Goal: Task Accomplishment & Management: Use online tool/utility

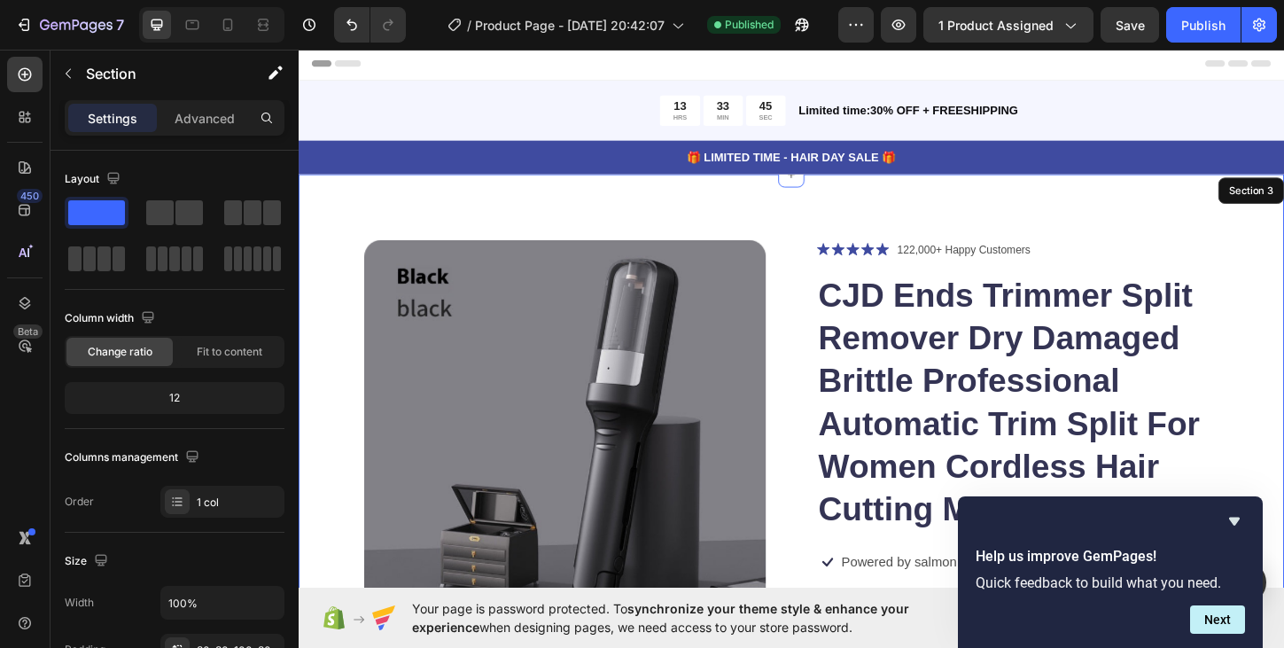
click at [932, 167] on p "🎁 LIMITED TIME - HAIR DAY SALE 🎁" at bounding box center [829, 166] width 1059 height 19
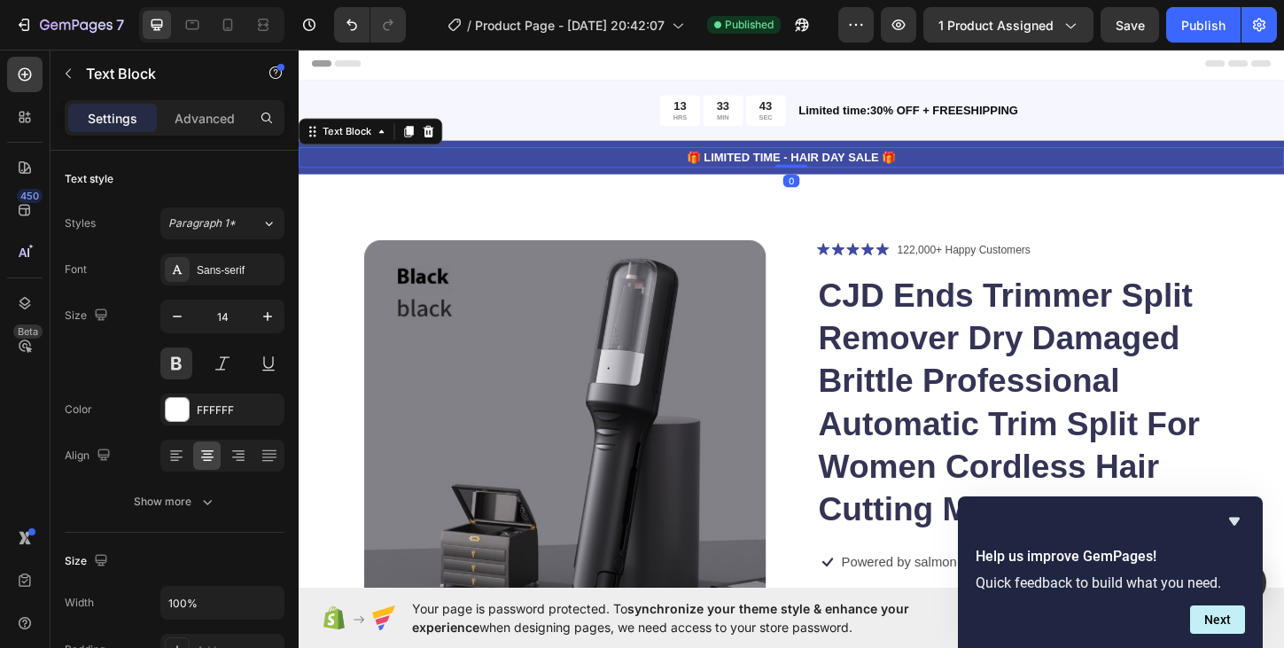
click at [946, 163] on p "🎁 LIMITED TIME - HAIR DAY SALE 🎁" at bounding box center [829, 166] width 1059 height 19
click at [744, 167] on p "🎁 LIMITED TIME - HAIR DAY SALE" at bounding box center [829, 166] width 1059 height 19
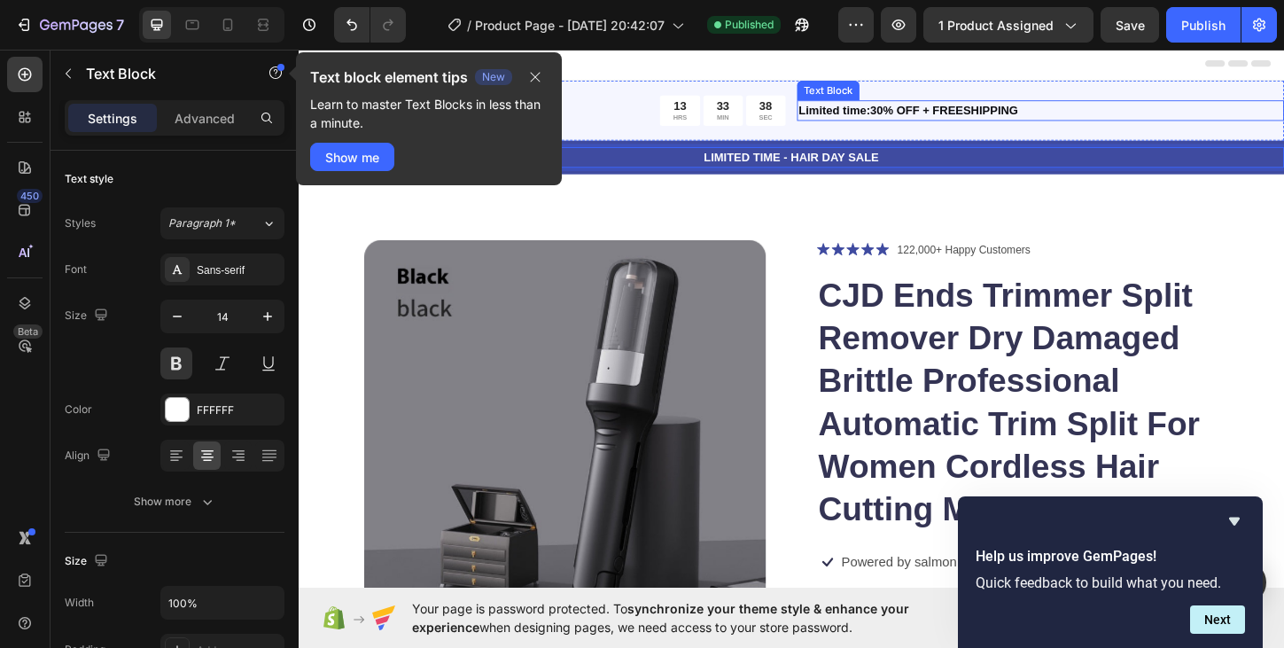
click at [910, 116] on p "Limited time:30% OFF + FREESHIPPING" at bounding box center [1099, 115] width 522 height 19
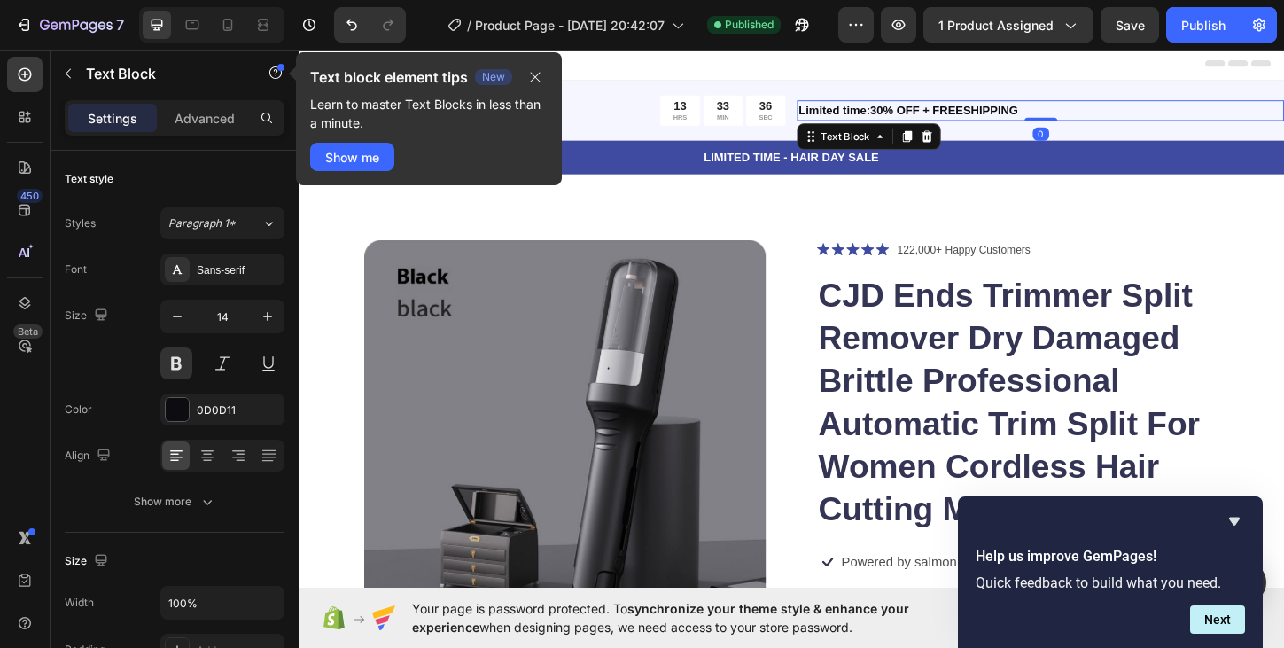
click at [976, 114] on p "Limited time:30% OFF + FREESHIPPING" at bounding box center [1099, 115] width 522 height 19
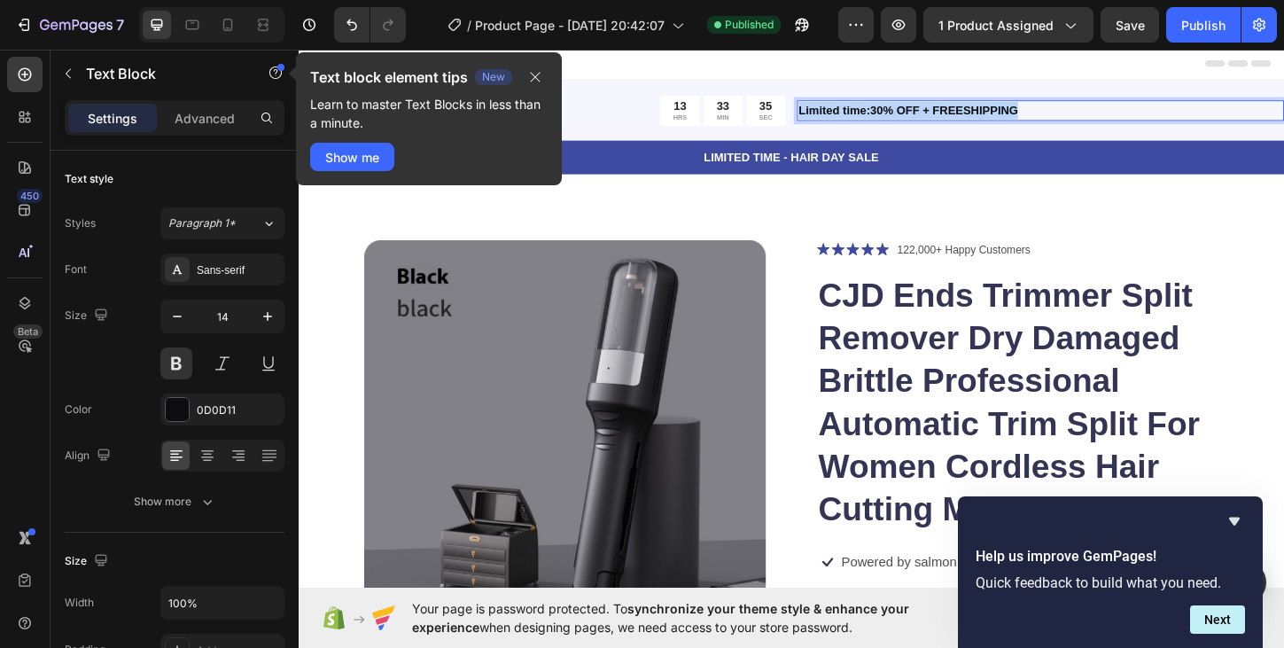
click at [976, 114] on p "Limited time:30% OFF + FREESHIPPING" at bounding box center [1099, 115] width 522 height 19
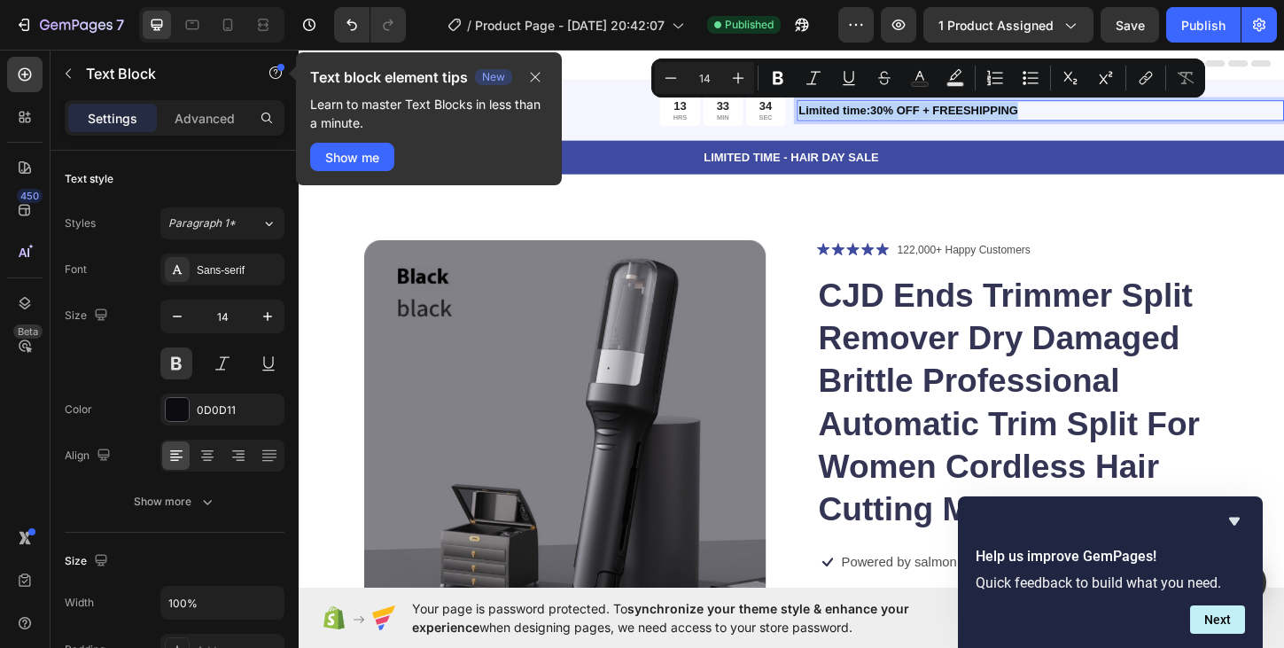
click at [972, 119] on p "Limited time:30% OFF + FREESHIPPING" at bounding box center [1099, 115] width 522 height 19
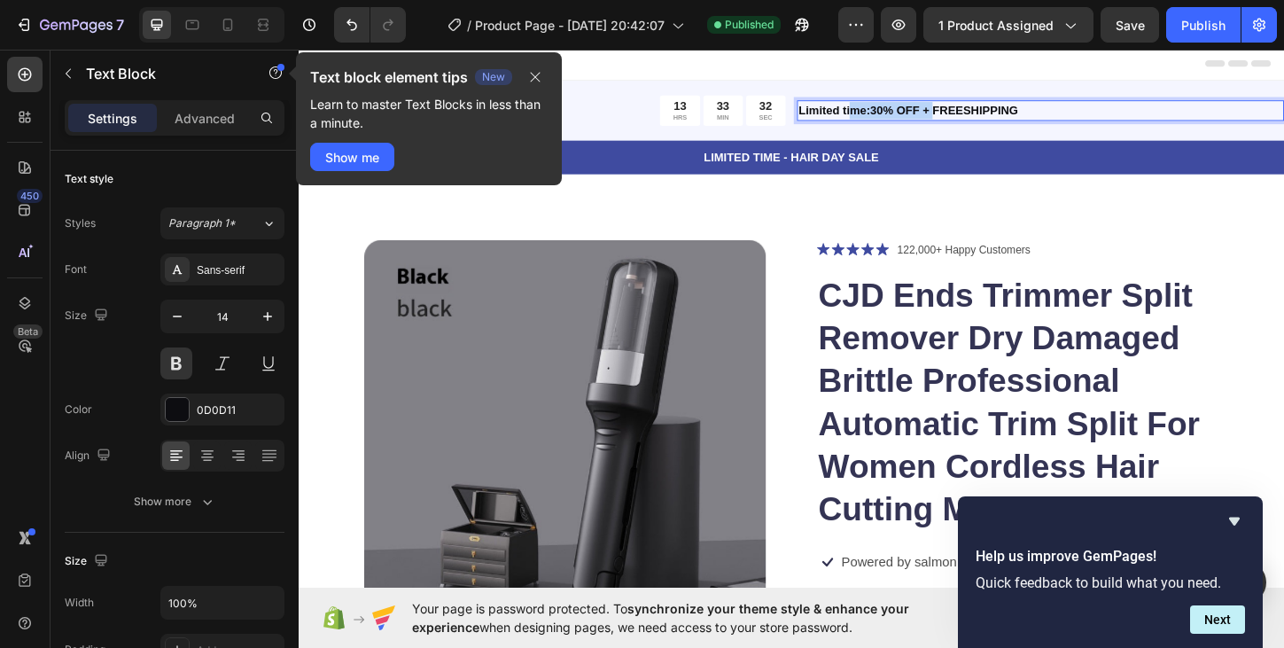
drag, startPoint x: 982, startPoint y: 118, endPoint x: 907, endPoint y: 116, distance: 74.4
click at [904, 116] on p "Limited time:30% OFF + FREESHIPPING" at bounding box center [1099, 115] width 522 height 19
drag, startPoint x: 1080, startPoint y: 116, endPoint x: 868, endPoint y: 111, distance: 211.8
click at [868, 111] on p "Limited time:30% OFF + FREESHIPPING" at bounding box center [1099, 115] width 522 height 19
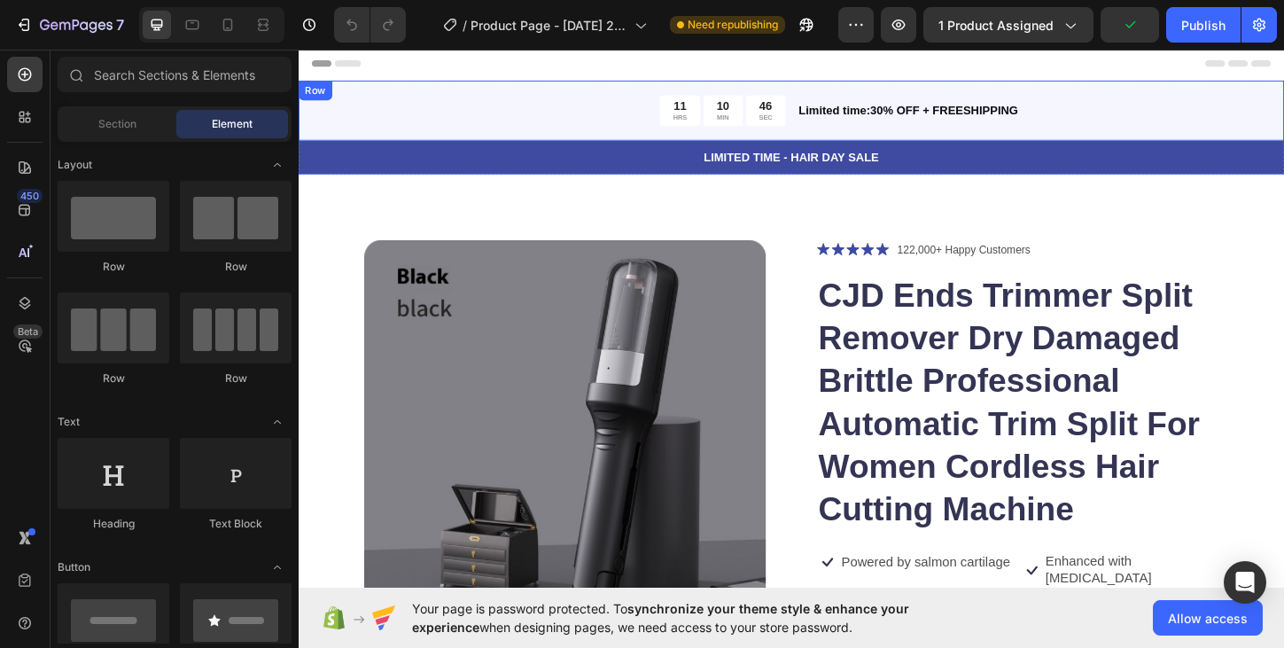
drag, startPoint x: 1355, startPoint y: 80, endPoint x: 1350, endPoint y: 133, distance: 53.4
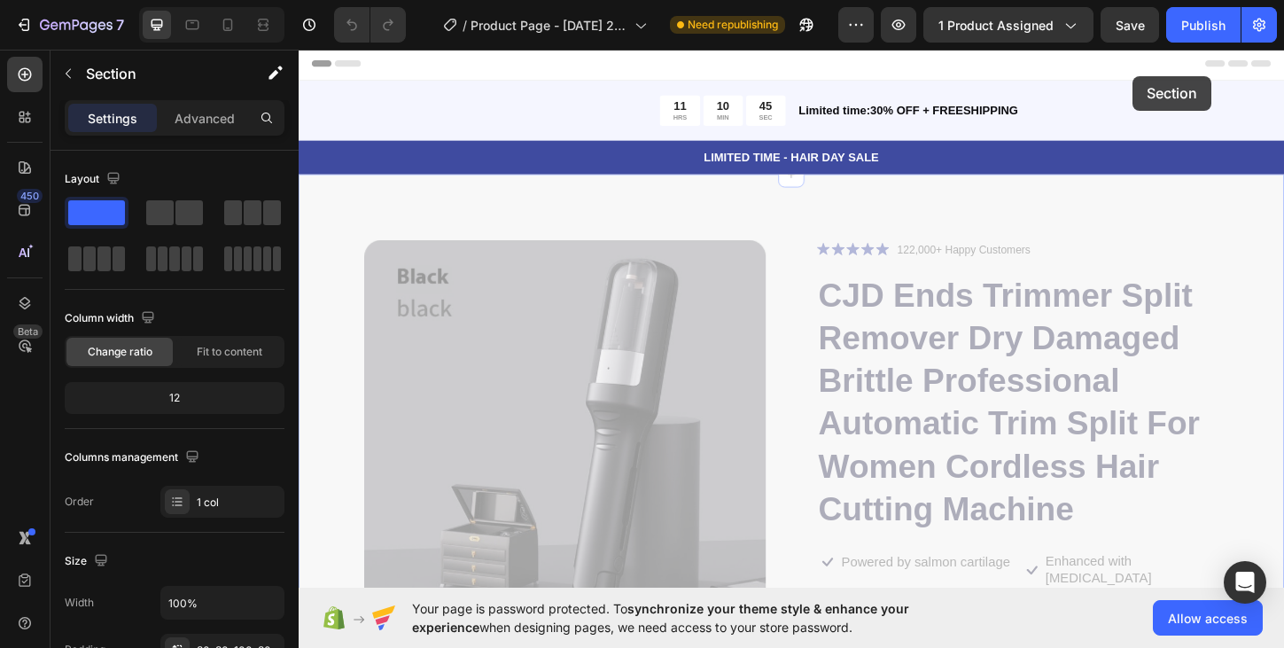
drag, startPoint x: 1220, startPoint y: 166, endPoint x: 1199, endPoint y: 85, distance: 83.4
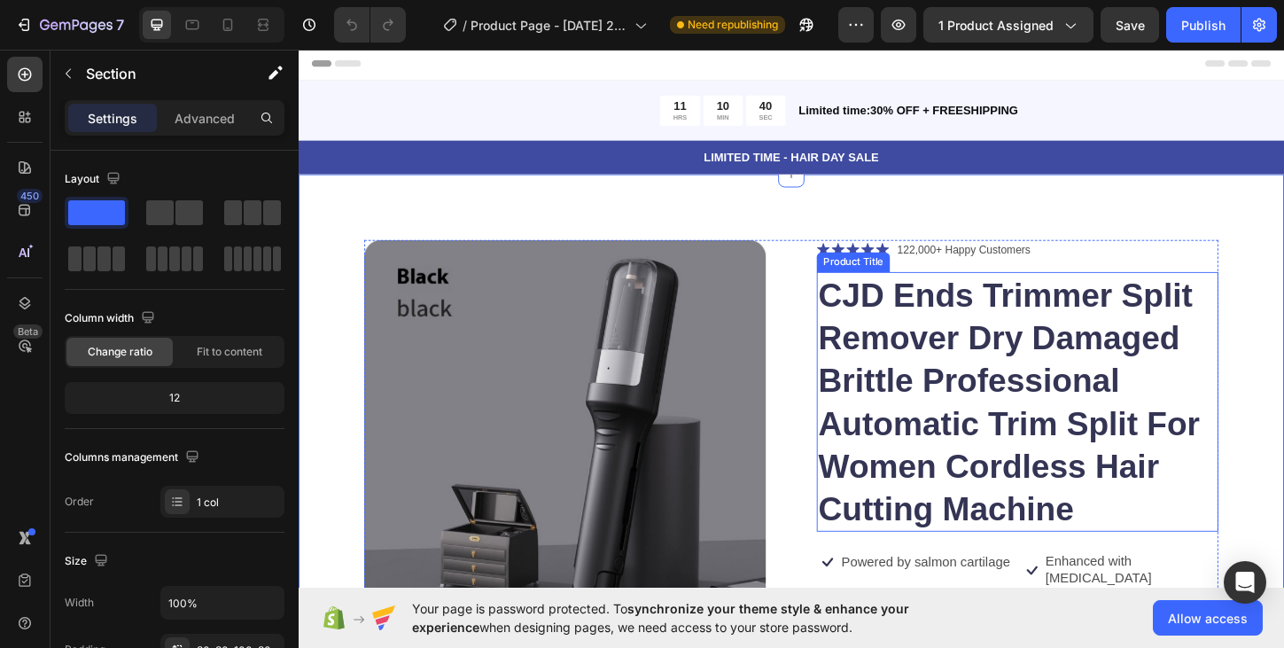
click at [964, 406] on h1 "CJD Ends Trimmer Split Remover Dry Damaged Brittle Professional Automatic Trim …" at bounding box center [1074, 430] width 433 height 280
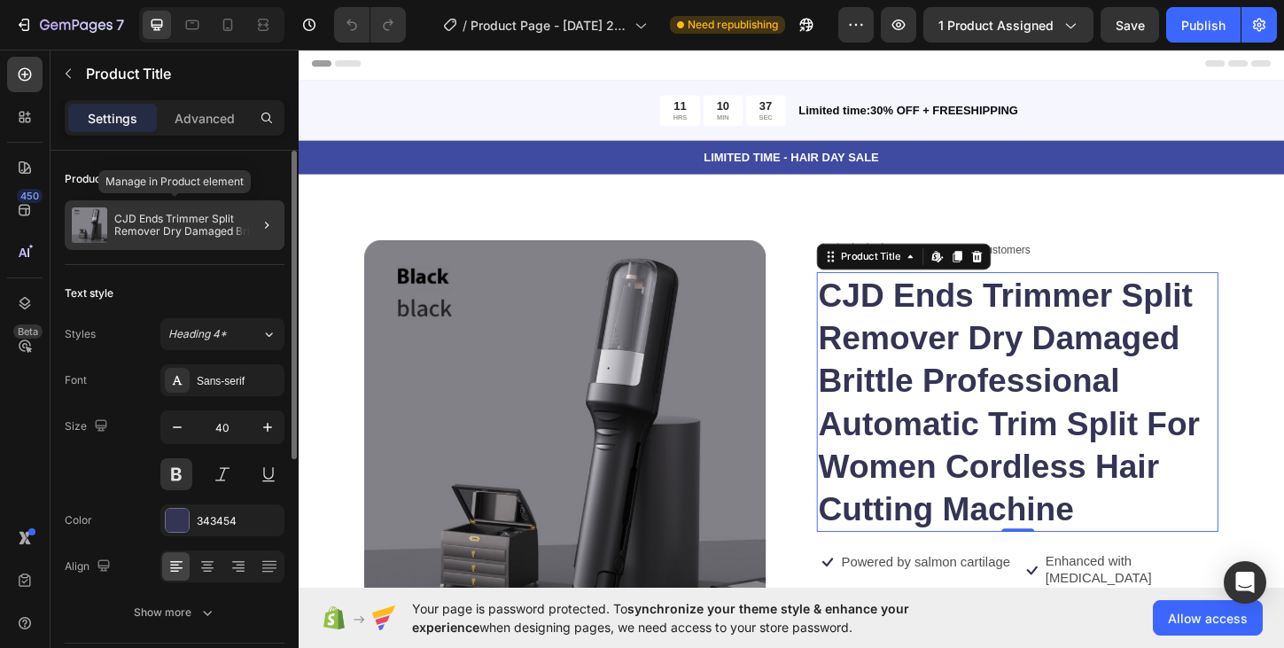
click at [194, 229] on p "CJD Ends Trimmer Split Remover Dry Damaged Brittle Professional Automatic Trim …" at bounding box center [195, 225] width 163 height 25
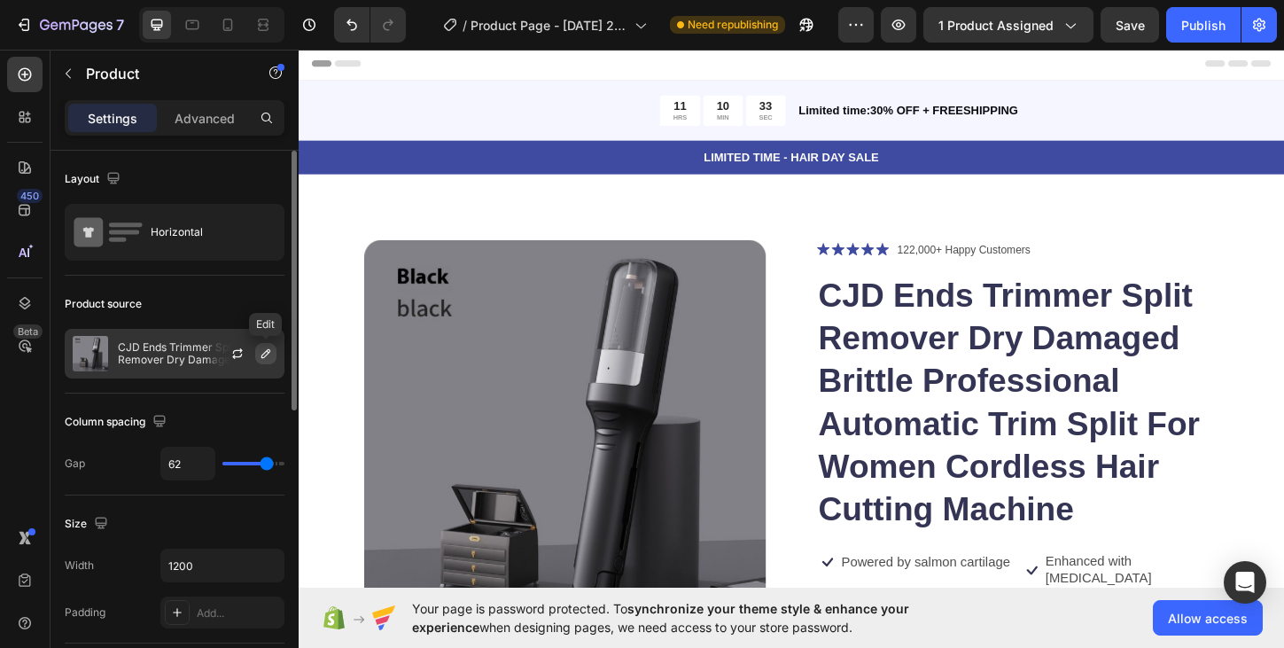
click at [266, 354] on icon "button" at bounding box center [265, 353] width 9 height 9
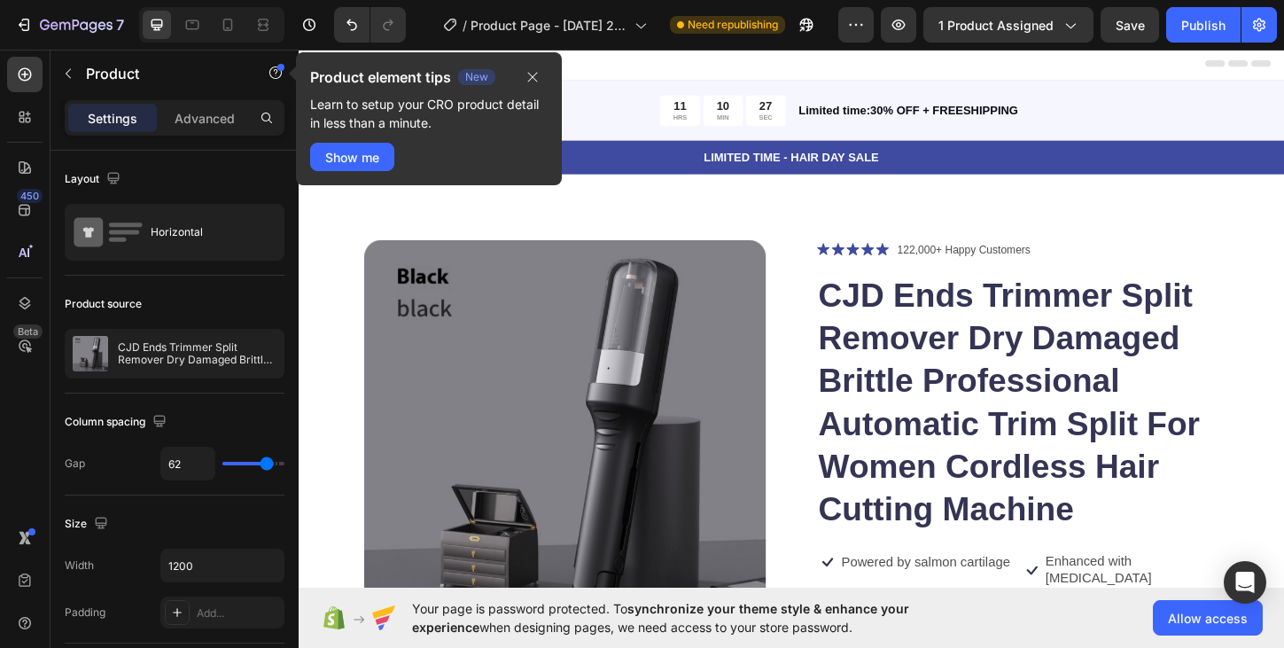
click at [483, 189] on div "Product element tips New Learn to setup your CRO product detail in less than a …" at bounding box center [429, 124] width 266 height 144
click at [98, 19] on icon "button" at bounding box center [76, 26] width 73 height 15
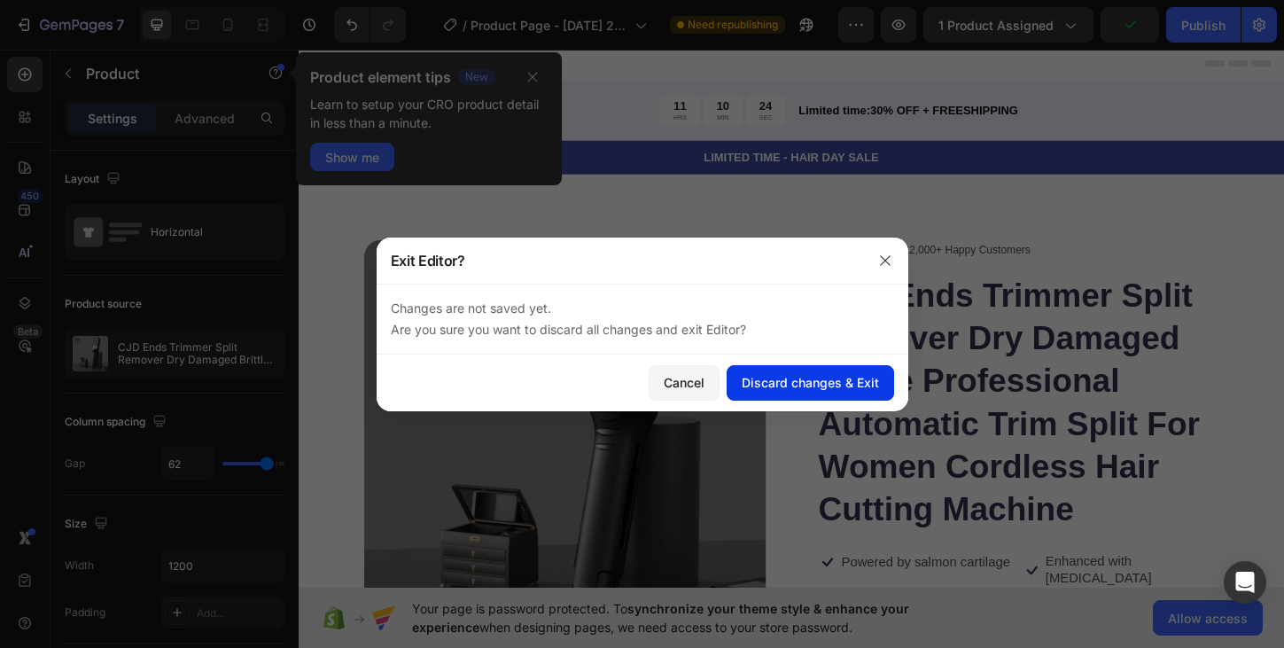
click at [749, 388] on div "Discard changes & Exit" at bounding box center [809, 382] width 137 height 19
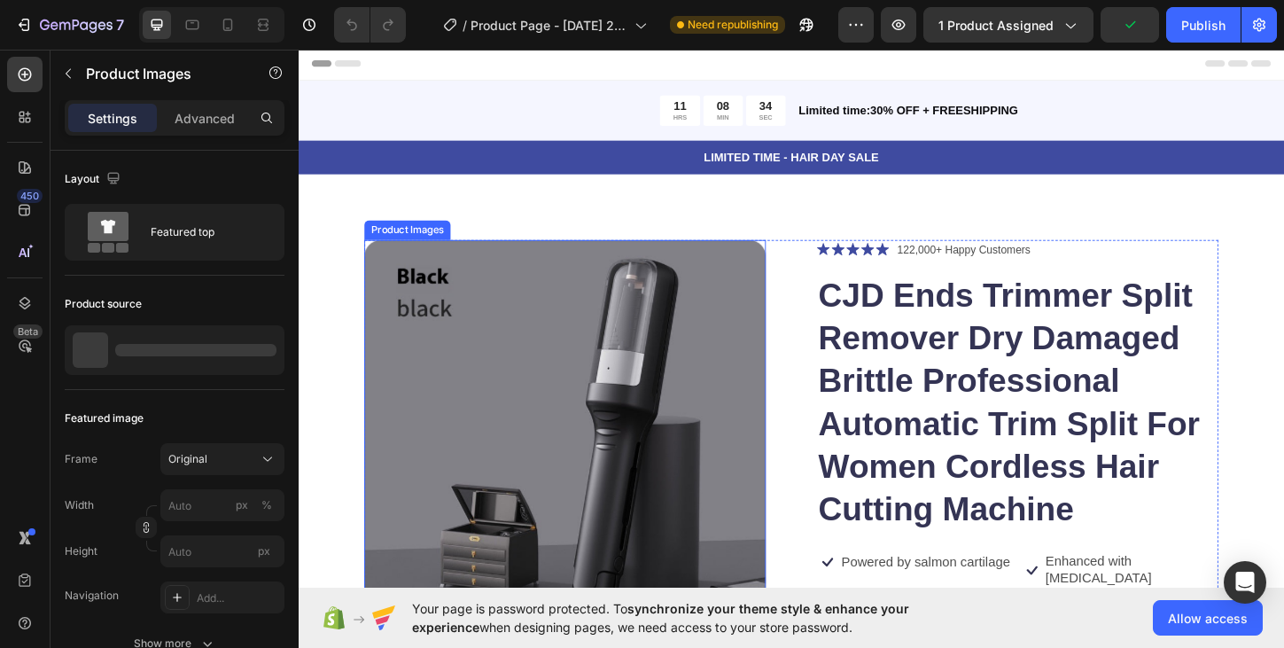
click at [533, 327] on img at bounding box center [585, 471] width 433 height 433
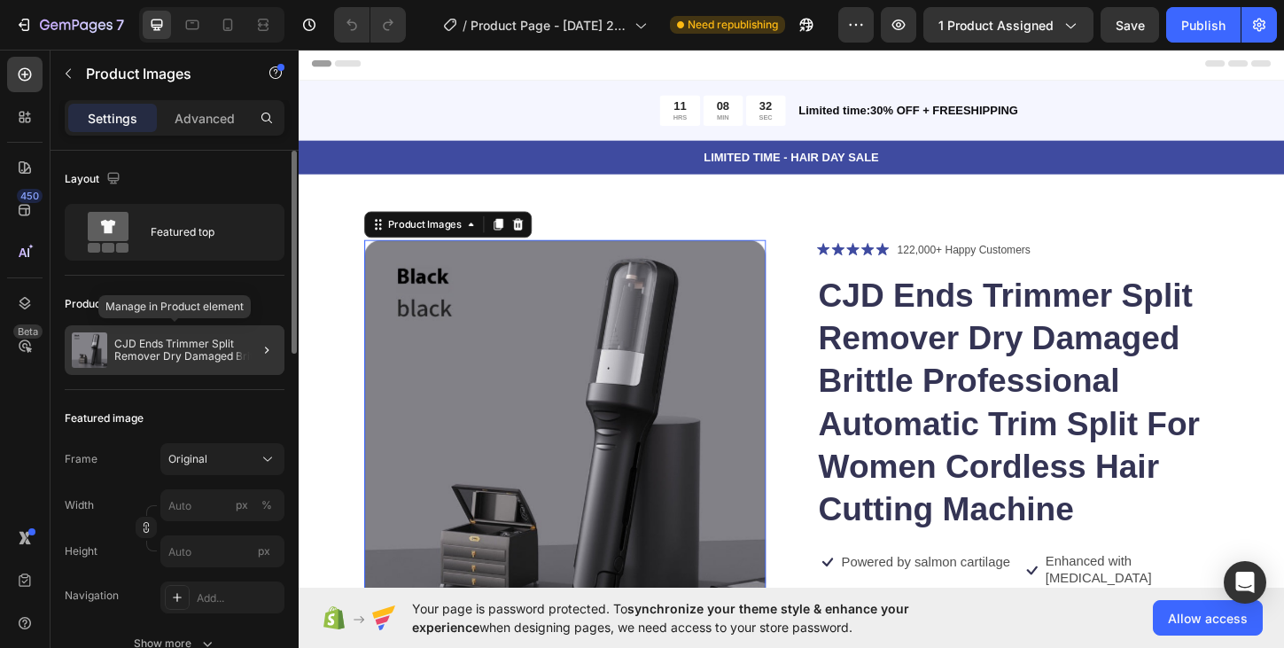
click at [193, 348] on p "CJD Ends Trimmer Split Remover Dry Damaged Brittle Professional Automatic Trim …" at bounding box center [195, 350] width 163 height 25
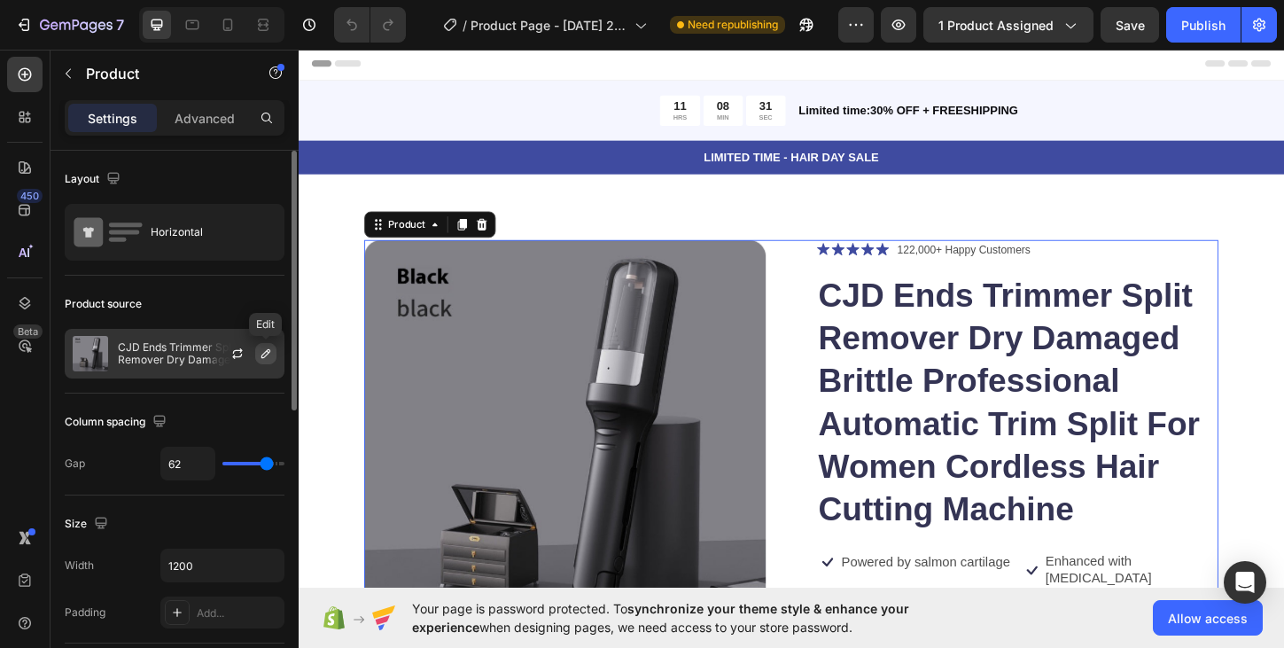
click at [266, 354] on icon "button" at bounding box center [265, 353] width 9 height 9
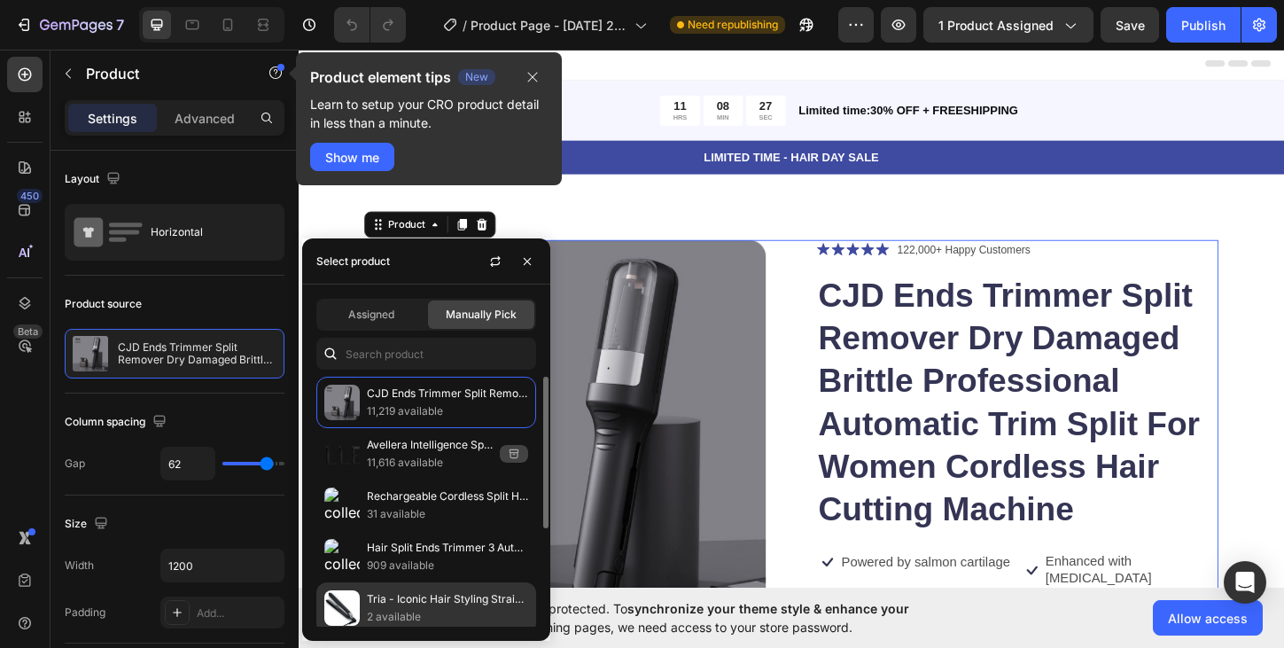
click at [400, 609] on p "2 available" at bounding box center [447, 617] width 161 height 18
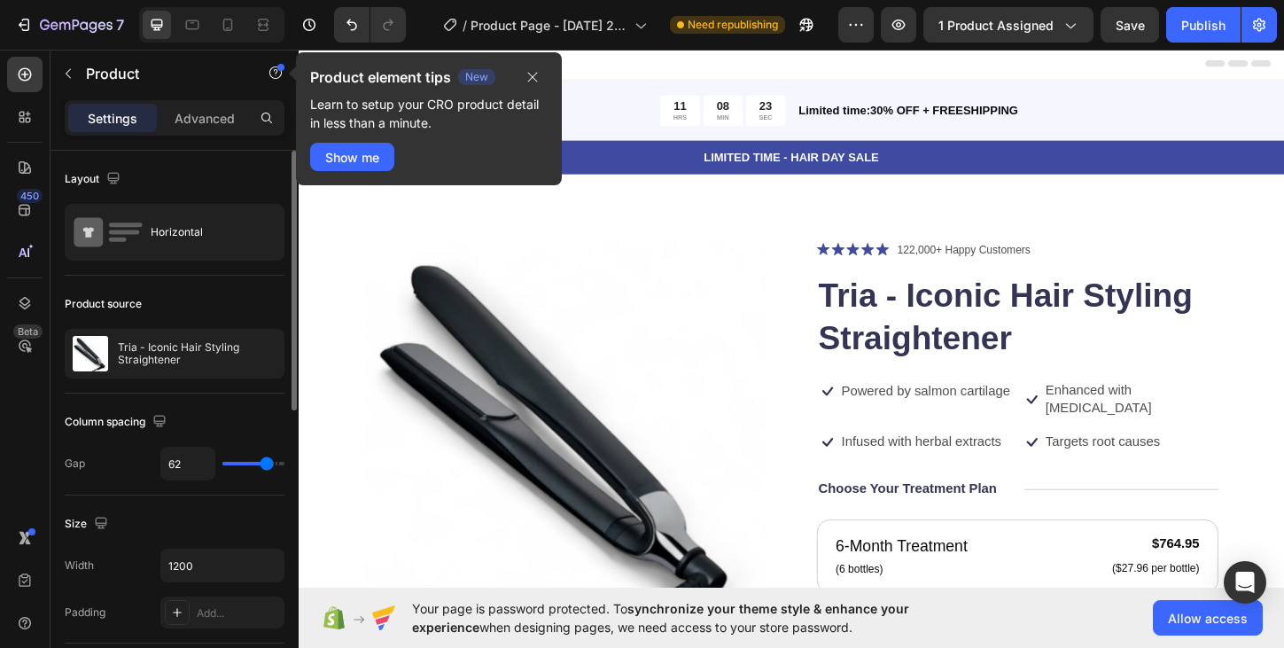
click at [271, 316] on div "Product source" at bounding box center [175, 304] width 220 height 28
click at [260, 354] on icon "button" at bounding box center [266, 353] width 14 height 14
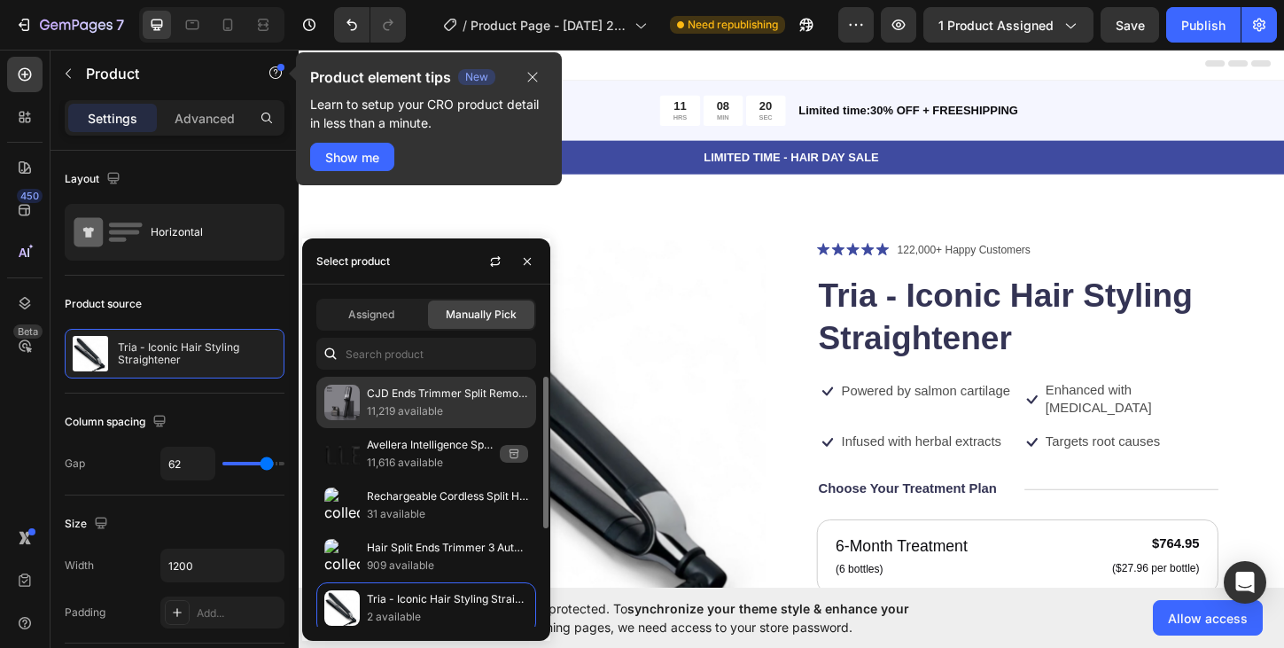
click at [386, 390] on p "CJD Ends Trimmer Split Remover Dry Damaged Brittle Professional Automatic Trim …" at bounding box center [447, 393] width 161 height 18
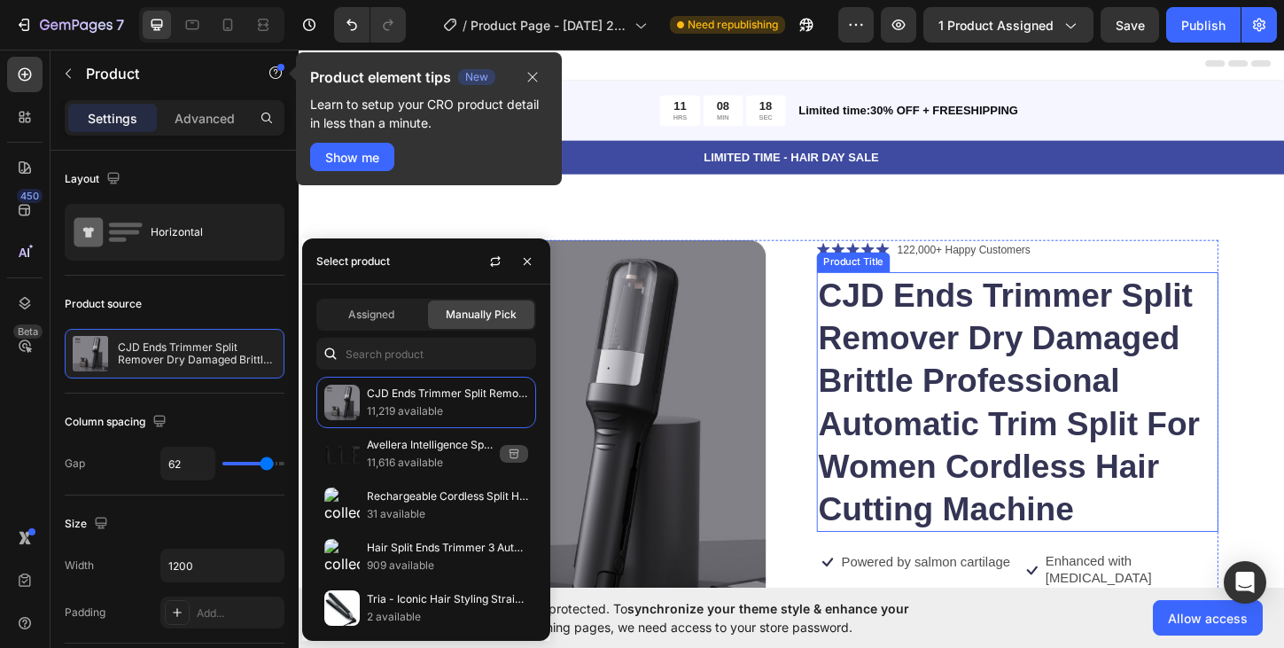
click at [896, 370] on h1 "CJD Ends Trimmer Split Remover Dry Damaged Brittle Professional Automatic Trim …" at bounding box center [1074, 430] width 433 height 280
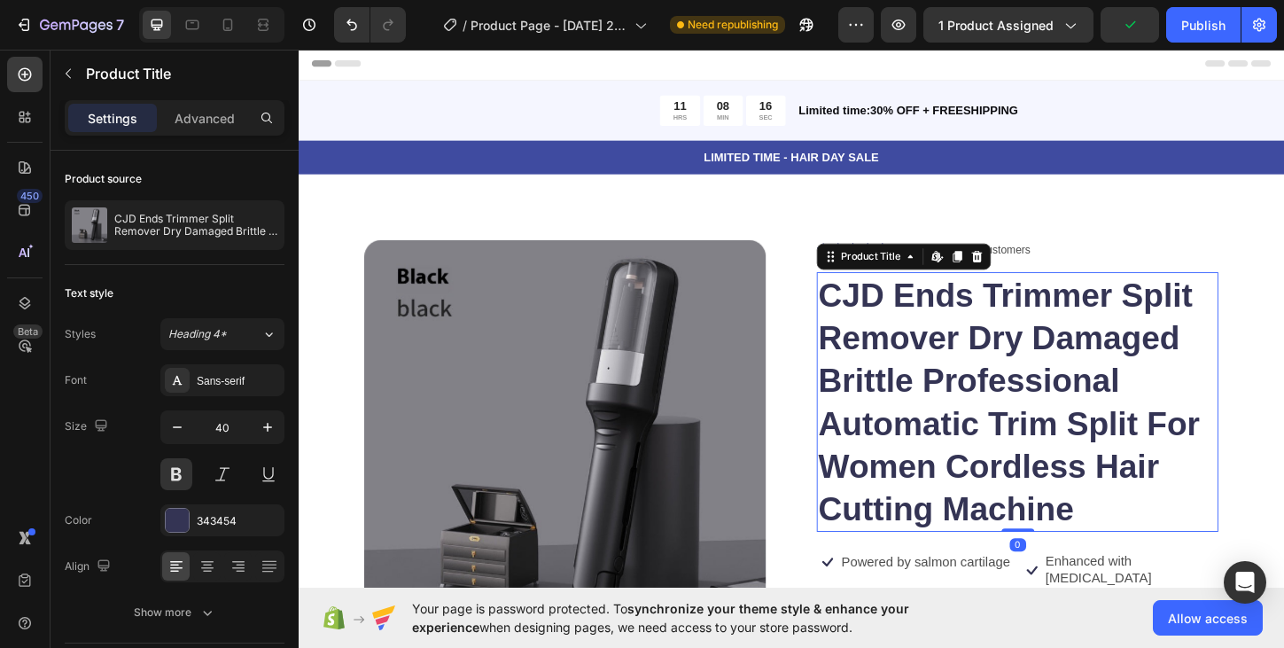
click at [1061, 319] on h1 "CJD Ends Trimmer Split Remover Dry Damaged Brittle Professional Automatic Trim …" at bounding box center [1074, 430] width 433 height 280
click at [959, 277] on icon at bounding box center [958, 273] width 14 height 14
click at [959, 276] on icon at bounding box center [958, 273] width 14 height 14
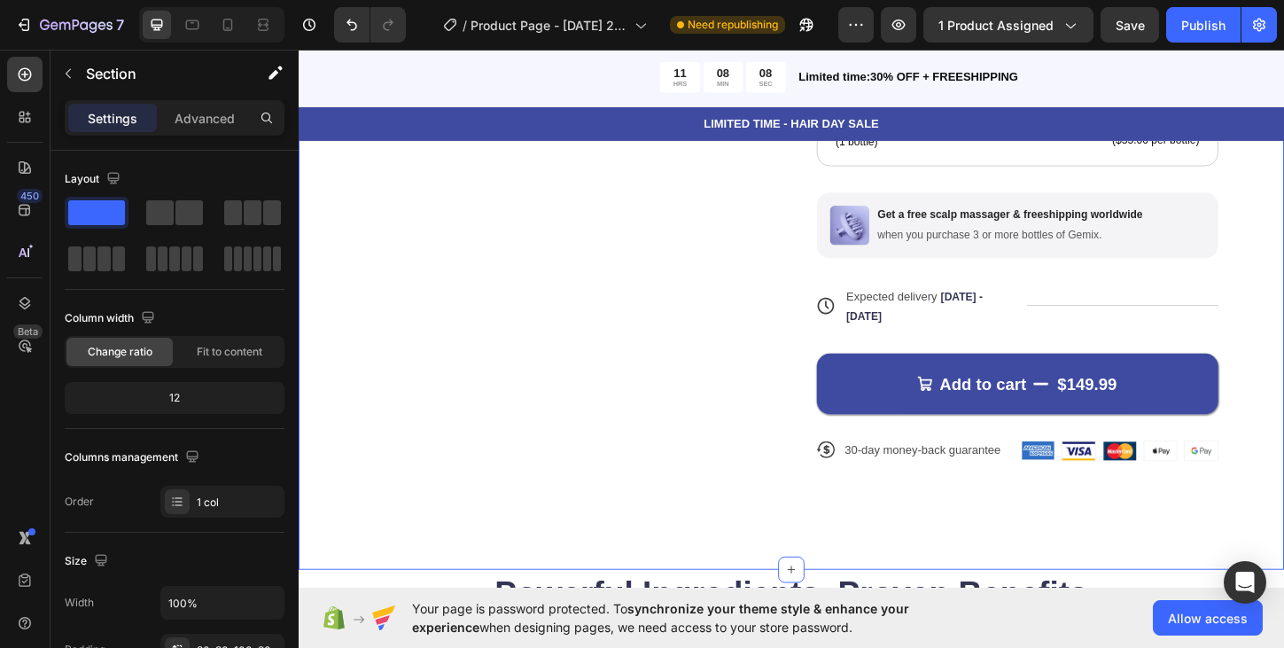
scroll to position [886, 0]
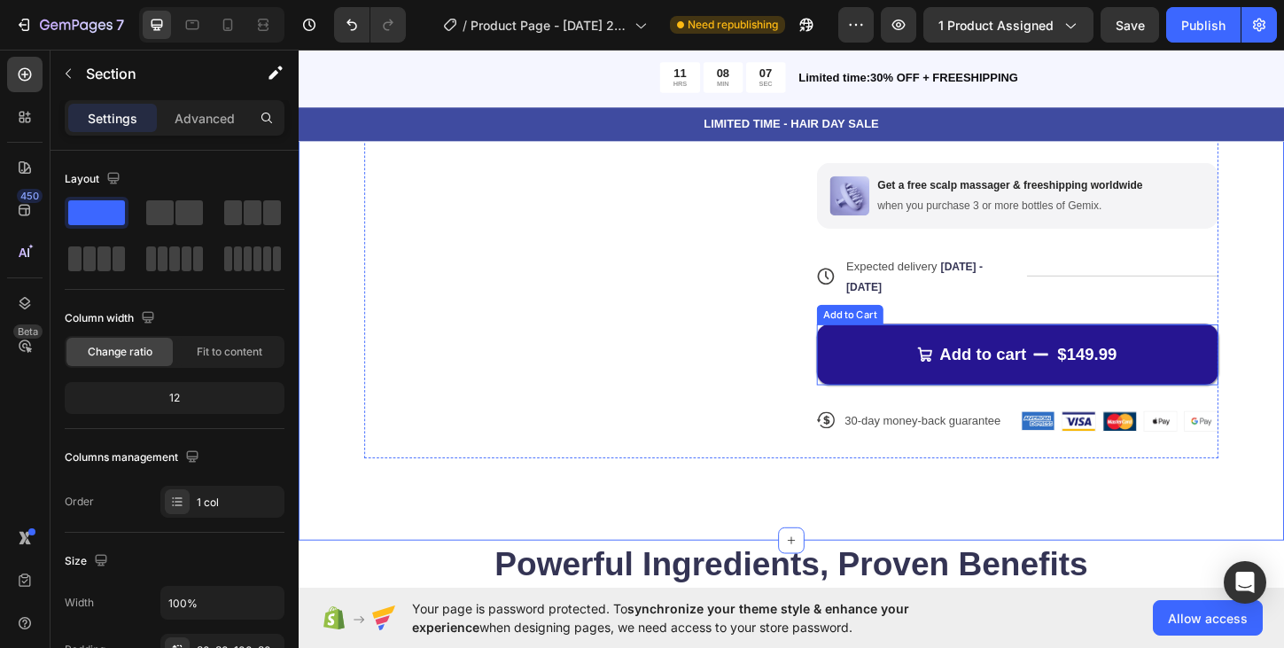
click at [1132, 365] on div "$149.99" at bounding box center [1148, 378] width 67 height 27
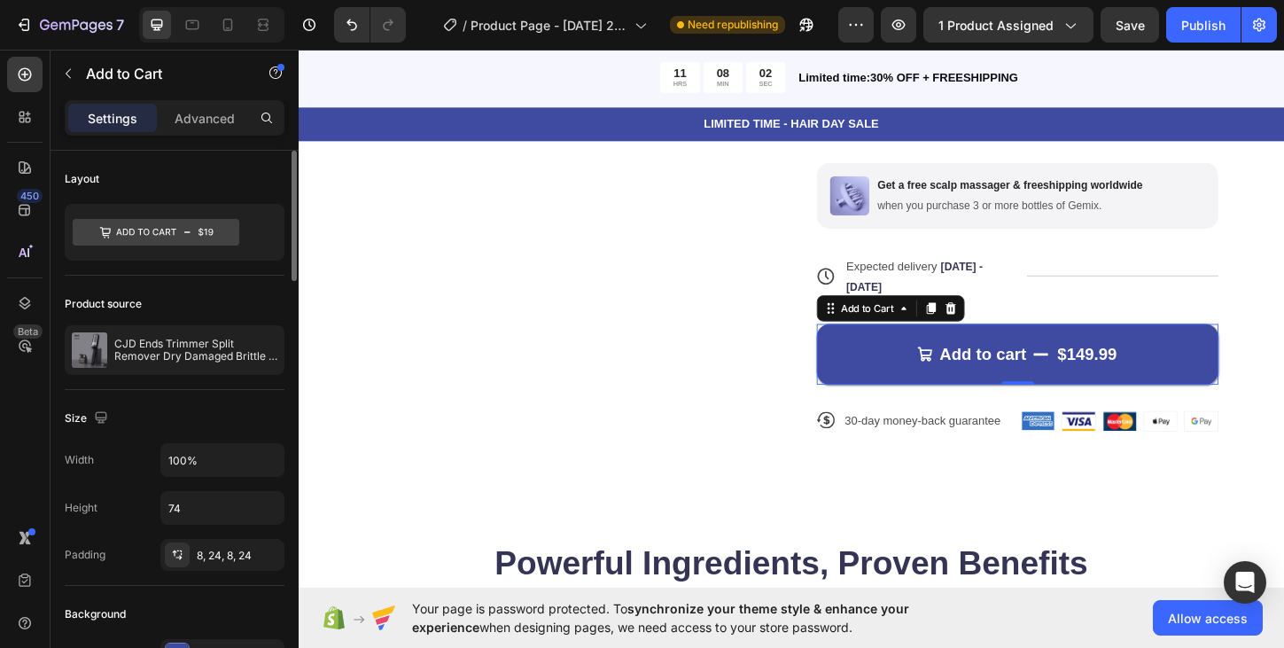
drag, startPoint x: 235, startPoint y: 405, endPoint x: 232, endPoint y: 427, distance: 22.3
click at [232, 427] on div "Size" at bounding box center [175, 418] width 220 height 28
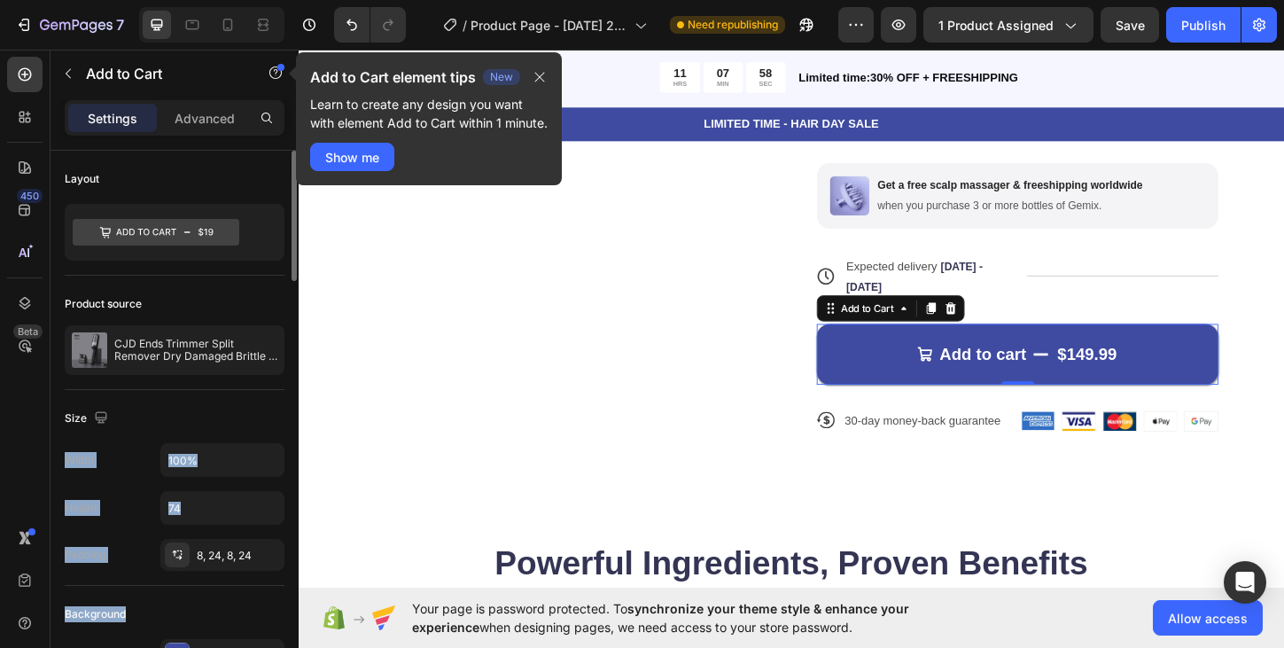
drag, startPoint x: 208, startPoint y: 419, endPoint x: 197, endPoint y: 607, distance: 188.2
click at [197, 607] on div "Background" at bounding box center [175, 614] width 220 height 28
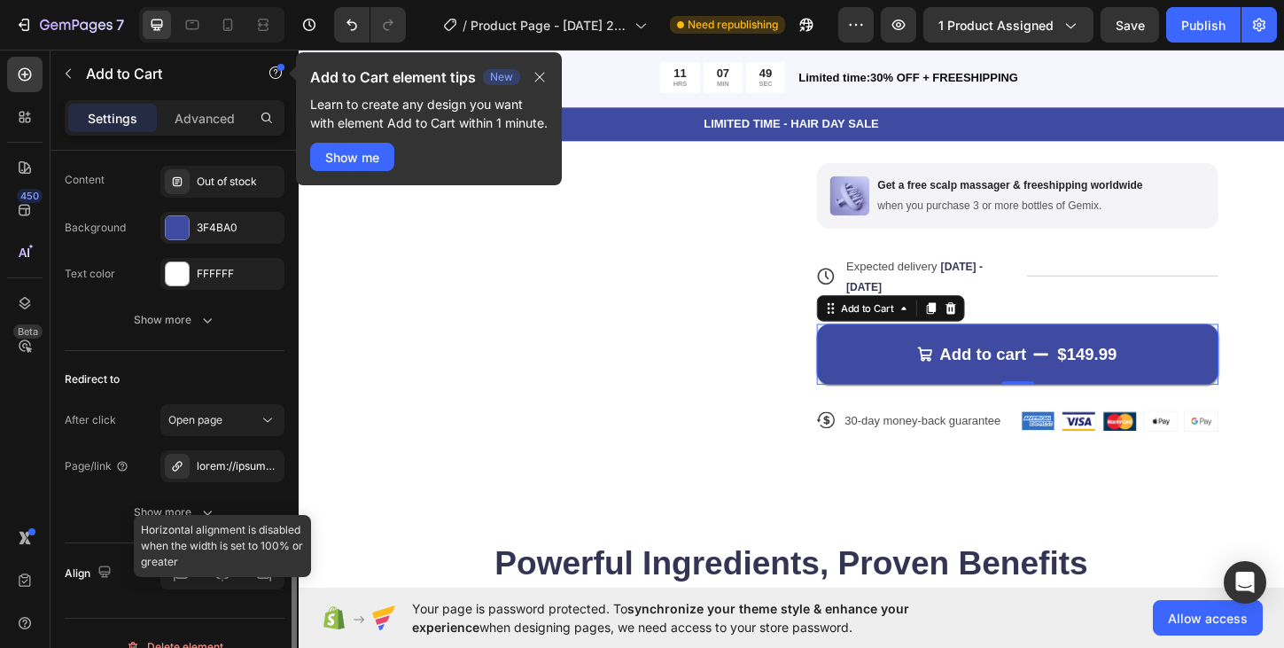
scroll to position [1699, 0]
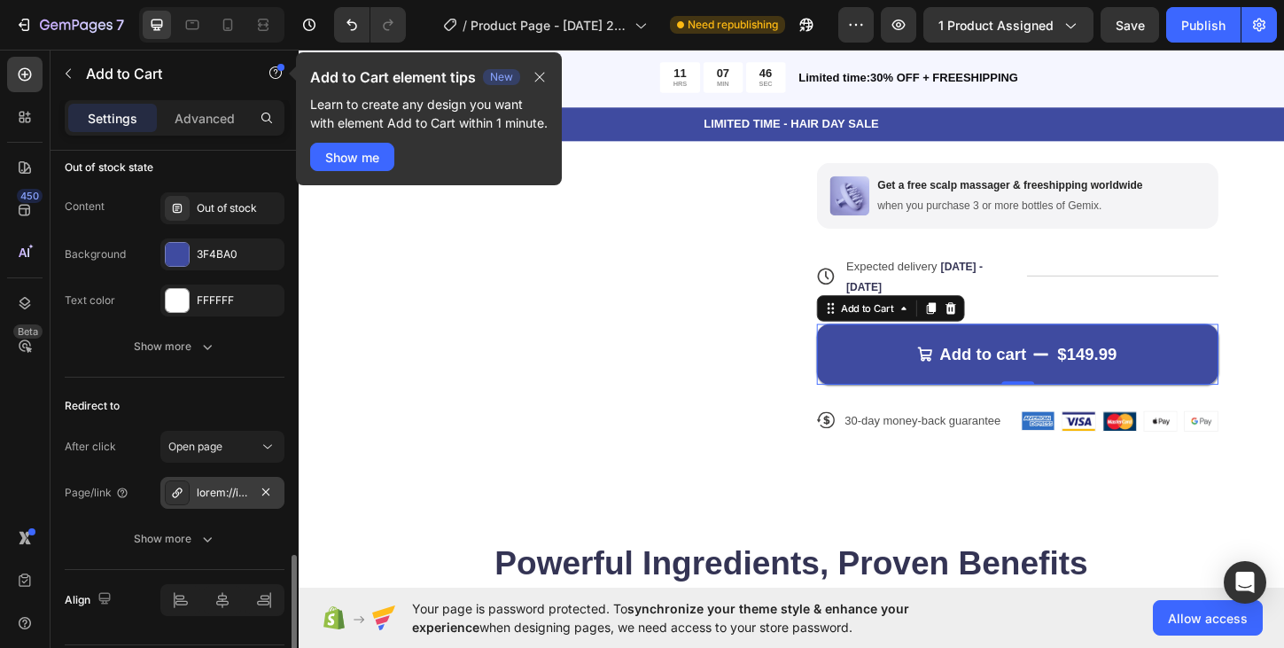
click at [229, 493] on div at bounding box center [222, 493] width 51 height 16
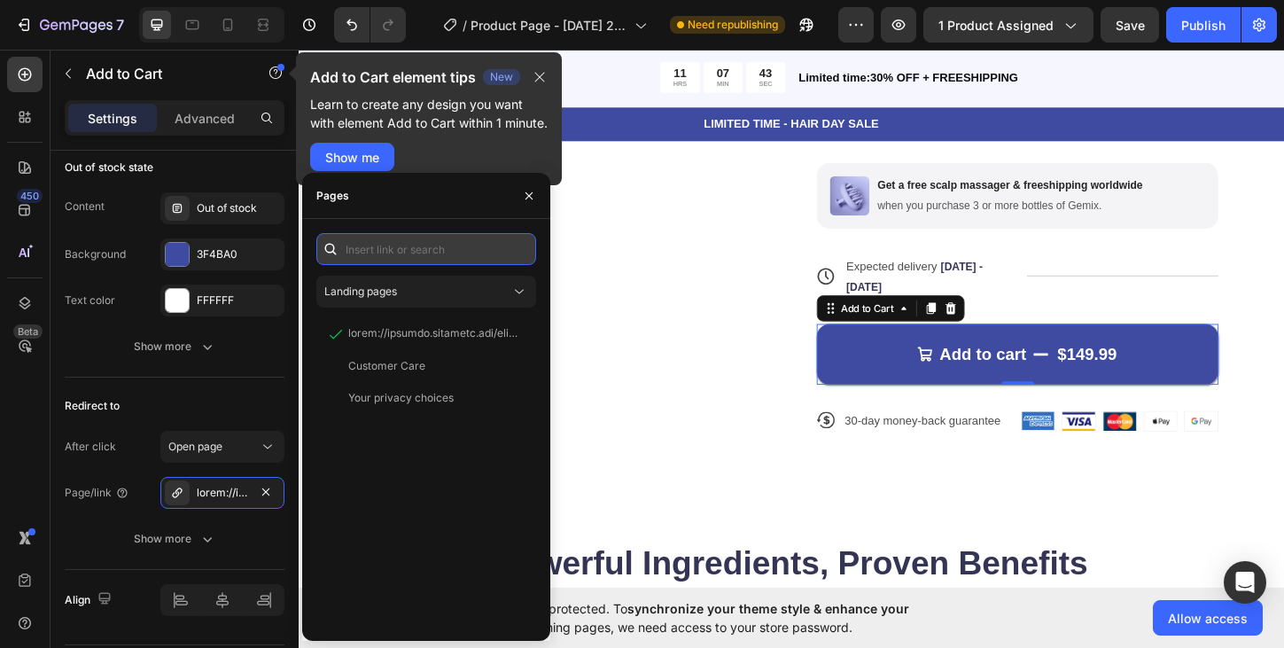
click at [436, 244] on input "text" at bounding box center [426, 249] width 220 height 32
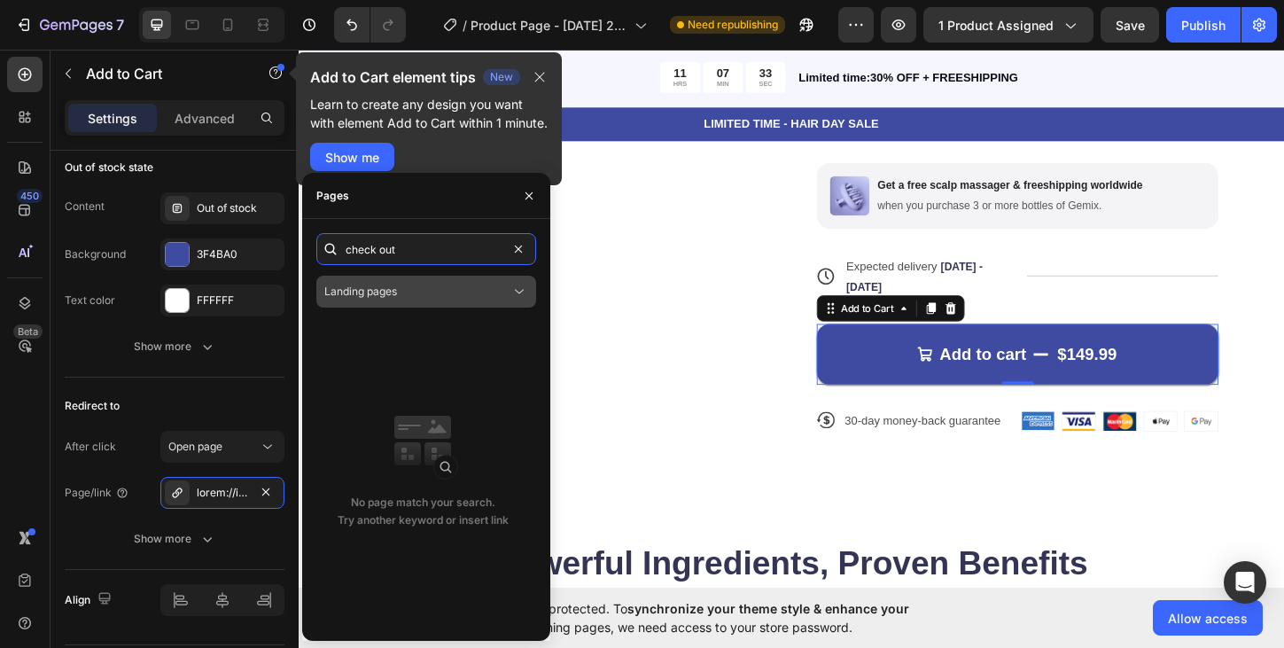
type input "check out"
click at [429, 297] on div "Landing pages" at bounding box center [417, 291] width 186 height 16
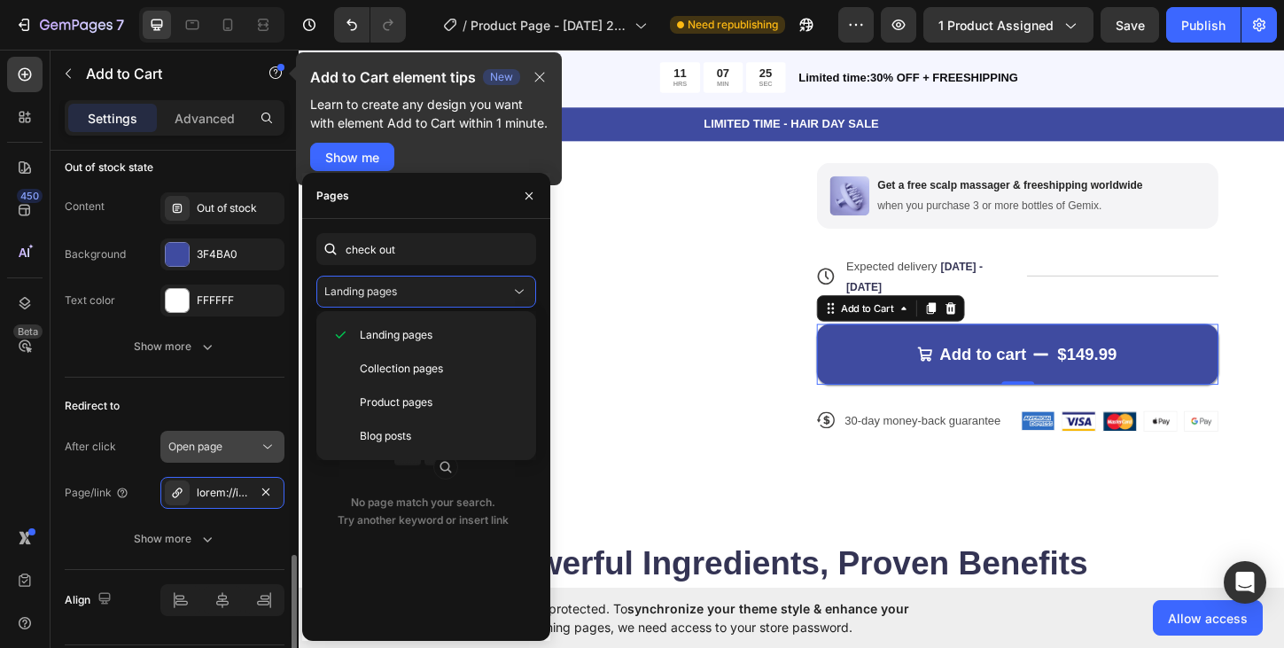
click at [244, 446] on div "Open page" at bounding box center [213, 447] width 90 height 16
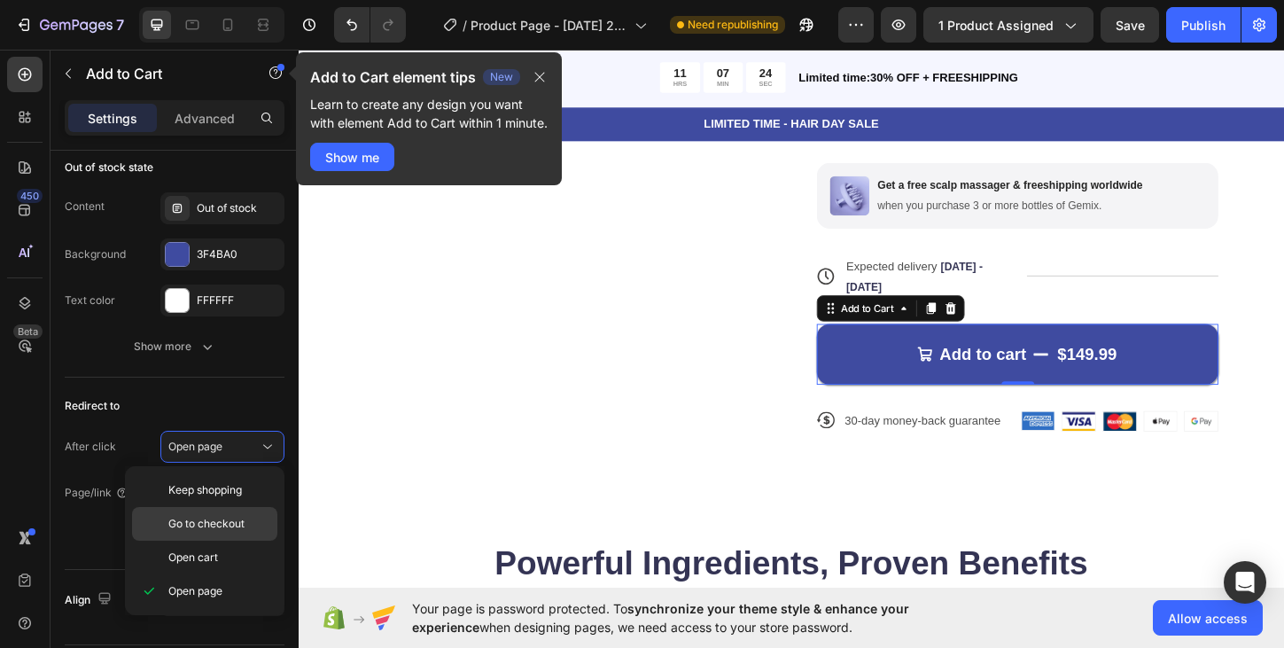
click at [242, 524] on span "Go to checkout" at bounding box center [206, 524] width 76 height 16
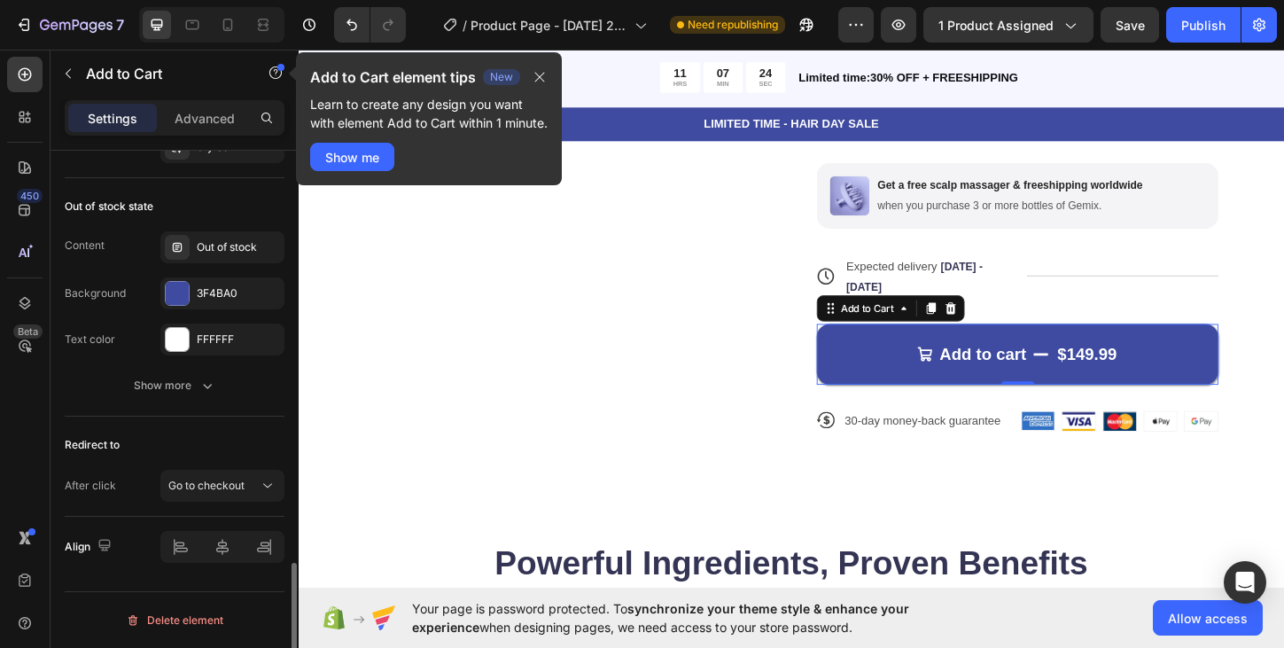
scroll to position [1660, 0]
click at [254, 486] on div "Go to checkout" at bounding box center [213, 485] width 90 height 16
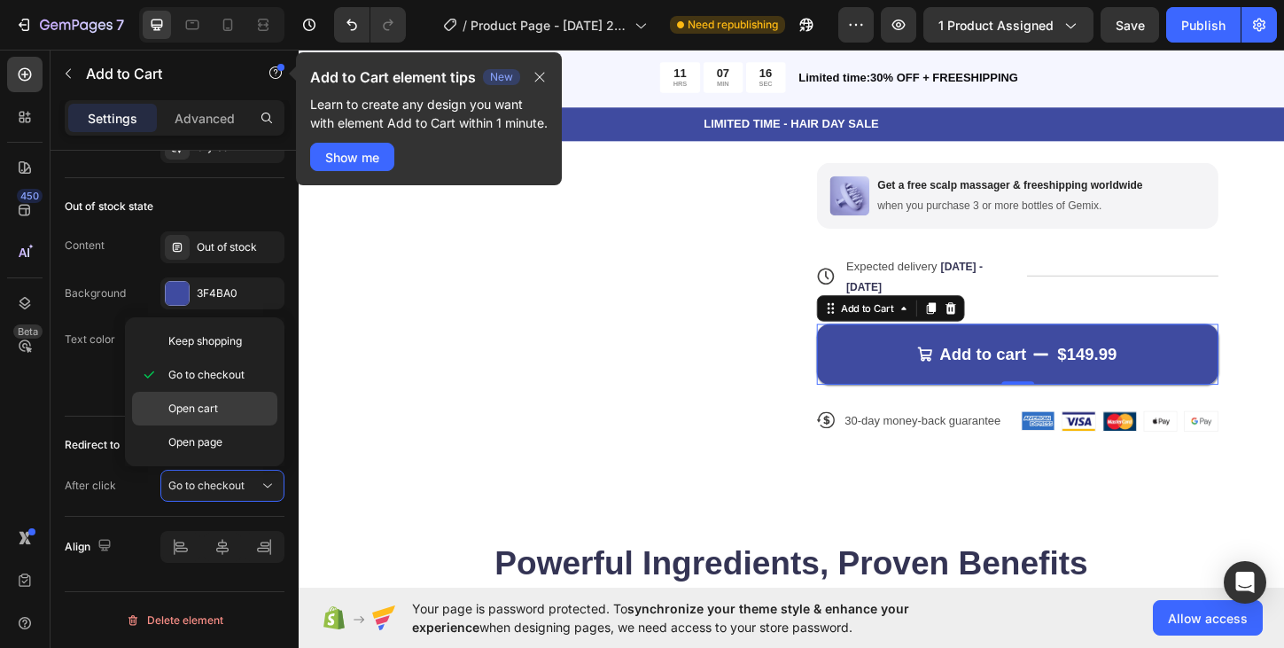
click at [250, 406] on p "Open cart" at bounding box center [218, 408] width 101 height 16
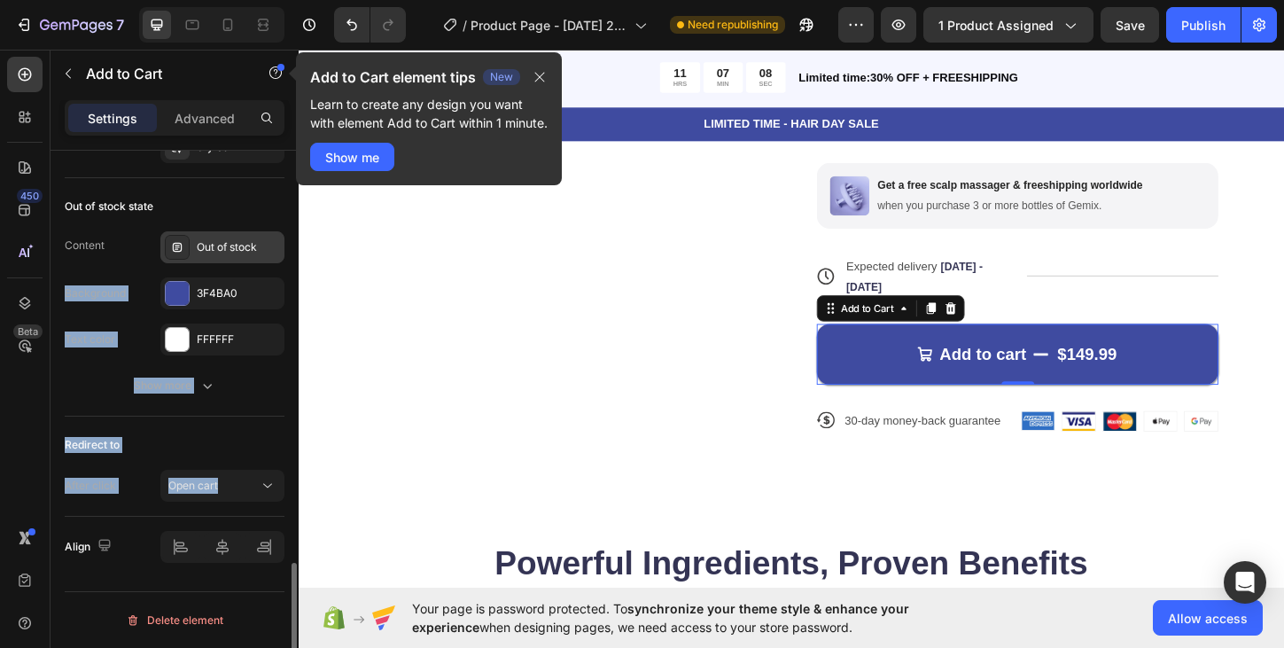
drag, startPoint x: 245, startPoint y: 512, endPoint x: 228, endPoint y: 231, distance: 281.4
click at [105, 409] on div "Out of stock state Content Out of stock Background 3F4BA0 Text color FFFFFF Sho…" at bounding box center [175, 297] width 220 height 238
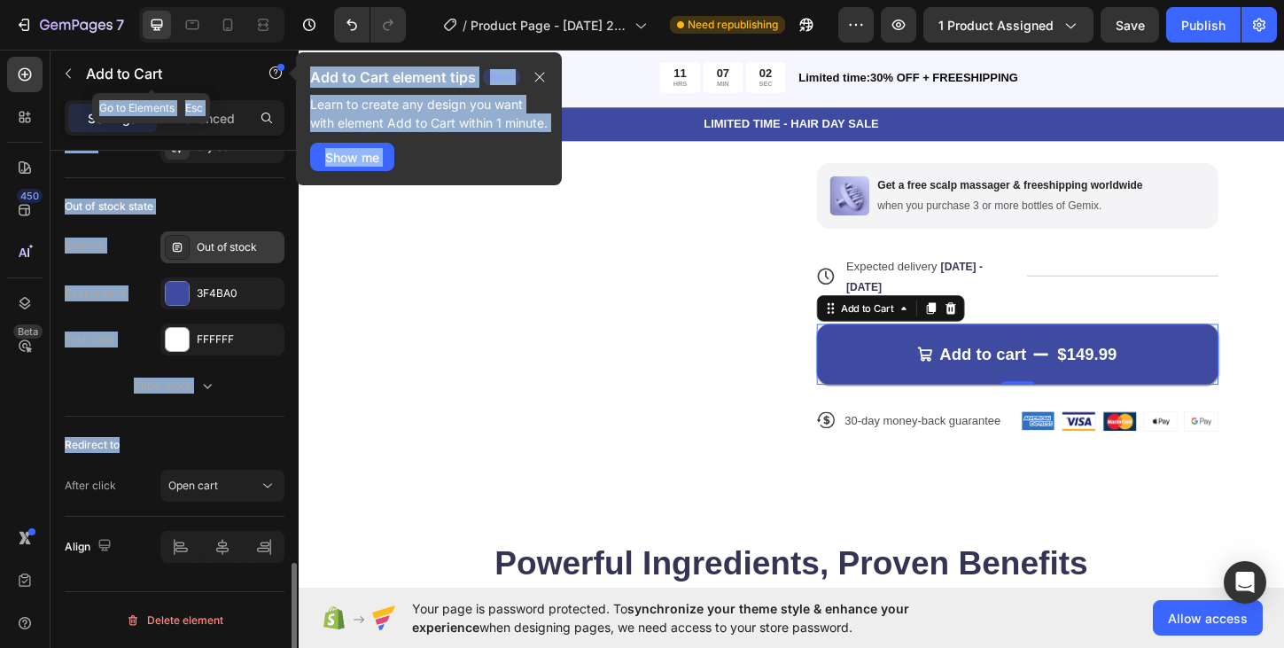
drag, startPoint x: 186, startPoint y: 439, endPoint x: 216, endPoint y: 230, distance: 210.3
click at [217, 128] on div "Settings Advanced Layout Product source CJD Ends Trimmer Split Remover Dry Dama…" at bounding box center [174, 399] width 248 height 598
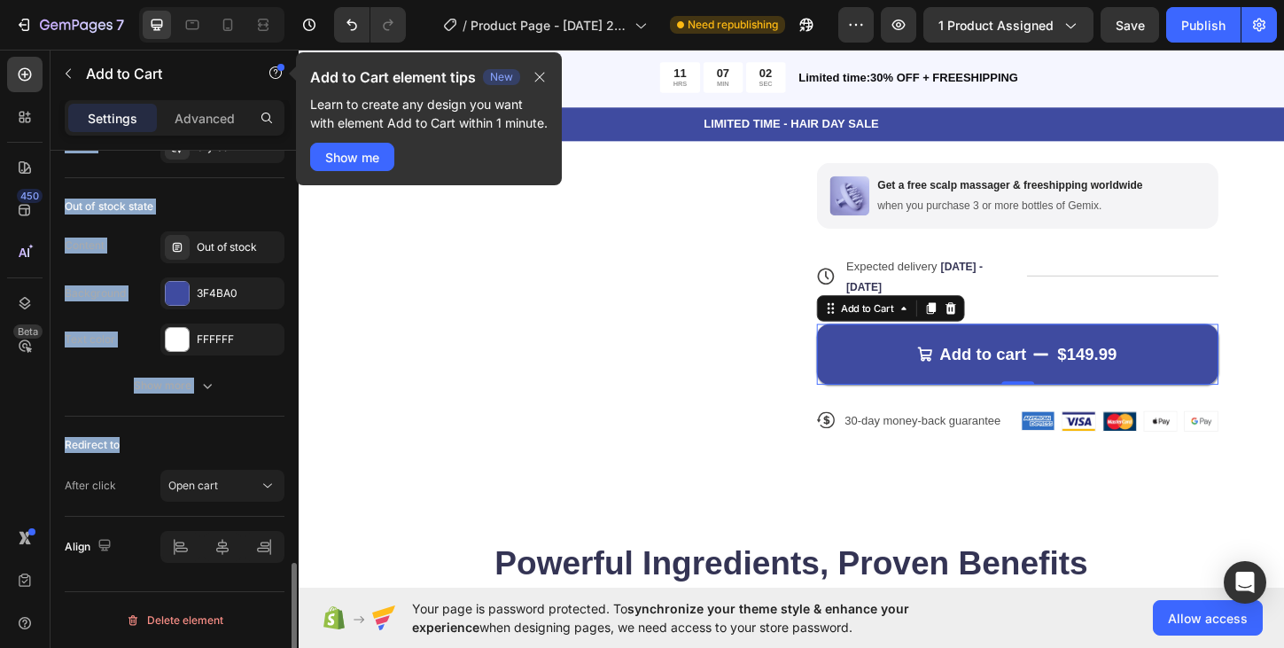
click at [206, 192] on div "Out of stock state" at bounding box center [175, 206] width 220 height 28
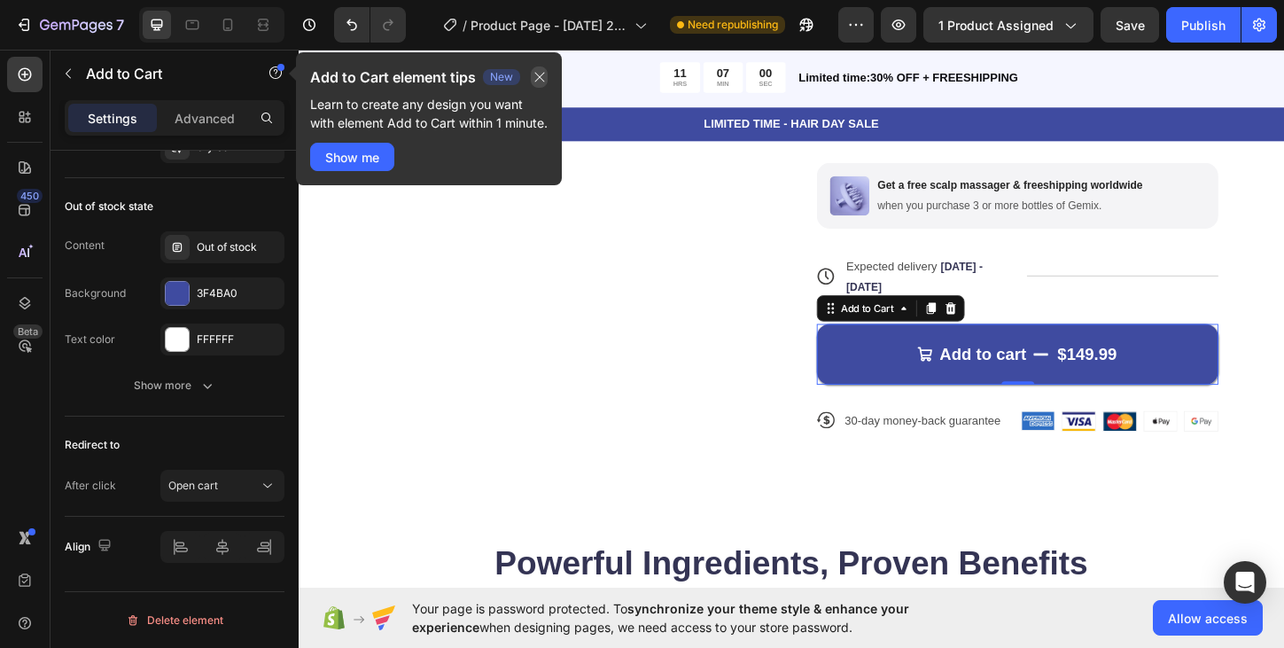
click at [537, 73] on icon "button" at bounding box center [539, 77] width 14 height 14
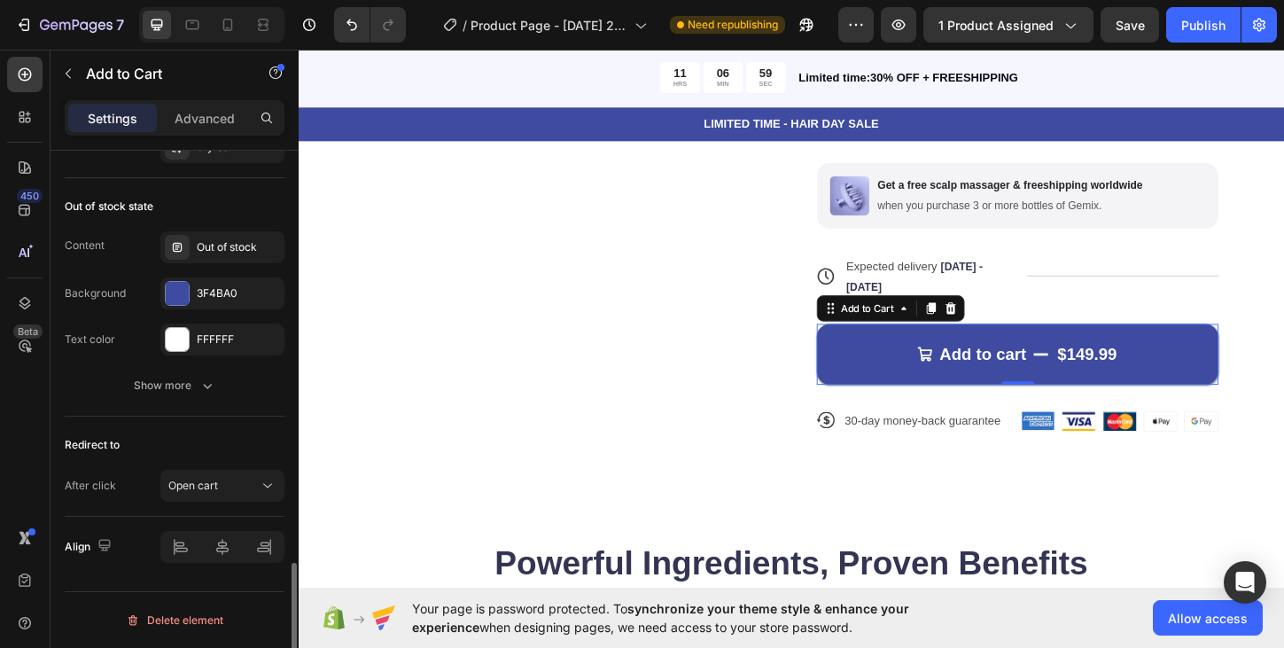
click at [240, 193] on div "Out of stock state" at bounding box center [175, 206] width 220 height 28
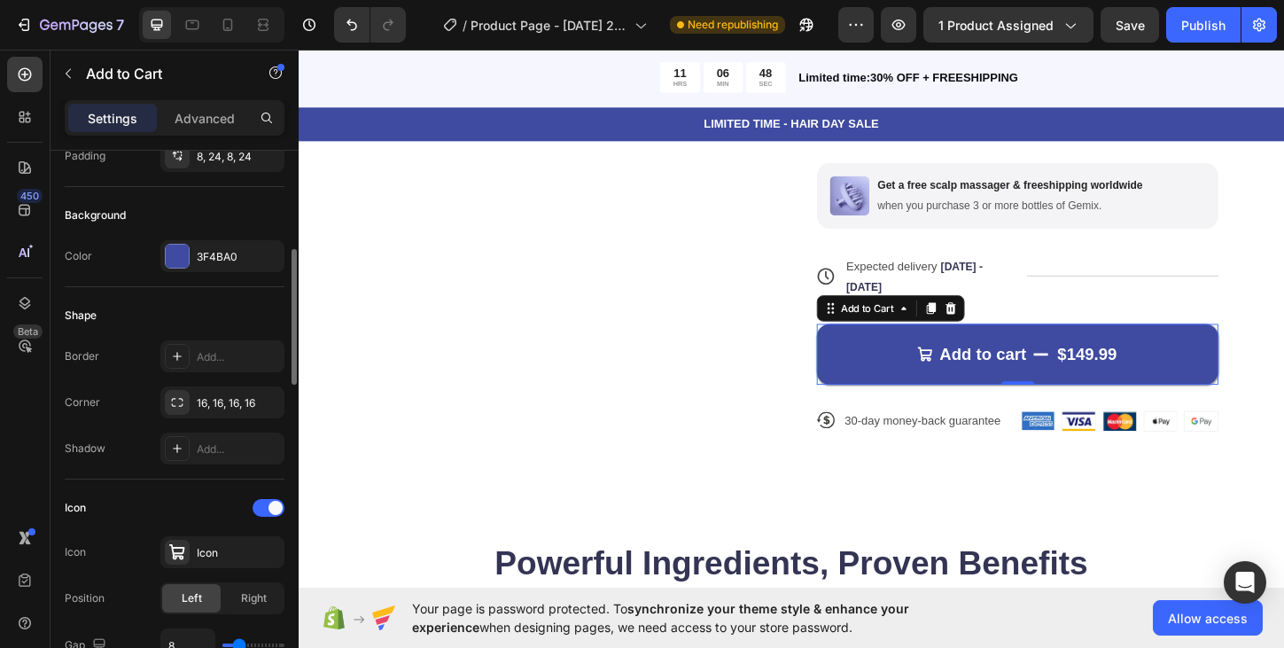
scroll to position [425, 0]
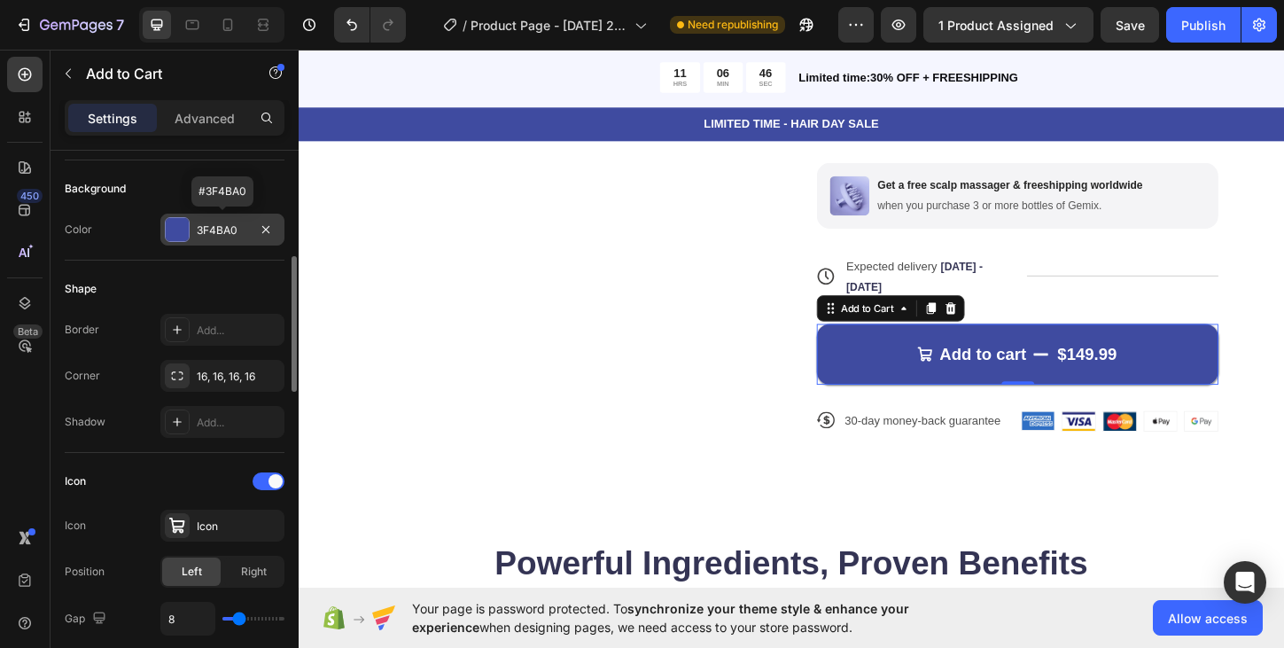
click at [179, 234] on div at bounding box center [177, 229] width 23 height 23
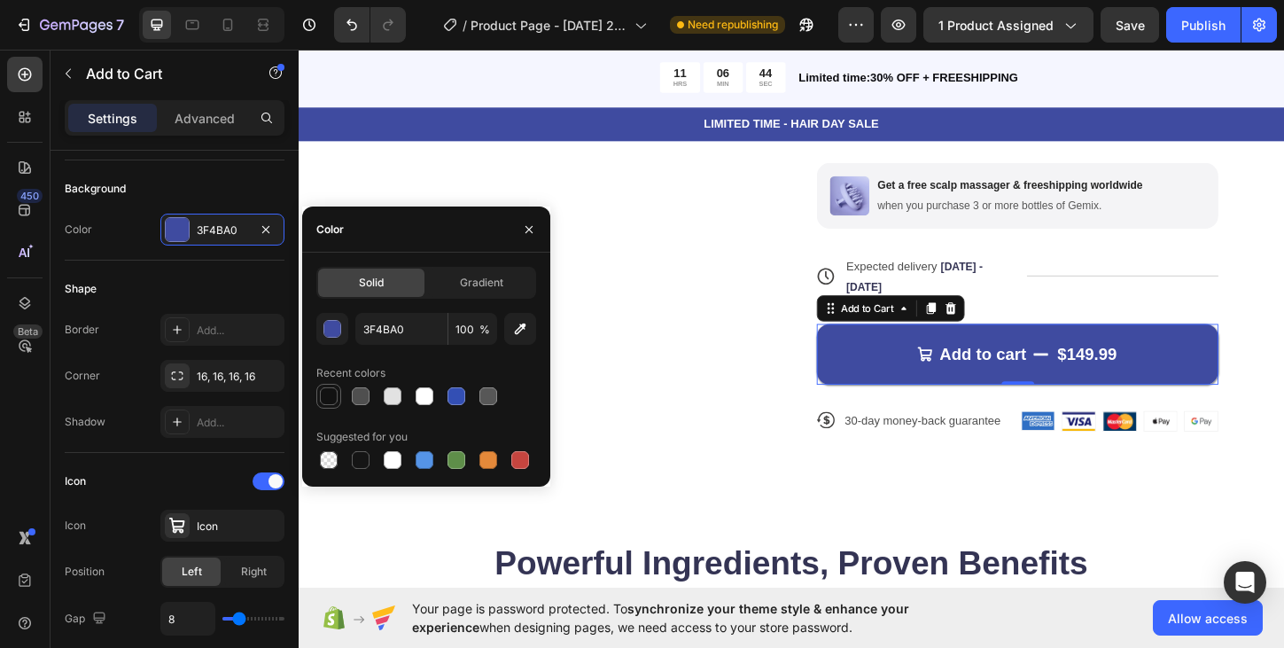
click at [334, 404] on div at bounding box center [329, 396] width 18 height 18
type input "121212"
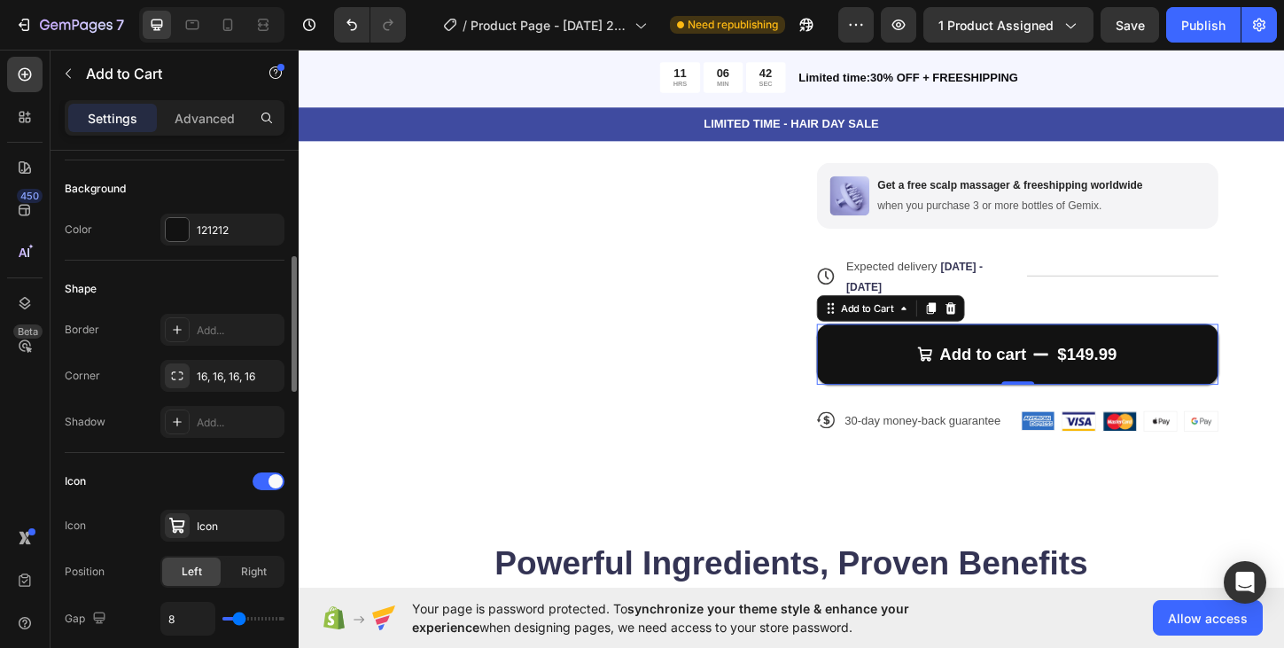
click at [243, 296] on div "Shape" at bounding box center [175, 289] width 220 height 28
click at [266, 373] on icon "button" at bounding box center [266, 376] width 14 height 14
click at [355, 29] on icon "Undo/Redo" at bounding box center [352, 25] width 18 height 18
drag, startPoint x: 195, startPoint y: 477, endPoint x: 201, endPoint y: 534, distance: 57.0
click at [201, 534] on div "Icon Icon Icon Position Left Right Gap 8" at bounding box center [175, 551] width 220 height 168
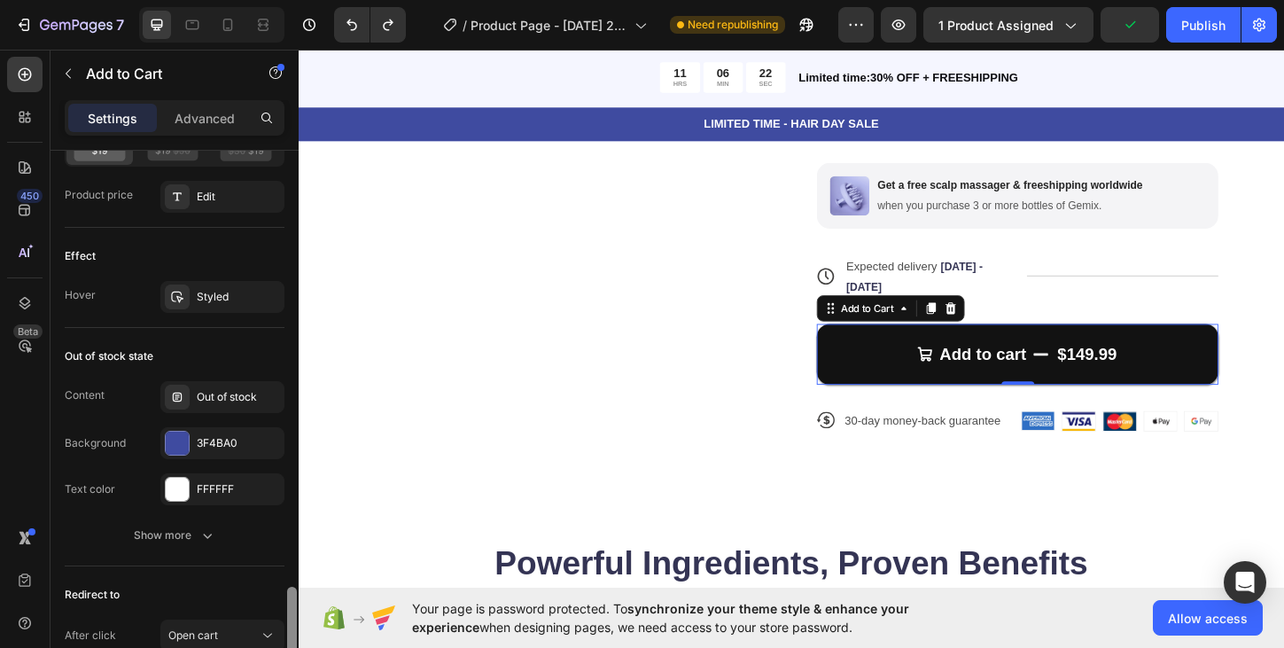
scroll to position [1564, 0]
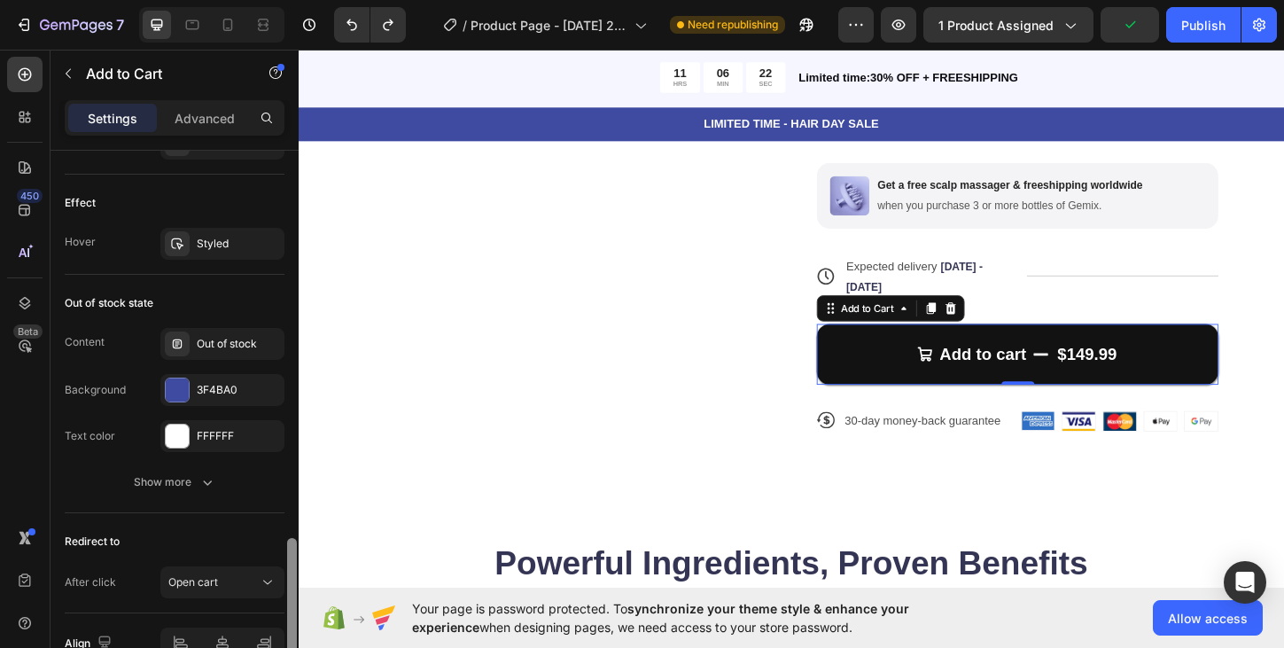
drag, startPoint x: 292, startPoint y: 373, endPoint x: 271, endPoint y: 656, distance: 283.4
click at [271, 0] on html "7 / Product Page - Sep 25, 20:42:07 Need republishing Preview 1 product assigne…" at bounding box center [642, 0] width 1284 height 0
click at [178, 388] on div at bounding box center [177, 389] width 23 height 23
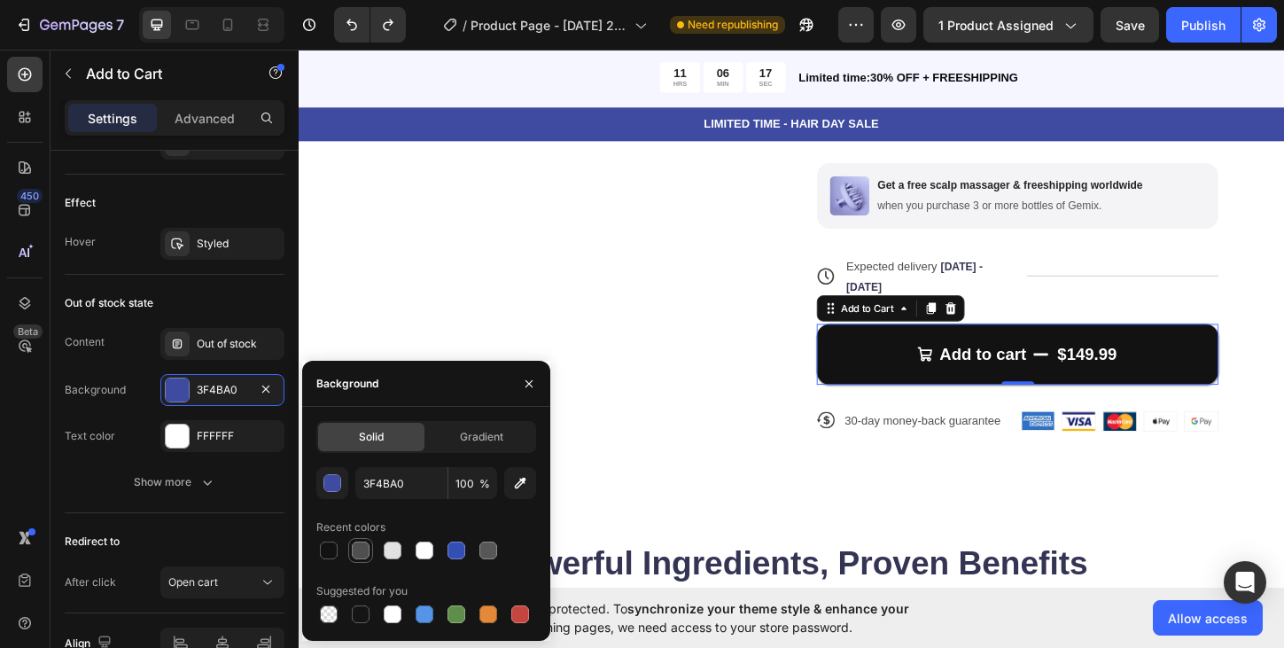
click at [362, 554] on div at bounding box center [361, 550] width 18 height 18
click at [356, 547] on div at bounding box center [361, 550] width 18 height 18
type input "121212"
click at [356, 547] on div at bounding box center [361, 550] width 18 height 18
click at [528, 381] on icon "button" at bounding box center [529, 383] width 14 height 14
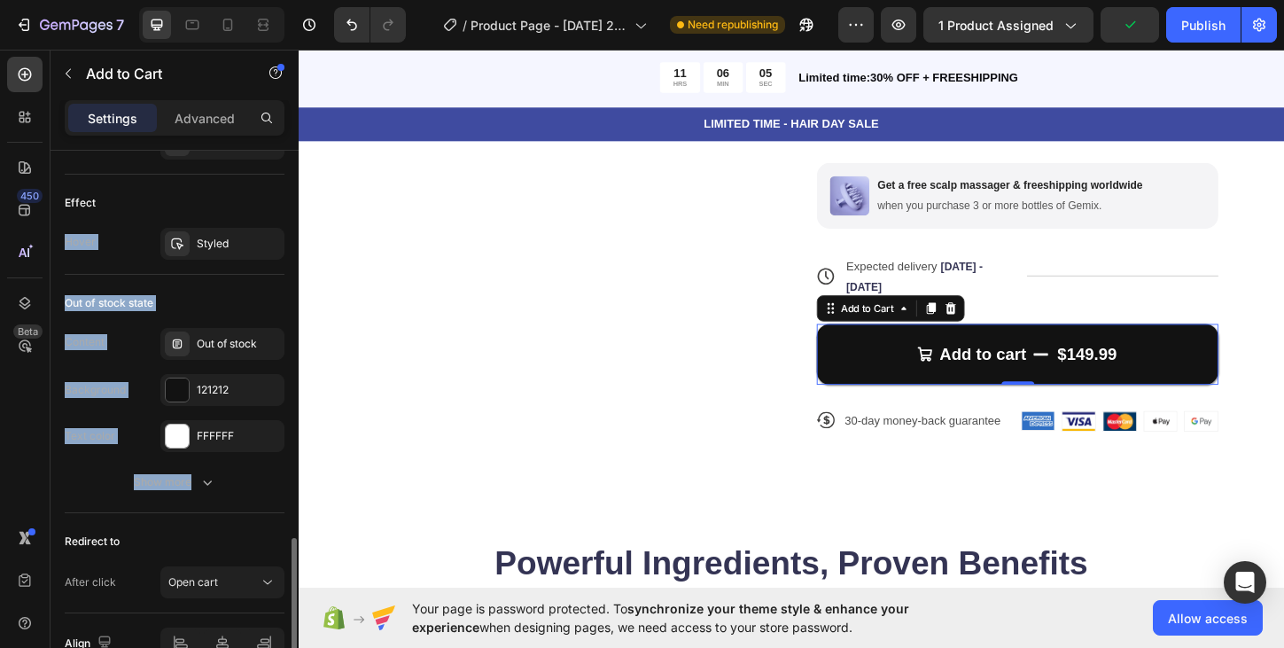
drag, startPoint x: 192, startPoint y: 518, endPoint x: 218, endPoint y: 201, distance: 318.2
click at [217, 198] on div "Effect" at bounding box center [175, 203] width 220 height 28
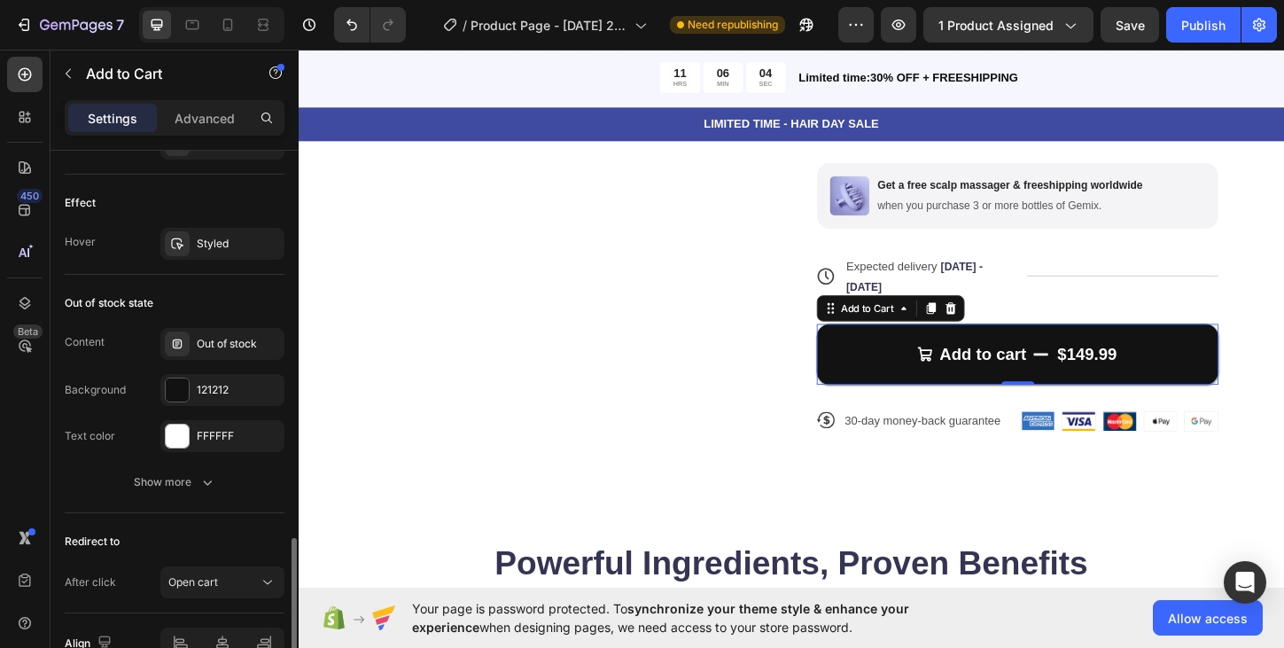
click at [214, 197] on div "Effect" at bounding box center [175, 203] width 220 height 28
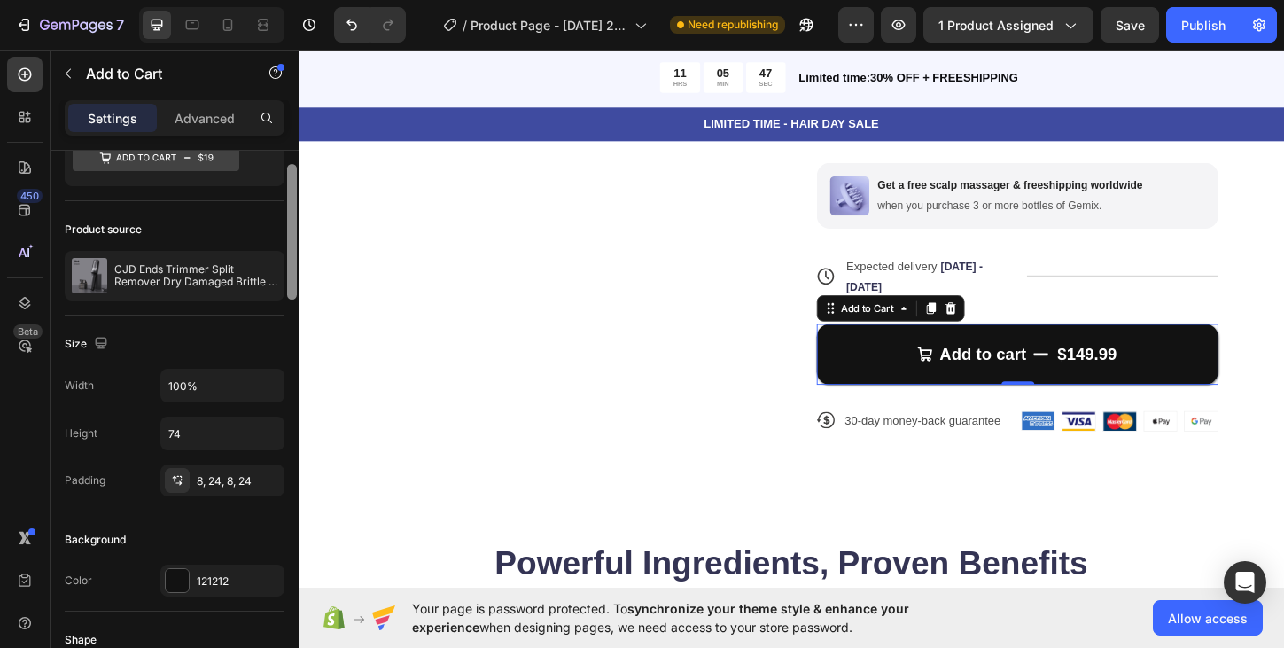
scroll to position [0, 0]
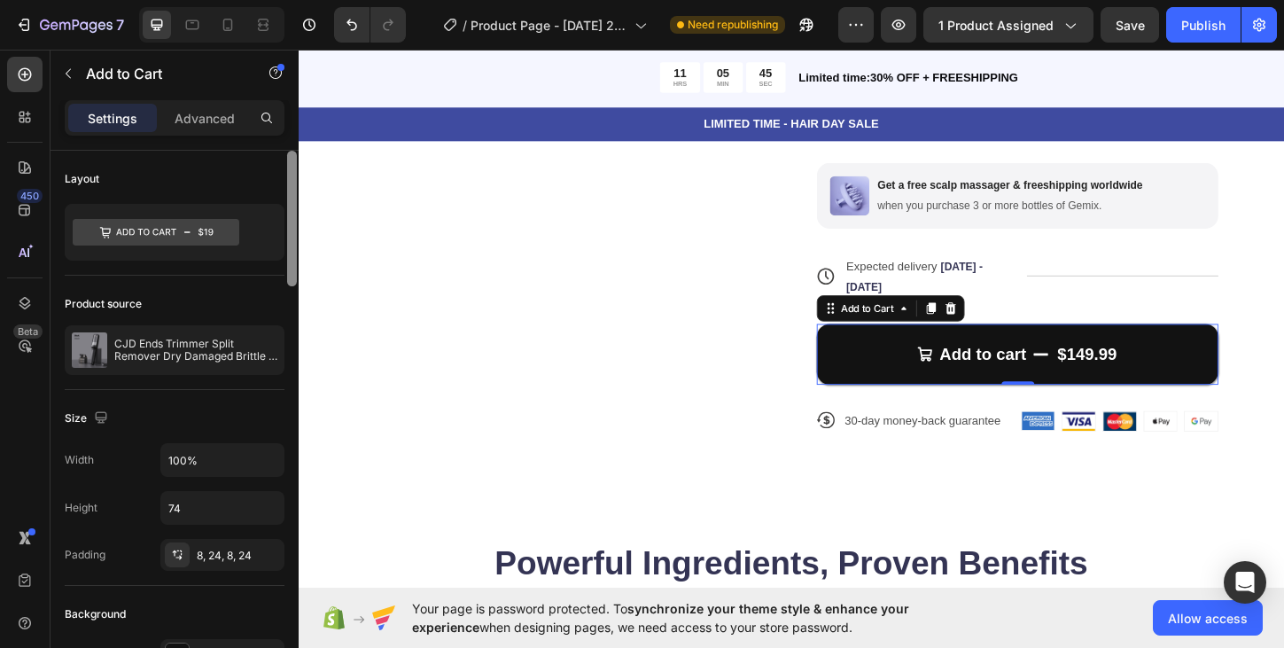
drag, startPoint x: 291, startPoint y: 588, endPoint x: 289, endPoint y: 202, distance: 386.2
click at [289, 202] on div at bounding box center [292, 219] width 10 height 136
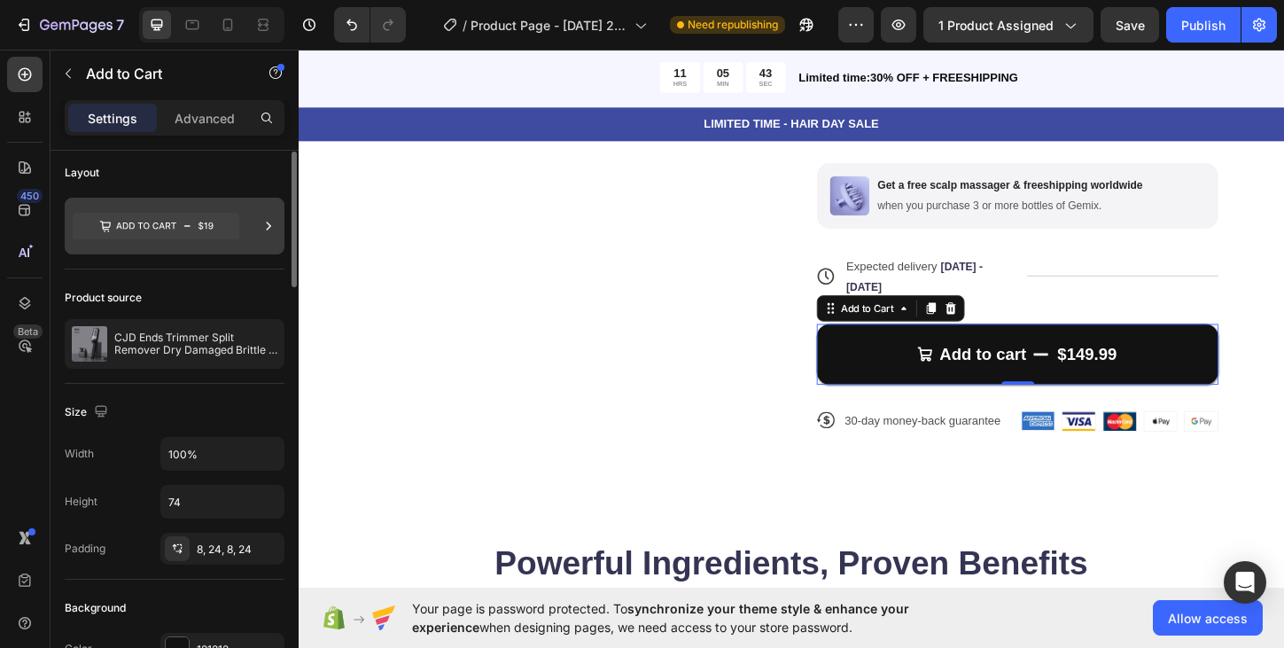
click at [268, 226] on icon at bounding box center [269, 226] width 18 height 18
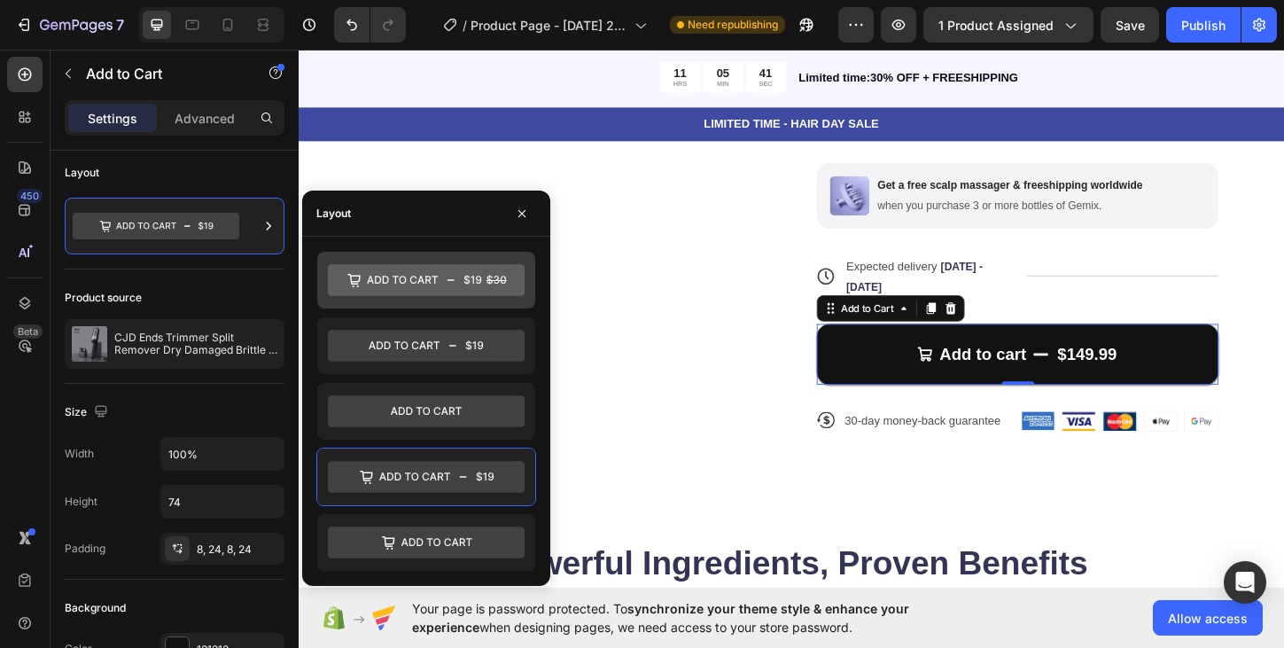
click at [405, 292] on icon at bounding box center [426, 280] width 197 height 32
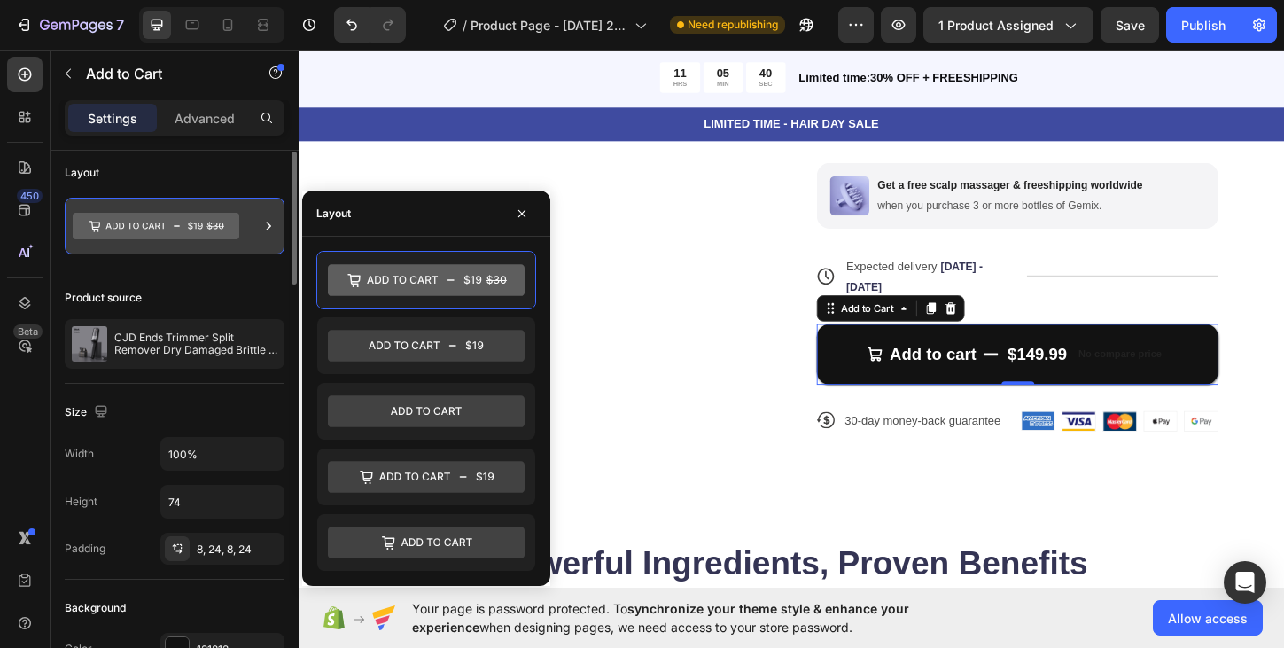
click at [268, 235] on div at bounding box center [269, 226] width 18 height 57
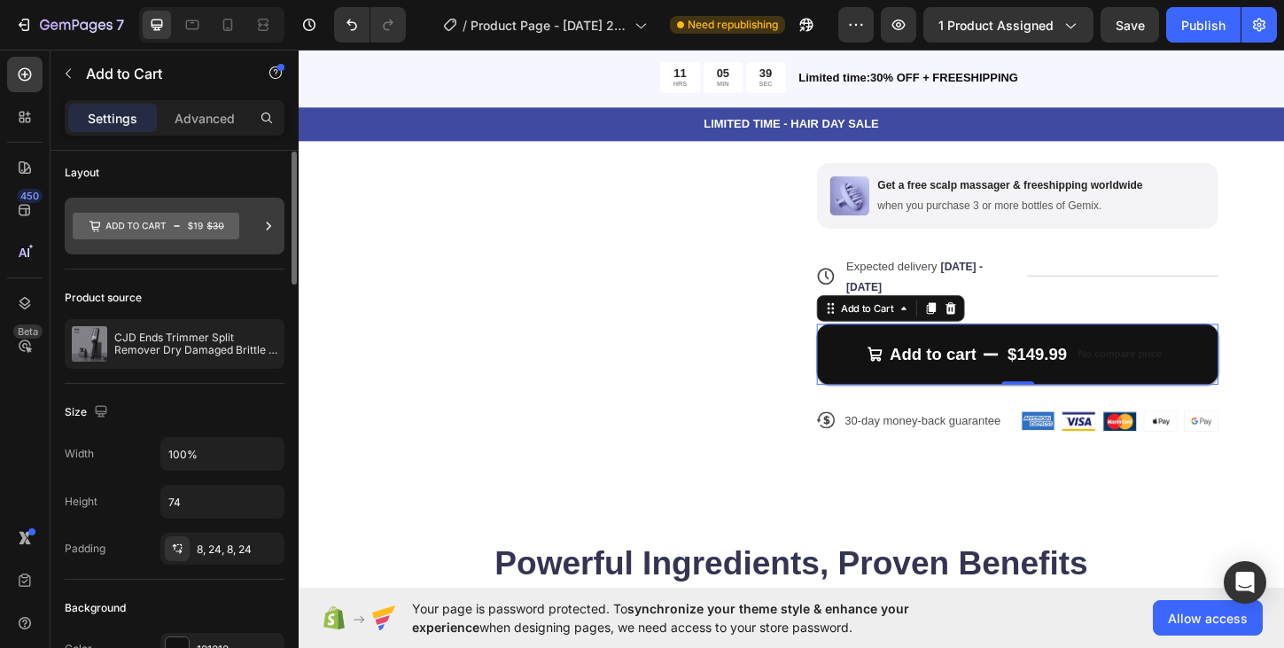
click at [265, 232] on icon at bounding box center [269, 226] width 18 height 18
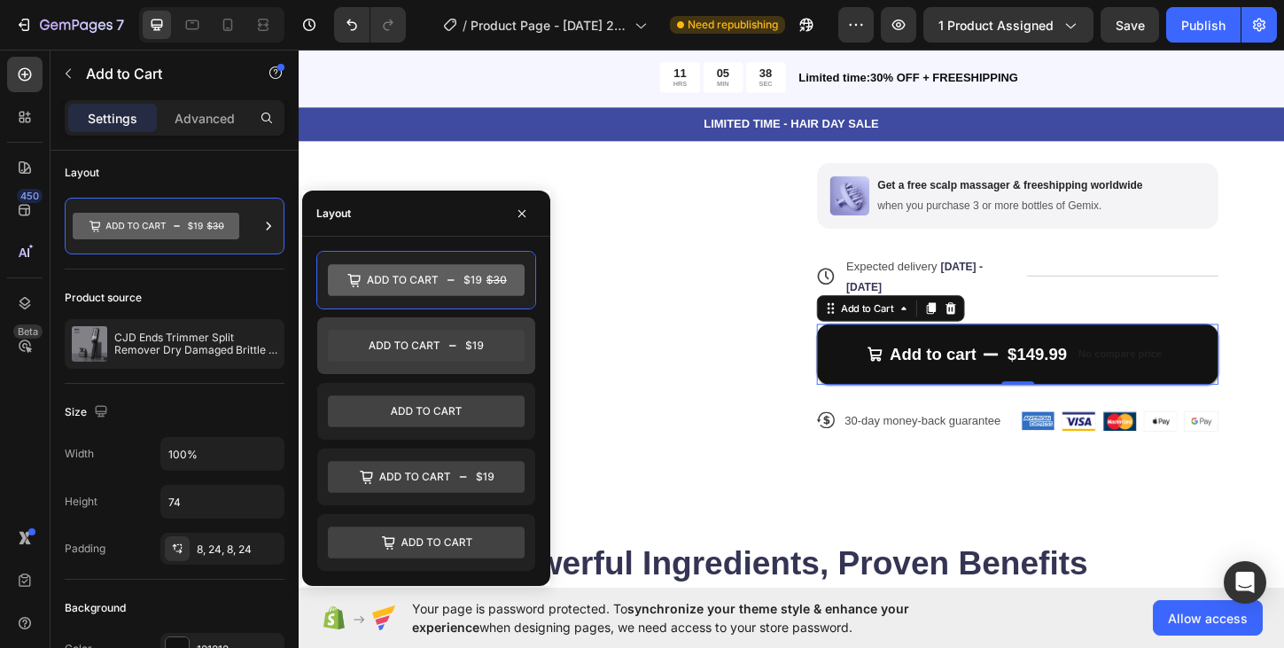
click at [406, 354] on icon at bounding box center [426, 346] width 197 height 32
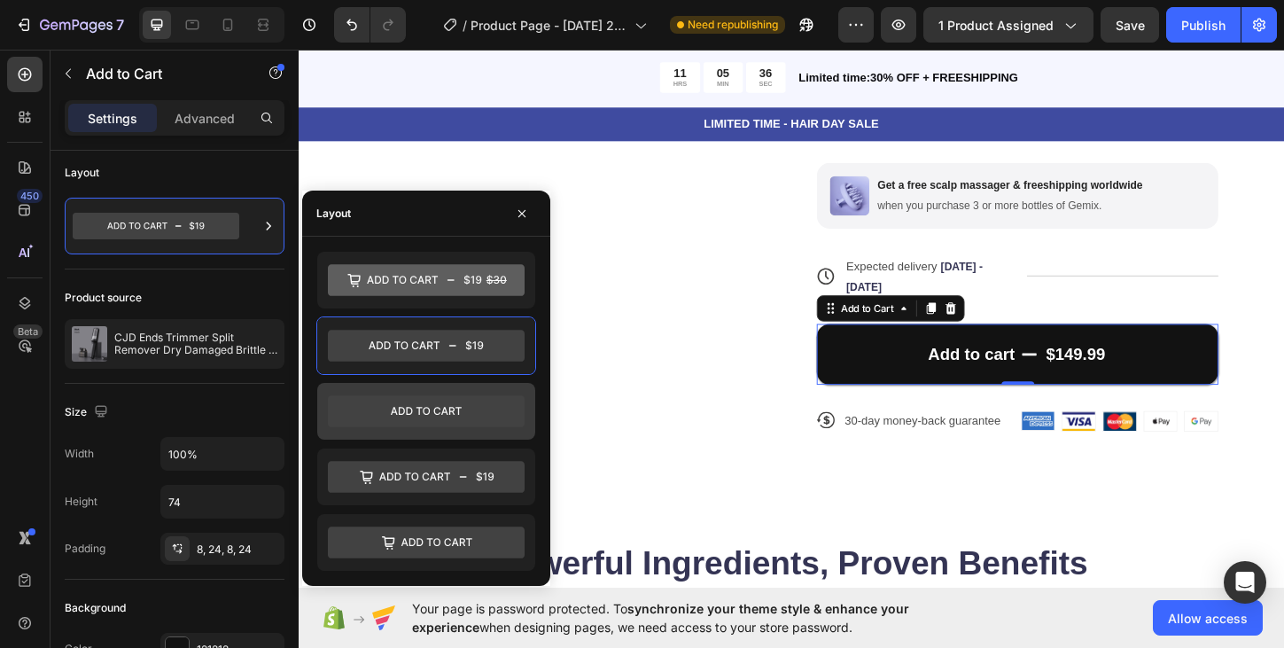
click at [367, 408] on icon at bounding box center [426, 411] width 197 height 32
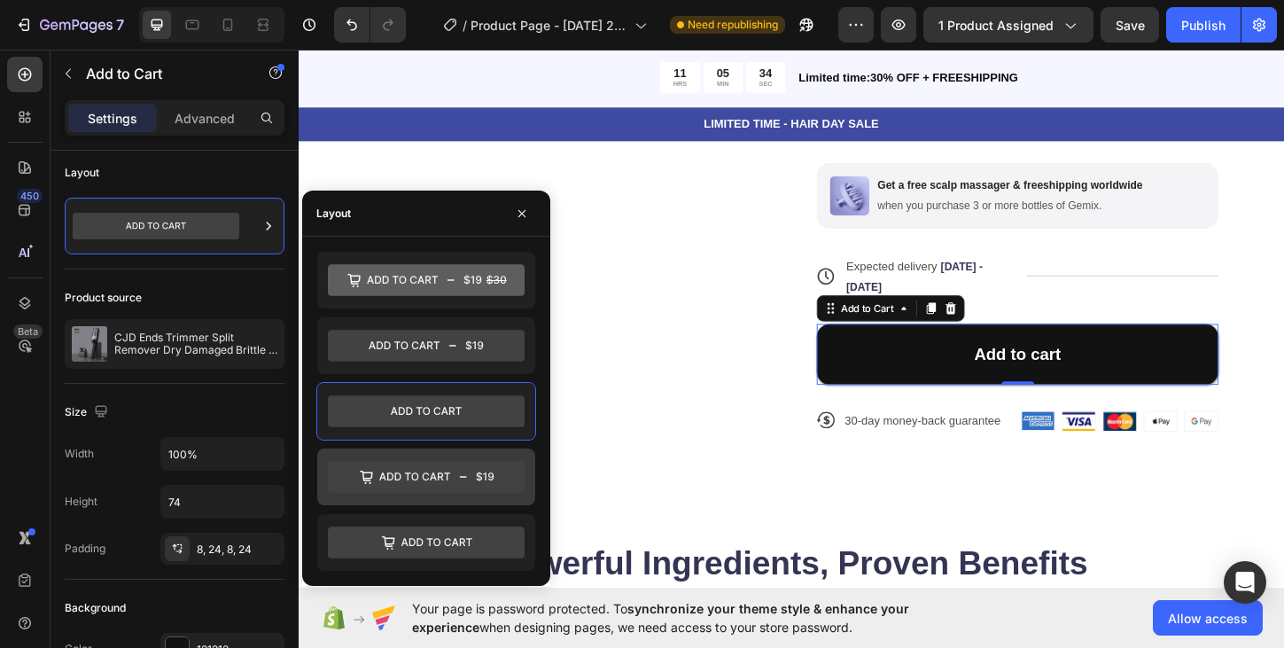
click at [394, 480] on icon at bounding box center [426, 477] width 197 height 32
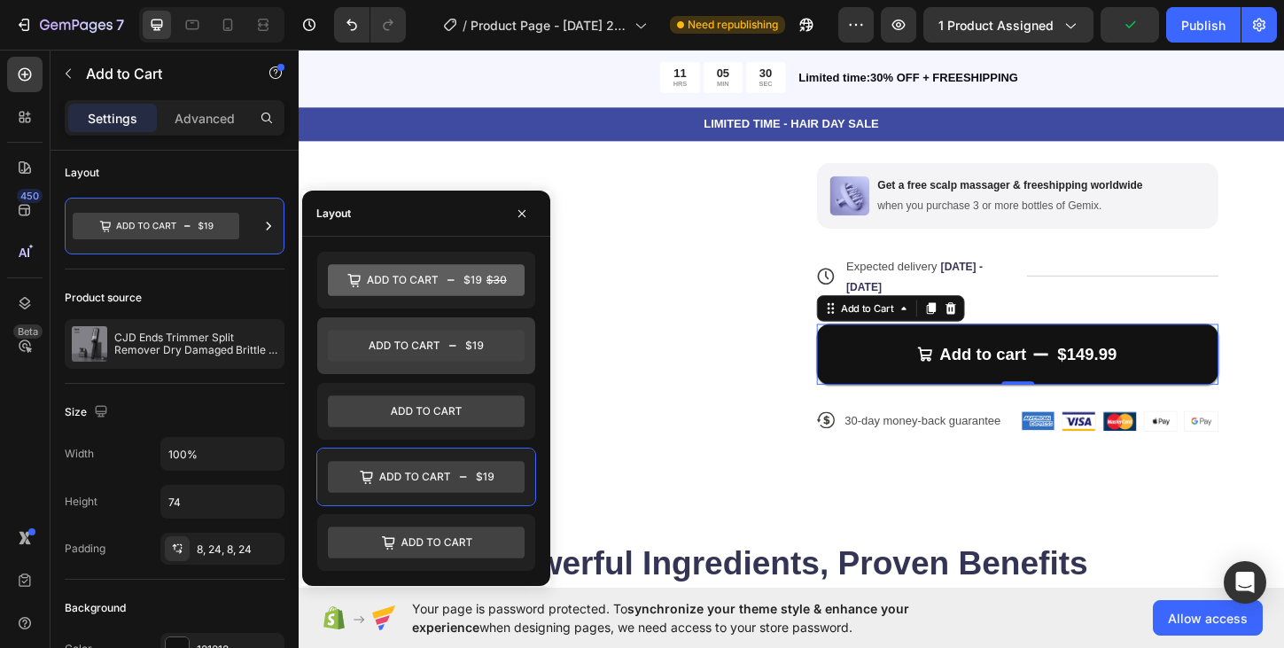
click at [389, 361] on icon at bounding box center [426, 345] width 197 height 35
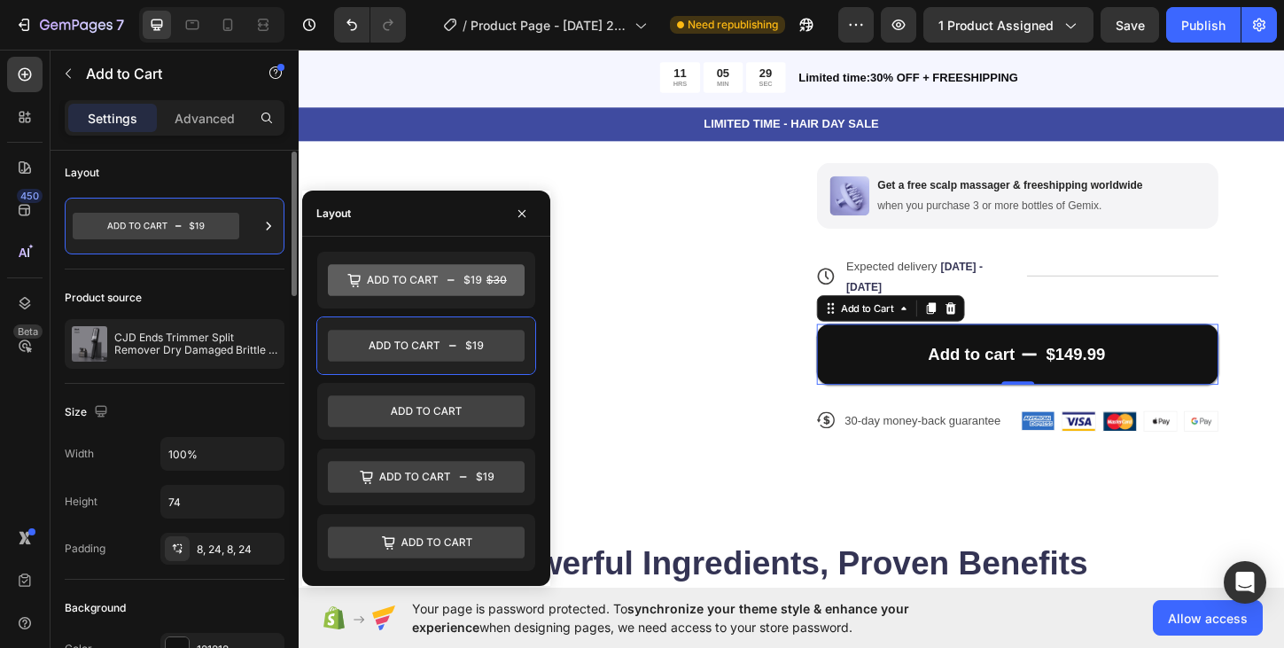
click at [199, 290] on div "Product source" at bounding box center [175, 297] width 220 height 28
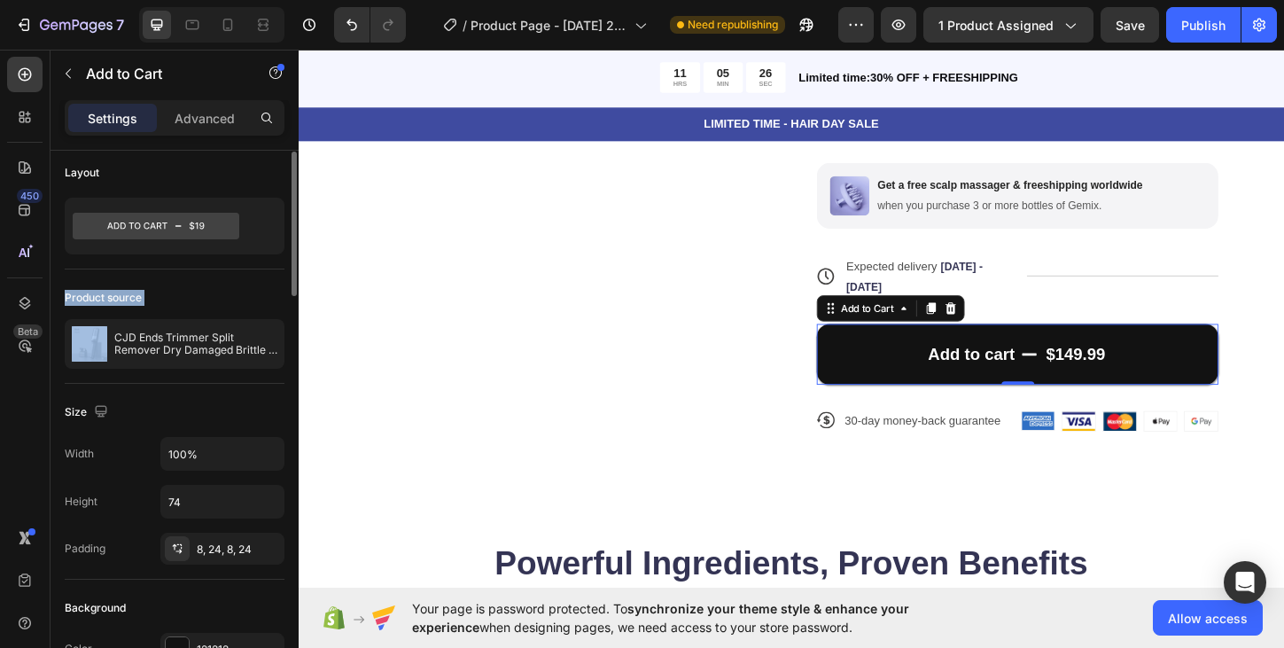
drag, startPoint x: 199, startPoint y: 290, endPoint x: 206, endPoint y: 180, distance: 110.1
click at [206, 179] on div "Layout" at bounding box center [175, 173] width 220 height 28
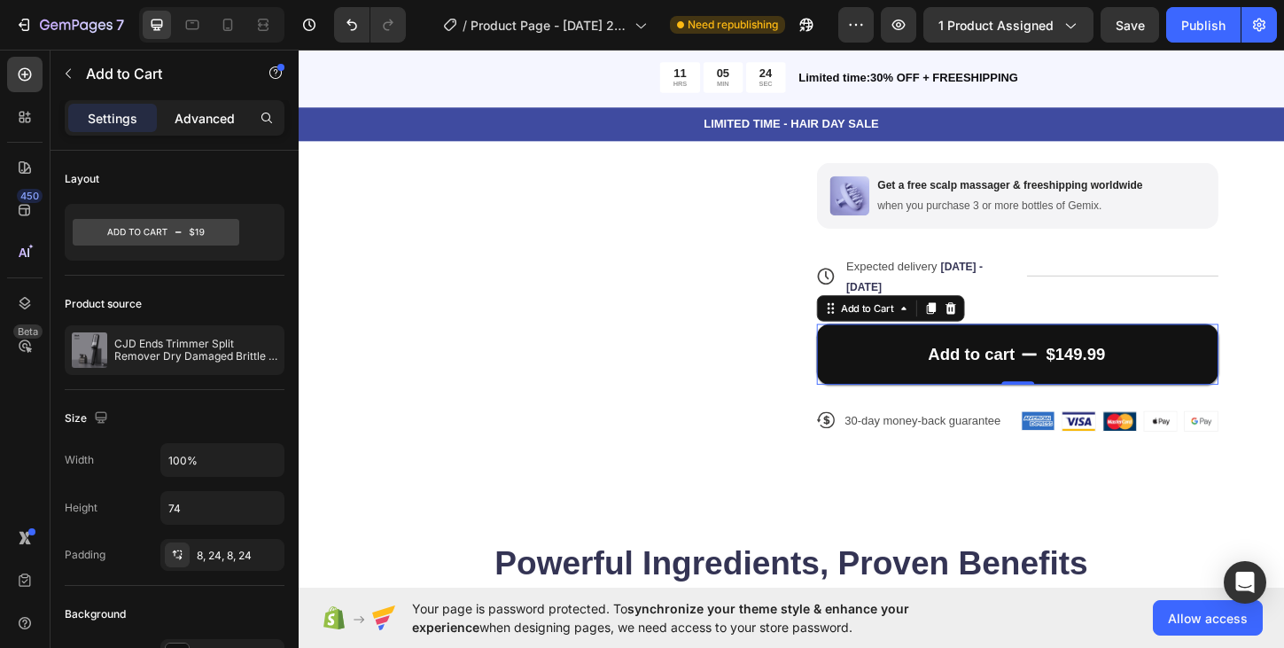
click at [229, 120] on p "Advanced" at bounding box center [205, 118] width 60 height 19
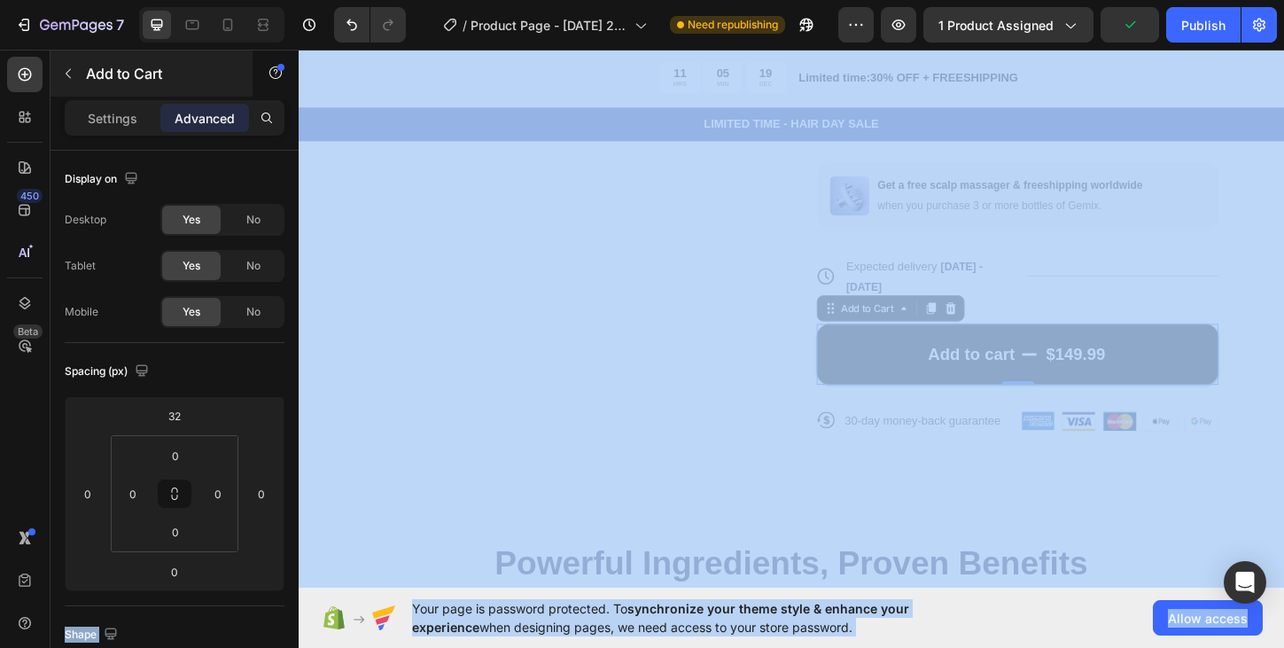
drag, startPoint x: 216, startPoint y: 426, endPoint x: 248, endPoint y: 91, distance: 336.4
click at [260, 0] on html "7 / Product Page - Sep 25, 20:42:07 Need republishing Preview 1 product assigne…" at bounding box center [642, 0] width 1284 height 0
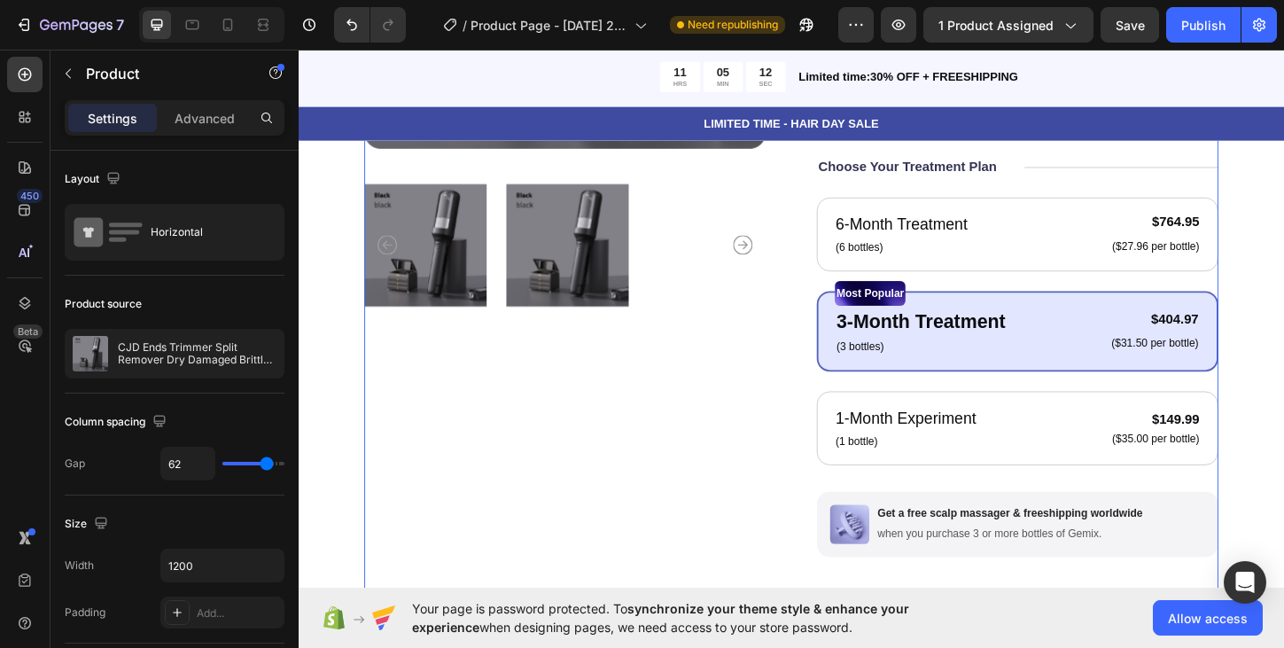
scroll to position [496, 0]
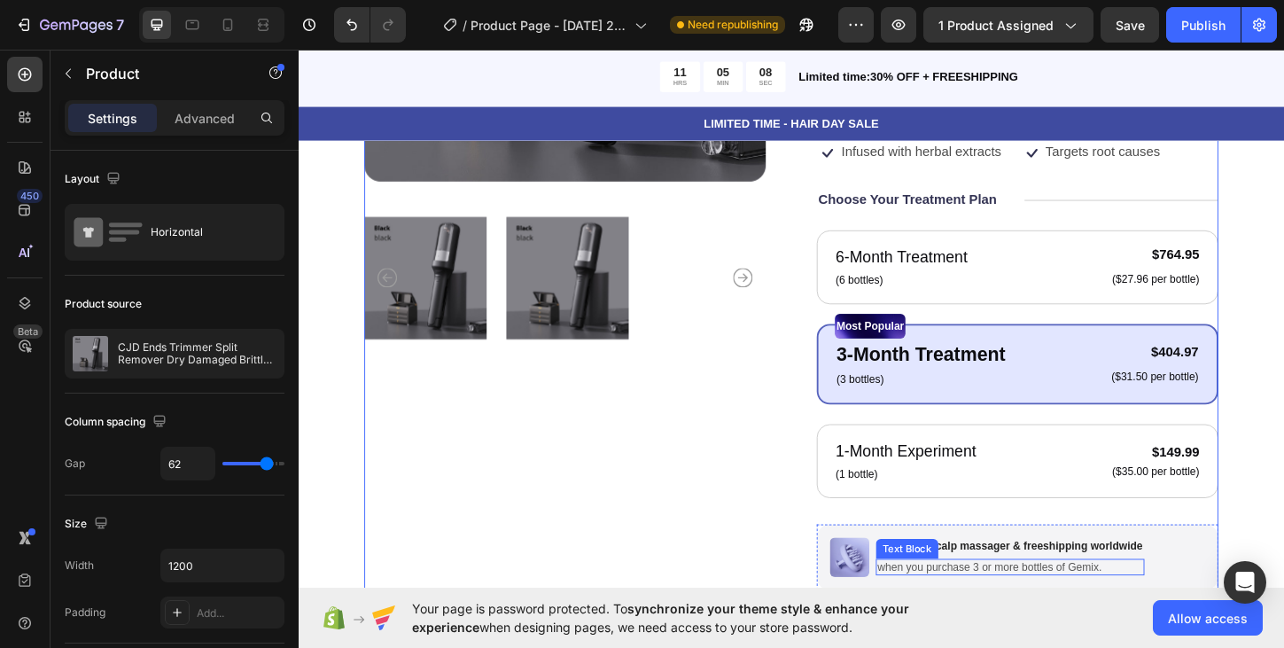
click at [1013, 599] on div "when you purchase 3 or more bottles of Gemix." at bounding box center [1066, 608] width 290 height 19
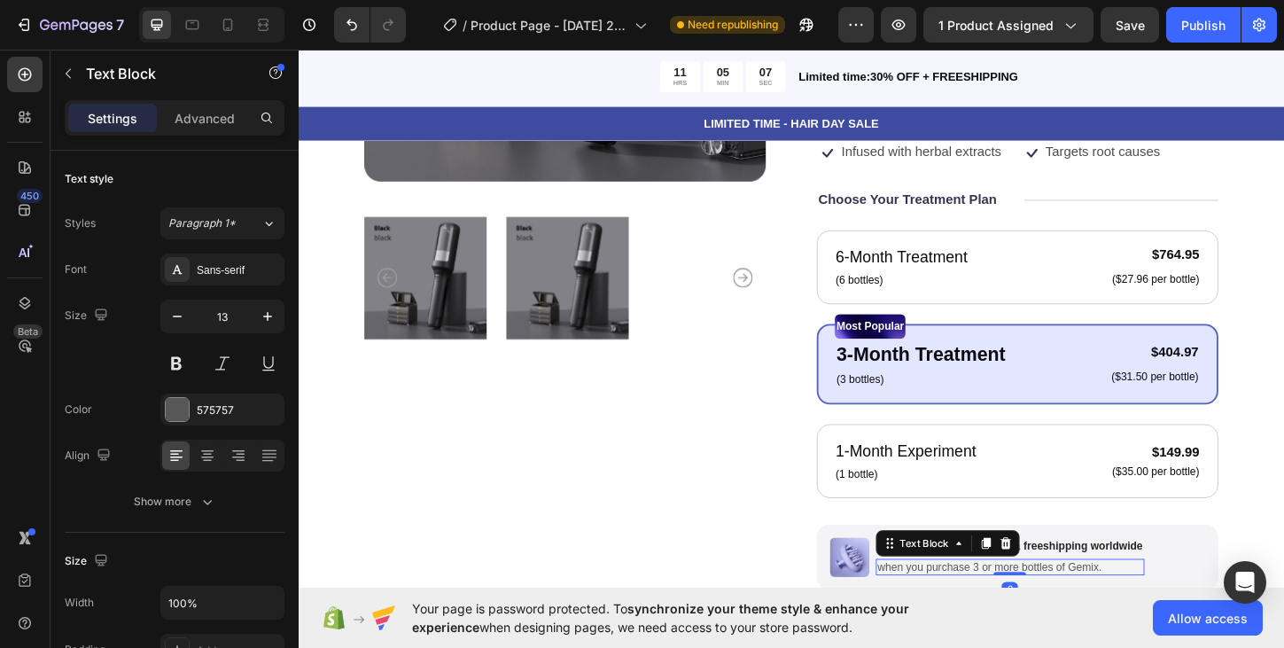
click at [1018, 601] on p "when you purchase 3 or more bottles of Gemix." at bounding box center [1066, 608] width 286 height 15
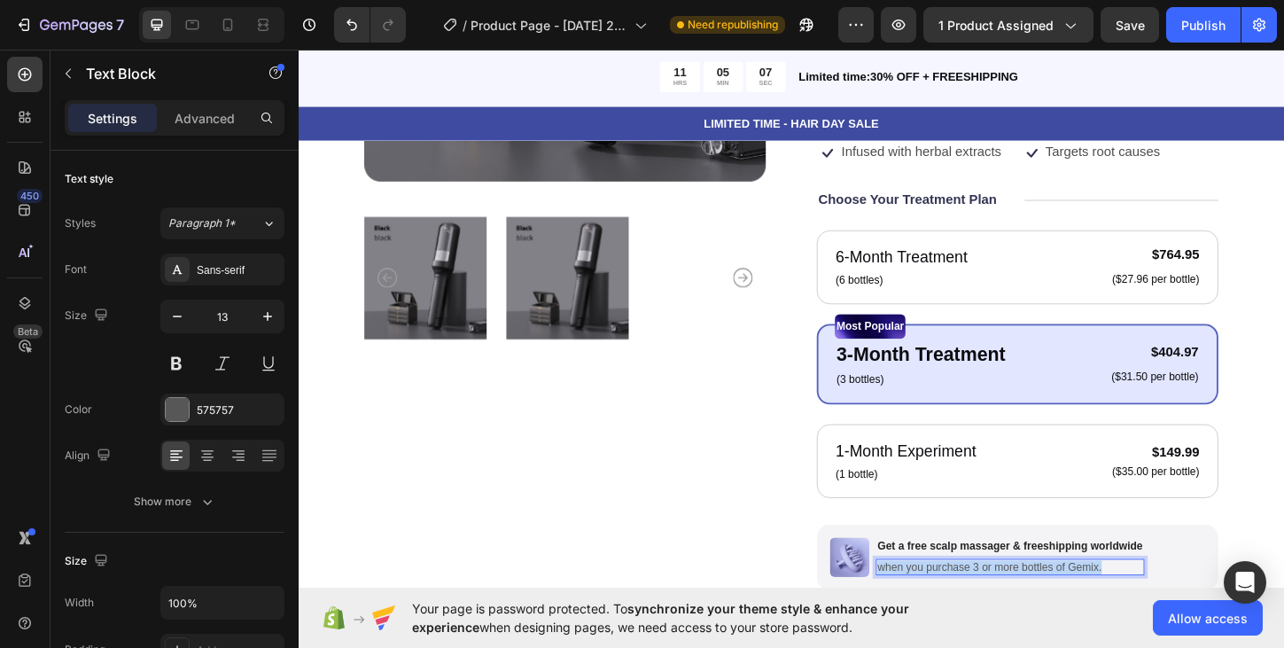
click at [1018, 601] on p "when you purchase 3 or more bottles of Gemix." at bounding box center [1066, 608] width 286 height 15
click at [1154, 578] on p "Get a free scalp massager & freeshipping worldwide" at bounding box center [1066, 585] width 286 height 15
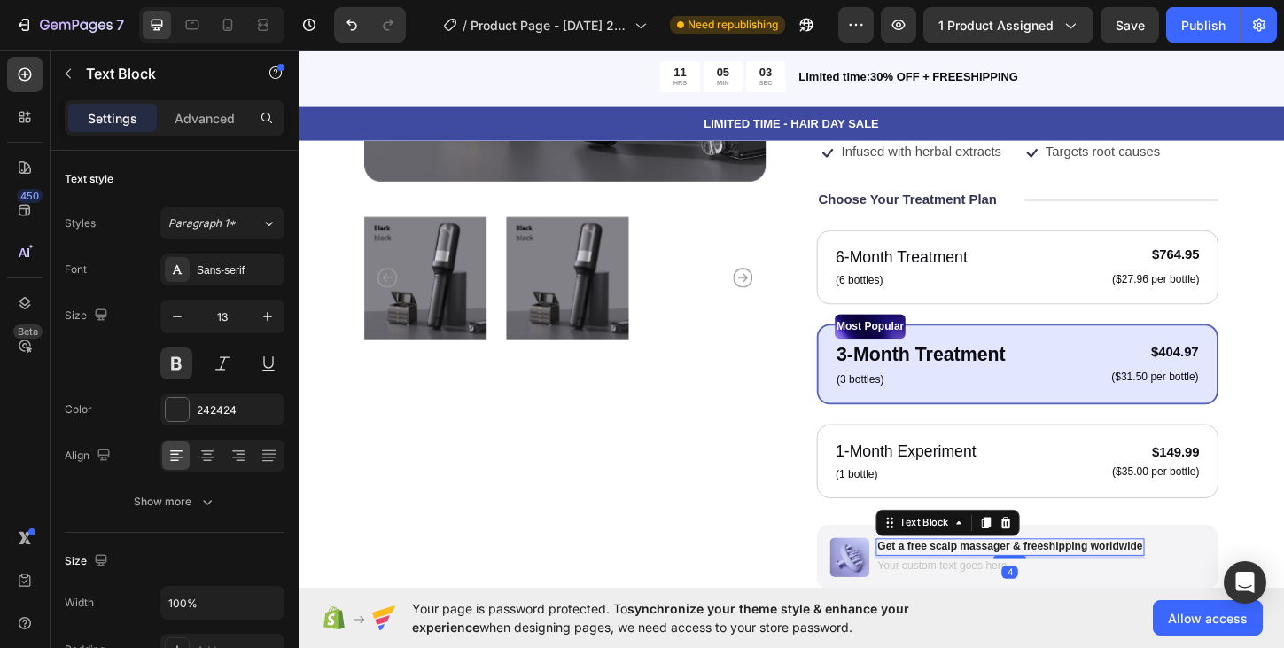
click at [1148, 578] on p "Get a free scalp massager & freeshipping worldwide" at bounding box center [1066, 585] width 286 height 15
click at [1204, 578] on p "Get a free scalp massager & freeshipping worldwide" at bounding box center [1066, 585] width 286 height 15
click at [1021, 211] on div "Icon Icon Icon Icon Icon Icon List 122,000+ Happy Customers Text Block Row CJD …" at bounding box center [1074, 319] width 433 height 1121
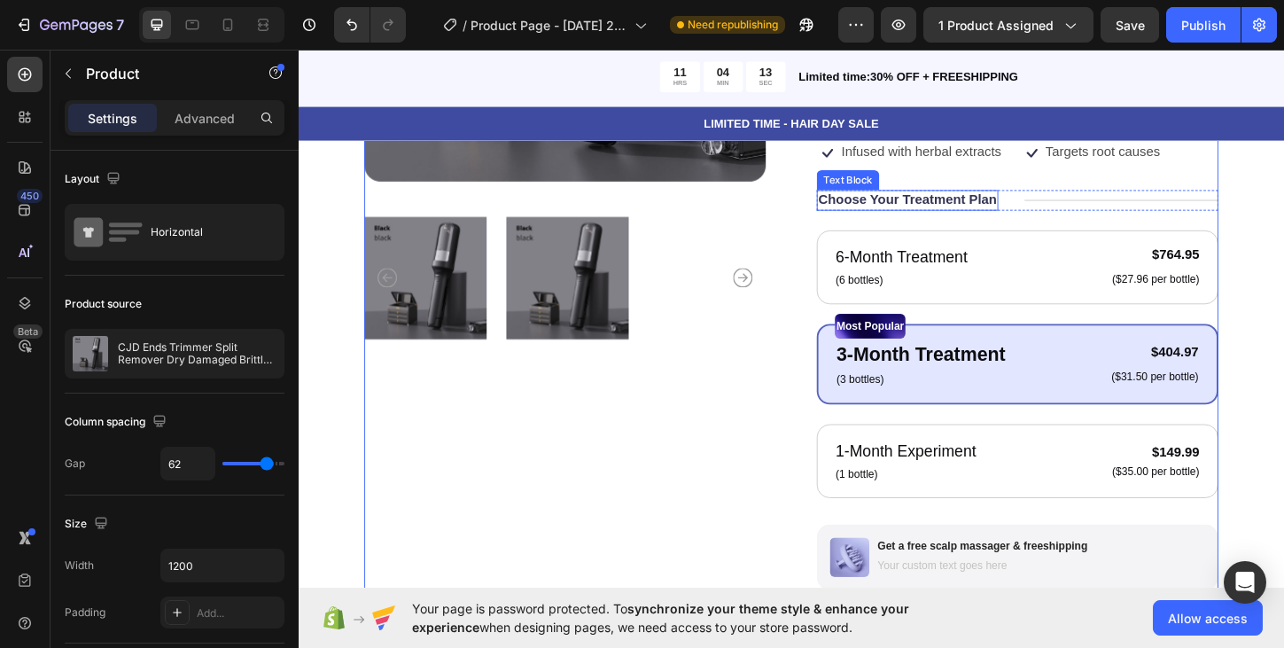
click at [980, 203] on p "Choose Your Treatment Plan" at bounding box center [955, 212] width 192 height 19
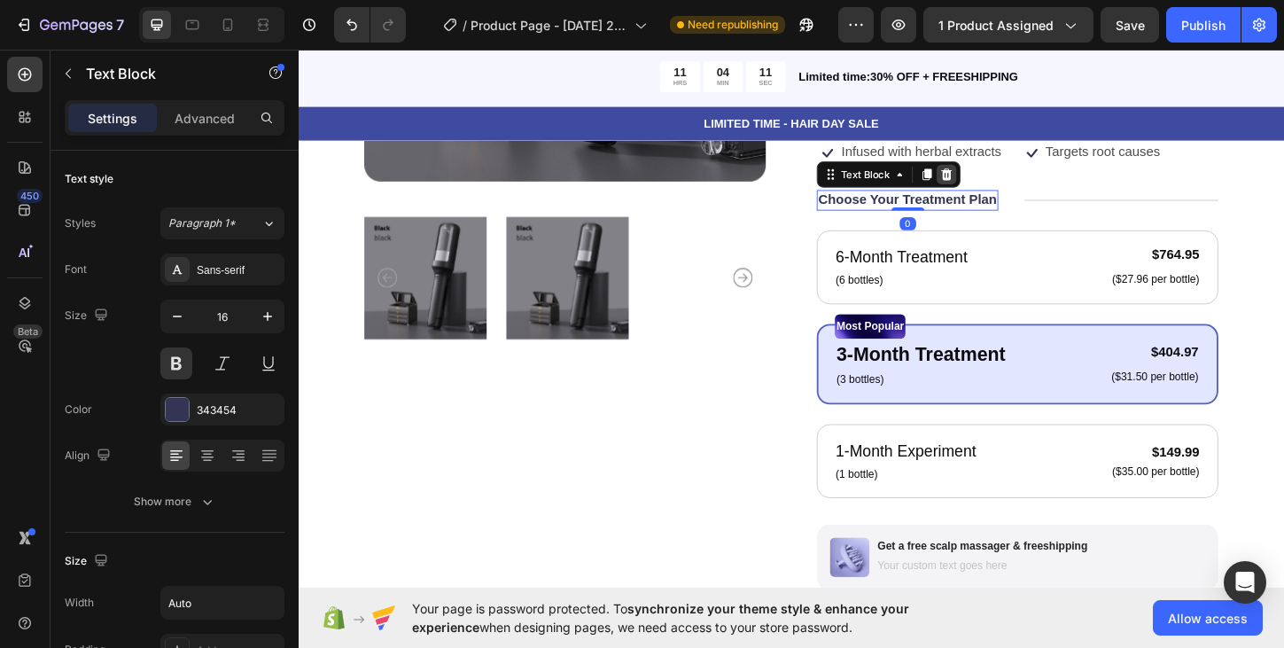
click at [1000, 178] on icon at bounding box center [998, 184] width 12 height 12
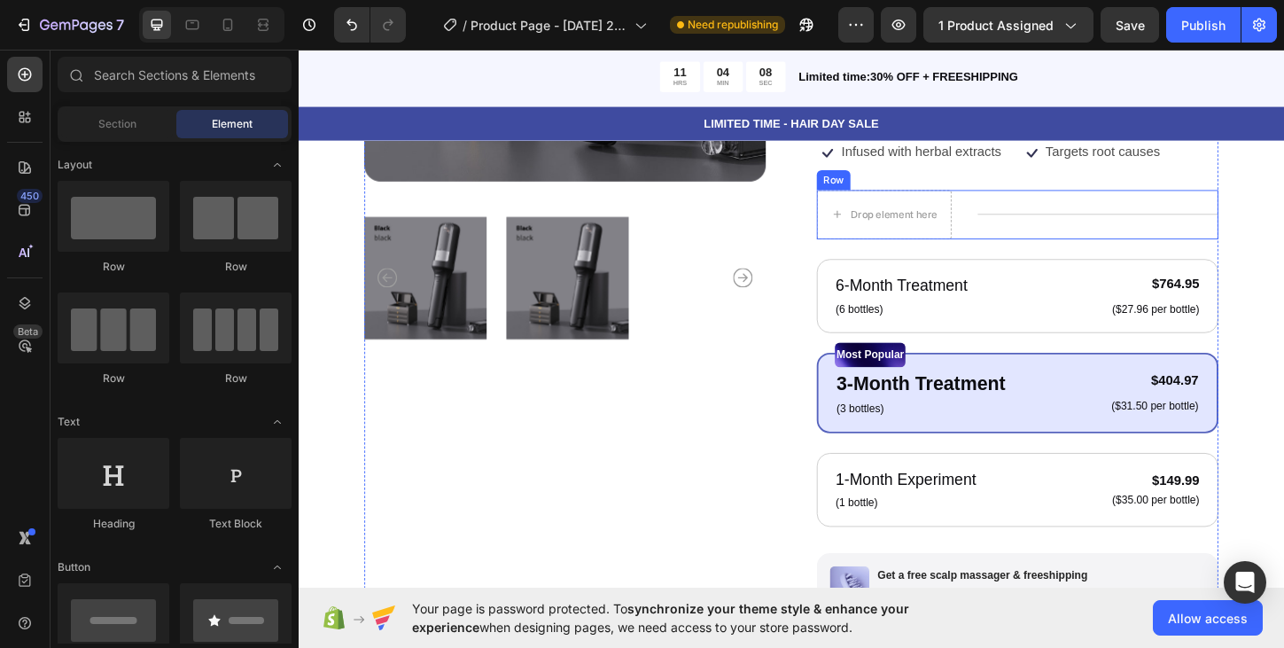
click at [1011, 201] on div "Drop element here Title Line Row" at bounding box center [1074, 227] width 433 height 53
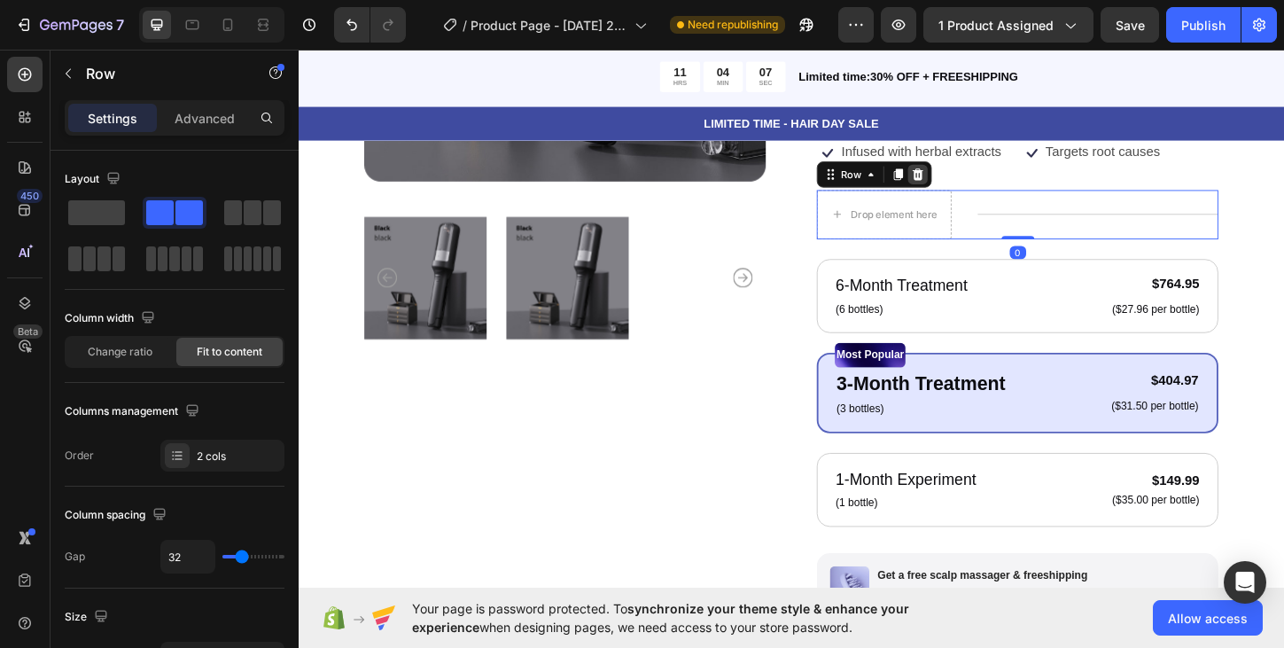
click at [969, 178] on icon at bounding box center [967, 184] width 12 height 12
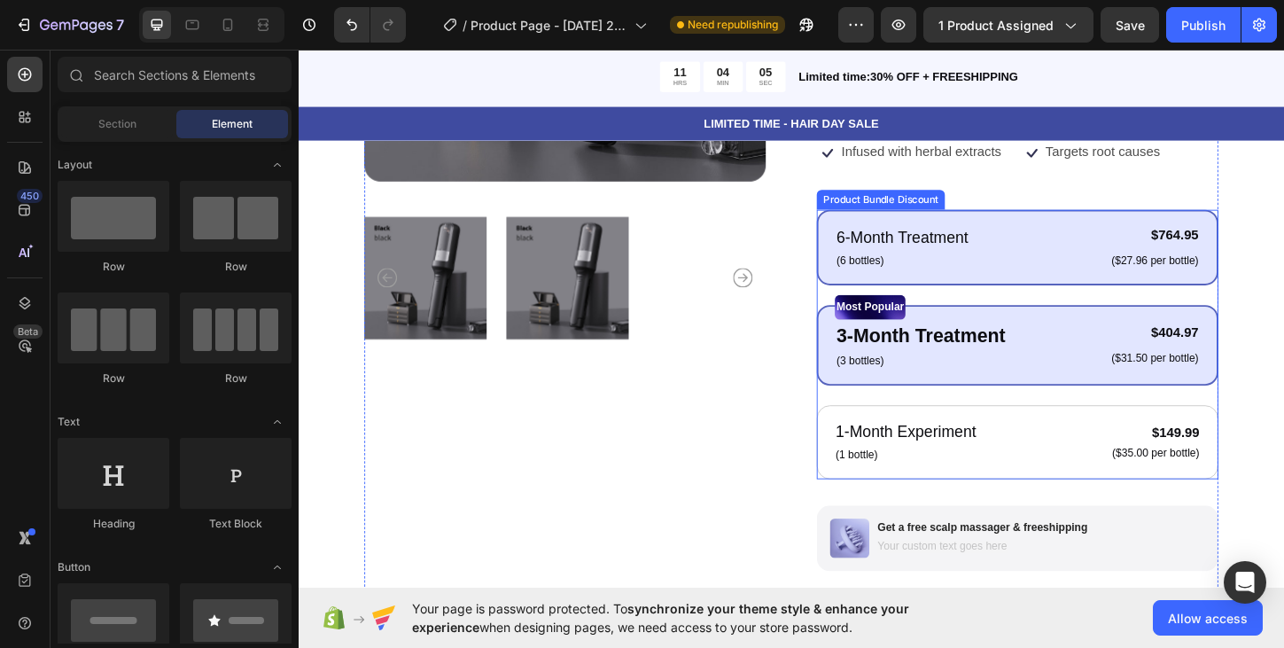
click at [1002, 222] on div "6-Month Treatment Text Block (6 bottles) Text Block $764.95 Product Price Produ…" at bounding box center [1074, 262] width 433 height 81
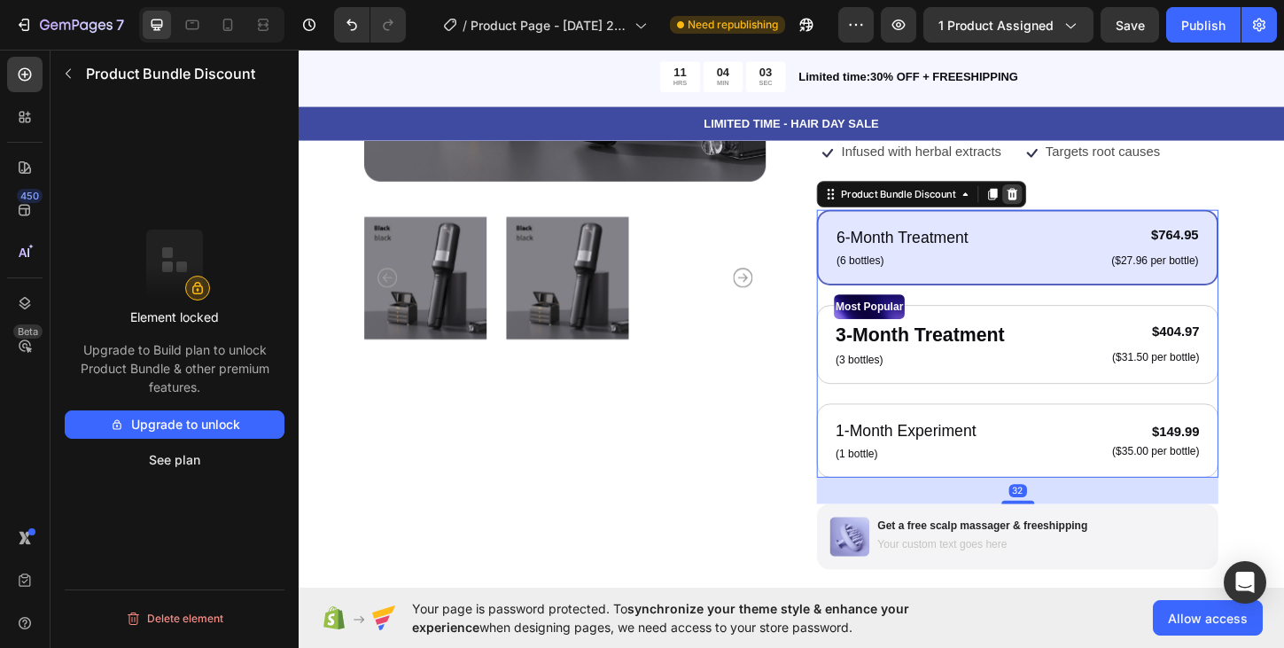
click at [1068, 198] on icon at bounding box center [1068, 205] width 14 height 14
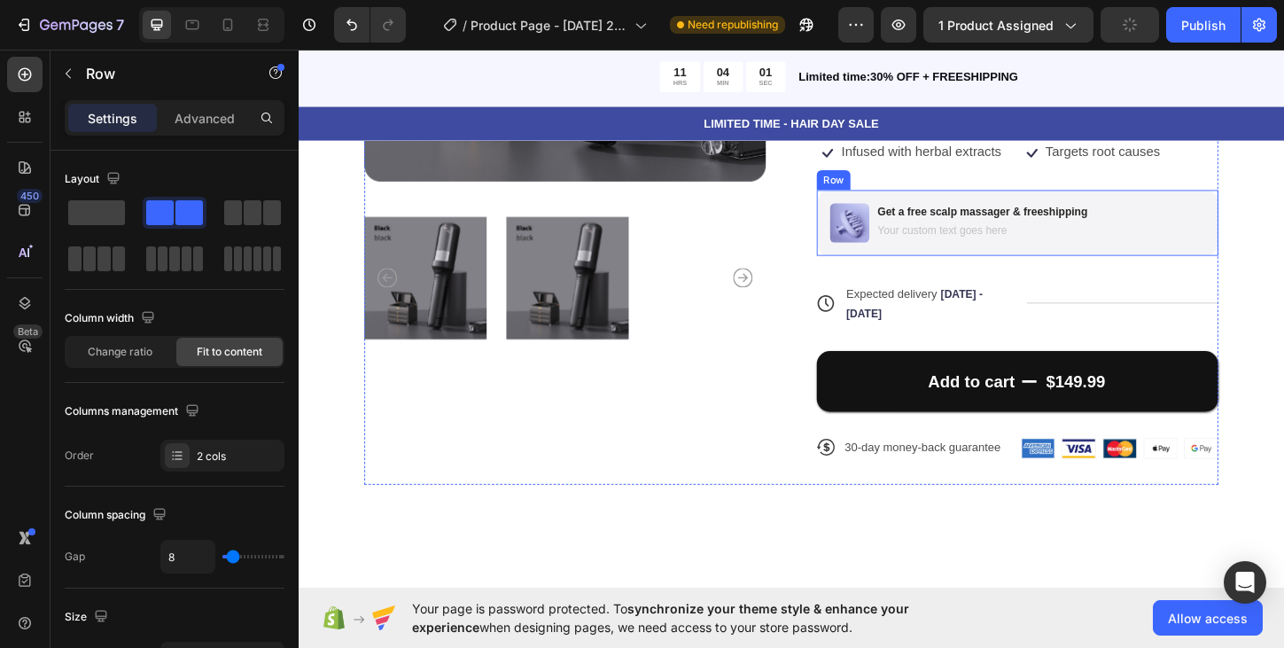
click at [1163, 201] on div "Image Get a free scalp massager & freeshipping Text Block Text Block Row" at bounding box center [1074, 236] width 433 height 71
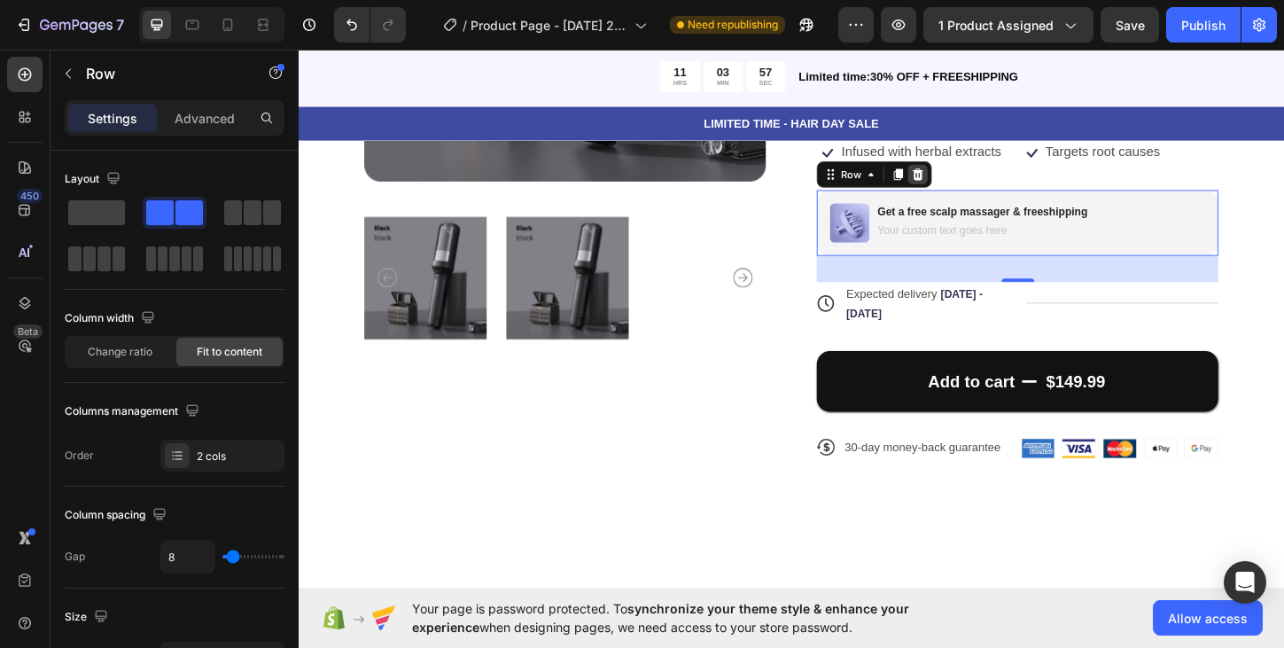
click at [966, 178] on icon at bounding box center [967, 184] width 12 height 12
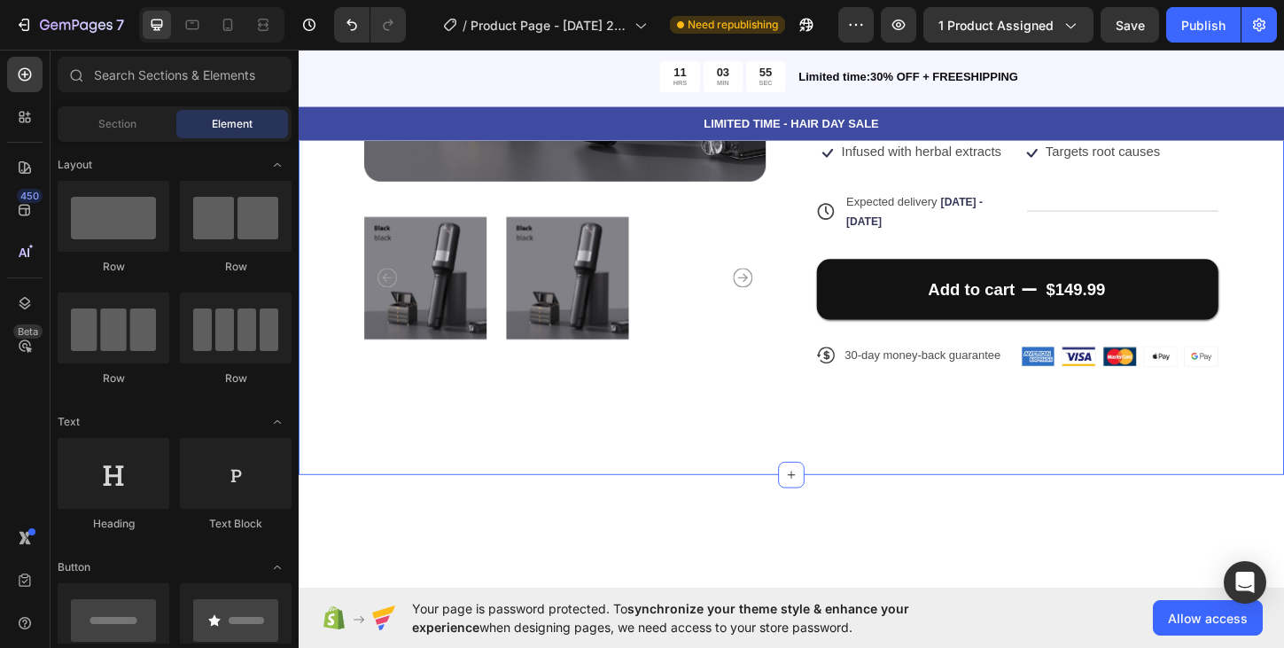
click at [1283, 329] on div "Product Images Icon Icon Icon Icon Icon Icon List 122,000+ Happy Customers Text…" at bounding box center [830, 98] width 1063 height 820
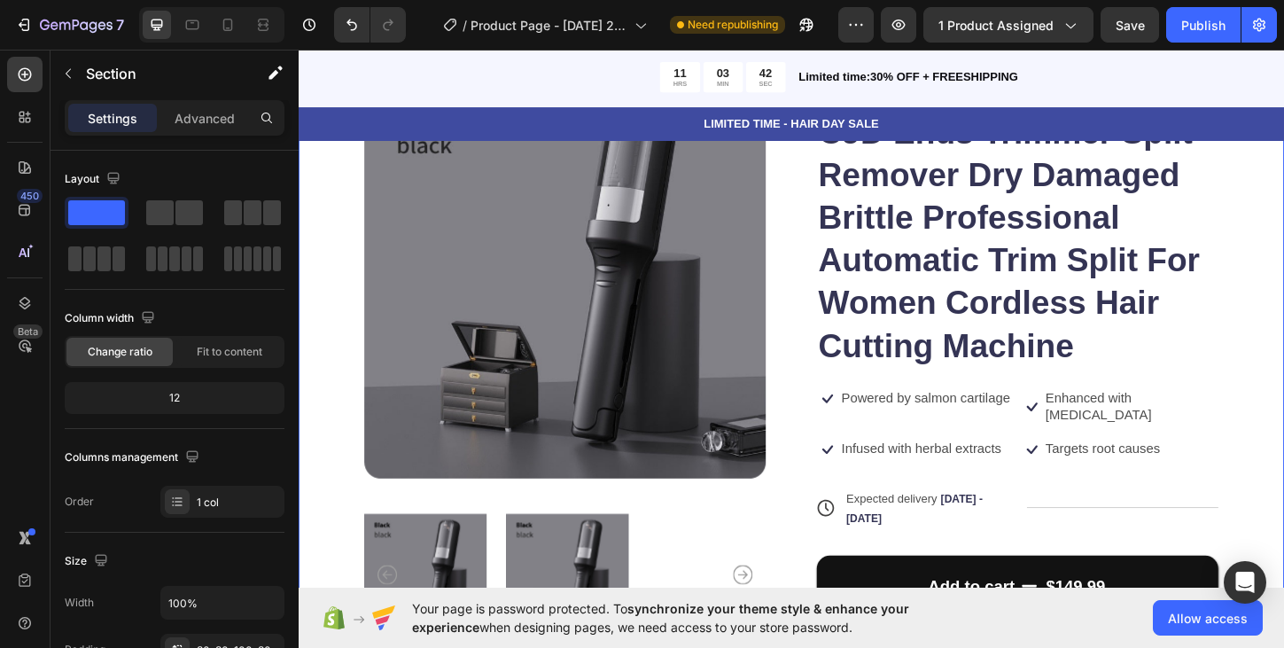
scroll to position [177, 0]
click at [949, 422] on p "Powered by salmon cartilage" at bounding box center [975, 425] width 182 height 19
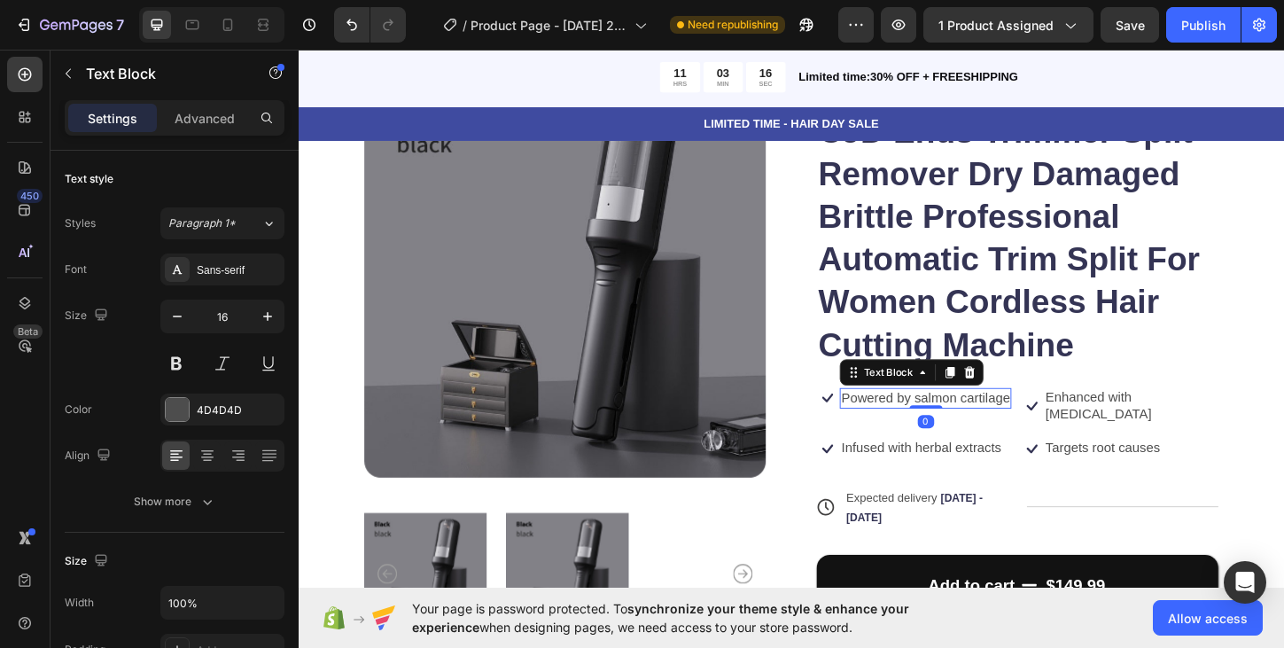
click at [1062, 425] on p "Powered by salmon cartilage" at bounding box center [975, 425] width 182 height 19
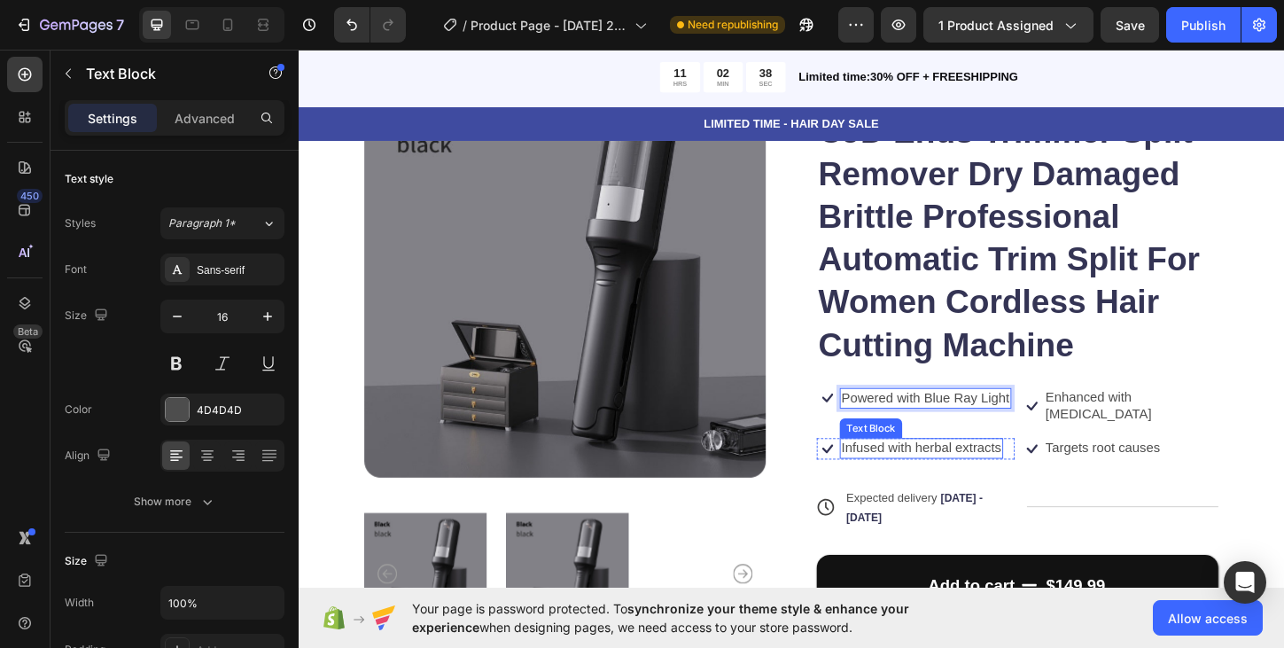
click at [1003, 470] on p "Infused with herbal extracts" at bounding box center [970, 479] width 173 height 19
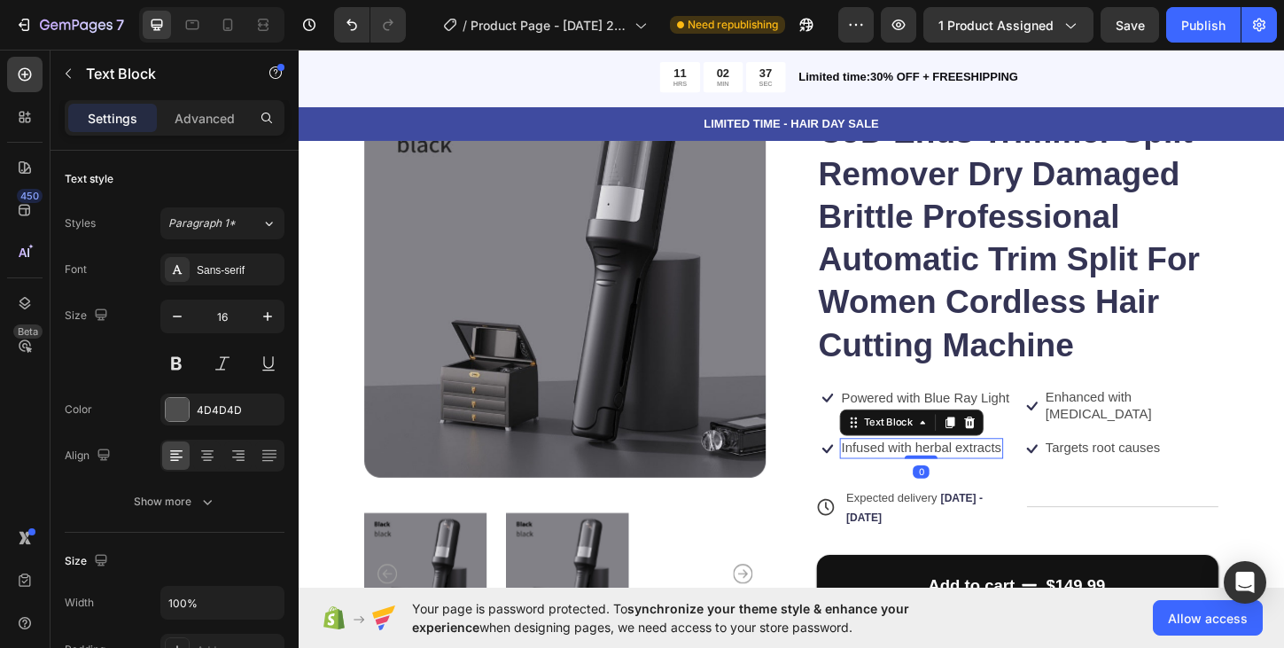
click at [1013, 470] on p "Infused with herbal extracts" at bounding box center [970, 479] width 173 height 19
click at [896, 470] on p "Sti" at bounding box center [892, 479] width 17 height 19
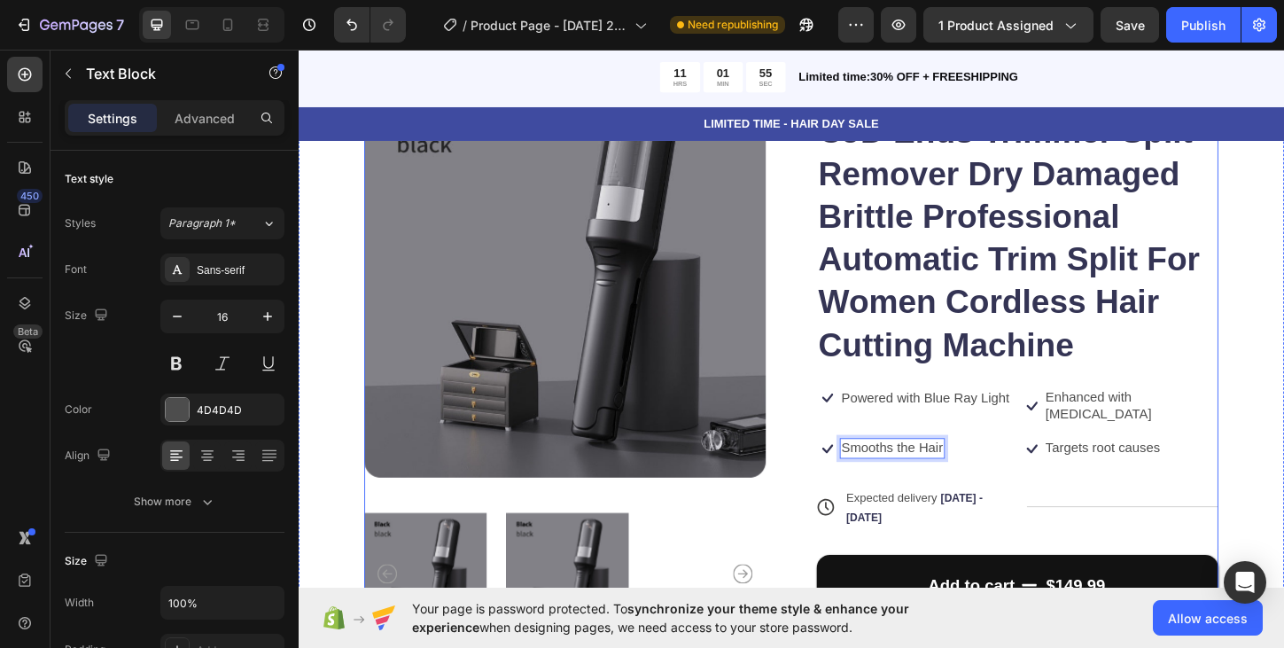
click at [1166, 424] on p "Enhanced with biotin" at bounding box center [1197, 433] width 185 height 37
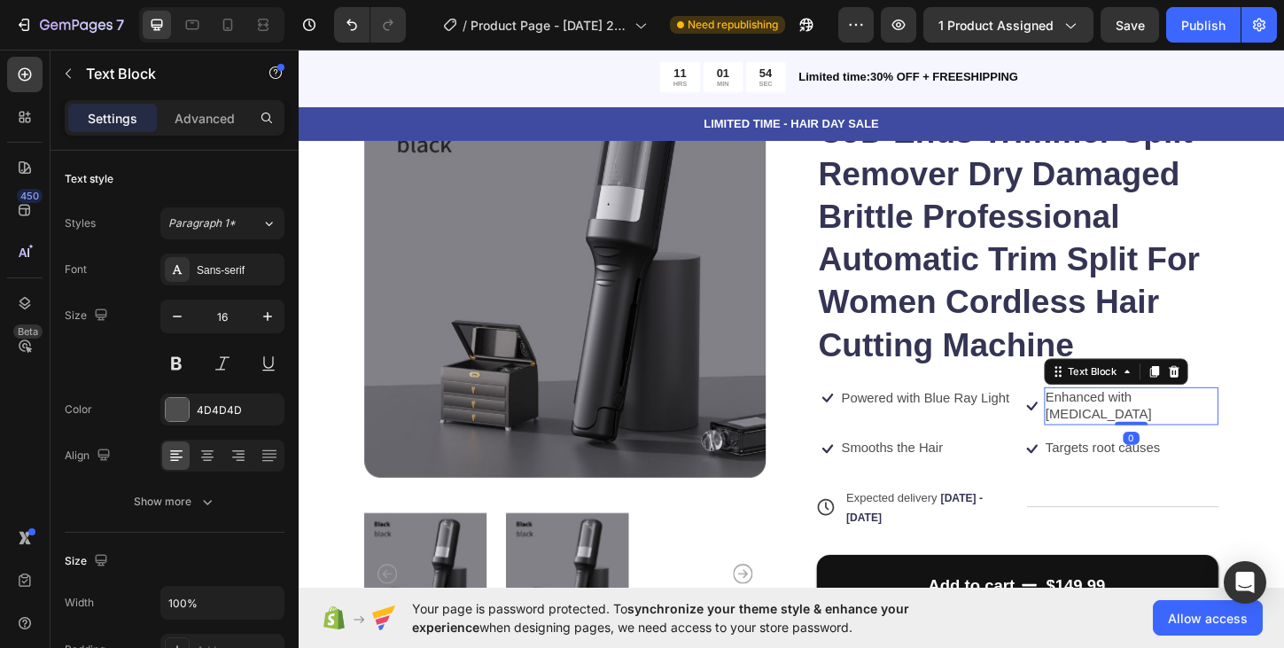
click at [1166, 424] on p "Enhanced with biotin" at bounding box center [1197, 433] width 185 height 37
click at [1166, 425] on p "Enhanced with biotin" at bounding box center [1197, 433] width 185 height 37
click at [1185, 425] on p "Enhanced with biotin" at bounding box center [1197, 433] width 185 height 37
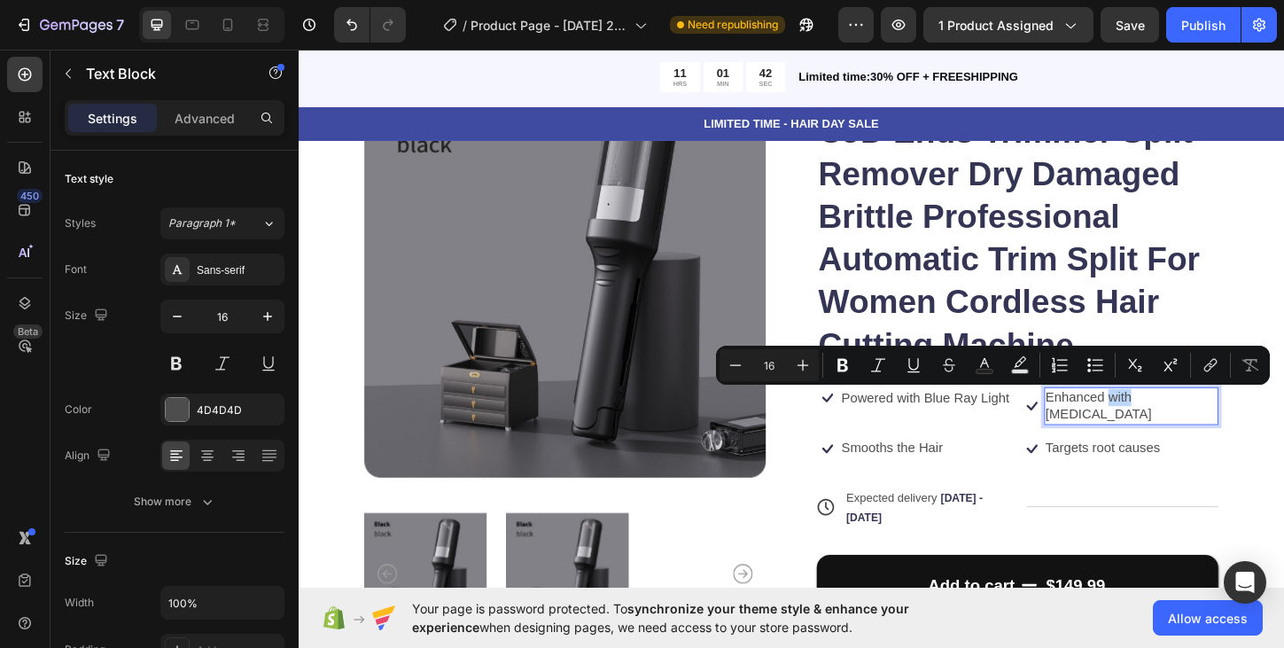
click at [1184, 425] on p "Enhanced with biotin" at bounding box center [1197, 433] width 185 height 37
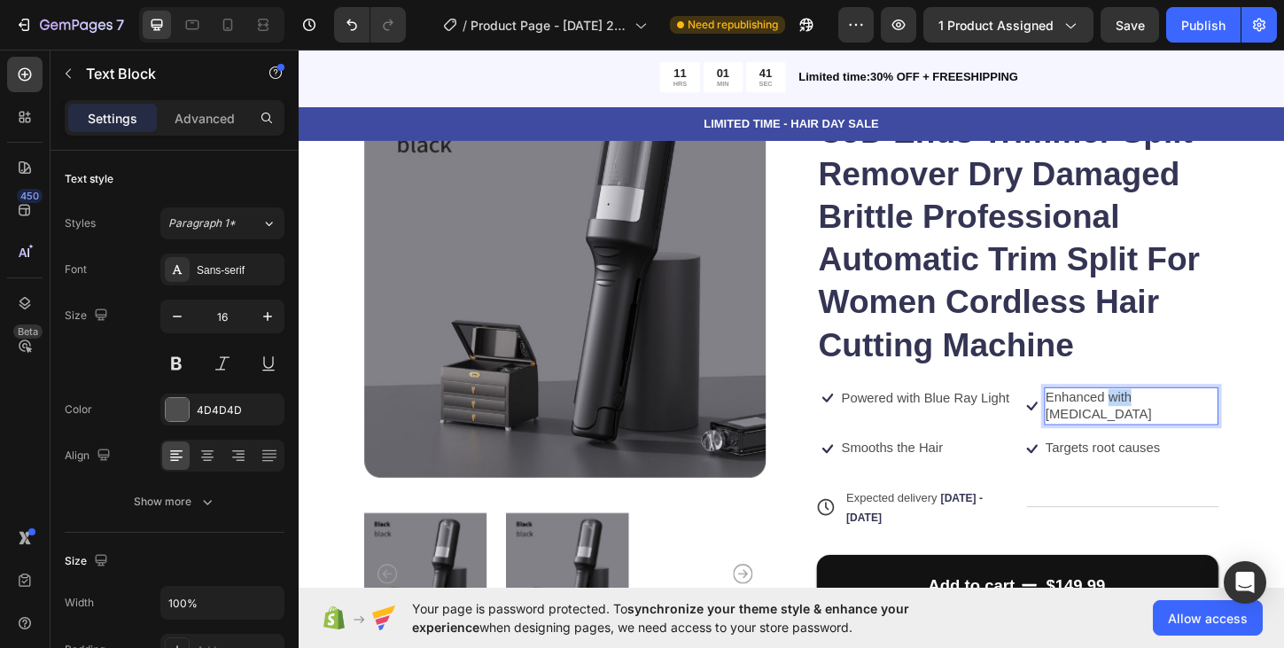
click at [1184, 425] on p "Enhanced with biotin" at bounding box center [1197, 433] width 185 height 37
click at [1147, 479] on p "Targets root causes" at bounding box center [1167, 479] width 124 height 19
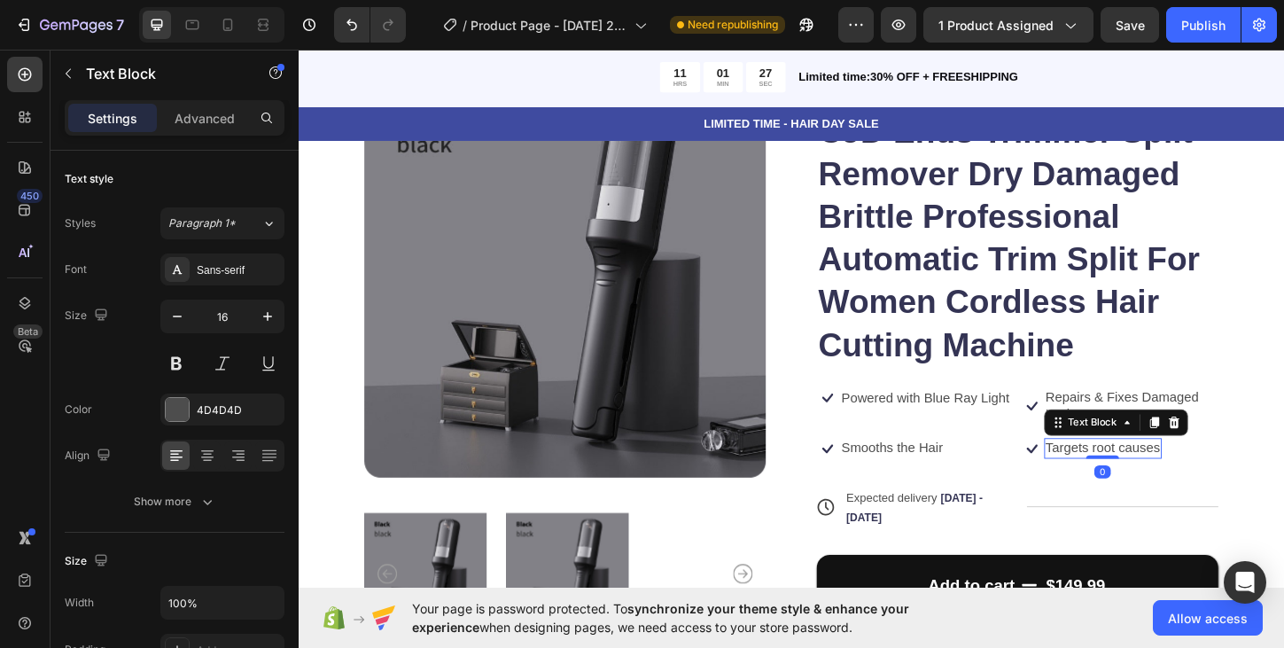
click at [1139, 480] on p "Targets root causes" at bounding box center [1167, 479] width 124 height 19
click at [1196, 481] on p "Targets root causes" at bounding box center [1167, 479] width 124 height 19
click at [1154, 480] on p "Targets root causes" at bounding box center [1167, 479] width 124 height 19
click at [1249, 479] on p "Targets the root causes" at bounding box center [1178, 479] width 147 height 19
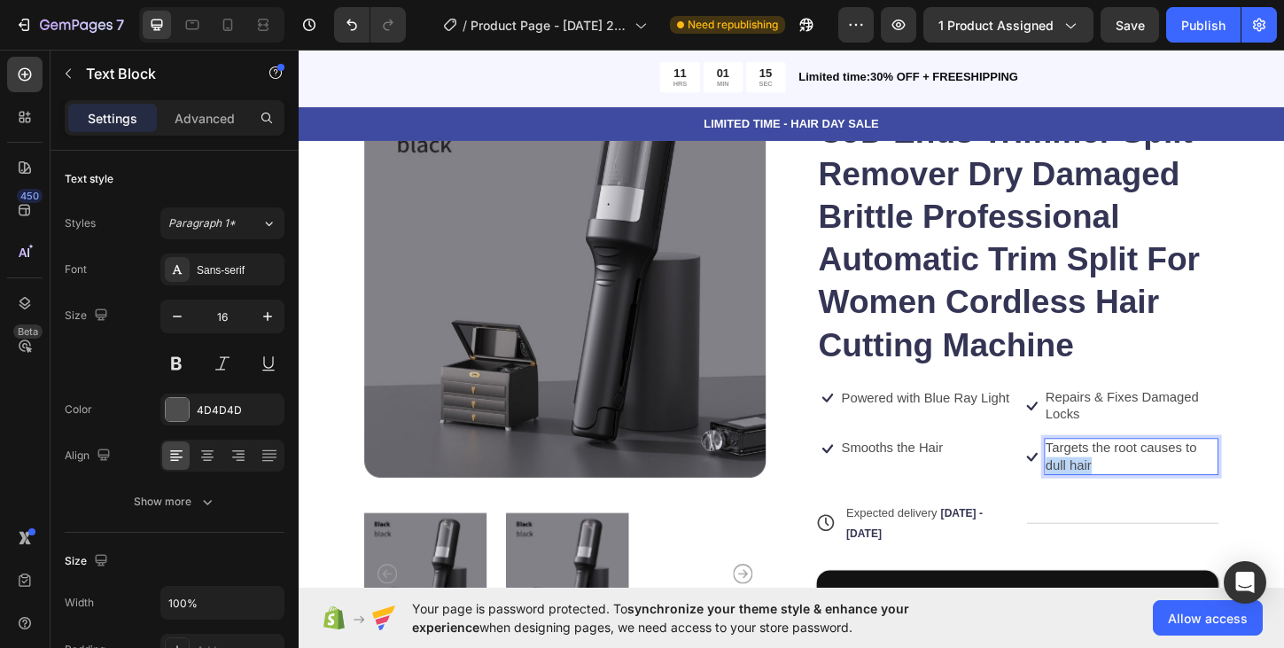
drag, startPoint x: 1167, startPoint y: 497, endPoint x: 1102, endPoint y: 495, distance: 64.7
click at [1103, 495] on div "Targets the root causes to dull hair" at bounding box center [1197, 489] width 189 height 41
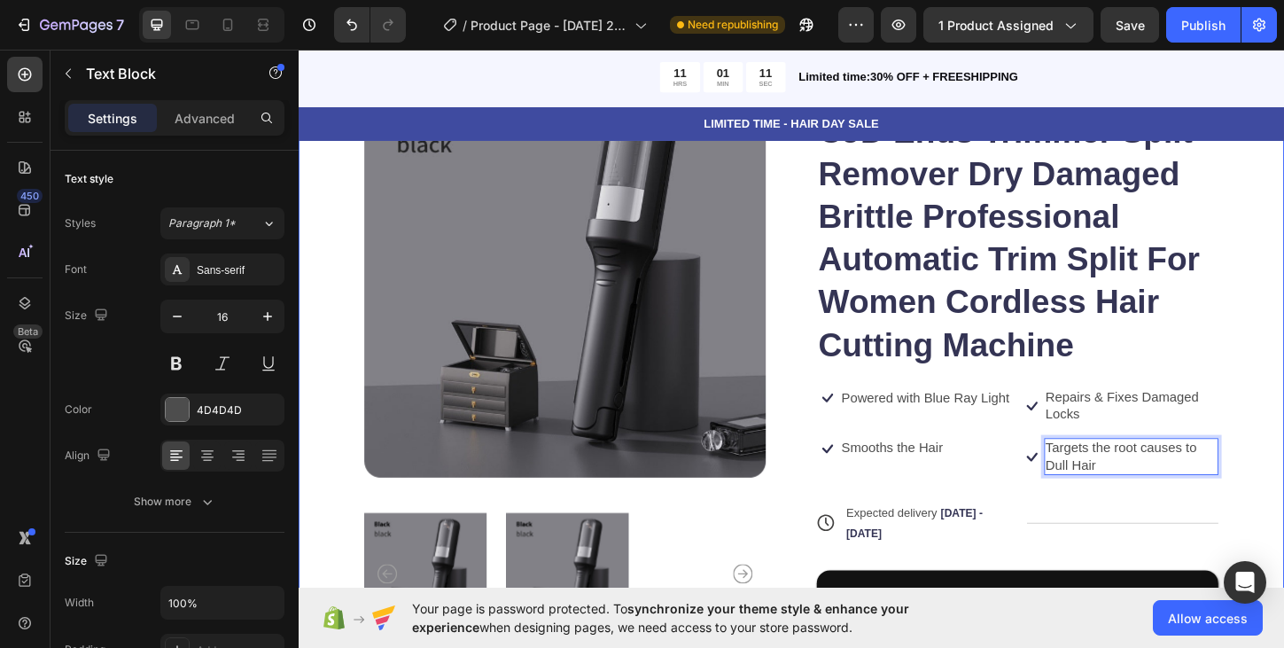
click at [1283, 410] on div "Product Images Icon Icon Icon Icon Icon Icon List 122,000+ Happy Customers Text…" at bounding box center [830, 426] width 1063 height 838
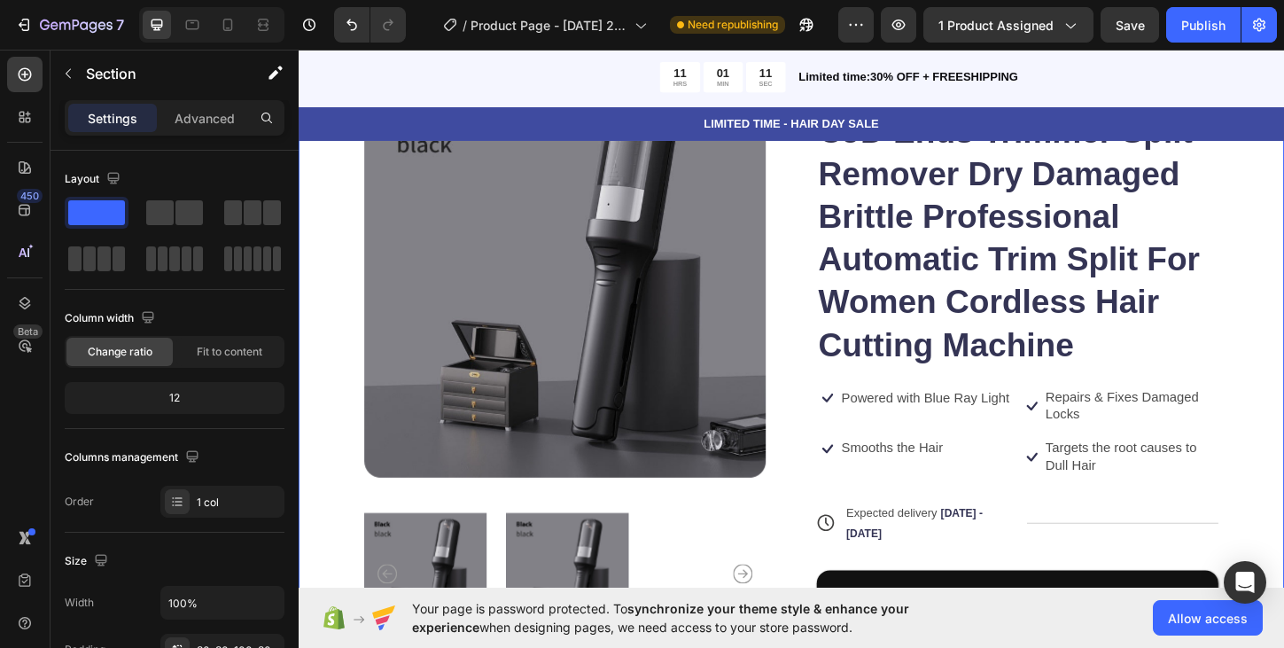
click at [1283, 392] on div "Product Images Icon Icon Icon Icon Icon Icon List 122,000+ Happy Customers Text…" at bounding box center [830, 426] width 1063 height 838
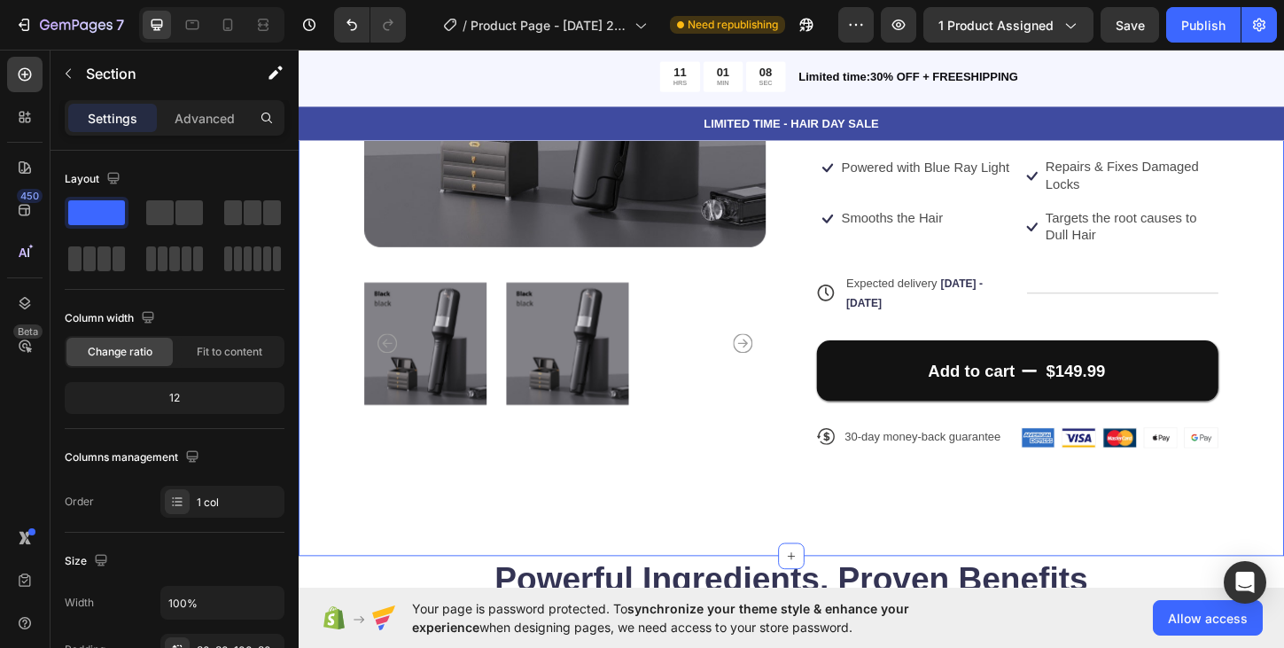
scroll to position [390, 0]
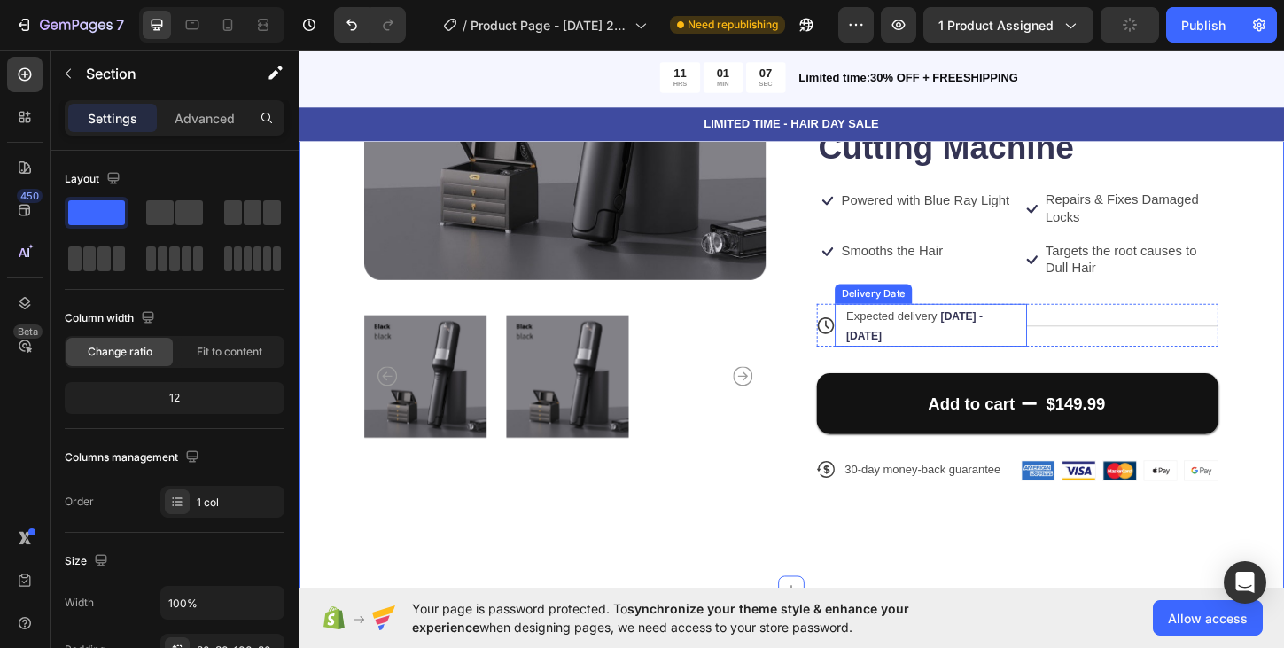
click at [1021, 347] on div "Expected delivery Sep 27 - Sep 30" at bounding box center [972, 347] width 168 height 46
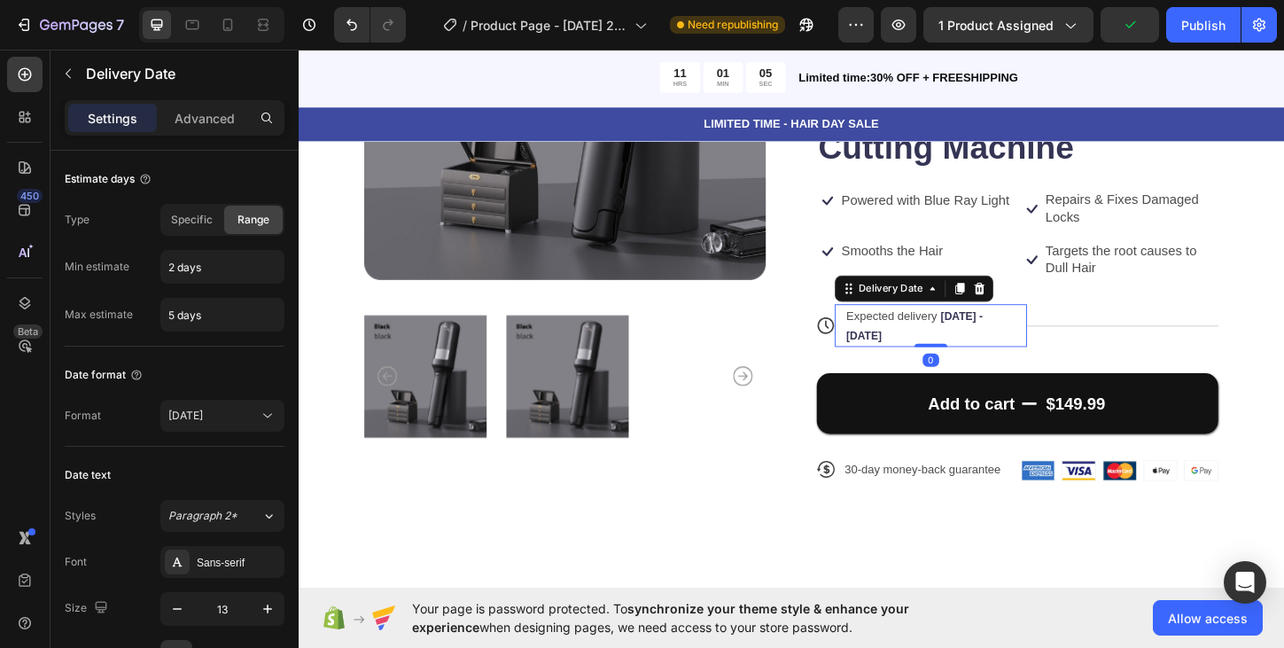
click at [982, 355] on div "Expected delivery Sep 27 - Sep 30" at bounding box center [972, 347] width 168 height 46
click at [1032, 308] on icon at bounding box center [1034, 307] width 12 height 12
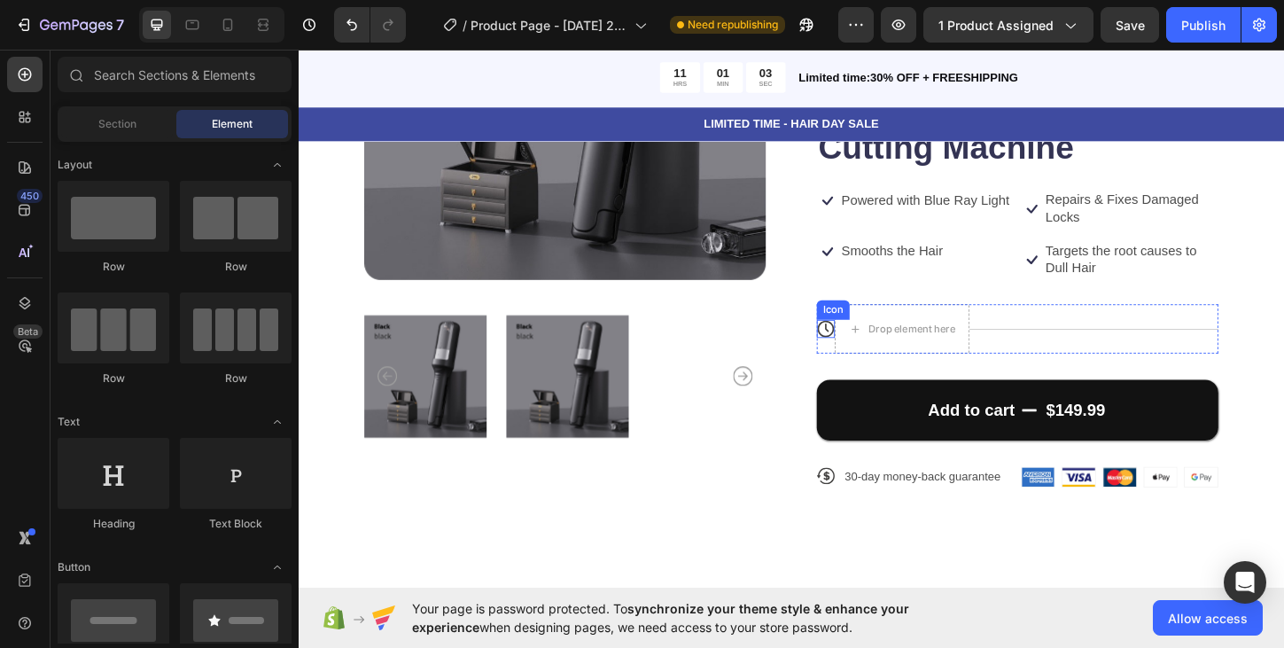
click at [867, 353] on icon at bounding box center [867, 350] width 19 height 19
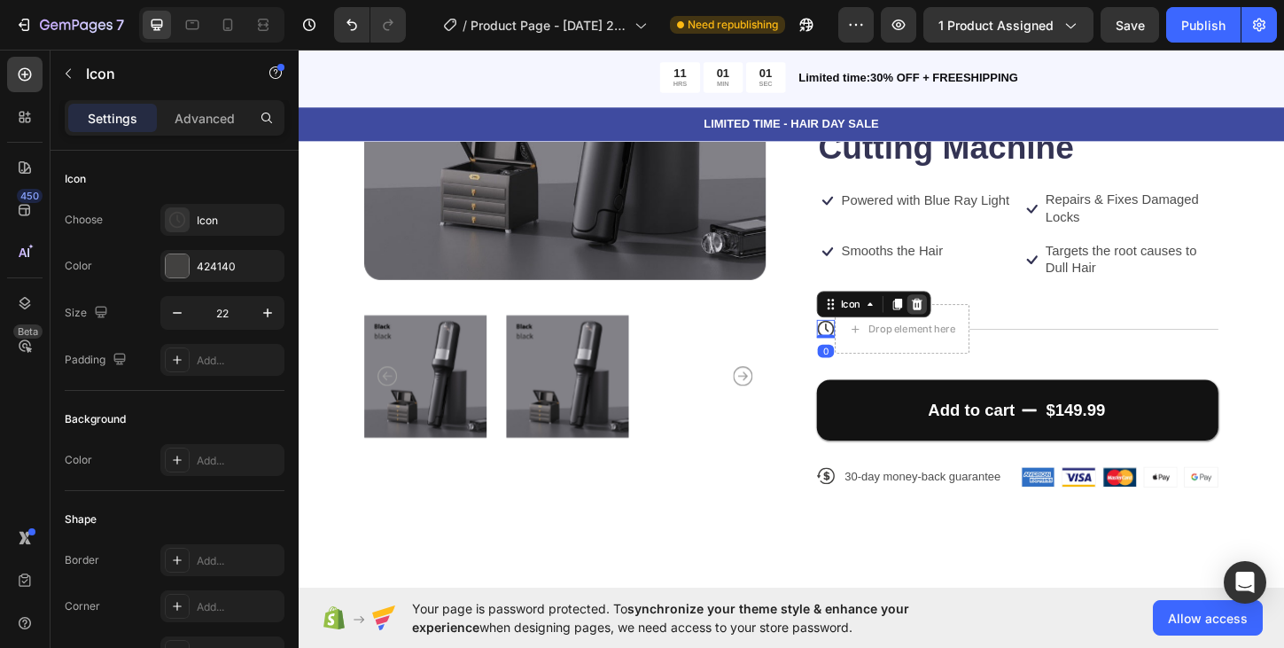
click at [968, 323] on icon at bounding box center [966, 324] width 12 height 12
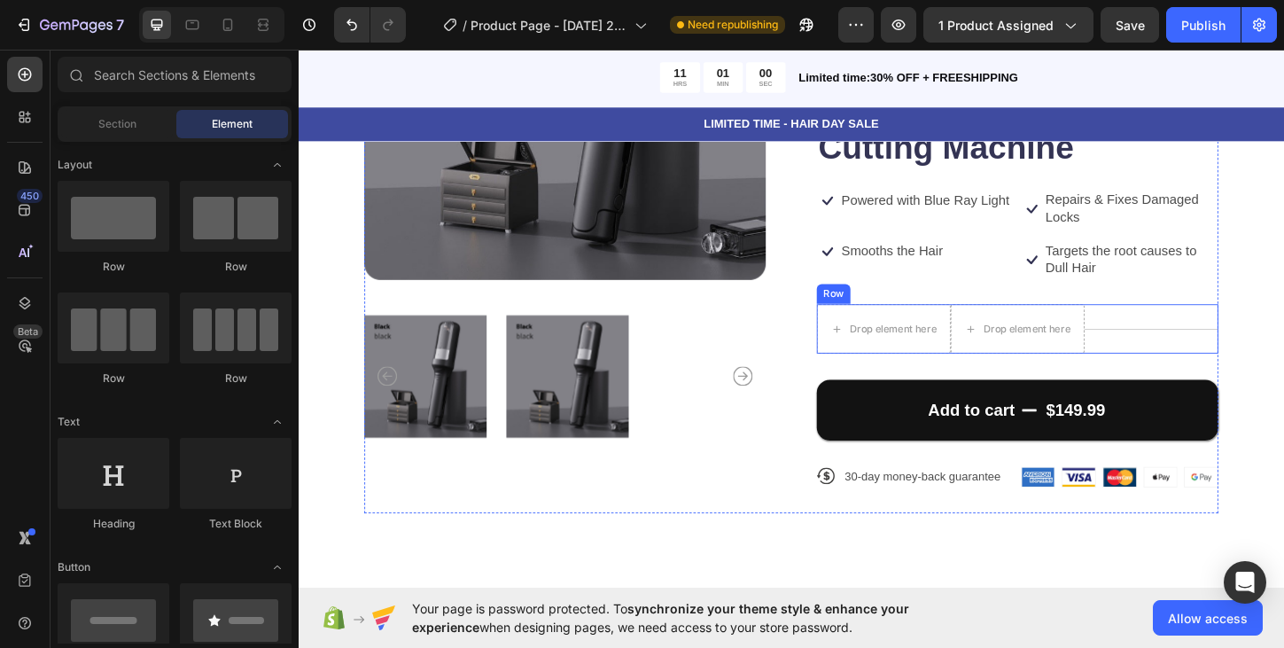
click at [1180, 337] on div "Title Line" at bounding box center [1218, 350] width 144 height 53
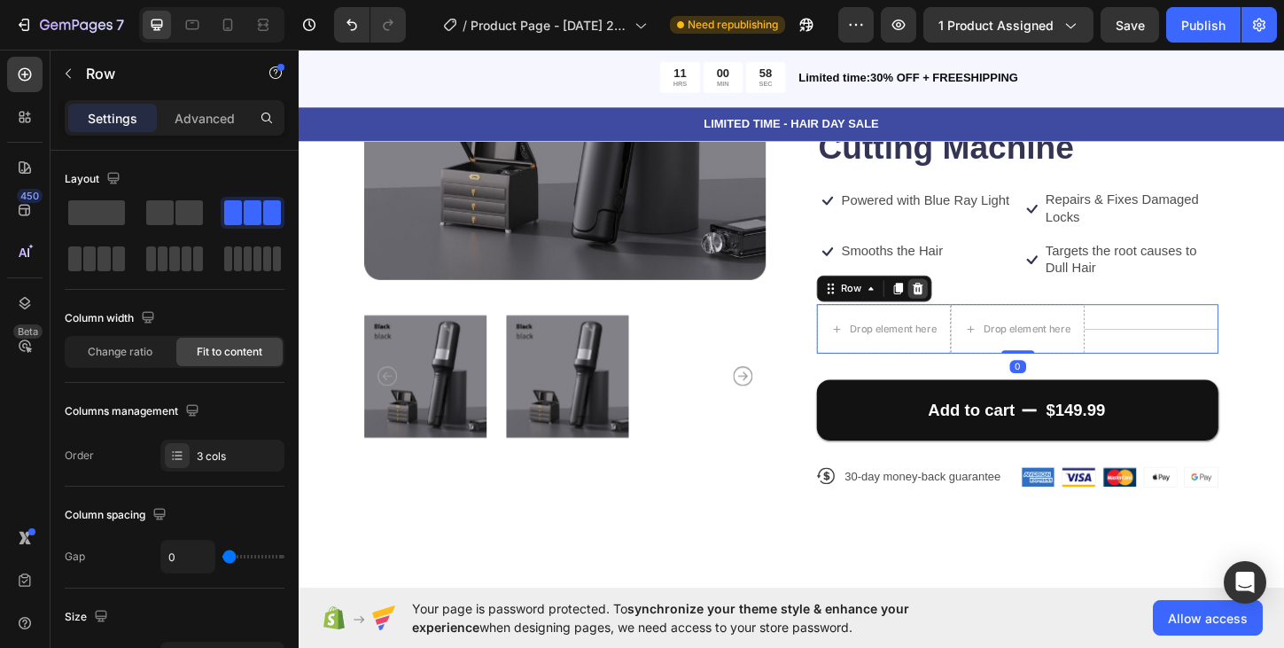
click at [968, 307] on icon at bounding box center [967, 307] width 12 height 12
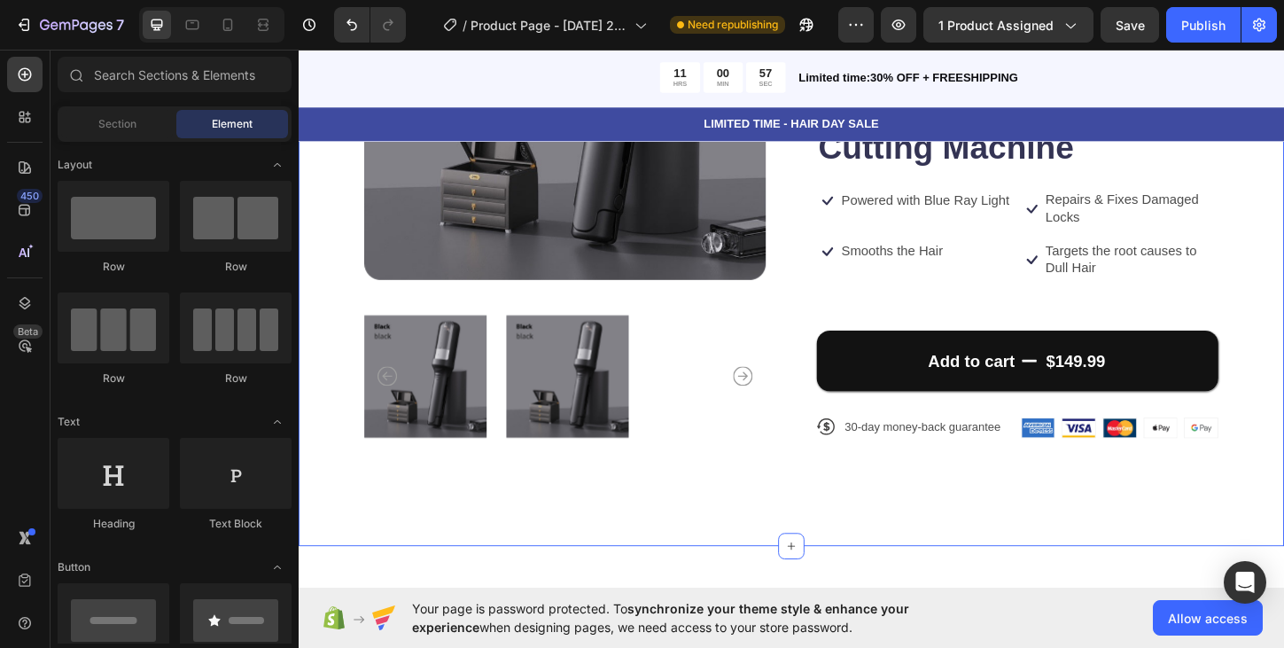
click at [1016, 547] on div "Product Images Icon Icon Icon Icon Icon Icon List 122,000+ Happy Customers Text…" at bounding box center [830, 190] width 1063 height 792
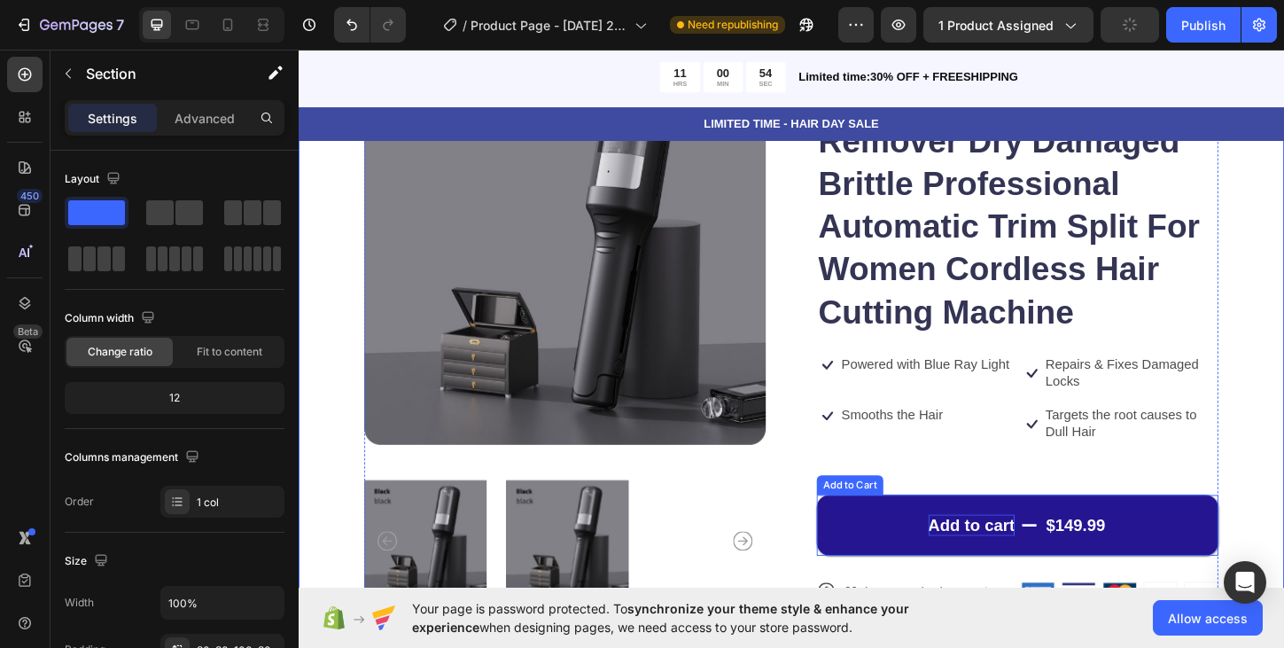
scroll to position [248, 0]
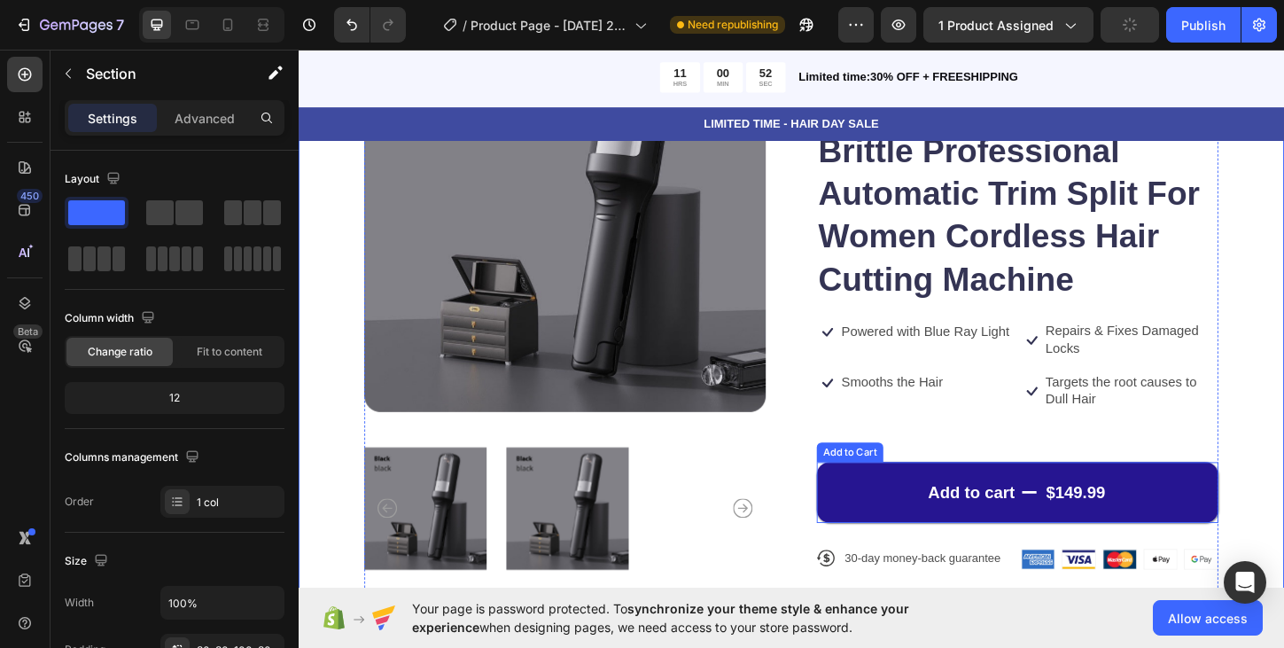
click at [1065, 505] on button "Add to cart $149.99" at bounding box center [1074, 527] width 433 height 66
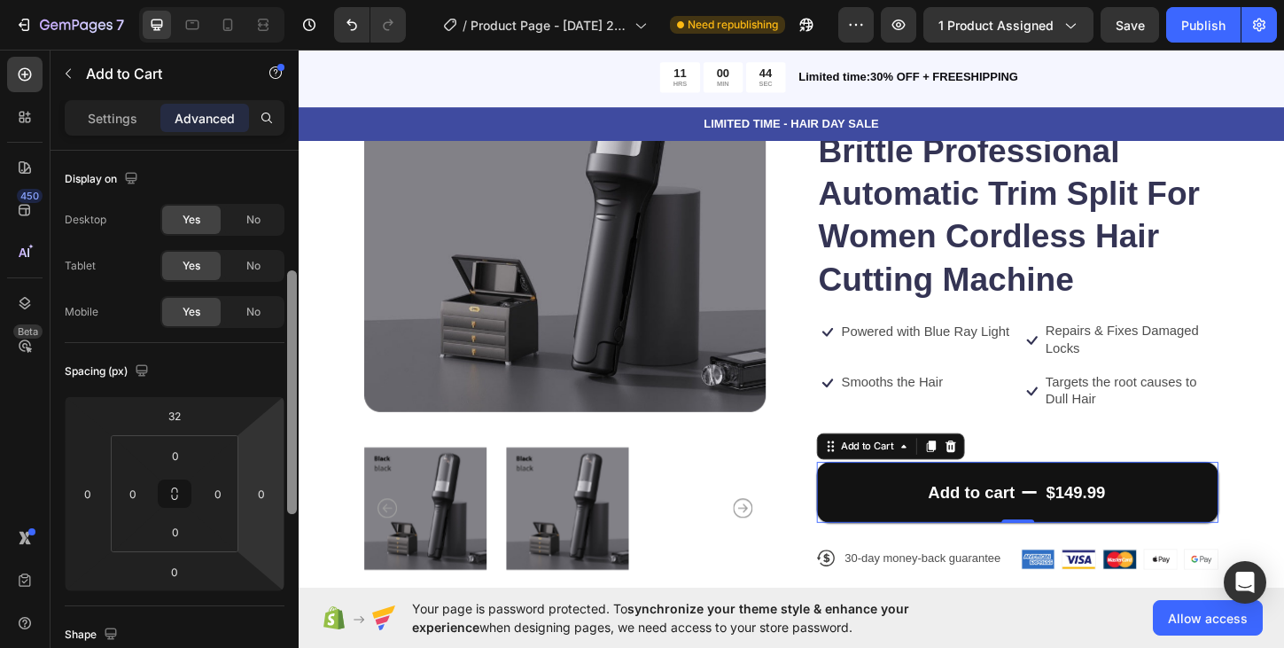
scroll to position [83, 0]
drag, startPoint x: 294, startPoint y: 366, endPoint x: 281, endPoint y: 403, distance: 39.5
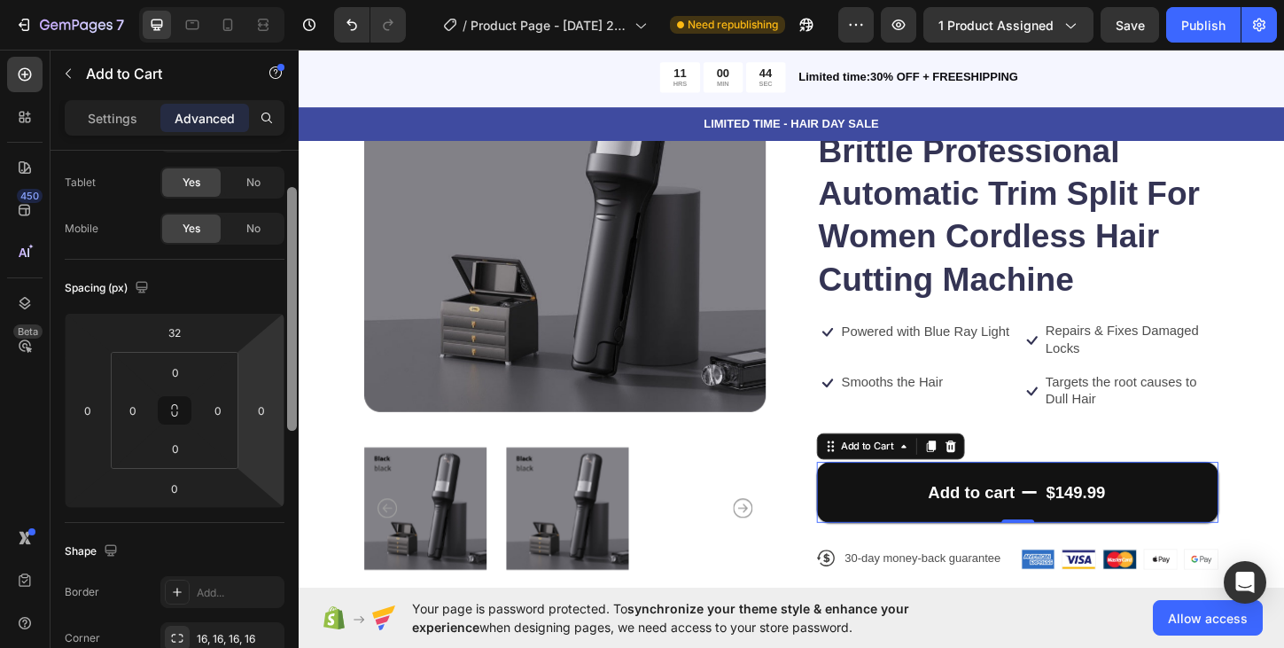
click at [281, 403] on div "Display on Desktop Yes No Tablet Yes No Mobile Yes No Spacing (px) 32 0 0 0 0 0…" at bounding box center [174, 424] width 248 height 547
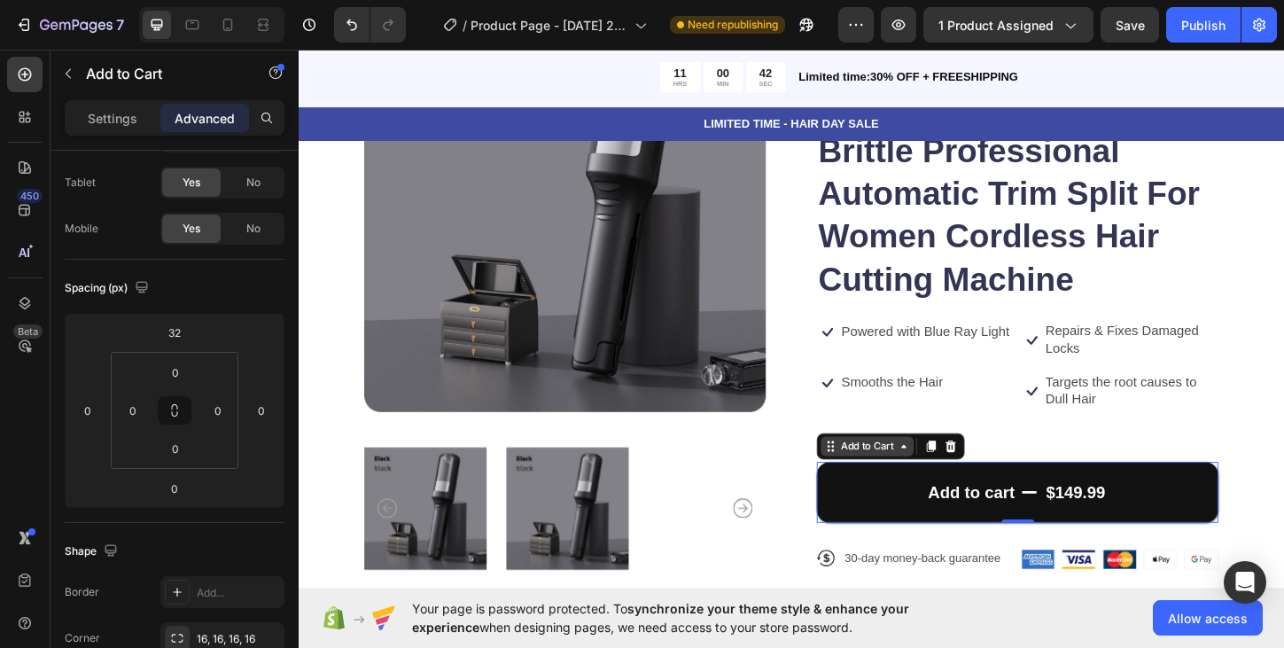
click at [942, 484] on div "Add to Cart" at bounding box center [912, 478] width 65 height 16
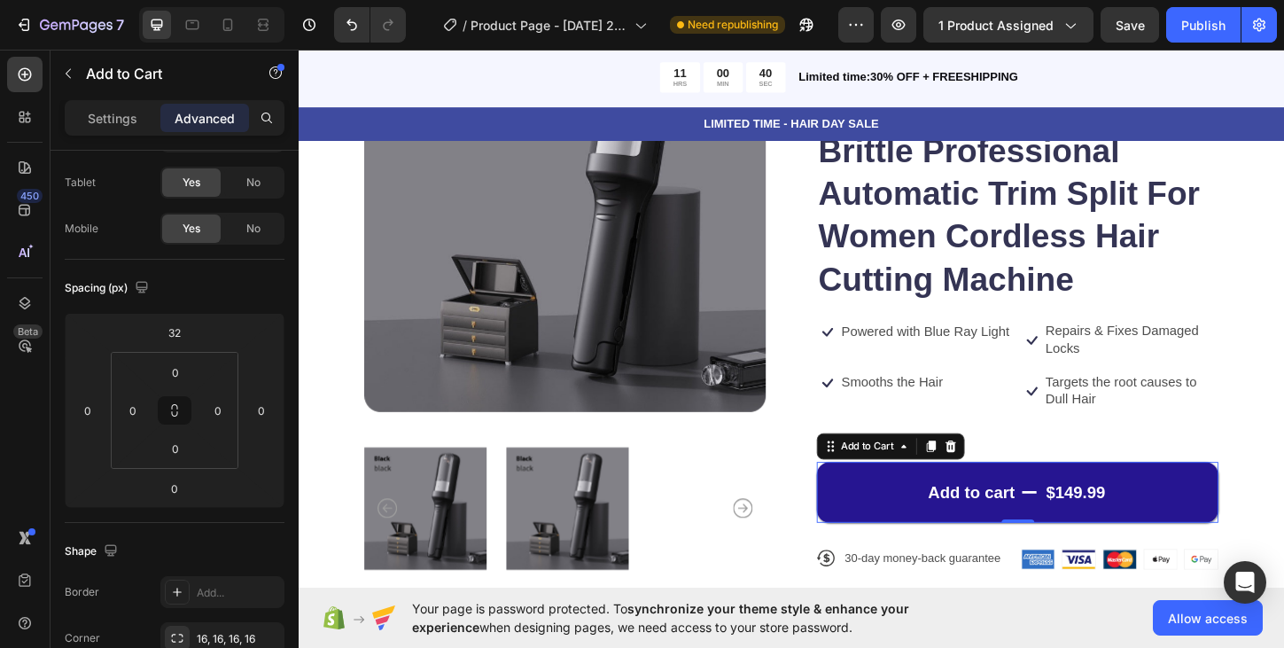
click at [917, 532] on button "Add to cart $149.99" at bounding box center [1074, 527] width 433 height 66
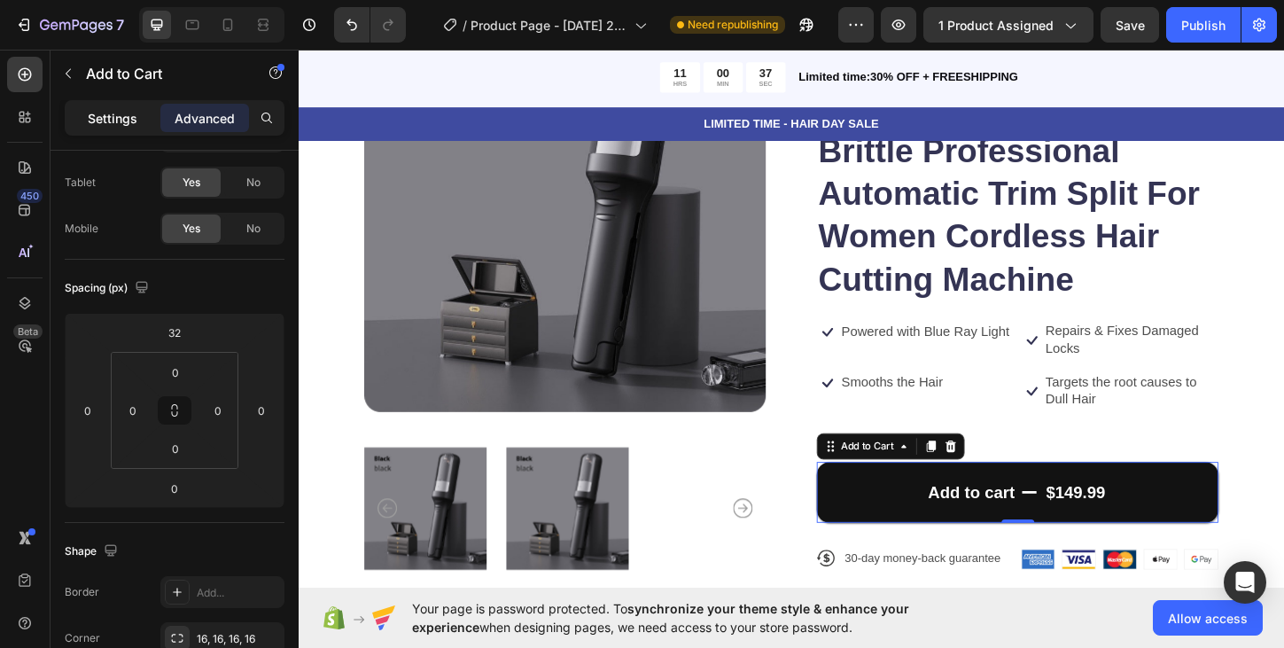
click at [111, 127] on p "Settings" at bounding box center [113, 118] width 50 height 19
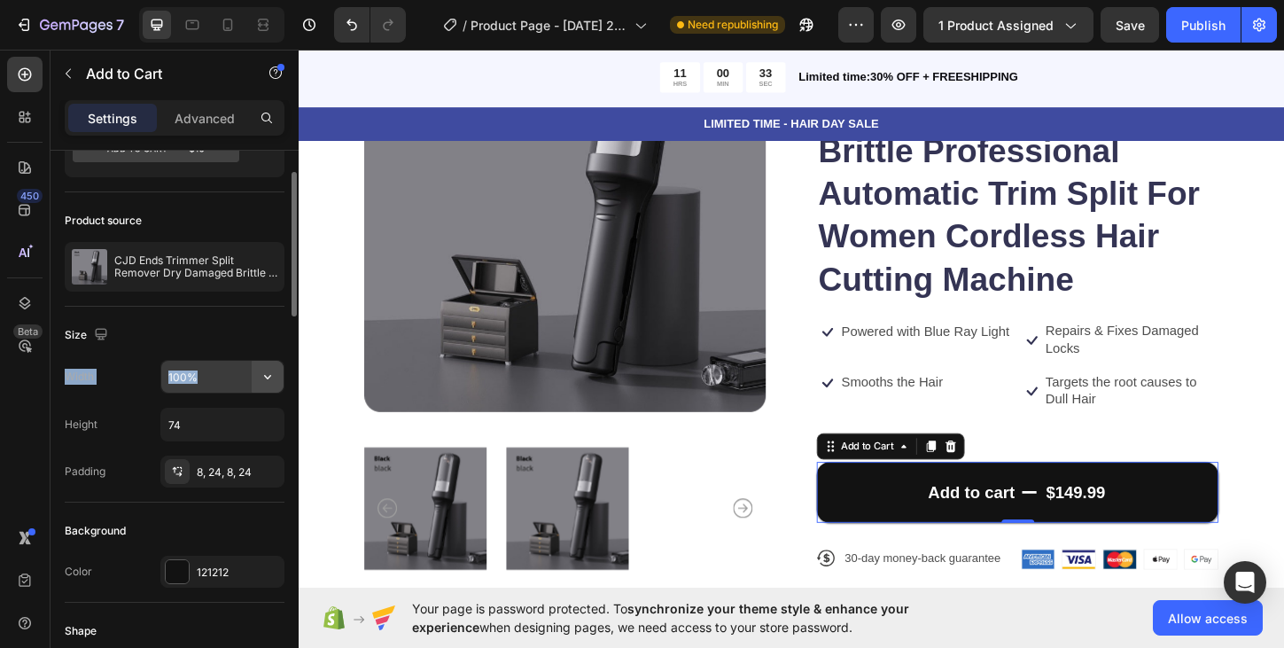
drag, startPoint x: 229, startPoint y: 330, endPoint x: 272, endPoint y: 371, distance: 59.5
click at [272, 371] on div "Size Width 100% Height 74 Padding 8, 24, 8, 24" at bounding box center [175, 405] width 220 height 196
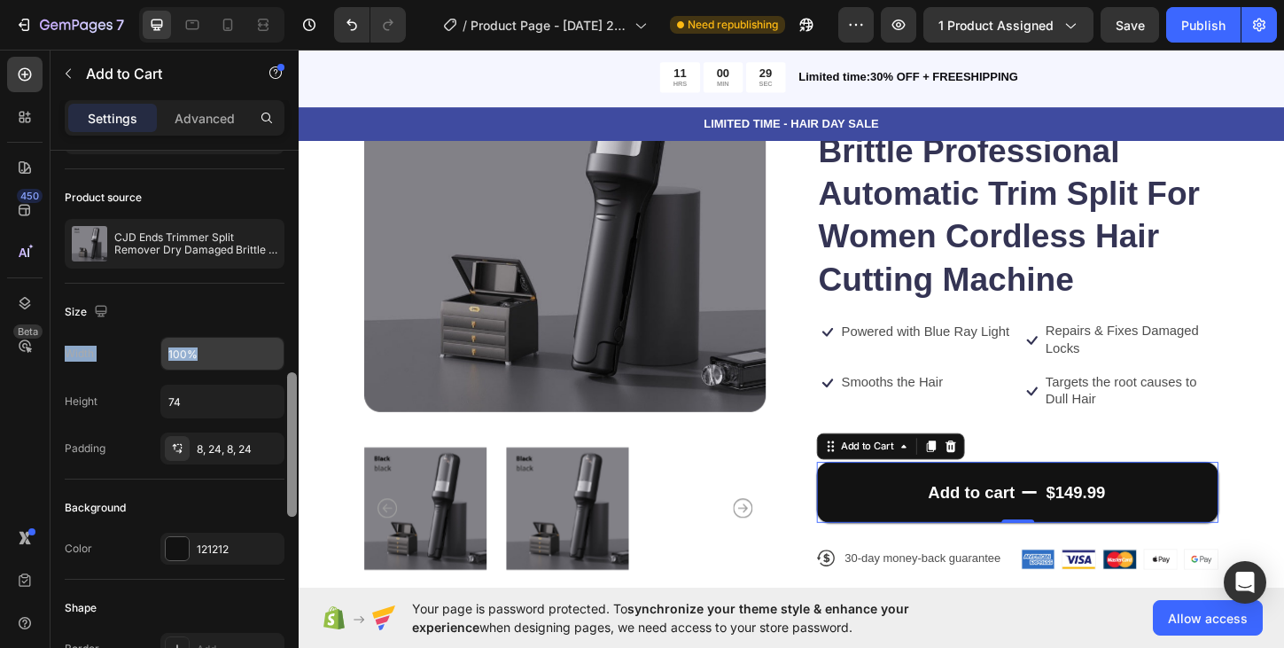
scroll to position [0, 0]
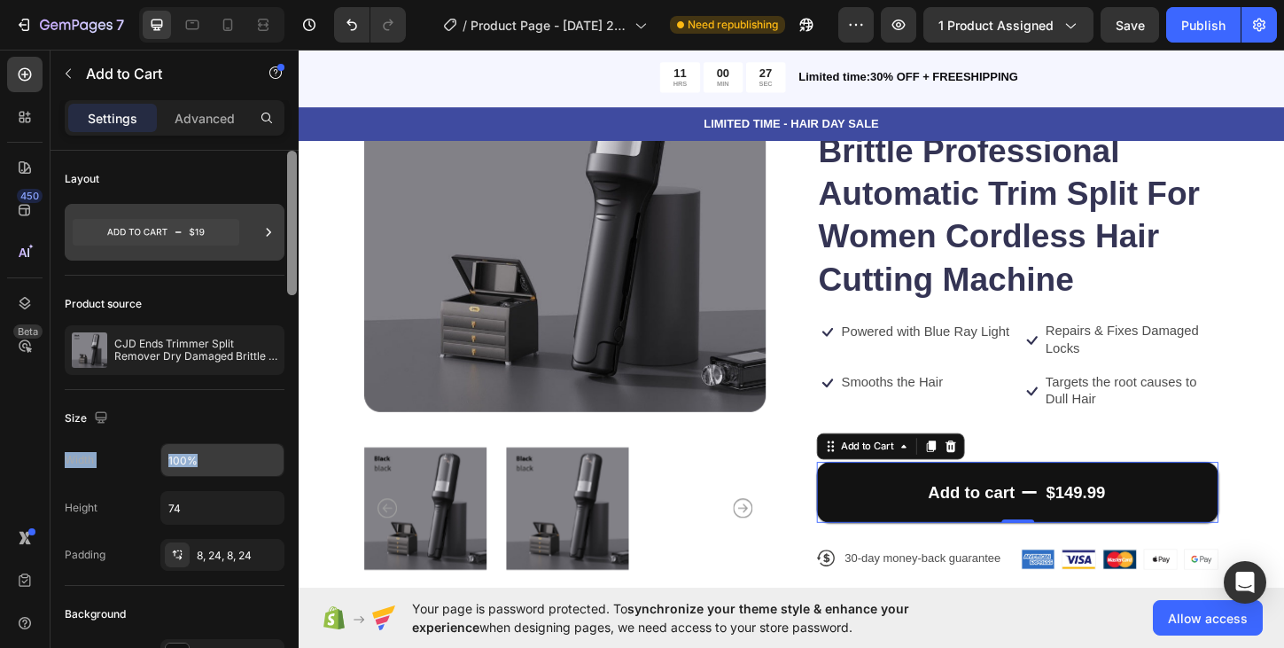
drag, startPoint x: 295, startPoint y: 304, endPoint x: 271, endPoint y: 226, distance: 81.5
click at [271, 226] on div "Layout Product source CJD Ends Trimmer Split Remover Dry Damaged Brittle Profes…" at bounding box center [174, 424] width 248 height 547
click at [260, 233] on icon at bounding box center [269, 232] width 18 height 18
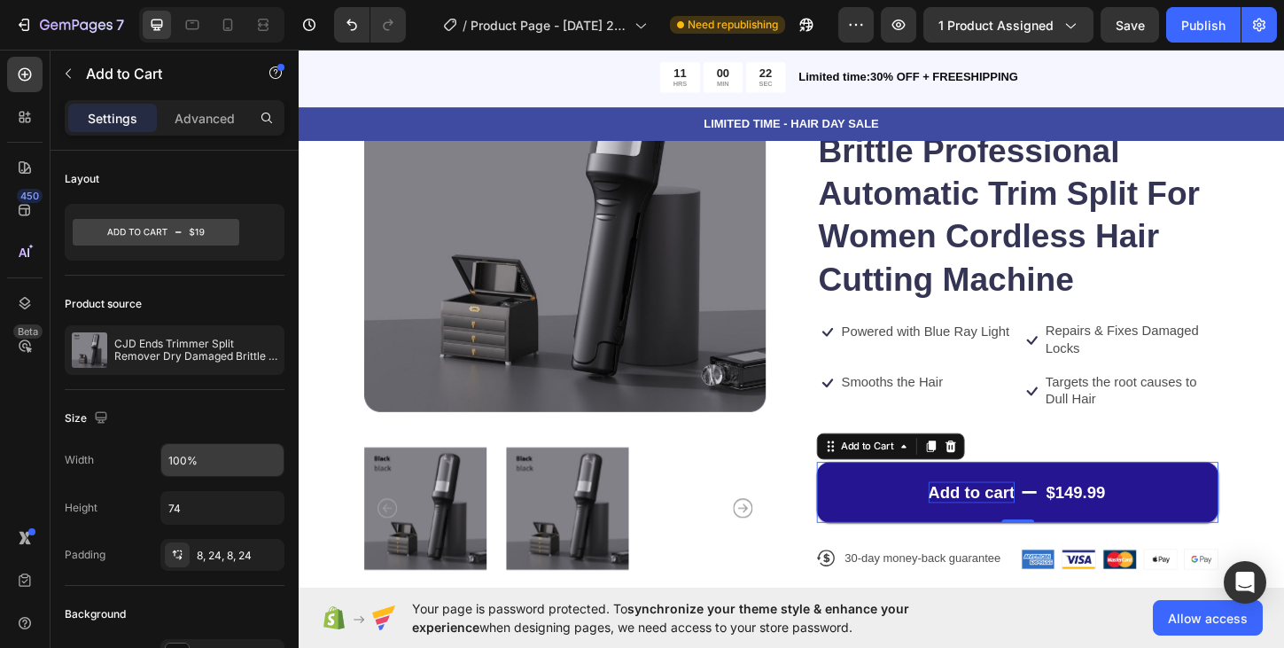
click at [1014, 528] on div "Add to cart" at bounding box center [1025, 527] width 94 height 23
click at [1027, 499] on button "Add to cart $149.99" at bounding box center [1074, 527] width 433 height 66
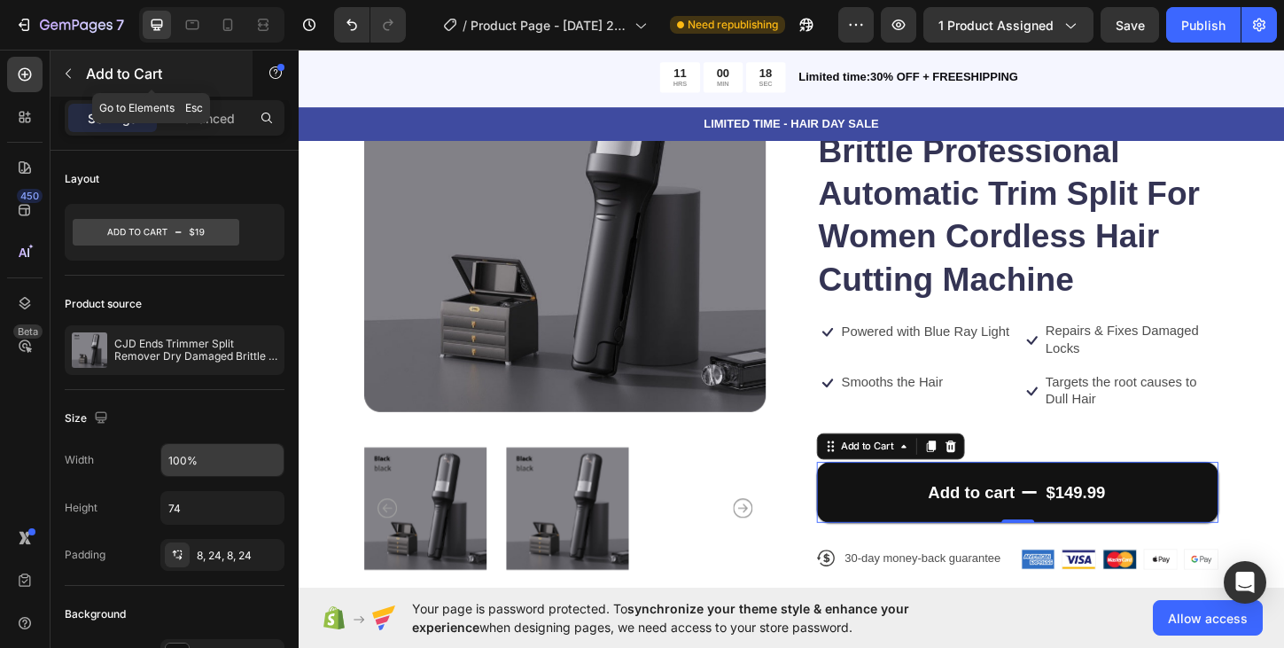
click at [66, 73] on icon "button" at bounding box center [68, 74] width 5 height 10
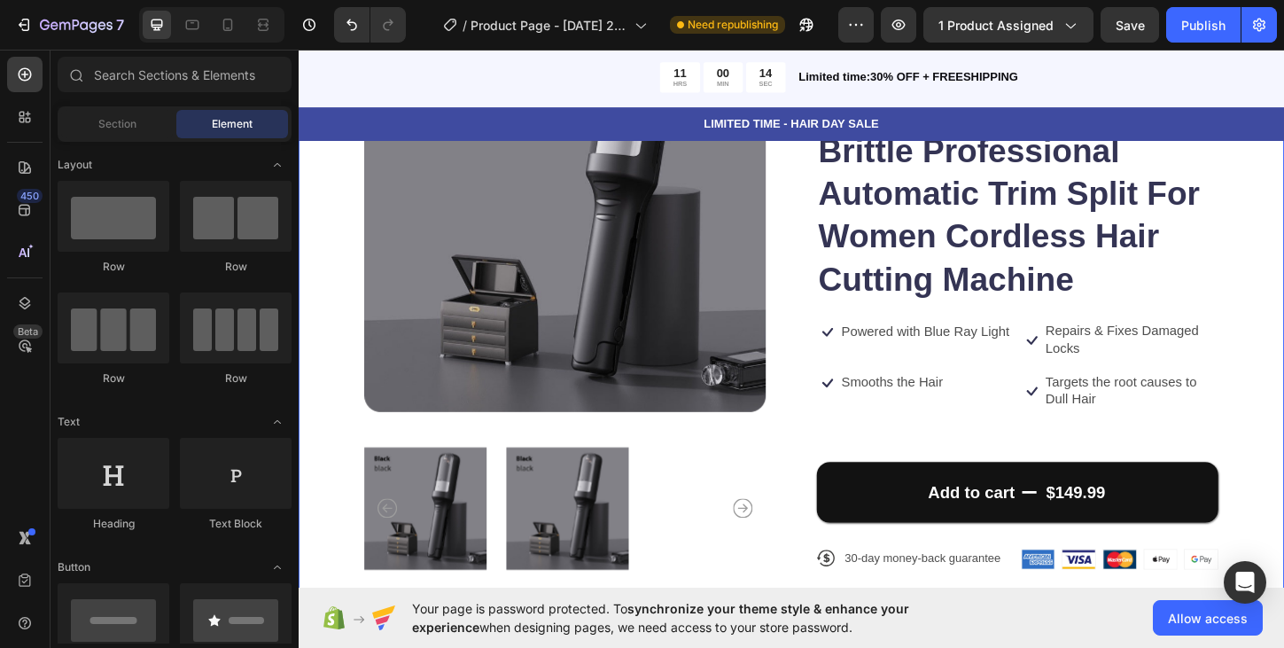
click at [1283, 399] on div "Product Images Icon Icon Icon Icon Icon Icon List 122,000+ Happy Customers Text…" at bounding box center [830, 332] width 1063 height 792
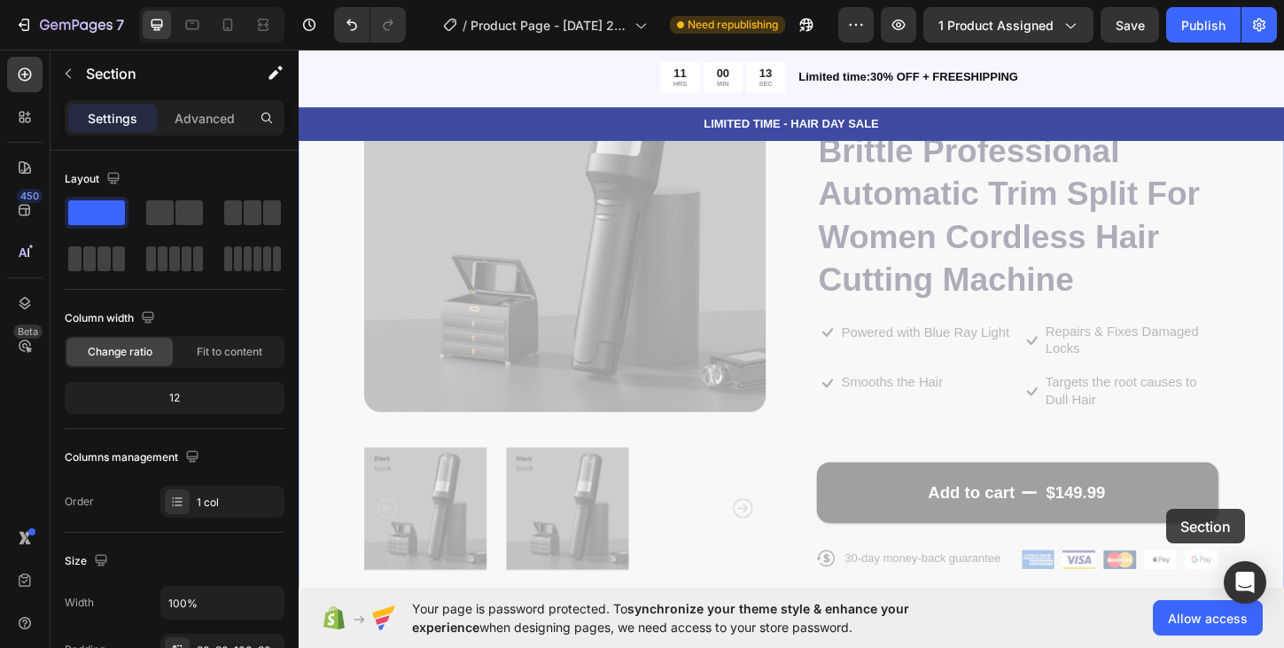
drag, startPoint x: 1316, startPoint y: 399, endPoint x: 1311, endPoint y: 482, distance: 83.4
click at [299, 47] on div "Product Images Icon Icon Icon Icon Icon Icon List 122,000+ Happy Customers Text…" at bounding box center [299, 47] width 0 height 0
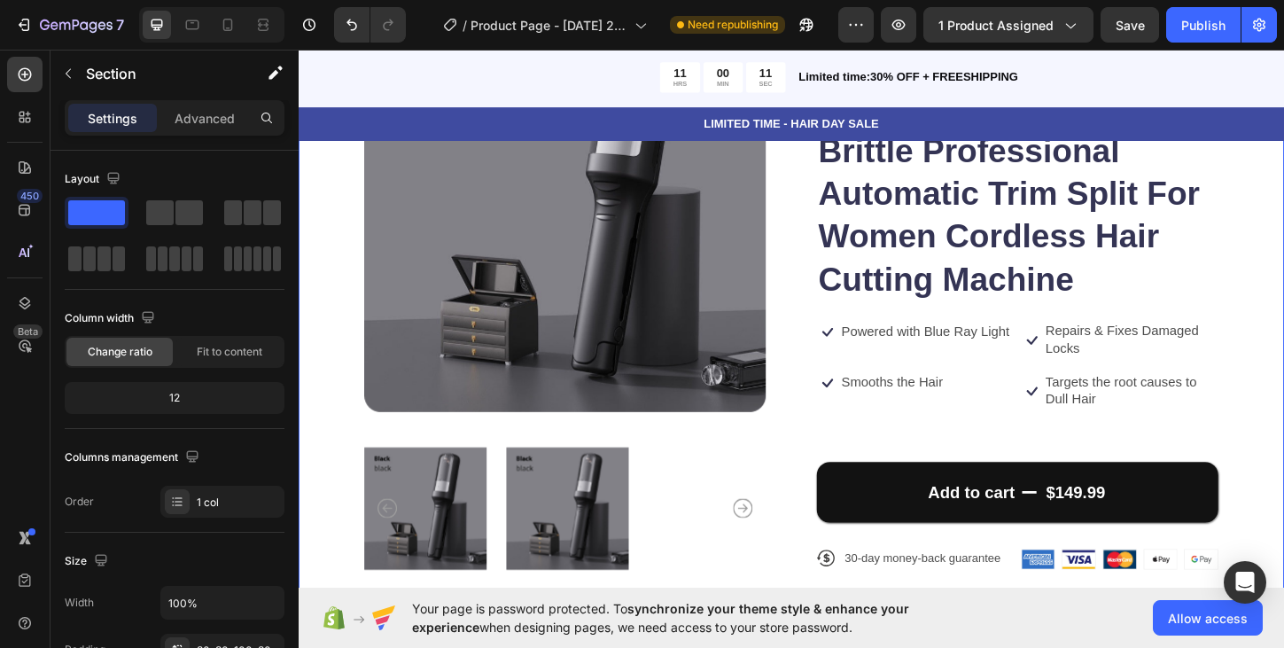
click at [1283, 462] on div "Product Images Icon Icon Icon Icon Icon Icon List 122,000+ Happy Customers Text…" at bounding box center [830, 332] width 1063 height 792
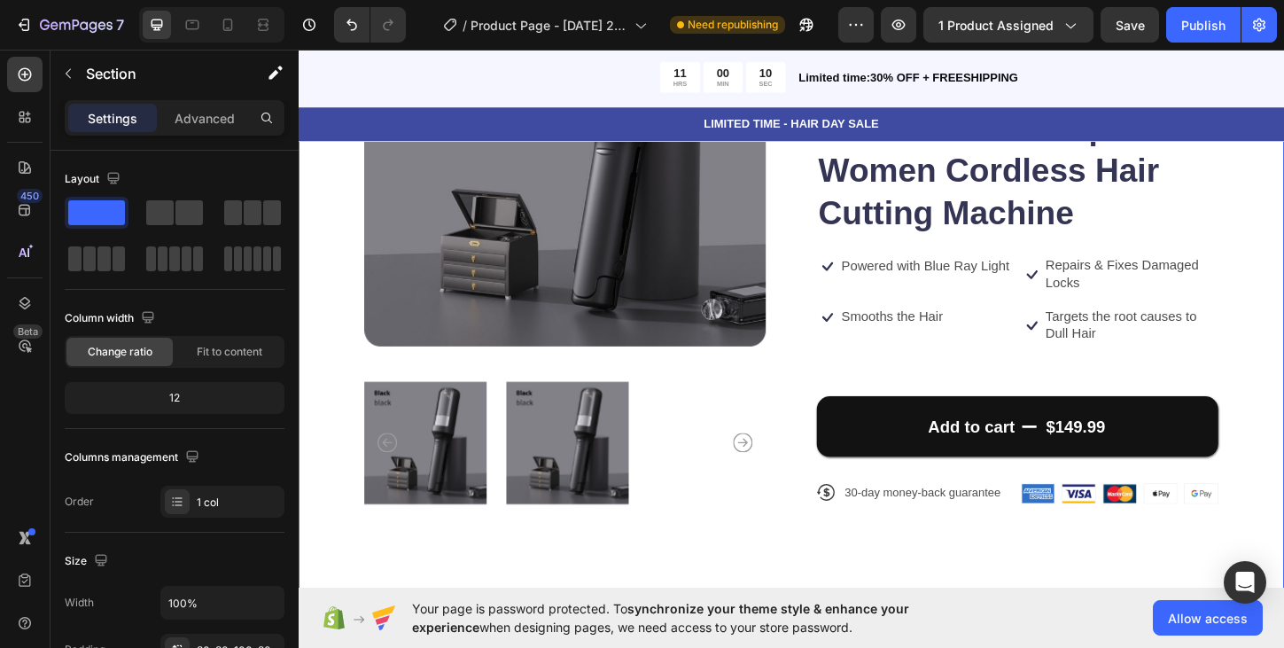
scroll to position [354, 0]
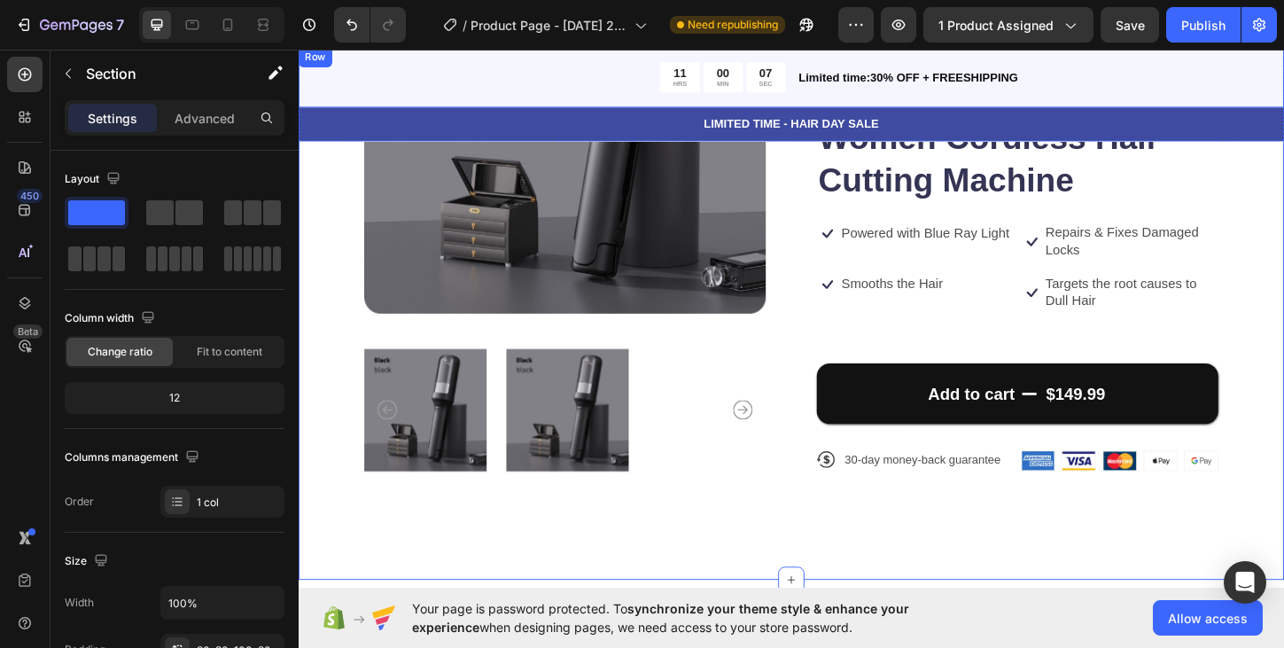
click at [586, 54] on div "11 HRS 00 MIN 07 SEC Countdown Timer Limited time:30% OFF + FREESHIPPING Text B…" at bounding box center [830, 79] width 1063 height 65
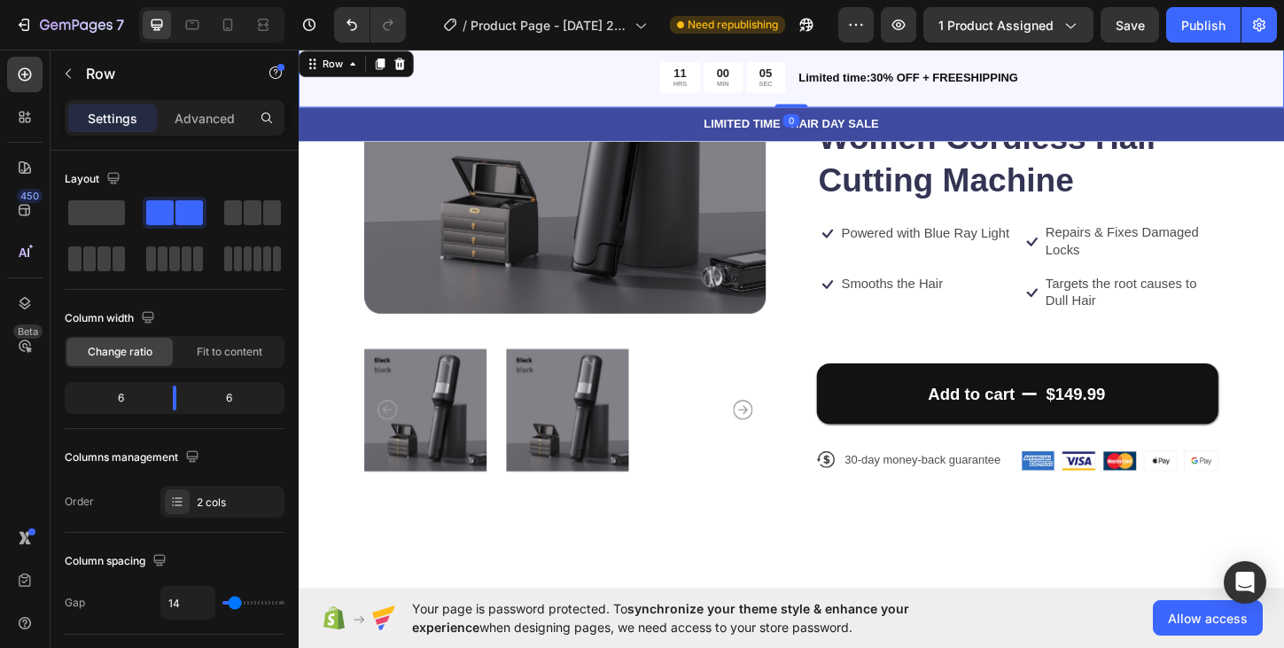
click at [467, 57] on div "11 HRS 00 MIN 05 SEC Countdown Timer Limited time:30% OFF + FREESHIPPING Text B…" at bounding box center [830, 79] width 1063 height 65
click at [495, 92] on div "11 HRS 00 MIN 00 SEC" at bounding box center [561, 79] width 525 height 33
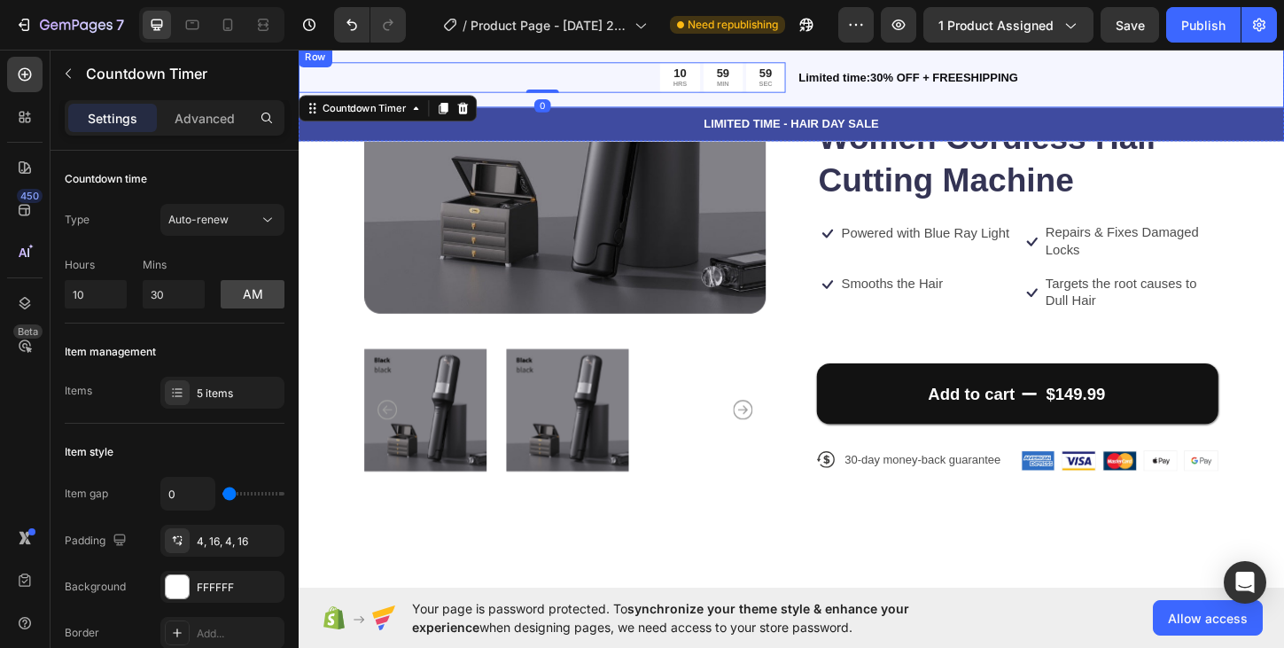
click at [498, 55] on div "10 HRS 59 MIN 59 SEC Countdown Timer 0 Limited time:30% OFF + FREESHIPPING Text…" at bounding box center [830, 79] width 1063 height 65
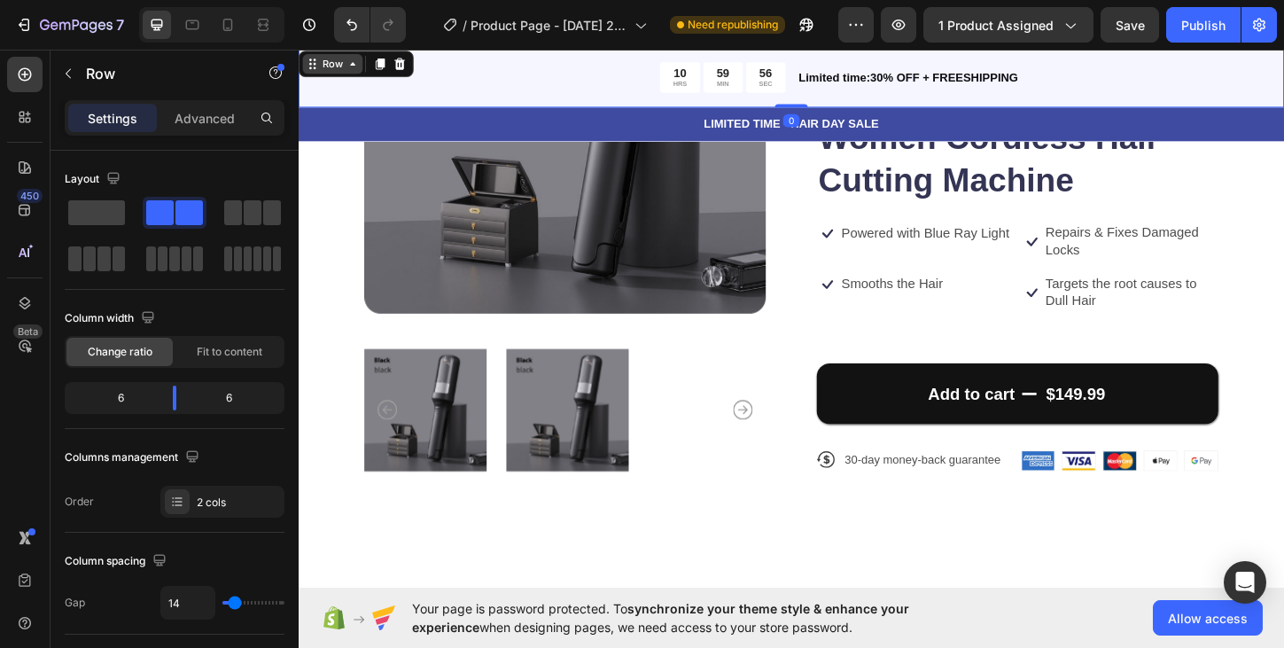
click at [358, 70] on icon at bounding box center [357, 65] width 14 height 14
click at [505, 53] on div "10 HRS 59 MIN 54 SEC Countdown Timer Limited time:30% OFF + FREESHIPPING Text B…" at bounding box center [830, 79] width 1063 height 65
click at [1210, 136] on p "LIMITED TIME - HAIR DAY SALE" at bounding box center [829, 129] width 1059 height 19
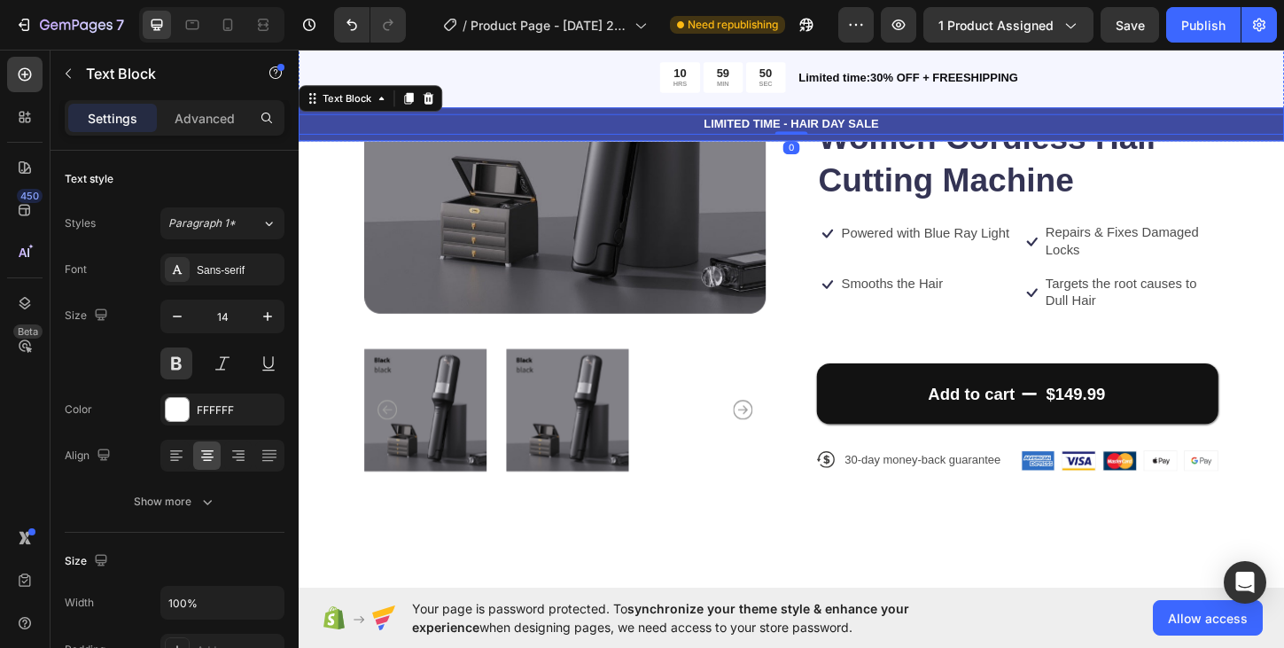
click at [1144, 115] on div "LIMITED TIME - HAIR DAY SALE Text Block 0 Row" at bounding box center [830, 130] width 1063 height 36
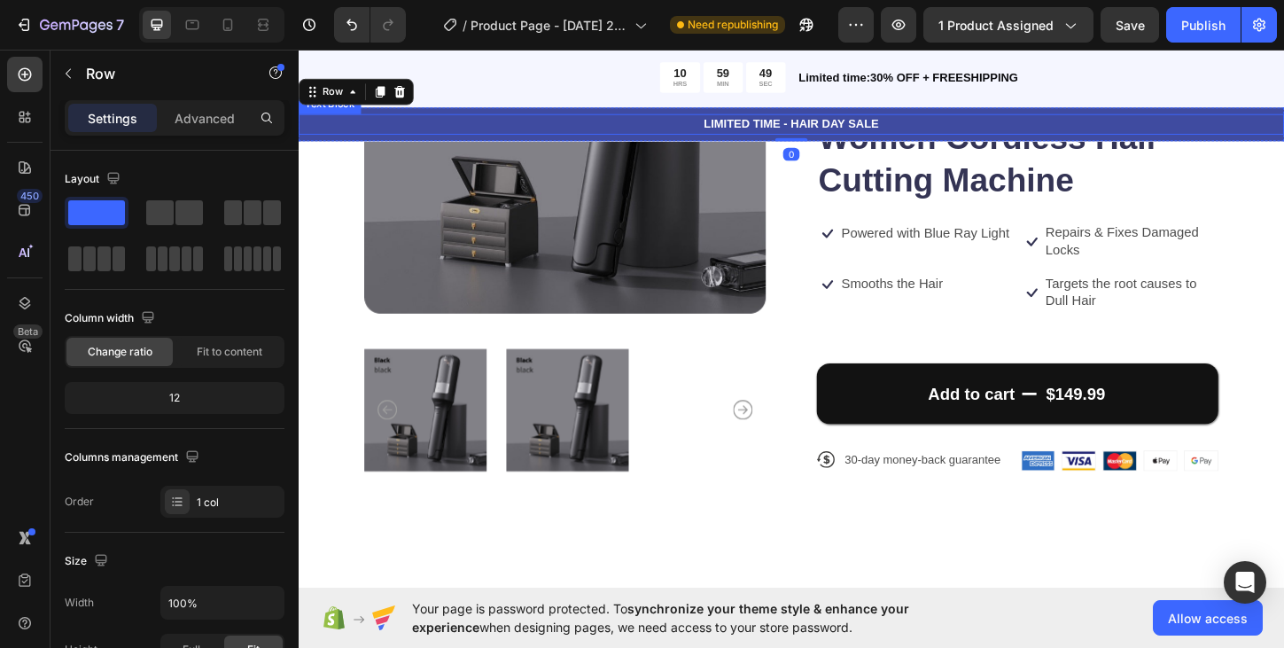
click at [1142, 123] on p "LIMITED TIME - HAIR DAY SALE" at bounding box center [829, 129] width 1059 height 19
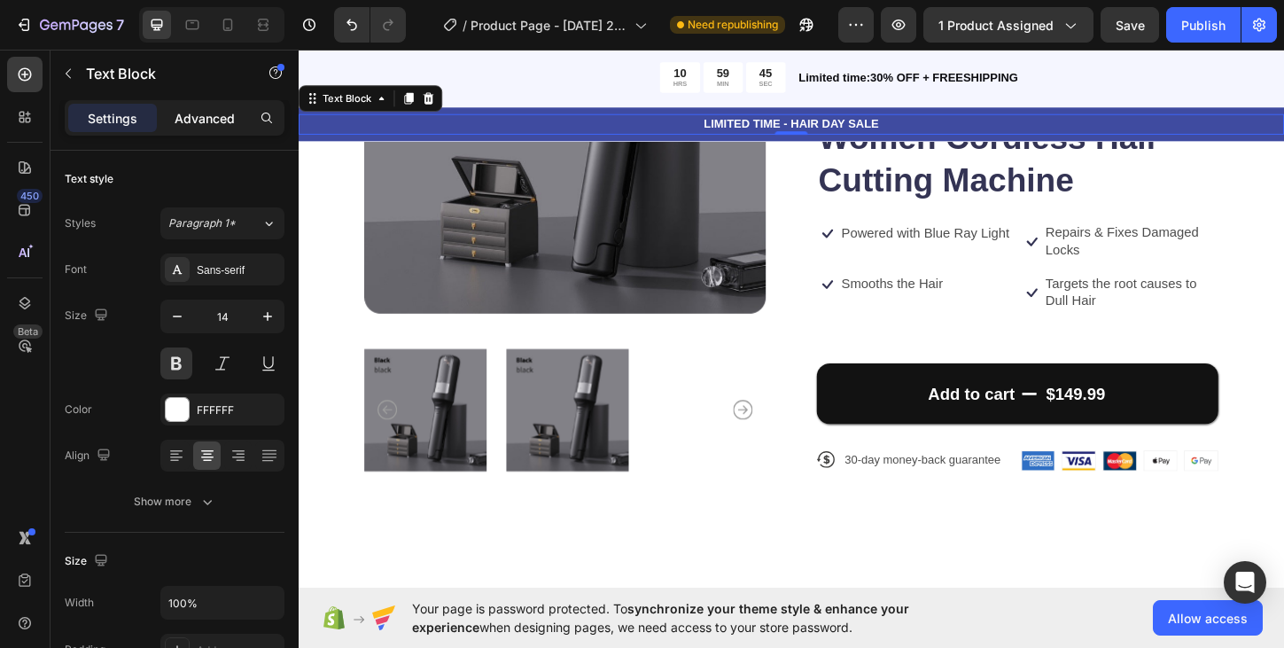
click at [218, 120] on p "Advanced" at bounding box center [205, 118] width 60 height 19
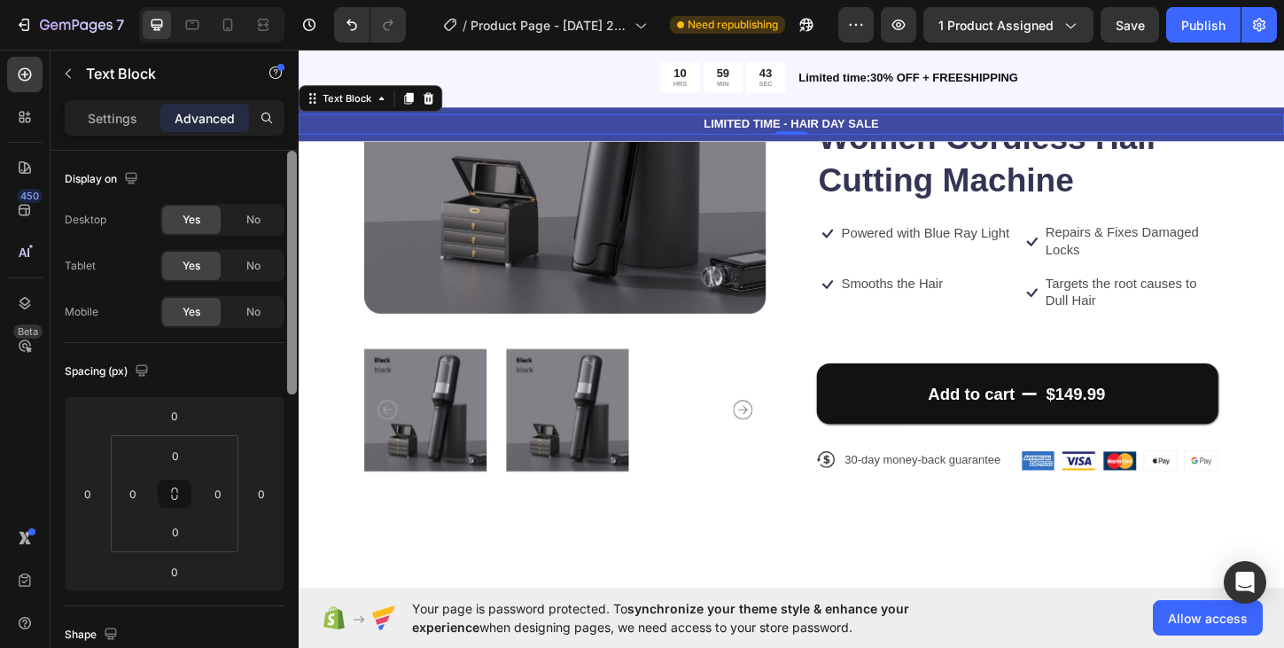
click at [293, 176] on div at bounding box center [292, 273] width 10 height 244
click at [263, 226] on div "No" at bounding box center [253, 220] width 58 height 28
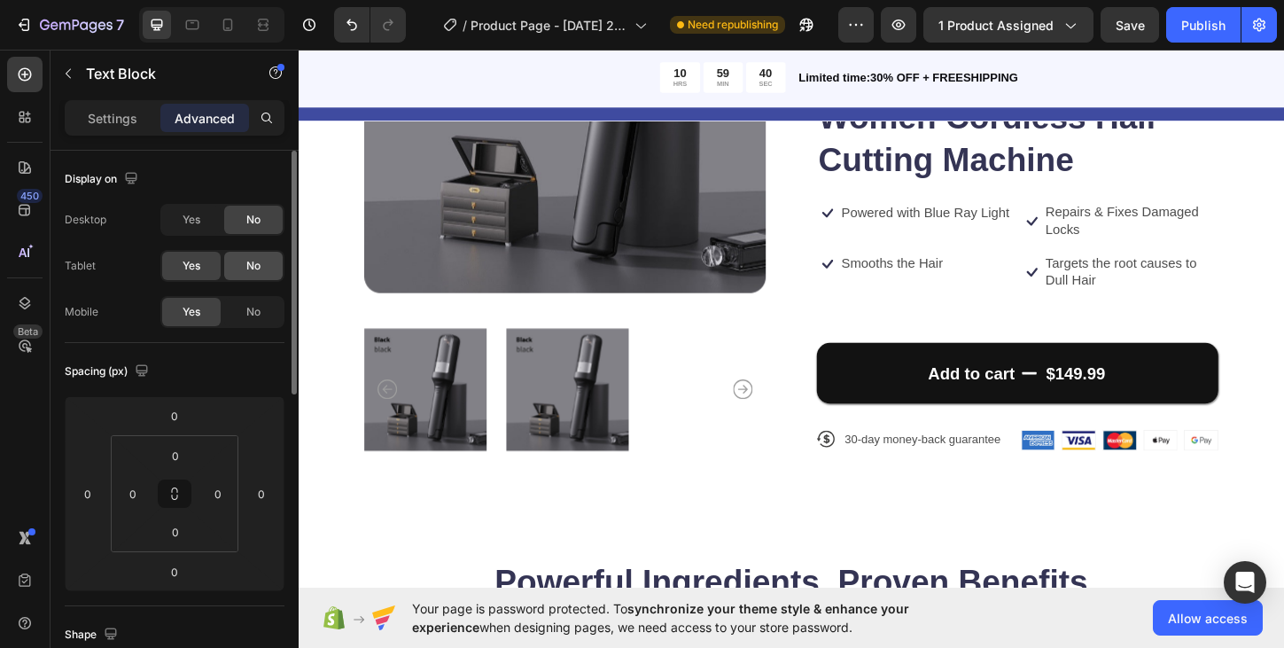
click at [260, 267] on div "No" at bounding box center [253, 266] width 58 height 28
click at [260, 308] on div "No" at bounding box center [253, 312] width 58 height 28
click at [198, 262] on span "Yes" at bounding box center [191, 266] width 18 height 16
click at [255, 310] on span "No" at bounding box center [253, 312] width 14 height 16
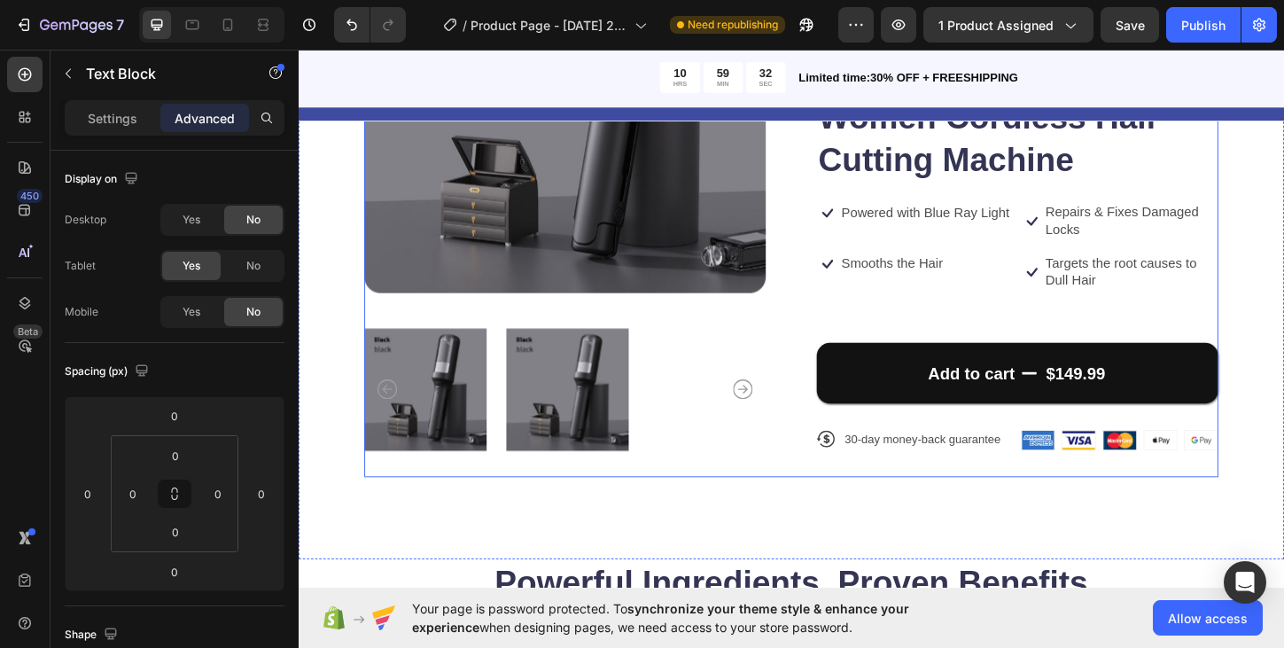
click at [838, 150] on div "Product Images Icon Icon Icon Icon Icon Icon List 122,000+ Happy Customers Text…" at bounding box center [829, 195] width 921 height 633
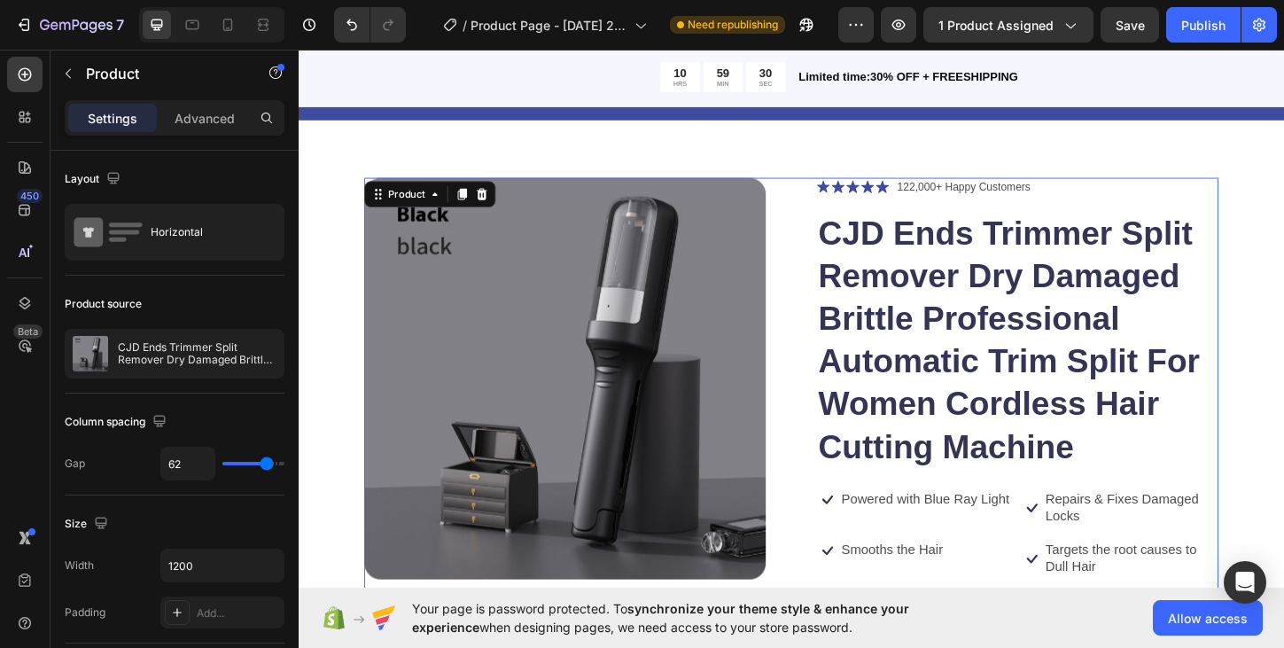
scroll to position [0, 0]
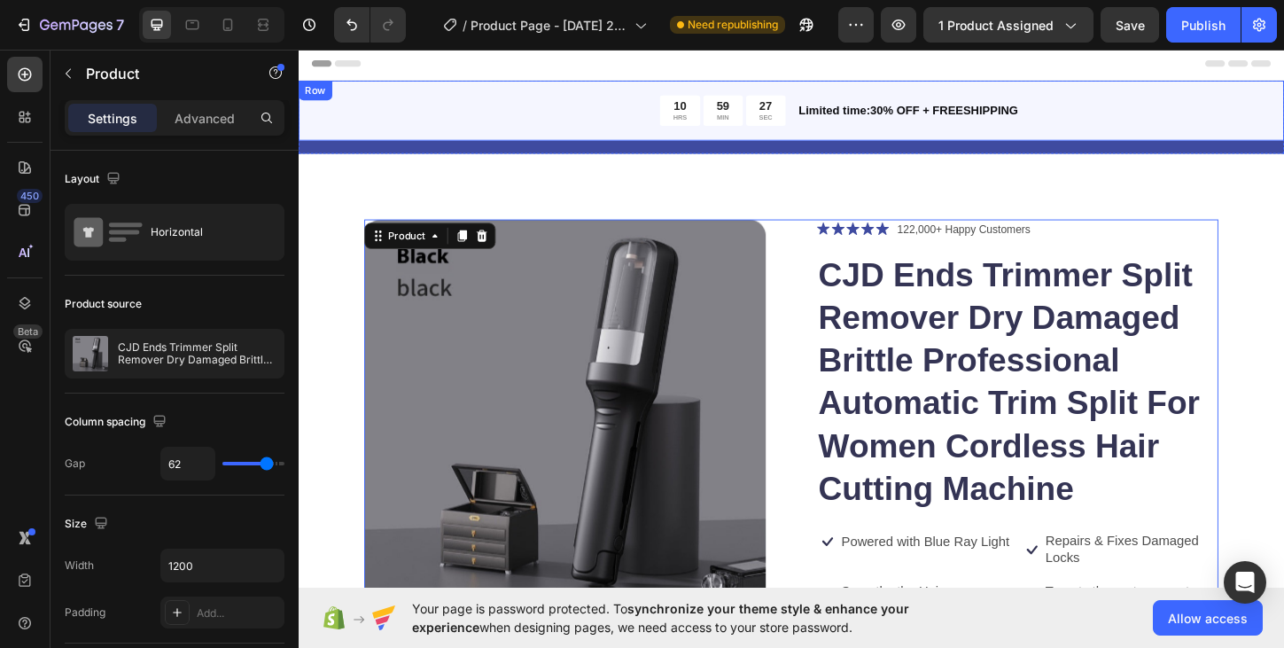
click at [651, 87] on div "10 HRS 59 MIN 27 SEC Countdown Timer Limited time:30% OFF + FREESHIPPING Text B…" at bounding box center [830, 115] width 1063 height 65
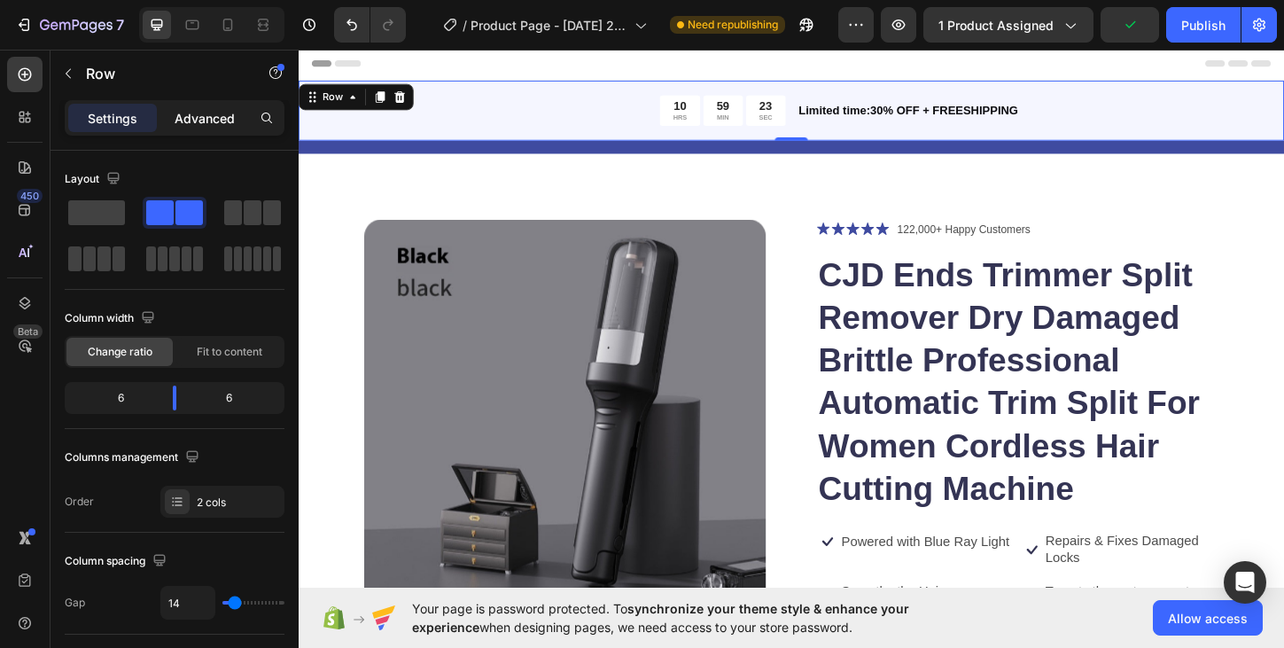
click at [224, 124] on p "Advanced" at bounding box center [205, 118] width 60 height 19
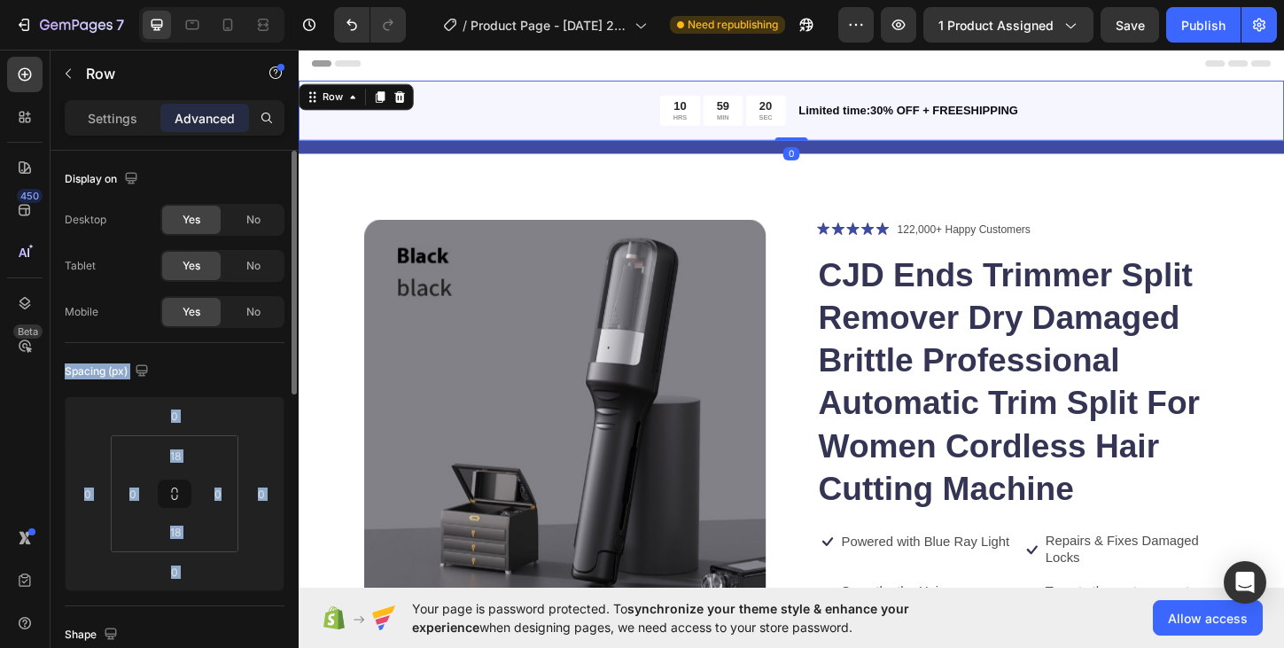
drag, startPoint x: 218, startPoint y: 532, endPoint x: 249, endPoint y: 345, distance: 190.3
drag, startPoint x: 587, startPoint y: 497, endPoint x: 308, endPoint y: 128, distance: 463.0
click at [99, 119] on p "Settings" at bounding box center [113, 118] width 50 height 19
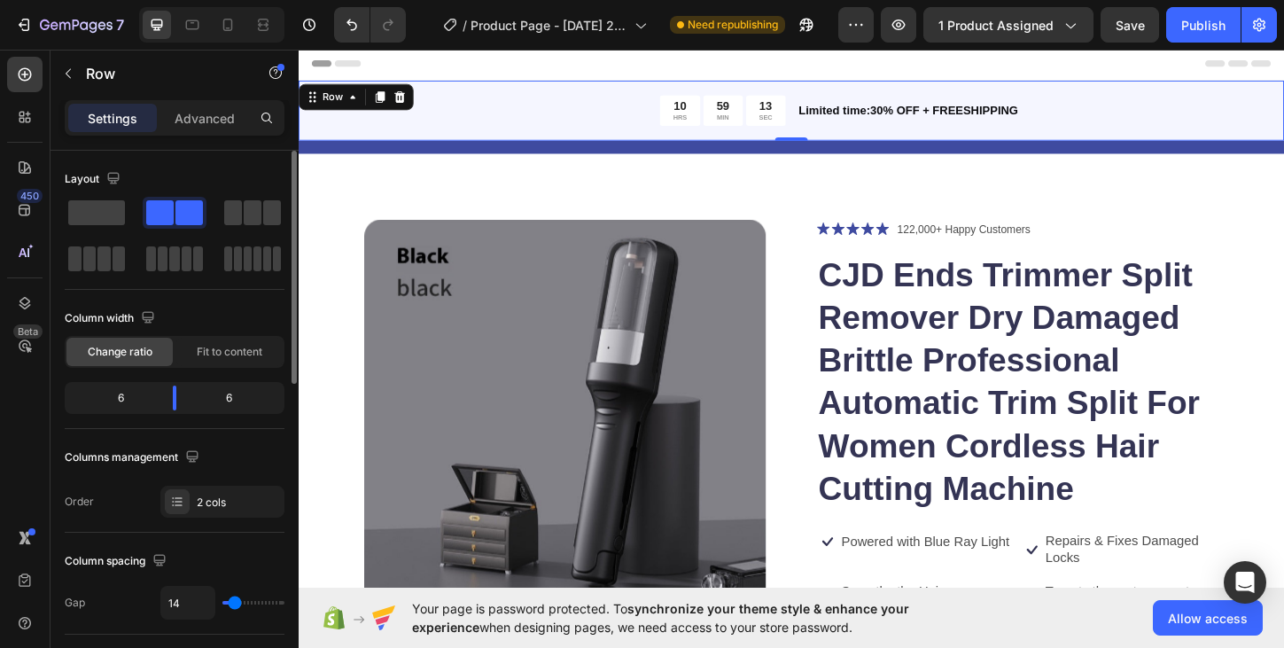
drag, startPoint x: 206, startPoint y: 305, endPoint x: 239, endPoint y: 396, distance: 97.3
click at [239, 396] on div "Column width Change ratio Fit to content 6 6" at bounding box center [175, 366] width 220 height 125
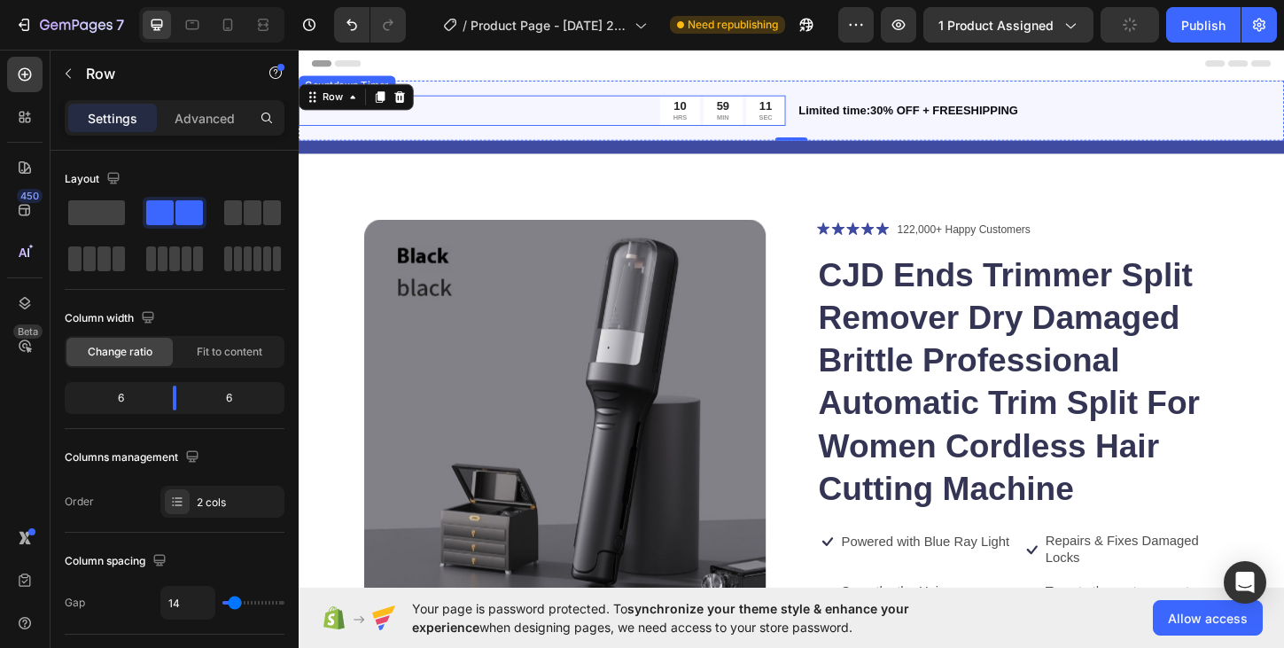
click at [423, 117] on div "10 HRS 59 MIN 11 SEC" at bounding box center [561, 115] width 525 height 33
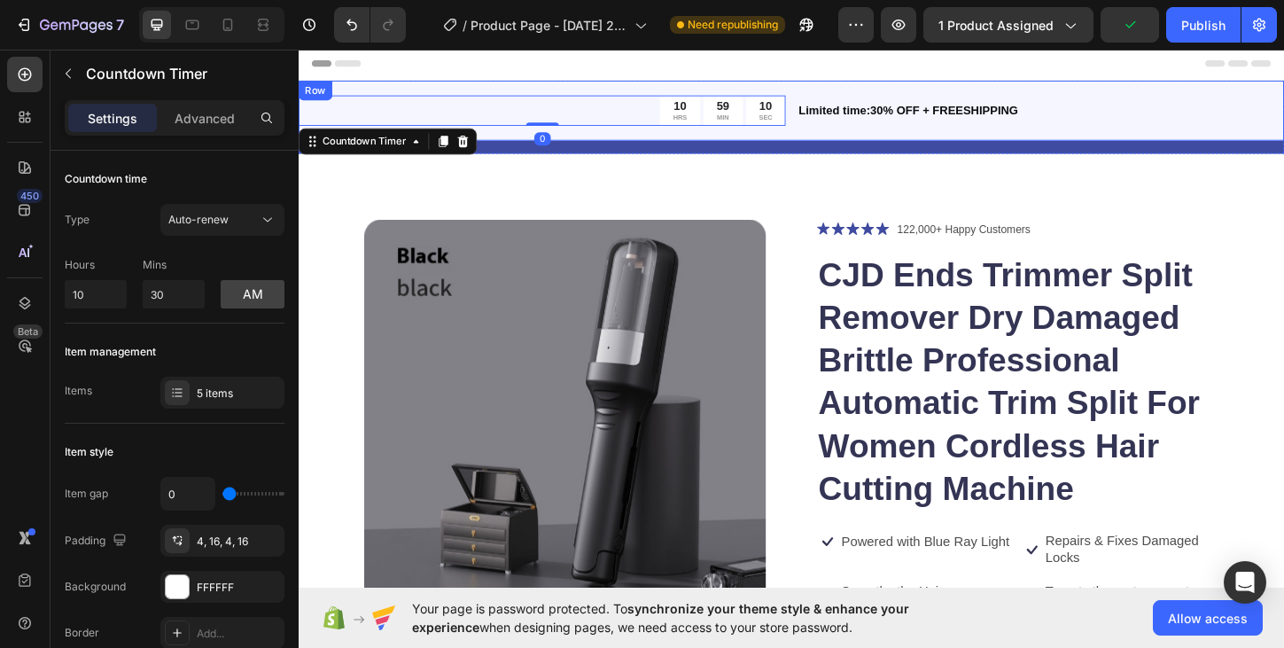
click at [623, 88] on div "10 HRS 59 MIN 10 SEC Countdown Timer 0 Limited time:30% OFF + FREESHIPPING Text…" at bounding box center [830, 115] width 1063 height 65
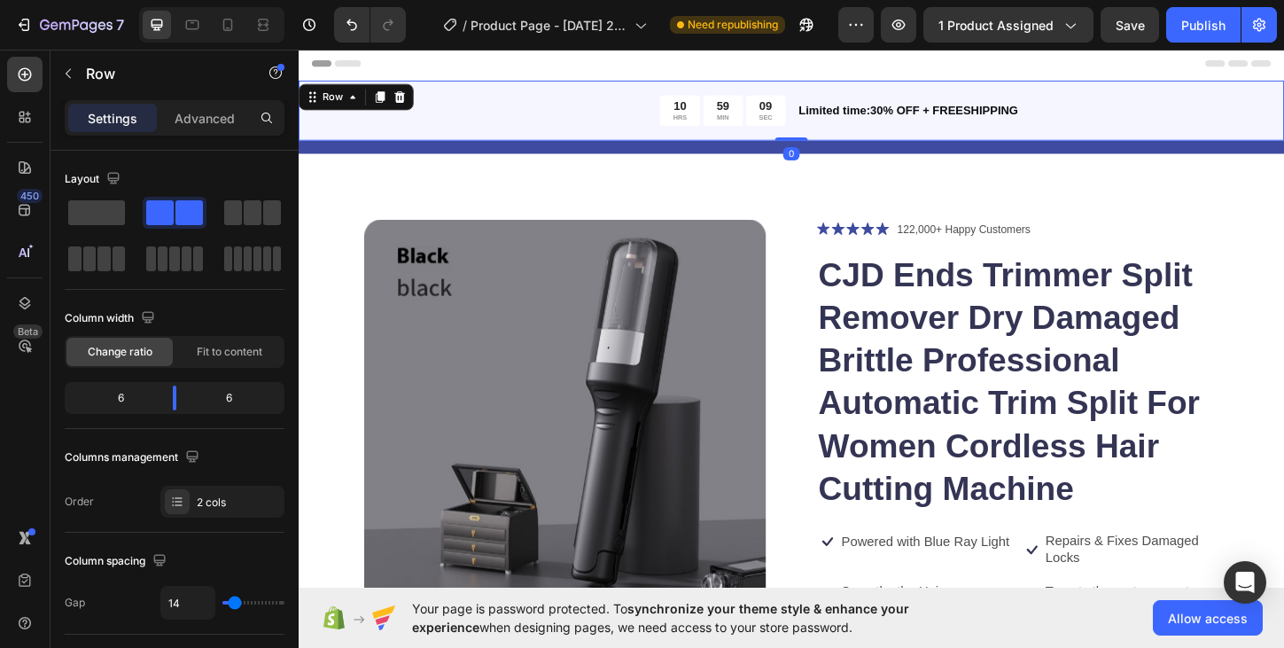
click at [622, 89] on div "10 HRS 59 MIN 09 SEC Countdown Timer Limited time:30% OFF + FREESHIPPING Text B…" at bounding box center [830, 115] width 1063 height 65
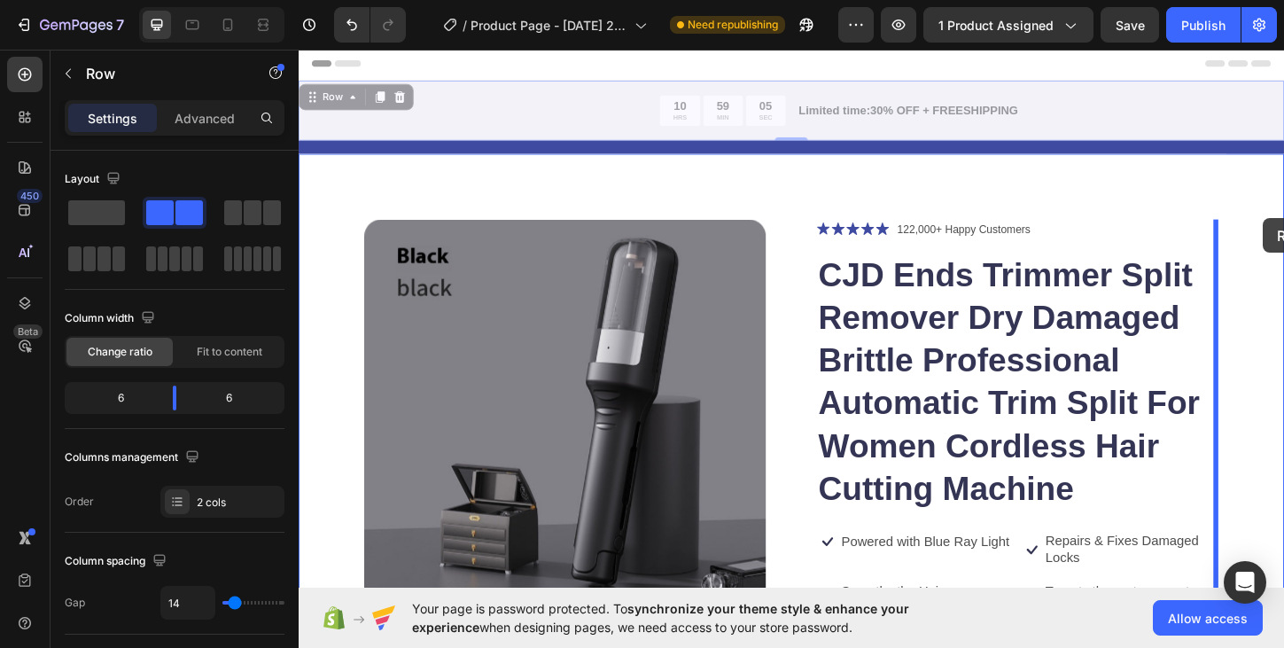
drag, startPoint x: 1356, startPoint y: 84, endPoint x: 1332, endPoint y: 215, distance: 133.3
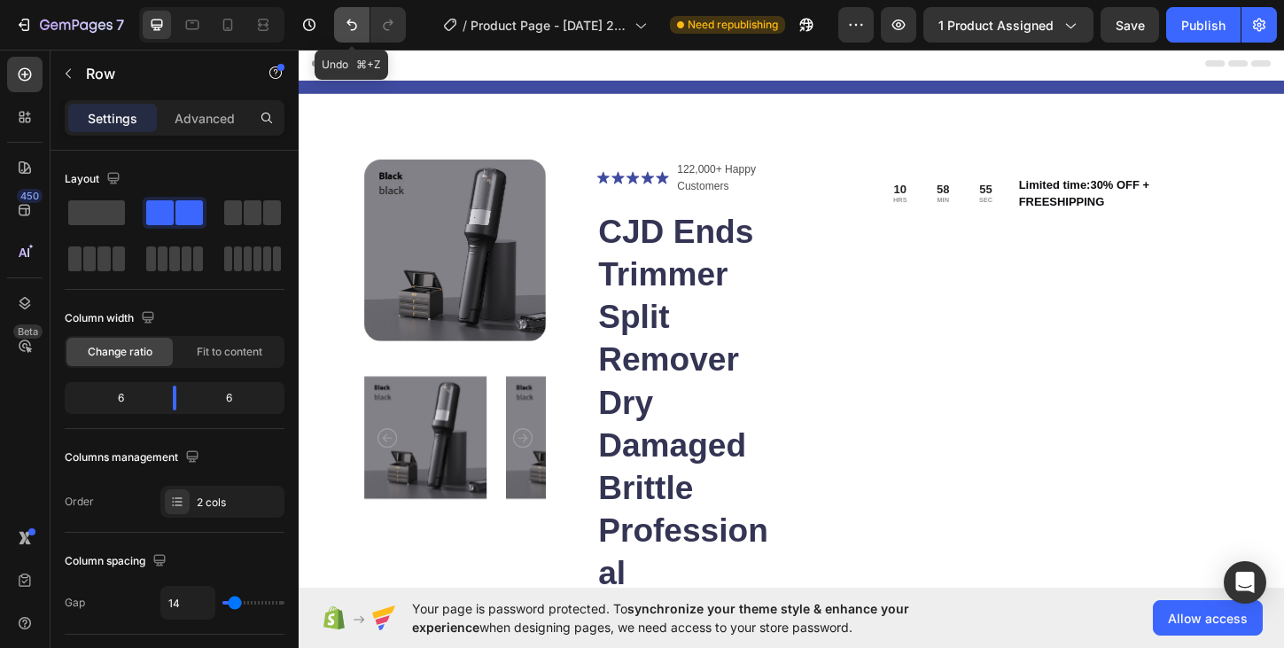
click at [361, 23] on button "Undo/Redo" at bounding box center [351, 24] width 35 height 35
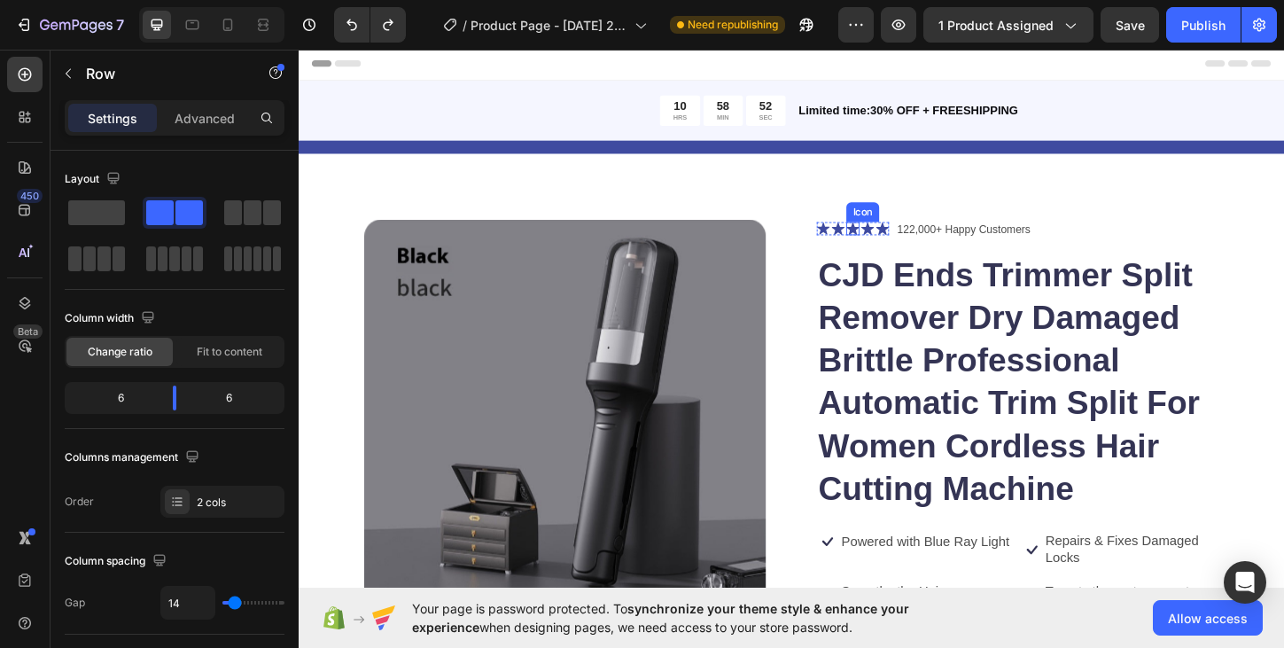
click at [903, 242] on icon at bounding box center [896, 243] width 14 height 14
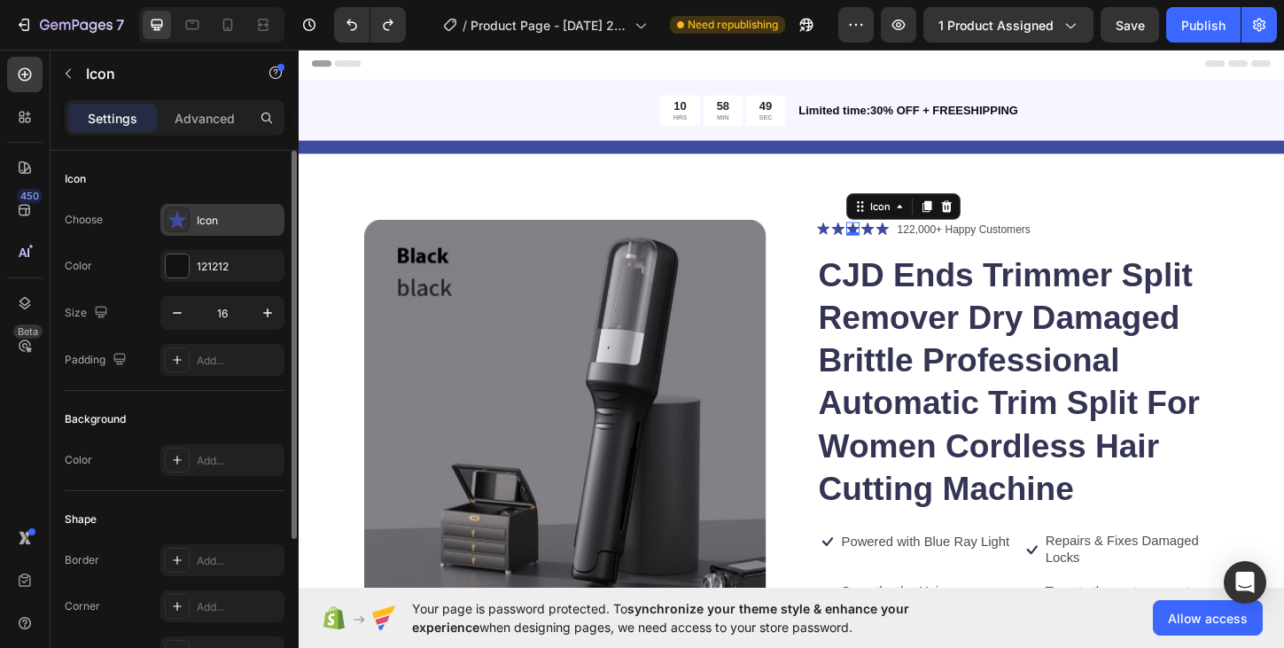
click at [176, 226] on icon at bounding box center [177, 220] width 18 height 18
click at [182, 185] on div "Icon" at bounding box center [175, 179] width 220 height 28
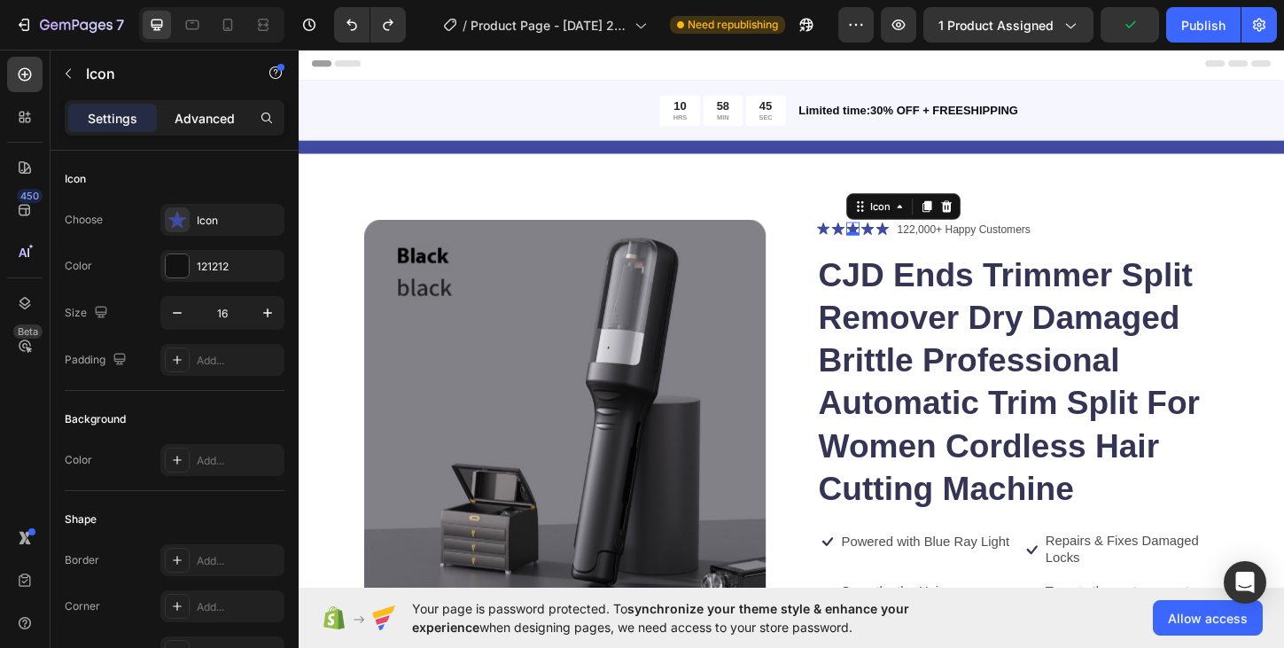
click at [214, 121] on p "Advanced" at bounding box center [205, 118] width 60 height 19
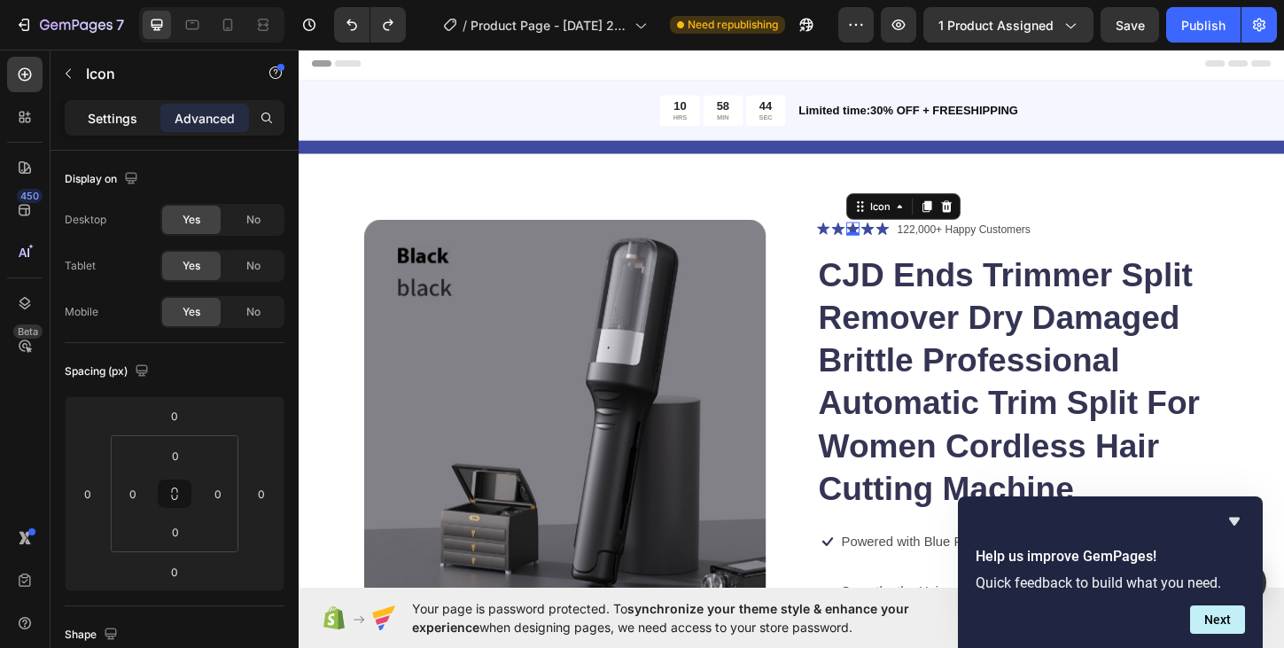
click at [125, 128] on div "Settings" at bounding box center [112, 118] width 89 height 28
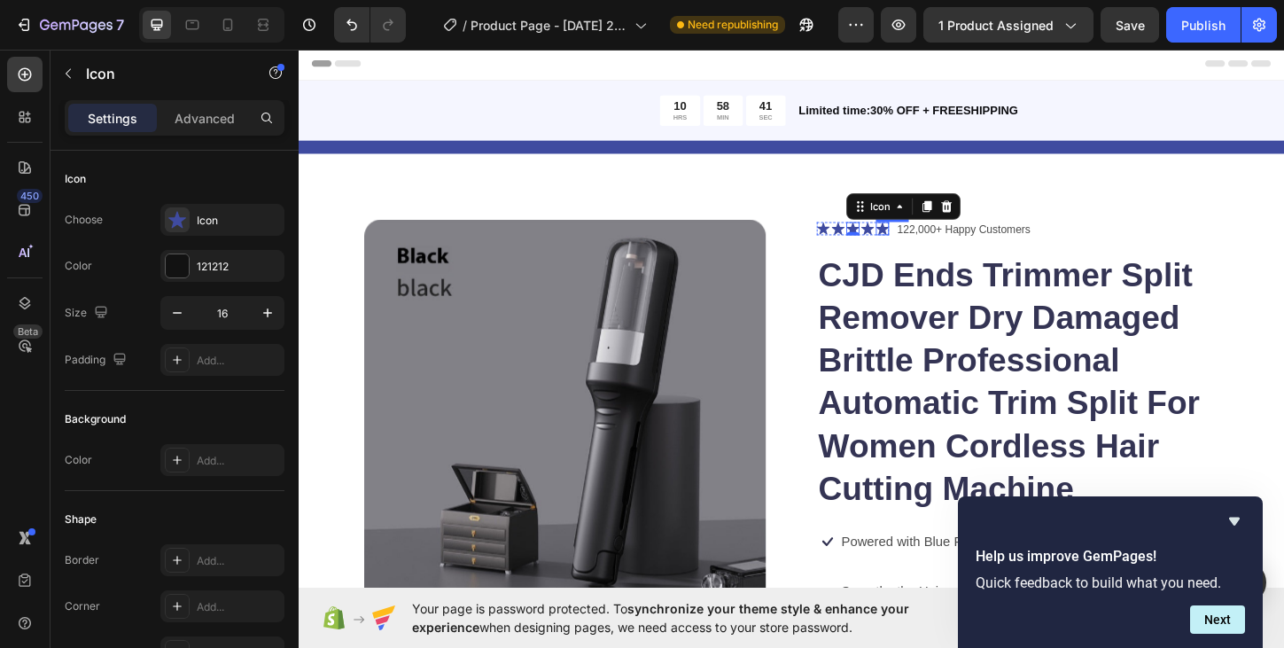
click at [927, 246] on icon at bounding box center [928, 243] width 14 height 13
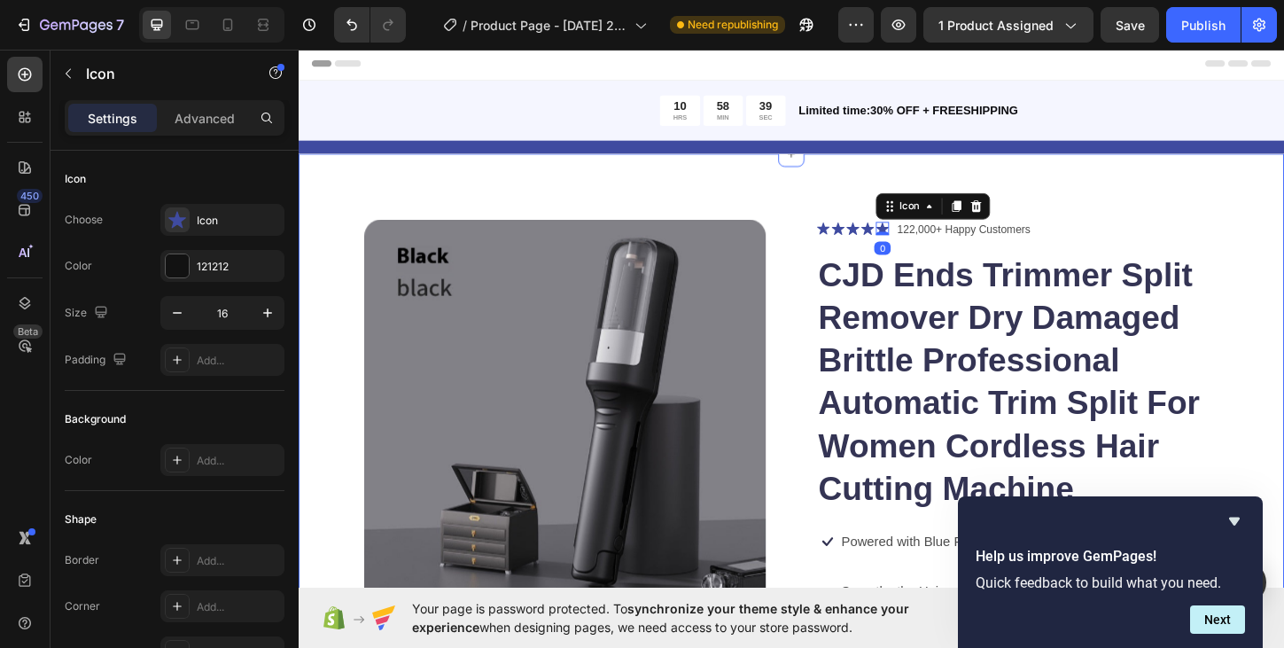
click at [1153, 198] on div "Product Images Icon Icon Icon Icon Icon 0 Icon List 122,000+ Happy Customers Te…" at bounding box center [830, 558] width 1063 height 792
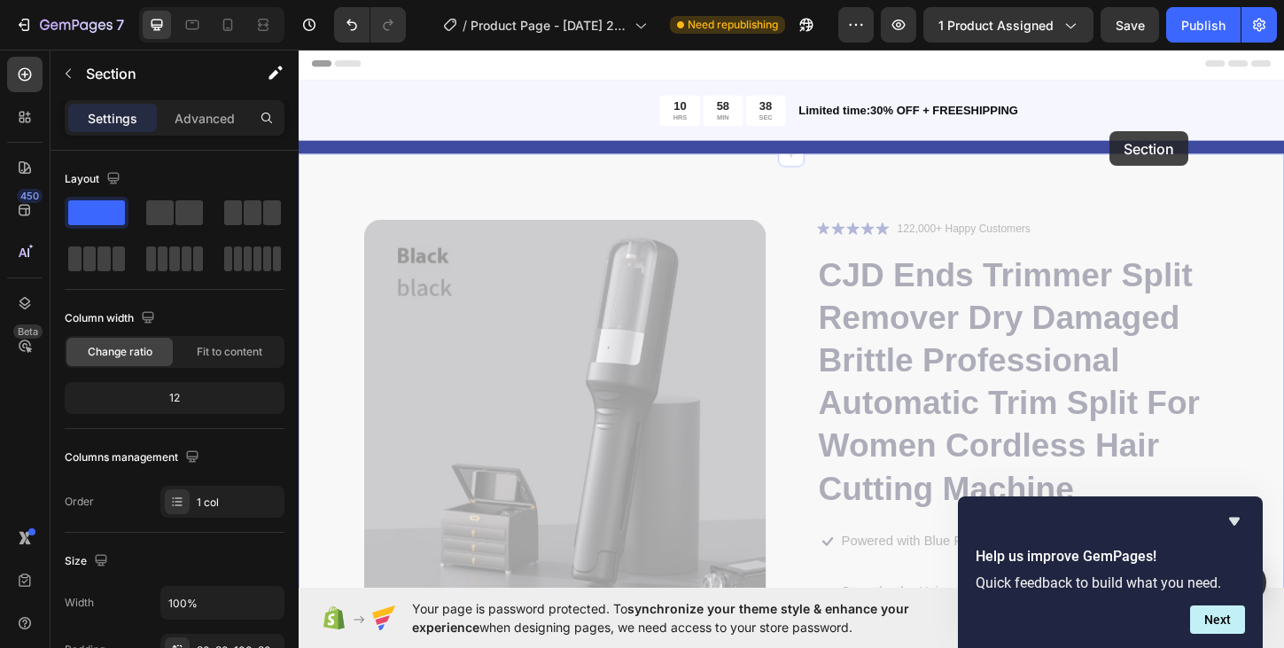
drag, startPoint x: 1179, startPoint y: 189, endPoint x: 1173, endPoint y: 137, distance: 51.8
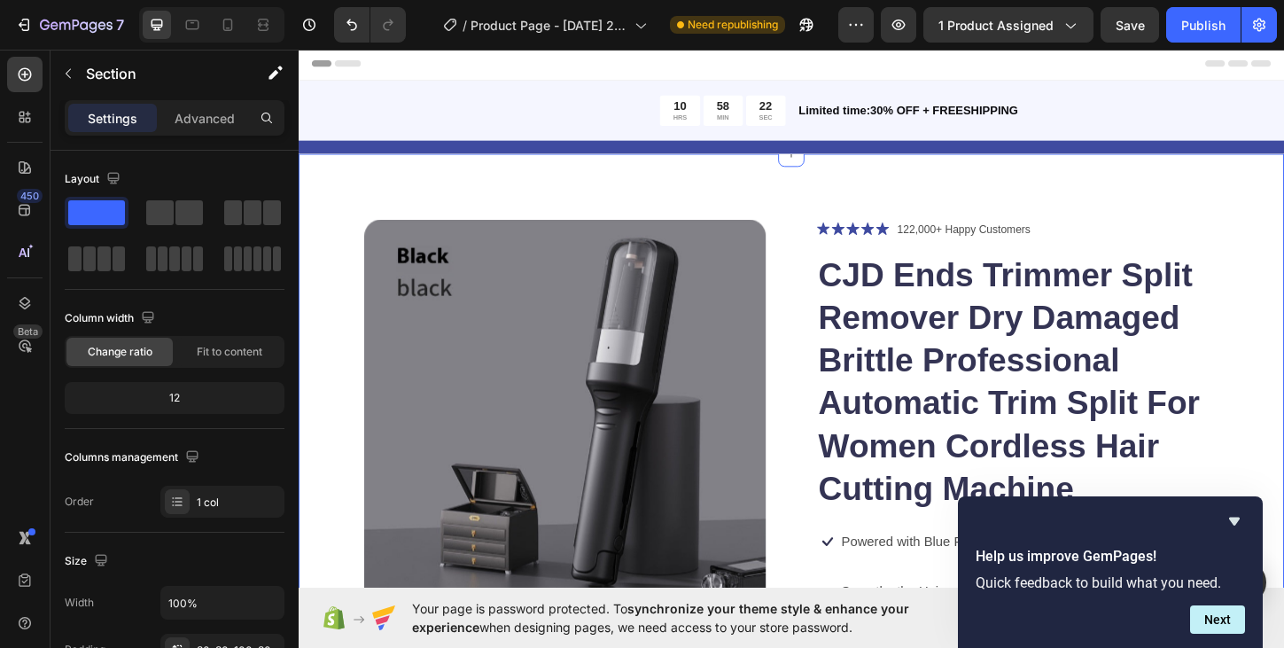
drag, startPoint x: 1145, startPoint y: 203, endPoint x: 1126, endPoint y: 202, distance: 18.6
click at [1283, 190] on div "Product Images Icon Icon Icon Icon Icon Icon List 122,000+ Happy Customers Text…" at bounding box center [830, 558] width 1063 height 792
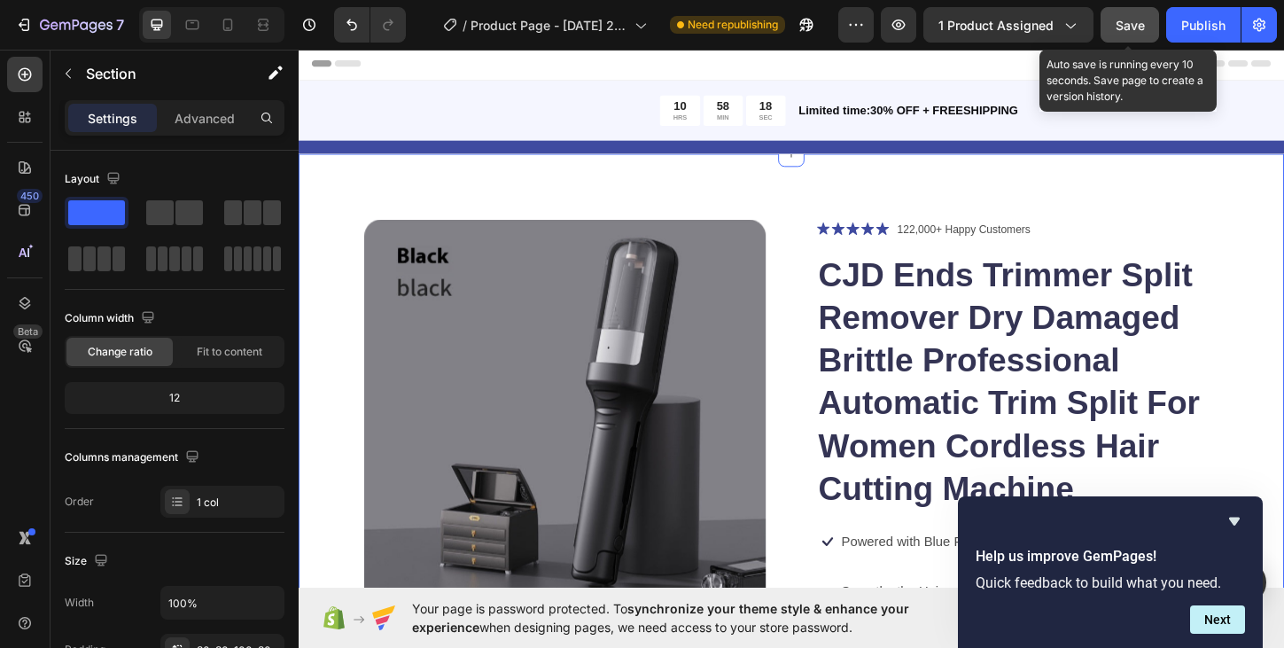
click at [1129, 27] on span "Save" at bounding box center [1129, 25] width 29 height 15
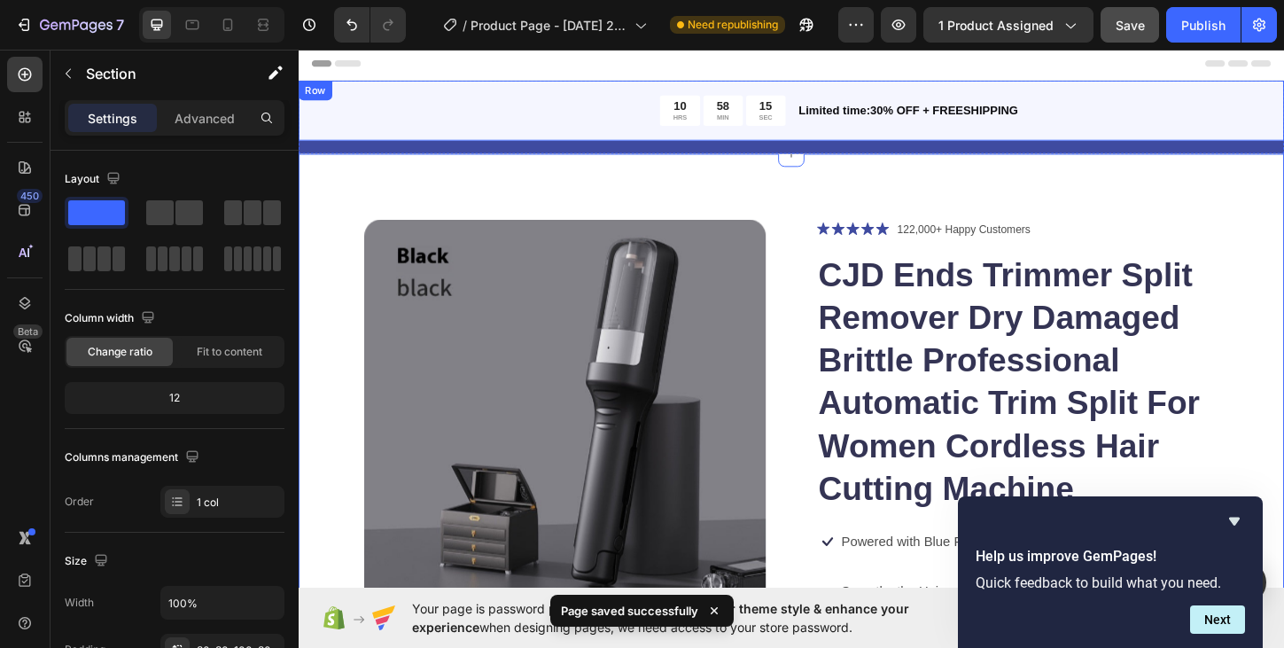
click at [1283, 97] on div "10 HRS 58 MIN 15 SEC Countdown Timer Limited time:30% OFF + FREESHIPPING Text B…" at bounding box center [830, 115] width 1063 height 65
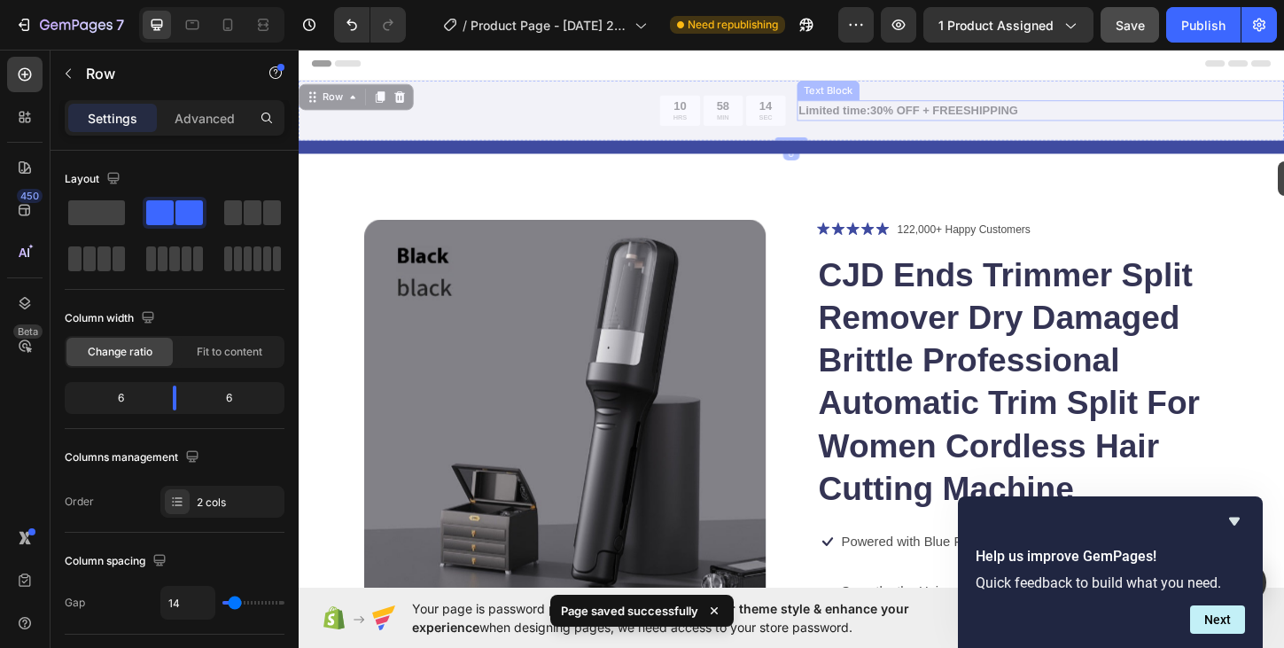
drag, startPoint x: 1357, startPoint y: 97, endPoint x: 1354, endPoint y: 170, distance: 72.7
click at [1283, 211] on div "Product Images Icon Icon Icon Icon Icon Icon List 122,000+ Happy Customers Text…" at bounding box center [830, 558] width 1063 height 792
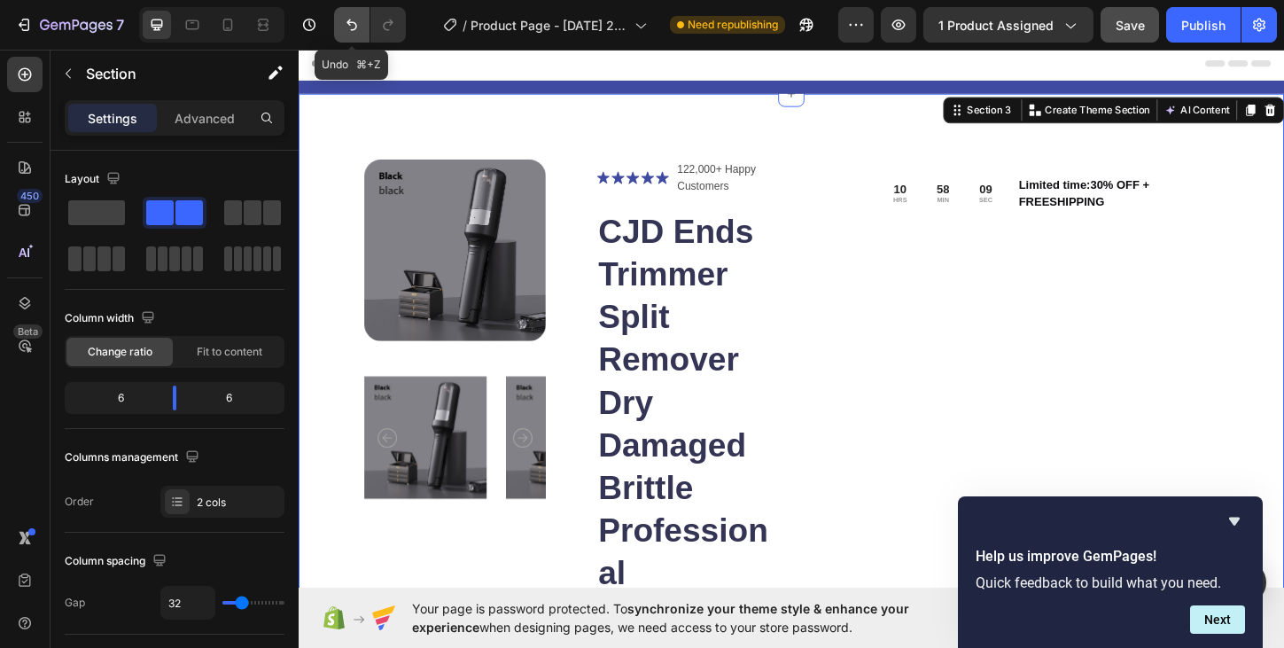
click at [346, 20] on icon "Undo/Redo" at bounding box center [352, 25] width 18 height 18
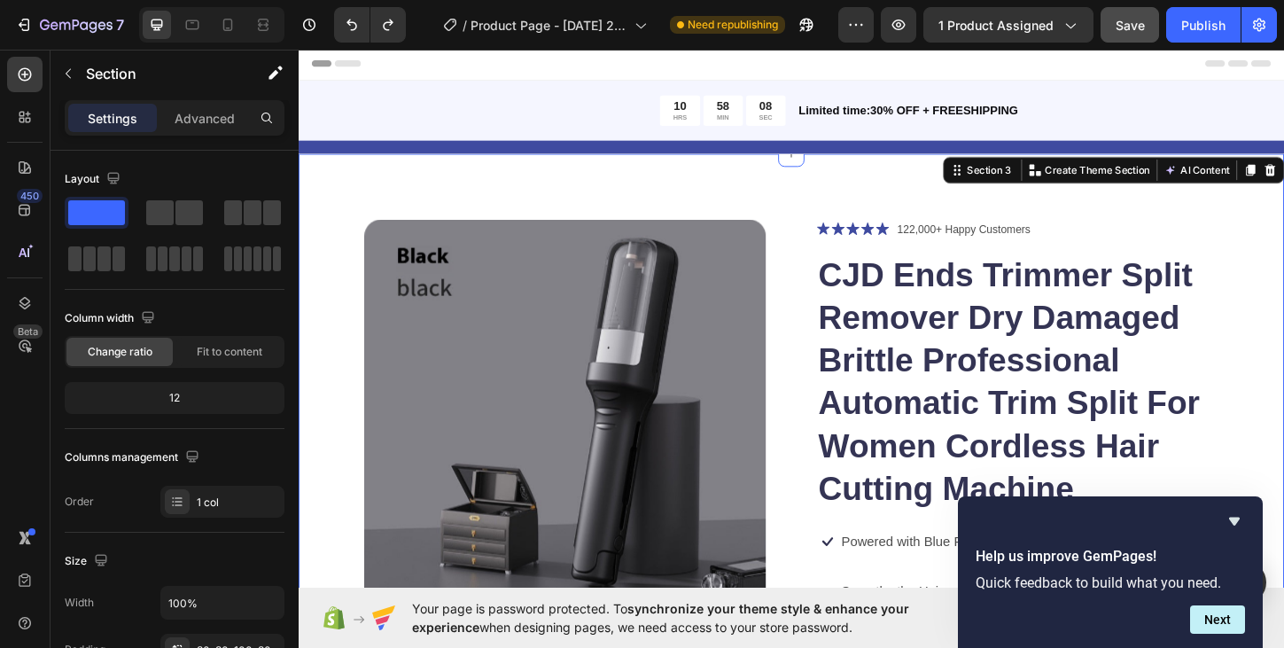
click at [920, 201] on div "Product Images Icon Icon Icon Icon Icon Icon List 122,000+ Happy Customers Text…" at bounding box center [830, 558] width 1063 height 792
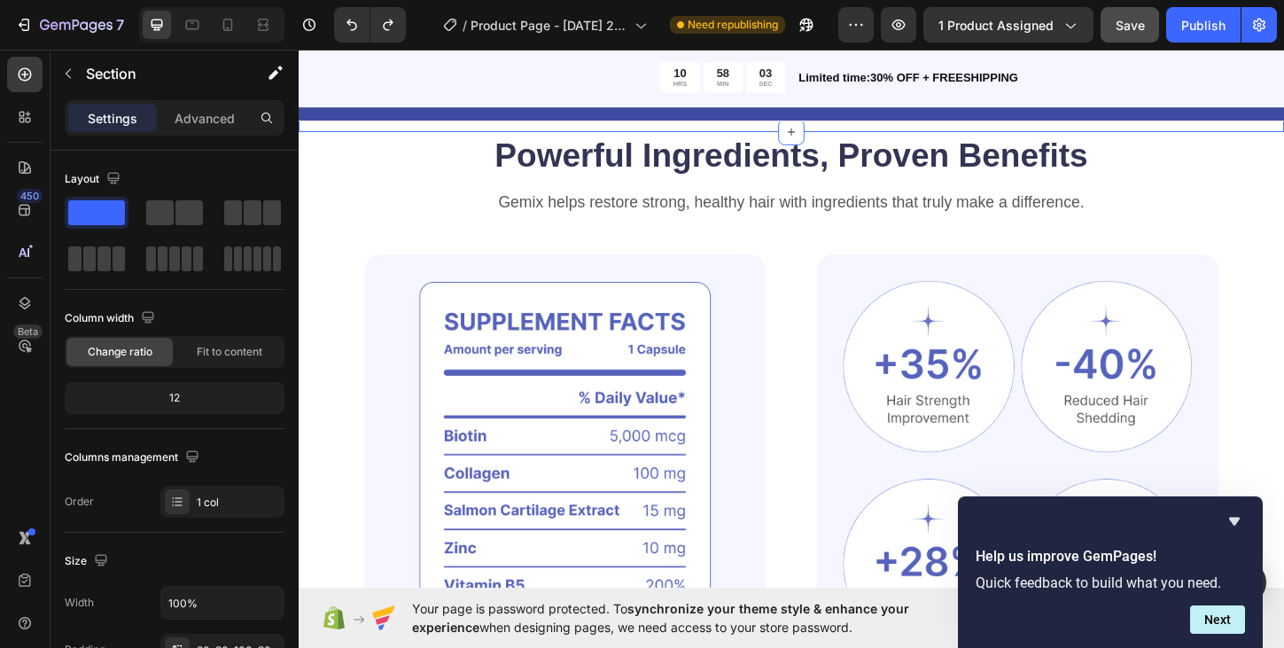
scroll to position [780, 0]
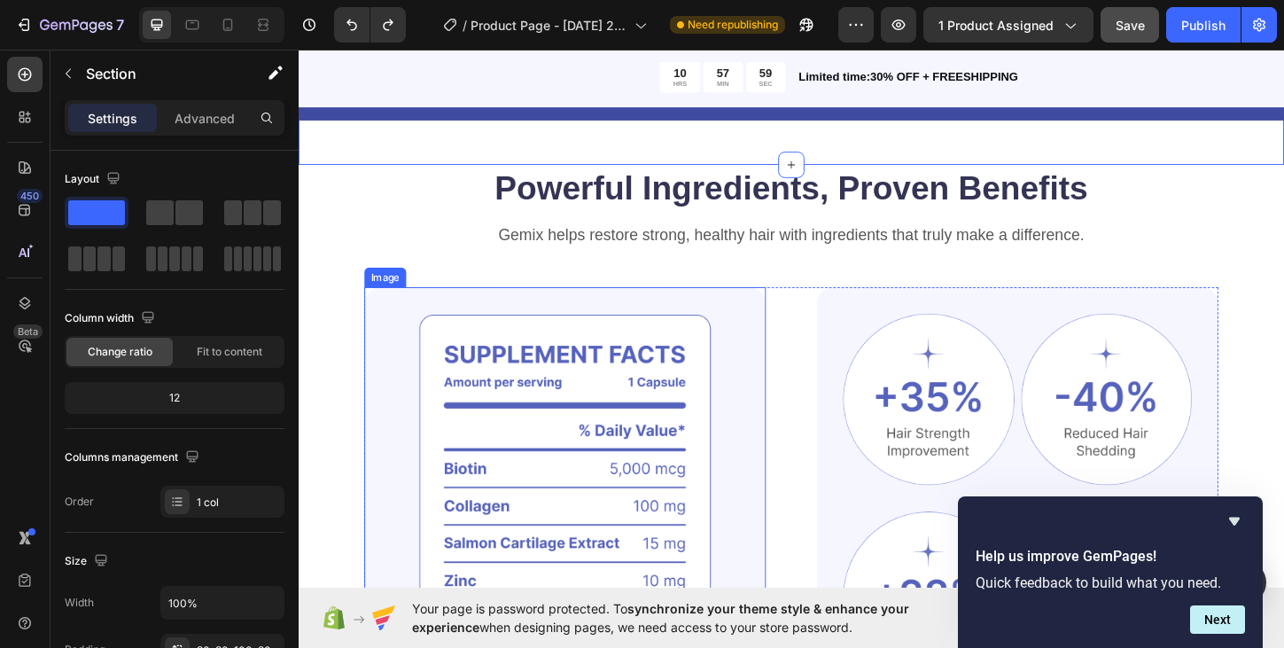
click at [731, 326] on img at bounding box center [585, 558] width 433 height 505
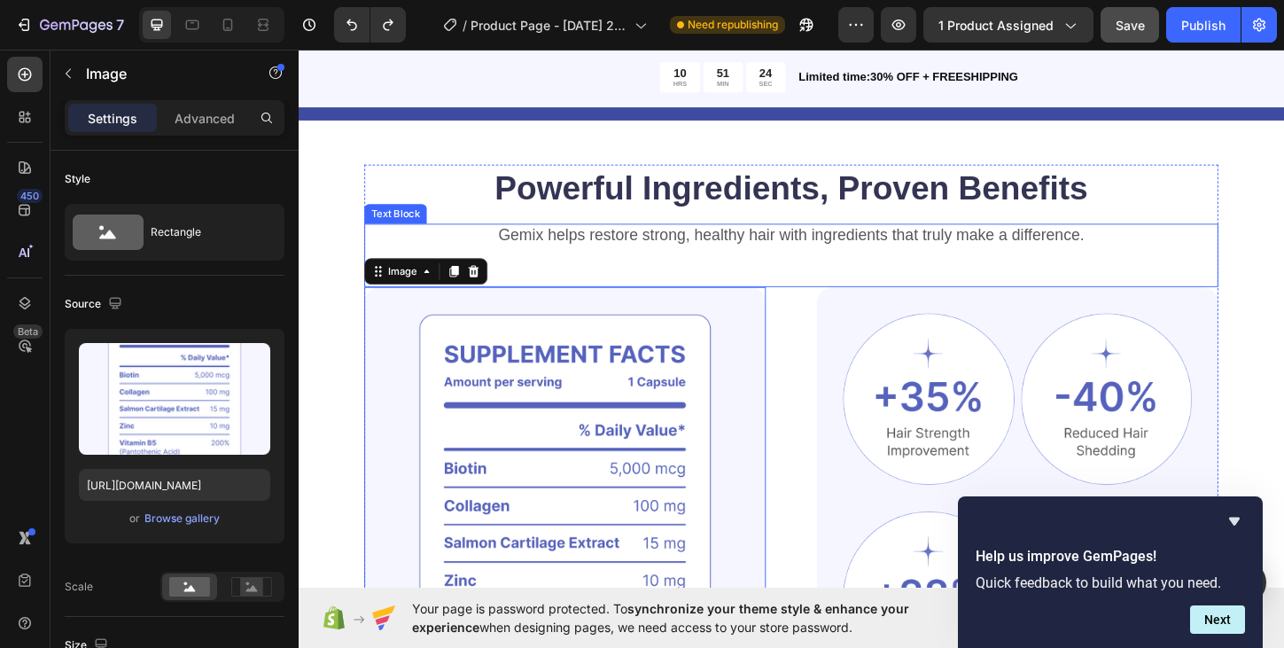
click at [772, 249] on p "Gemix helps restore strong, healthy hair with ingredients that truly make a dif…" at bounding box center [830, 250] width 918 height 22
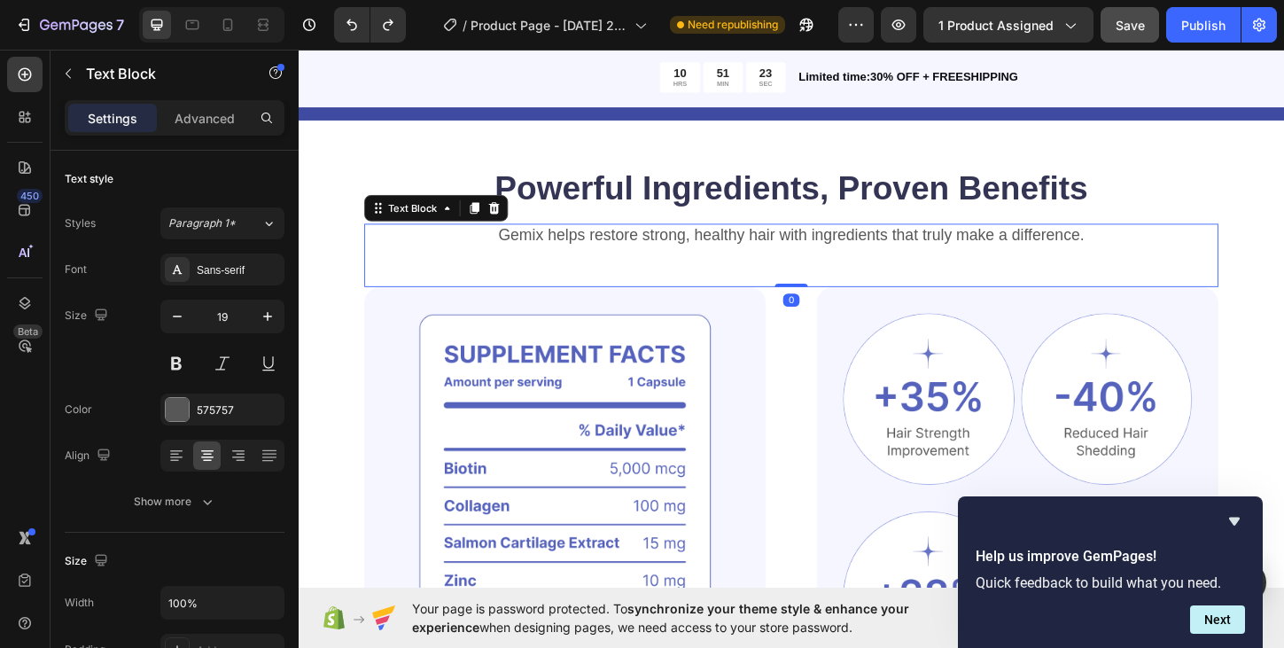
click at [558, 252] on p "Gemix helps restore strong, healthy hair with ingredients that truly make a dif…" at bounding box center [830, 250] width 918 height 22
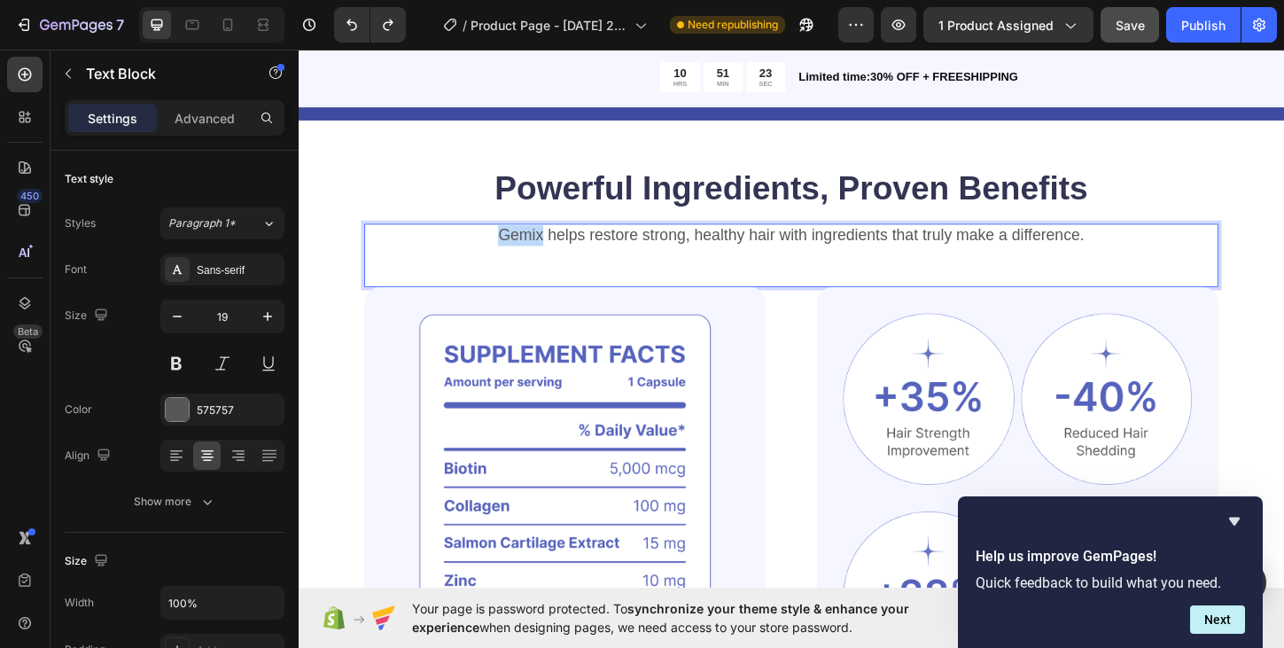
click at [558, 252] on p "Gemix helps restore strong, healthy hair with ingredients that truly make a dif…" at bounding box center [830, 250] width 918 height 22
click at [943, 252] on p "Avellerra helps restore strong, healthy hair with ingredients that truly make a…" at bounding box center [830, 250] width 918 height 22
drag, startPoint x: 943, startPoint y: 252, endPoint x: 861, endPoint y: 252, distance: 82.4
click at [861, 252] on p "Avellerra helps restore strong, healthy hair with ingredients that truly make a…" at bounding box center [830, 250] width 918 height 22
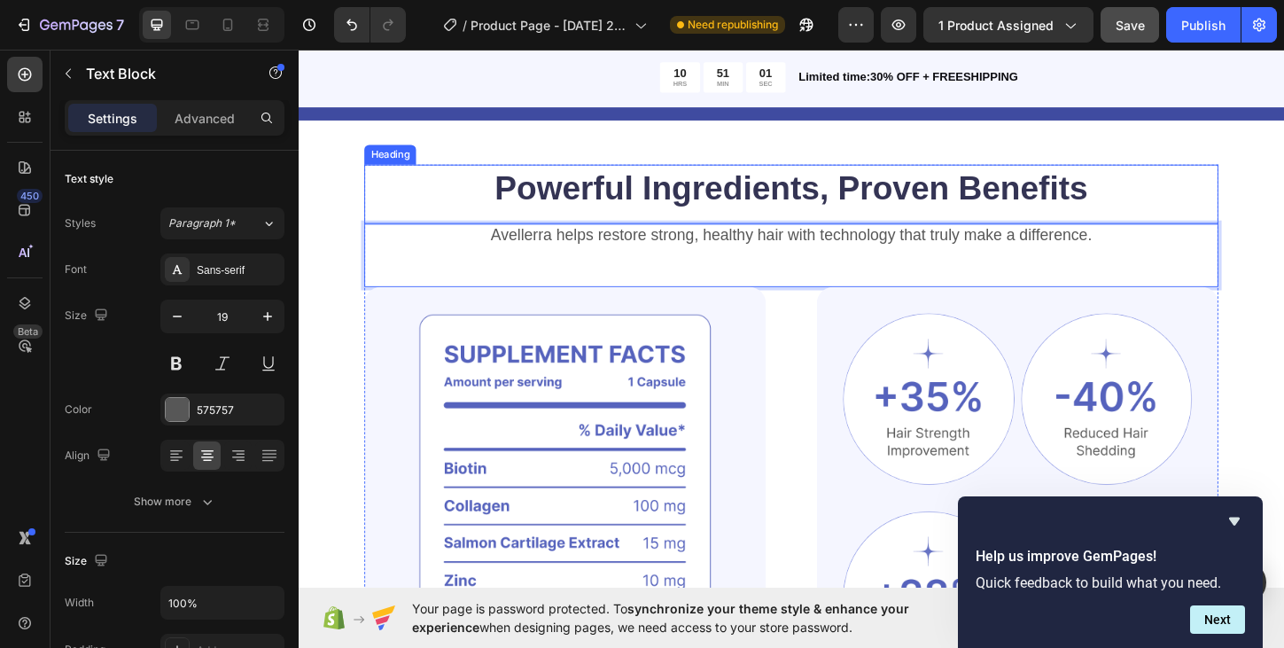
click at [908, 212] on h2 "Powerful Ingredients, Proven Benefits" at bounding box center [829, 199] width 921 height 50
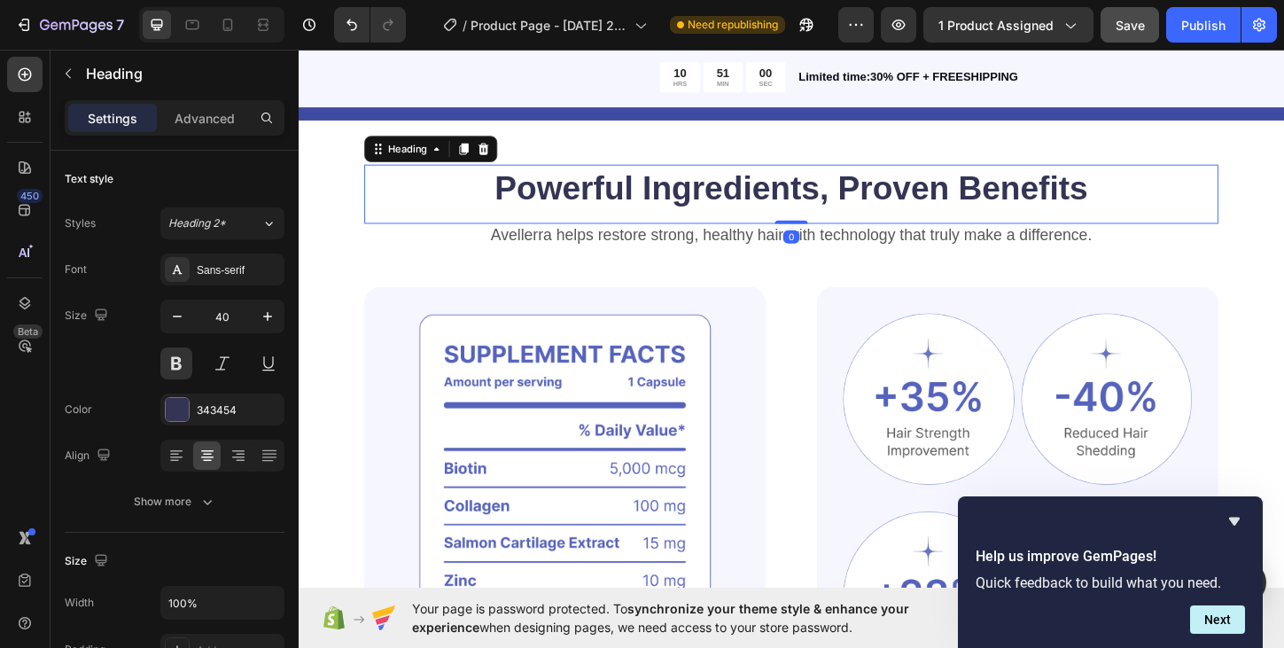
click at [857, 205] on h2 "Powerful Ingredients, Proven Benefits" at bounding box center [829, 199] width 921 height 50
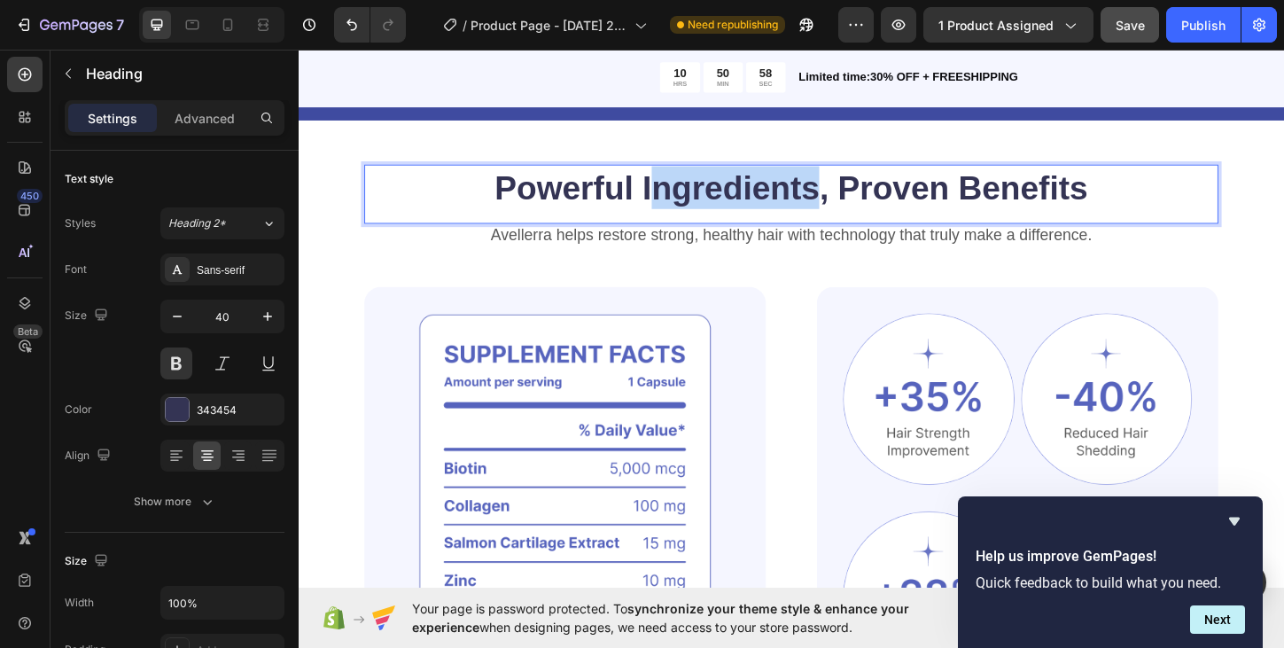
drag, startPoint x: 862, startPoint y: 204, endPoint x: 677, endPoint y: 206, distance: 185.2
click at [677, 206] on p "Powerful Ingredients, Proven Benefits" at bounding box center [830, 198] width 918 height 46
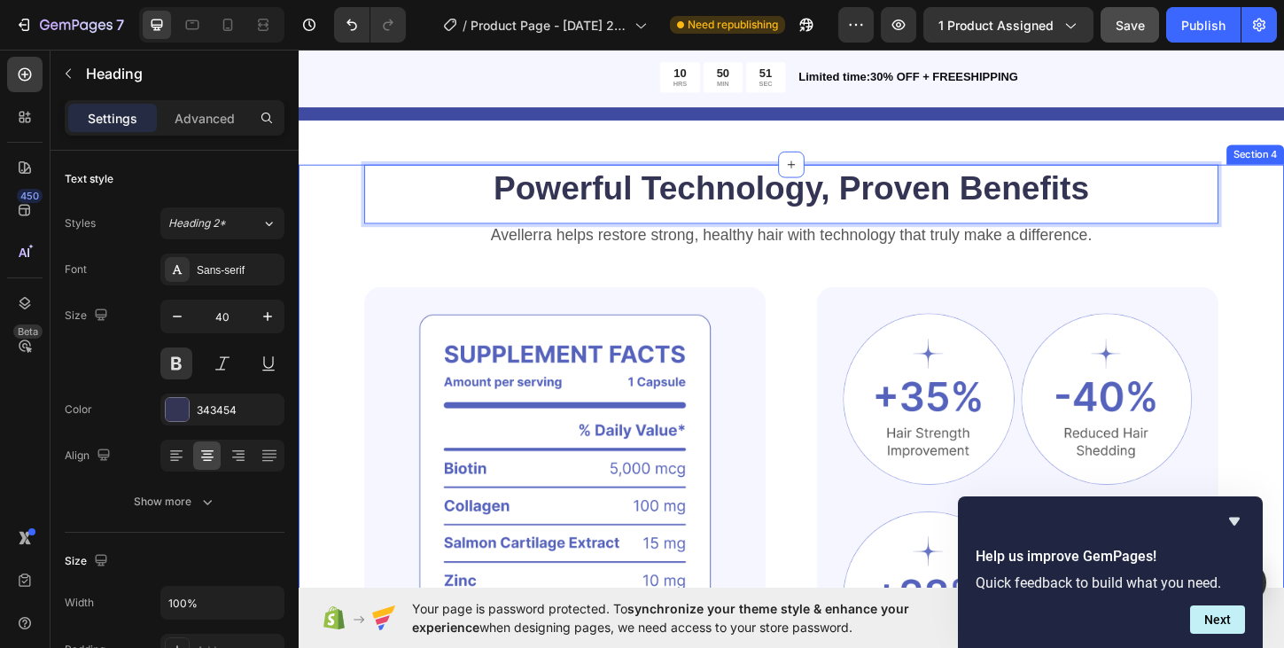
click at [1283, 253] on div "Powerful Technology, Proven Benefits Heading 0 Avellerra helps restore strong, …" at bounding box center [830, 537] width 1063 height 726
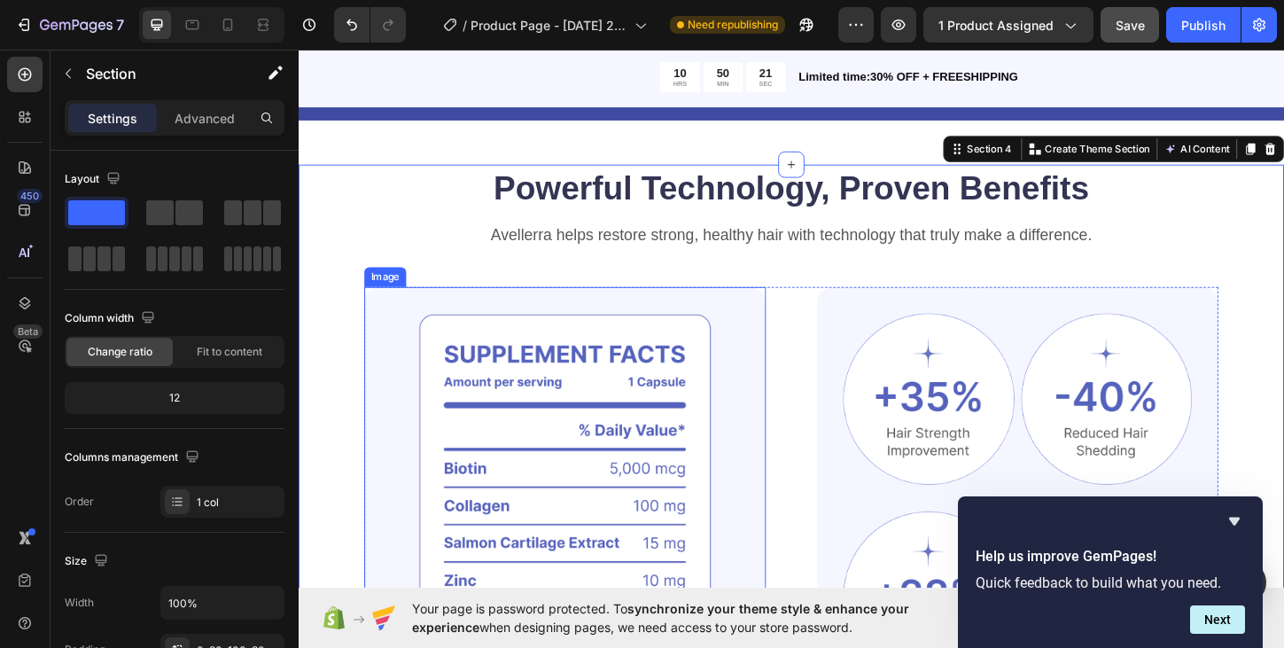
click at [491, 400] on img at bounding box center [585, 558] width 433 height 505
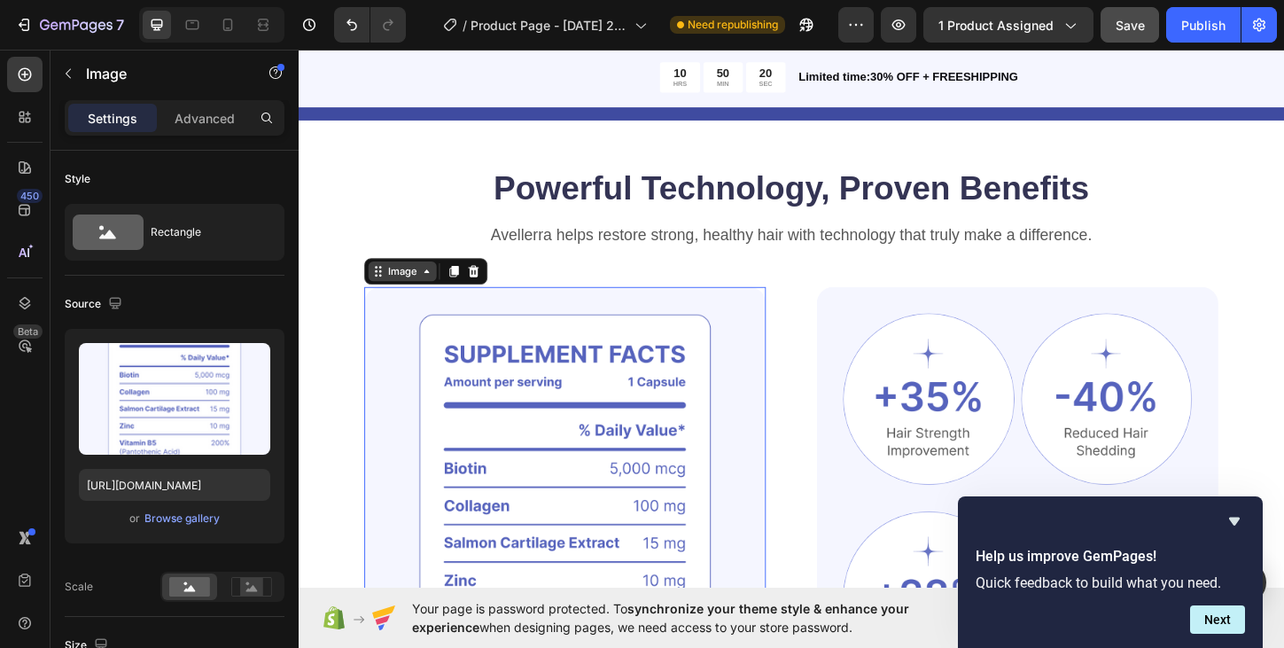
click at [423, 289] on div "Image" at bounding box center [411, 289] width 38 height 16
click at [422, 300] on div "Image Row 2 cols Row 1 col Section" at bounding box center [435, 289] width 133 height 28
click at [551, 417] on img at bounding box center [585, 558] width 433 height 505
click at [439, 290] on icon at bounding box center [437, 289] width 14 height 14
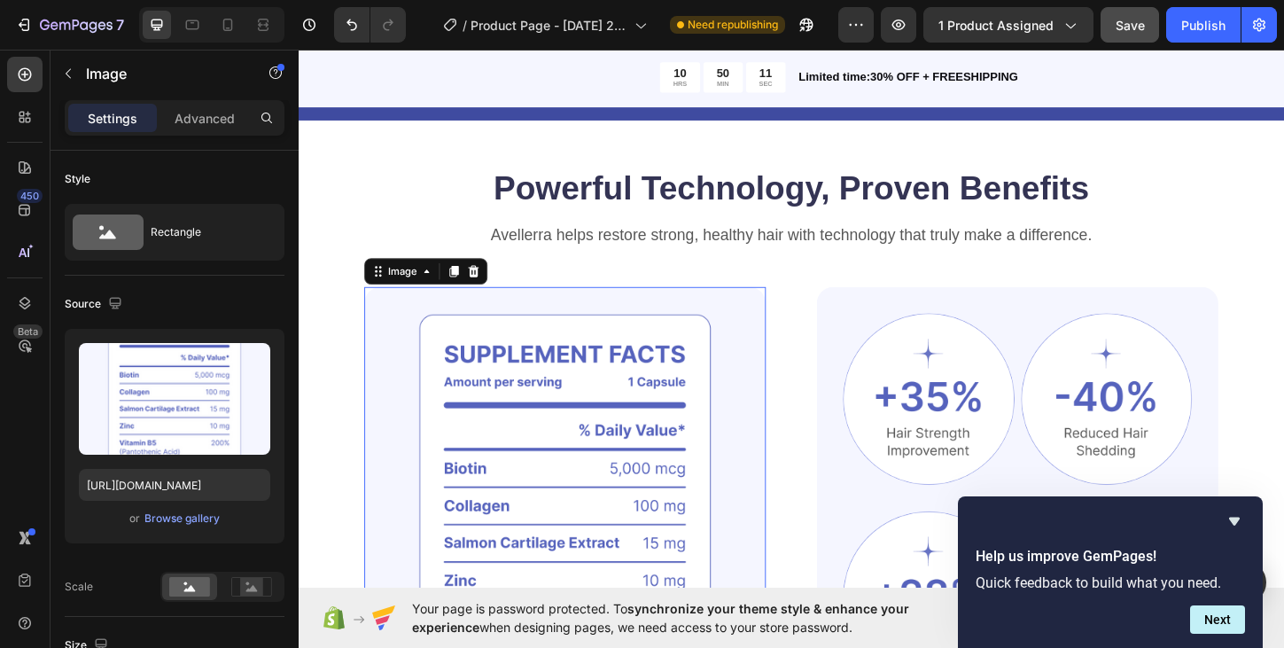
click at [483, 384] on img at bounding box center [585, 558] width 433 height 505
click at [200, 518] on div "Browse gallery" at bounding box center [181, 518] width 75 height 16
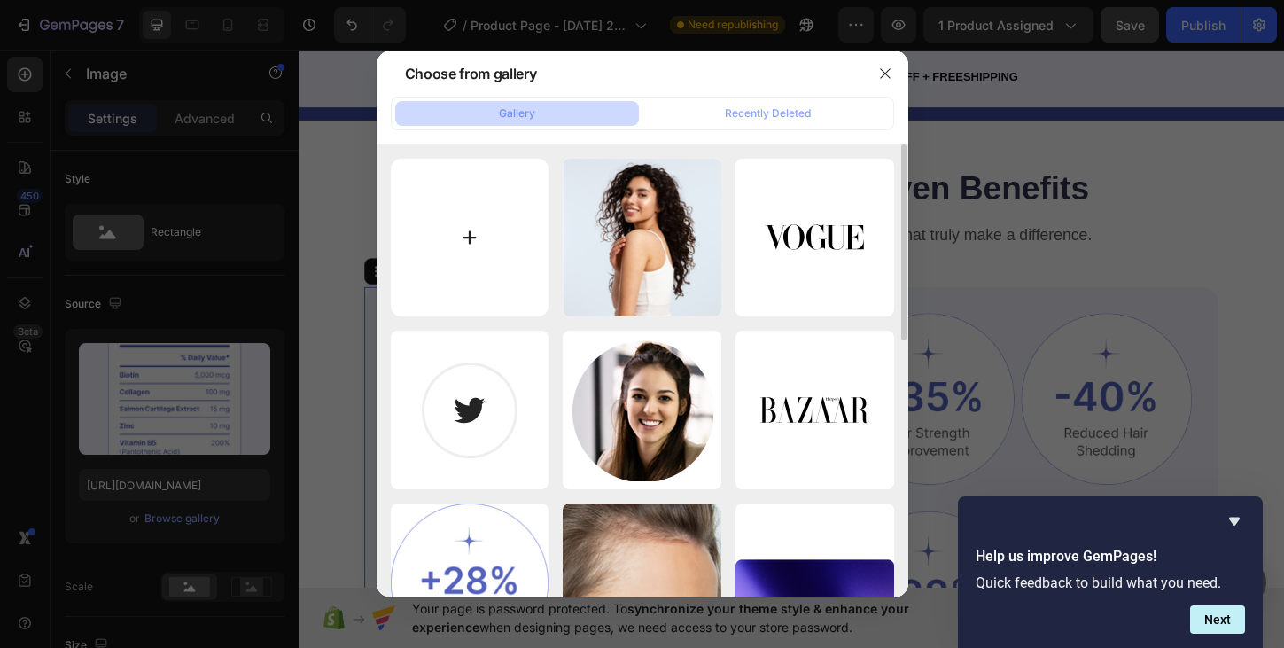
click at [513, 243] on input "file" at bounding box center [470, 238] width 159 height 159
type input "C:\fakepath\IMG_2415 2.JPG"
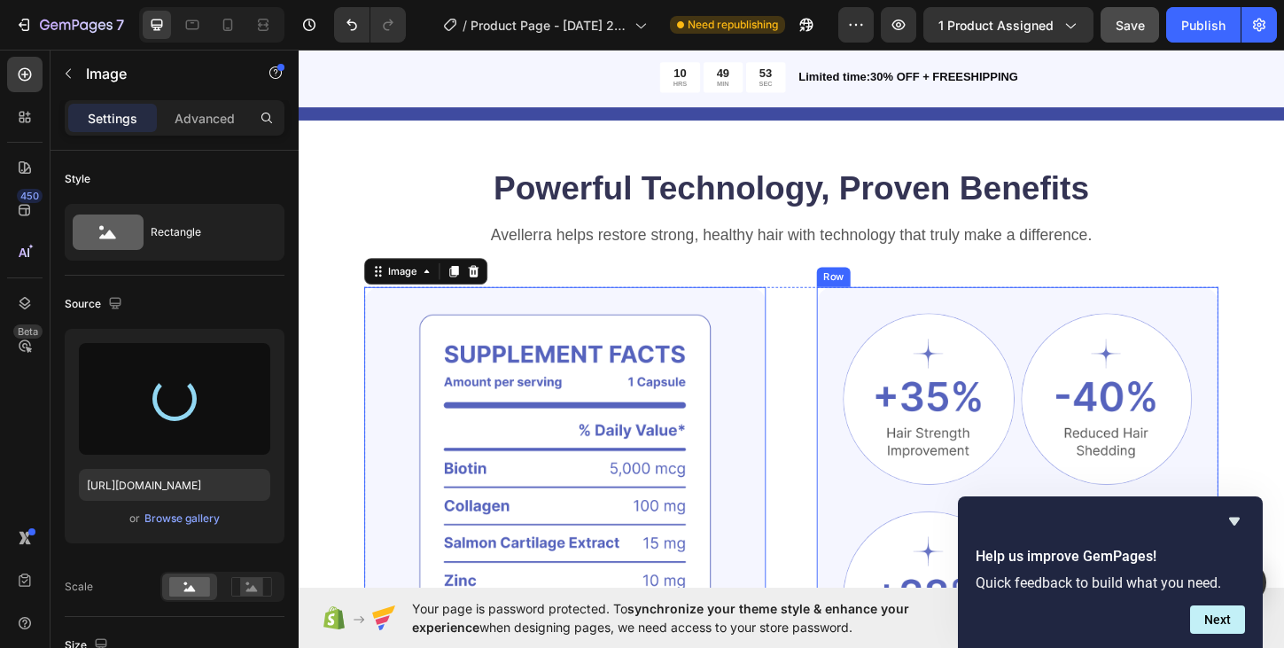
type input "https://cdn.shopify.com/s/files/1/0700/6810/9448/files/gempages_586075959208182…"
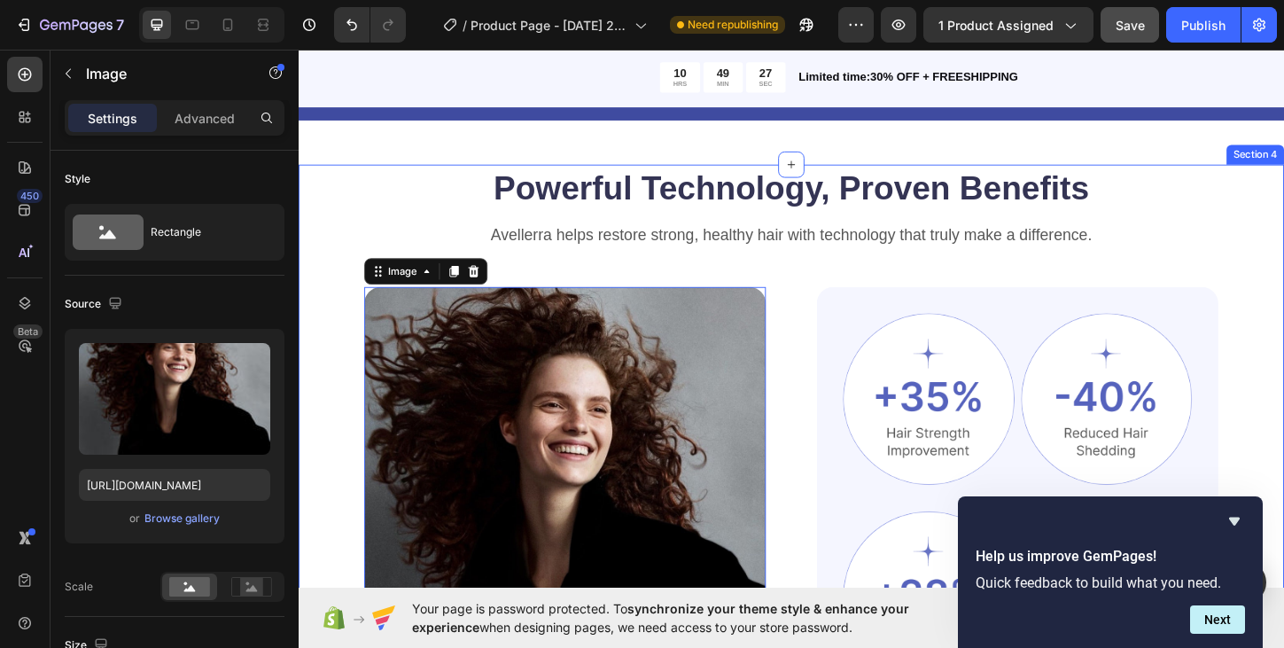
click at [1283, 267] on div "Powerful Technology, Proven Benefits Heading Avellerra helps restore strong, he…" at bounding box center [830, 537] width 1063 height 726
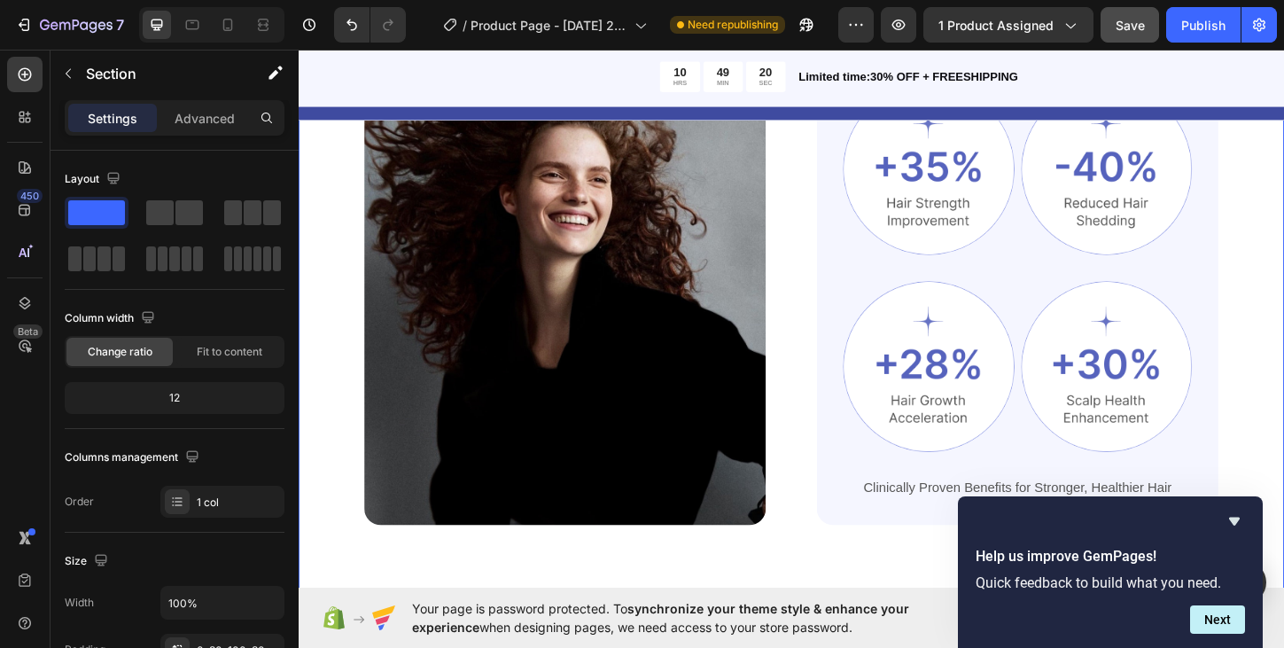
scroll to position [992, 0]
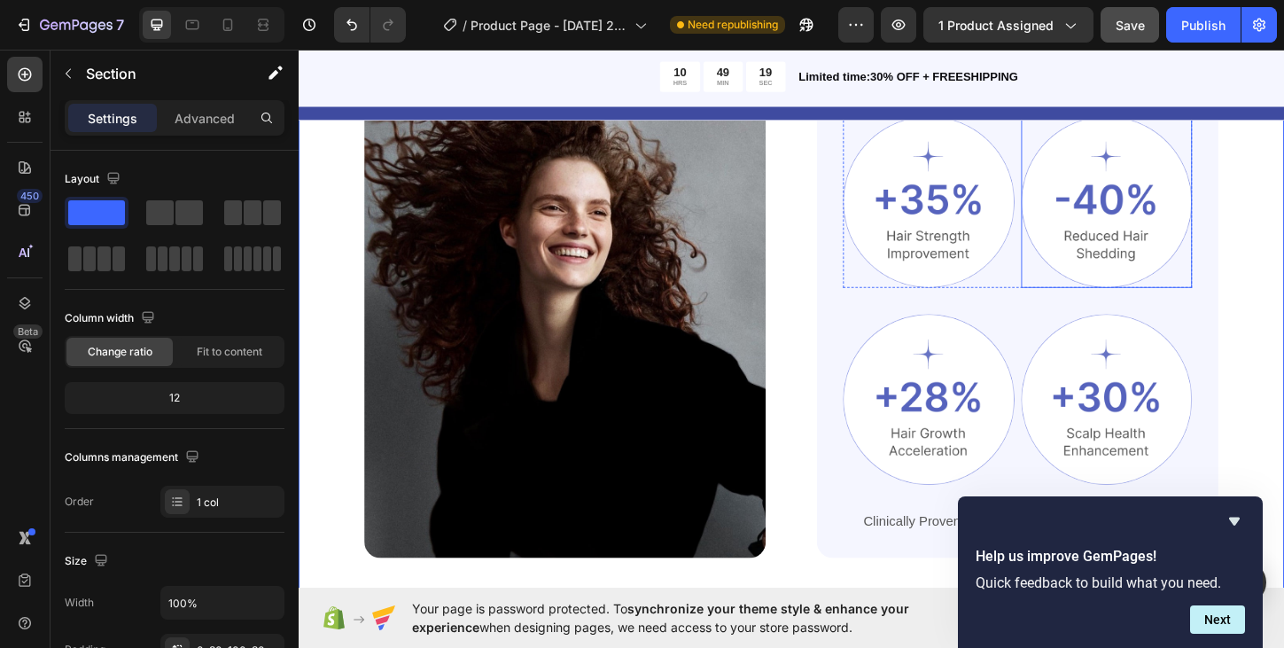
click at [1160, 210] on img at bounding box center [1170, 213] width 185 height 185
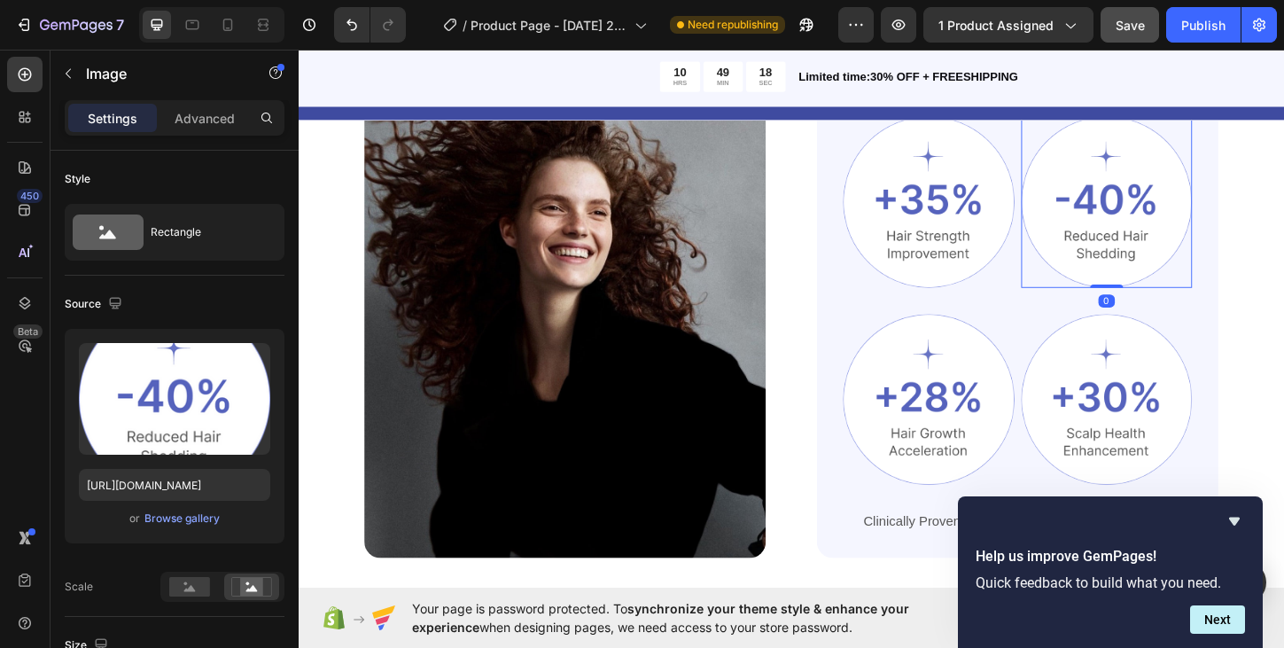
click at [1157, 213] on img at bounding box center [1170, 213] width 185 height 185
click at [1153, 209] on img at bounding box center [1170, 213] width 185 height 185
click at [1146, 211] on img at bounding box center [1170, 213] width 185 height 185
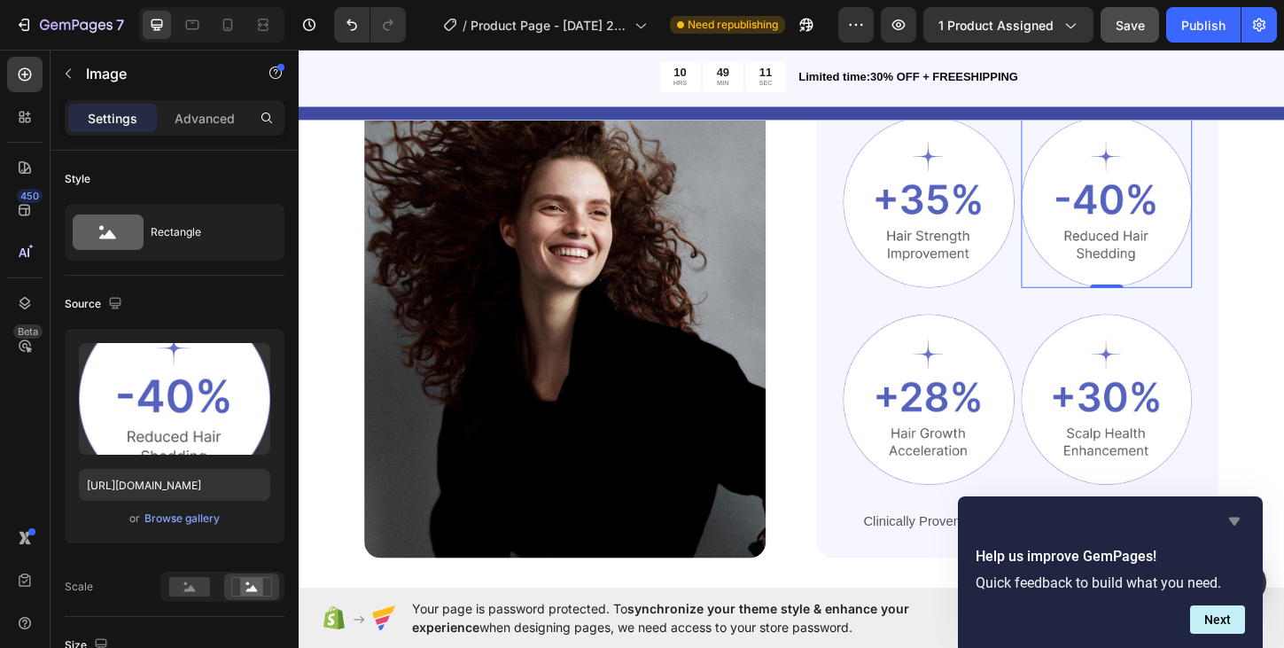
click at [1231, 521] on icon "Hide survey" at bounding box center [1234, 521] width 11 height 8
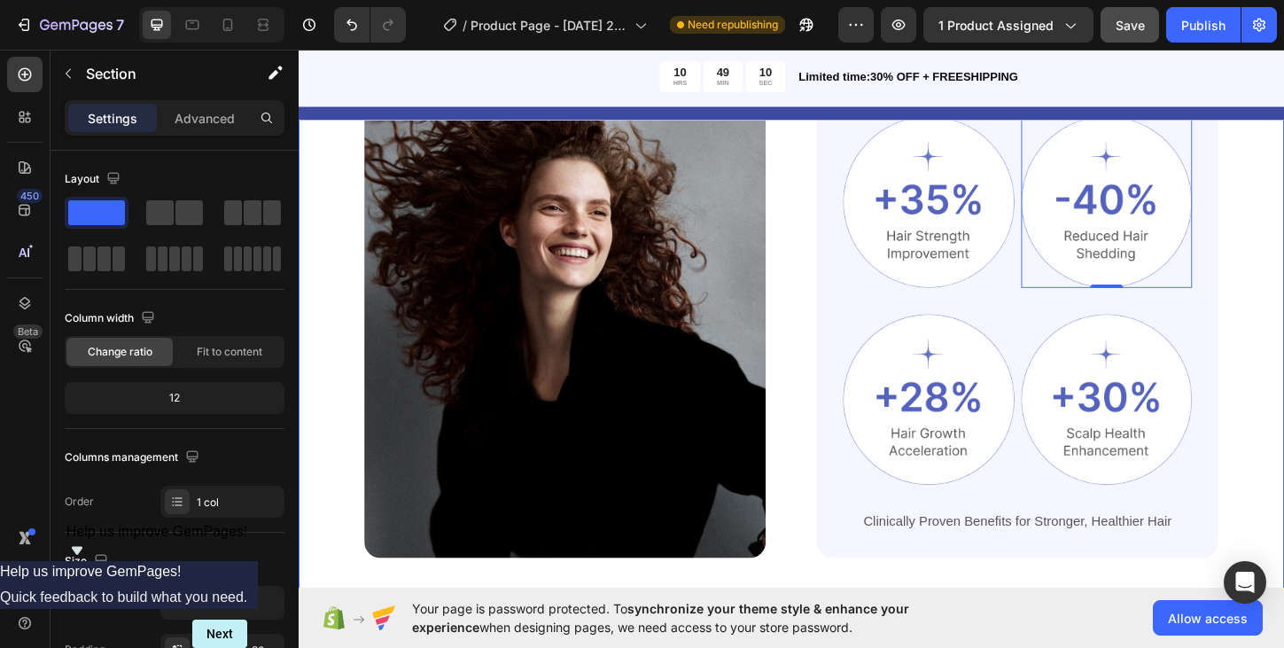
click at [1283, 469] on div "Powerful Technology, Proven Benefits Heading Avellerra helps restore strong, he…" at bounding box center [830, 324] width 1063 height 726
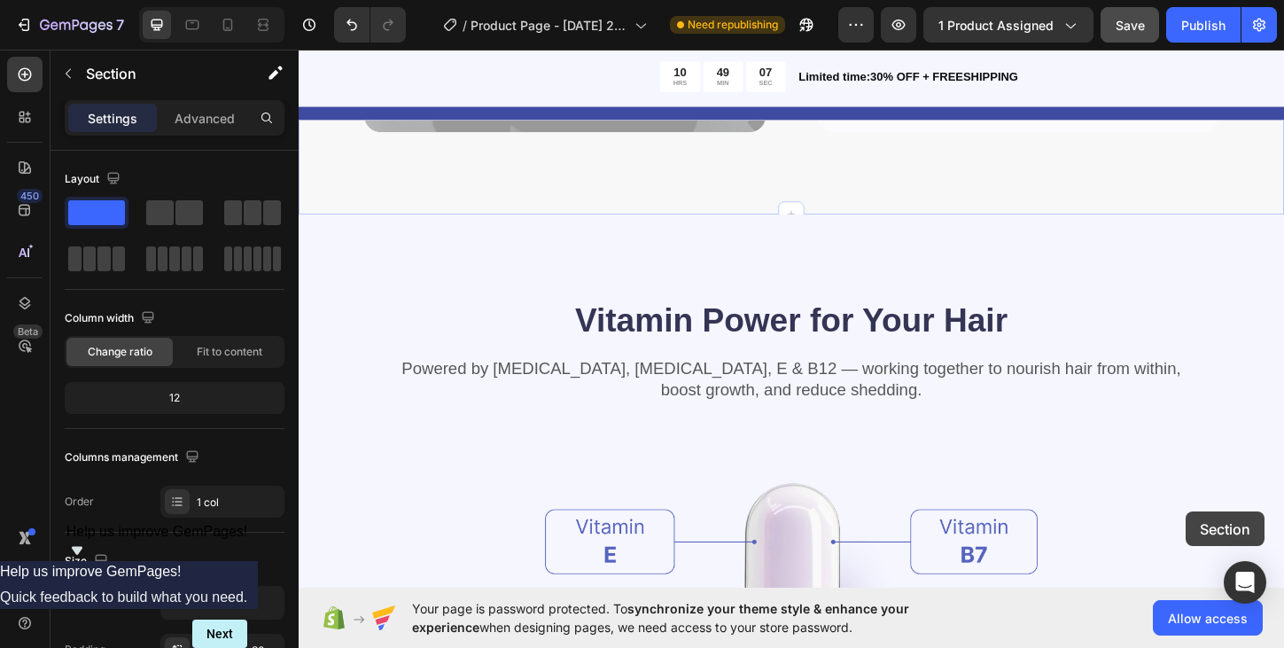
scroll to position [1488, 0]
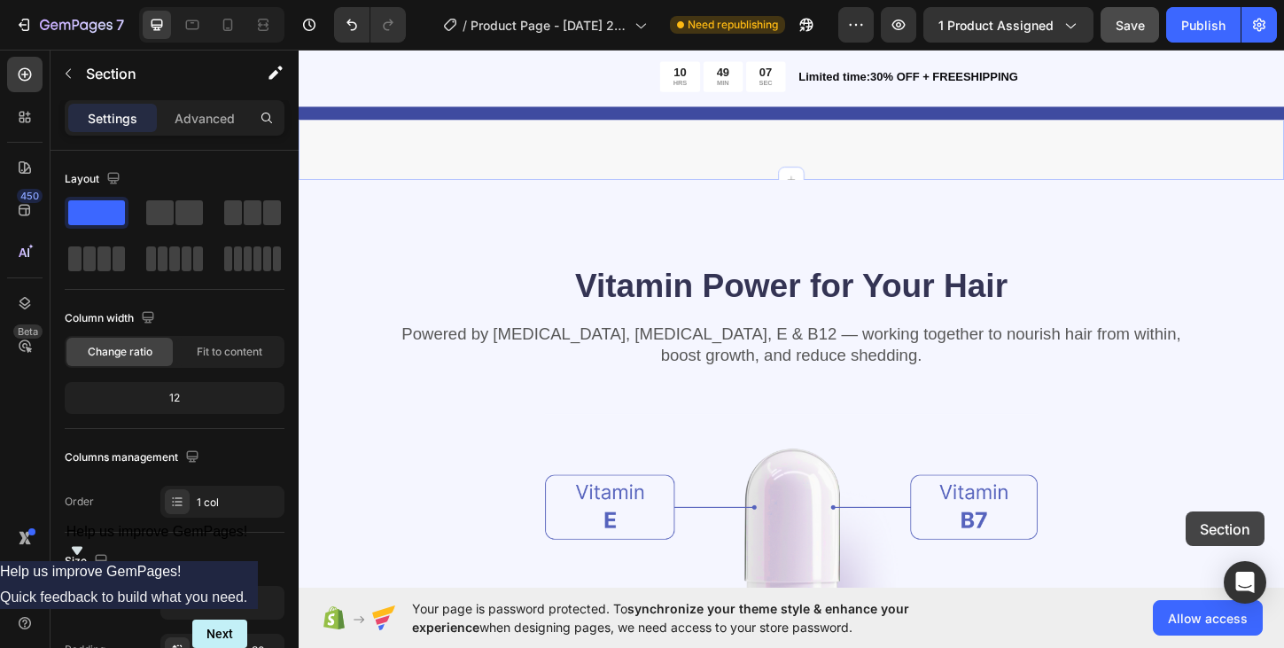
drag, startPoint x: 1315, startPoint y: 465, endPoint x: 1260, endPoint y: 481, distance: 57.2
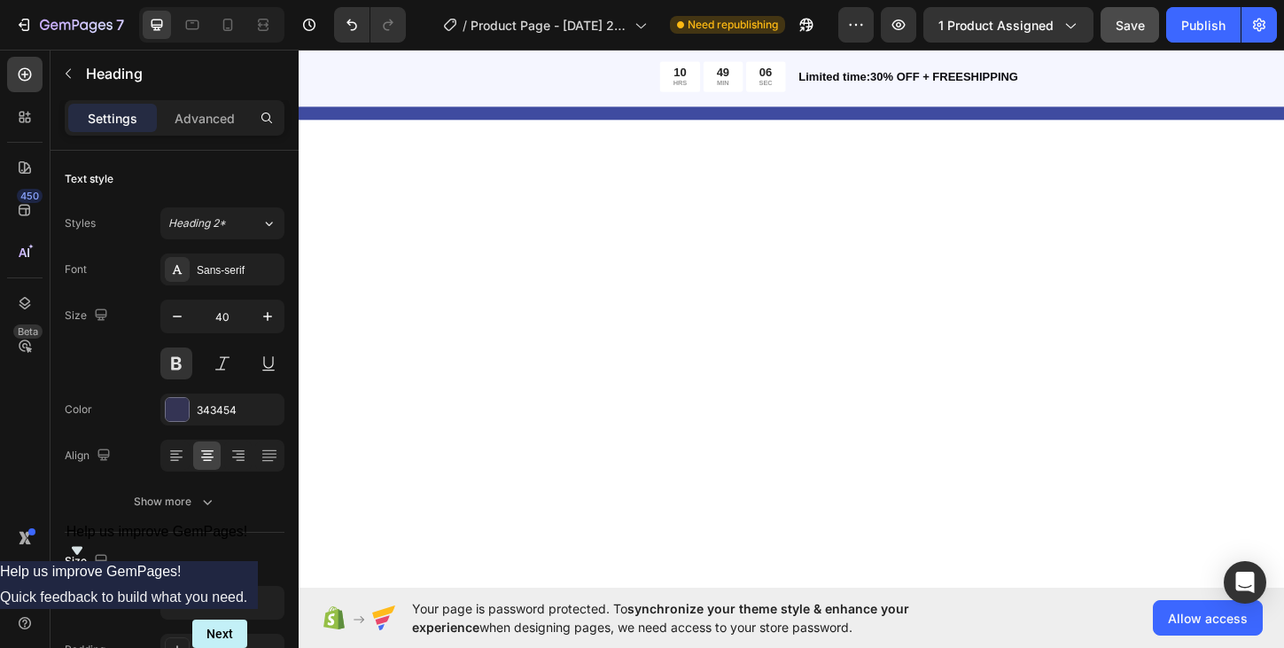
scroll to position [784, 0]
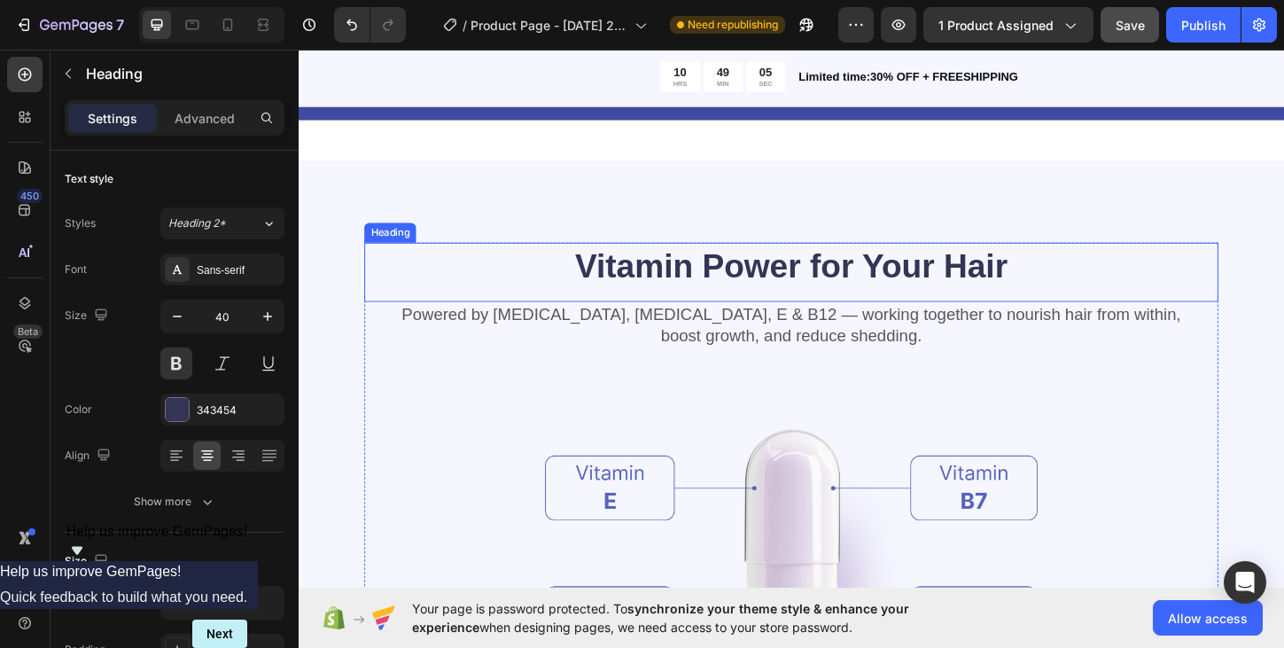
click at [813, 281] on h2 "Vitamin Power for Your Hair" at bounding box center [829, 283] width 921 height 50
click at [813, 281] on p "Vitamin Power for Your Hair" at bounding box center [830, 283] width 918 height 46
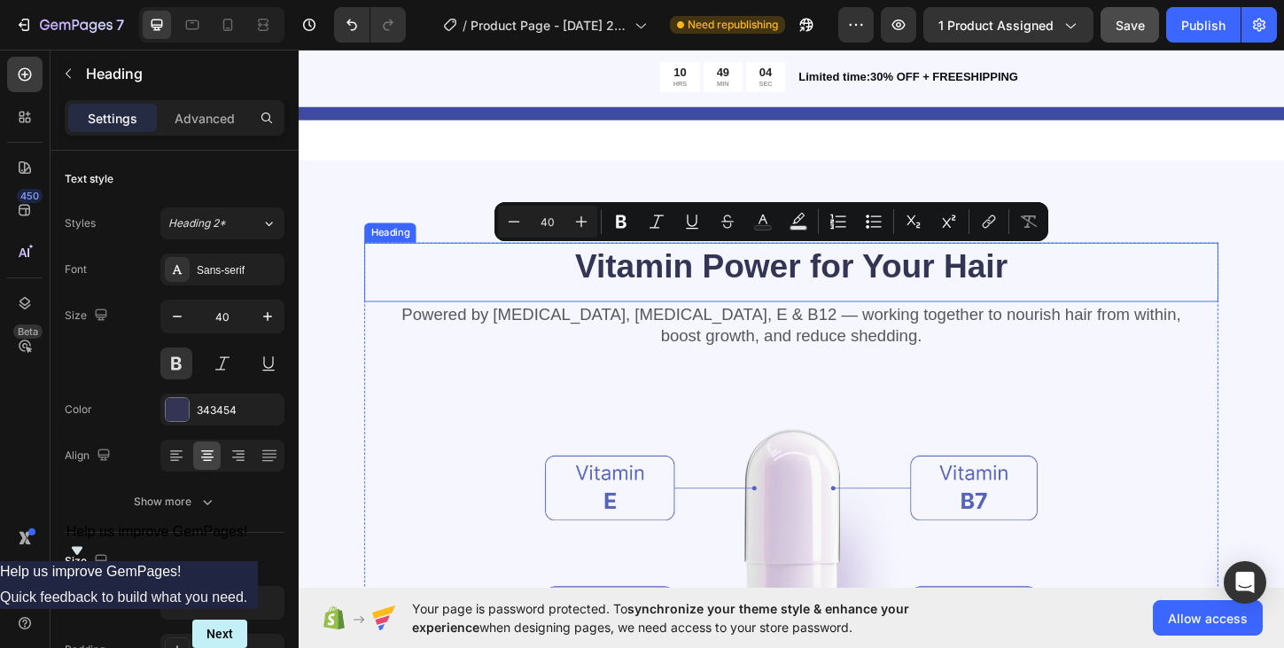
click at [852, 289] on p "Vitamin Power for Your Hair" at bounding box center [830, 283] width 918 height 46
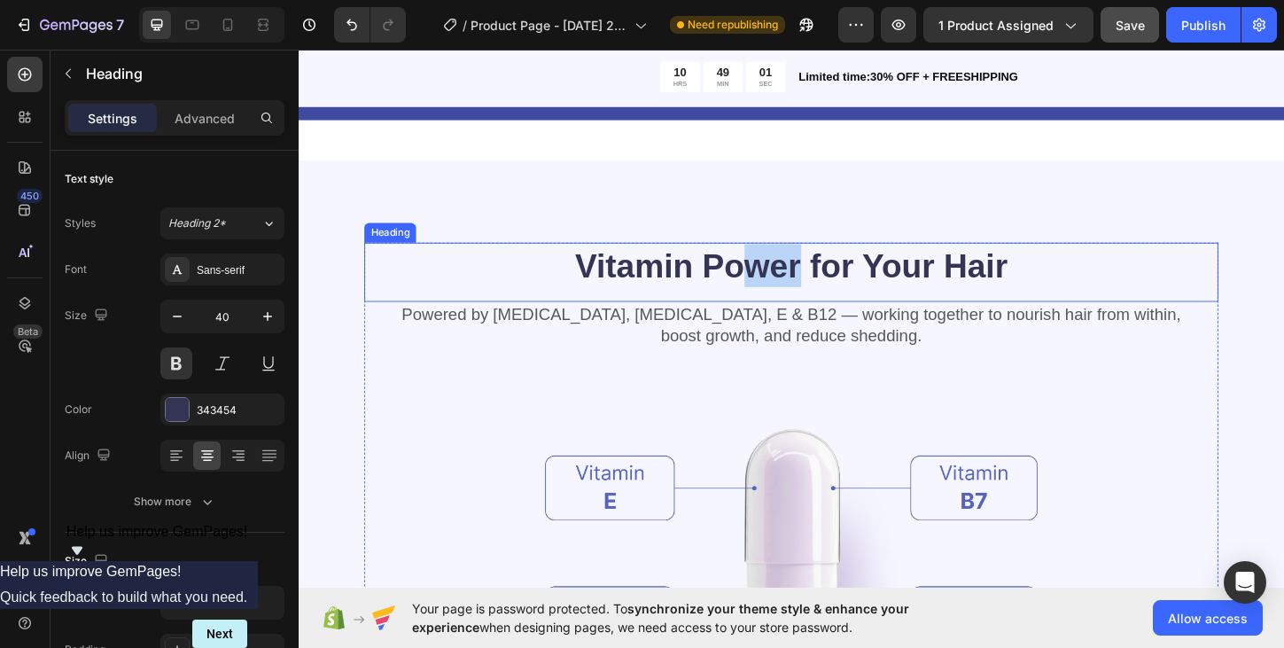
drag, startPoint x: 841, startPoint y: 286, endPoint x: 775, endPoint y: 278, distance: 66.0
click at [774, 278] on p "Vitamin Power for Your Hair" at bounding box center [830, 283] width 918 height 46
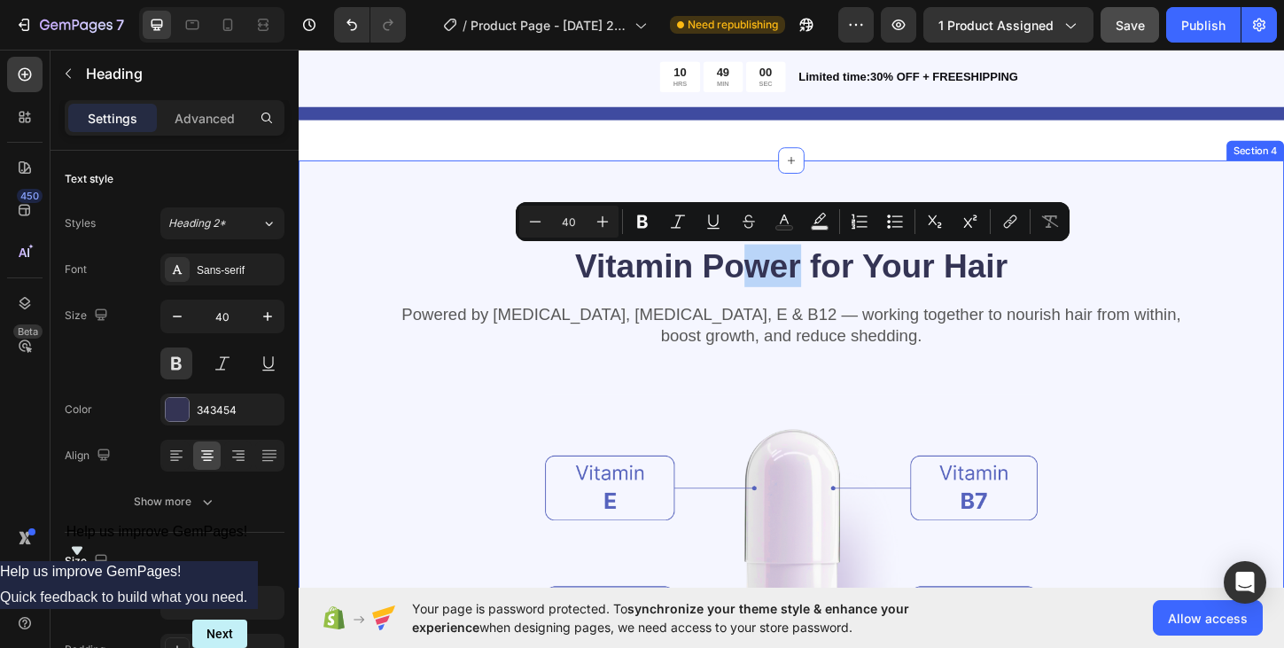
click at [533, 197] on div "Vitamin Power for Your Hair Heading 0 Powered by Biotin, Vitamin B5, E & B12 — …" at bounding box center [830, 595] width 1063 height 853
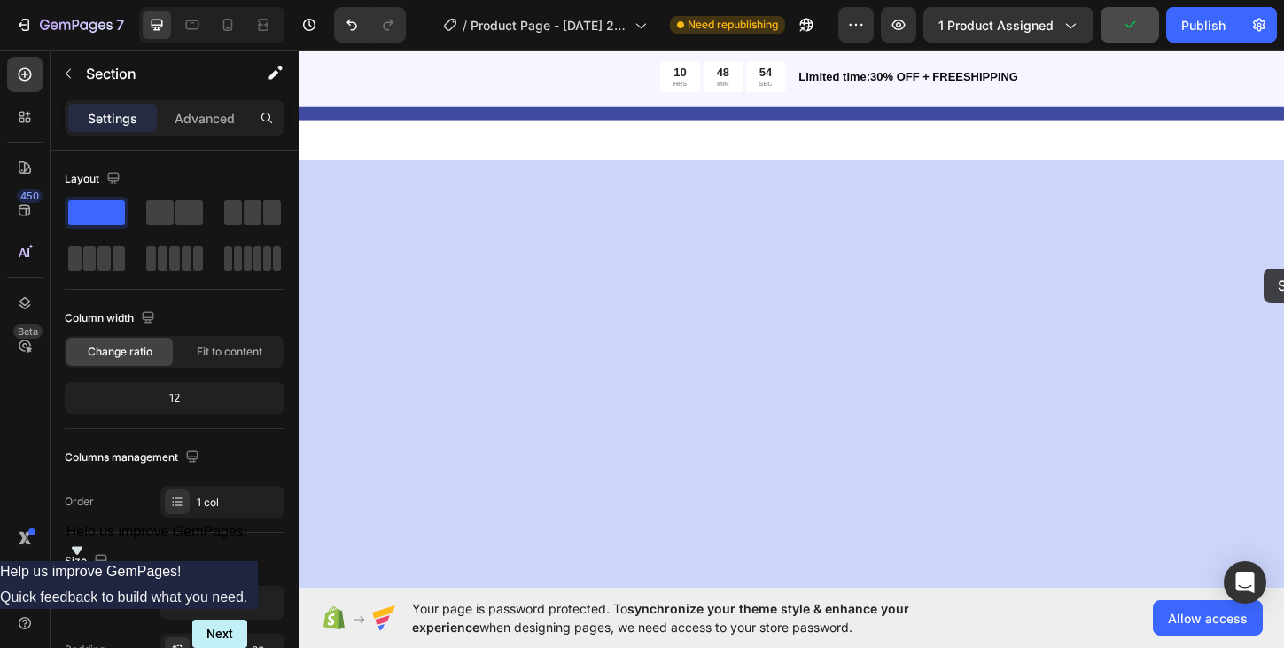
drag, startPoint x: 1356, startPoint y: 191, endPoint x: 1259, endPoint y: 288, distance: 137.2
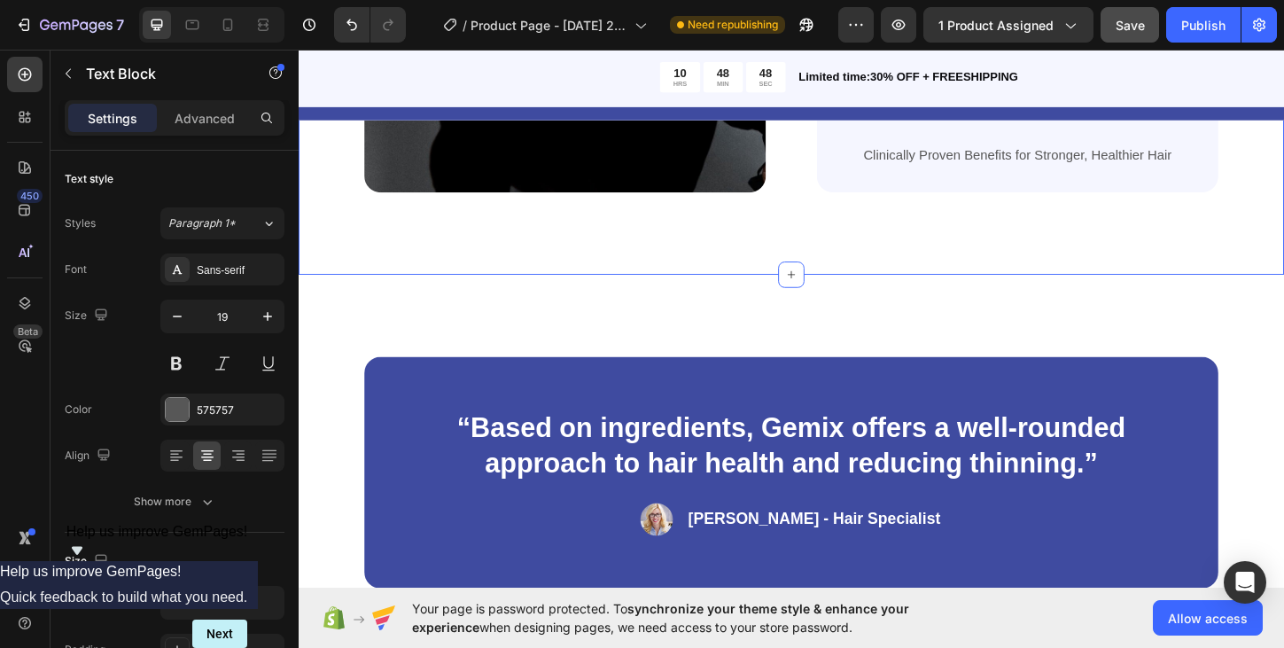
scroll to position [1422, 0]
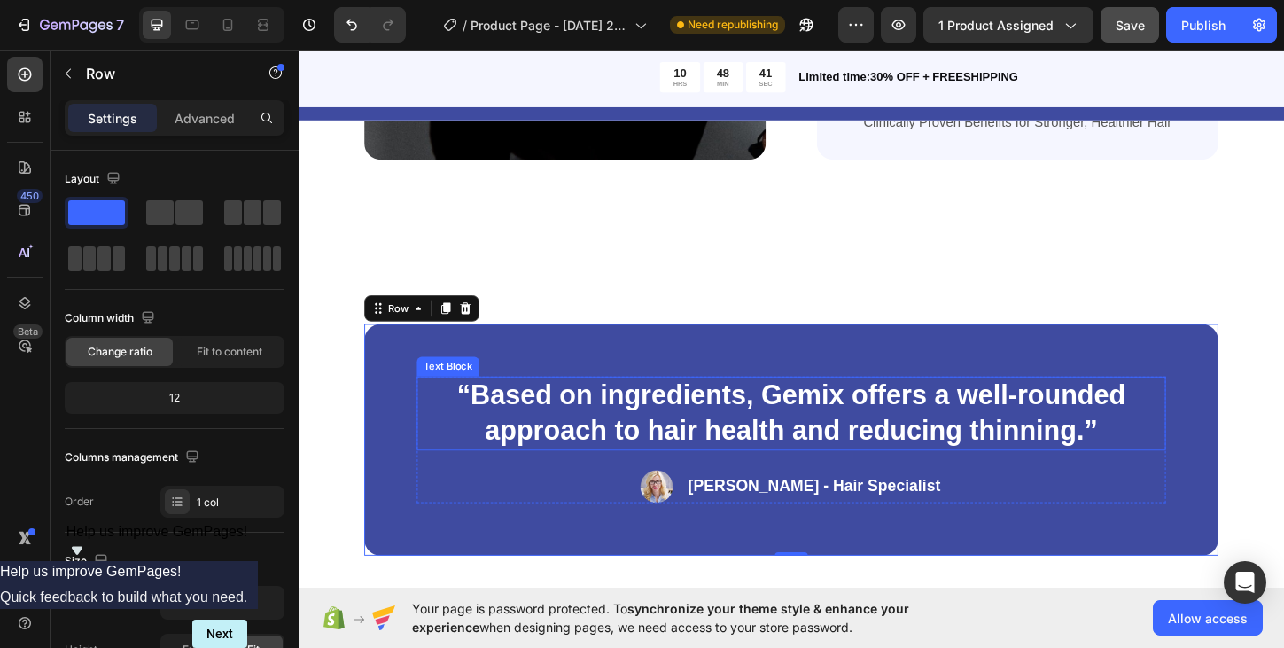
click at [738, 415] on p "“Based on ingredients, Gemix offers a well-rounded approach to hair health and …" at bounding box center [830, 442] width 804 height 76
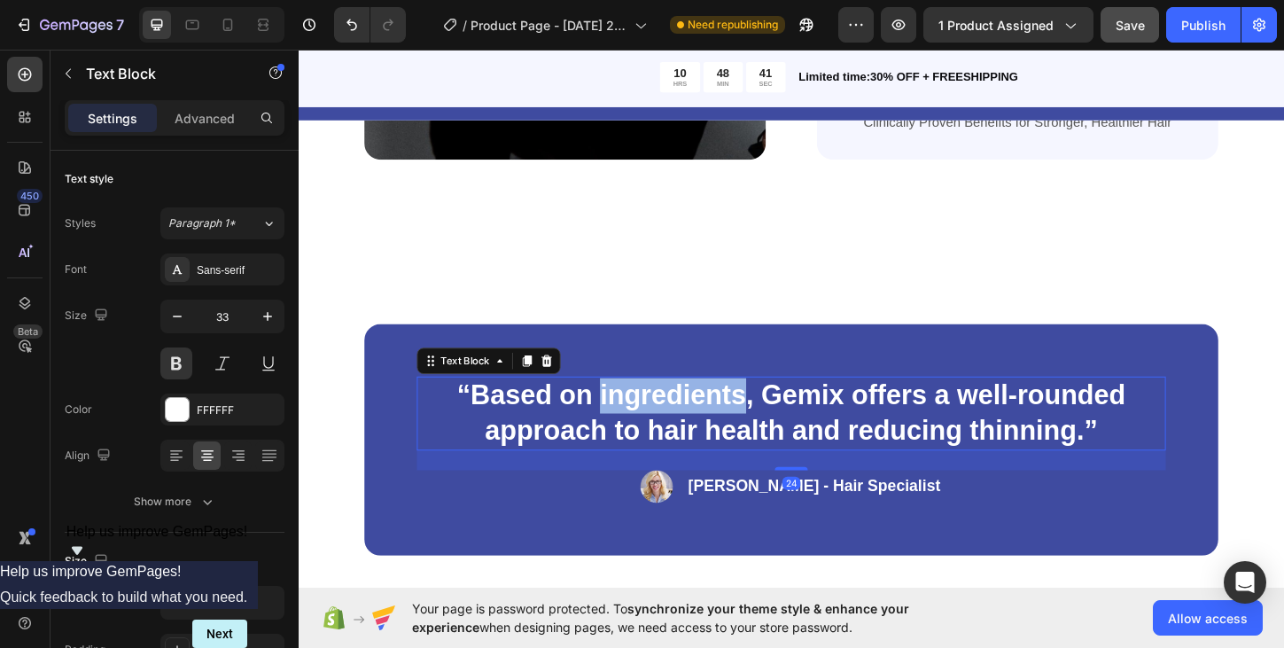
click at [738, 415] on p "“Based on ingredients, Gemix offers a well-rounded approach to hair health and …" at bounding box center [830, 442] width 804 height 76
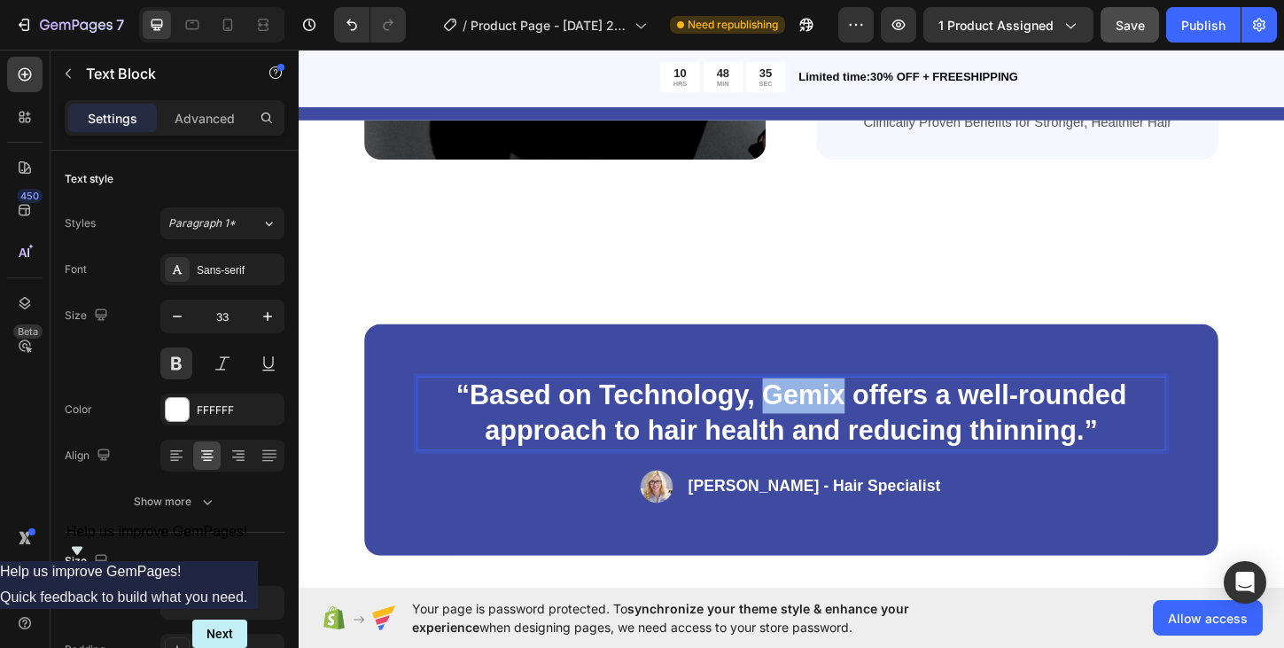
drag, startPoint x: 882, startPoint y: 426, endPoint x: 807, endPoint y: 424, distance: 75.3
click at [807, 426] on p "“Based on Technology, Gemix offers a well-rounded approach to hair health and r…" at bounding box center [830, 442] width 804 height 76
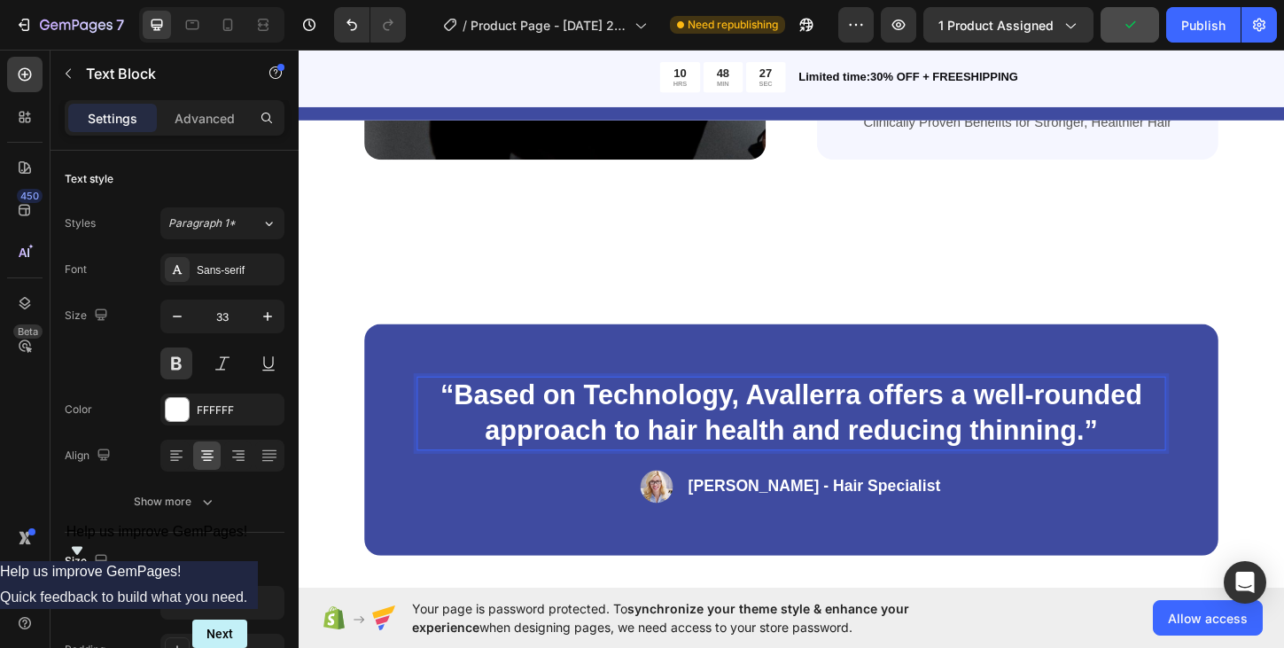
click at [834, 424] on p "“Based on Technology, Avallerra offers a well-rounded approach to hair health a…" at bounding box center [830, 442] width 804 height 76
click at [934, 430] on p "“Based on Technology, Avellerra offers a well-rounded approach to hair health a…" at bounding box center [830, 442] width 804 height 76
click at [1021, 462] on p "“Based on Technology, Avellerra offers a well-rounded approach to hair health a…" at bounding box center [830, 442] width 804 height 76
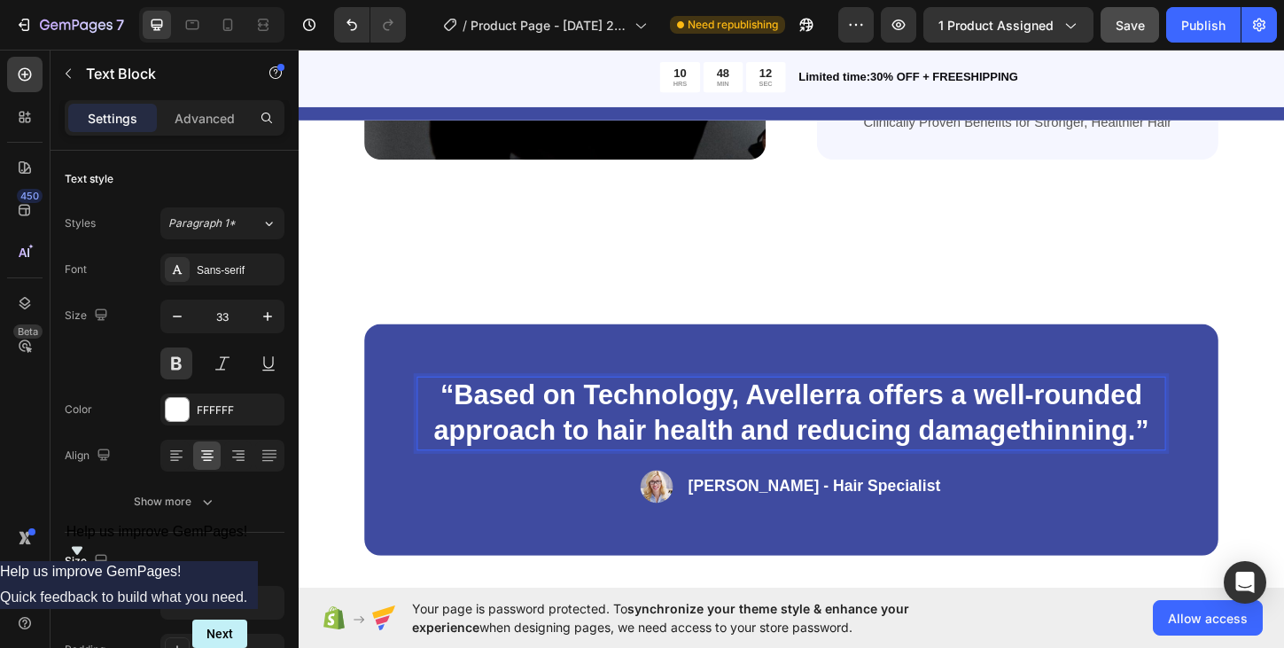
click at [1191, 464] on p "“Based on Technology, Avellerra offers a well-rounded approach to hair health a…" at bounding box center [830, 442] width 804 height 76
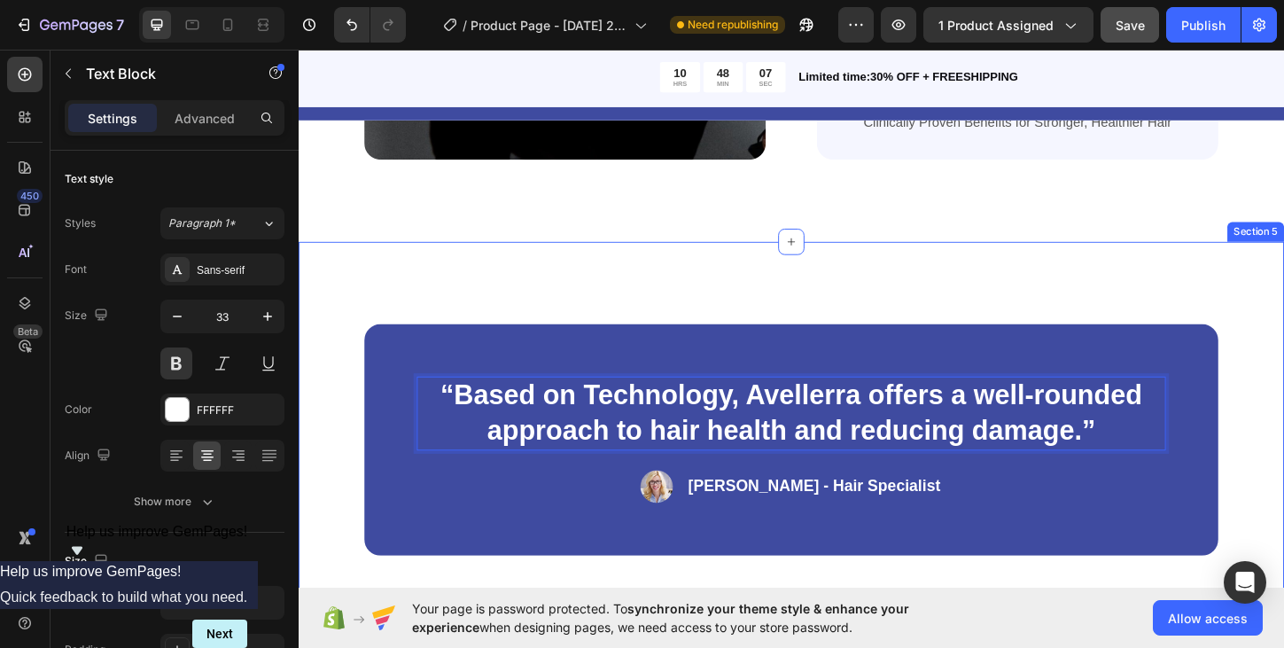
click at [922, 330] on div "“Based on Technology, Avellerra offers a well-rounded approach to hair health a…" at bounding box center [830, 470] width 1063 height 427
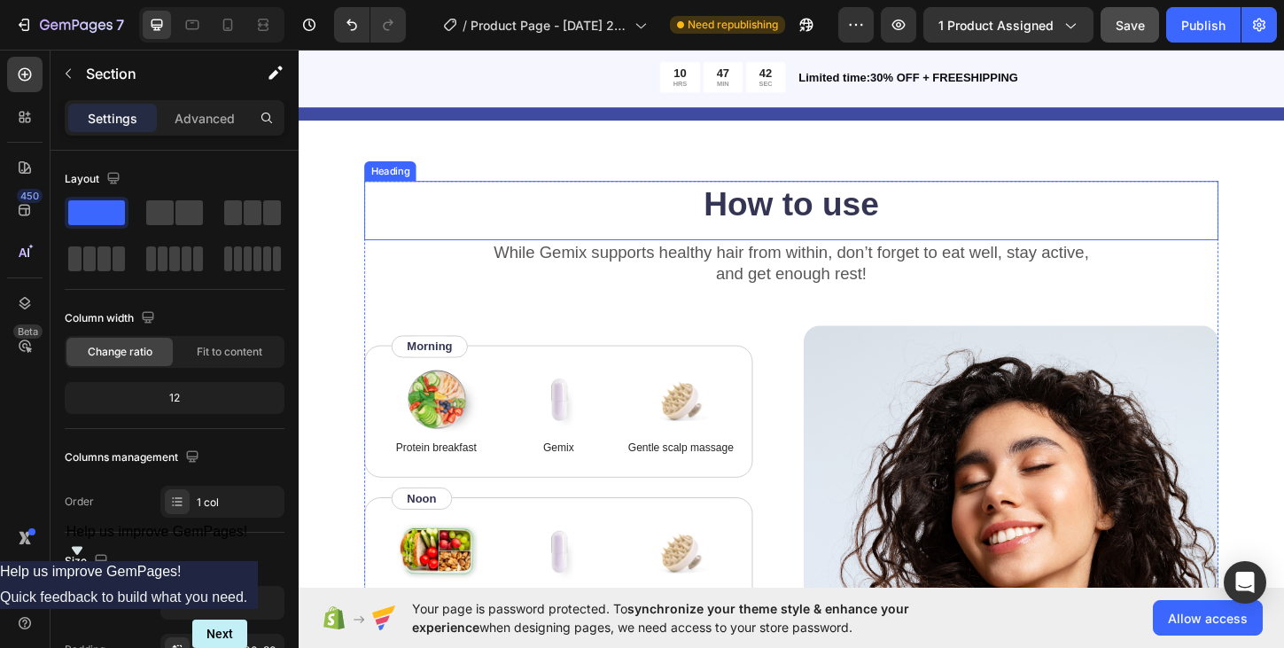
scroll to position [1882, 0]
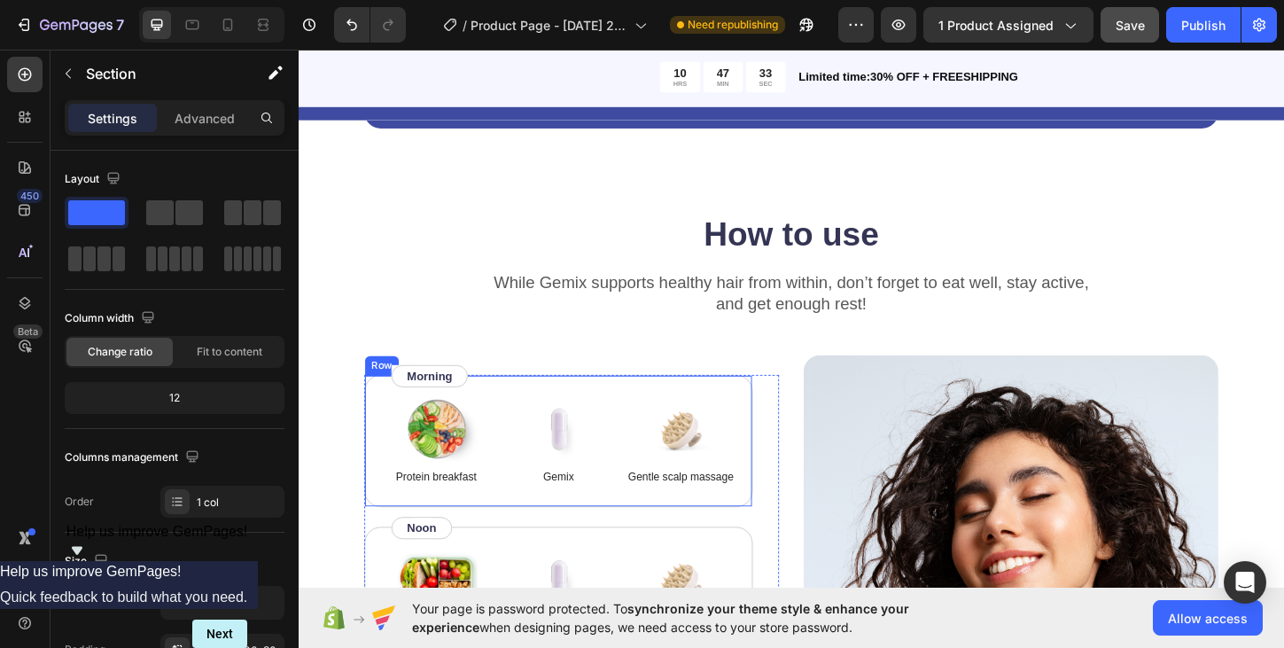
click at [748, 405] on div "Image Protein breakfast Text Block Image Gemix Text Block Image Gentle scalp ma…" at bounding box center [578, 472] width 419 height 144
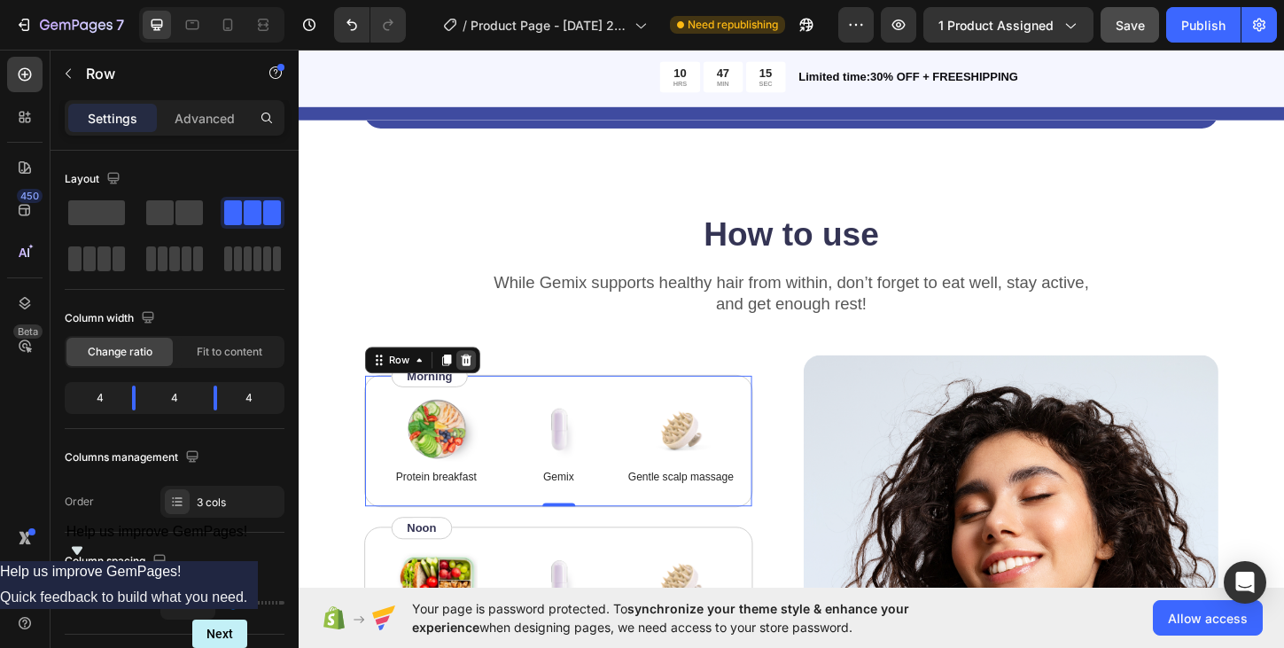
click at [482, 388] on icon at bounding box center [480, 384] width 12 height 12
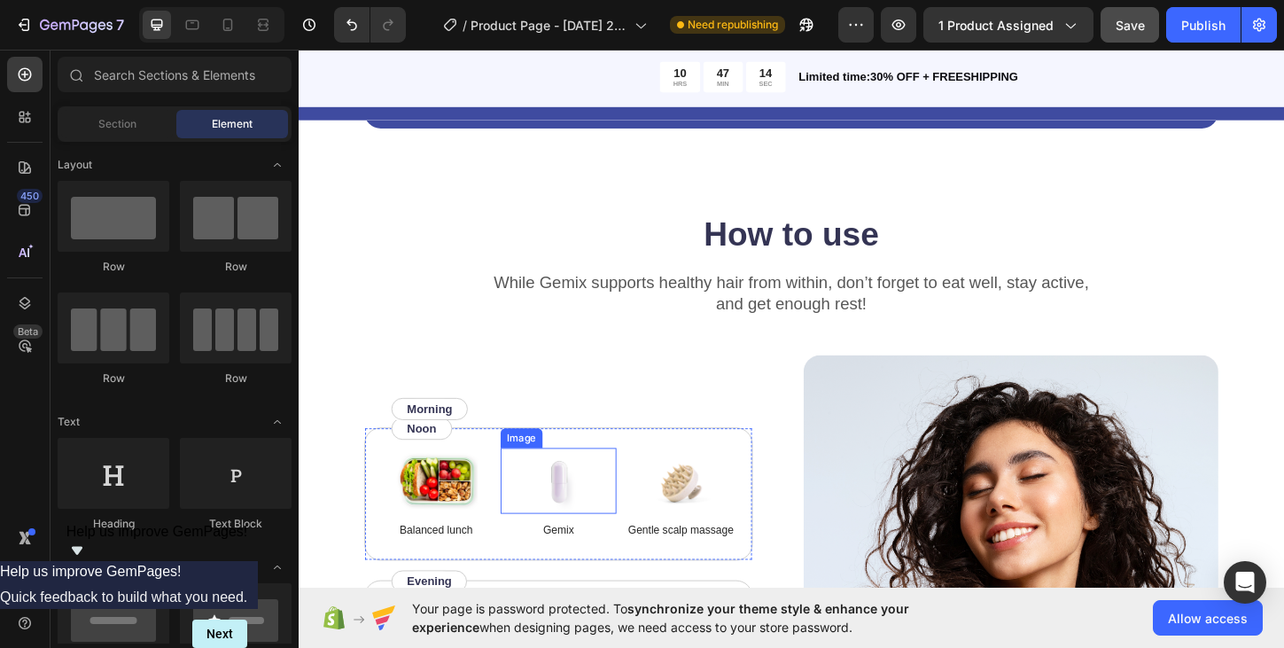
click at [520, 499] on div at bounding box center [578, 514] width 125 height 71
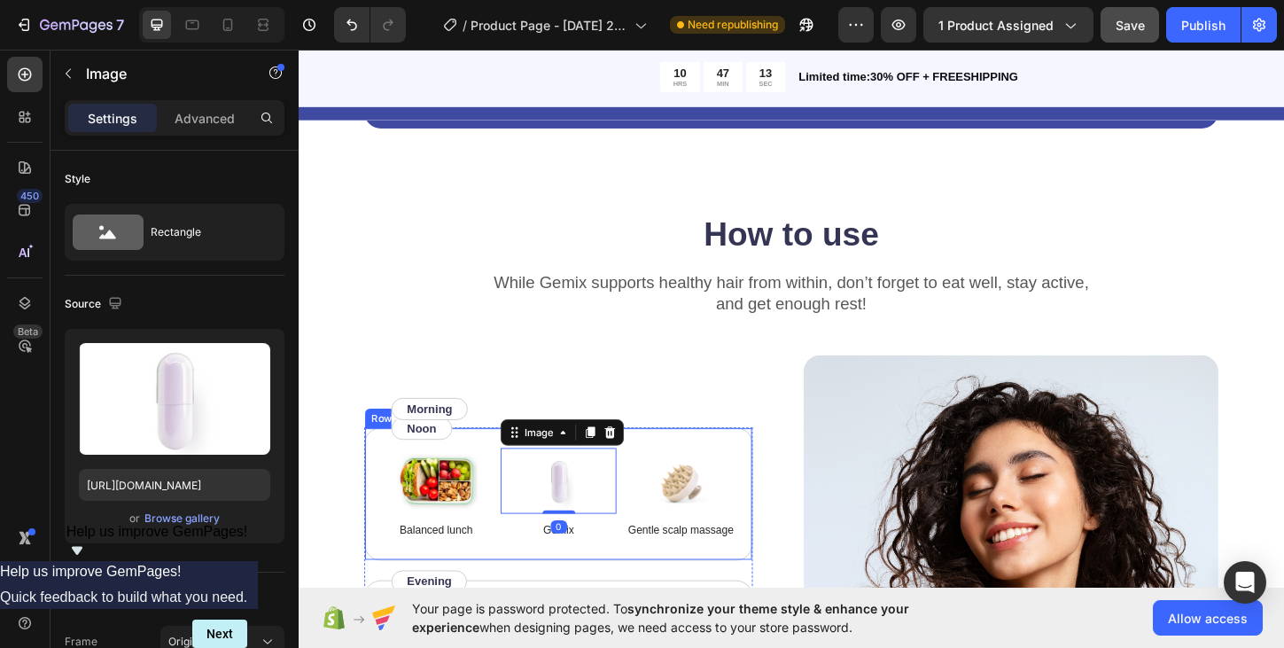
click at [496, 464] on div "Image Balanced lunch Text Block Image 0 Gemix Text Block Image Gentle scalp mas…" at bounding box center [578, 529] width 419 height 144
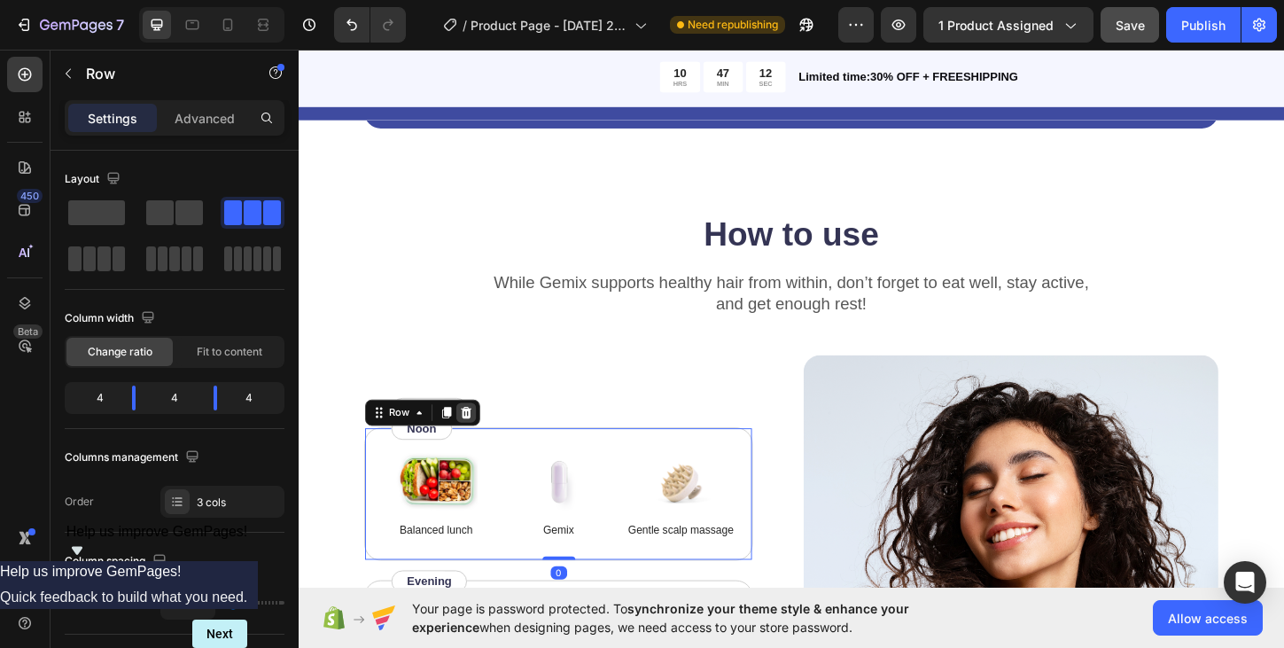
click at [476, 436] on icon at bounding box center [479, 441] width 14 height 14
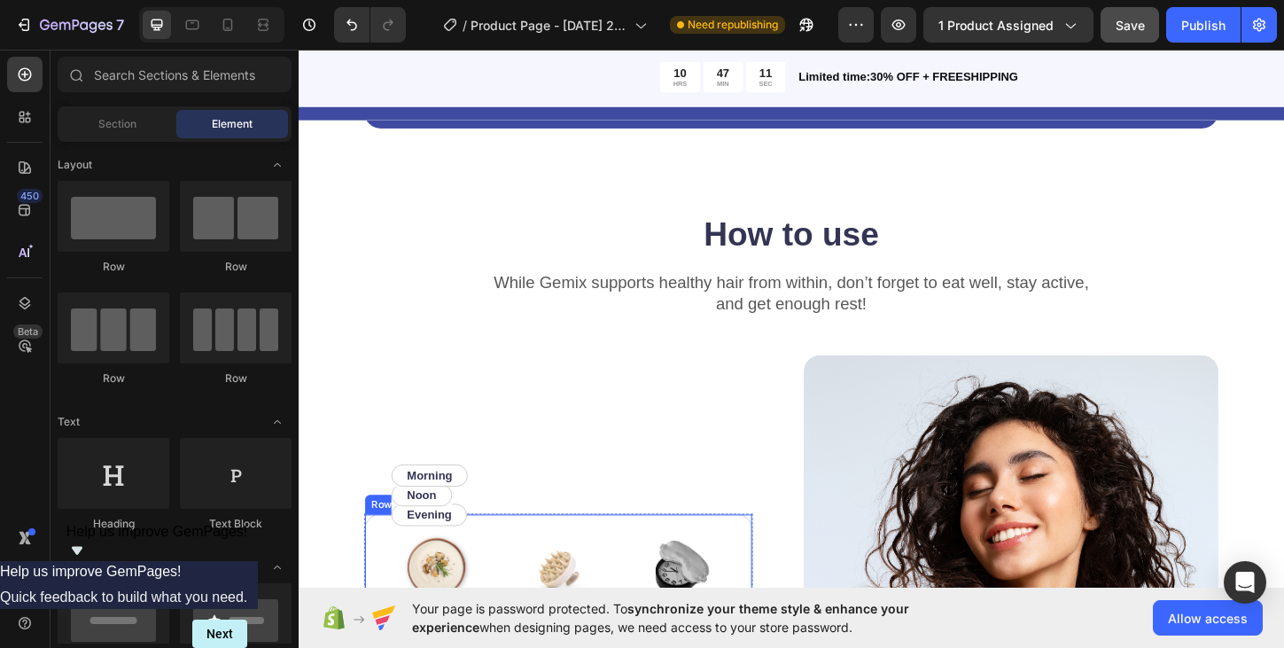
click at [508, 560] on div "Image Light dinner Text Block Image Gentle scalp massage Text Block Image Get 8…" at bounding box center [578, 622] width 419 height 144
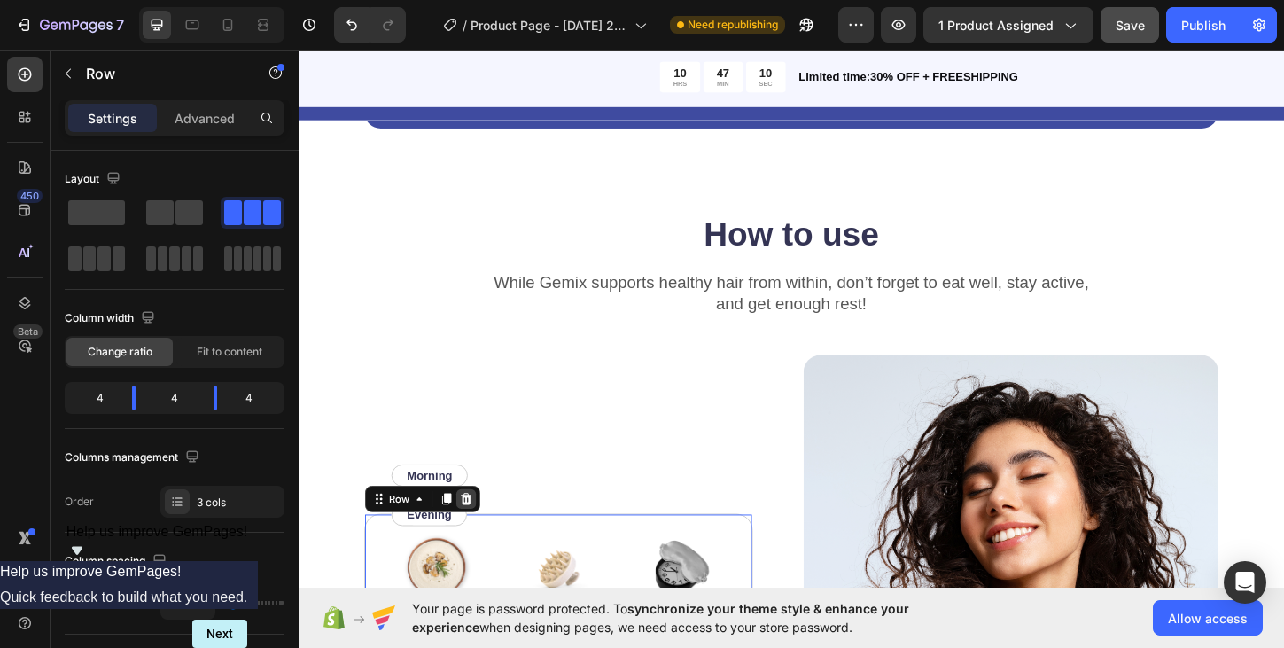
click at [477, 533] on icon at bounding box center [479, 534] width 14 height 14
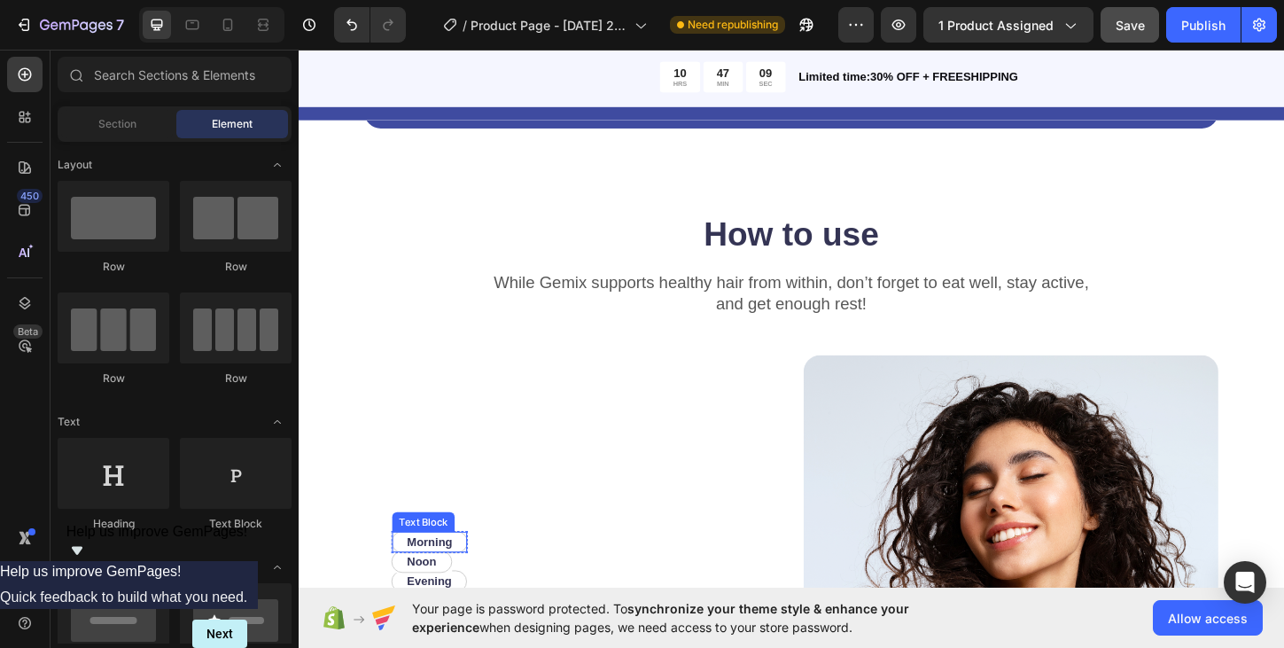
click at [464, 578] on p "Morning" at bounding box center [439, 580] width 49 height 19
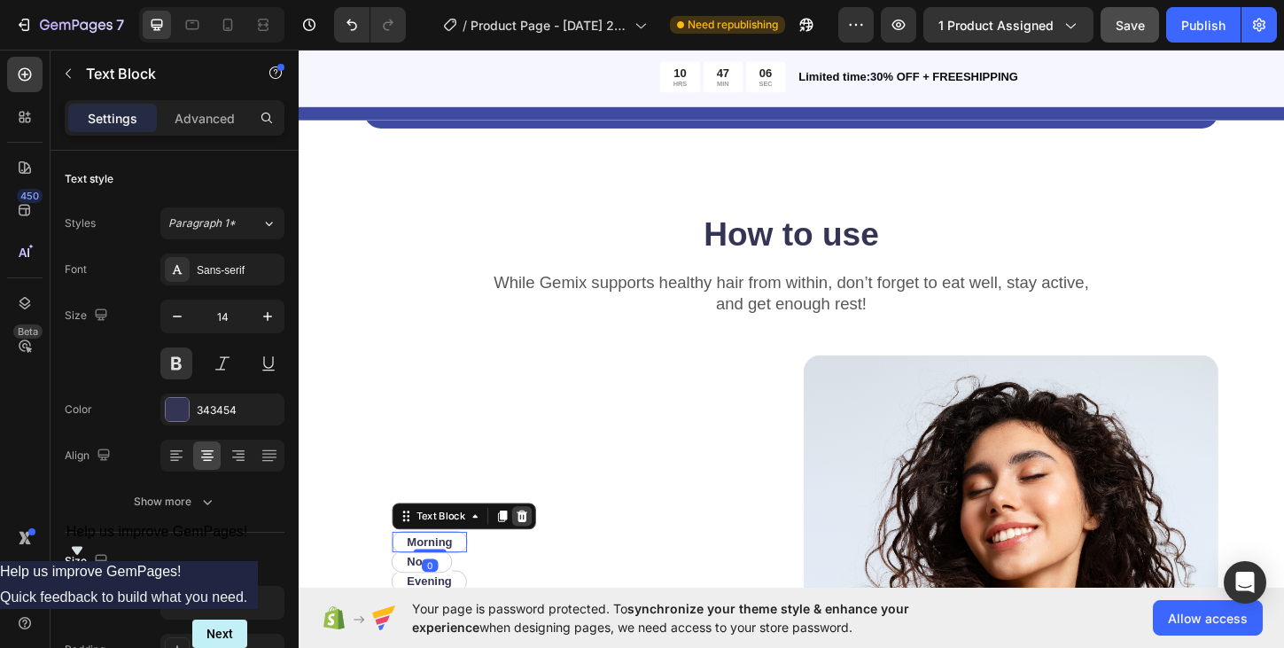
click at [539, 553] on icon at bounding box center [540, 553] width 12 height 12
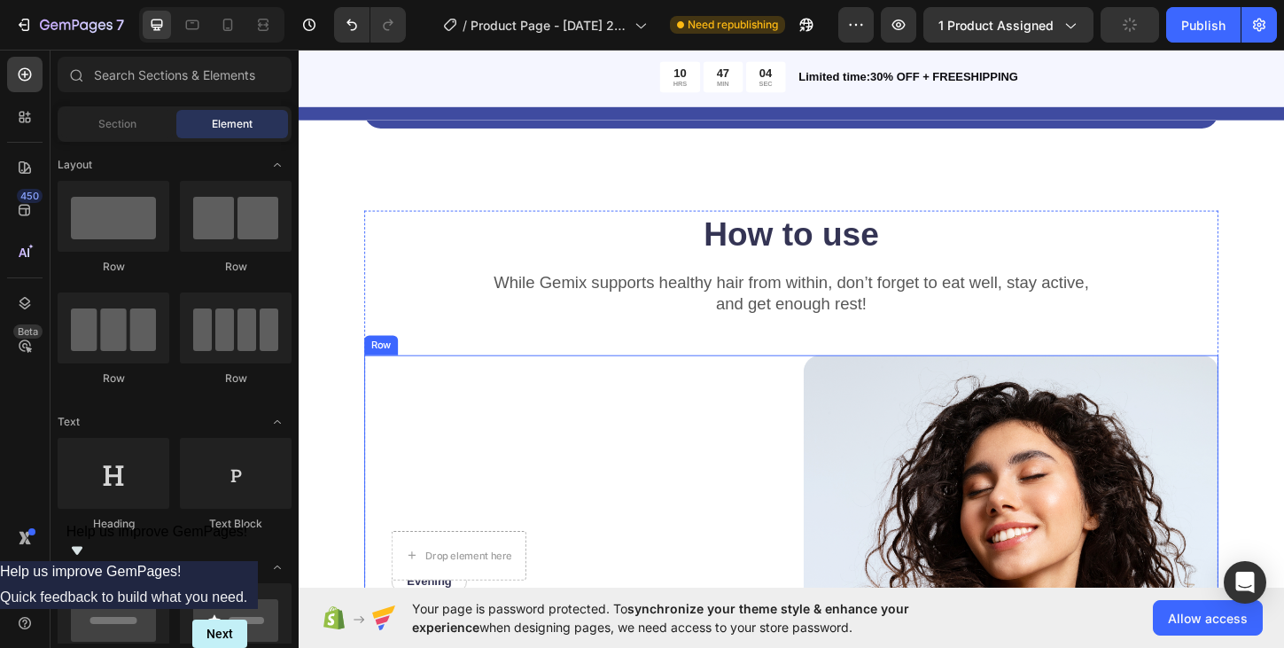
click at [514, 496] on div "Evening Text Block Row Row Noon Text Block Row Row Row Drop element here Row Row" at bounding box center [592, 590] width 447 height 423
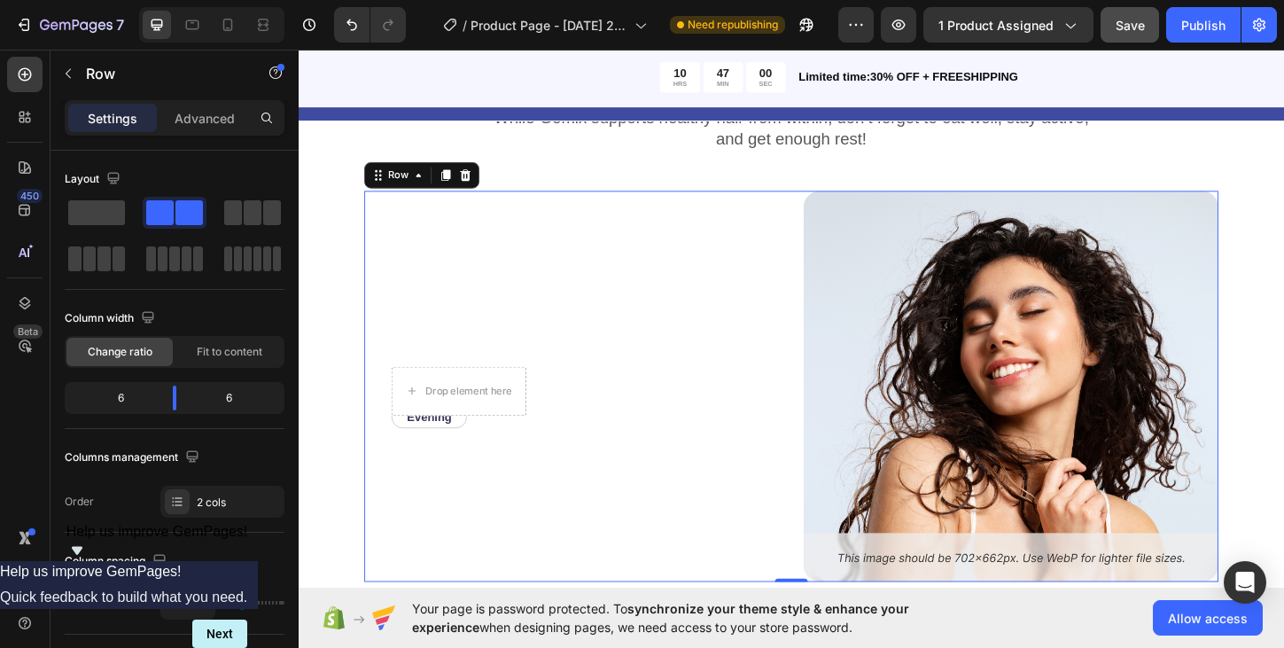
scroll to position [2095, 0]
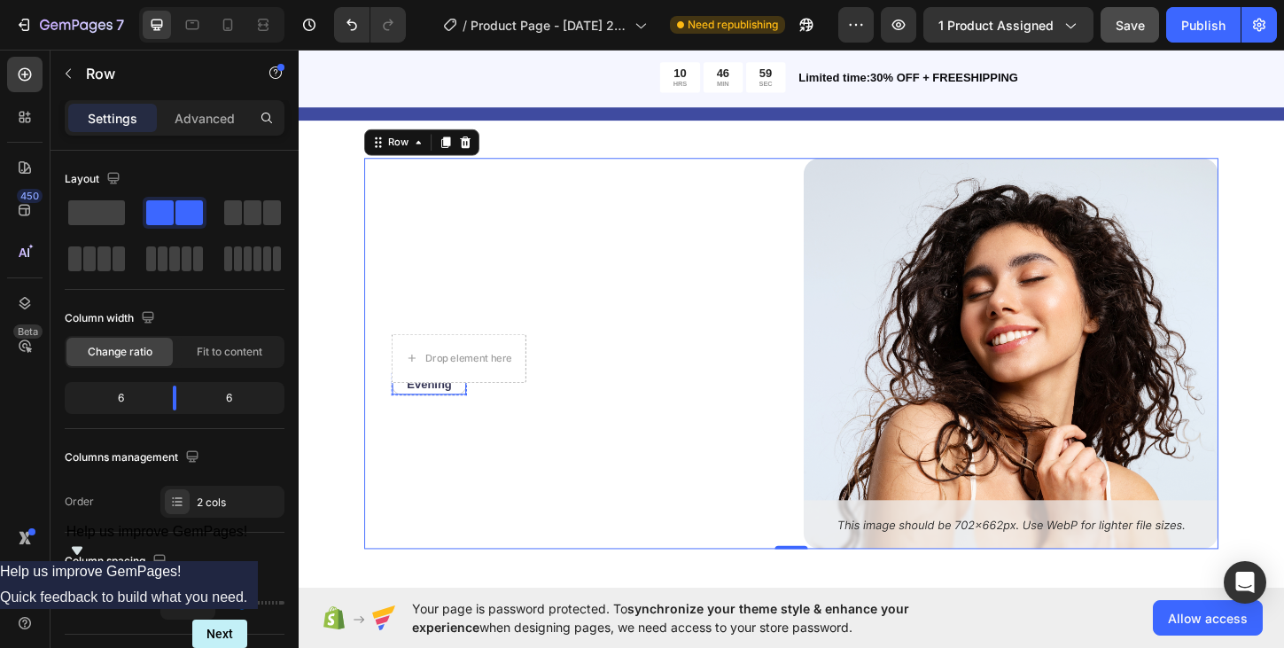
click at [445, 413] on p "Evening" at bounding box center [439, 410] width 48 height 19
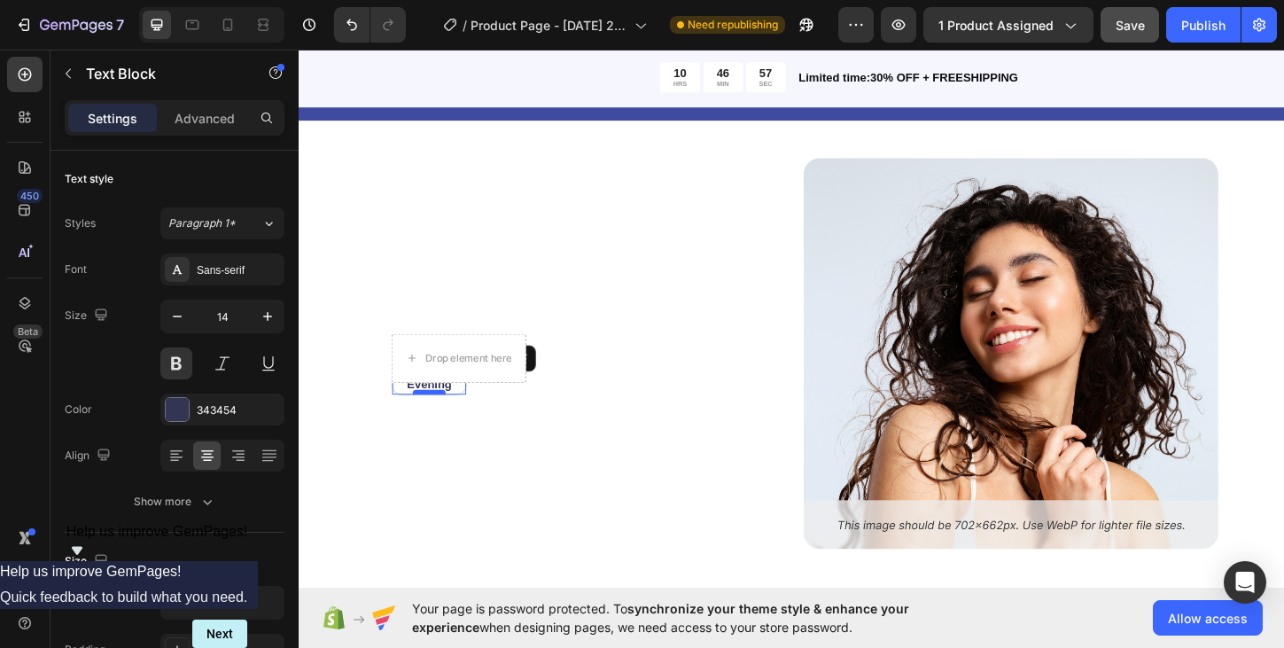
click at [453, 416] on div at bounding box center [439, 418] width 35 height 5
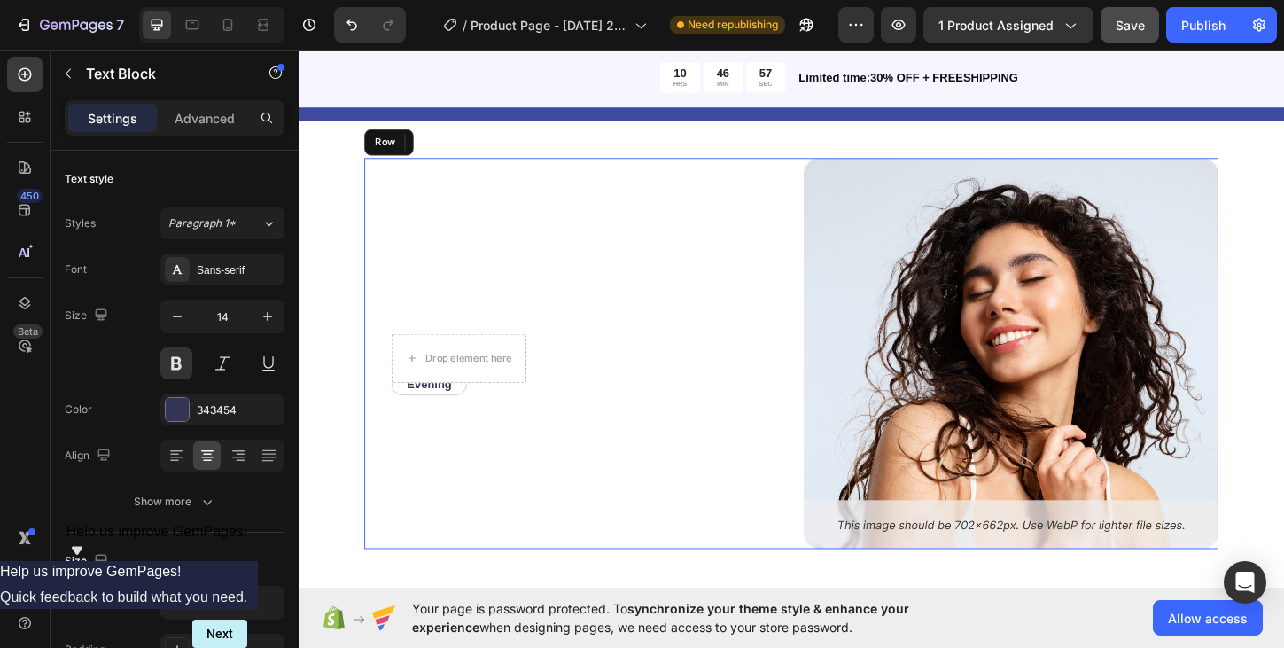
click at [530, 432] on div "Evening Text Block 0 Row Row Noon Text Block Row Row Row Drop element here Row …" at bounding box center [592, 378] width 447 height 423
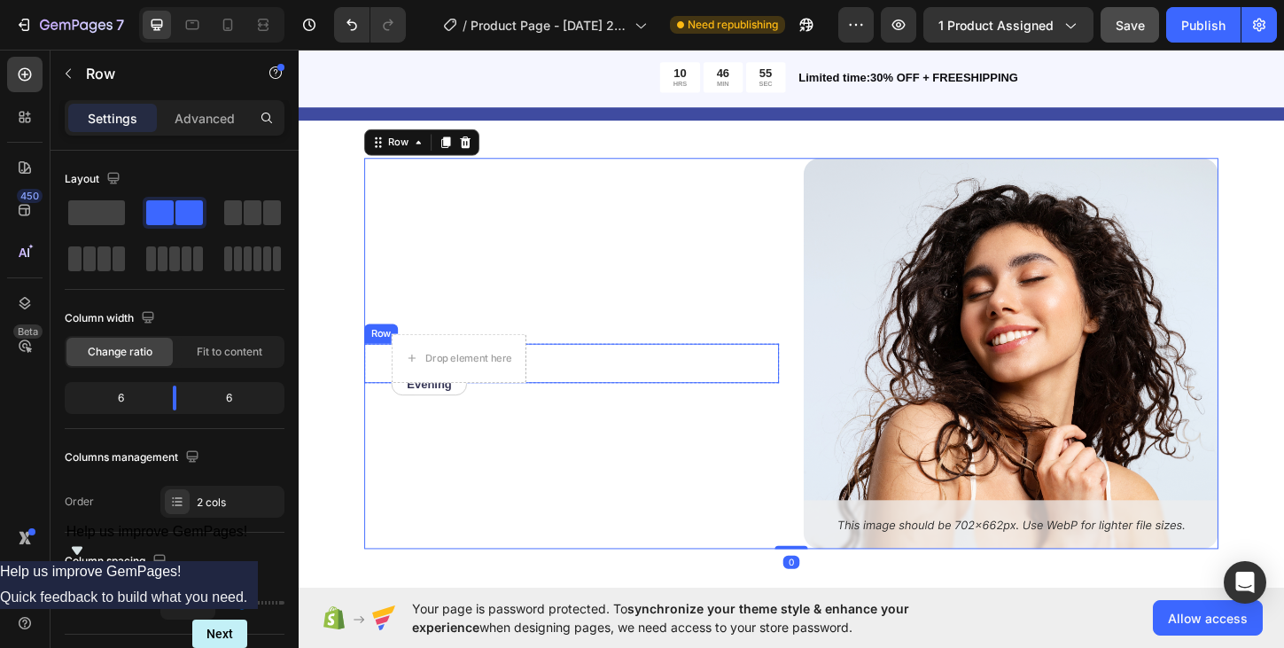
click at [559, 382] on div "Evening Text Block Row Row Noon Text Block Row Row" at bounding box center [578, 388] width 419 height 43
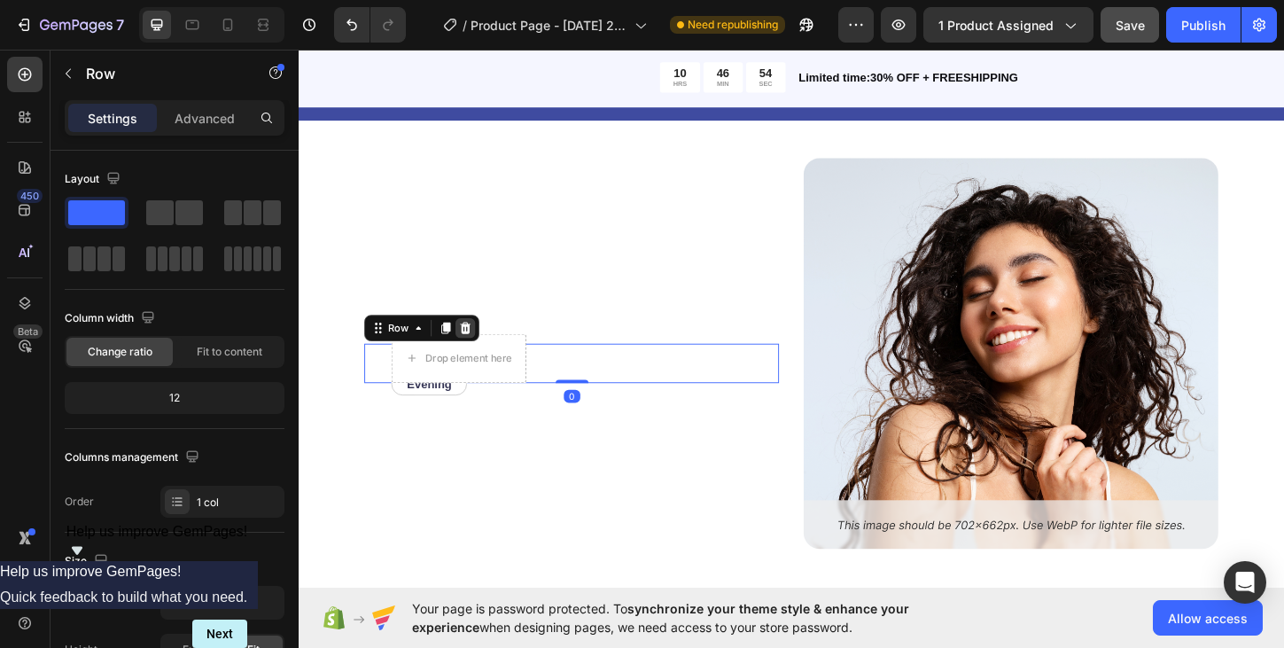
click at [477, 346] on icon at bounding box center [479, 350] width 12 height 12
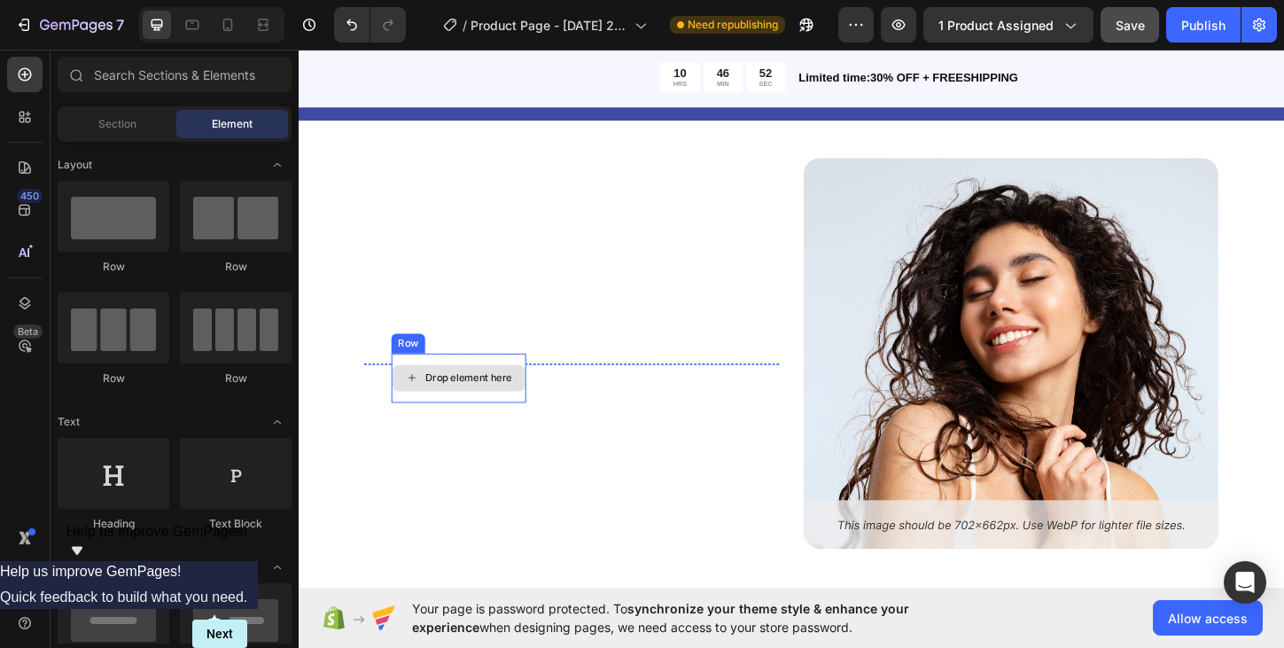
click at [526, 383] on div "Drop element here" at bounding box center [471, 403] width 145 height 53
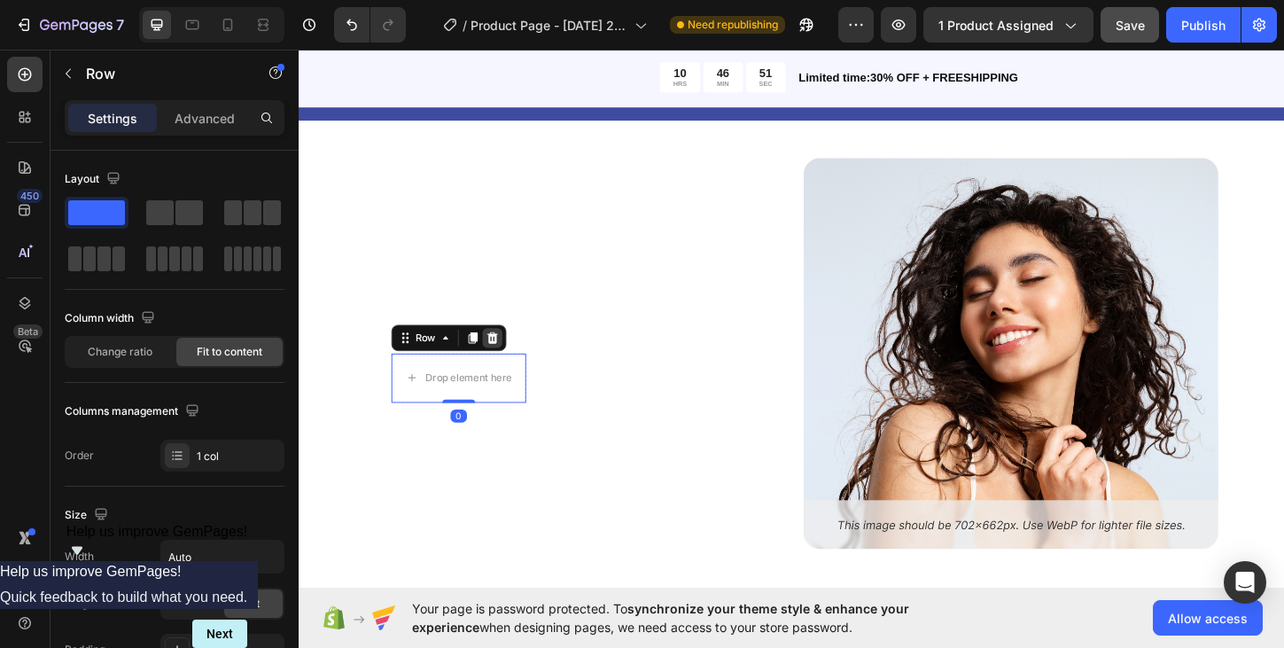
click at [508, 361] on icon at bounding box center [508, 360] width 14 height 14
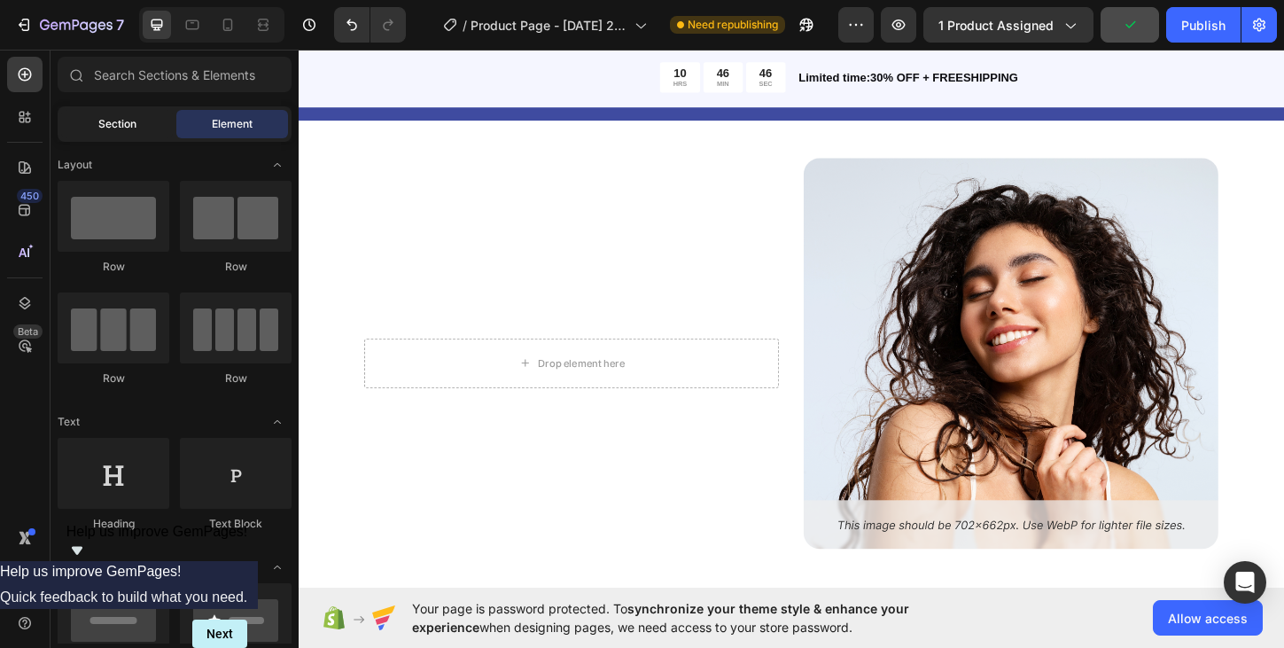
click at [128, 124] on span "Section" at bounding box center [117, 124] width 38 height 16
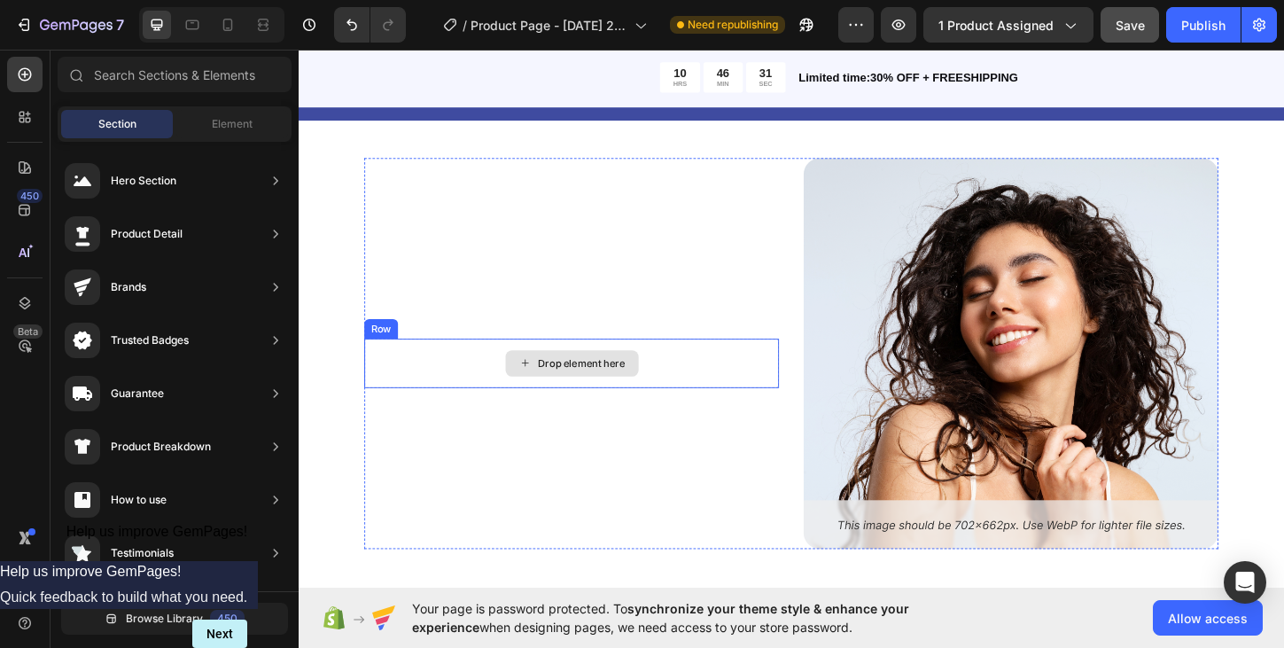
click at [603, 385] on div "Drop element here" at bounding box center [604, 388] width 94 height 14
click at [547, 388] on icon at bounding box center [543, 387] width 14 height 15
click at [621, 390] on div "Drop element here" at bounding box center [604, 388] width 94 height 14
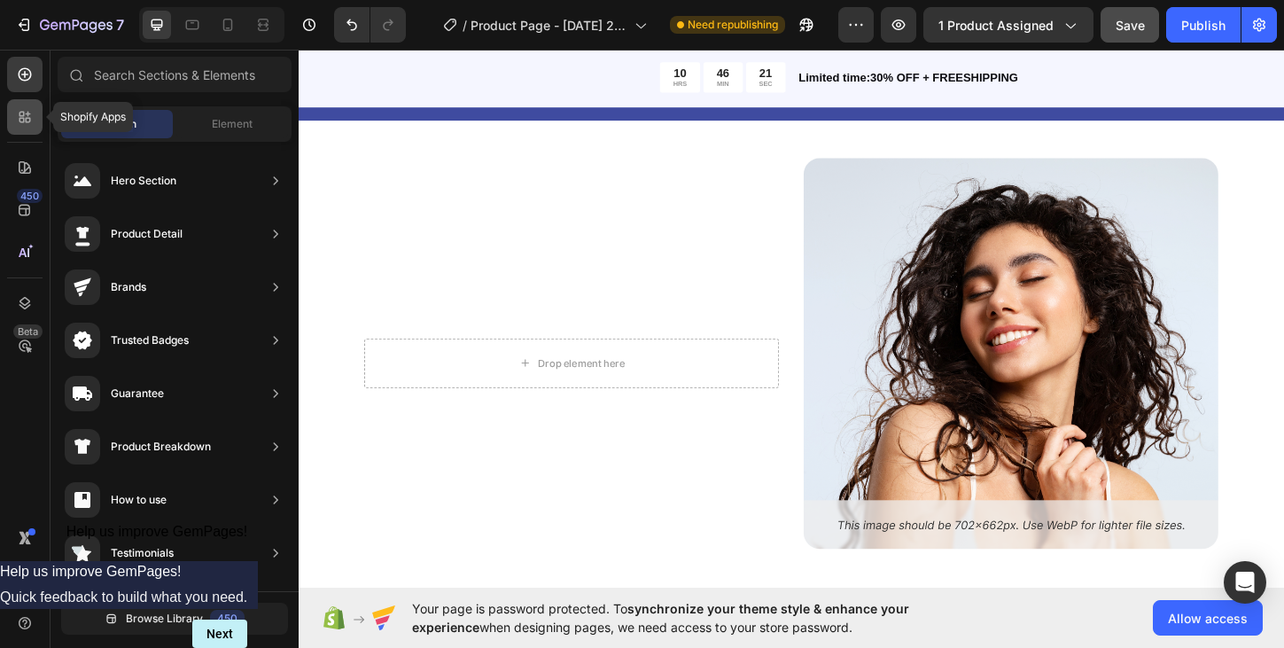
click at [26, 118] on icon at bounding box center [28, 120] width 5 height 5
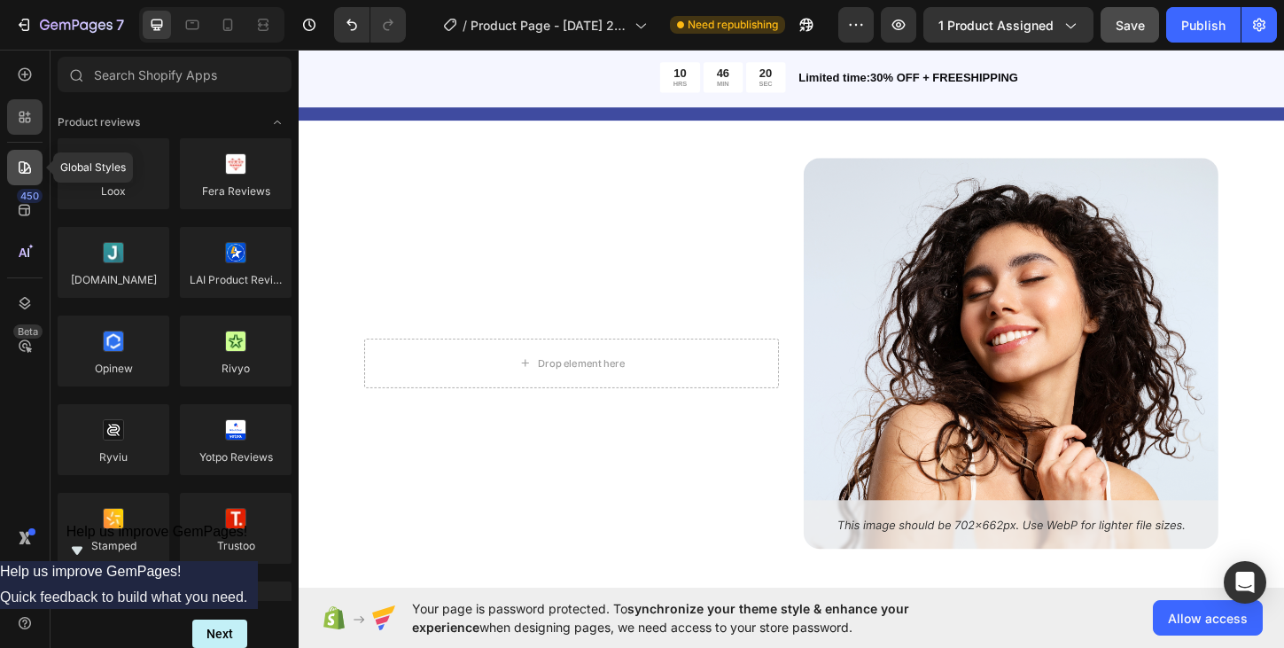
click at [27, 176] on div at bounding box center [24, 167] width 35 height 35
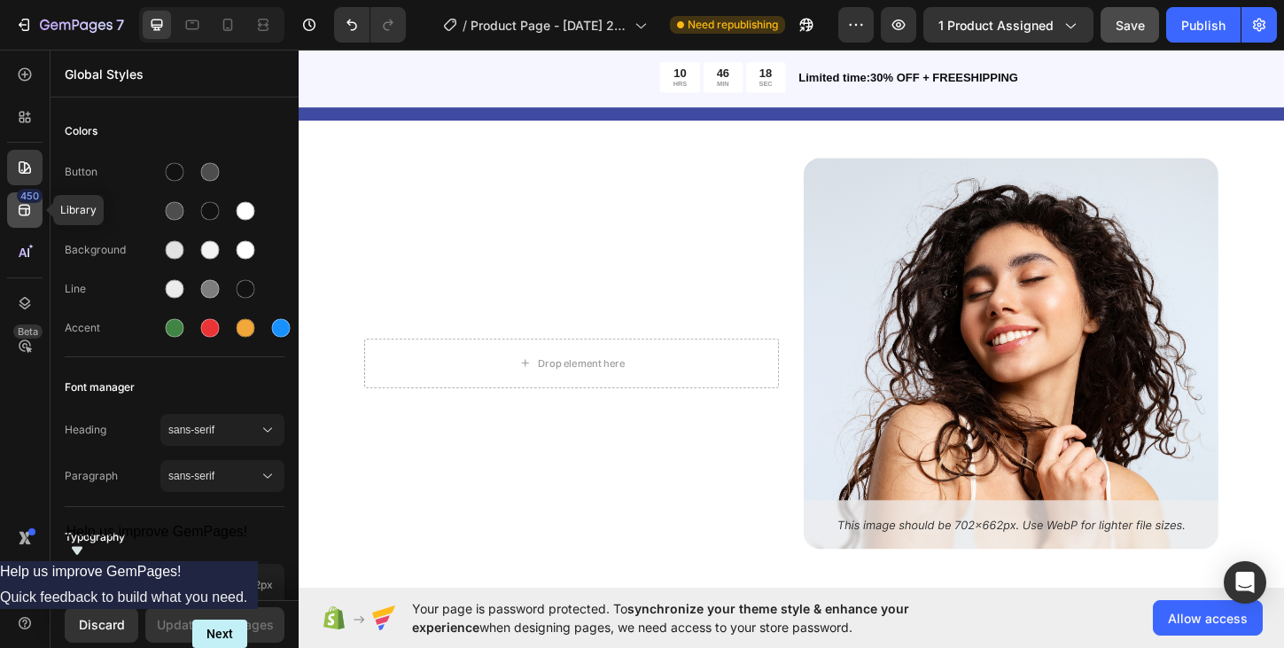
click at [27, 215] on icon at bounding box center [25, 210] width 18 height 18
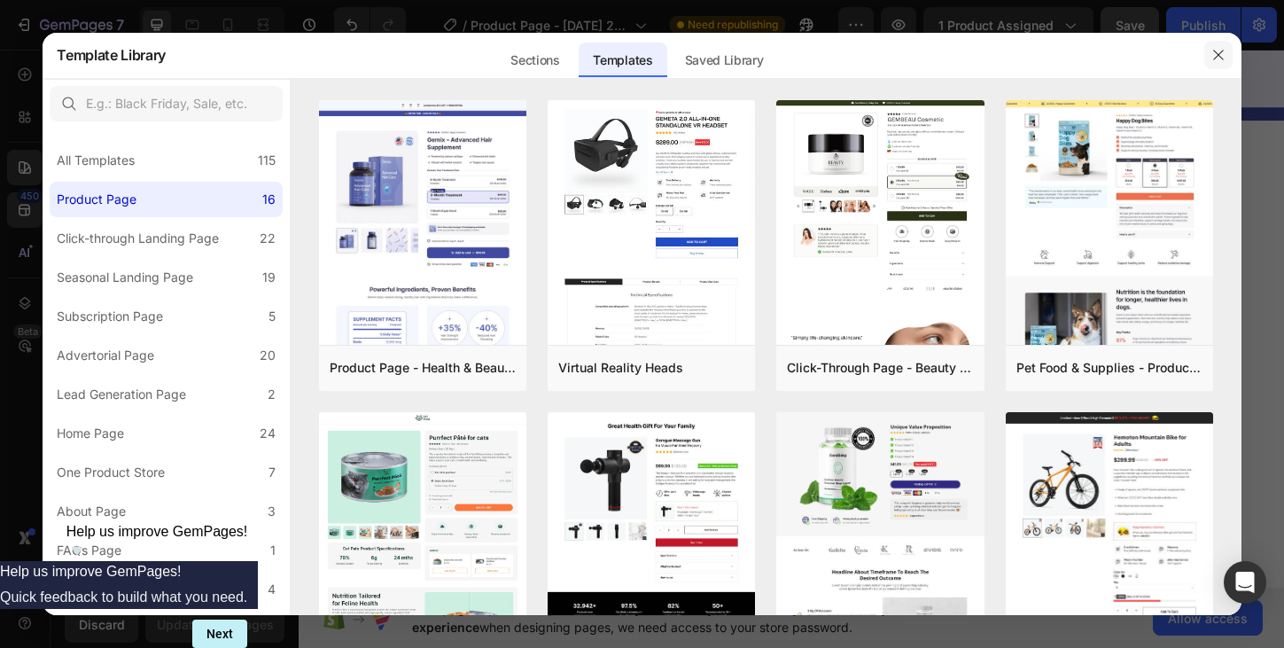
click at [1214, 53] on icon "button" at bounding box center [1218, 55] width 14 height 14
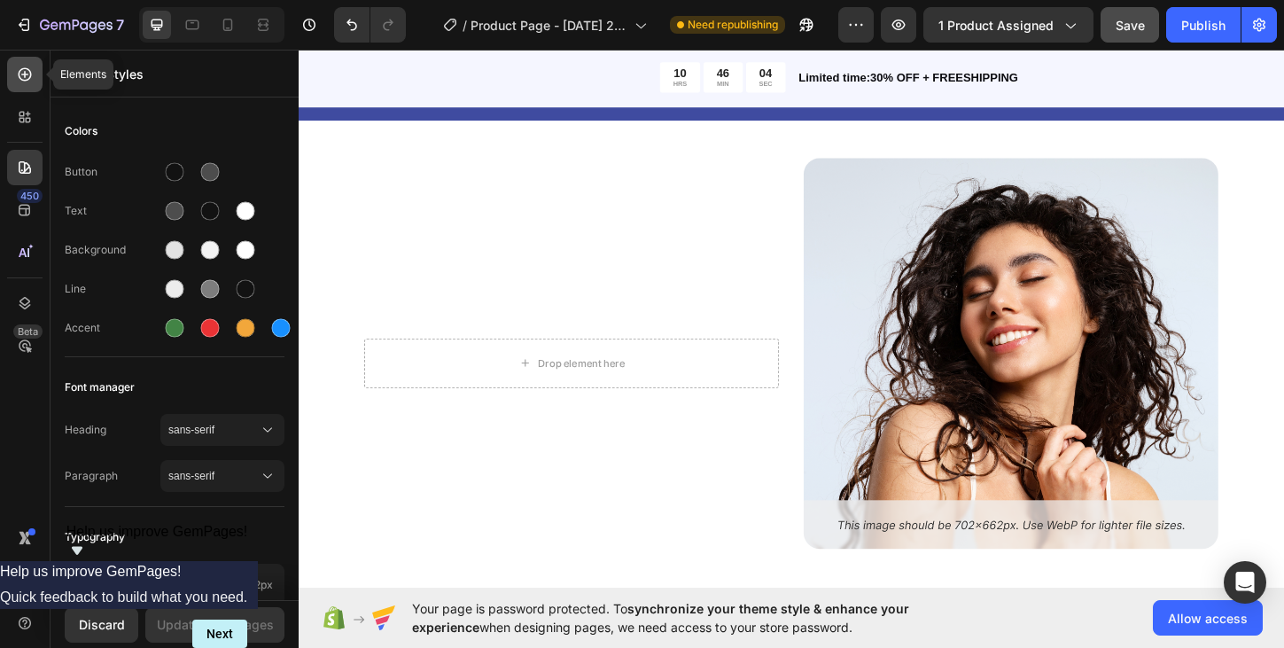
click at [26, 78] on icon at bounding box center [25, 75] width 18 height 18
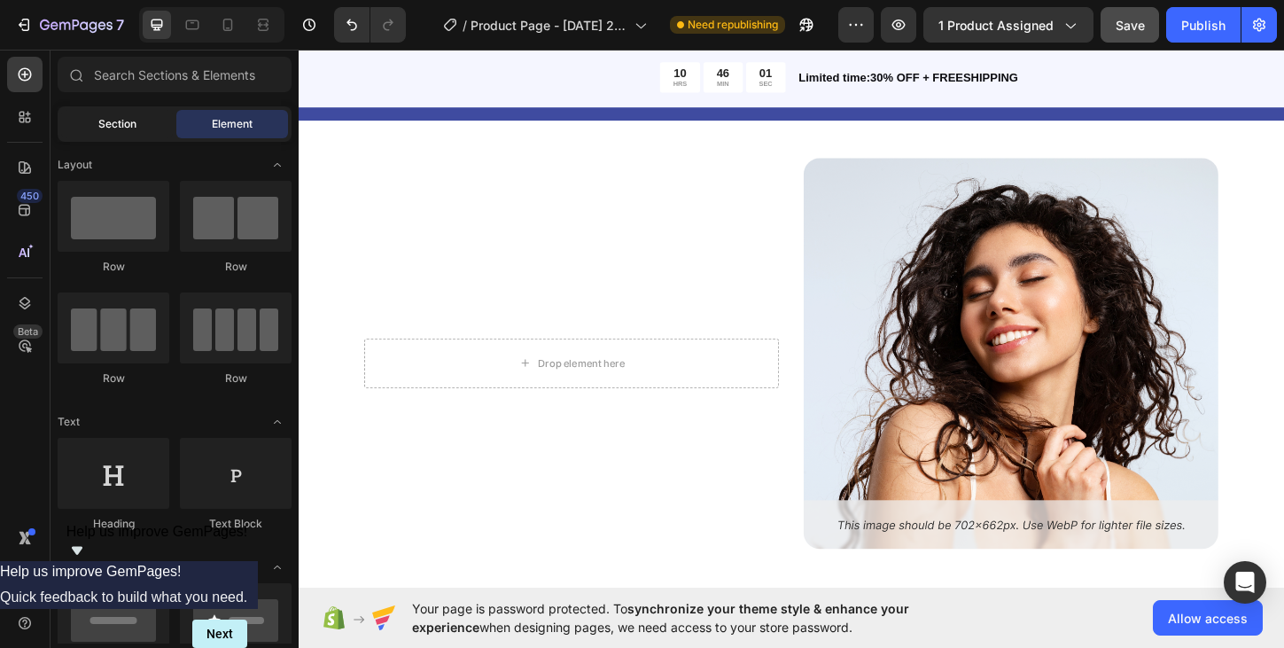
click at [98, 129] on span "Section" at bounding box center [117, 124] width 38 height 16
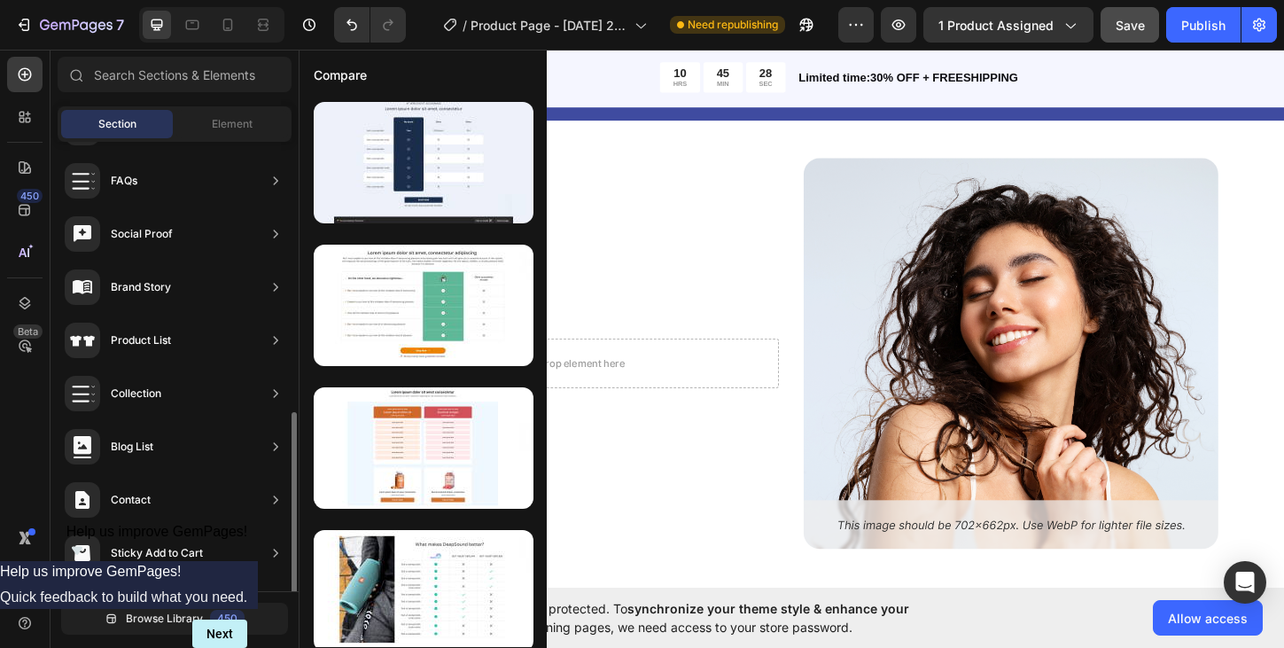
scroll to position [578, 0]
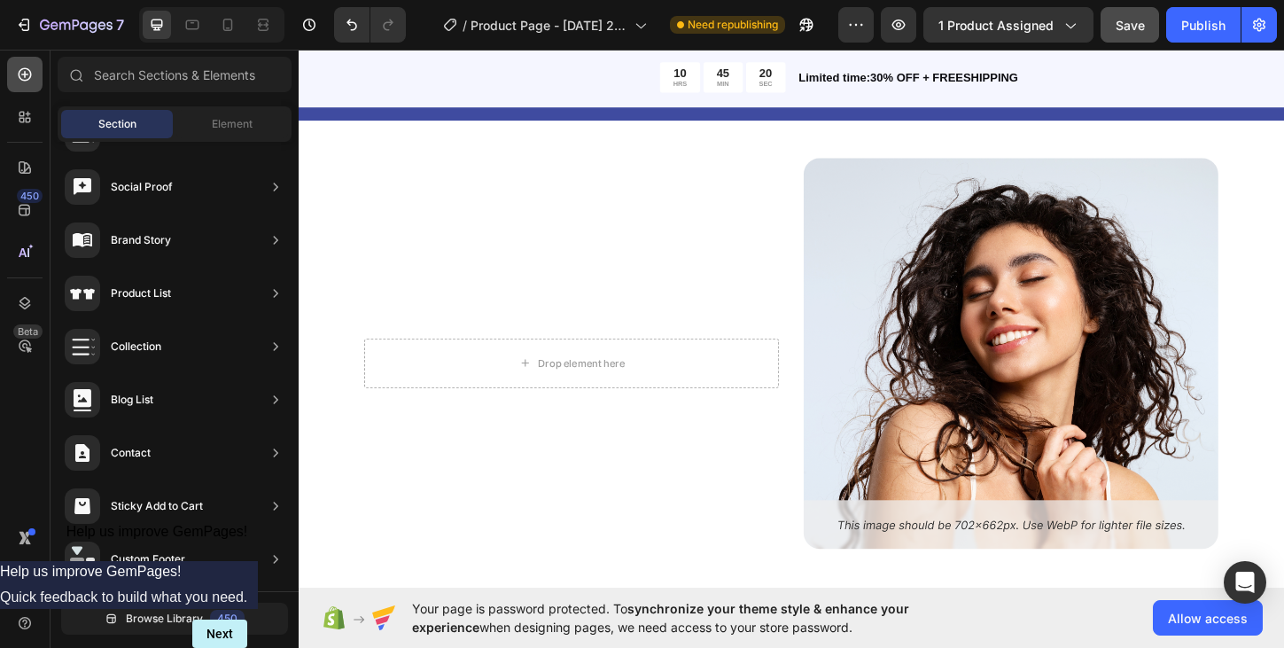
click at [24, 75] on icon at bounding box center [25, 75] width 18 height 18
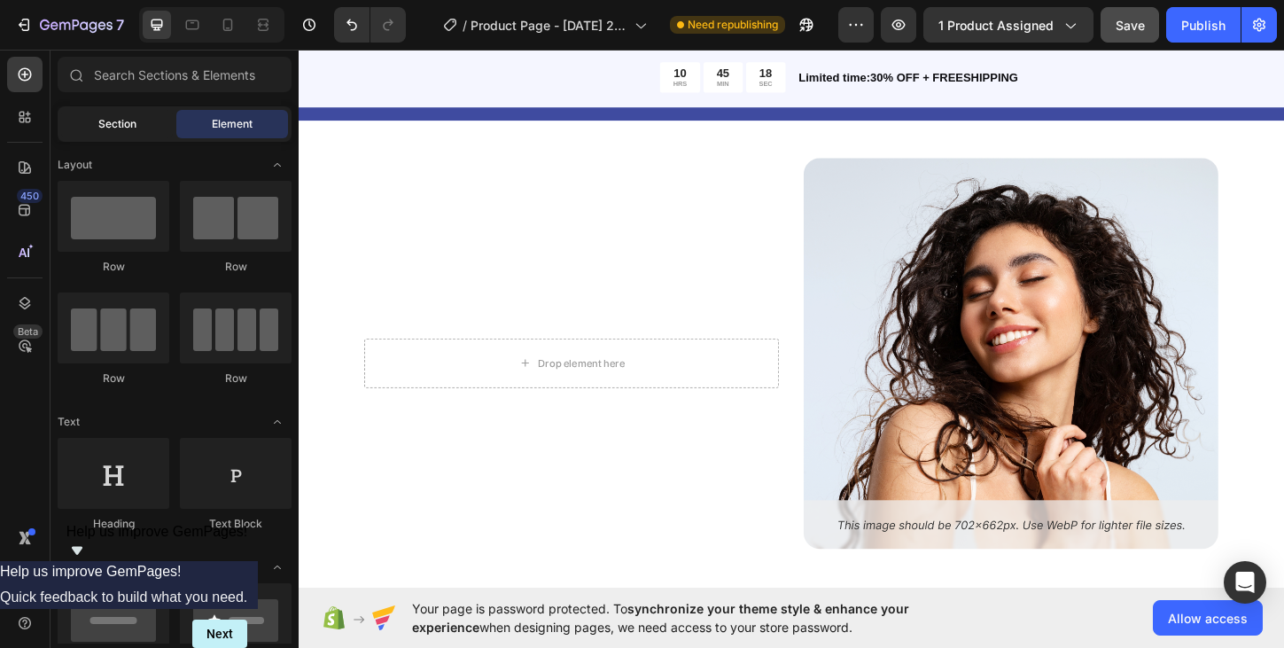
click at [142, 130] on div "Section" at bounding box center [117, 124] width 112 height 28
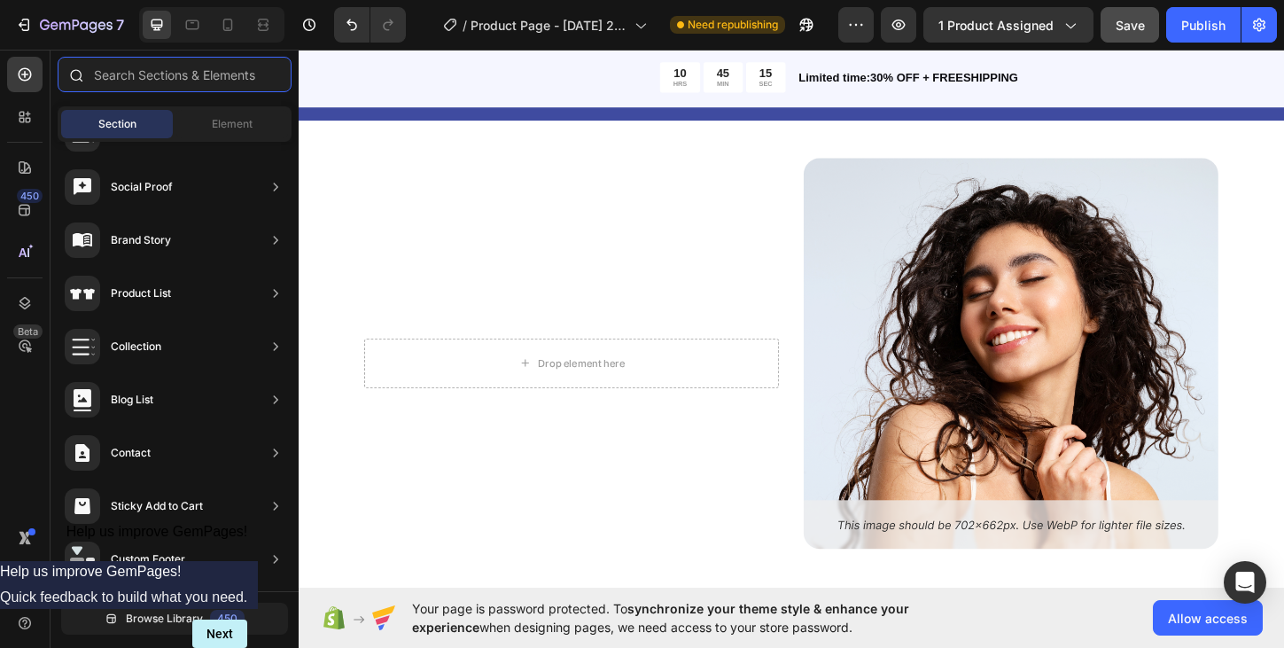
click at [175, 77] on input "text" at bounding box center [175, 74] width 234 height 35
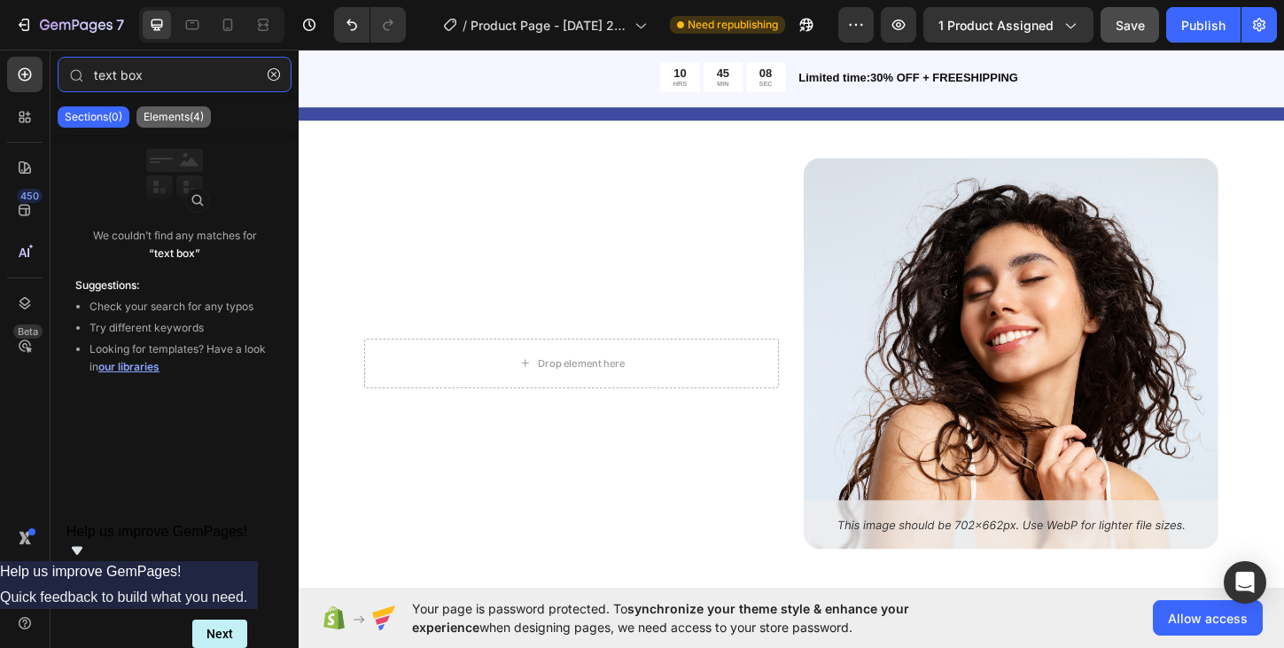
type input "text box"
click at [177, 120] on p "Elements(4)" at bounding box center [174, 117] width 60 height 14
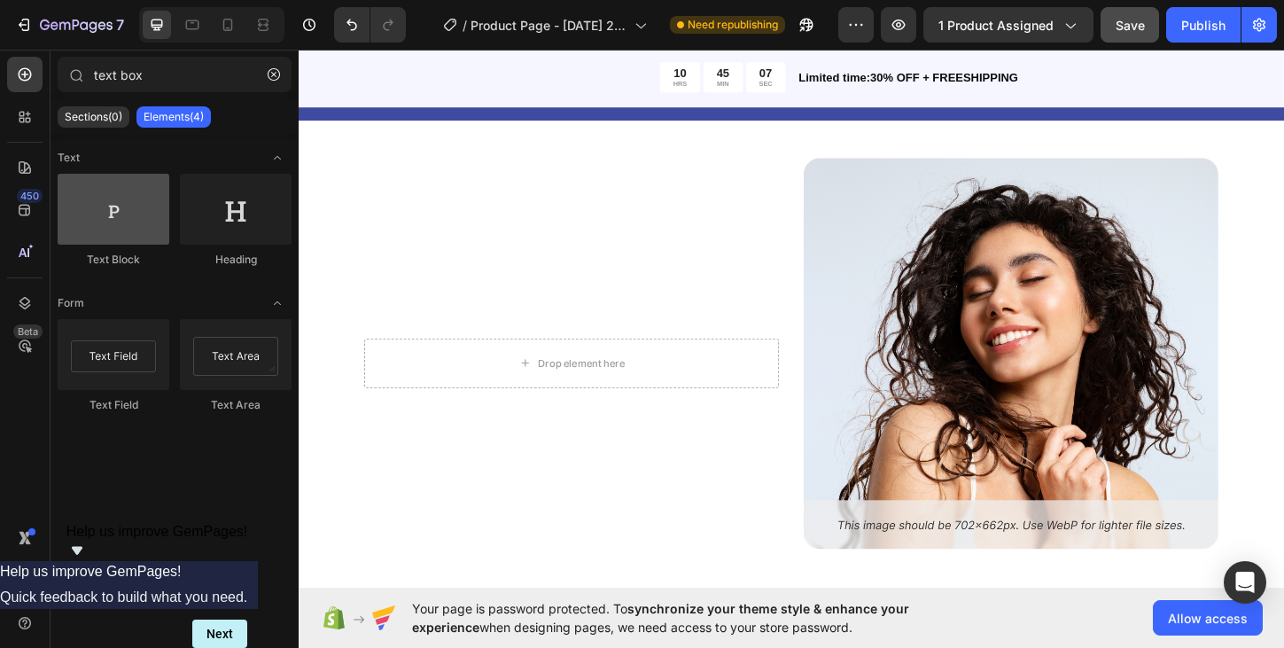
click at [161, 213] on div at bounding box center [114, 209] width 112 height 71
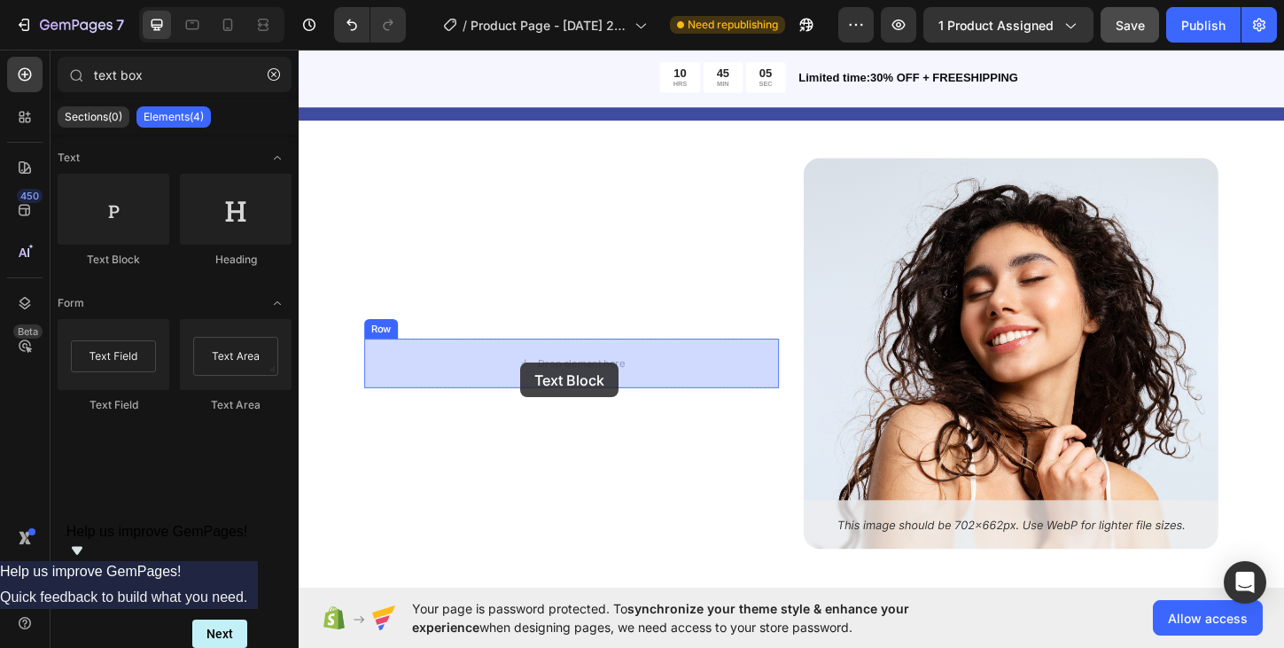
drag, startPoint x: 425, startPoint y: 268, endPoint x: 539, endPoint y: 387, distance: 164.2
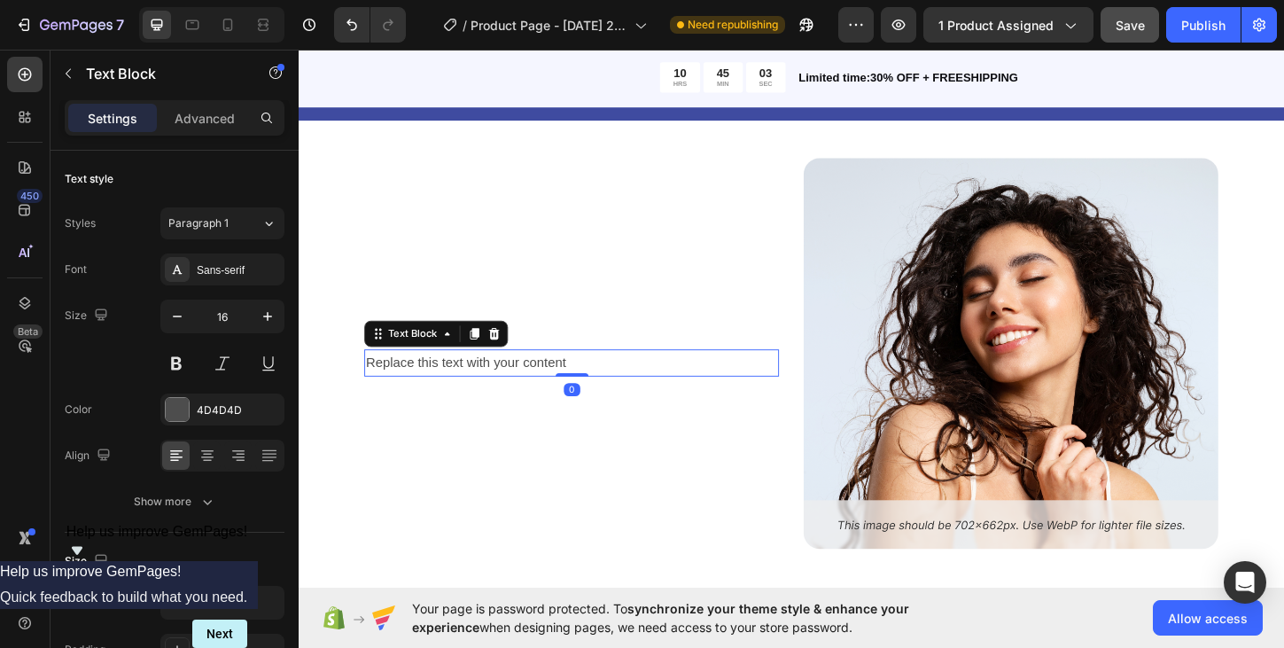
click at [524, 382] on div "Replace this text with your content" at bounding box center [592, 387] width 447 height 29
click at [594, 389] on p "Replace this text with your content" at bounding box center [593, 388] width 444 height 26
click at [588, 400] on p "Replace this text with your content" at bounding box center [593, 388] width 444 height 26
click at [217, 125] on p "Advanced" at bounding box center [205, 118] width 60 height 19
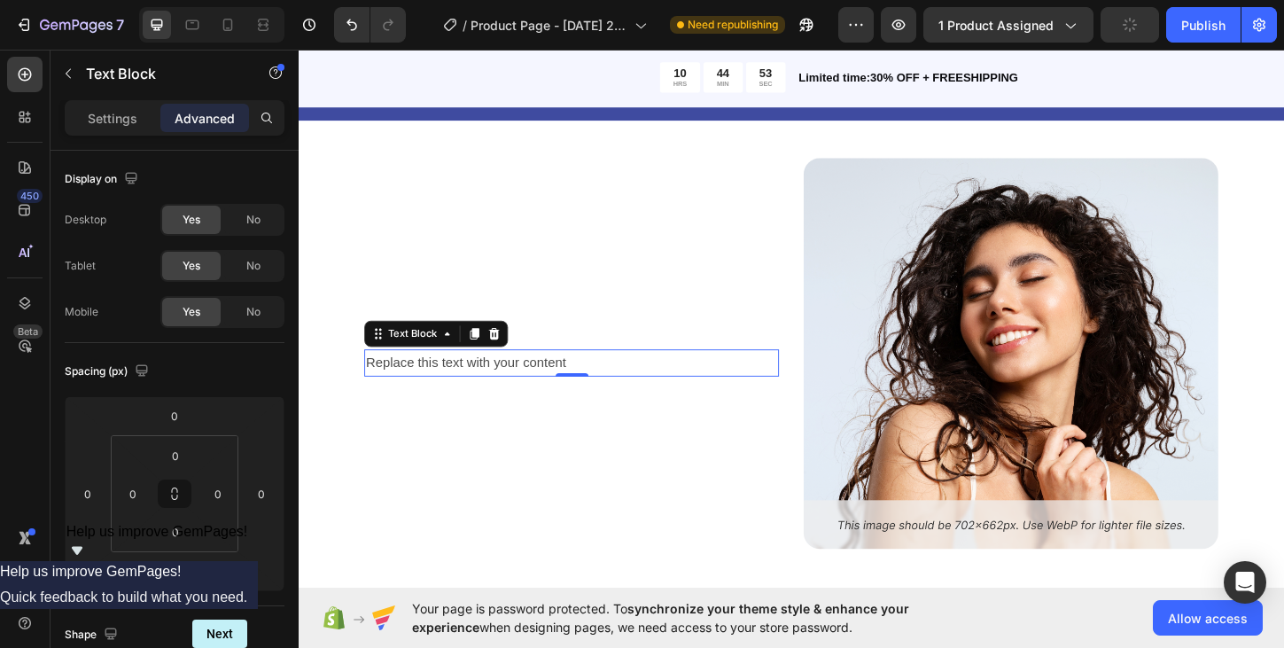
click at [424, 384] on p "Replace this text with your content" at bounding box center [593, 388] width 444 height 26
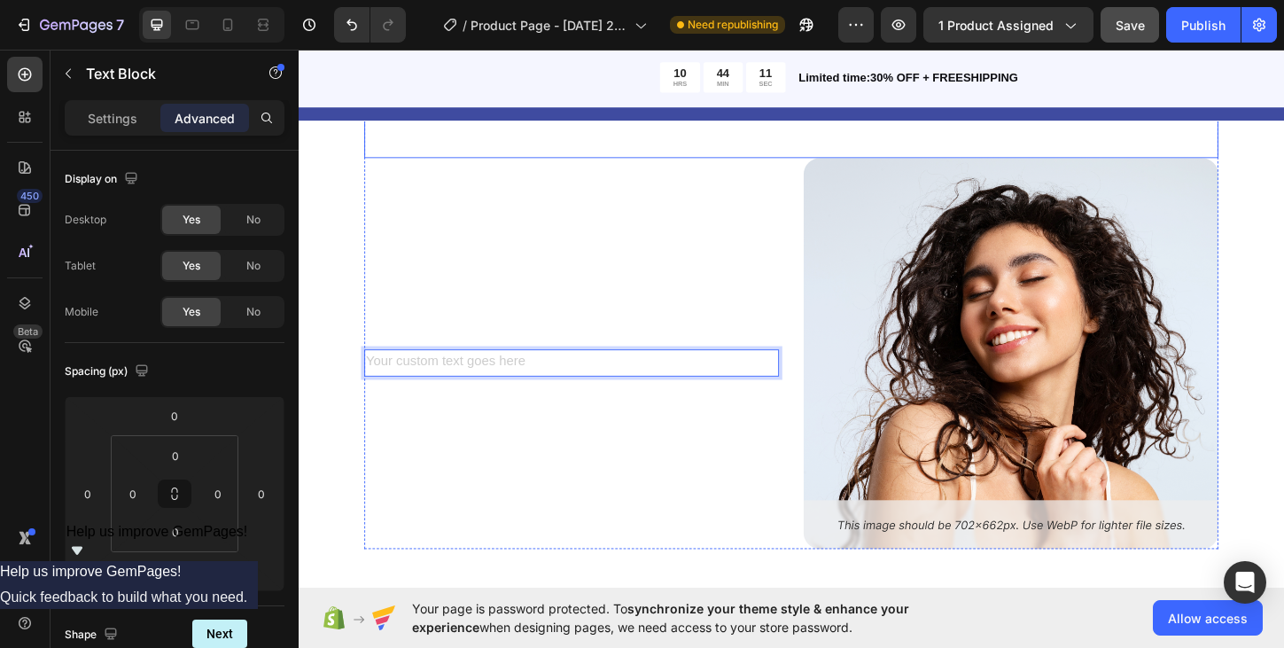
click at [777, 145] on div "While Gemix supports healthy hair from within, don’t forget to eat well, stay a…" at bounding box center [829, 120] width 921 height 92
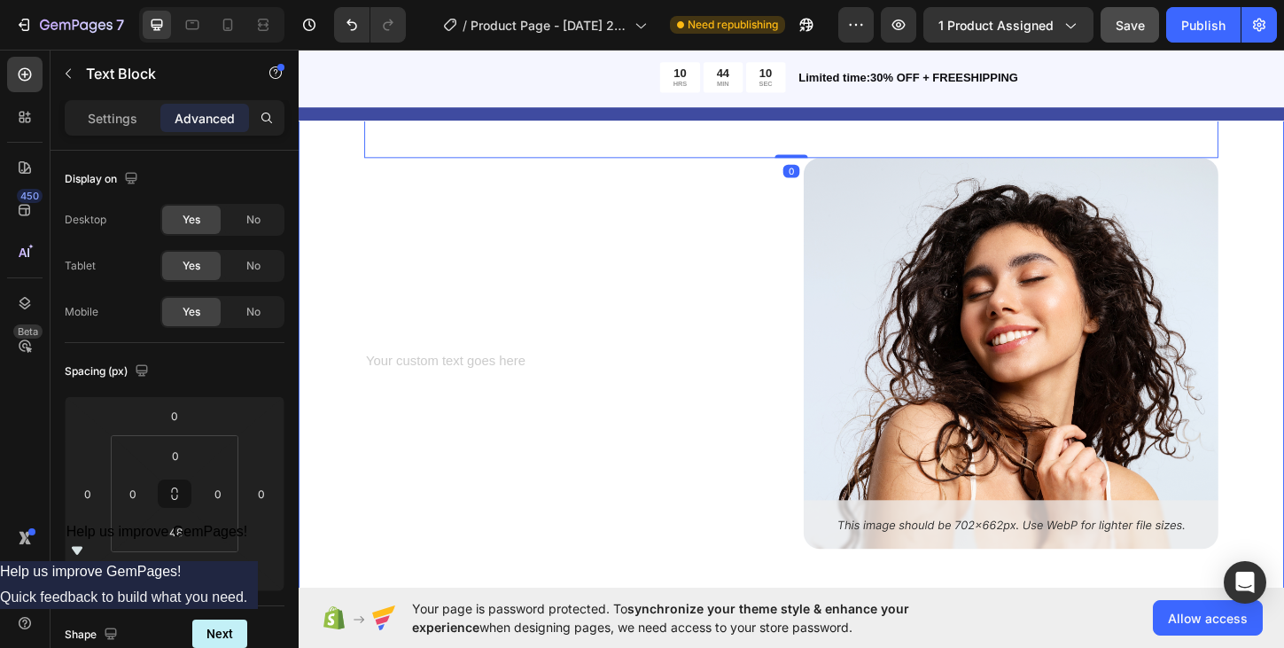
click at [1283, 211] on div "How to use Heading While Gemix supports healthy hair from within, don’t forget …" at bounding box center [830, 344] width 1063 height 667
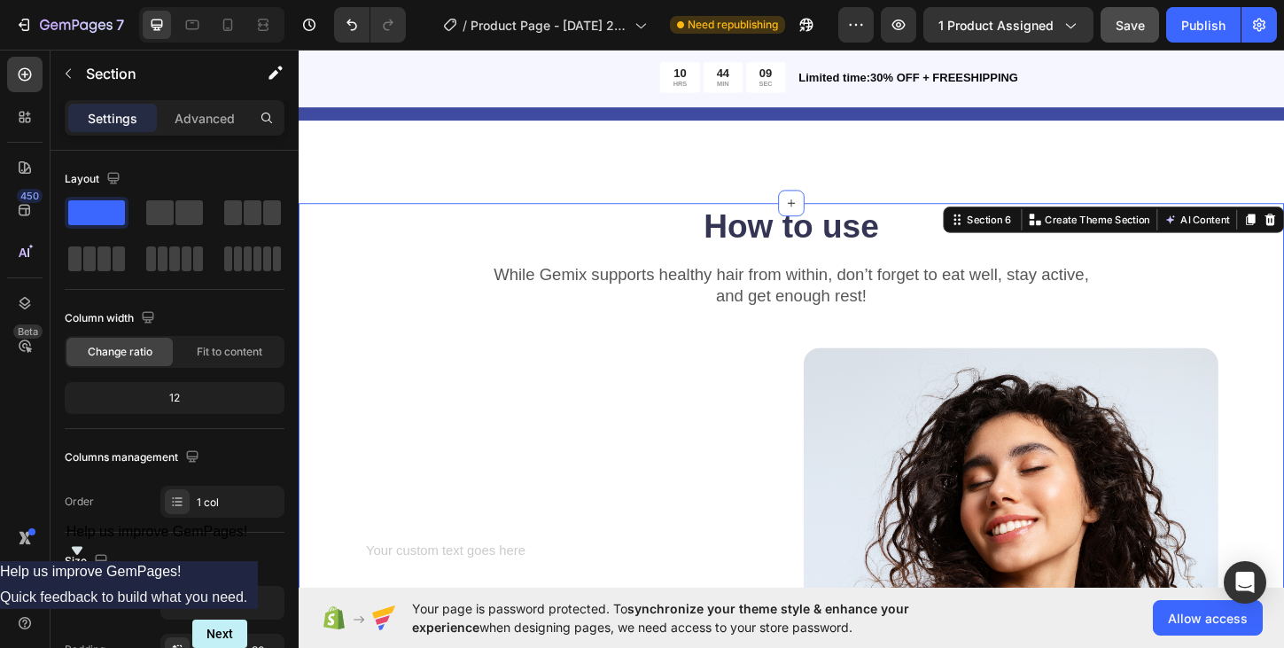
scroll to position [1882, 0]
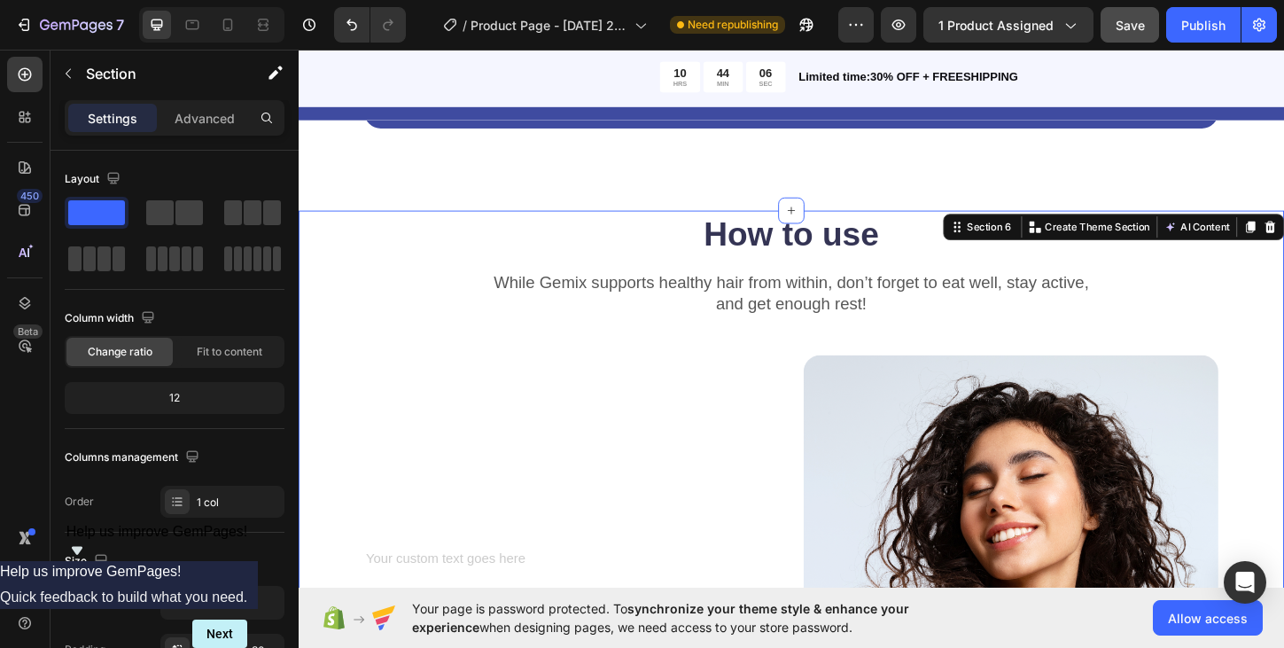
click at [324, 230] on div "How to use Heading While Gemix supports healthy hair from within, don’t forget …" at bounding box center [830, 556] width 1063 height 667
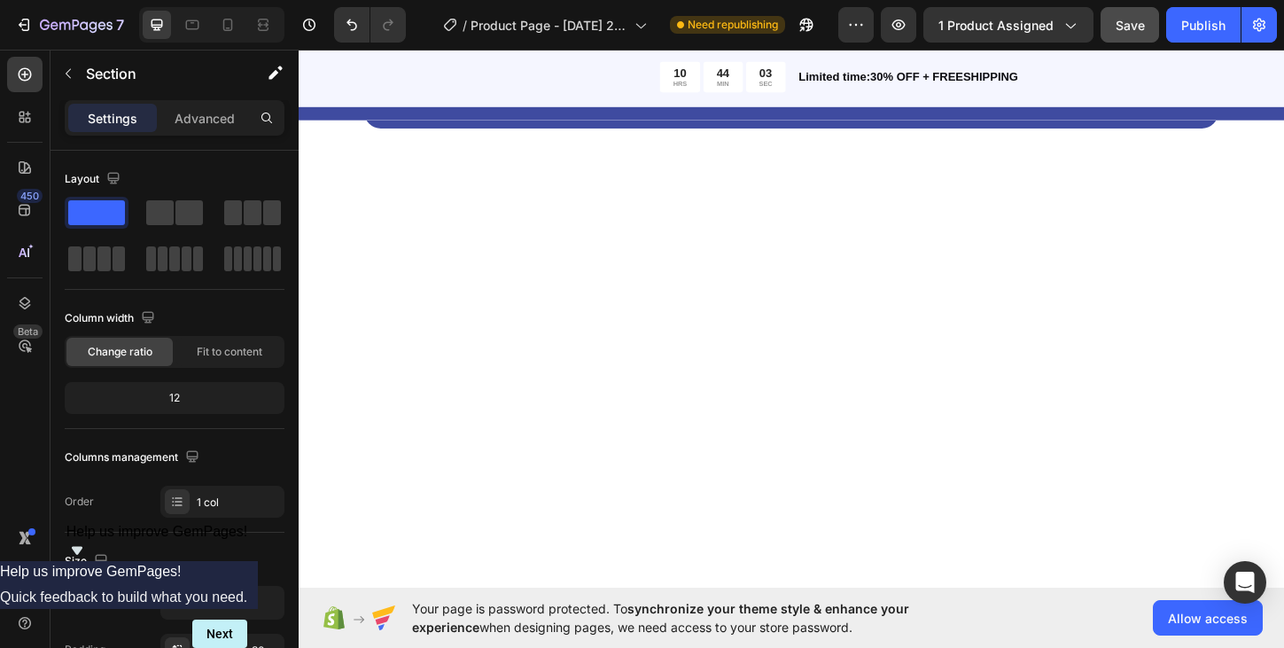
click at [1057, 260] on div at bounding box center [830, 581] width 1063 height 716
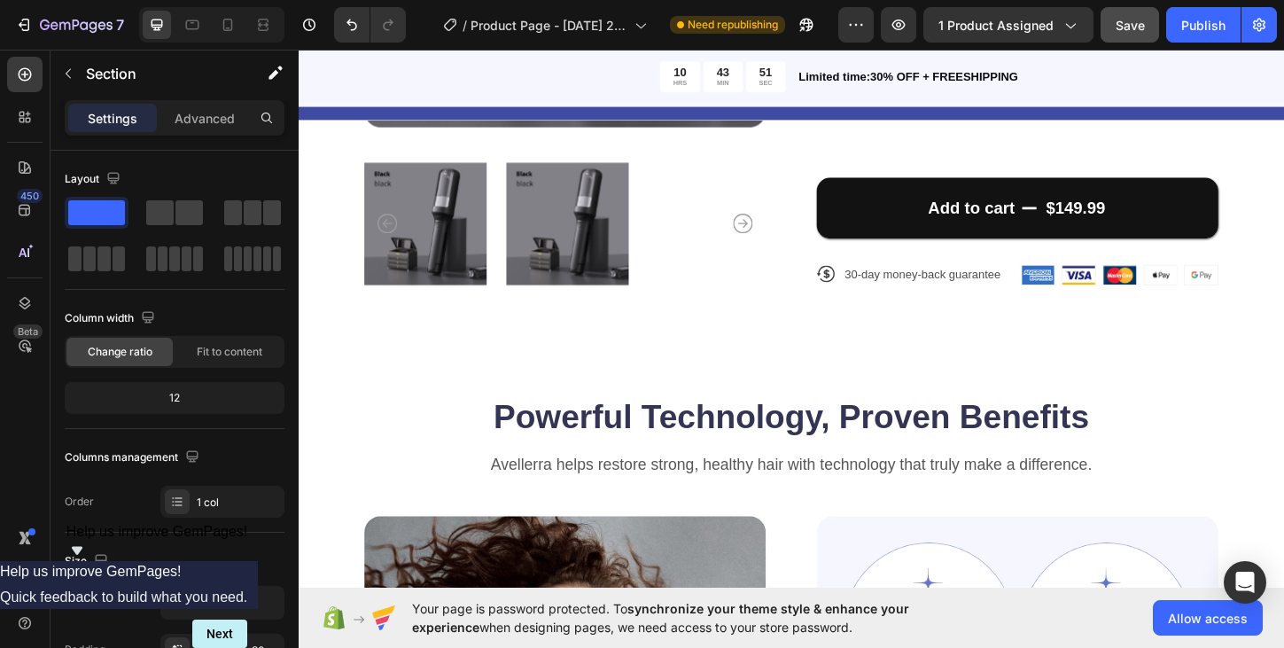
scroll to position [532, 0]
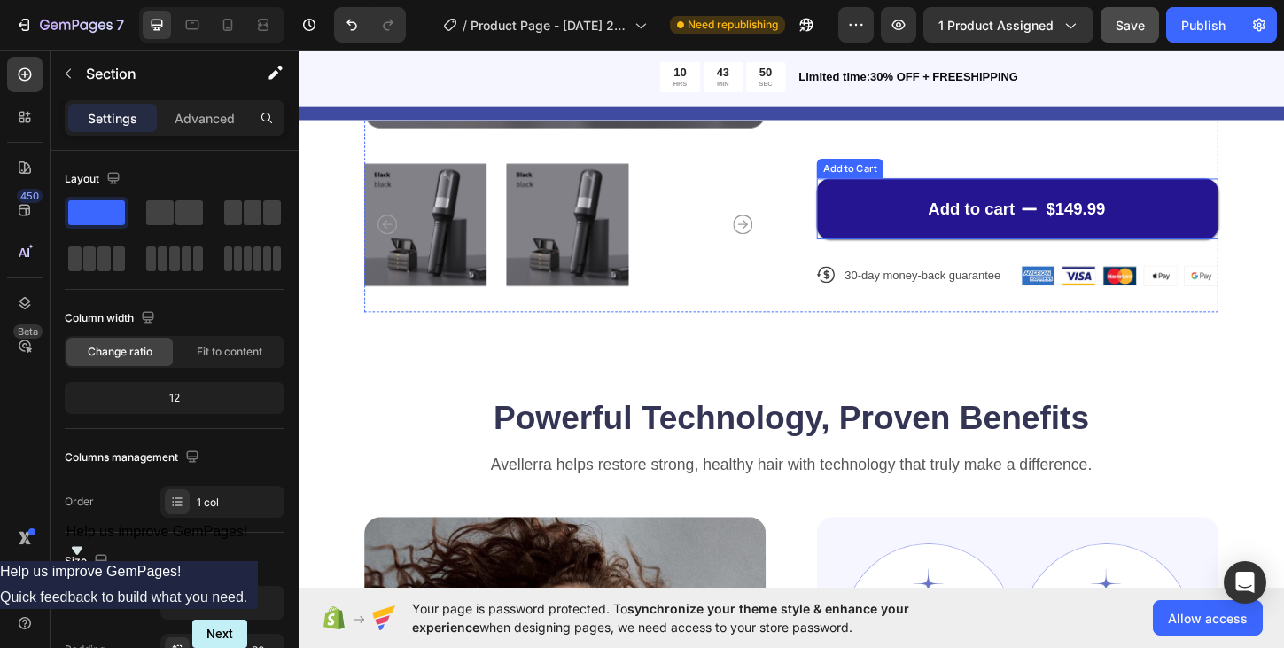
click at [973, 198] on button "Add to cart $149.99" at bounding box center [1074, 222] width 433 height 66
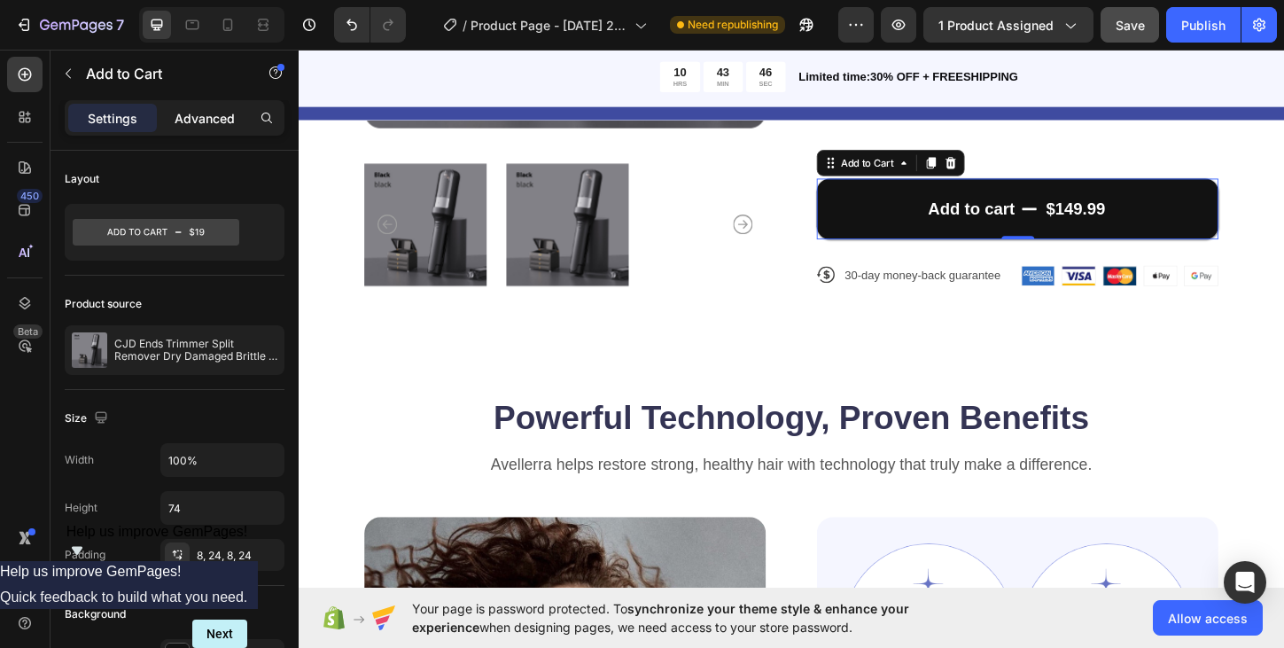
click at [207, 120] on p "Advanced" at bounding box center [205, 118] width 60 height 19
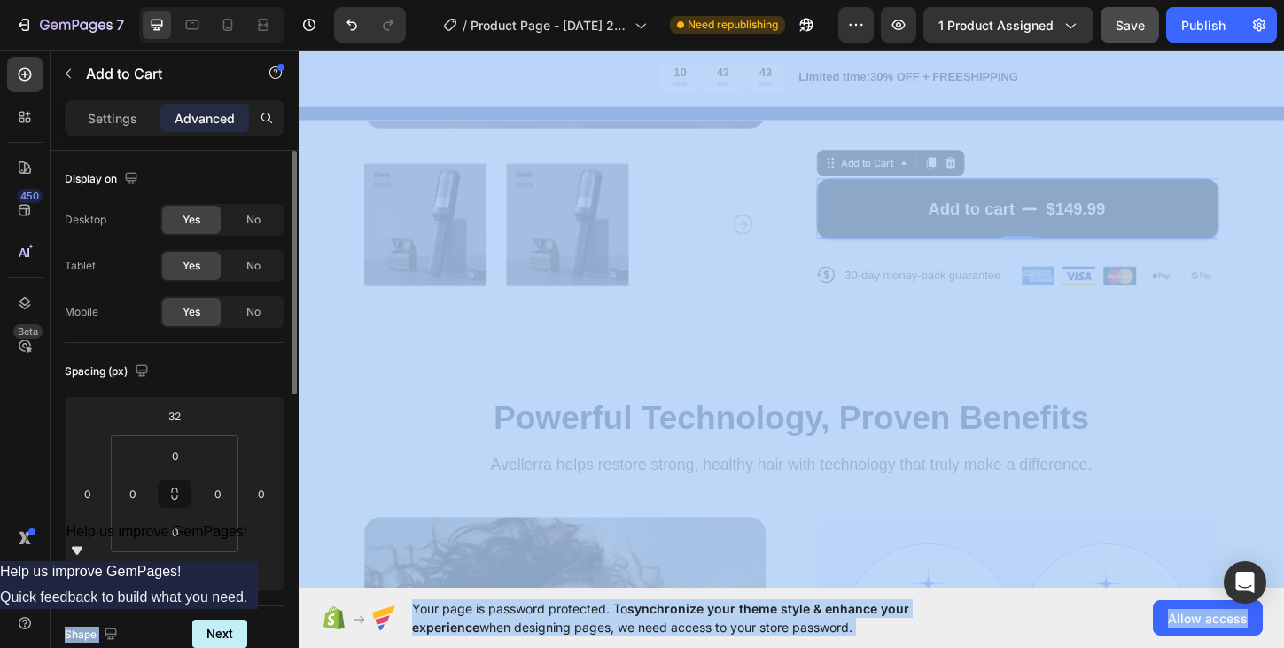
drag, startPoint x: 193, startPoint y: 354, endPoint x: 171, endPoint y: 617, distance: 263.1
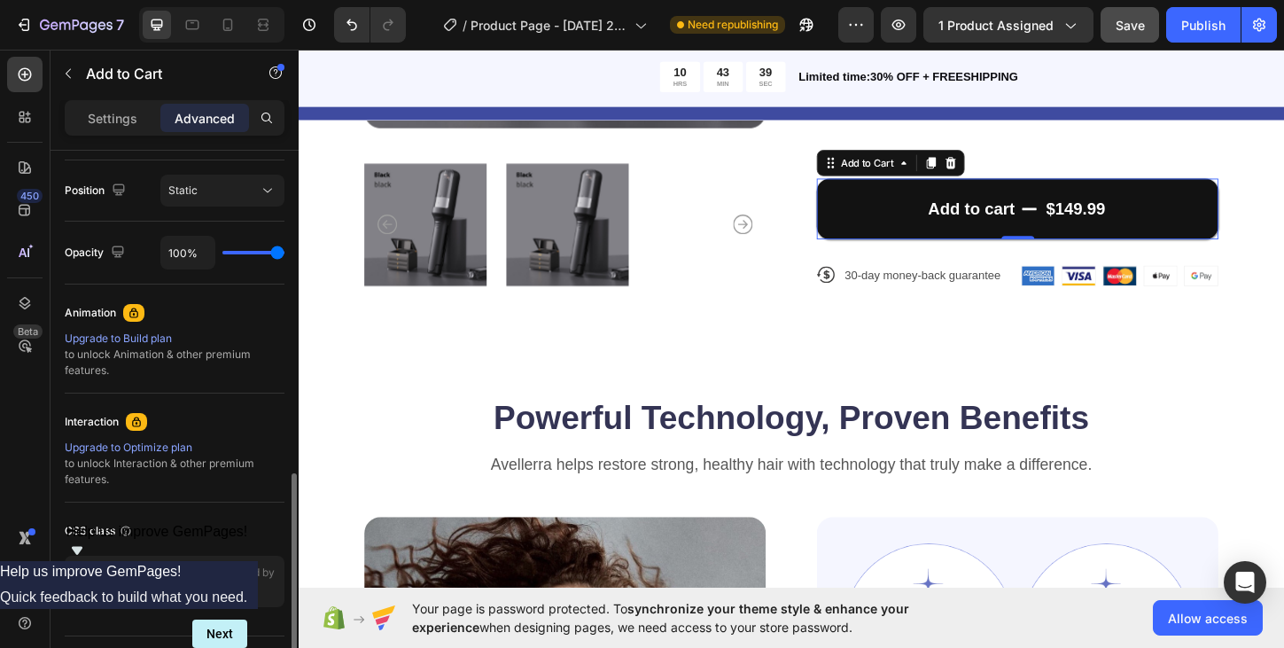
scroll to position [682, 0]
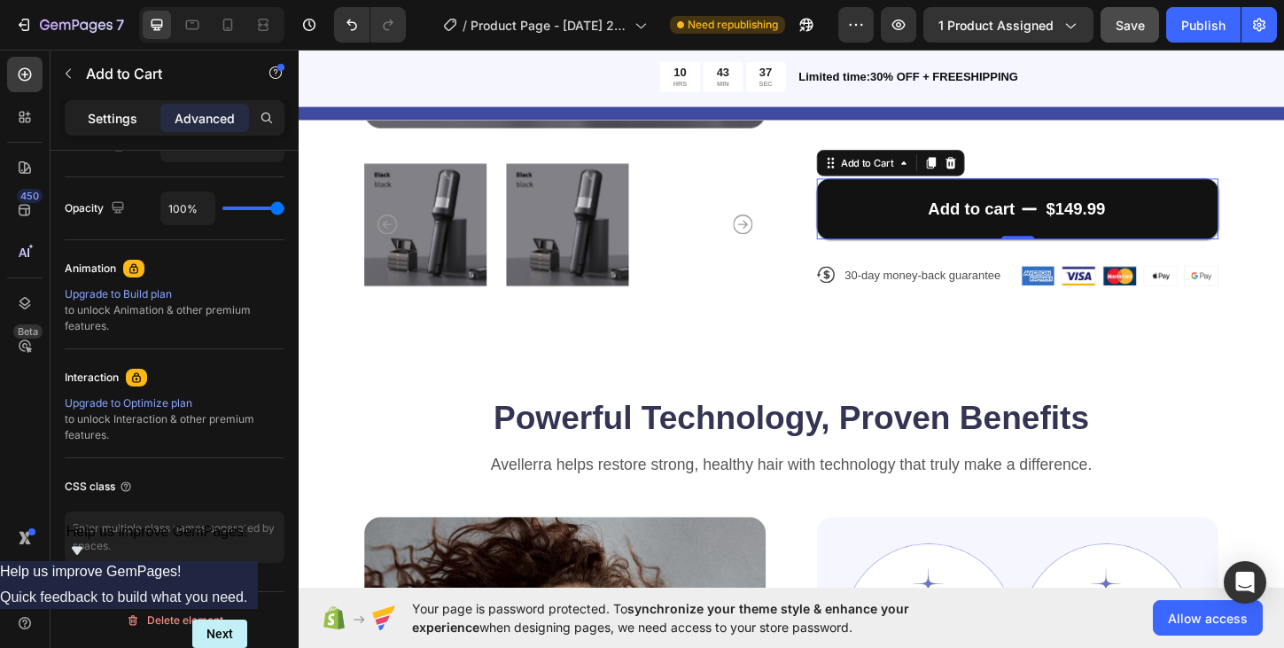
click at [121, 119] on p "Settings" at bounding box center [113, 118] width 50 height 19
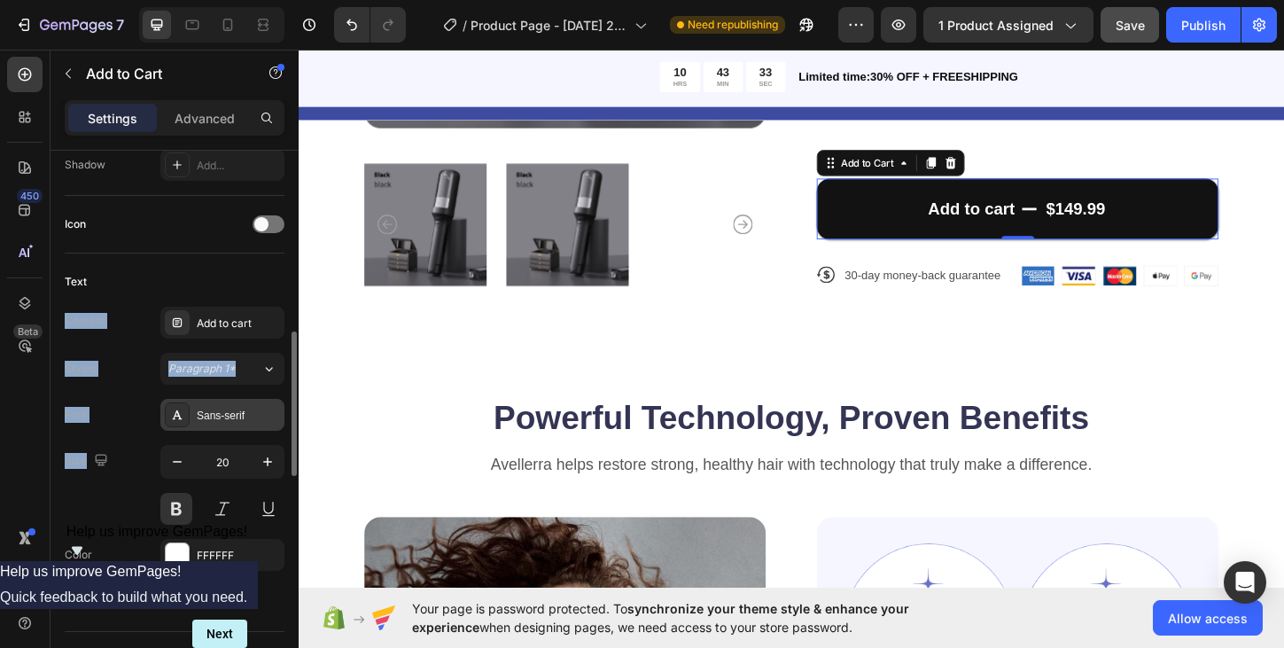
drag, startPoint x: 194, startPoint y: 285, endPoint x: 217, endPoint y: 429, distance: 145.3
click at [217, 431] on div "Text Content Add to cart Styles Paragraph 1* Font Sans-serif Size 20 Color FFFF…" at bounding box center [175, 442] width 220 height 378
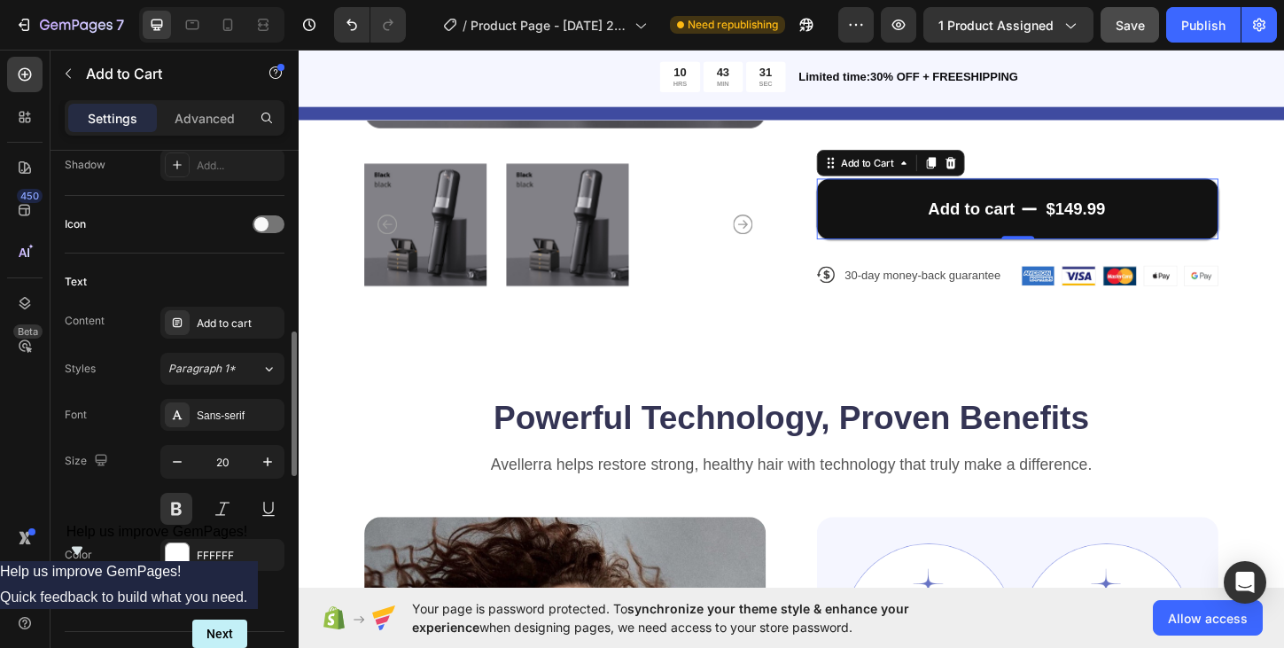
click at [204, 268] on div "Text" at bounding box center [175, 282] width 220 height 28
drag, startPoint x: 204, startPoint y: 267, endPoint x: 229, endPoint y: 260, distance: 26.6
click at [230, 238] on div "Layout Product source CJD Ends Trimmer Split Remover Dry Damaged Brittle Profes…" at bounding box center [175, 441] width 220 height 1946
click at [221, 268] on div "Text" at bounding box center [175, 282] width 220 height 28
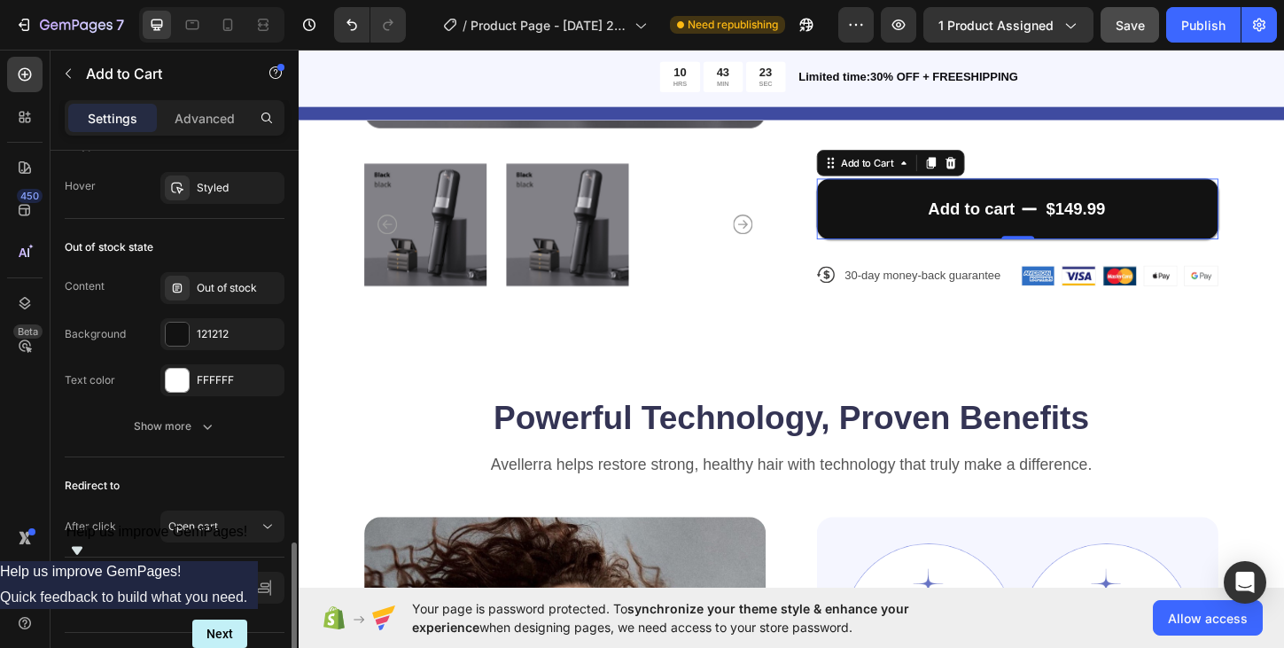
scroll to position [1520, 0]
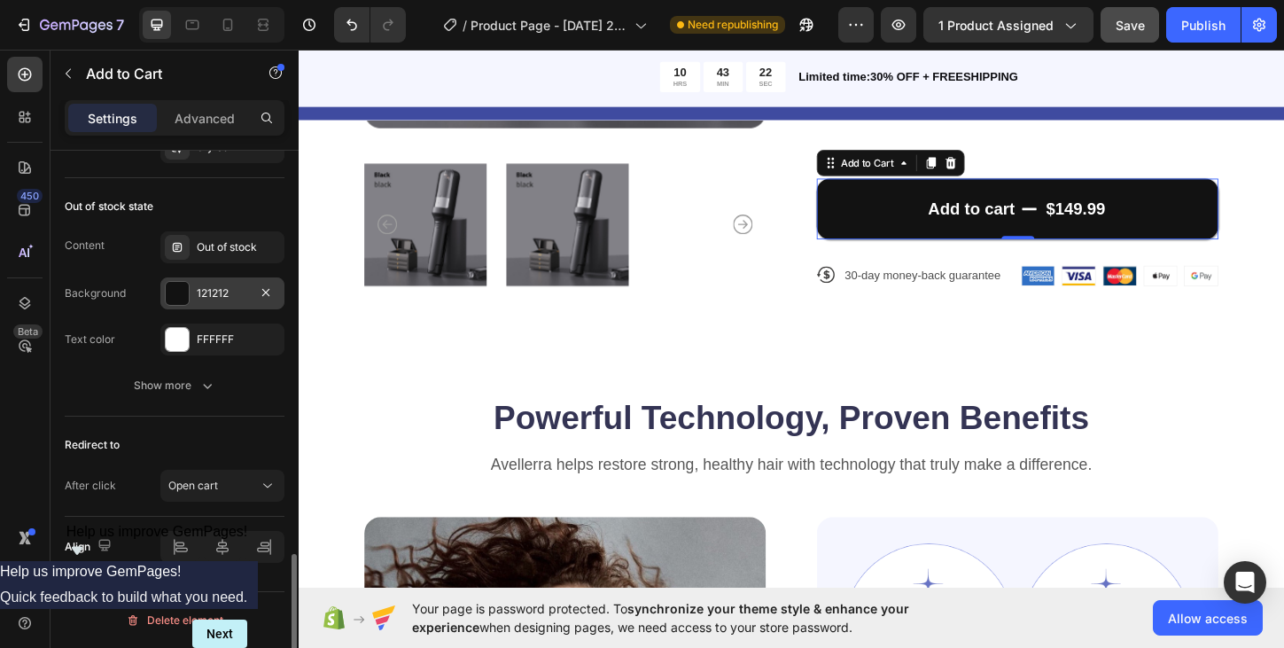
click at [173, 293] on div at bounding box center [177, 293] width 23 height 23
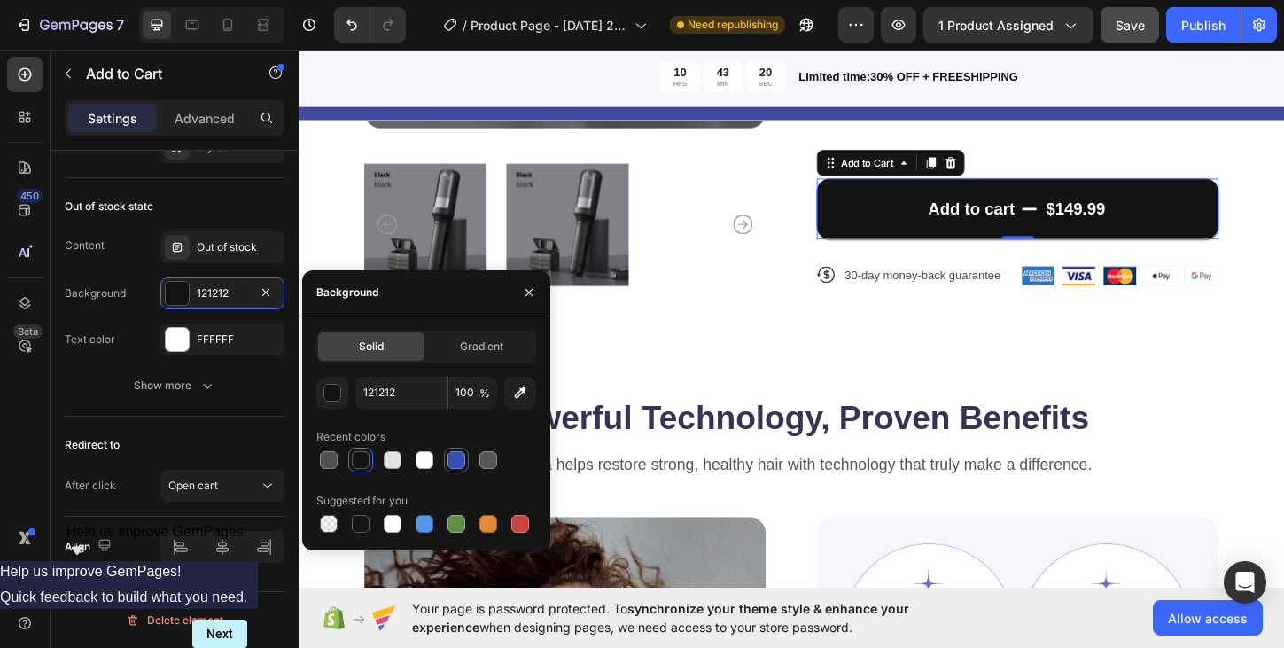
click at [459, 460] on div at bounding box center [456, 460] width 18 height 18
type input "334FB4"
click at [243, 212] on div "Out of stock state" at bounding box center [175, 206] width 220 height 28
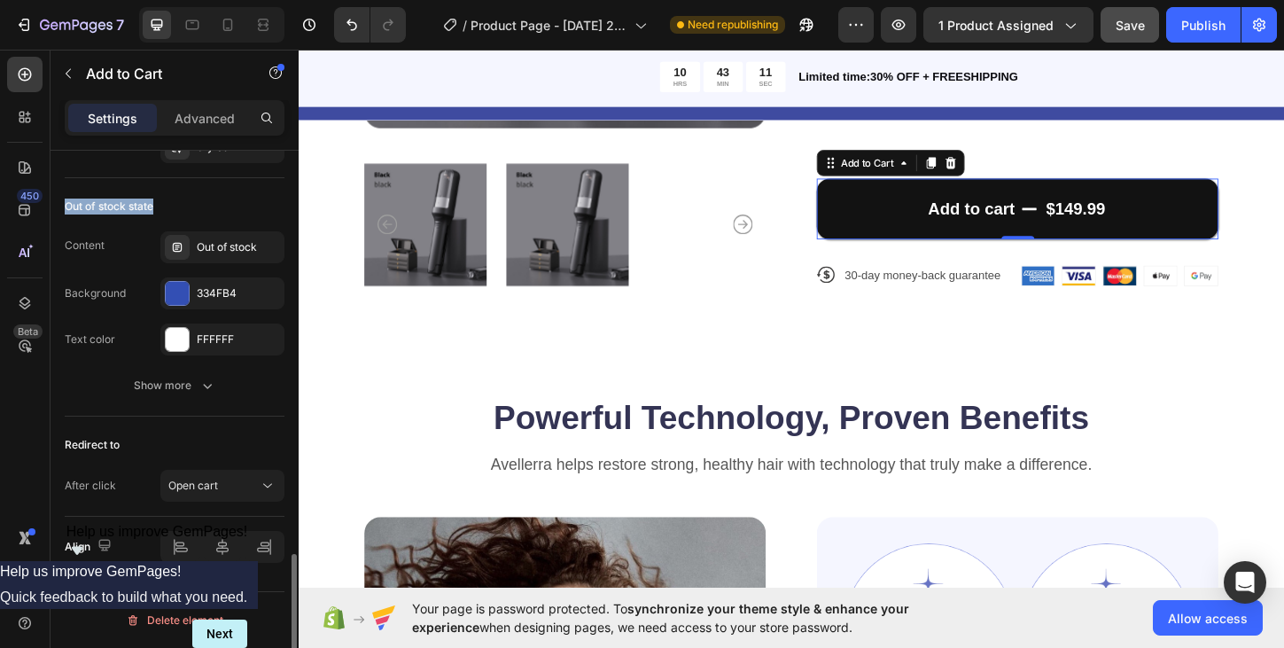
drag, startPoint x: 243, startPoint y: 212, endPoint x: 210, endPoint y: 206, distance: 33.4
click at [210, 192] on div "Out of stock state" at bounding box center [175, 206] width 220 height 28
click at [210, 204] on div "Out of stock state" at bounding box center [175, 206] width 220 height 28
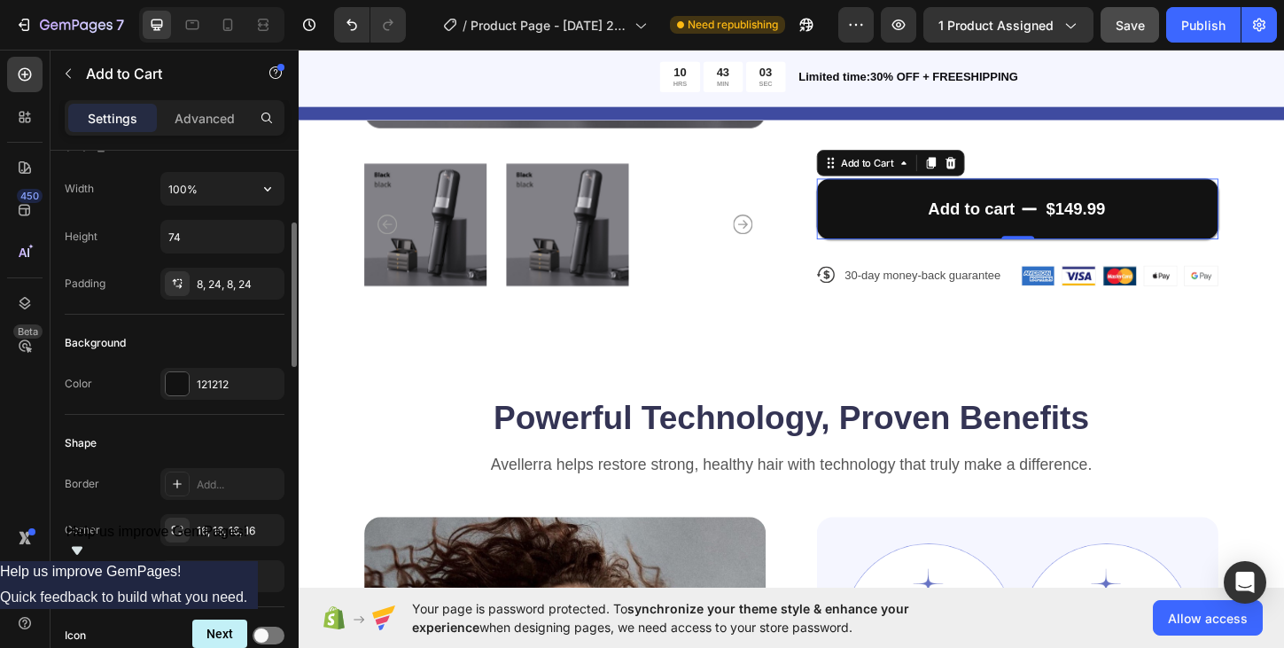
scroll to position [244, 0]
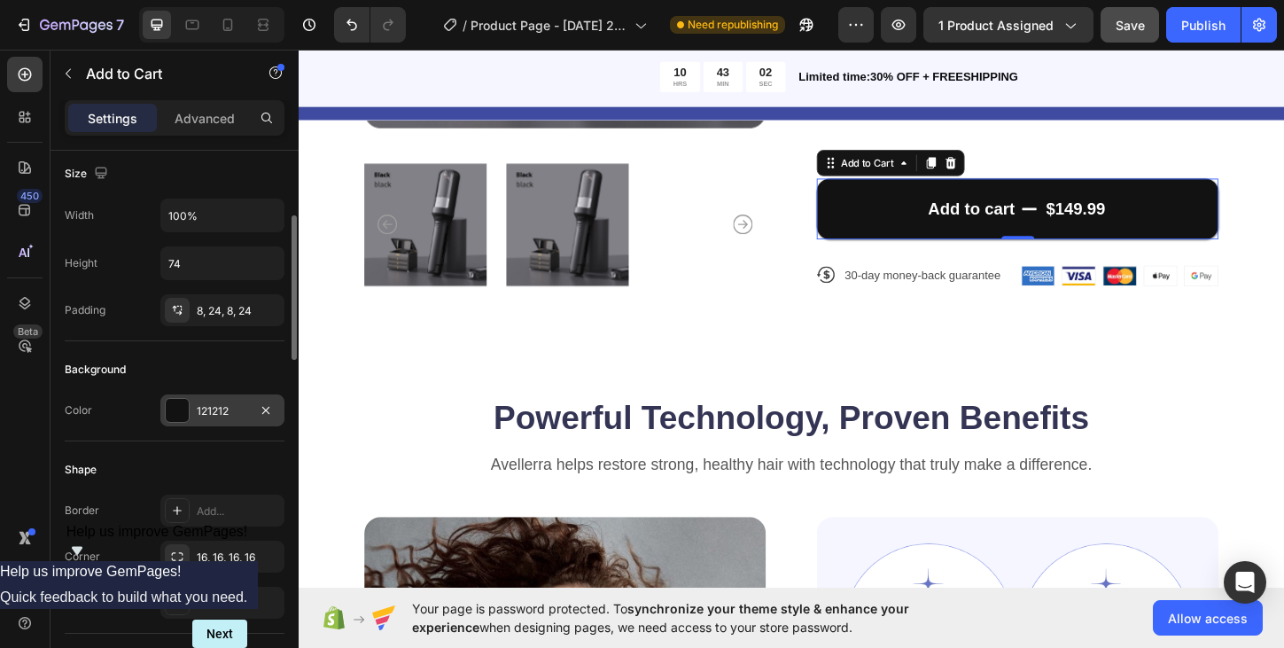
click at [172, 410] on div at bounding box center [177, 410] width 23 height 23
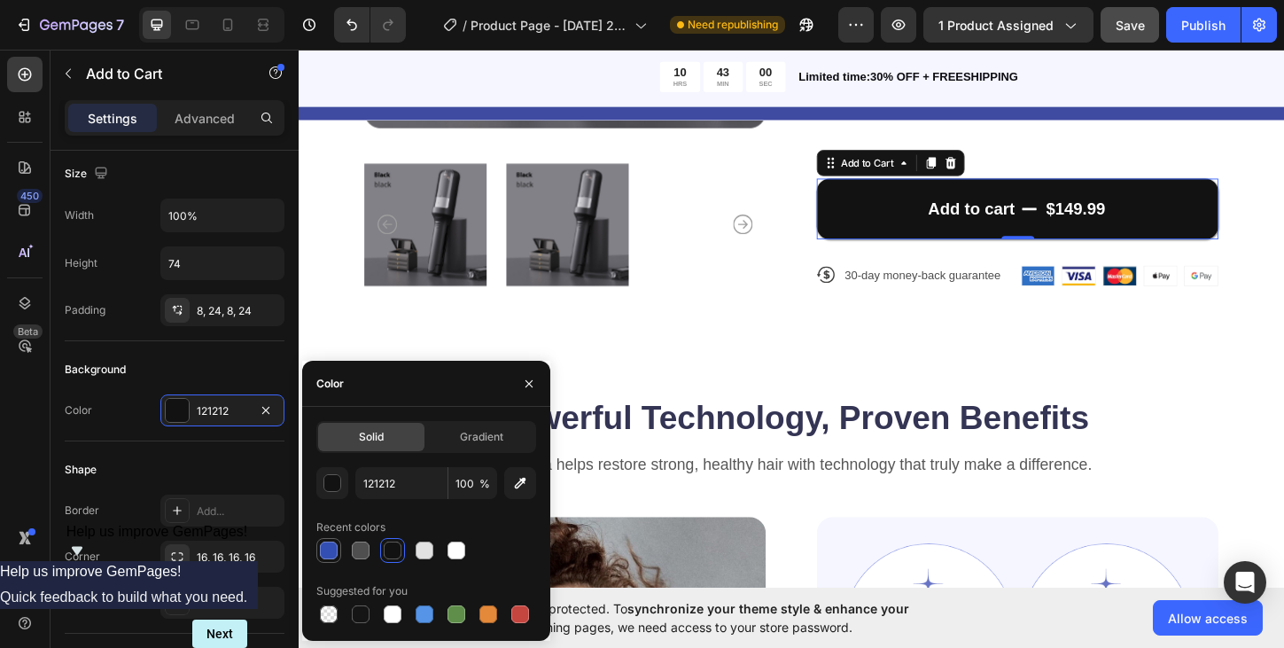
click at [330, 552] on div at bounding box center [329, 550] width 18 height 18
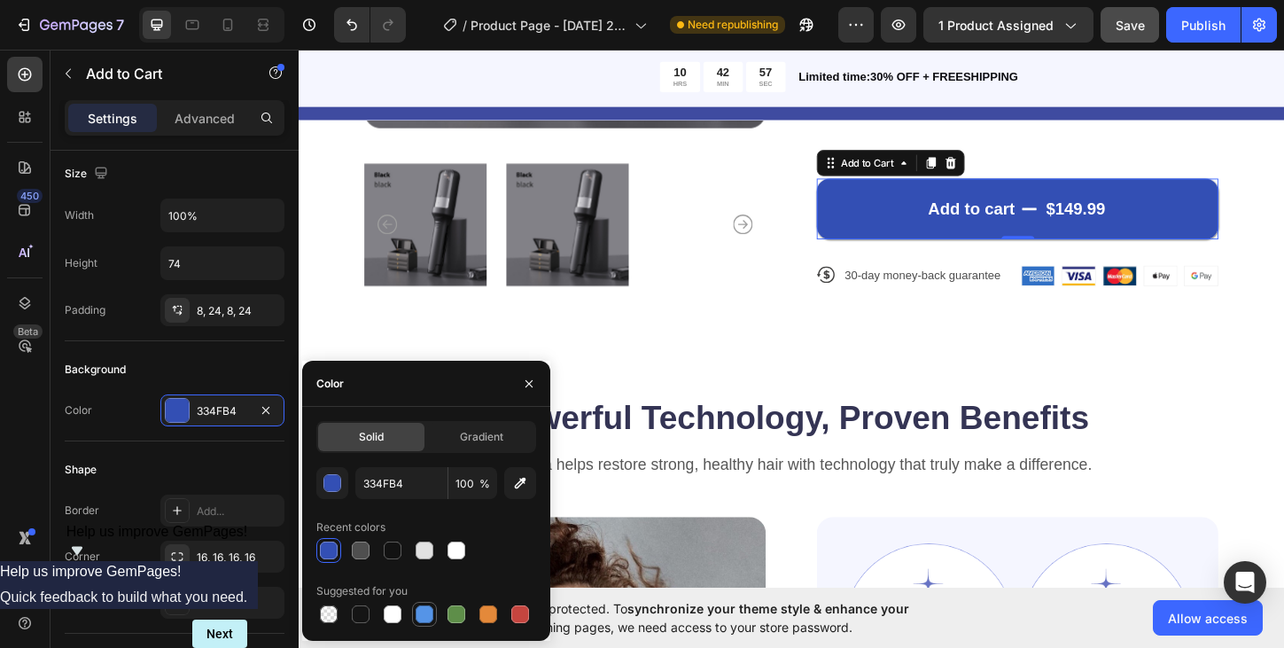
click at [422, 616] on div at bounding box center [424, 614] width 18 height 18
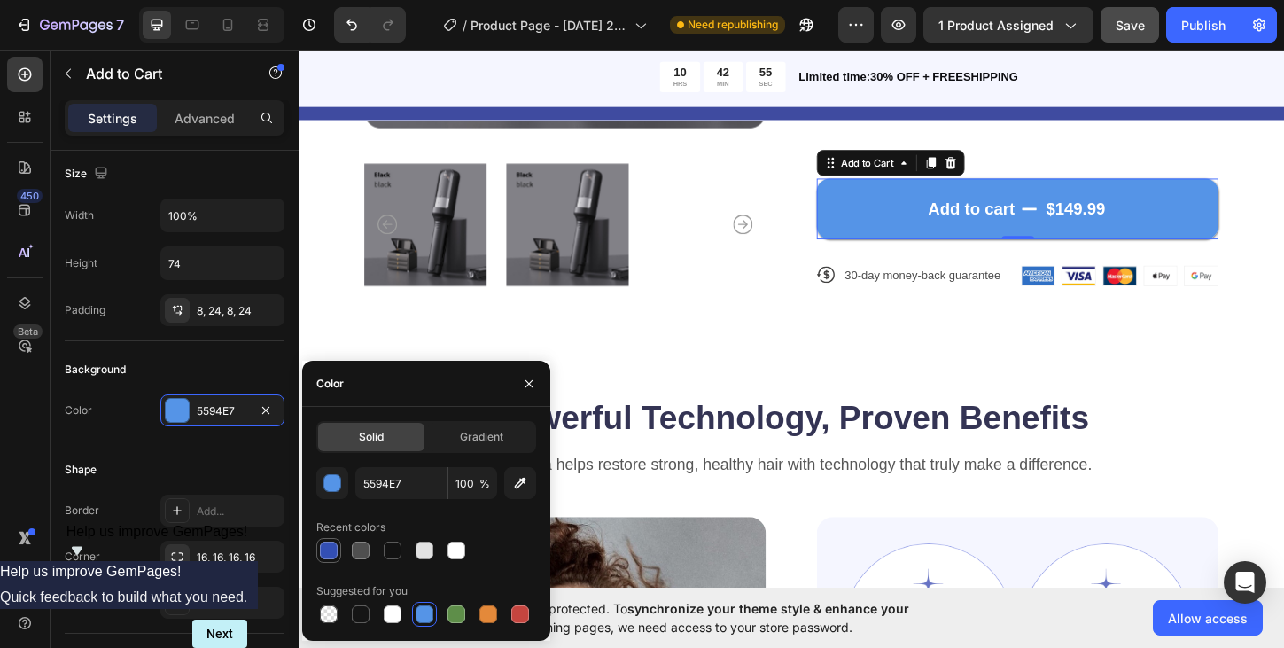
click at [327, 549] on div at bounding box center [329, 550] width 18 height 18
type input "334FB4"
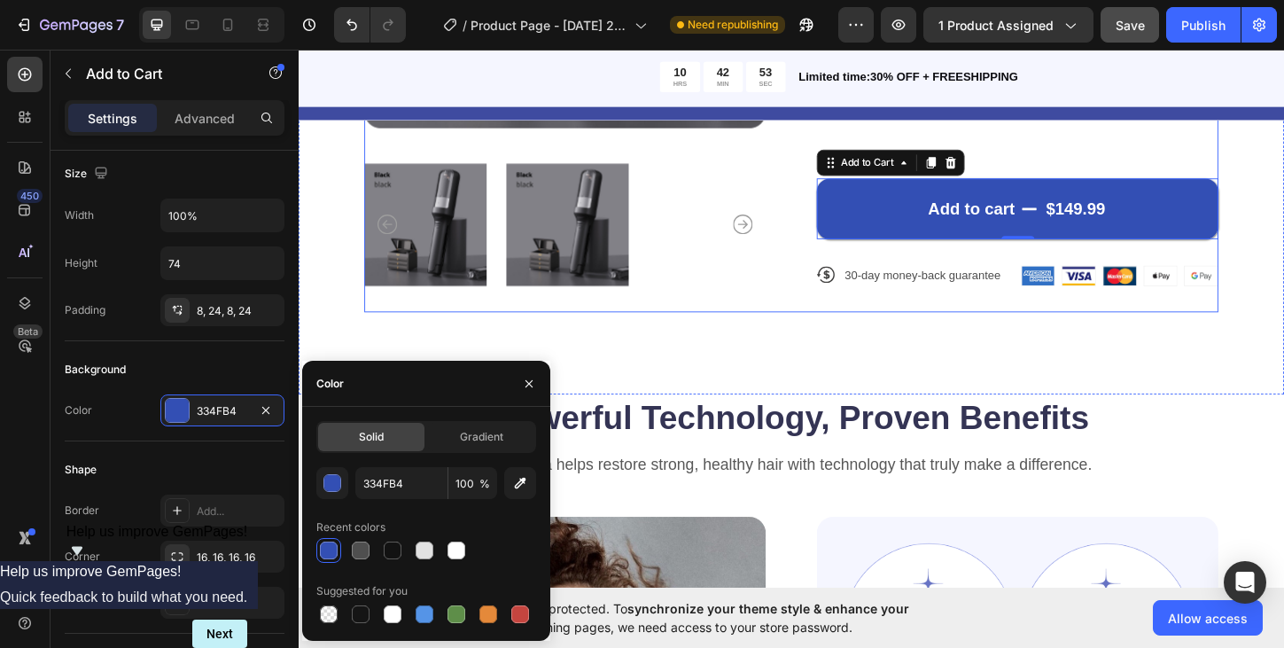
click at [811, 330] on div "Product Images Icon Icon Icon Icon Icon Icon List 122,000+ Happy Customers Text…" at bounding box center [829, 17] width 921 height 633
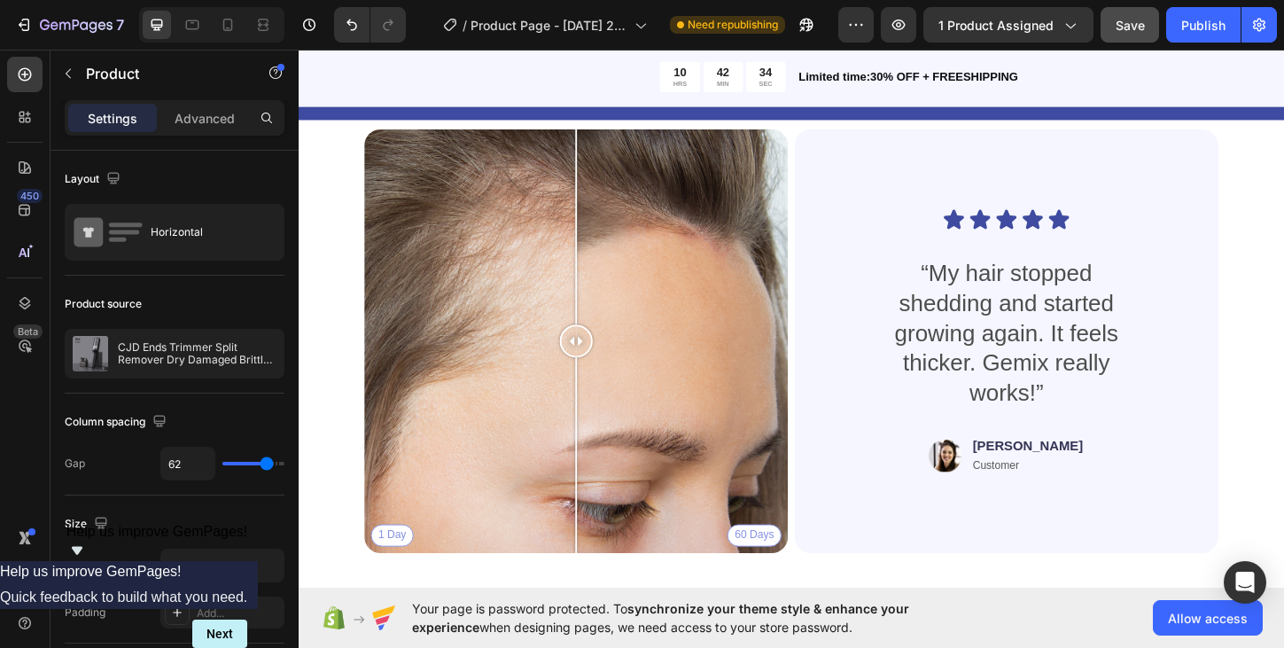
scroll to position [2091, 0]
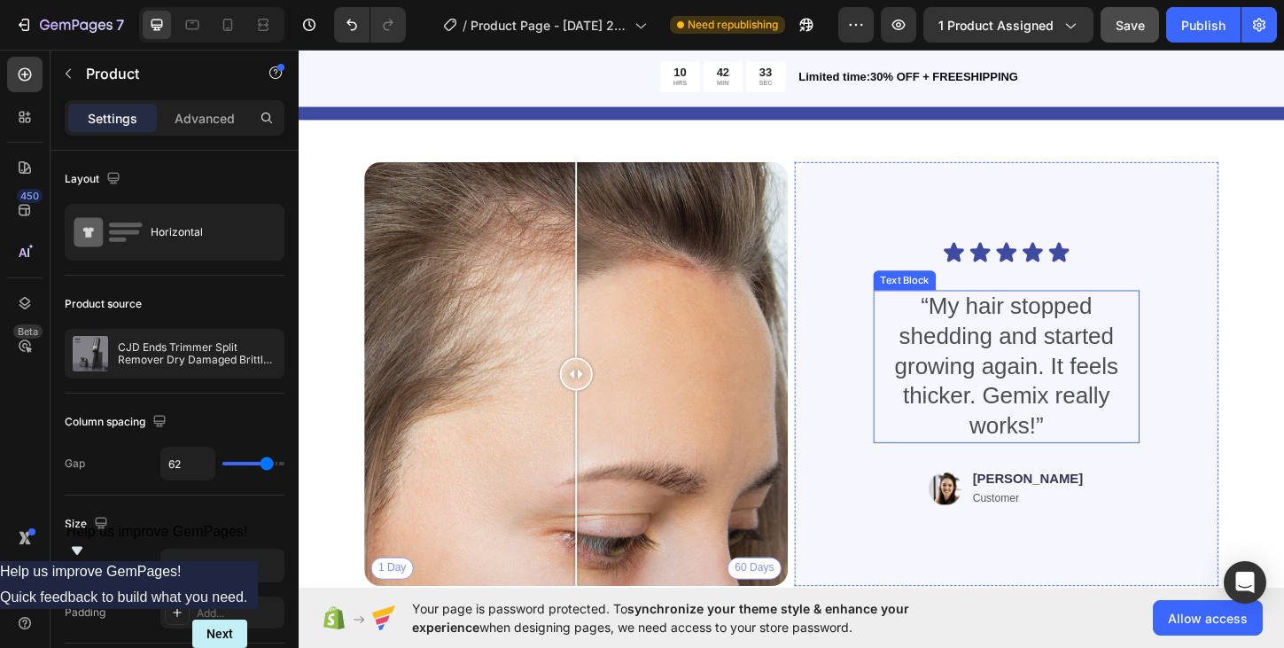
click at [1000, 337] on p "“My hair stopped shedding and started growing again. It feels thicker. Gemix re…" at bounding box center [1061, 391] width 283 height 161
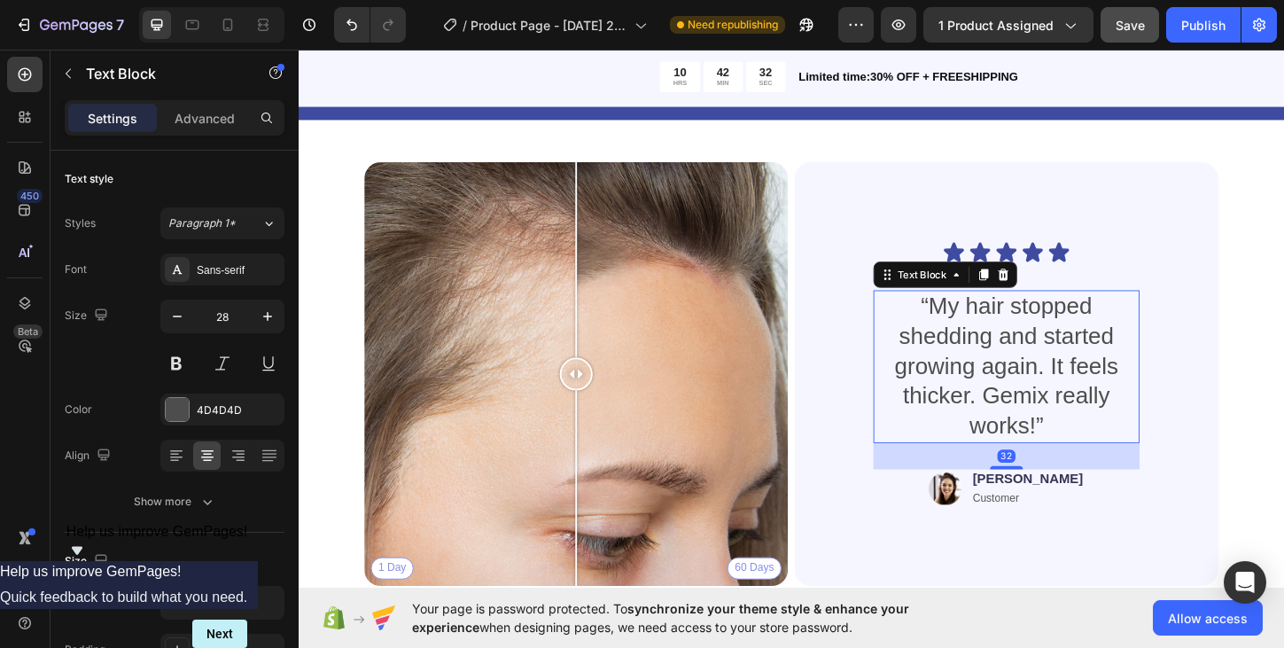
click at [980, 329] on p "“My hair stopped shedding and started growing again. It feels thicker. Gemix re…" at bounding box center [1061, 391] width 283 height 161
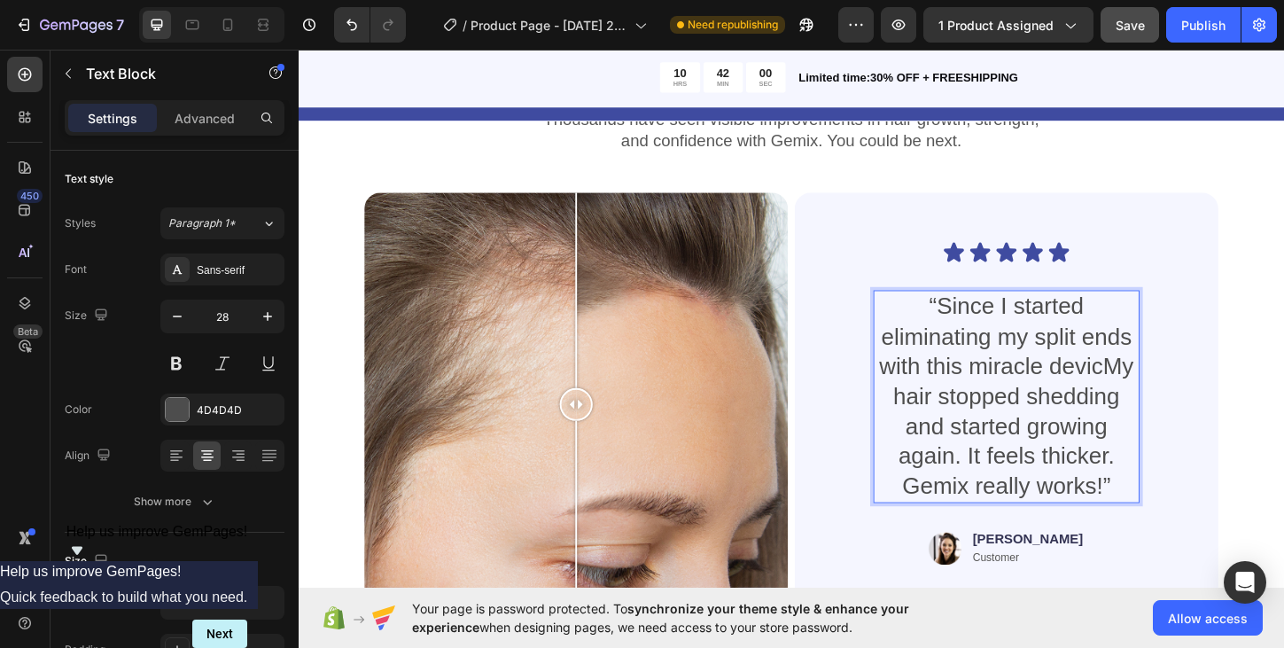
scroll to position [2042, 0]
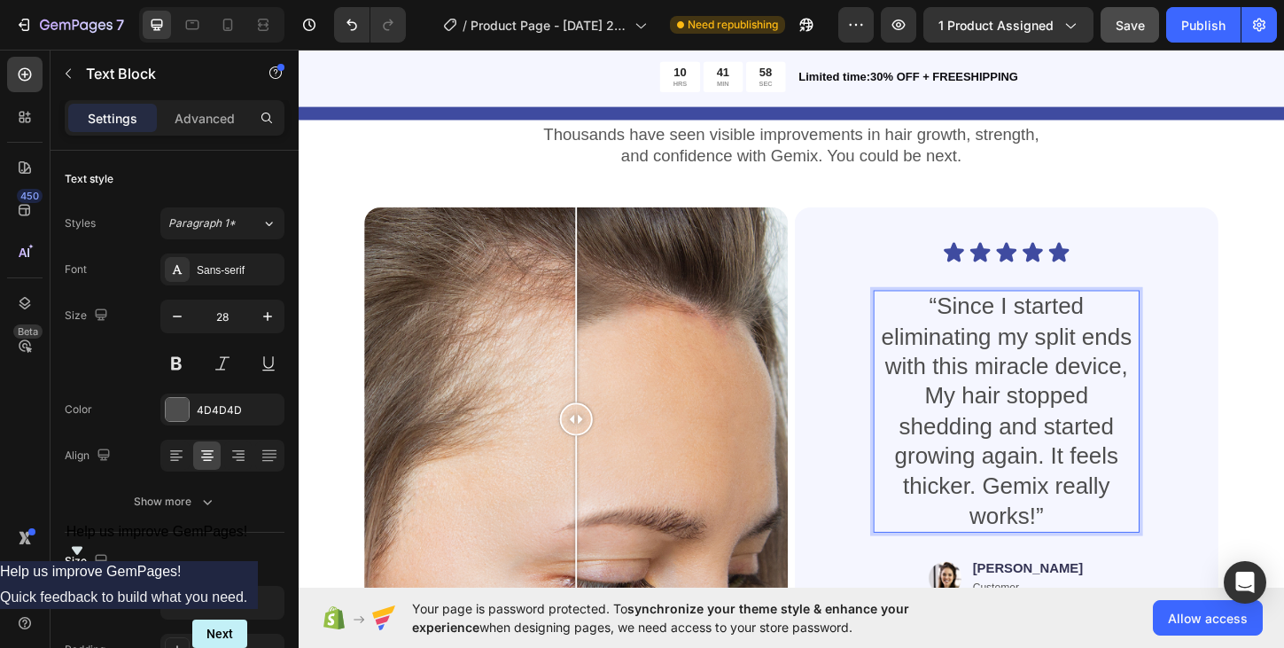
click at [991, 431] on p "“Since I started eliminating my split ends with this miracle device, My hair st…" at bounding box center [1061, 440] width 283 height 258
click at [1066, 427] on p "“Since I started eliminating my split ends with this miracle device, my hair st…" at bounding box center [1061, 440] width 283 height 258
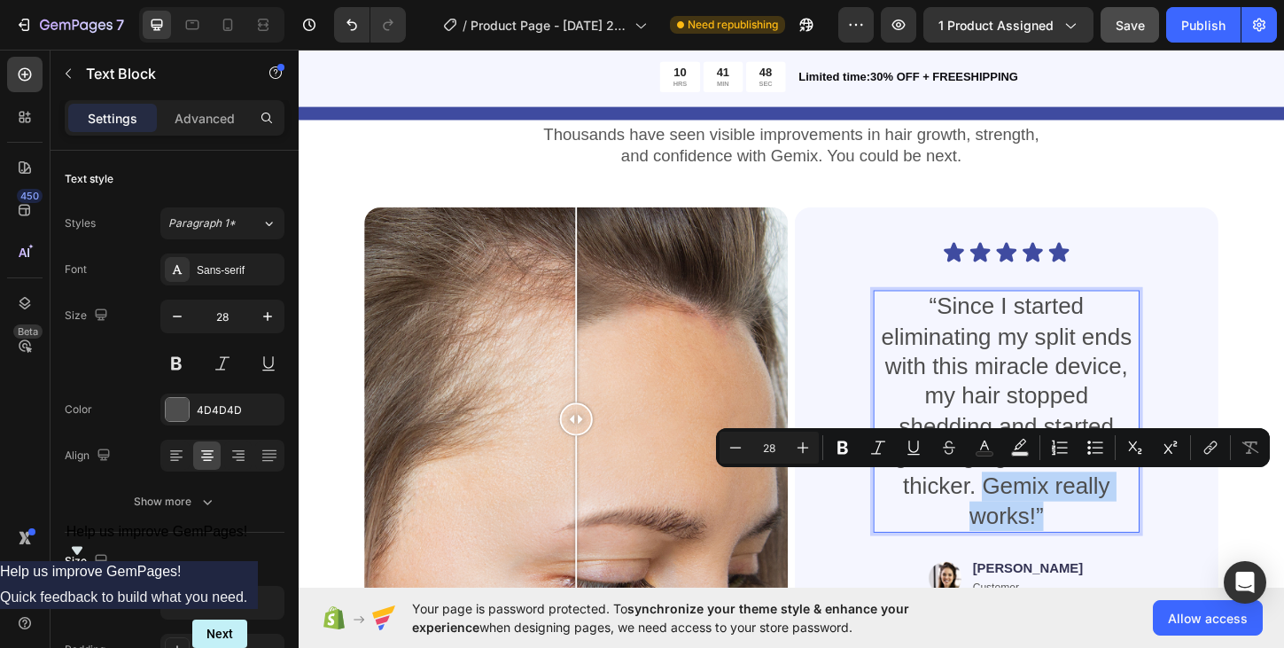
drag, startPoint x: 1040, startPoint y: 515, endPoint x: 1117, endPoint y: 544, distance: 82.4
click at [1117, 545] on p "“Since I started eliminating my split ends with this miracle device, my hair st…" at bounding box center [1061, 440] width 283 height 258
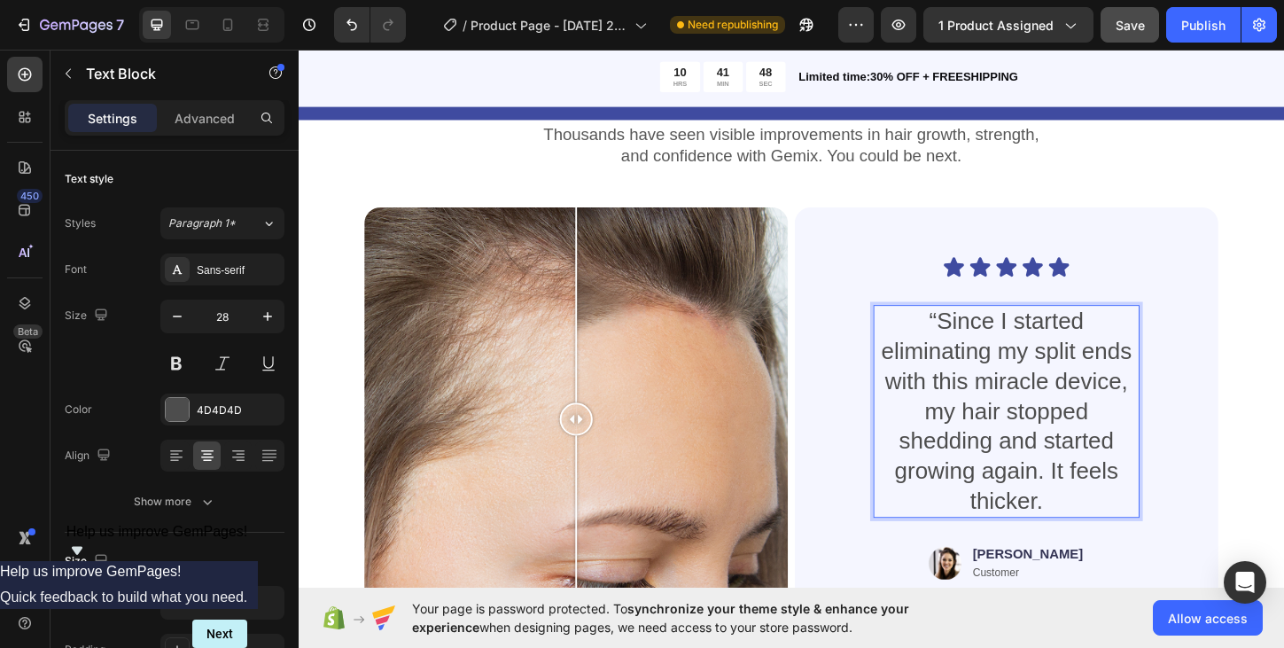
scroll to position [2058, 0]
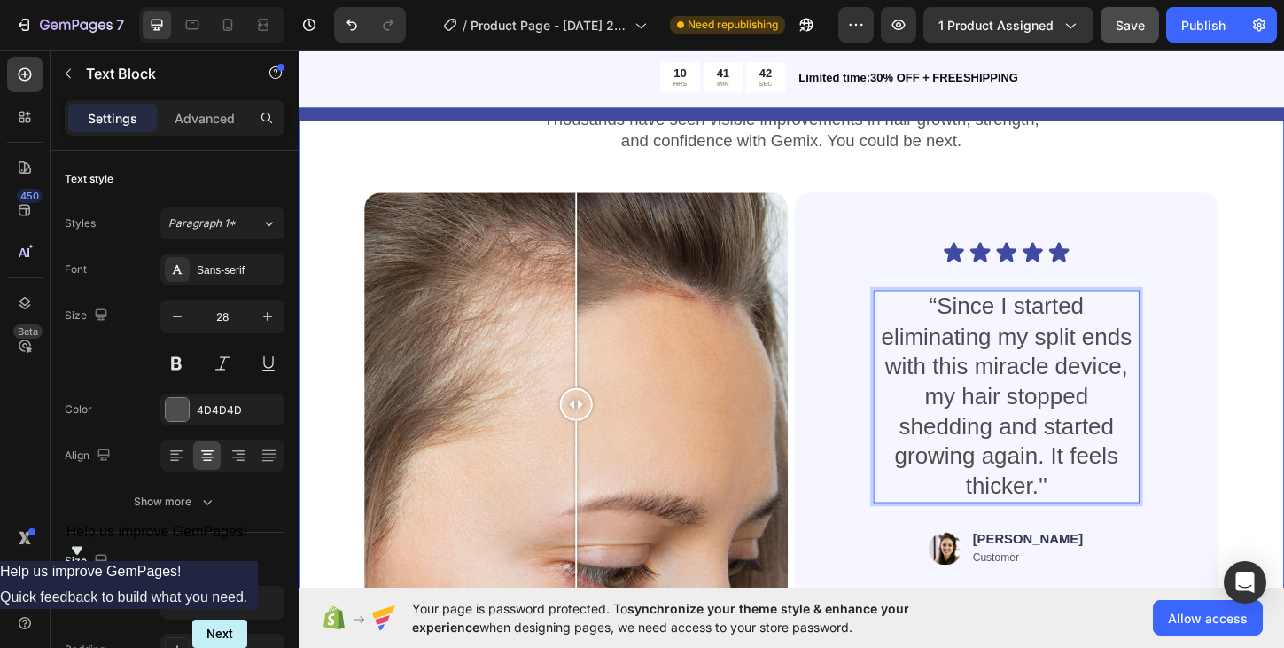
click at [1283, 369] on div "Real People. Real Hair Results Heading Thousands have seen visible improvements…" at bounding box center [830, 406] width 1063 height 716
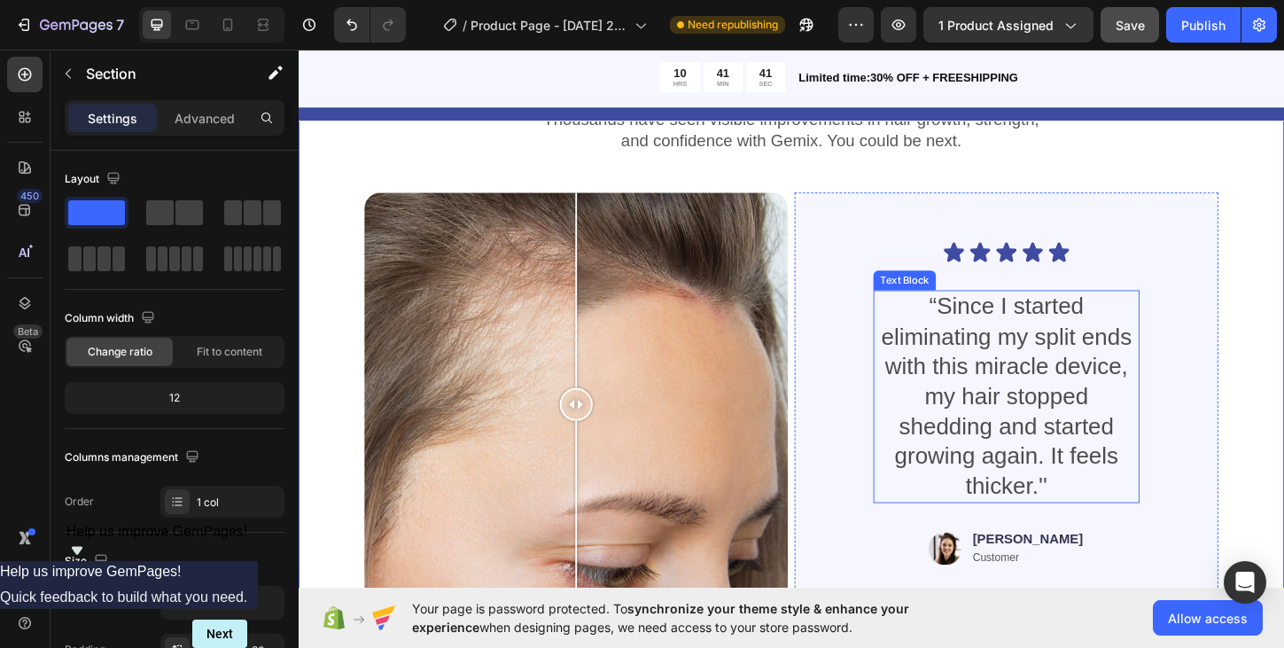
click at [1092, 392] on p "“Since I started eliminating my split ends with this miracle device, my hair st…" at bounding box center [1061, 424] width 283 height 226
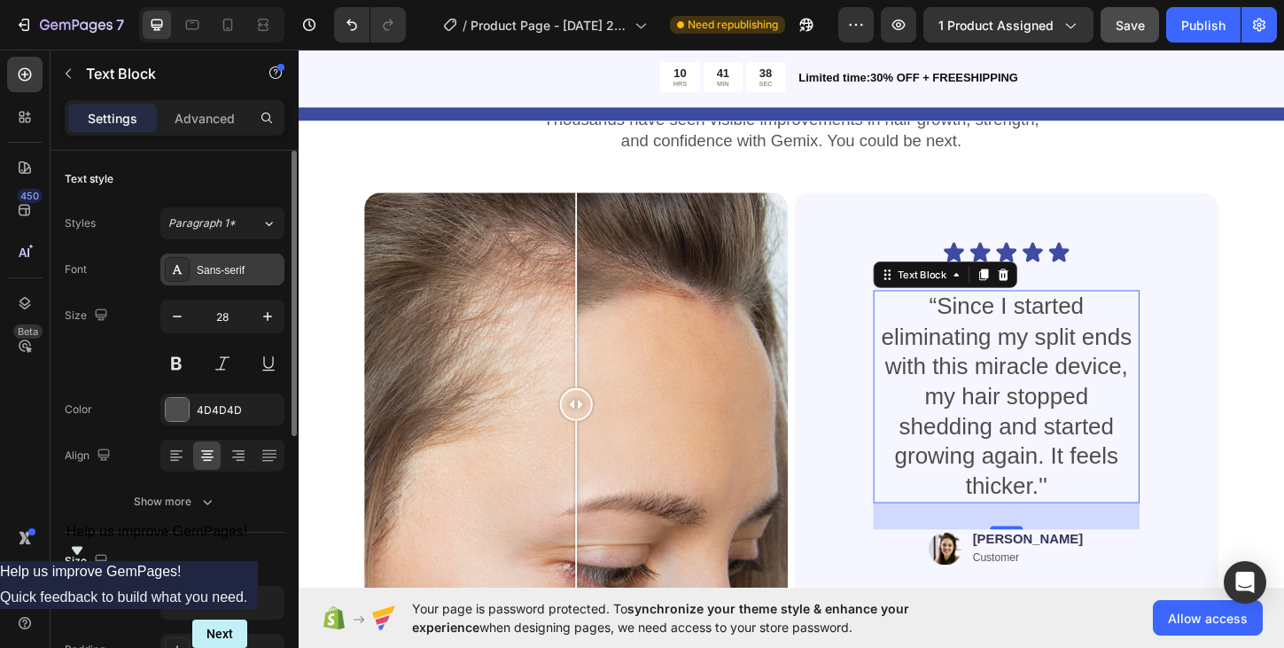
click at [206, 274] on div "Sans-serif" at bounding box center [238, 270] width 83 height 16
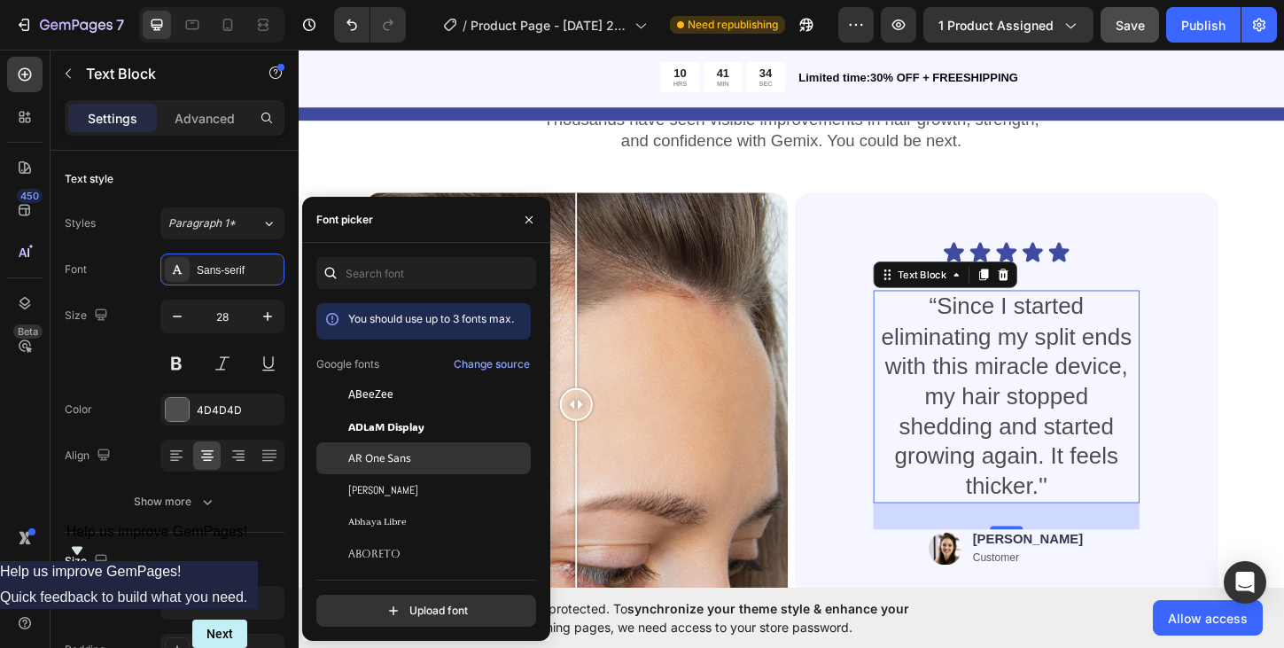
click at [404, 462] on span "AR One Sans" at bounding box center [379, 458] width 63 height 16
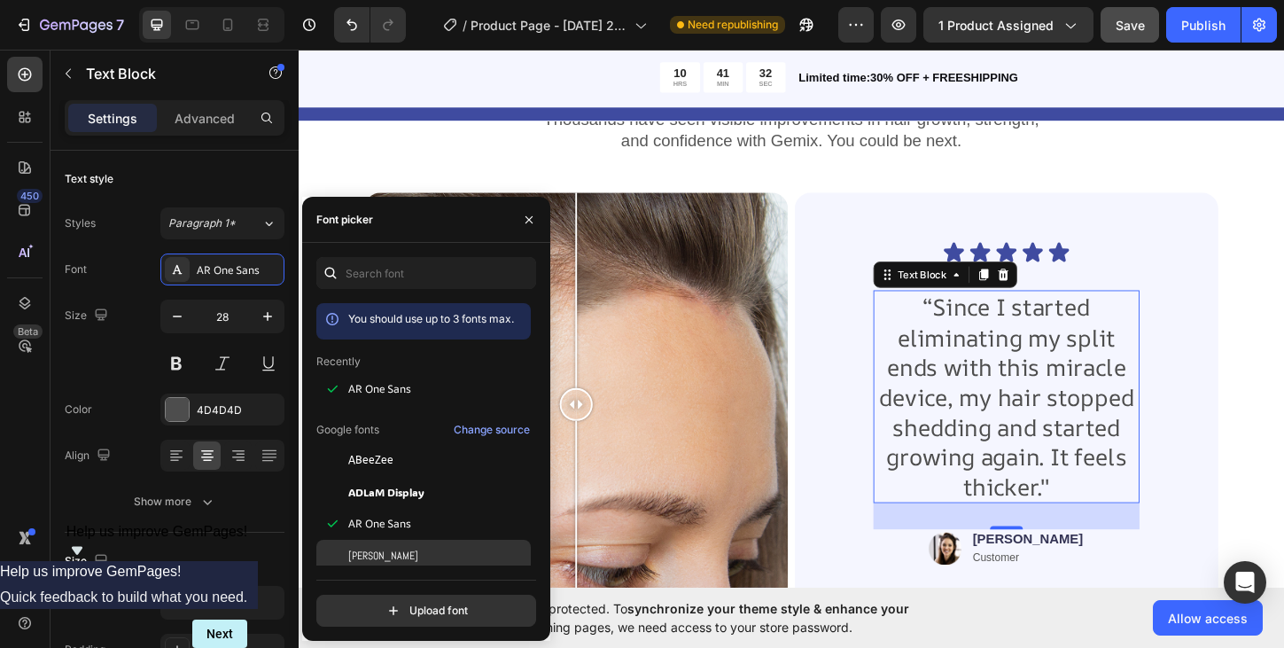
click at [391, 554] on div "[PERSON_NAME]" at bounding box center [437, 555] width 179 height 16
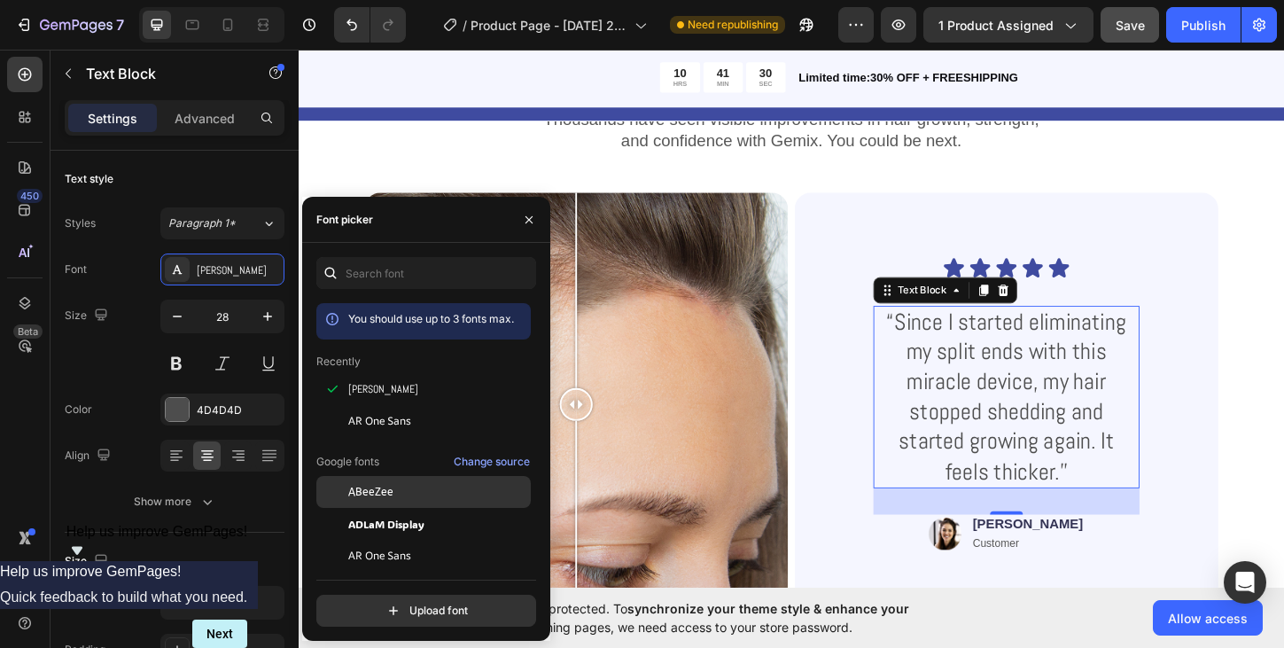
click at [407, 491] on div "ABeeZee" at bounding box center [437, 492] width 179 height 16
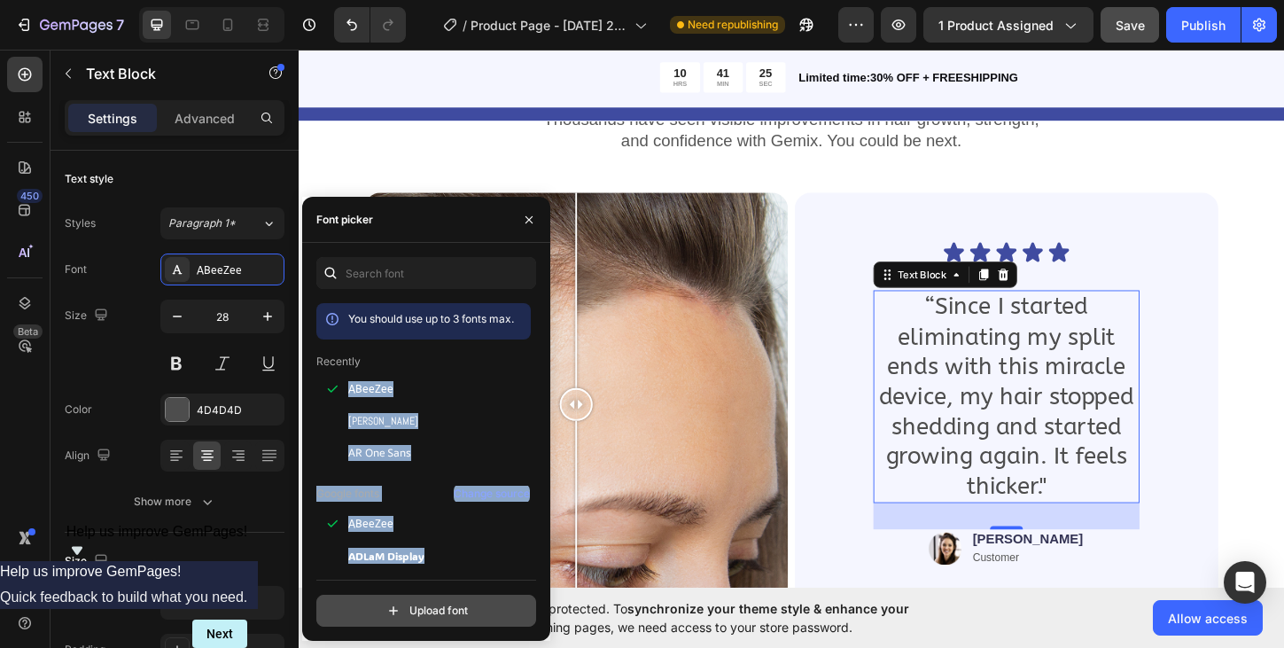
drag, startPoint x: 470, startPoint y: 353, endPoint x: 432, endPoint y: 594, distance: 243.1
click at [432, 595] on div "You should use up to 3 fonts max. Recently ABeeZee Abel AR One Sans Google font…" at bounding box center [426, 441] width 220 height 369
click at [432, 605] on input "file" at bounding box center [464, 610] width 443 height 30
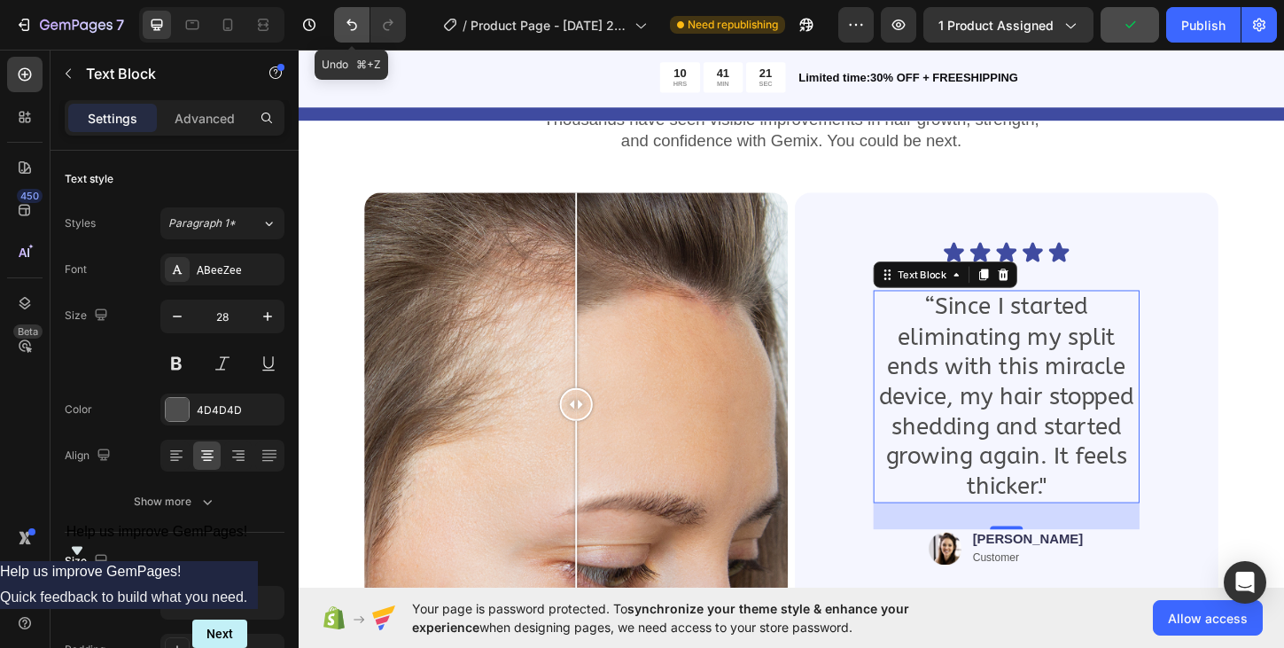
click at [353, 36] on button "Undo/Redo" at bounding box center [351, 24] width 35 height 35
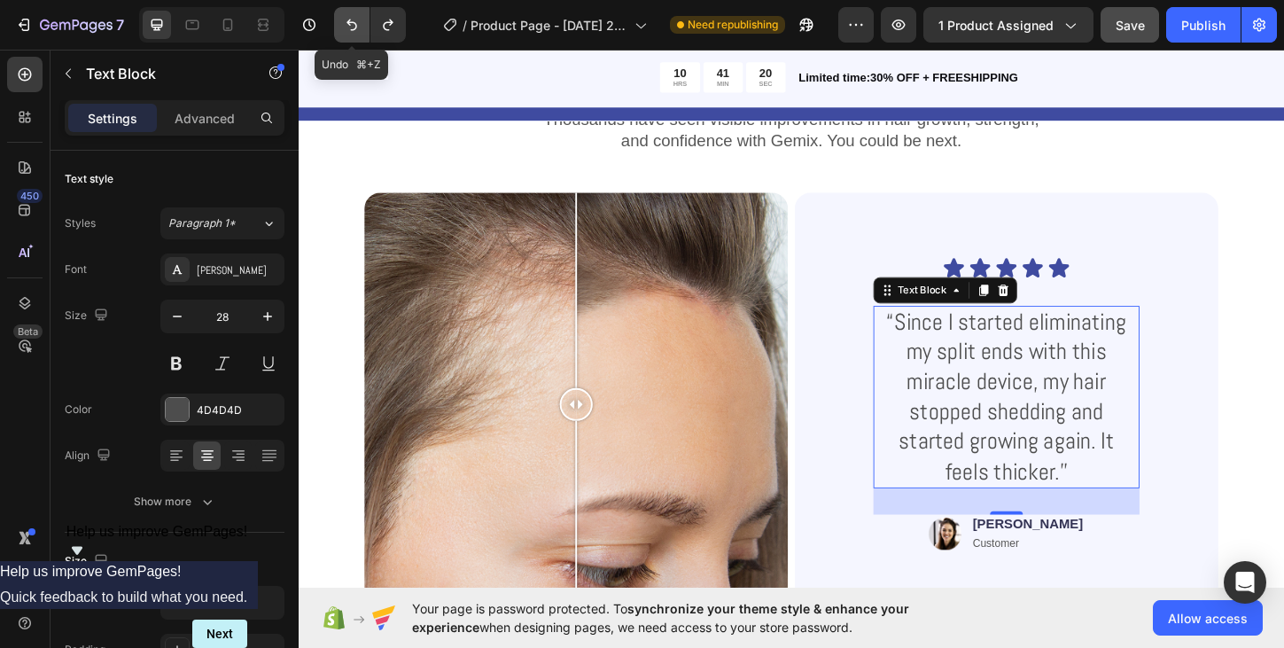
click at [353, 36] on button "Undo/Redo" at bounding box center [351, 24] width 35 height 35
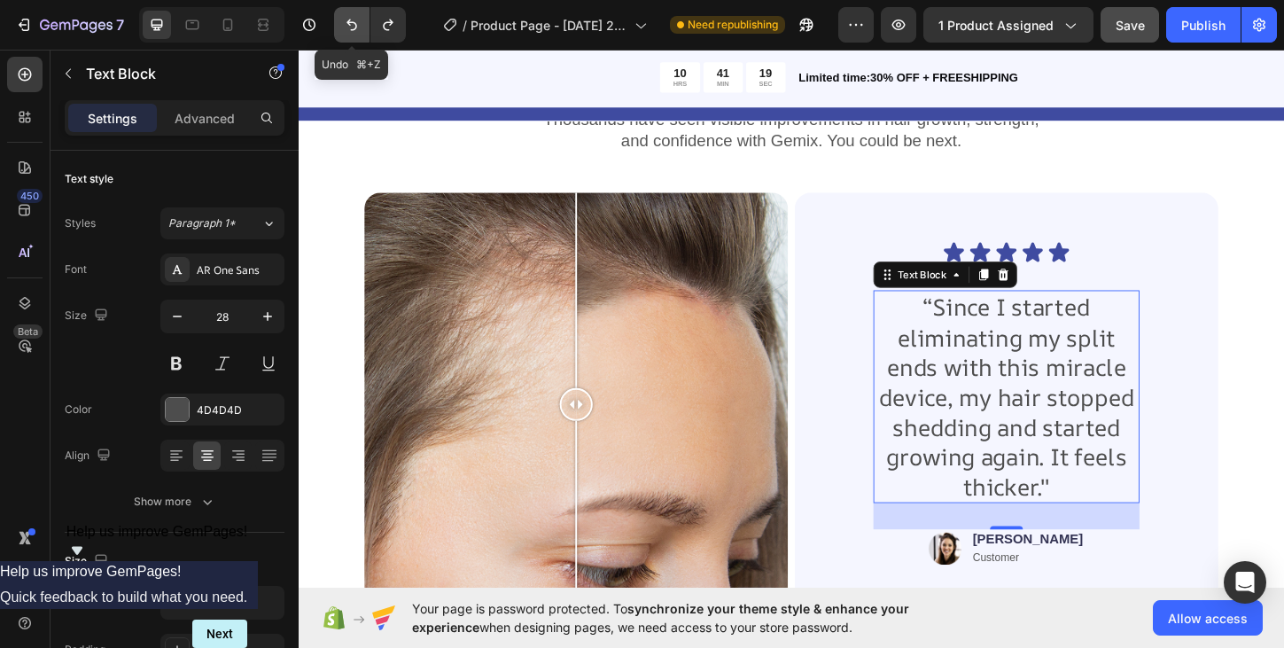
click at [353, 36] on button "Undo/Redo" at bounding box center [351, 24] width 35 height 35
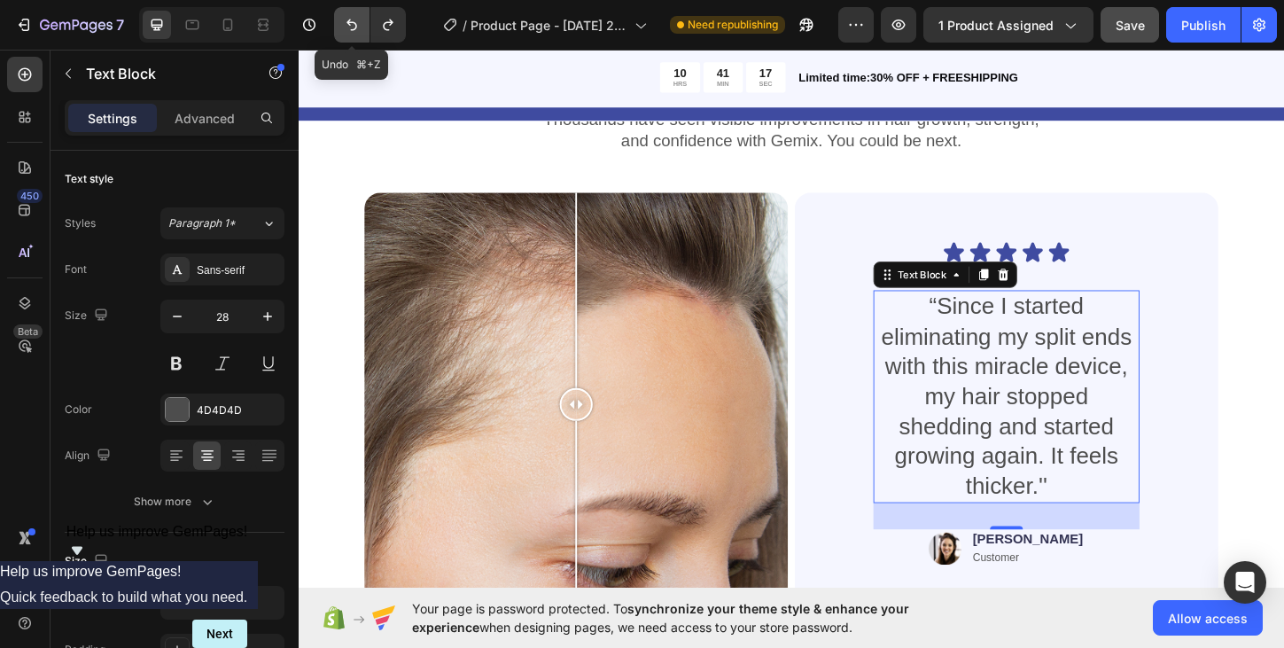
click at [352, 37] on button "Undo/Redo" at bounding box center [351, 24] width 35 height 35
click at [393, 35] on button "Undo/Redo" at bounding box center [387, 24] width 35 height 35
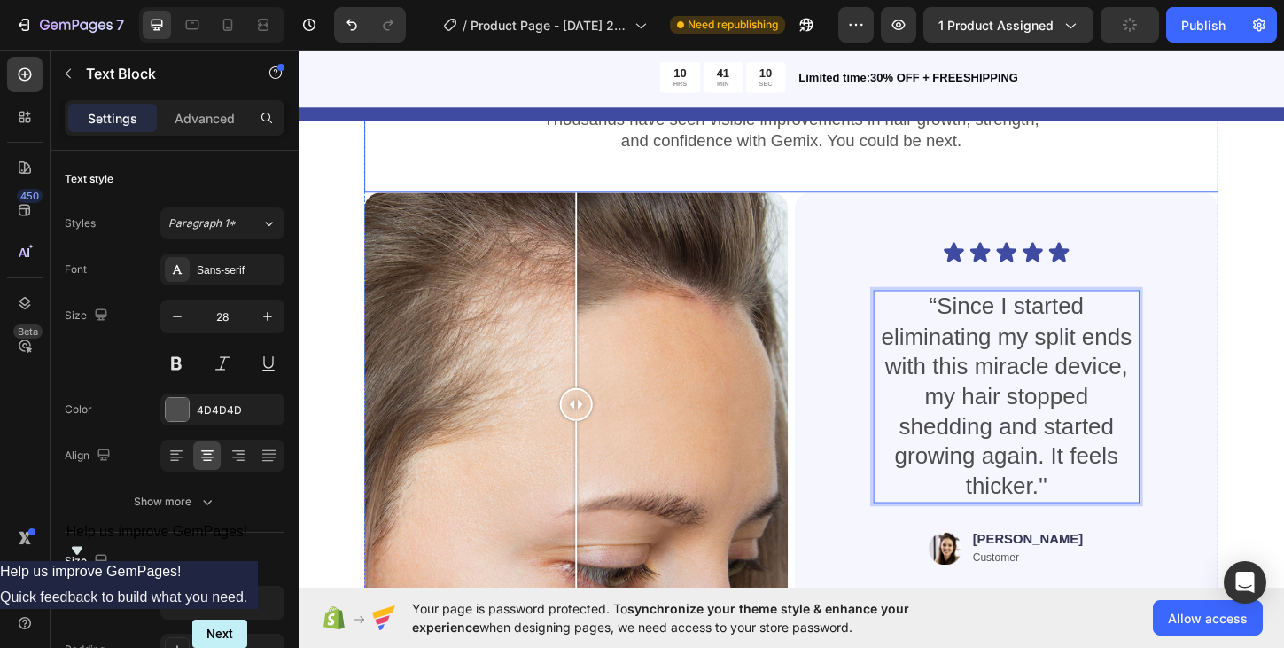
click at [1271, 189] on div "Thousands have seen visible improvements in hair growth, strength, and confiden…" at bounding box center [829, 158] width 921 height 92
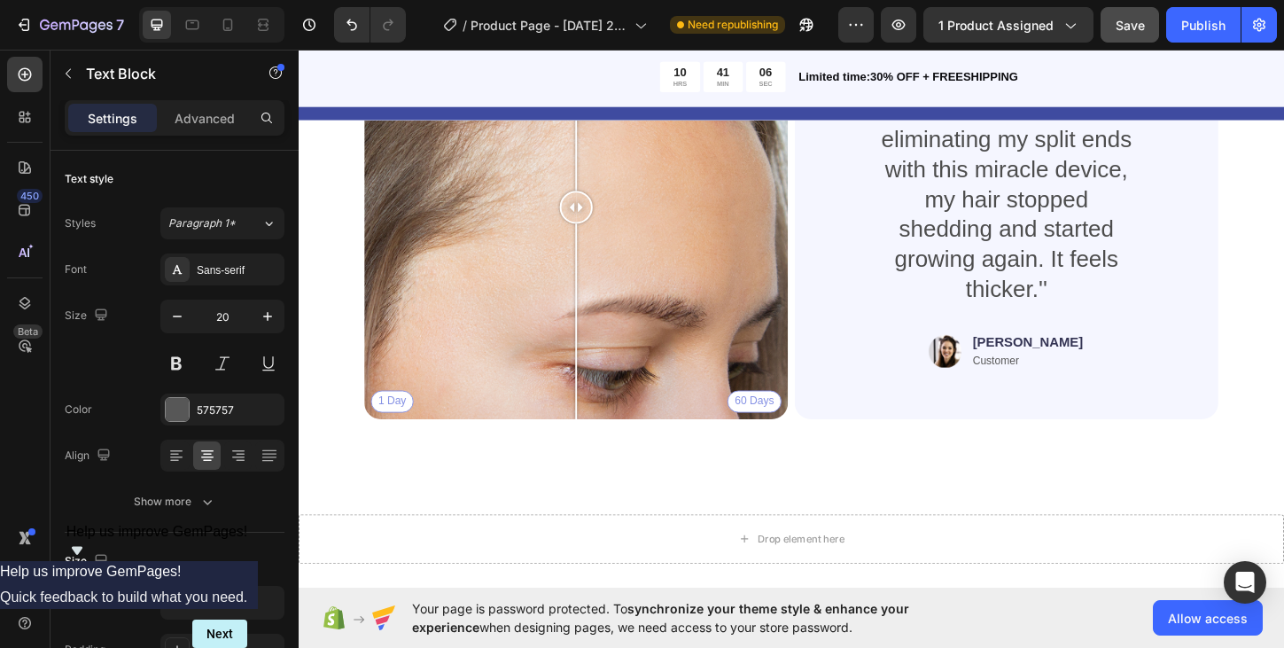
scroll to position [2235, 0]
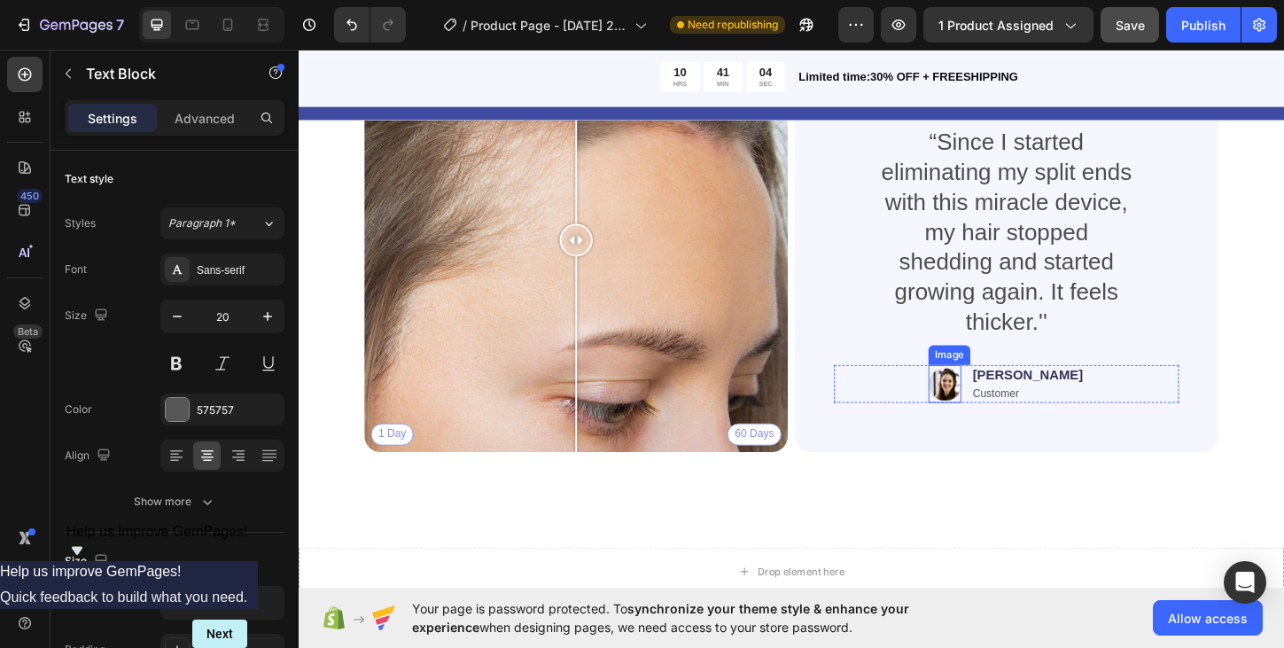
click at [1013, 410] on img at bounding box center [995, 410] width 35 height 41
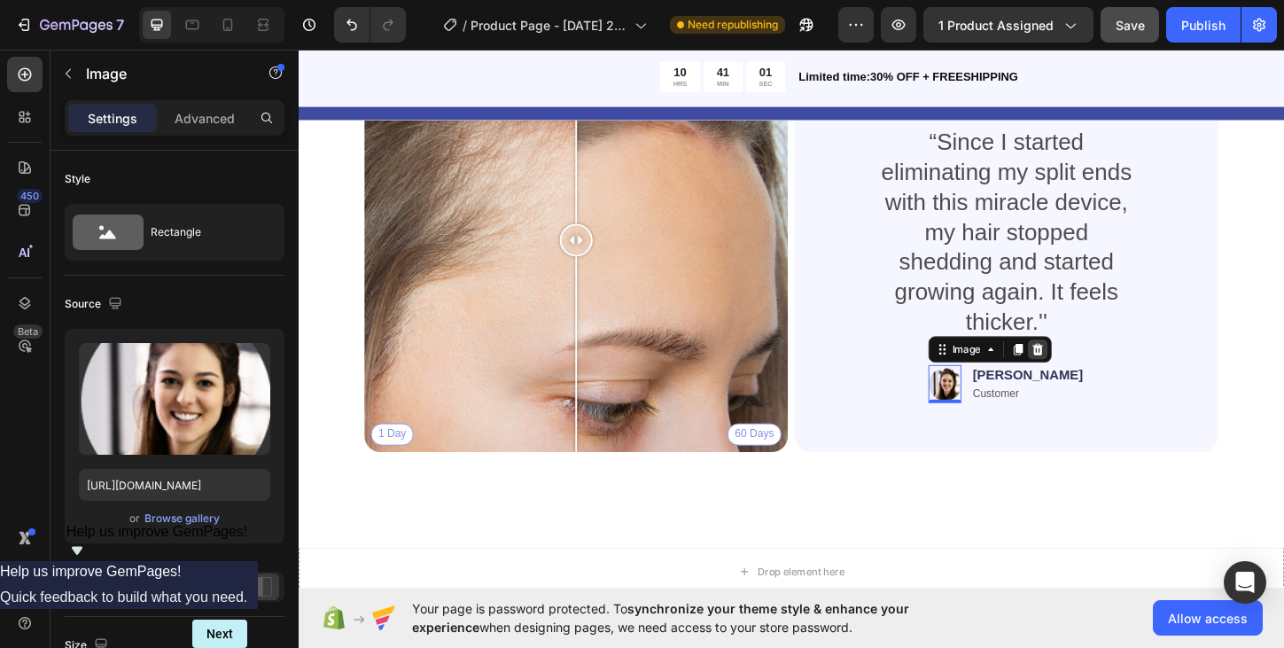
click at [1101, 373] on icon at bounding box center [1096, 373] width 12 height 12
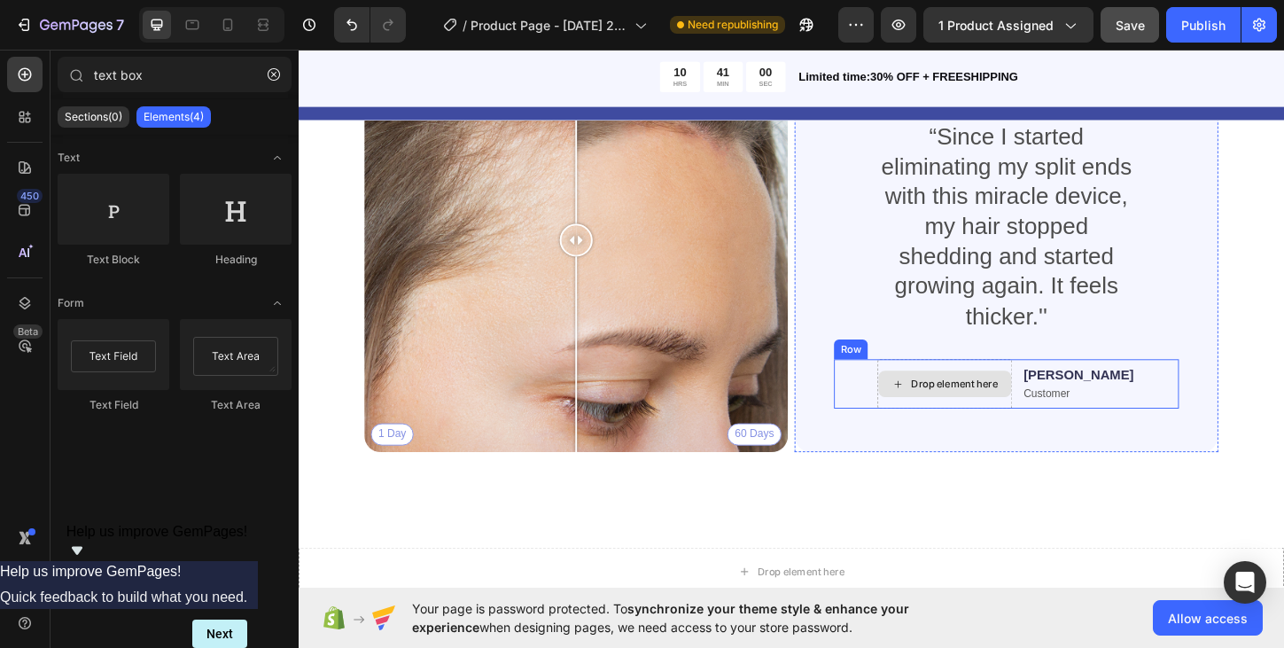
click at [1045, 391] on div "Drop element here" at bounding box center [995, 410] width 145 height 53
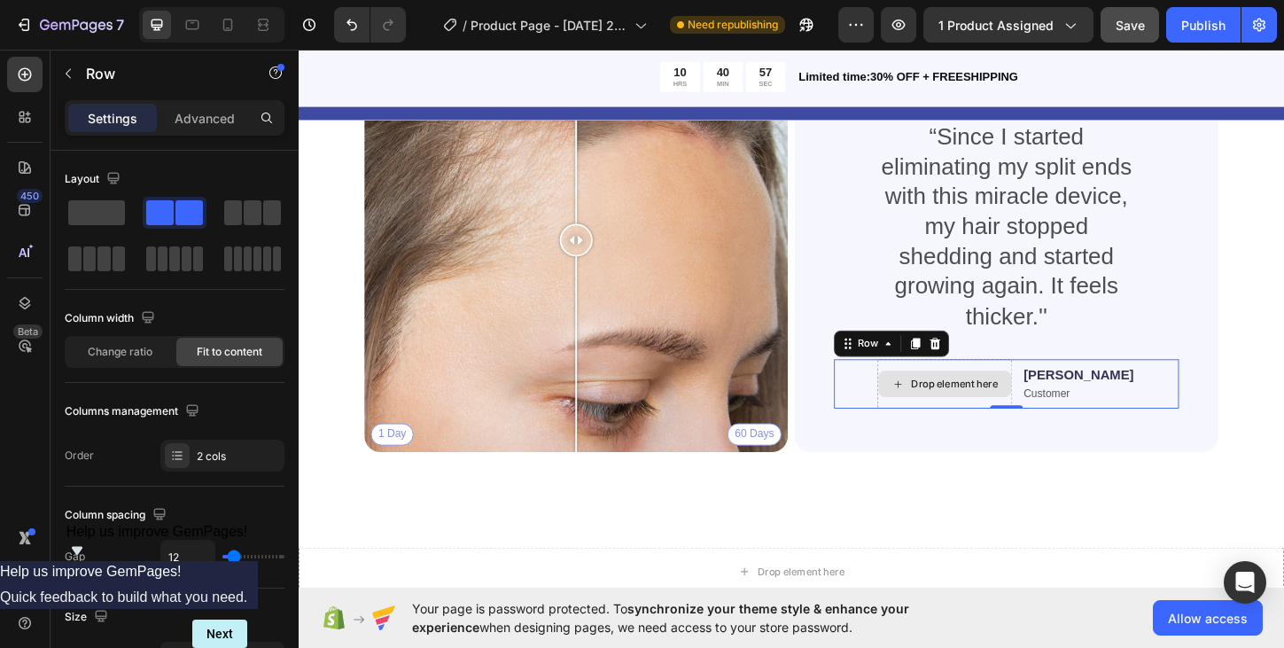
click at [998, 425] on div "Drop element here" at bounding box center [995, 410] width 145 height 53
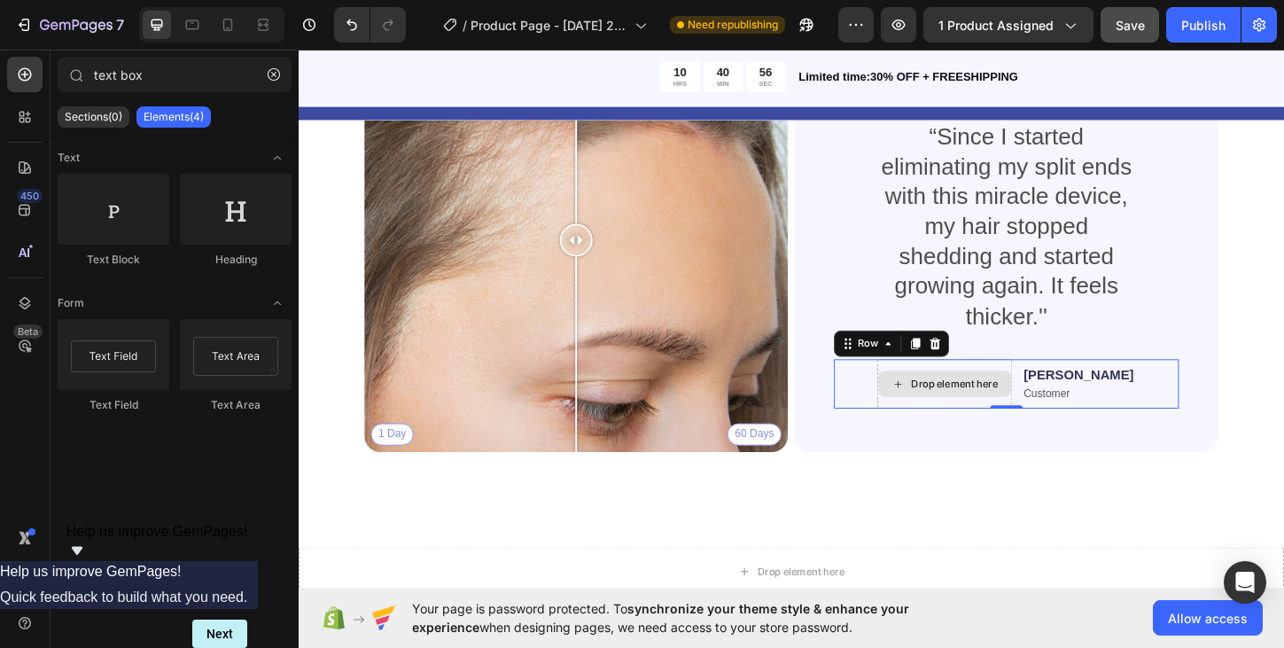
click at [952, 405] on icon at bounding box center [945, 410] width 14 height 15
click at [958, 419] on div "Drop element here" at bounding box center [996, 410] width 144 height 28
click at [966, 390] on div "Drop element here" at bounding box center [995, 410] width 145 height 53
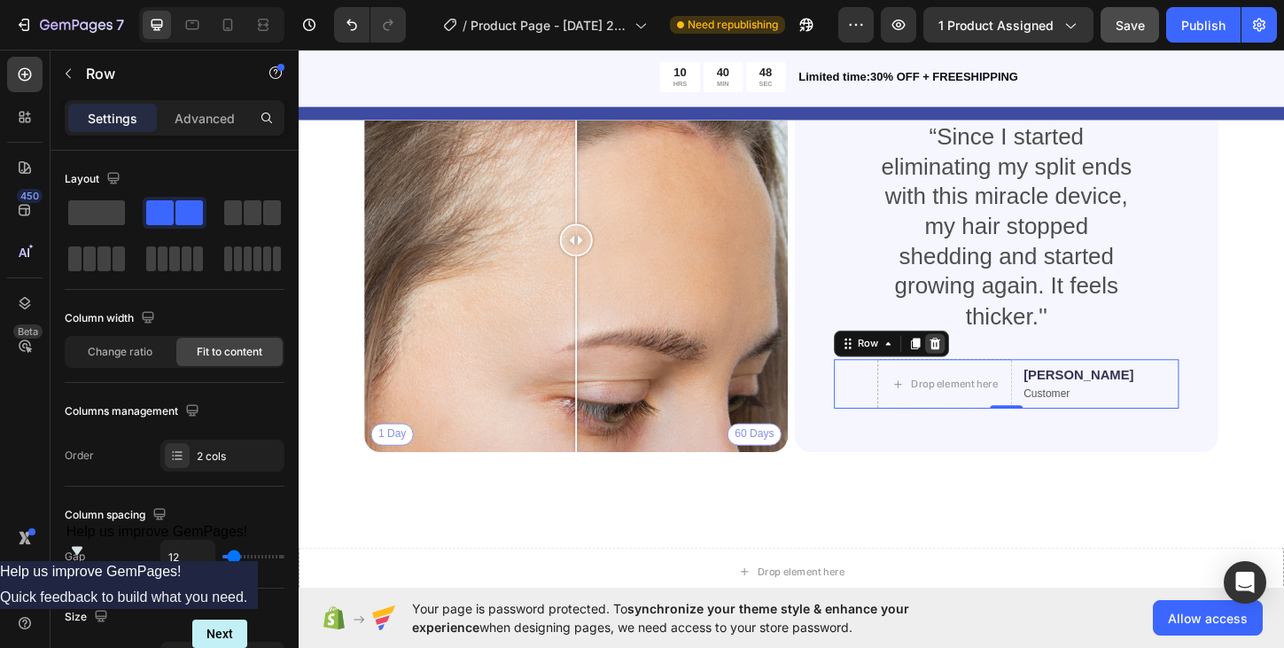
click at [984, 364] on icon at bounding box center [986, 367] width 12 height 12
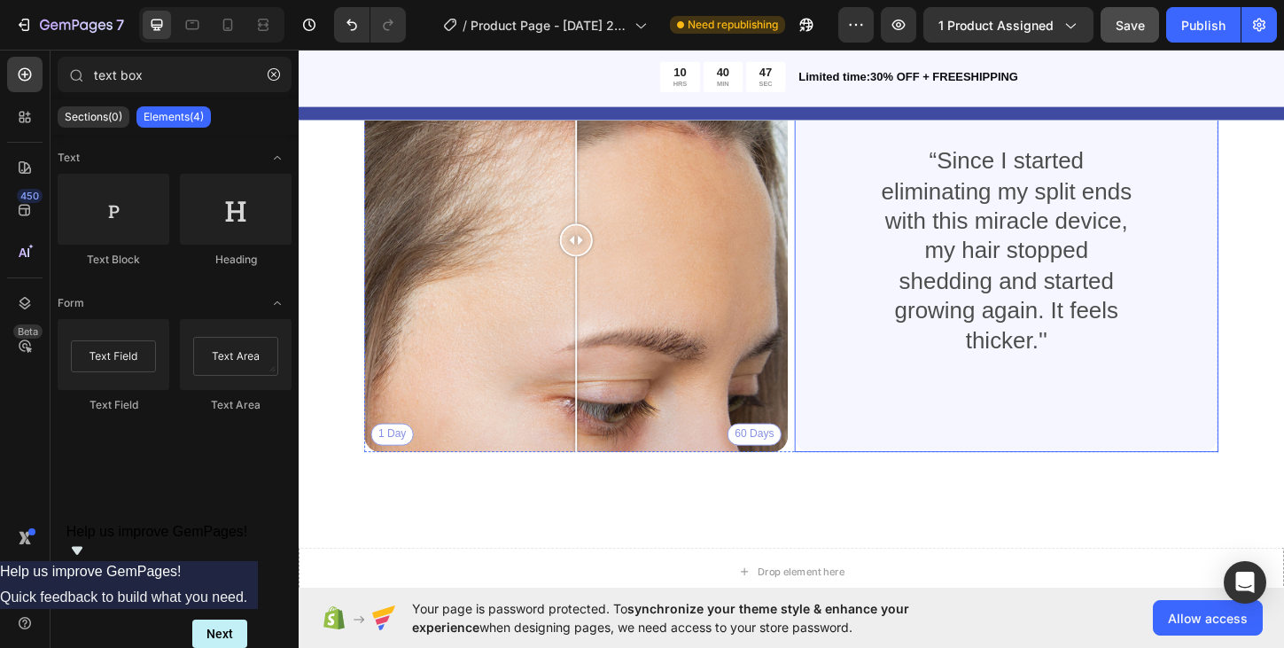
click at [1000, 416] on div "Icon Icon Icon Icon Icon Icon List “Since I started eliminating my split ends w…" at bounding box center [1062, 255] width 372 height 400
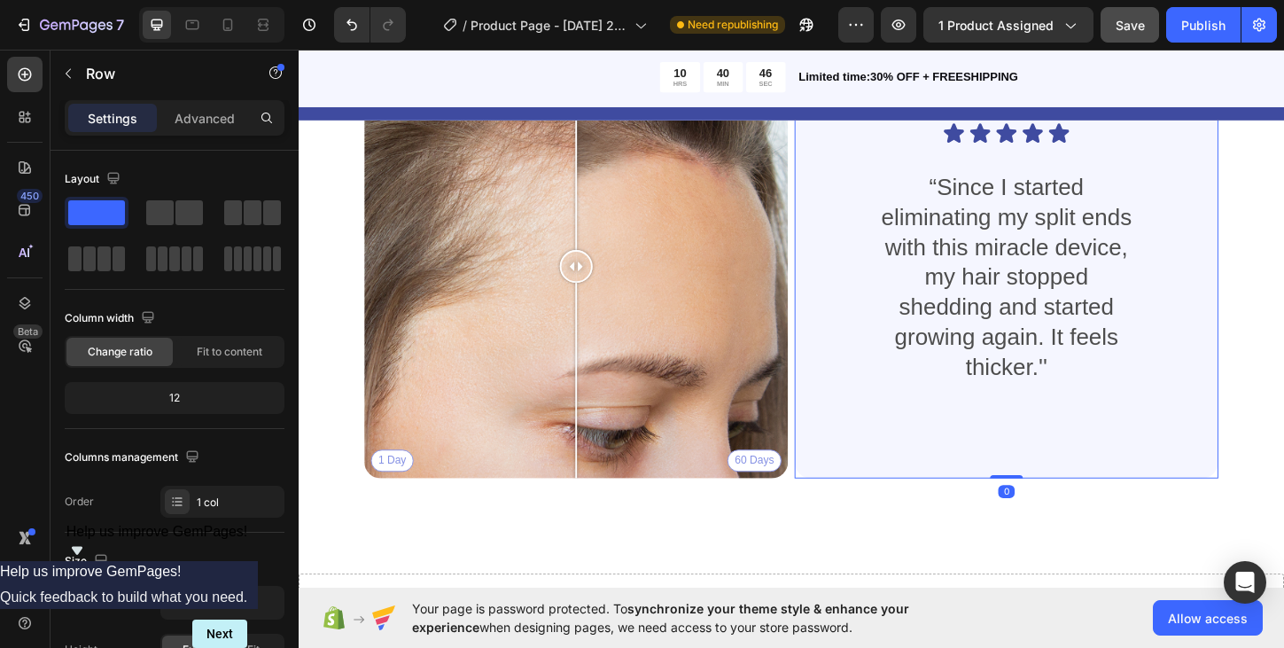
scroll to position [2200, 0]
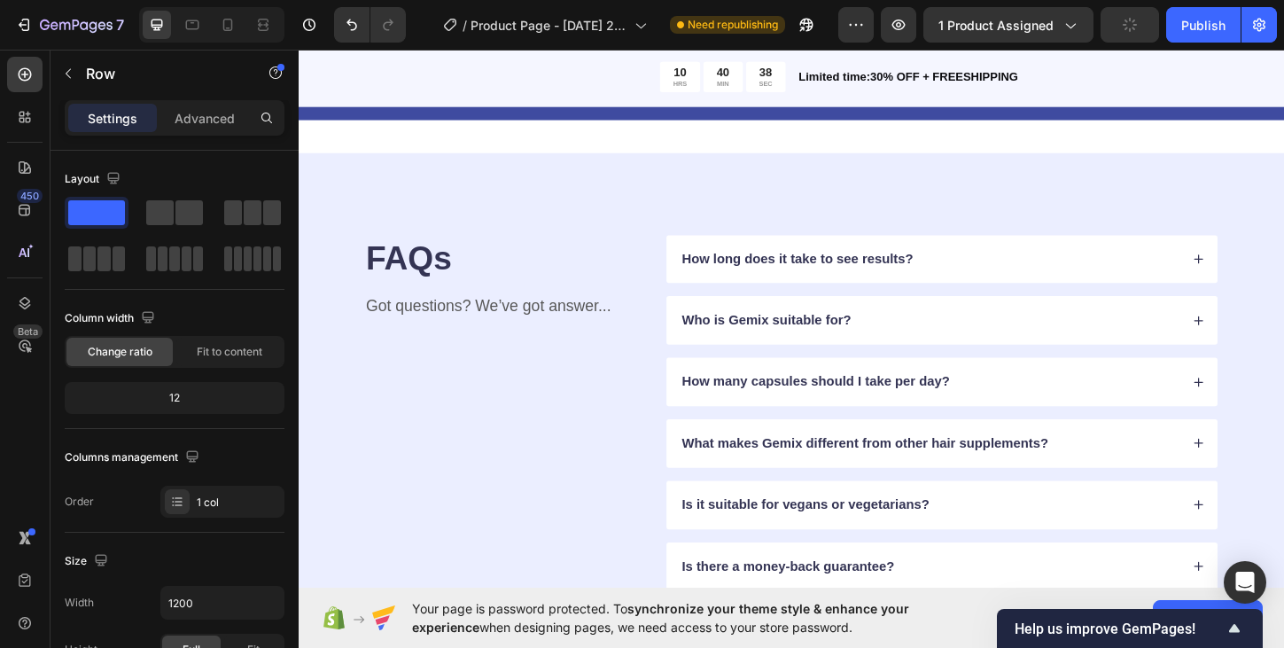
scroll to position [2873, 0]
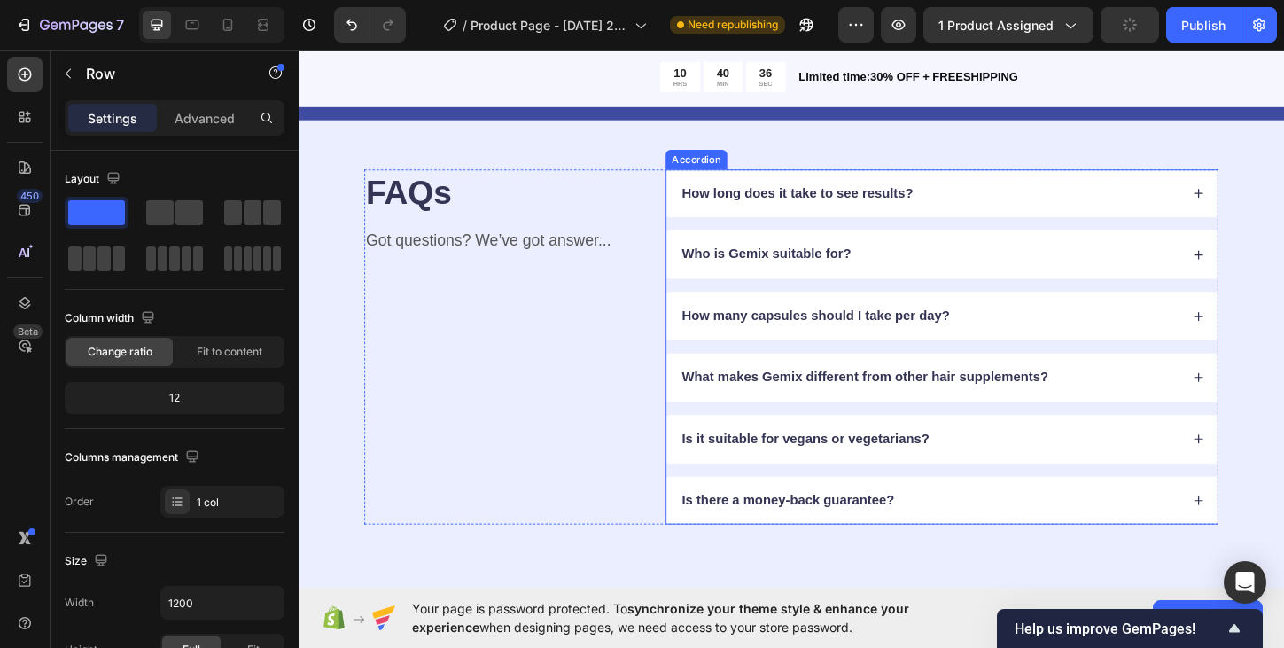
click at [1249, 212] on div "How long does it take to see results?" at bounding box center [992, 205] width 594 height 52
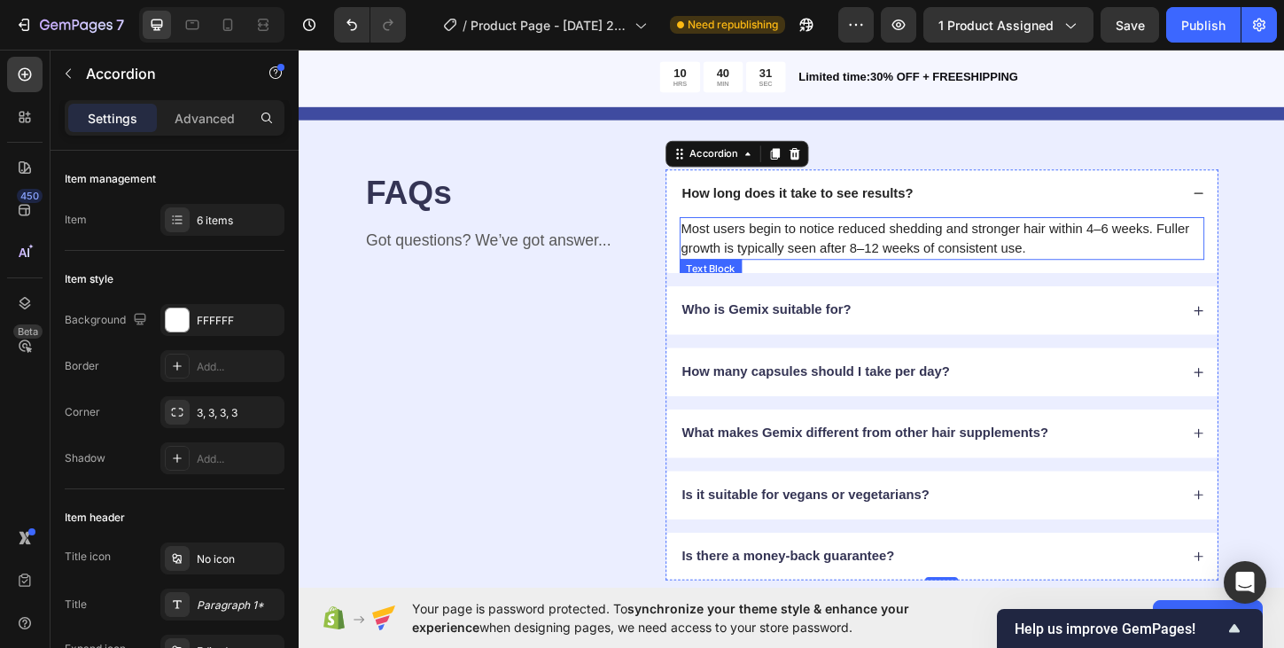
click at [782, 242] on p "Most users begin to notice reduced shedding and stronger hair within 4–6 weeks.…" at bounding box center [992, 253] width 563 height 43
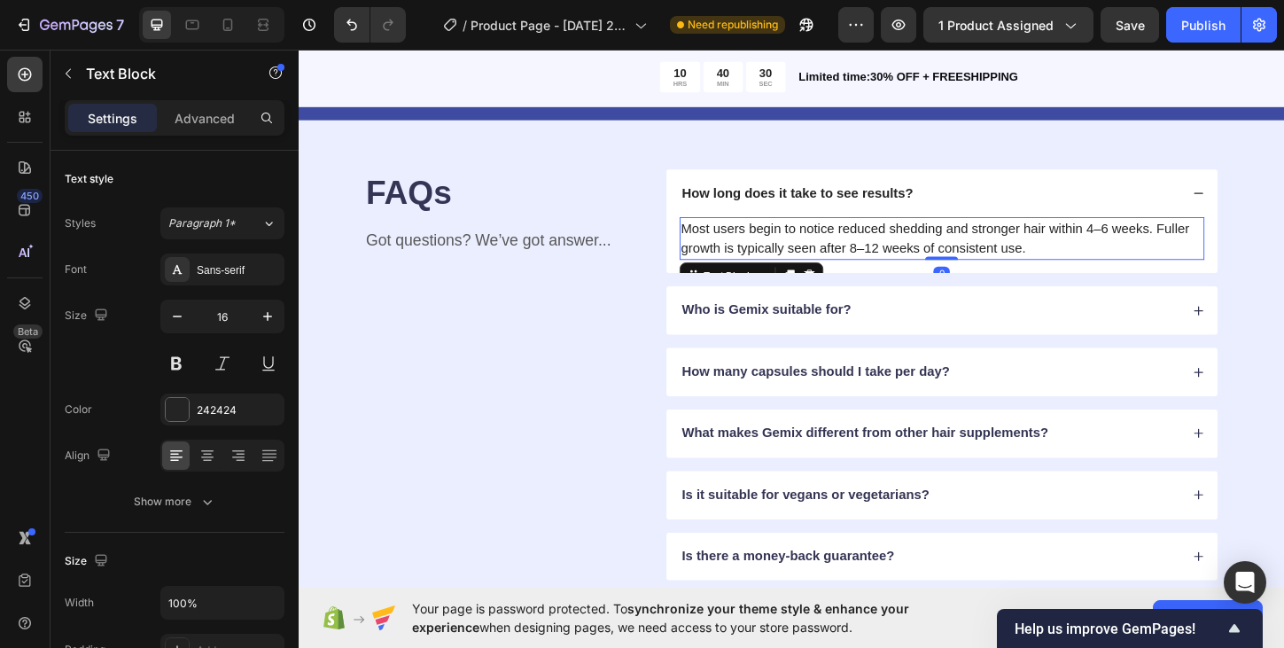
click at [781, 242] on p "Most users begin to notice reduced shedding and stronger hair within 4–6 weeks.…" at bounding box center [992, 253] width 563 height 43
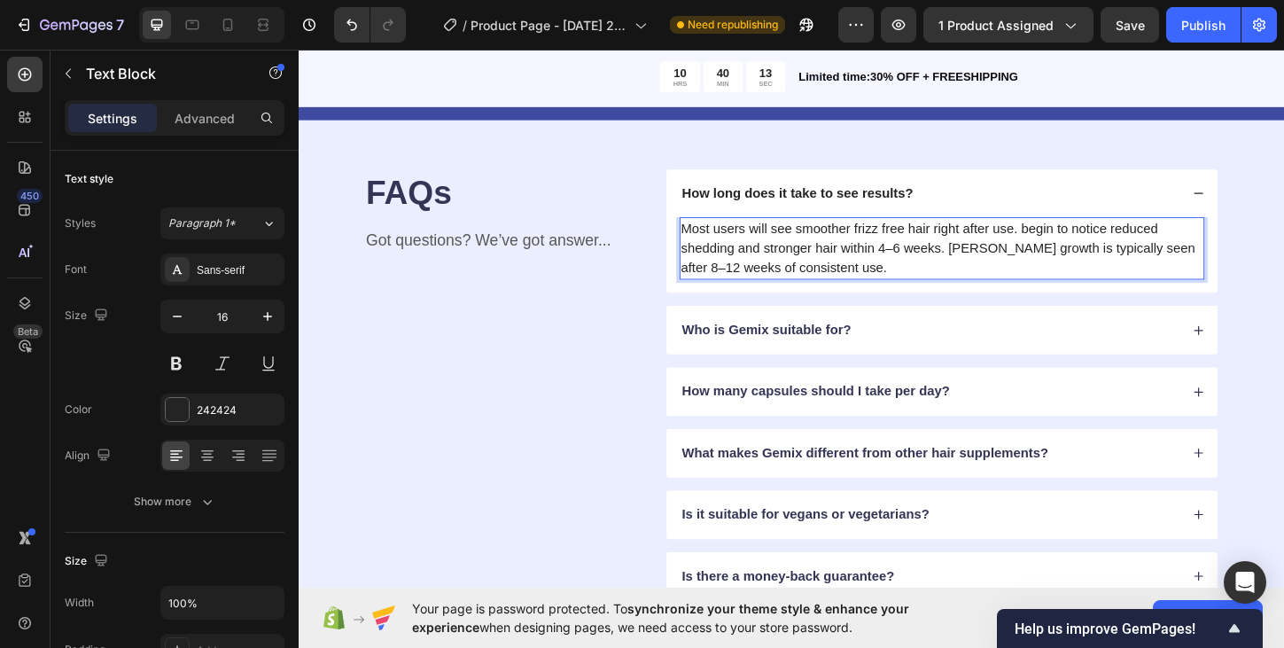
click at [1086, 243] on p "Most users will see smoother frizz free hair right after use. begin to notice r…" at bounding box center [992, 264] width 563 height 64
click at [1008, 286] on p "Most users will see smoother frizz free hair right after use. With time you wil…" at bounding box center [992, 264] width 563 height 64
click at [1176, 266] on p "Most users will see smoother frizz free hair right after use. With time you wil…" at bounding box center [992, 264] width 563 height 64
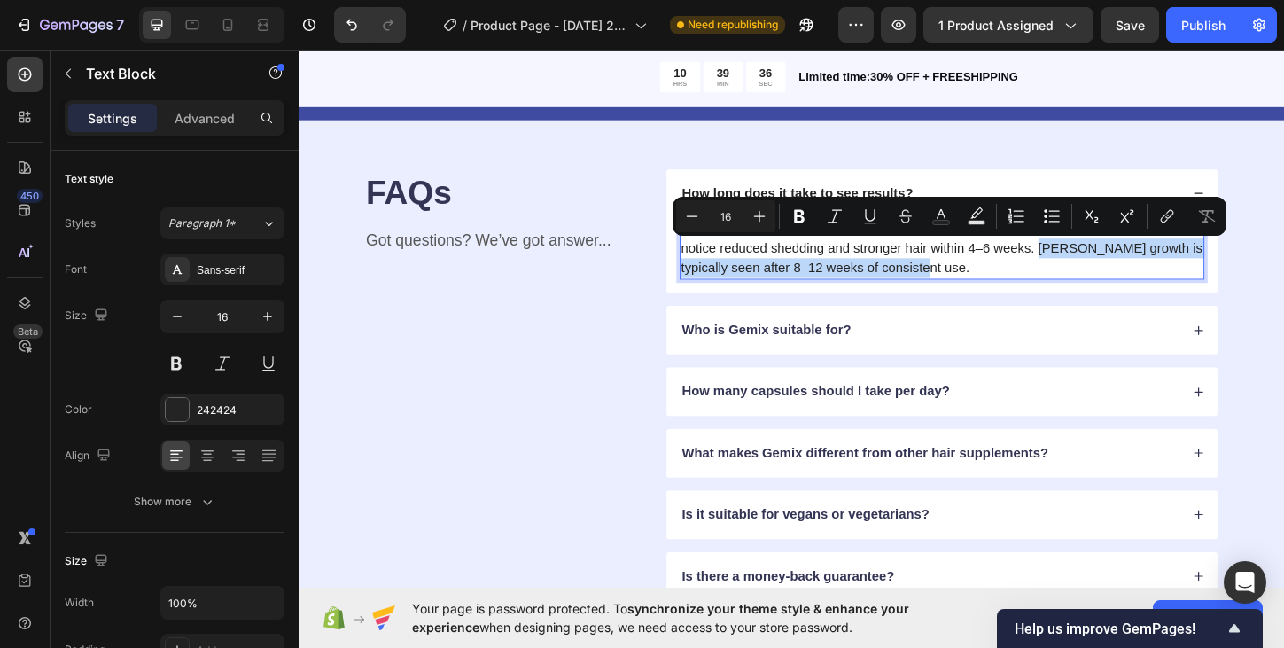
drag, startPoint x: 1097, startPoint y: 261, endPoint x: 1168, endPoint y: 296, distance: 78.8
click at [1168, 296] on p "Most users will see smoother frizz free hair right after use. With time you wil…" at bounding box center [992, 264] width 563 height 64
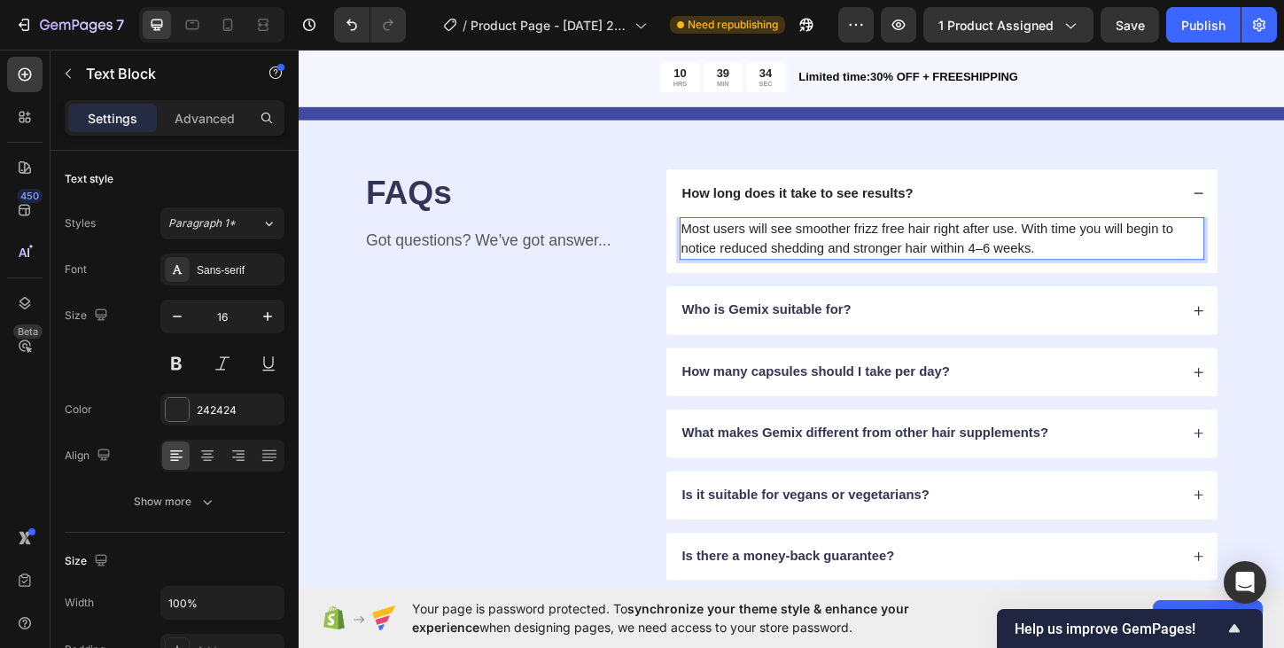
click at [948, 262] on p "Most users will see smoother frizz free hair right after use. With time you wil…" at bounding box center [992, 253] width 563 height 43
click at [962, 338] on div "Who is Gemix suitable for?" at bounding box center [979, 331] width 539 height 24
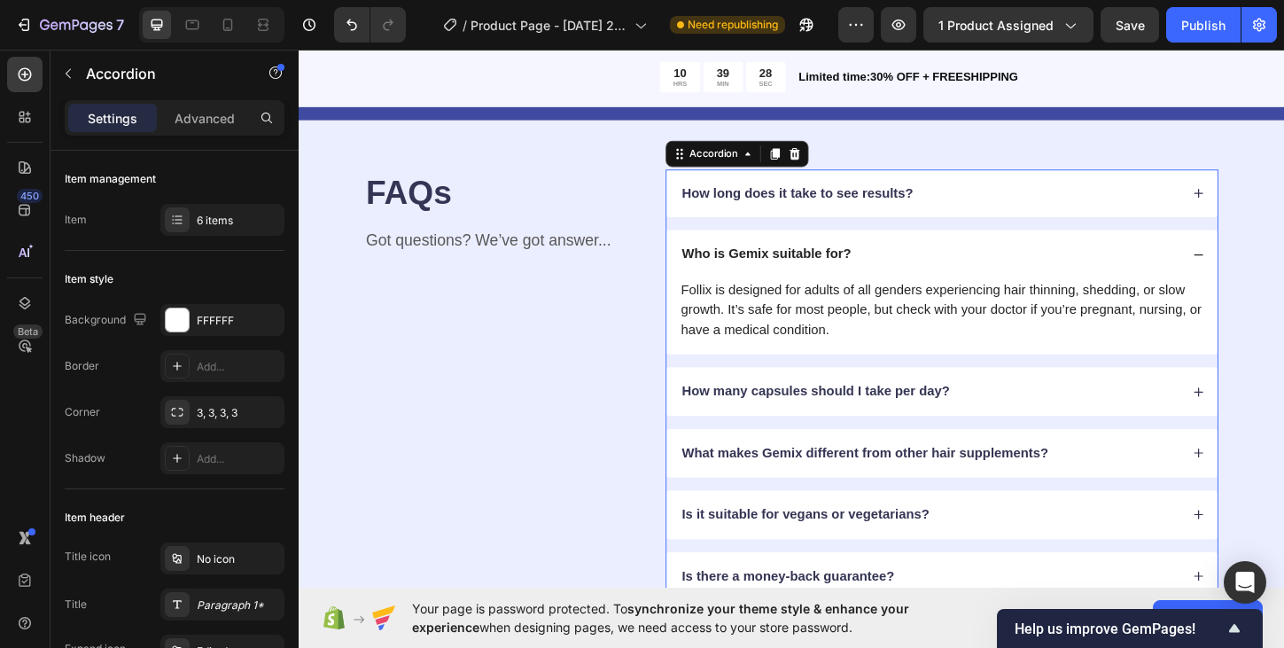
click at [799, 268] on p "Who is Gemix suitable for?" at bounding box center [803, 270] width 182 height 19
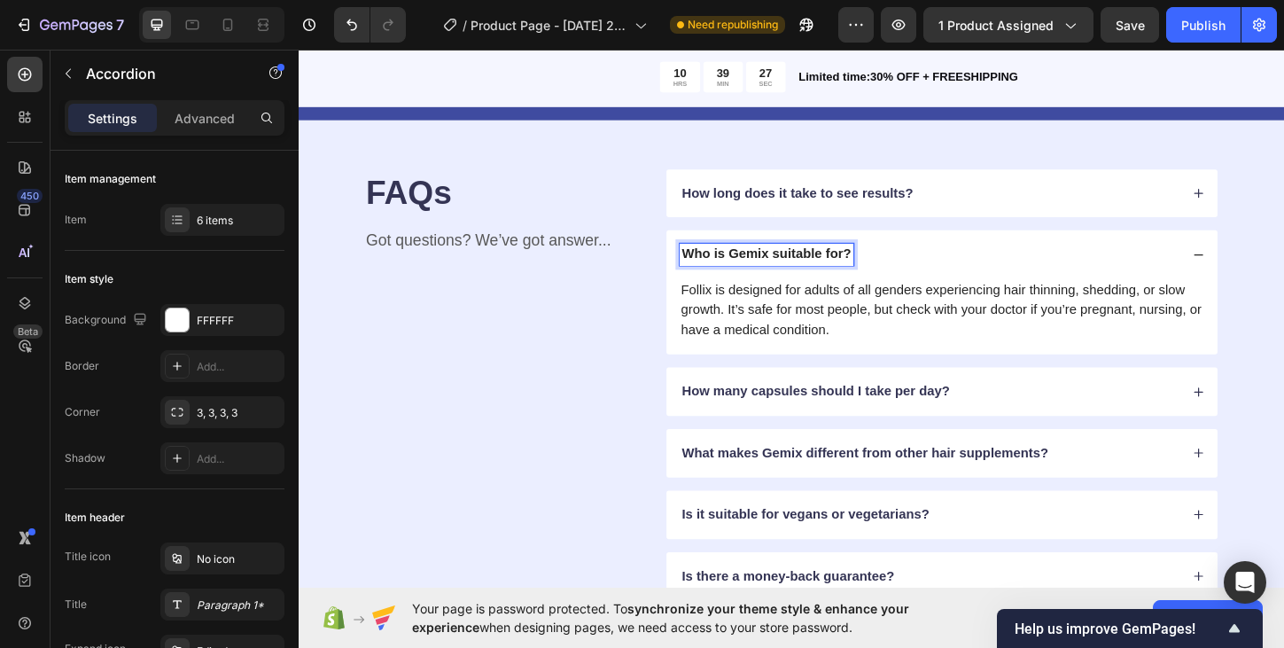
click at [788, 269] on p "Who is Gemix suitable for?" at bounding box center [803, 270] width 182 height 19
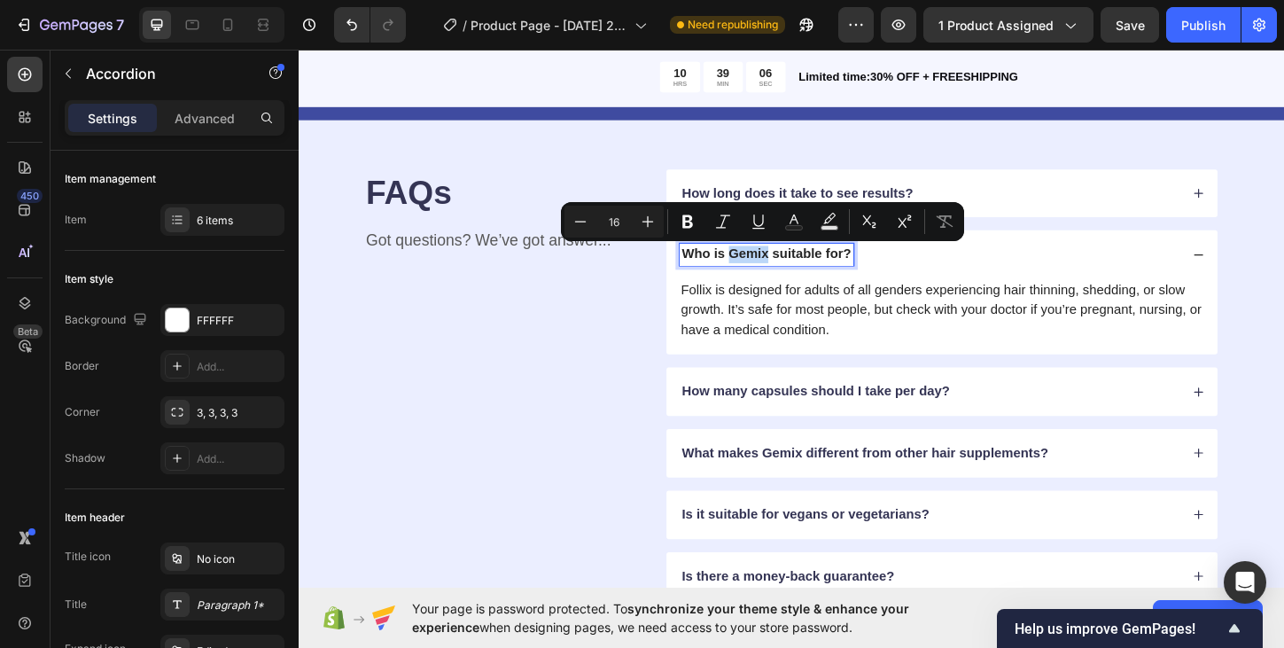
click at [802, 274] on p "Who is Gemix suitable for?" at bounding box center [803, 270] width 182 height 19
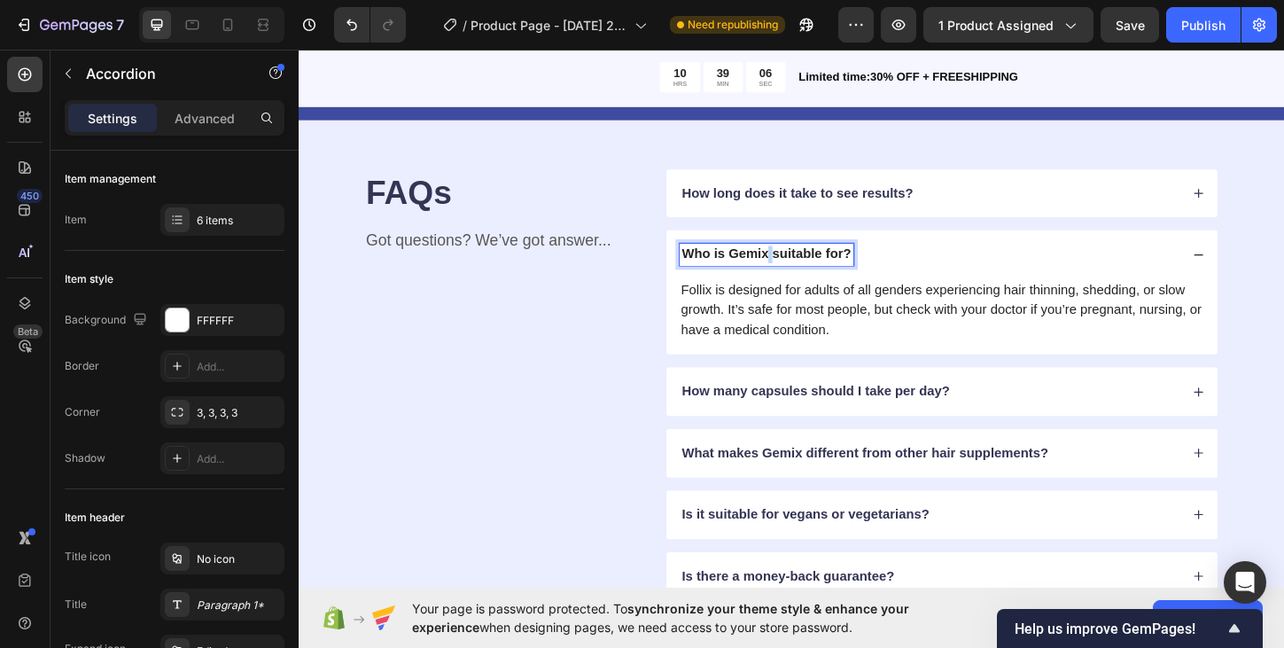
click at [802, 274] on p "Who is Gemix suitable for?" at bounding box center [803, 270] width 182 height 19
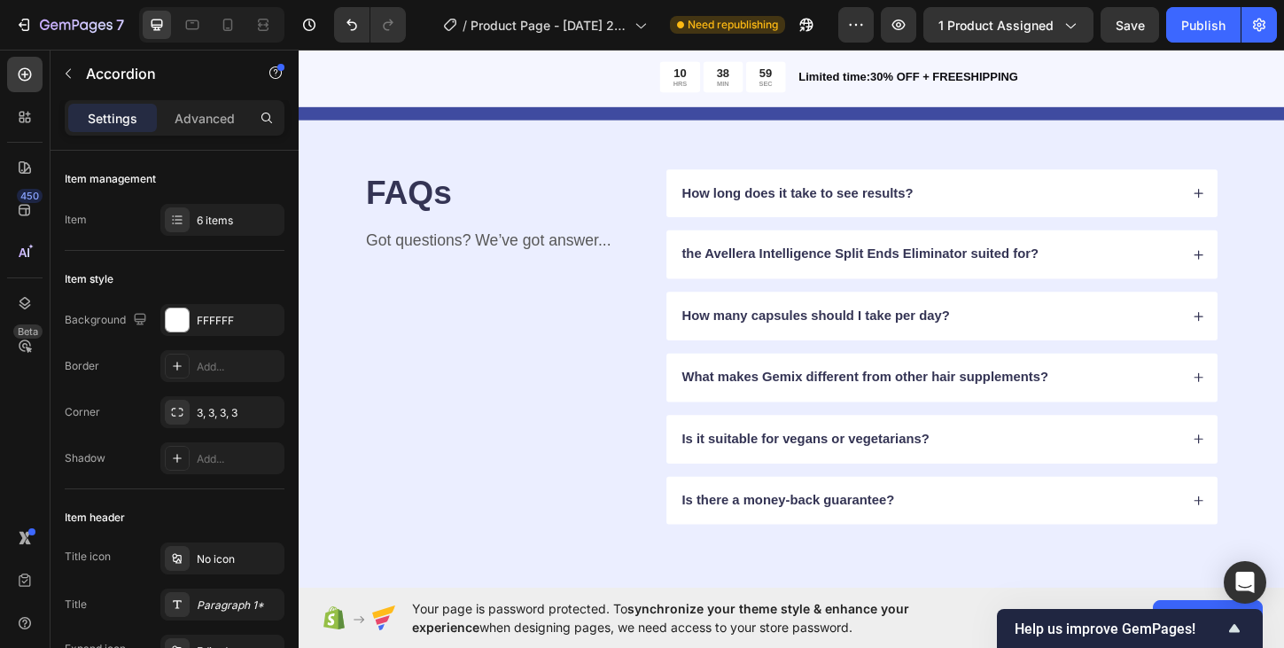
click at [1268, 269] on icon at bounding box center [1269, 271] width 12 height 12
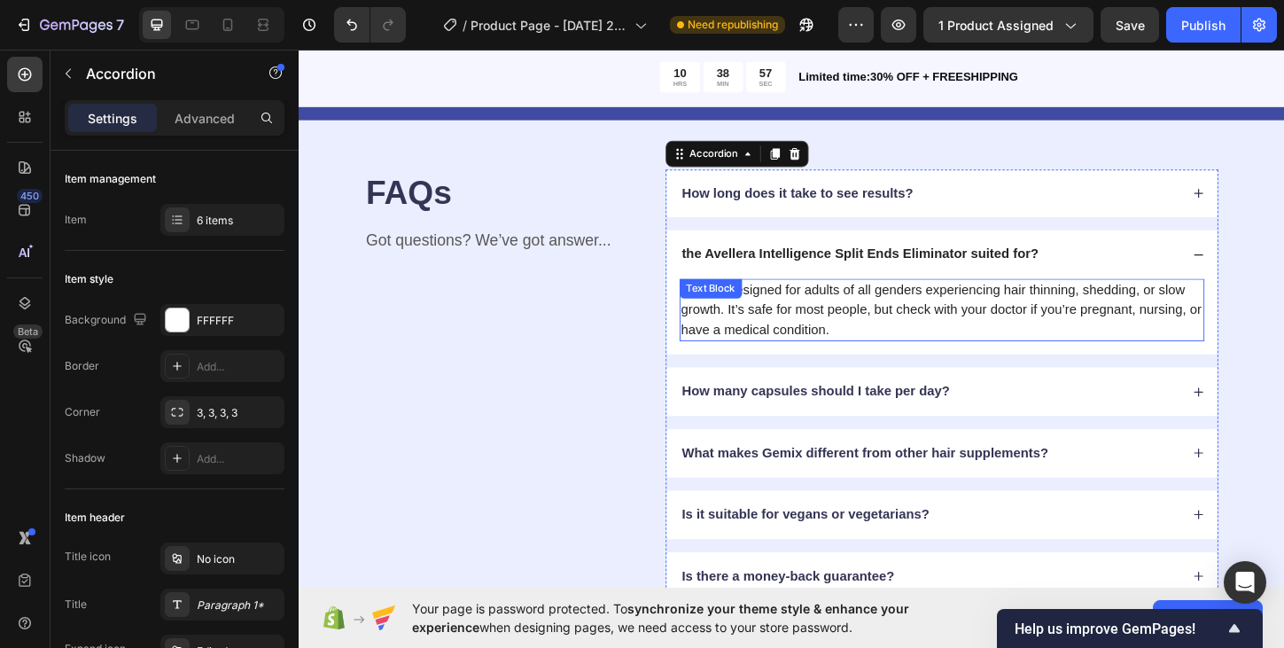
click at [993, 329] on p "Follix is designed for adults of all genders experiencing hair thinning, sheddi…" at bounding box center [992, 331] width 563 height 64
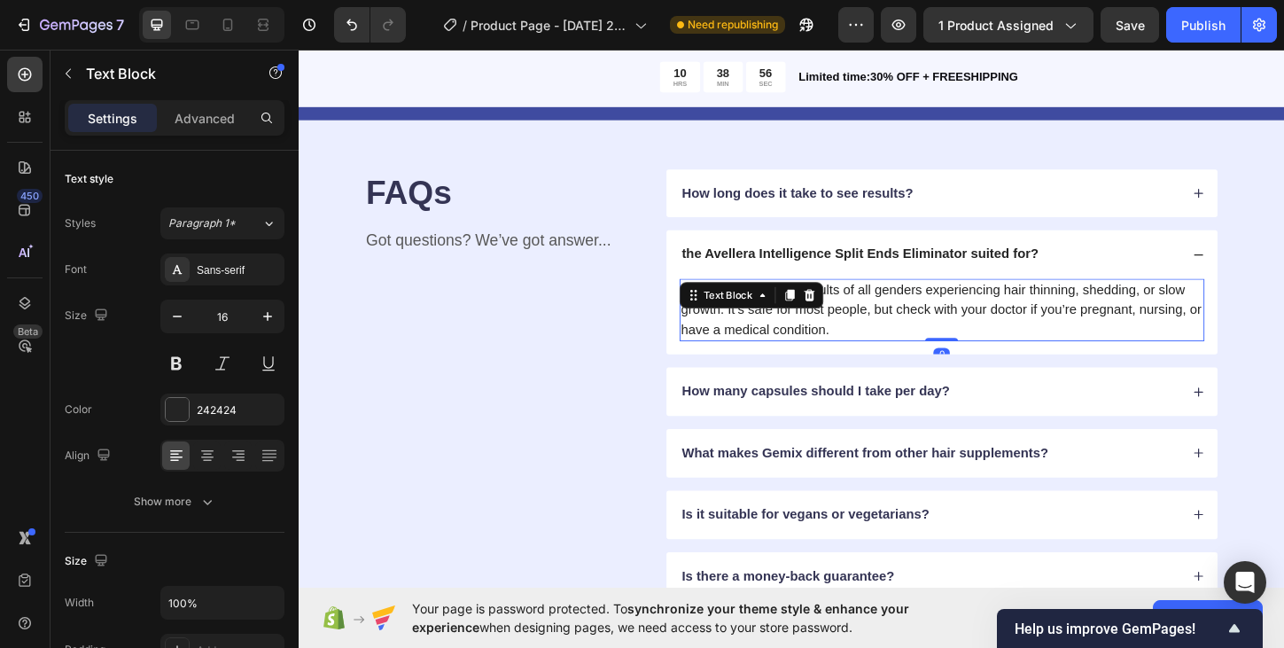
click at [988, 348] on p "Follix is designed for adults of all genders experiencing hair thinning, sheddi…" at bounding box center [992, 331] width 563 height 64
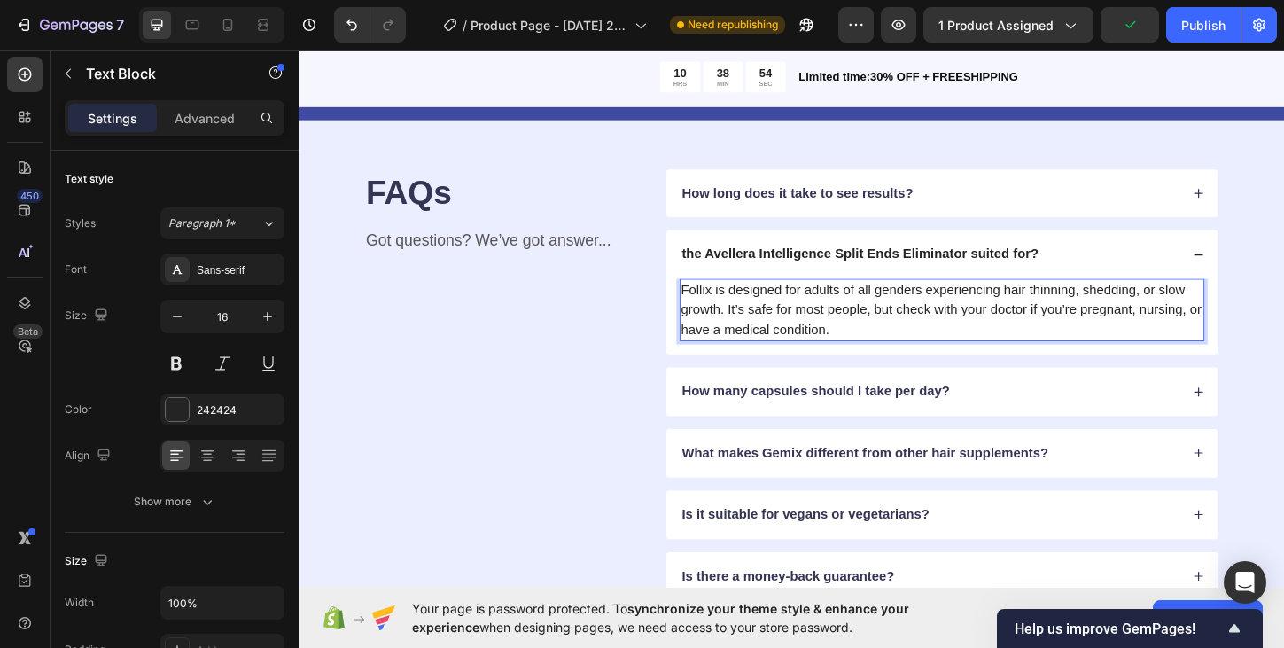
click at [1084, 308] on p "Follix is designed for adults of all genders experiencing hair thinning, sheddi…" at bounding box center [992, 331] width 563 height 64
click at [1187, 307] on p "Follix is designed for adults of all genders experiencing hair damage thinning,…" at bounding box center [992, 331] width 563 height 64
click at [1165, 312] on p "Follix is designed for adults of all genders experiencing hair damage thig, she…" at bounding box center [992, 331] width 563 height 64
click at [1145, 309] on p "Follix is designed for adults of all genders experiencing hair damage, shedding…" at bounding box center [992, 331] width 563 height 64
click at [897, 329] on p "Follix is designed for adults of all genders experiencing hair damage, split en…" at bounding box center [992, 331] width 563 height 64
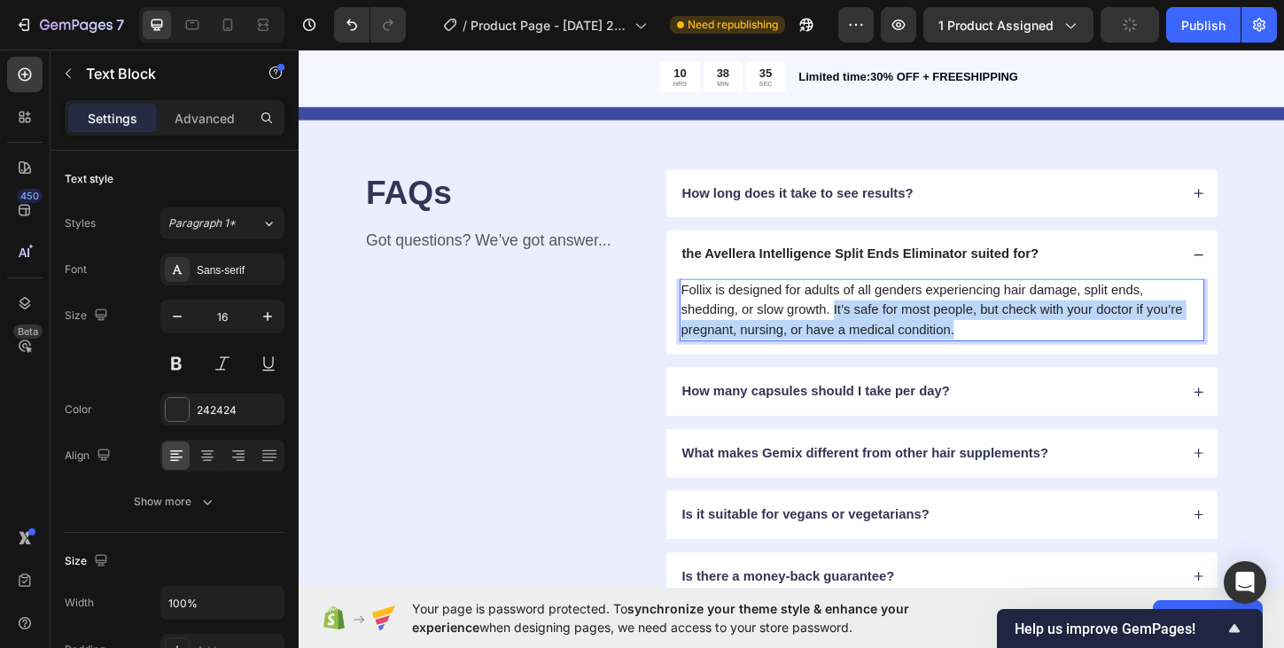
drag, startPoint x: 1010, startPoint y: 353, endPoint x: 877, endPoint y: 329, distance: 135.0
click at [877, 329] on p "Follix is designed for adults of all genders experiencing hair damage, split en…" at bounding box center [992, 331] width 563 height 64
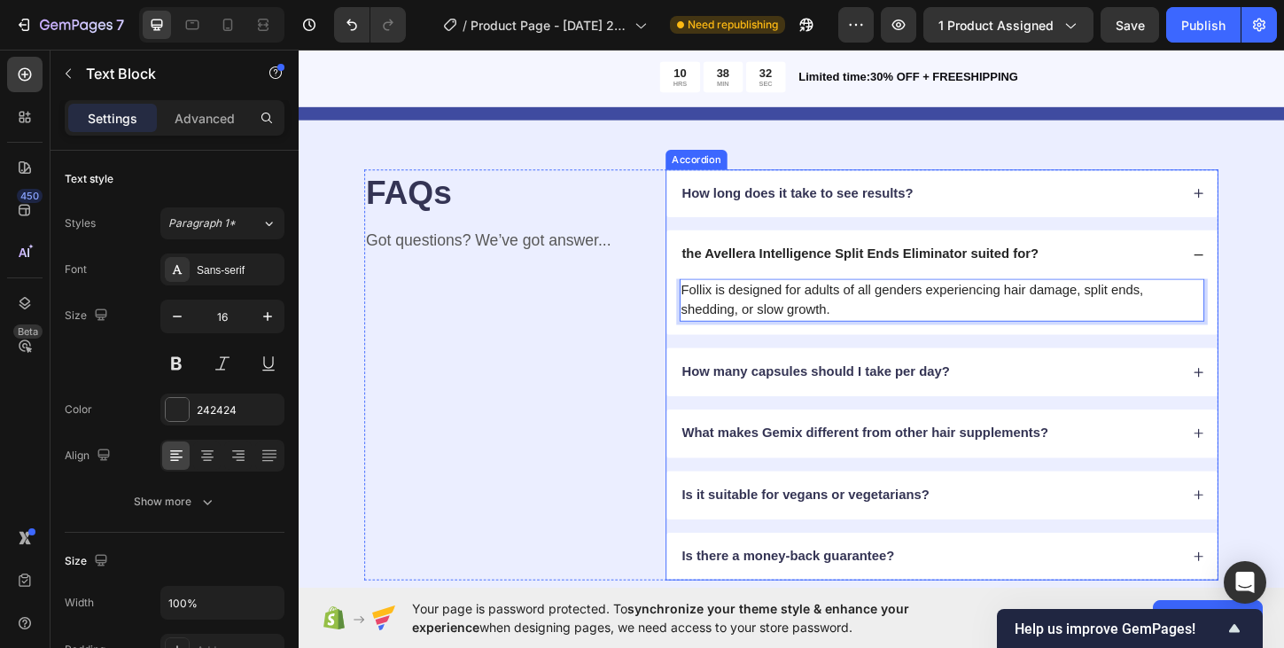
click at [1219, 381] on div "How many capsules should I take per day?" at bounding box center [992, 397] width 594 height 52
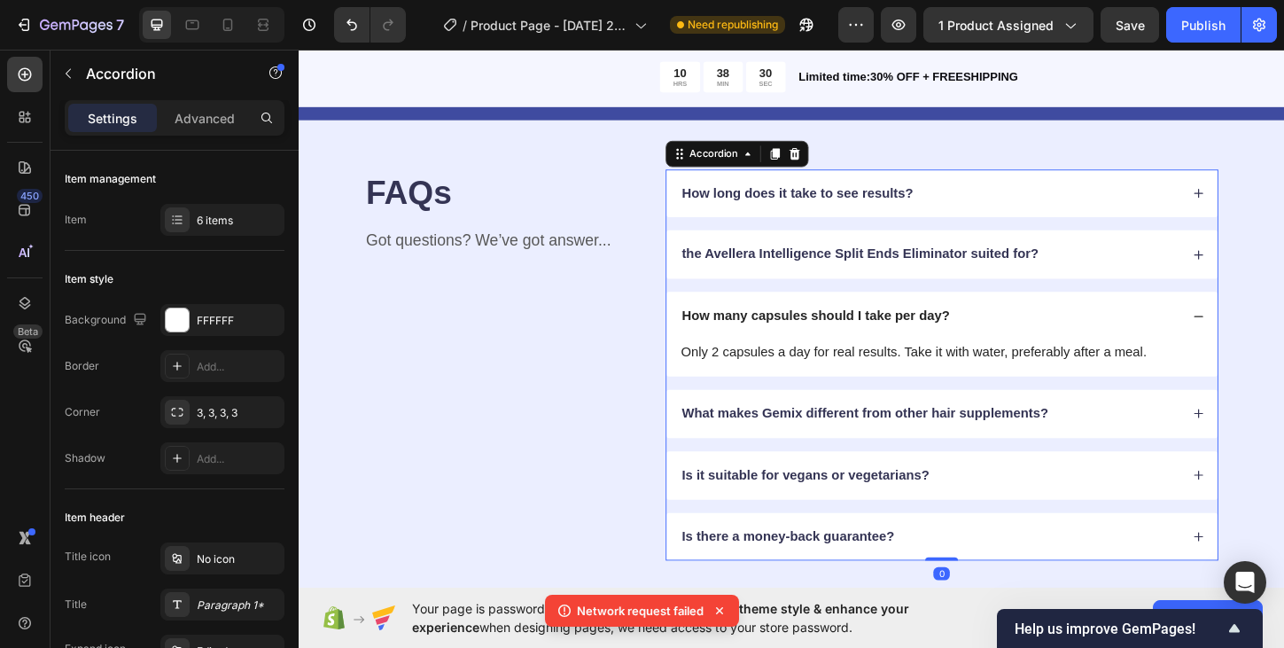
click at [1236, 341] on div "How many capsules should I take per day?" at bounding box center [979, 337] width 539 height 24
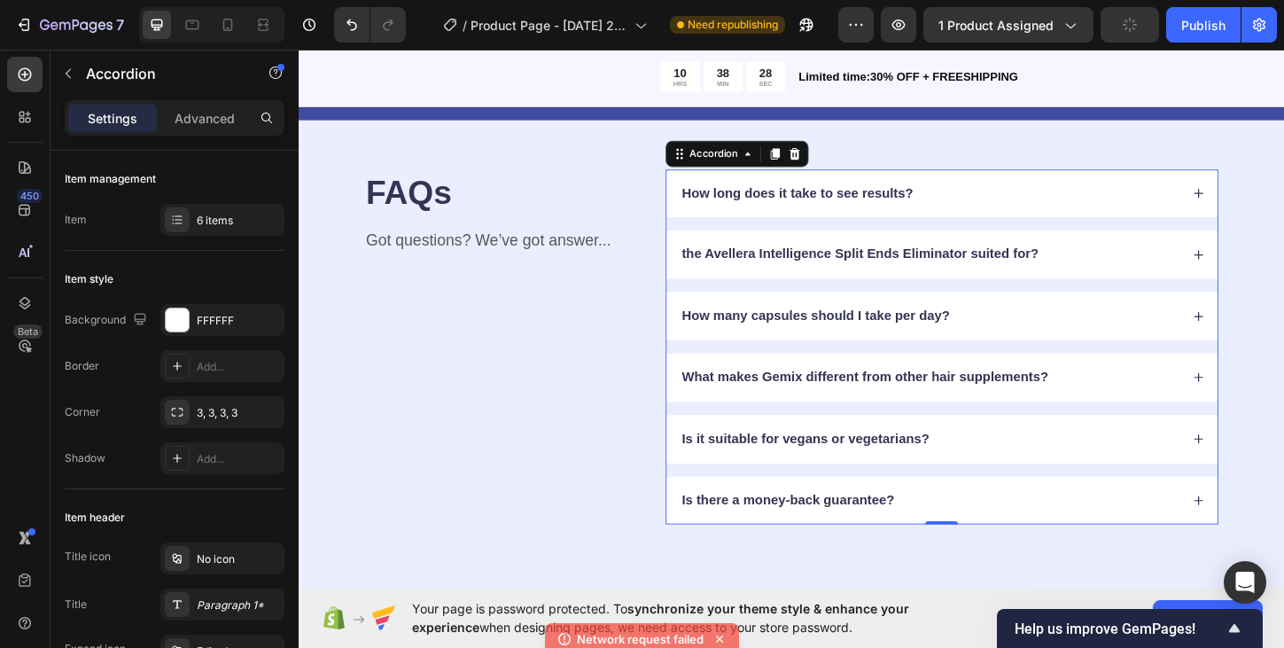
click at [1158, 326] on div "How many capsules should I take per day?" at bounding box center [979, 337] width 539 height 24
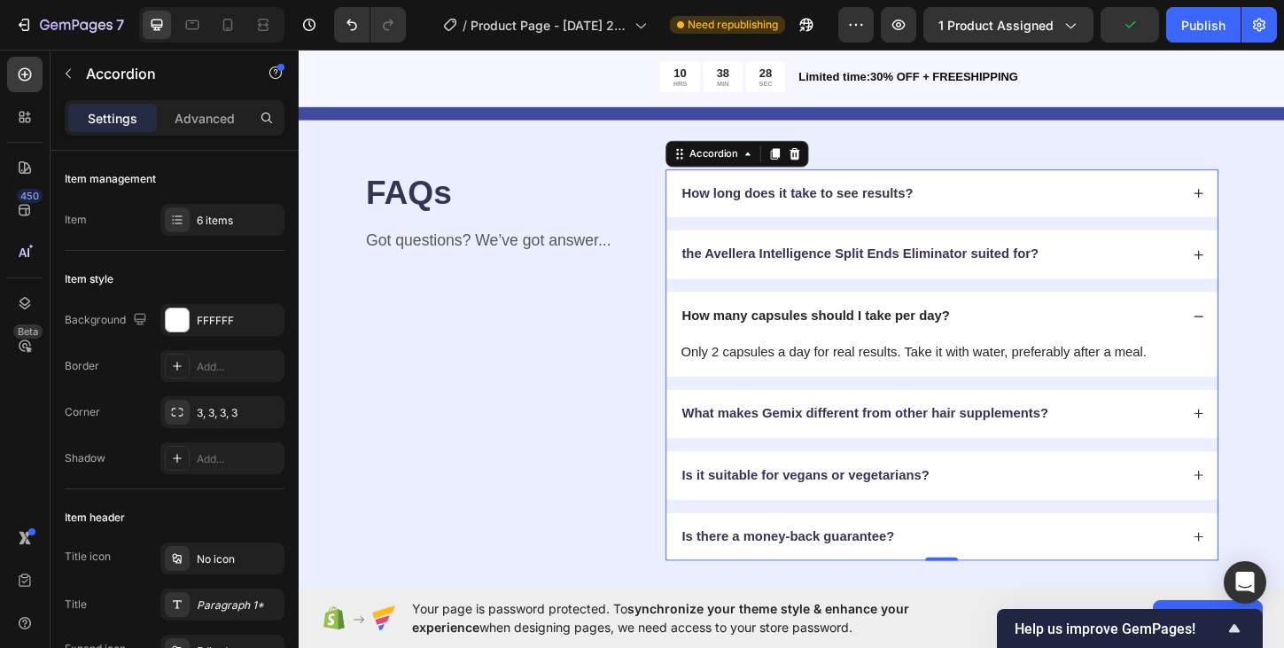
click at [1158, 326] on div "How many capsules should I take per day?" at bounding box center [979, 337] width 539 height 24
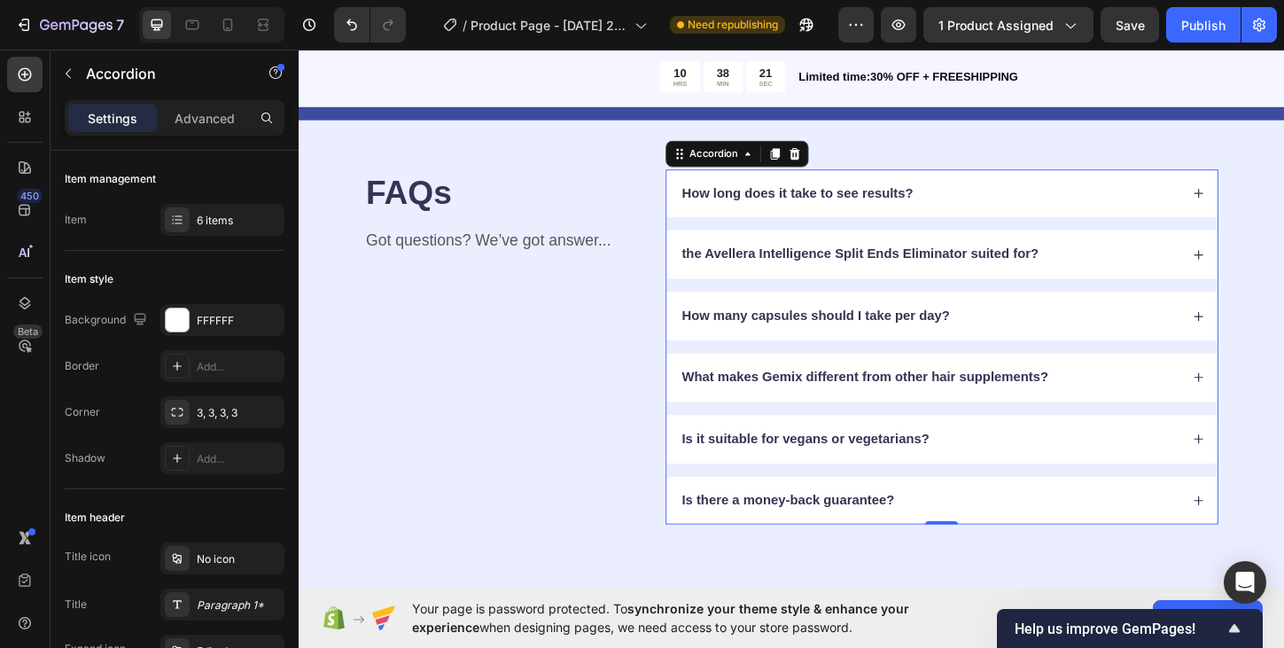
click at [783, 419] on div "What makes Gemix different from other hair supplements?" at bounding box center [992, 403] width 594 height 52
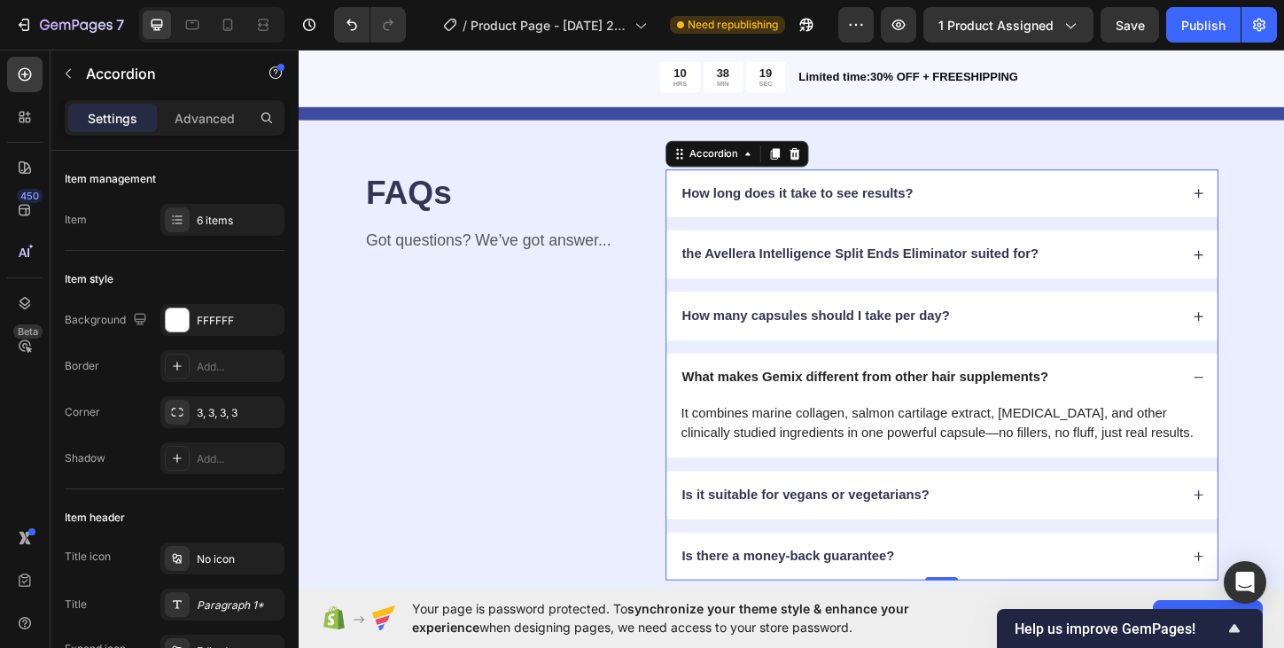
click at [1245, 397] on div "What makes Gemix different from other hair supplements?" at bounding box center [979, 404] width 539 height 24
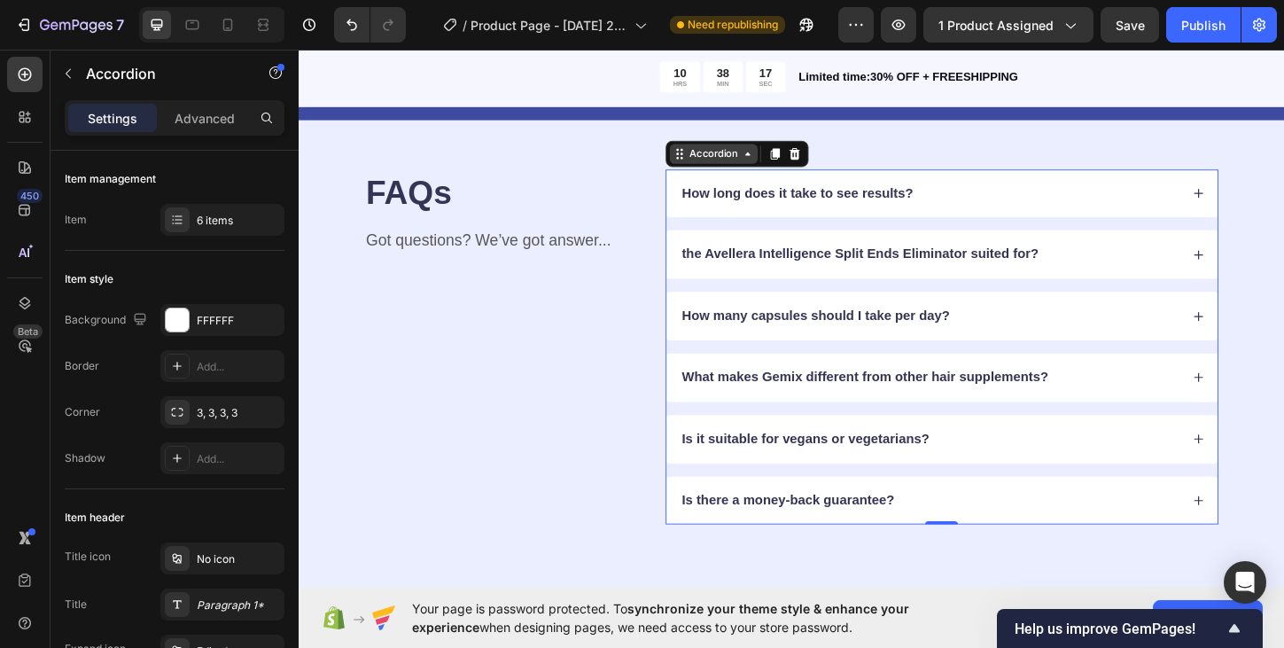
click at [782, 166] on icon at bounding box center [783, 162] width 14 height 14
click at [786, 165] on icon at bounding box center [783, 162] width 14 height 14
click at [785, 166] on icon at bounding box center [783, 162] width 14 height 14
click at [783, 167] on icon at bounding box center [783, 162] width 14 height 14
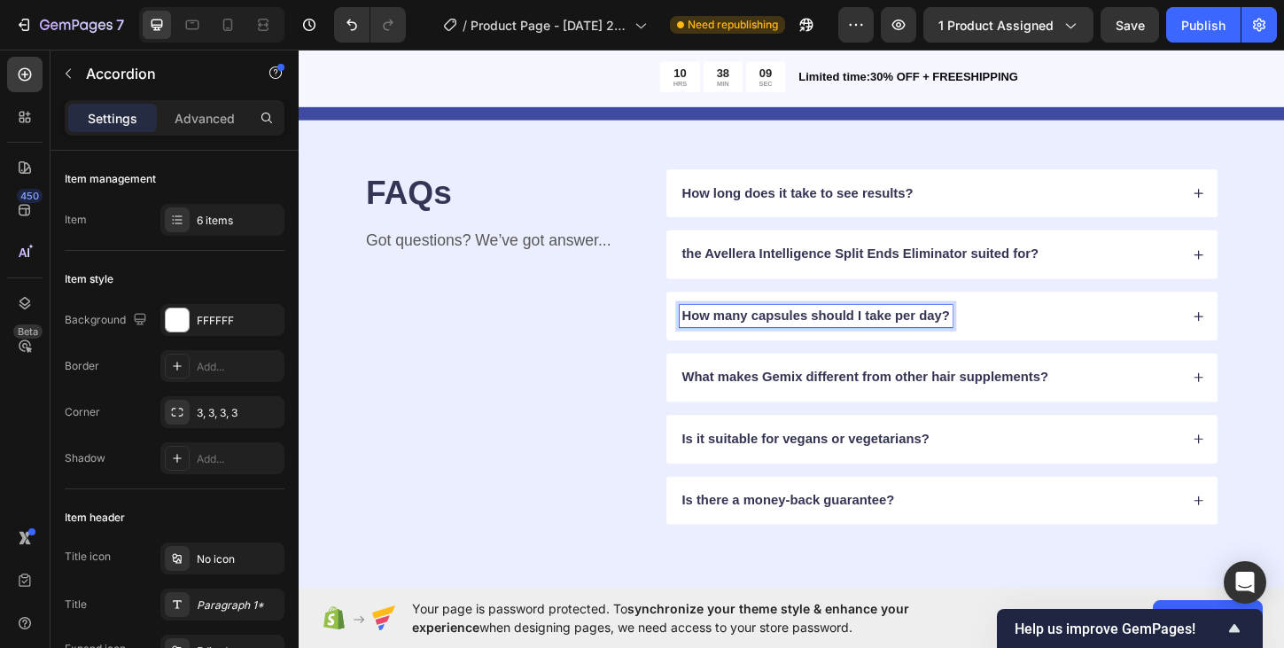
click at [779, 336] on p "How many capsules should I take per day?" at bounding box center [856, 337] width 289 height 19
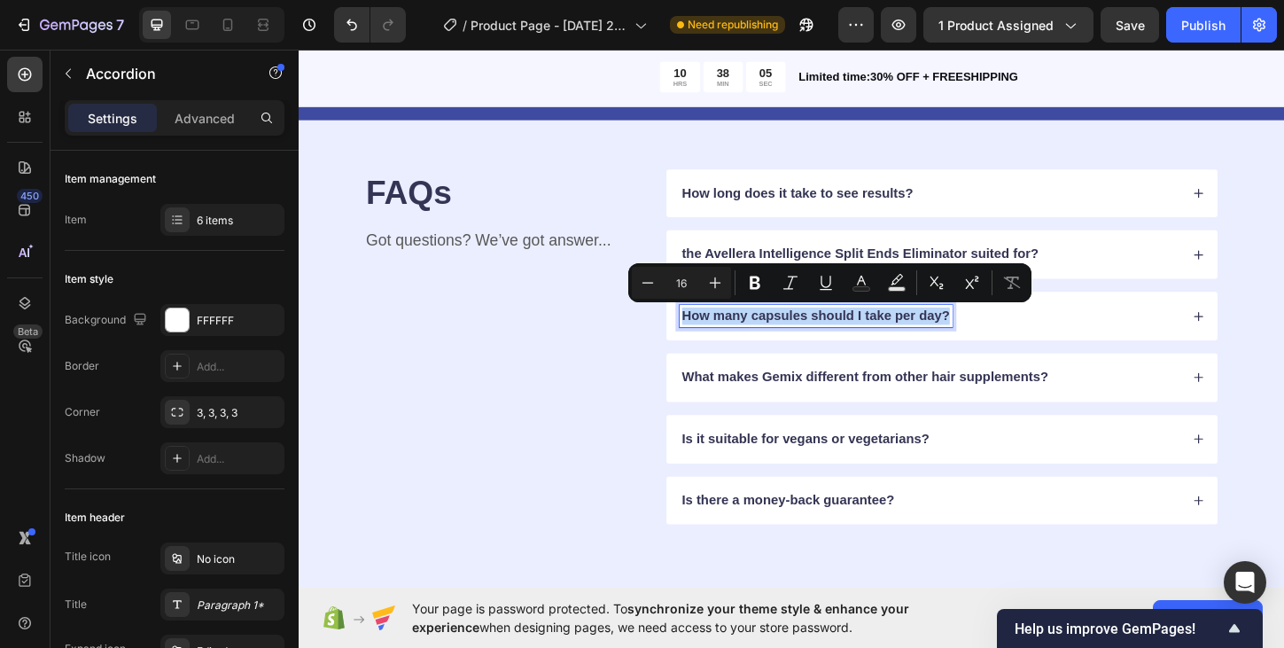
click at [850, 340] on p "How many capsules should I take per day?" at bounding box center [856, 337] width 289 height 19
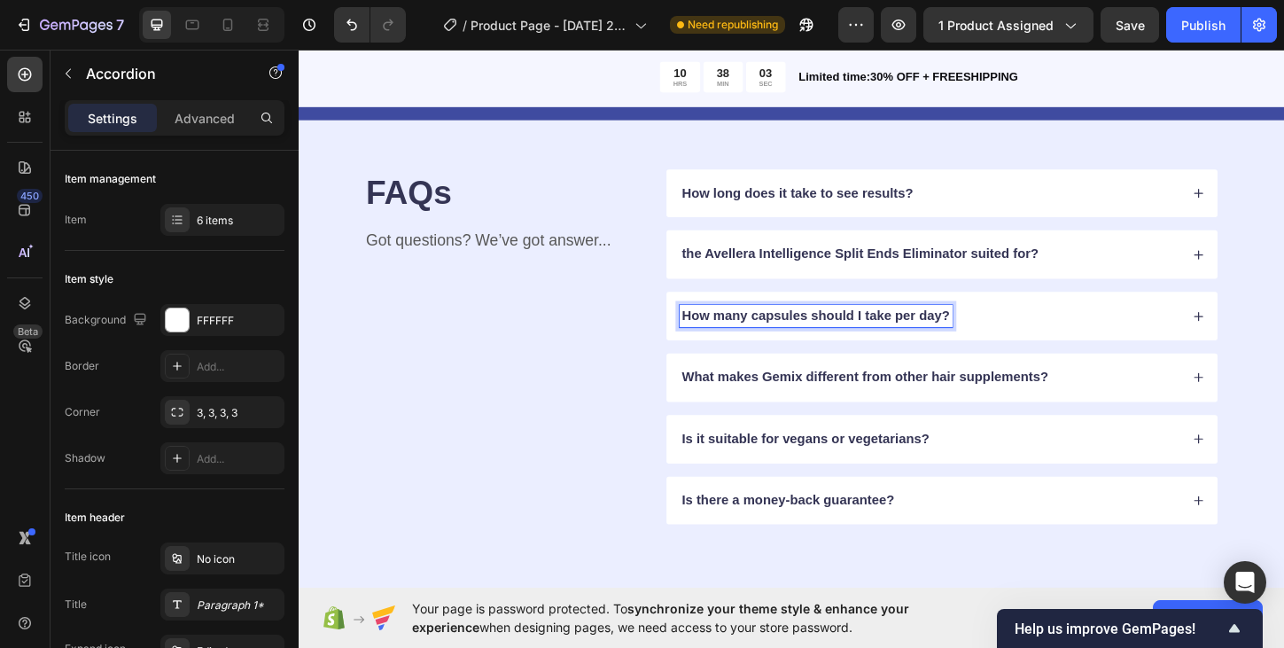
click at [1271, 336] on icon at bounding box center [1269, 337] width 12 height 12
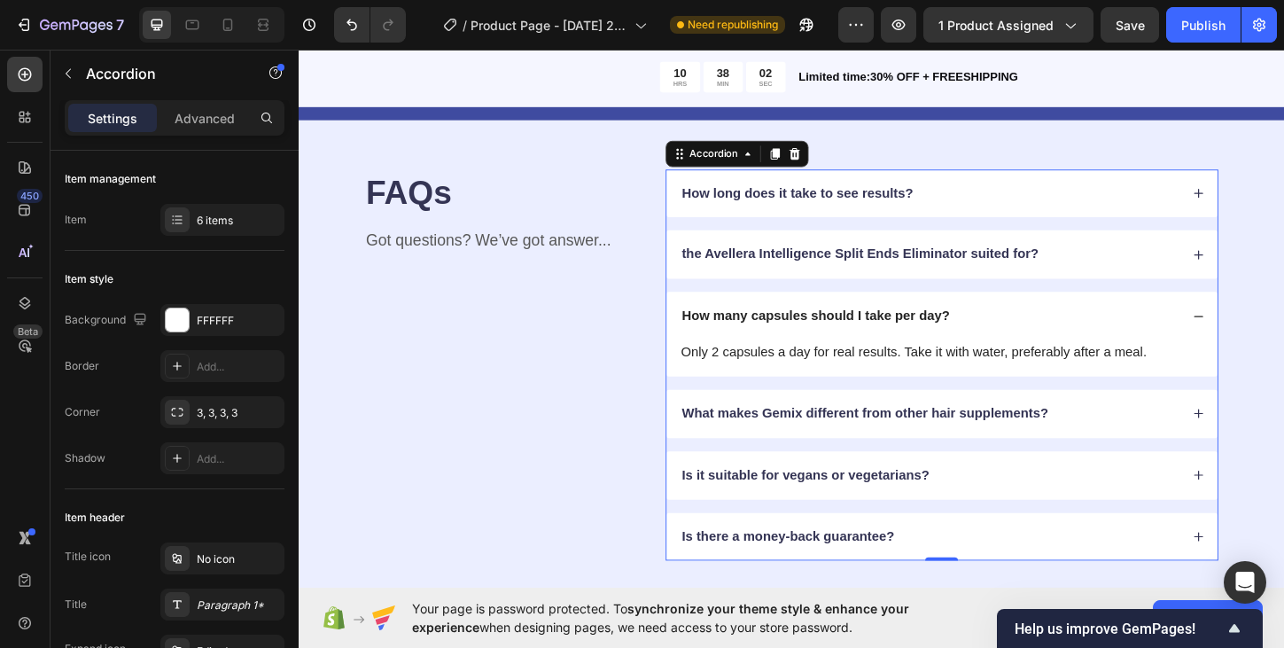
click at [1270, 337] on icon at bounding box center [1270, 337] width 10 height 1
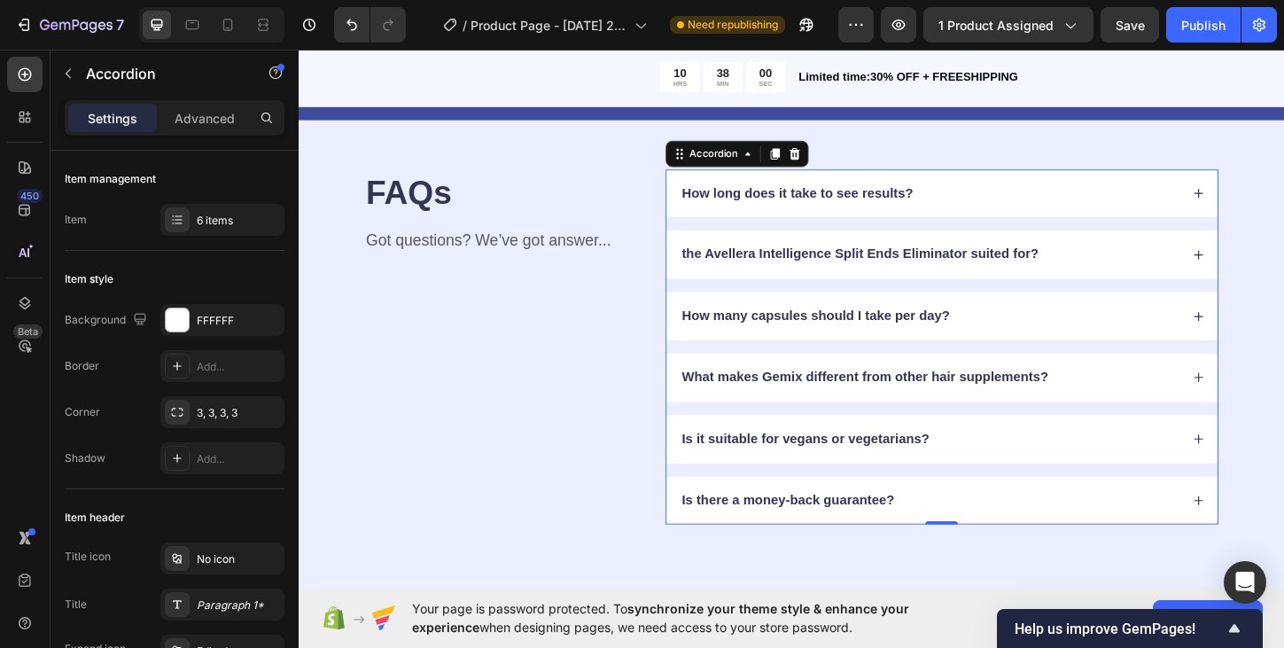
click at [1052, 322] on div "How many capsules should I take per day?" at bounding box center [992, 337] width 594 height 52
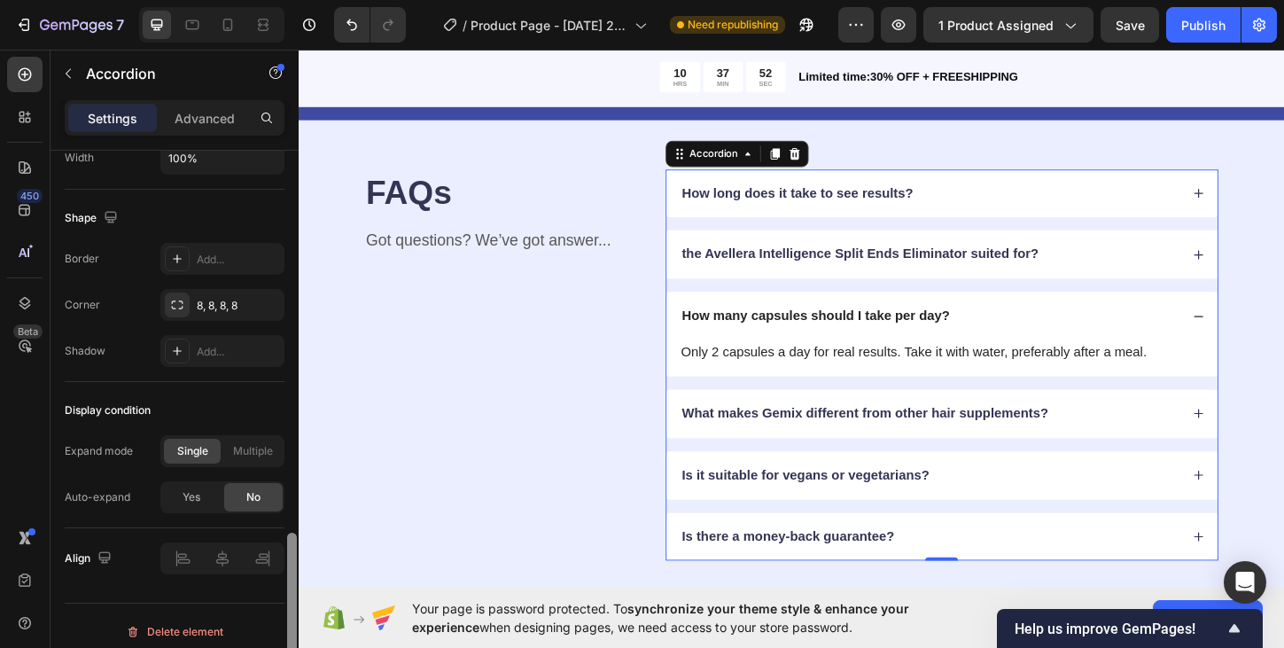
scroll to position [1139, 0]
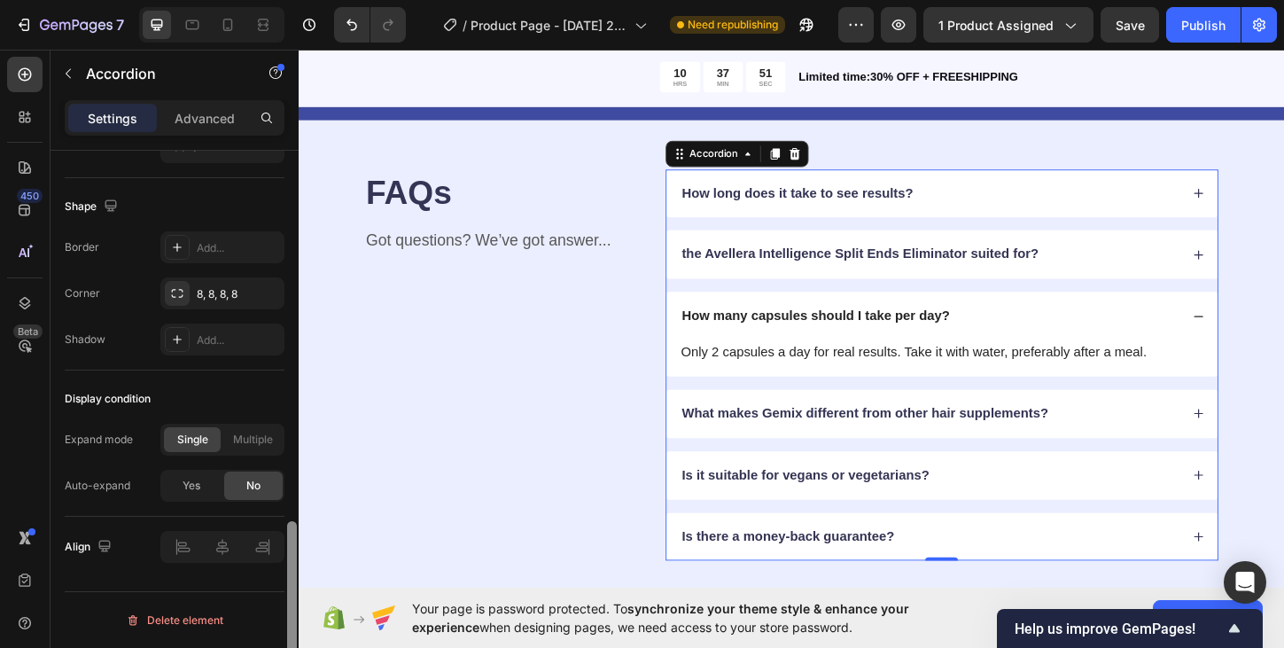
drag, startPoint x: 292, startPoint y: 270, endPoint x: 278, endPoint y: 663, distance: 392.7
click at [278, 0] on html "7 / Product Page - [DATE] 20:42:07 Need republishing Preview 1 product assigned…" at bounding box center [642, 0] width 1284 height 0
click at [236, 620] on button "Delete element" at bounding box center [175, 620] width 220 height 28
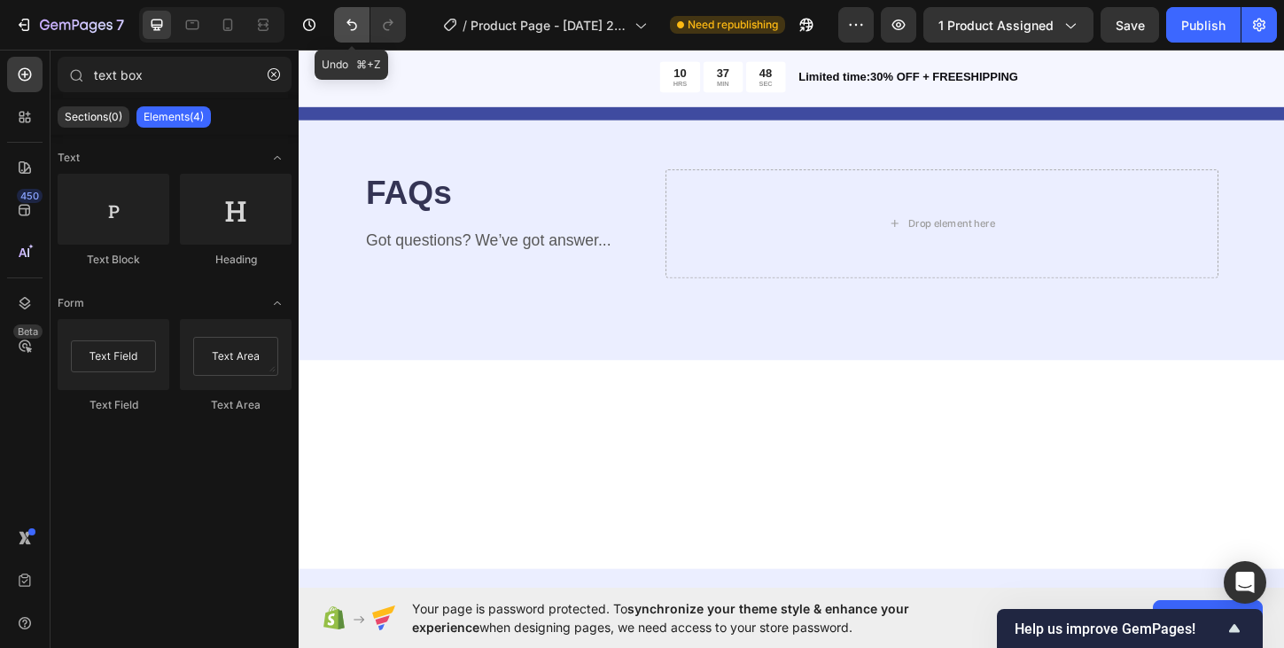
click at [349, 28] on icon "Undo/Redo" at bounding box center [352, 25] width 18 height 18
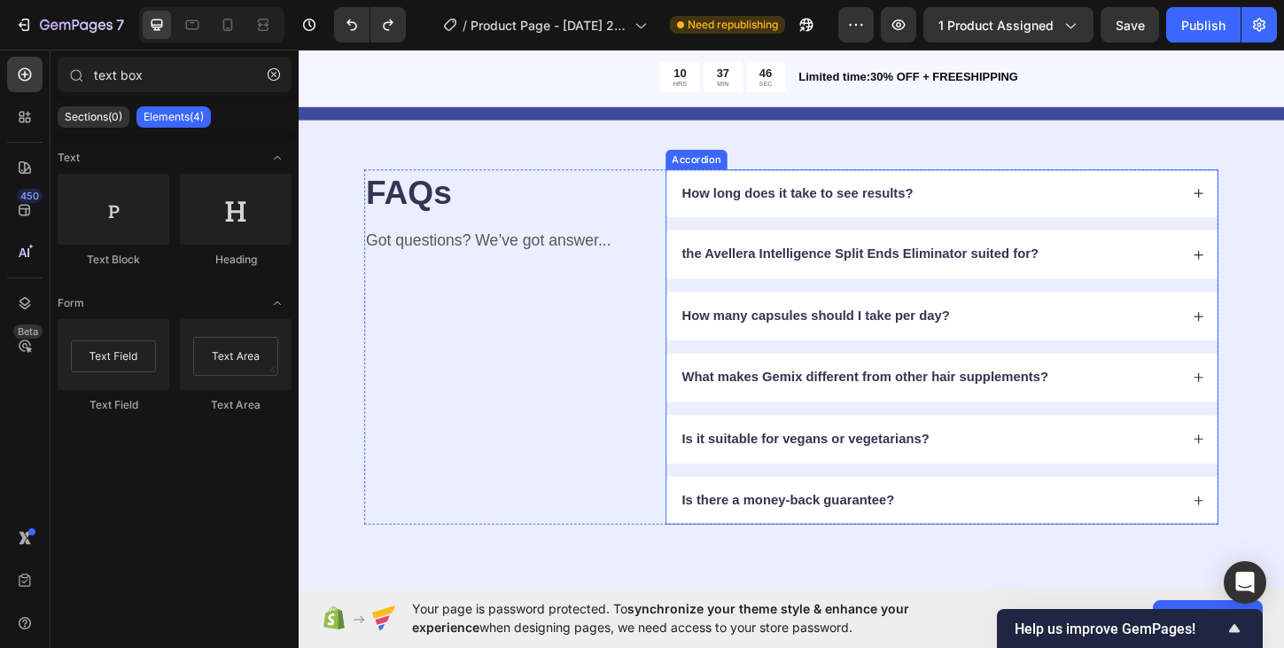
click at [850, 323] on div "How many capsules should I take per day?" at bounding box center [992, 337] width 594 height 52
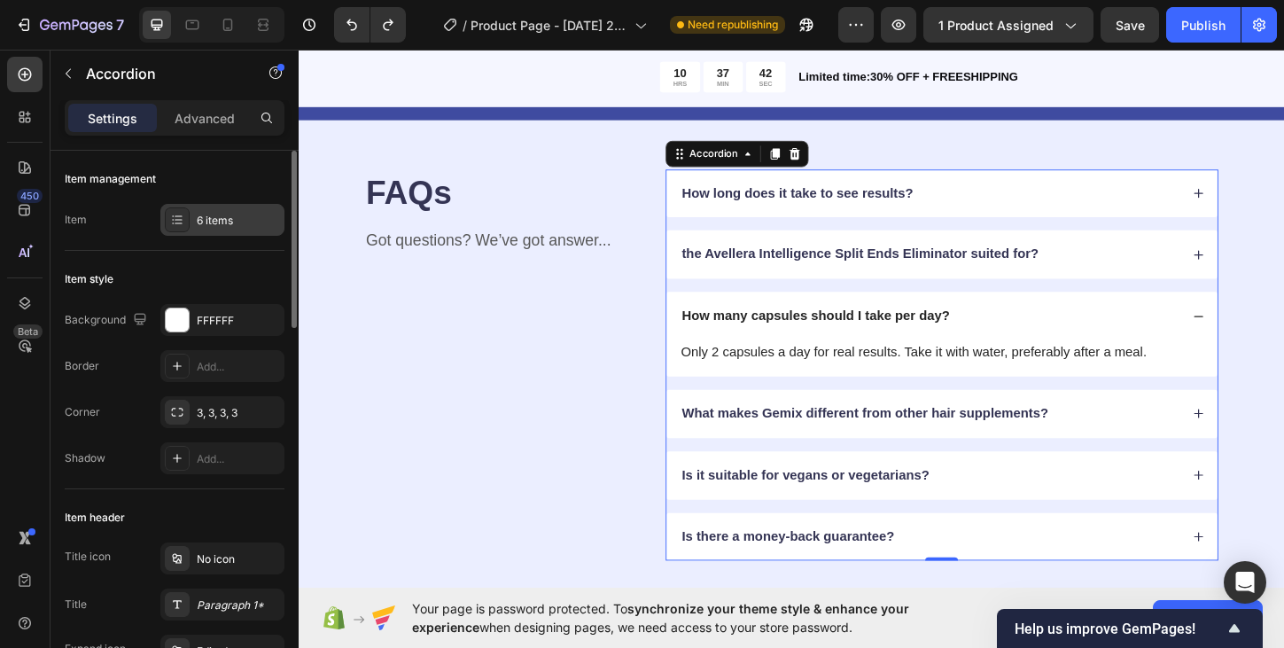
click at [225, 218] on div "6 items" at bounding box center [238, 221] width 83 height 16
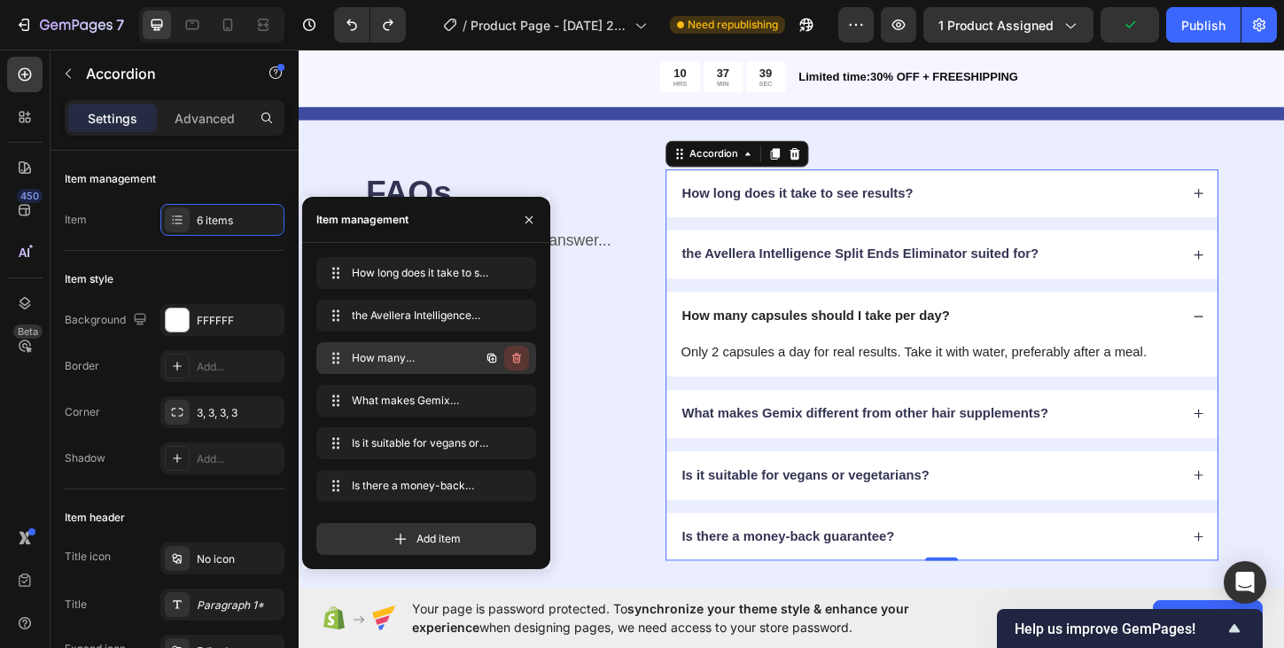
click at [517, 358] on icon "button" at bounding box center [516, 358] width 14 height 14
click at [515, 359] on div "Delete" at bounding box center [504, 358] width 33 height 16
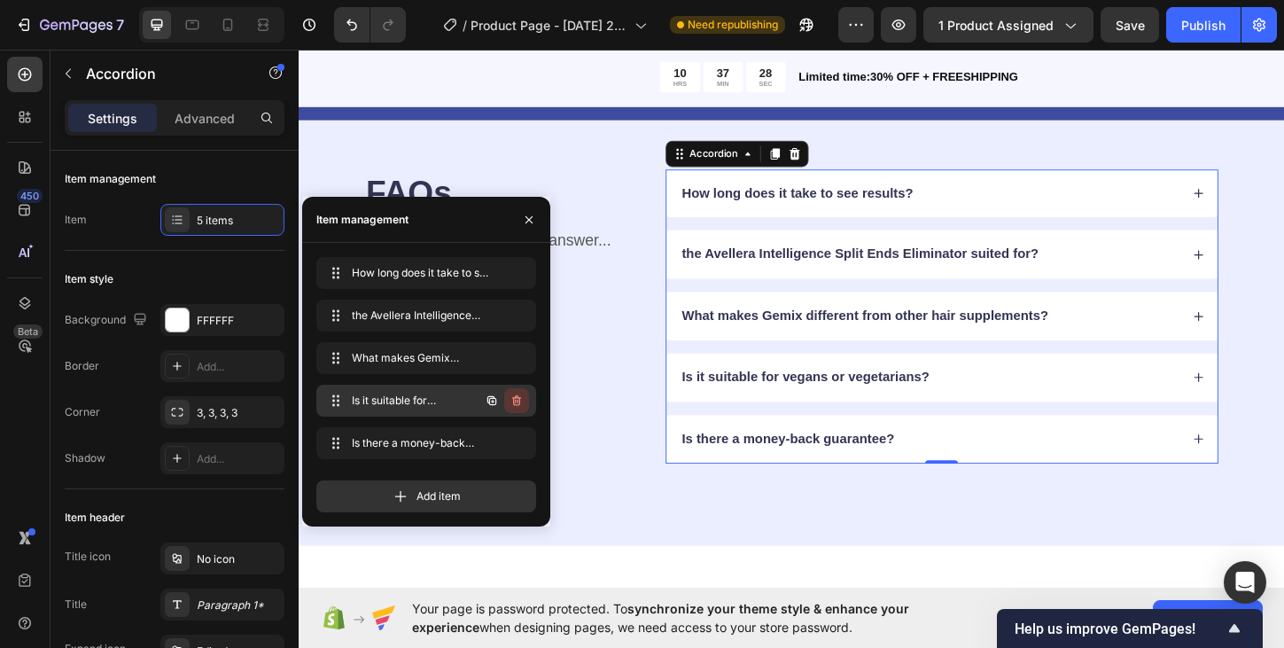
click at [520, 402] on icon "button" at bounding box center [516, 400] width 14 height 14
click at [507, 400] on div "Delete" at bounding box center [504, 400] width 33 height 16
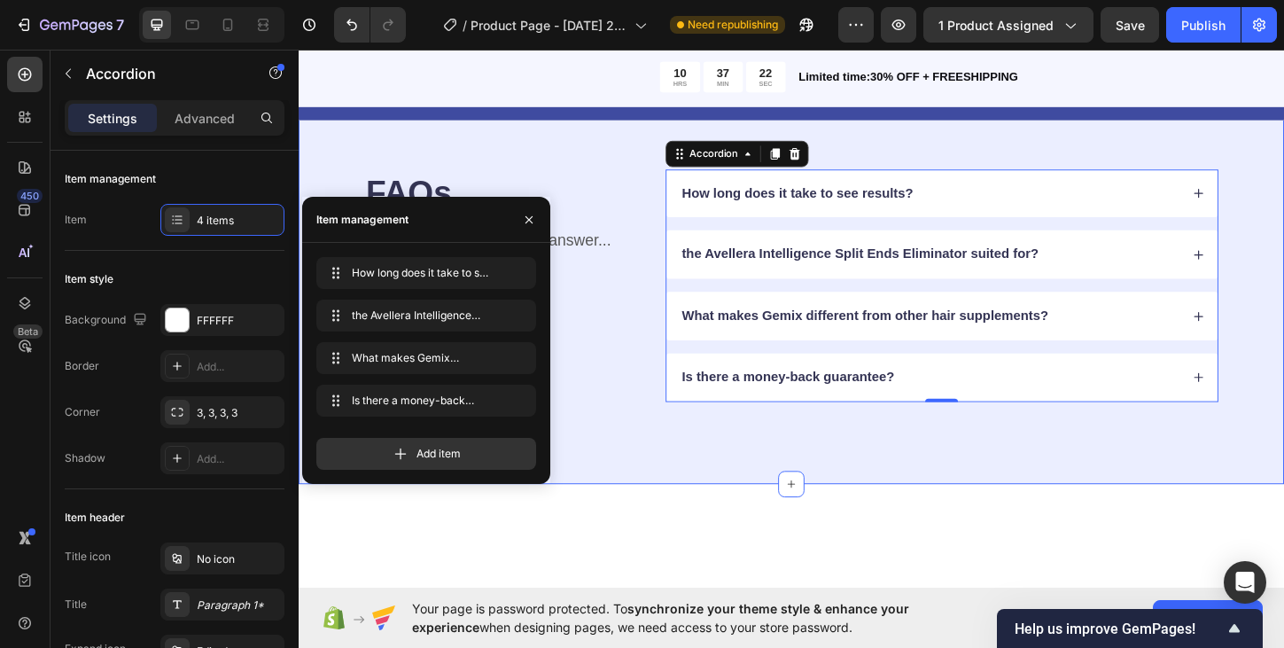
click at [772, 473] on div "FAQs Heading Got questions? We’ve got answer... Text Block How long does it tak…" at bounding box center [830, 304] width 1063 height 428
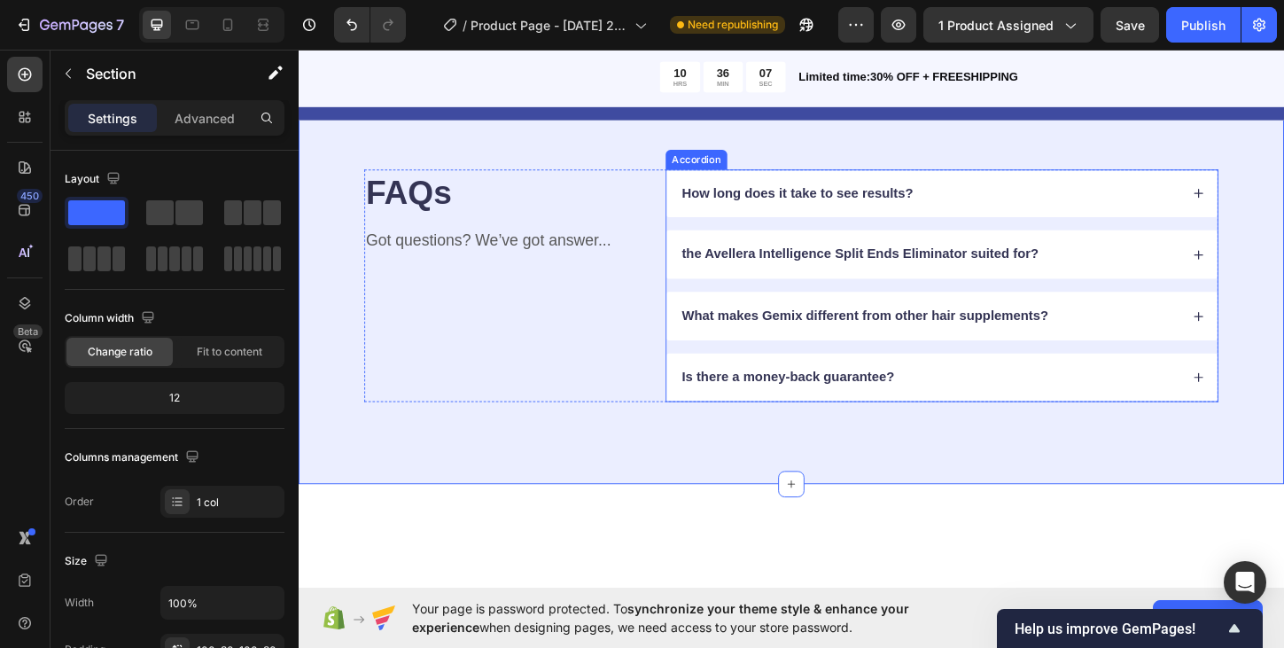
click at [939, 345] on p "What makes Gemix different from other hair supplements?" at bounding box center [909, 337] width 395 height 19
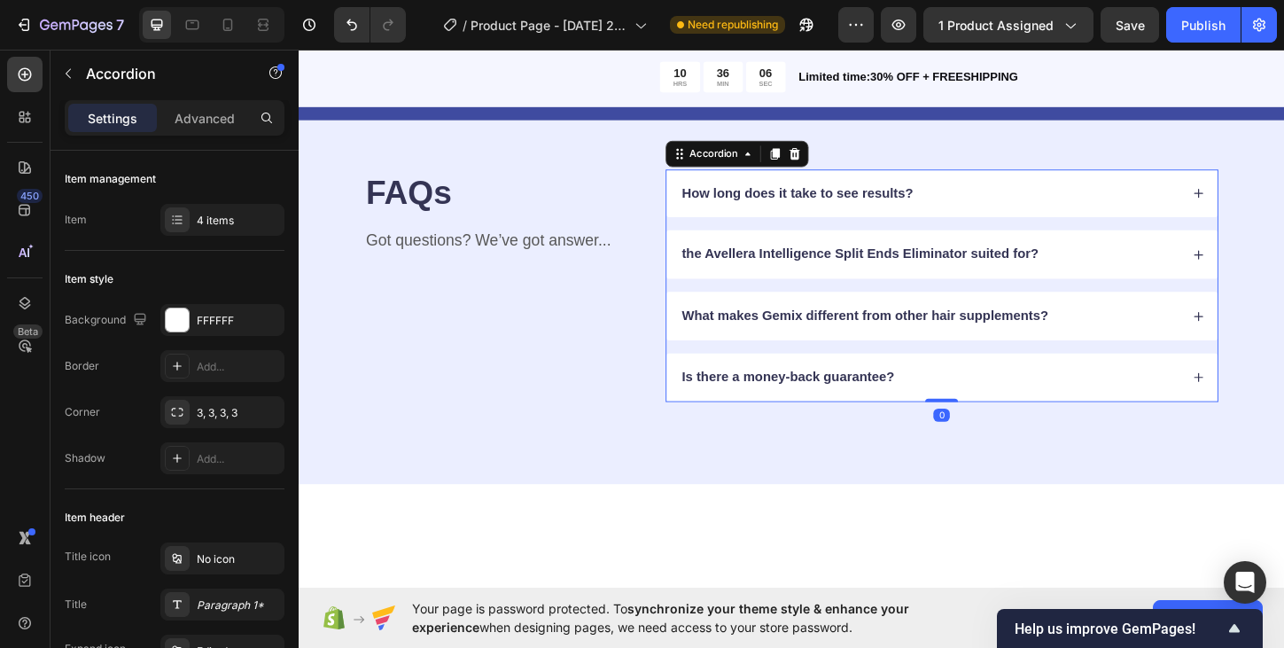
click at [957, 336] on p "What makes Gemix different from other hair supplements?" at bounding box center [909, 337] width 395 height 19
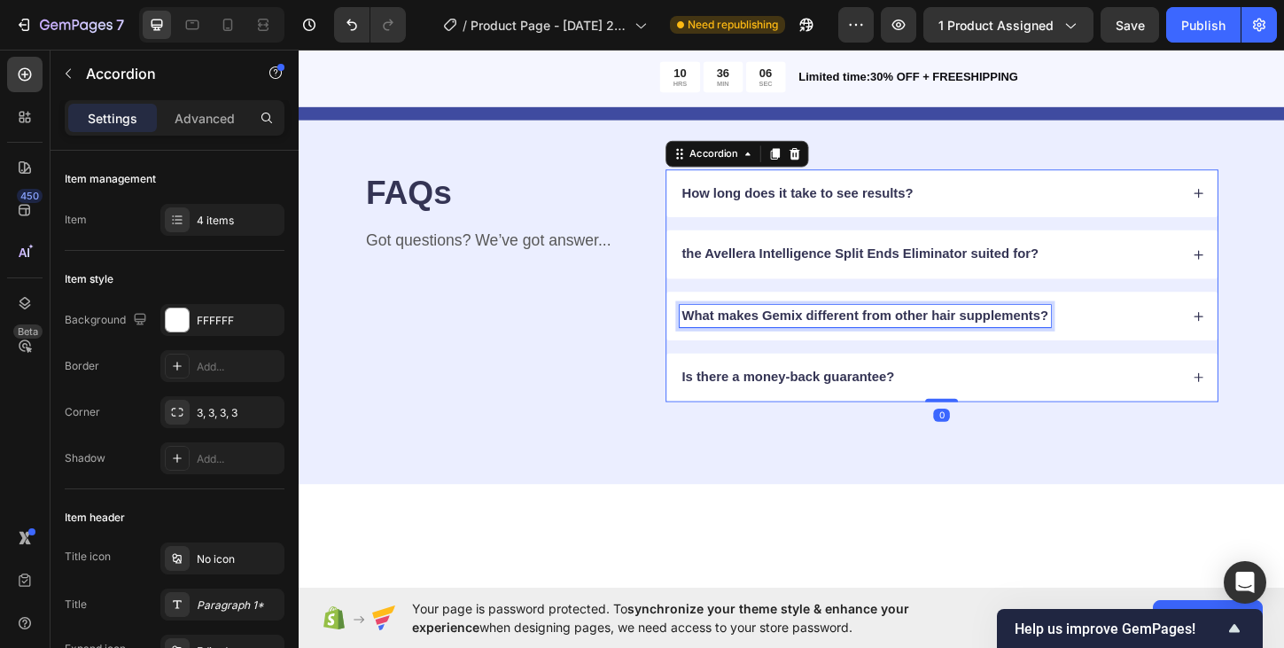
click at [957, 336] on p "What makes Gemix different from other hair supplements?" at bounding box center [909, 337] width 395 height 19
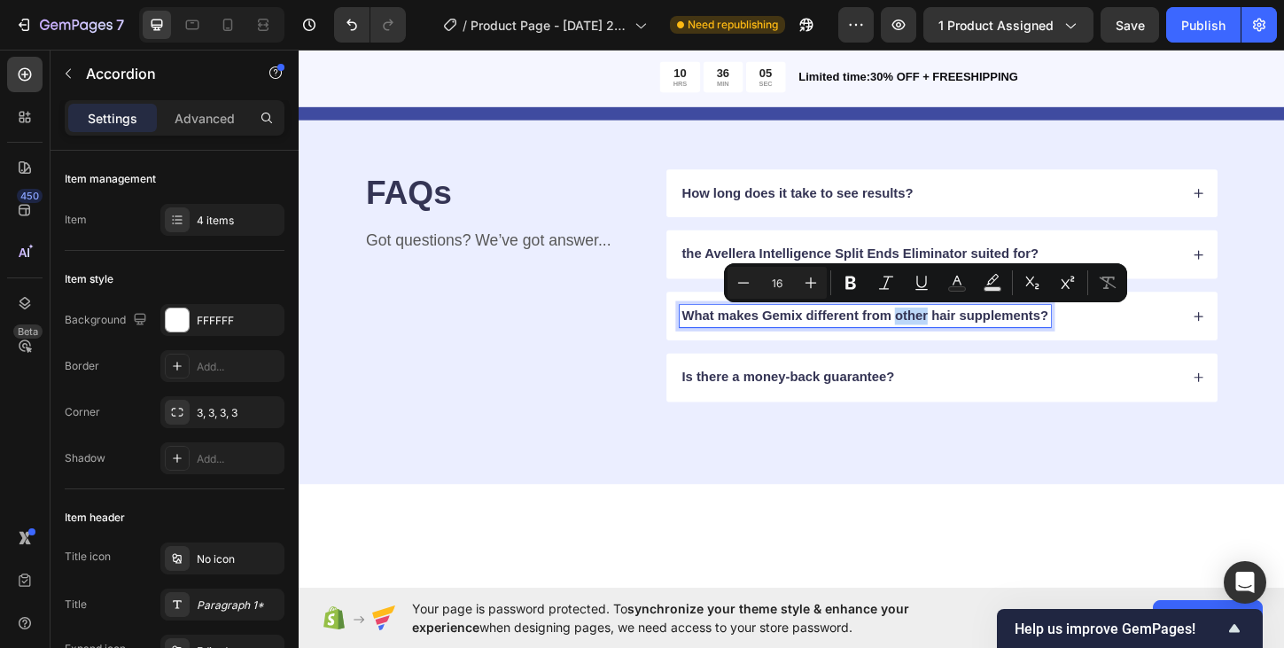
click at [957, 336] on p "What makes Gemix different from other hair supplements?" at bounding box center [909, 337] width 395 height 19
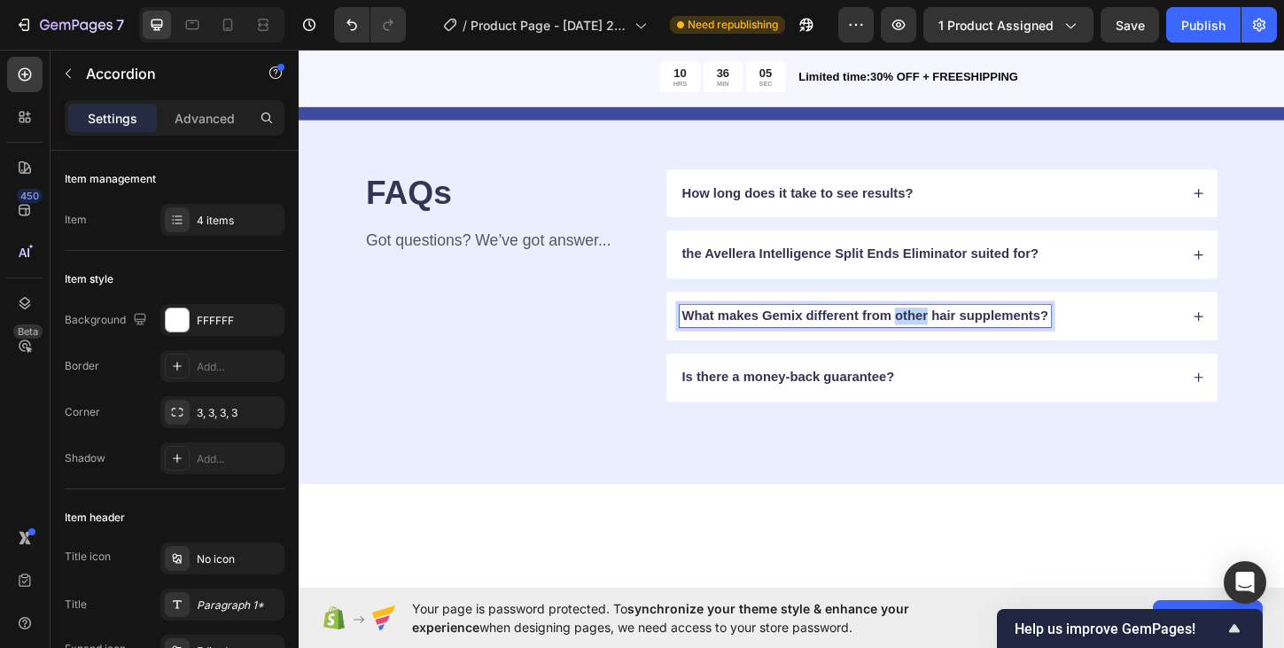
click at [957, 336] on p "What makes Gemix different from other hair supplements?" at bounding box center [909, 337] width 395 height 19
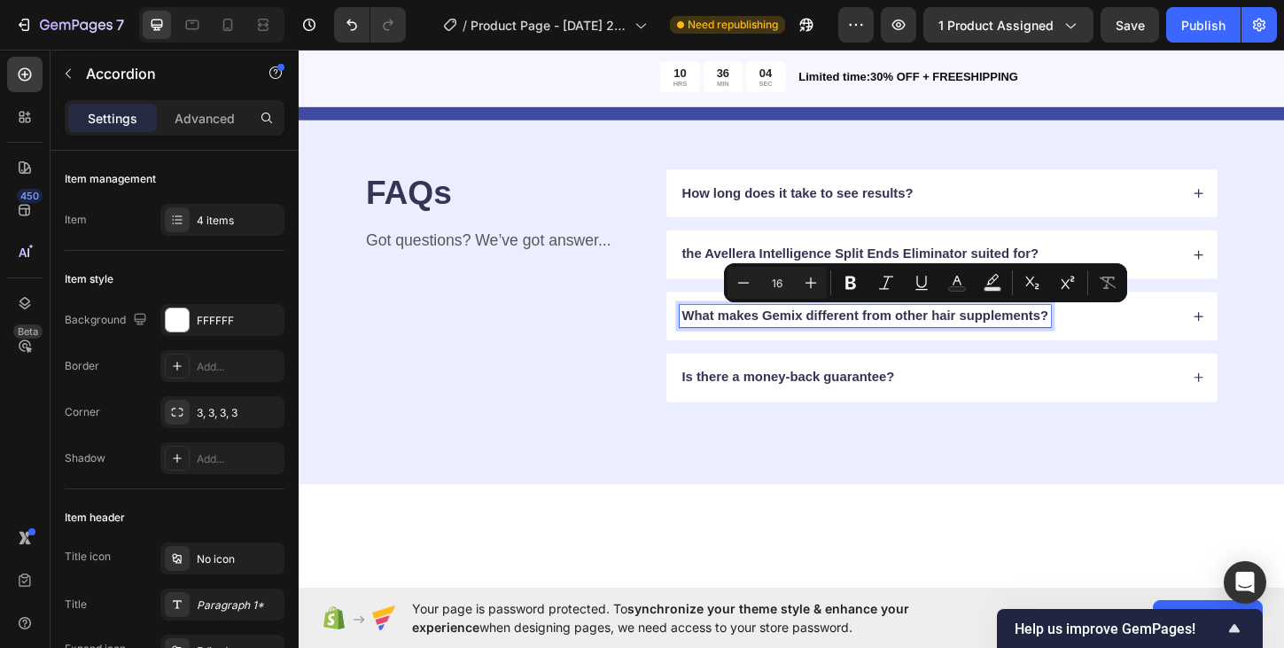
click at [1048, 344] on p "What makes Gemix different from other hair supplements?" at bounding box center [909, 337] width 395 height 19
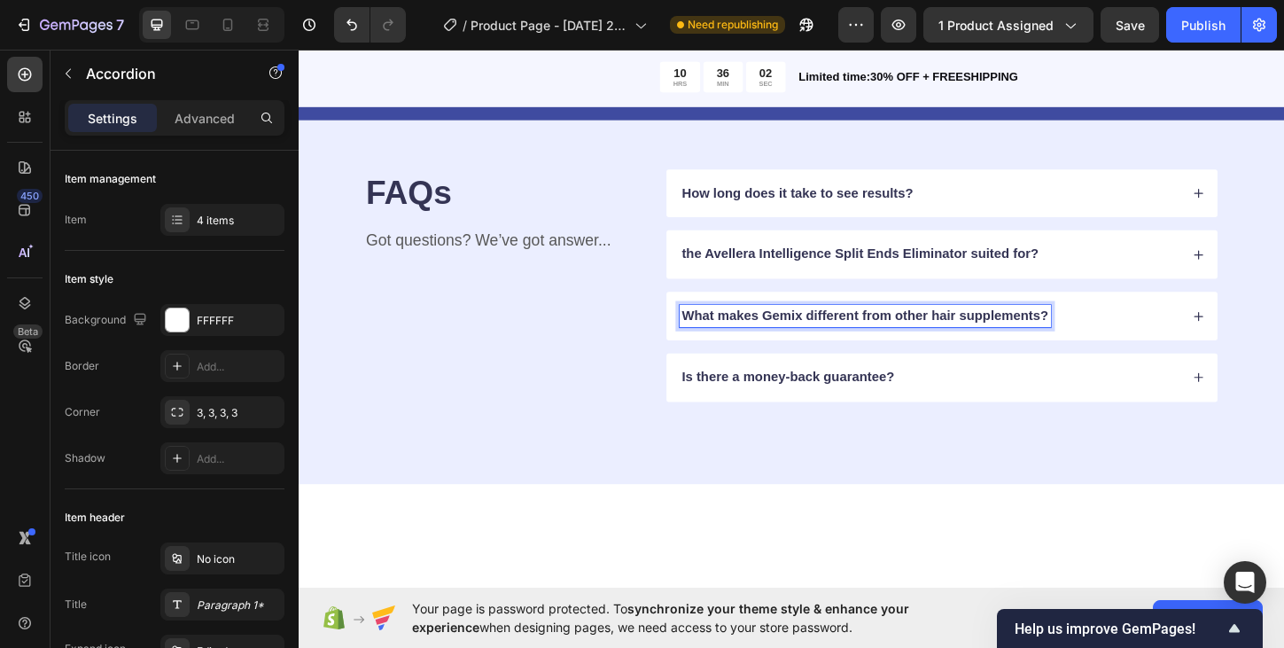
click at [829, 336] on p "What makes Gemix different from other hair supplements?" at bounding box center [909, 337] width 395 height 19
click at [1095, 338] on p "What makes Avellerra different from other hair supplements?" at bounding box center [918, 337] width 412 height 19
click at [797, 338] on p "What makes Avellerra different from other hair tools?" at bounding box center [891, 337] width 358 height 19
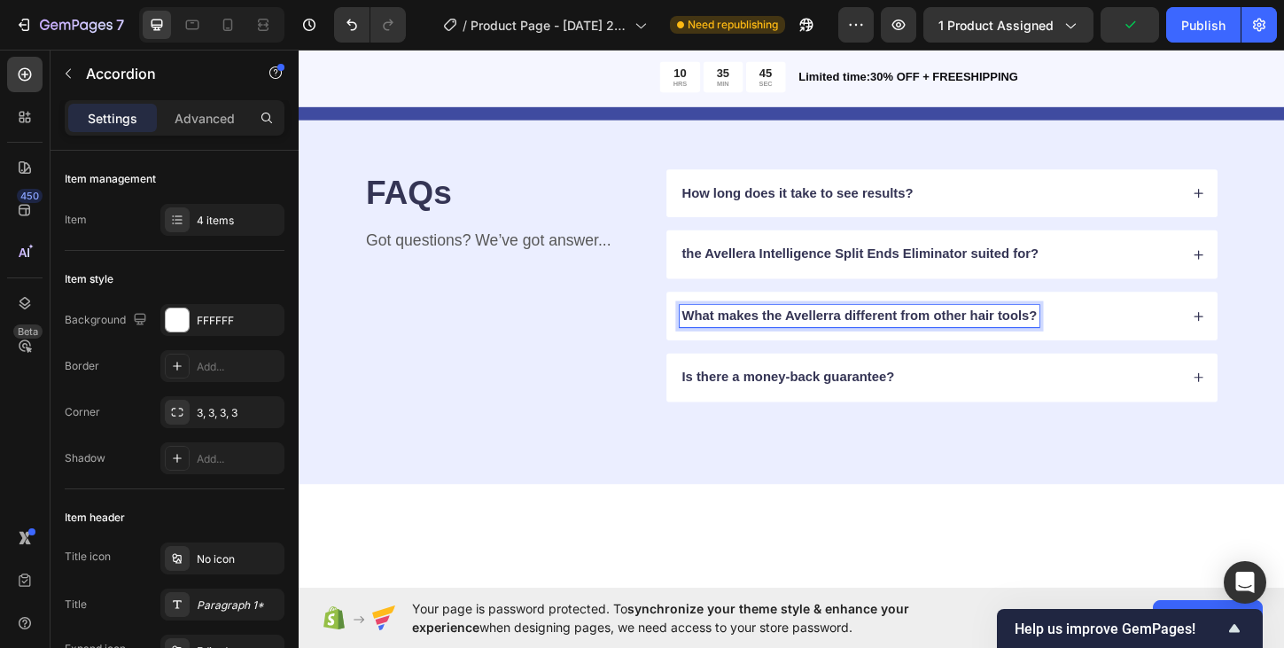
click at [885, 338] on p "What makes the Avellerra different from other hair tools?" at bounding box center [904, 337] width 384 height 19
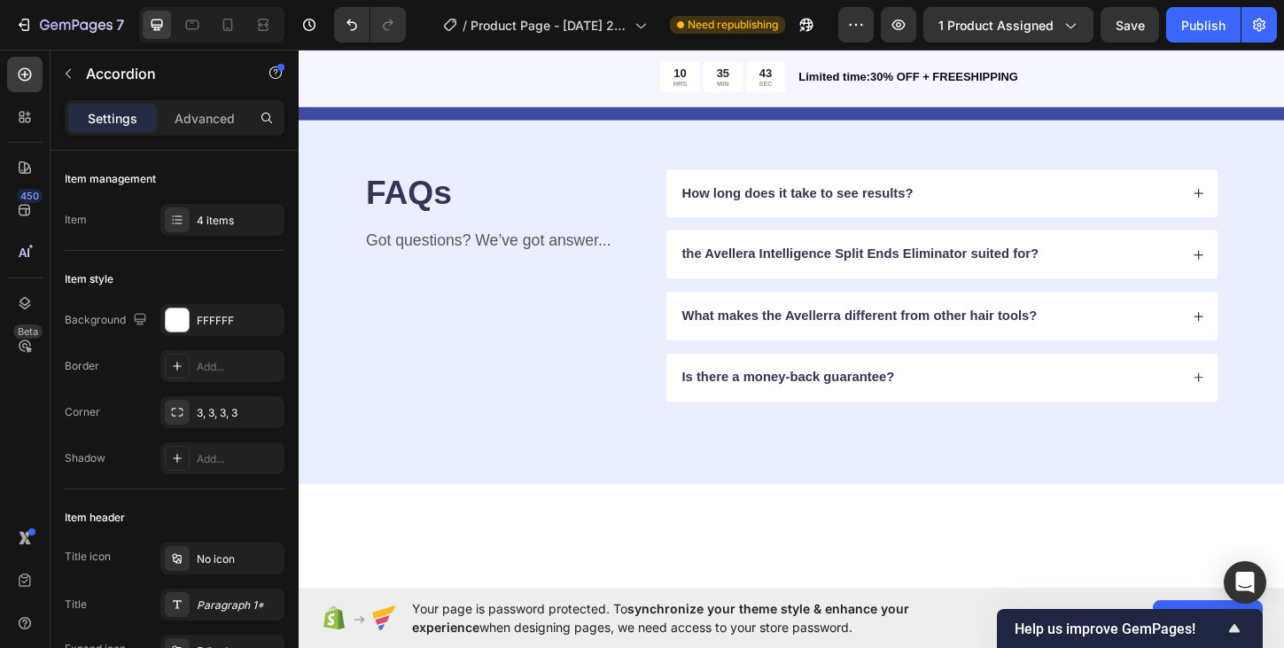
click at [1269, 338] on icon at bounding box center [1269, 337] width 12 height 12
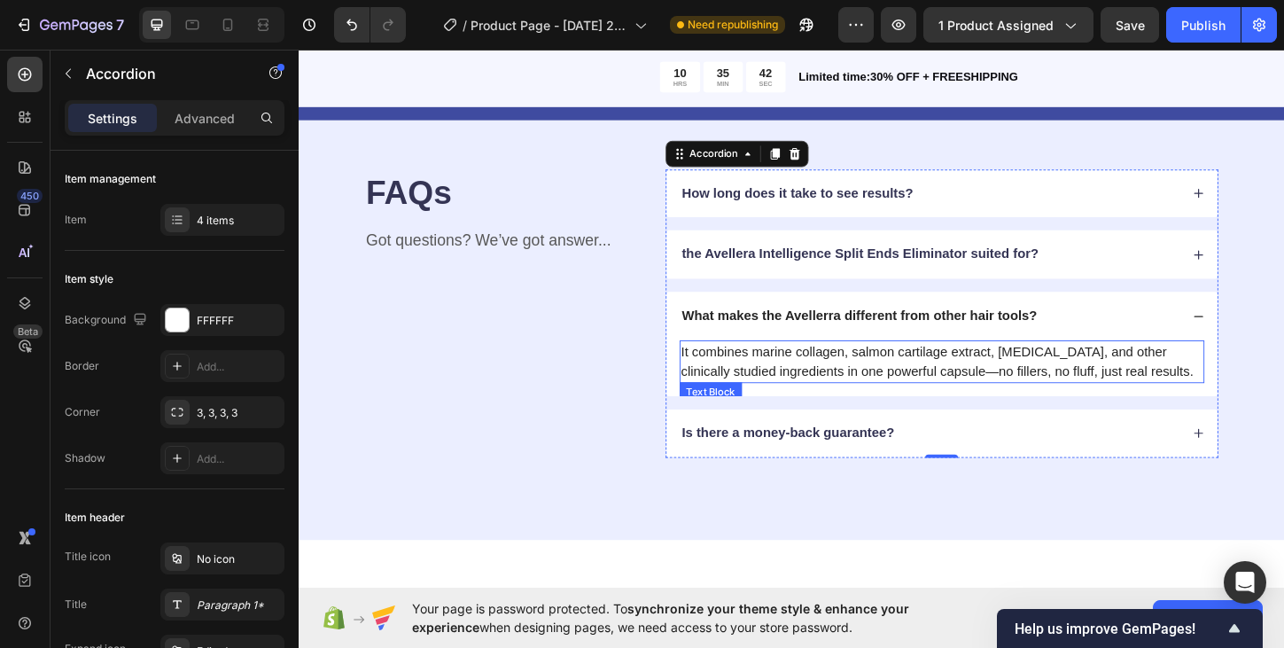
click at [998, 391] on p "It combines marine collagen, salmon cartilage extract, [MEDICAL_DATA], and othe…" at bounding box center [992, 386] width 563 height 43
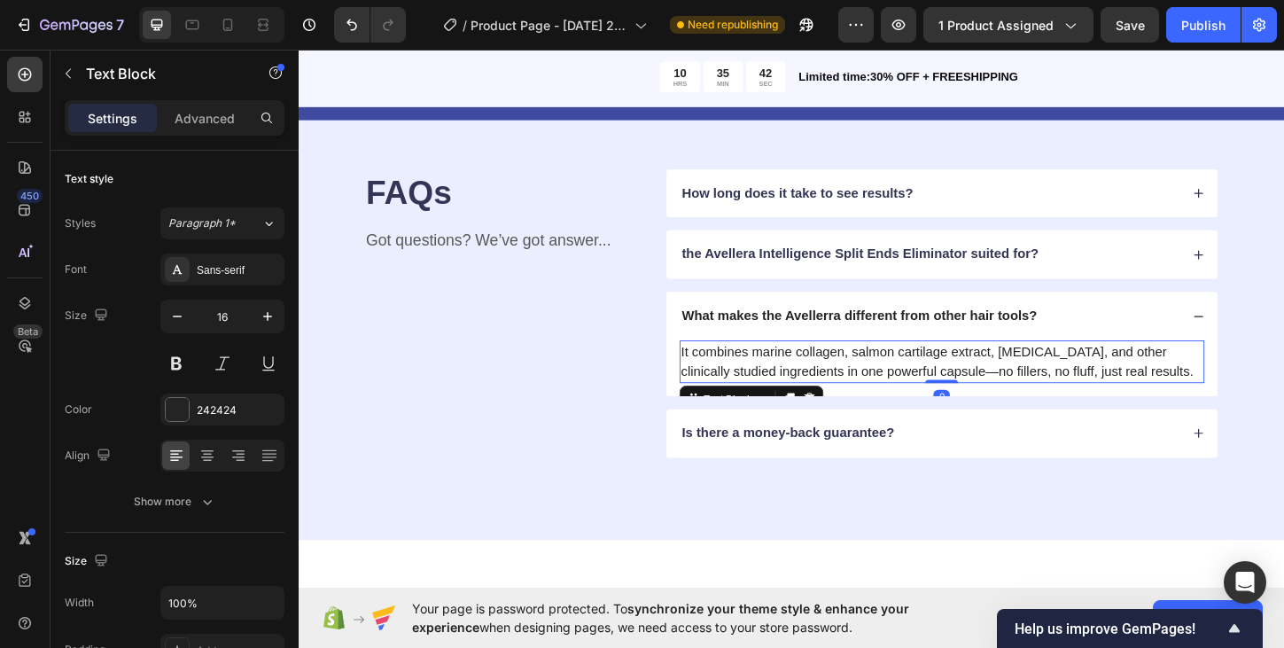
click at [998, 391] on p "It combines marine collagen, salmon cartilage extract, [MEDICAL_DATA], and othe…" at bounding box center [992, 386] width 563 height 43
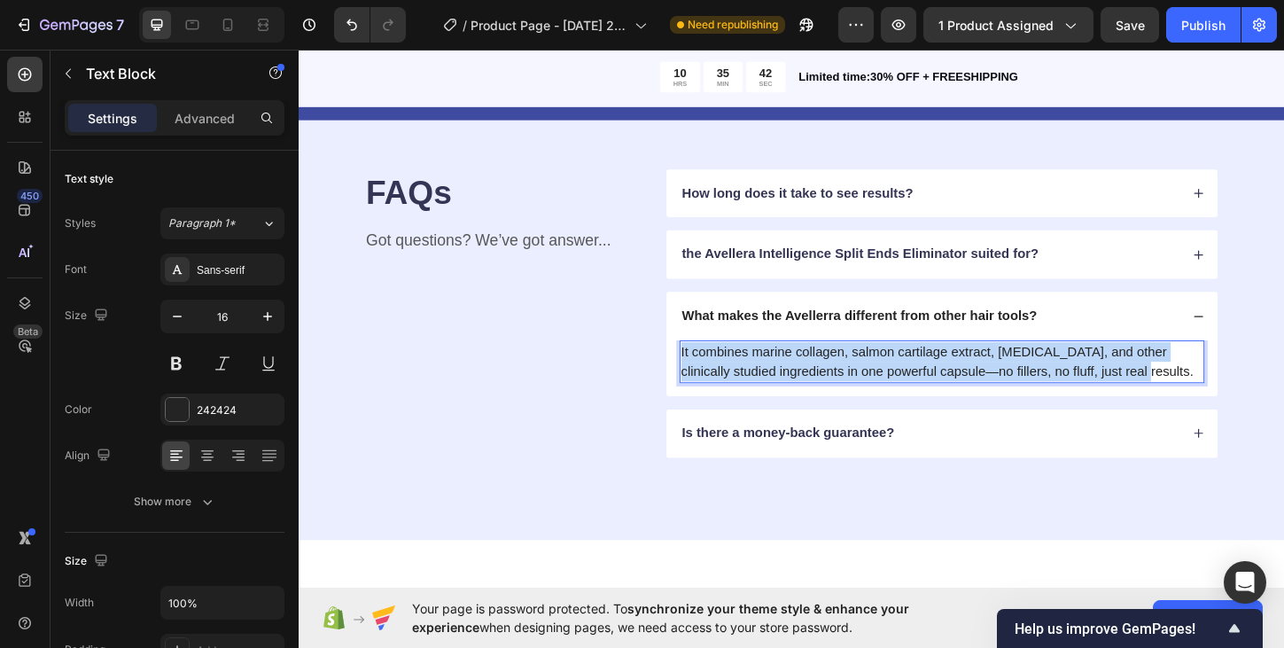
click at [998, 391] on p "It combines marine collagen, salmon cartilage extract, [MEDICAL_DATA], and othe…" at bounding box center [992, 386] width 563 height 43
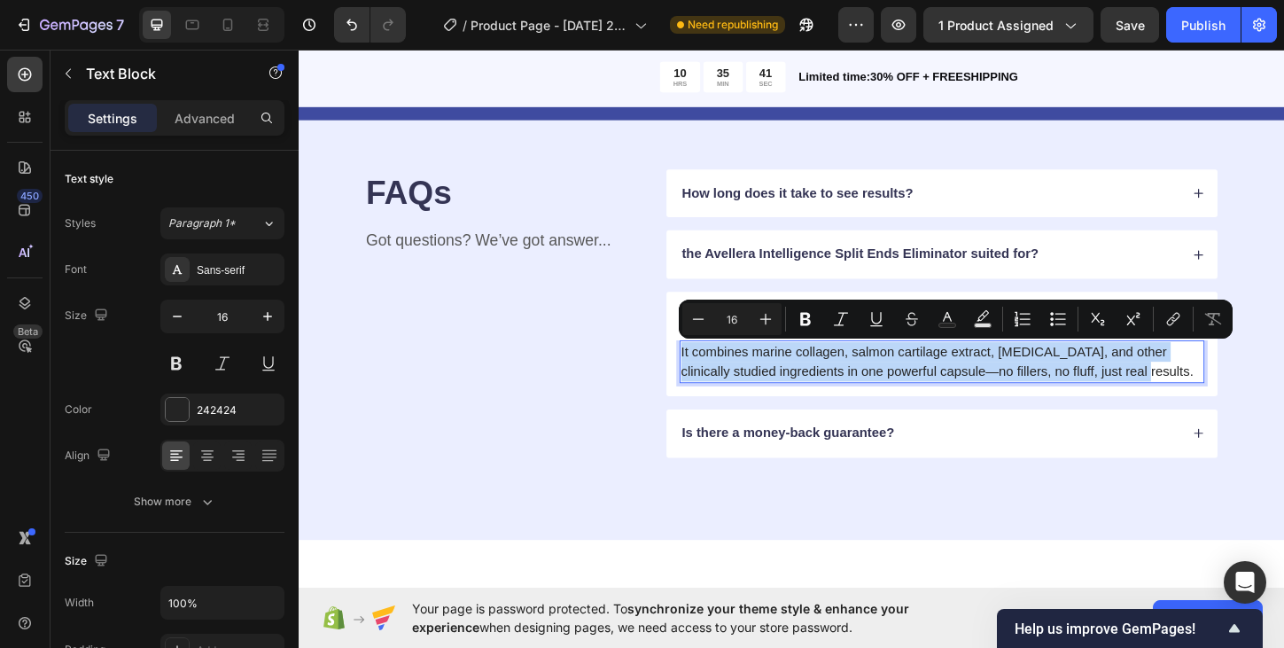
click at [998, 391] on p "It combines marine collagen, salmon cartilage extract, [MEDICAL_DATA], and othe…" at bounding box center [992, 386] width 563 height 43
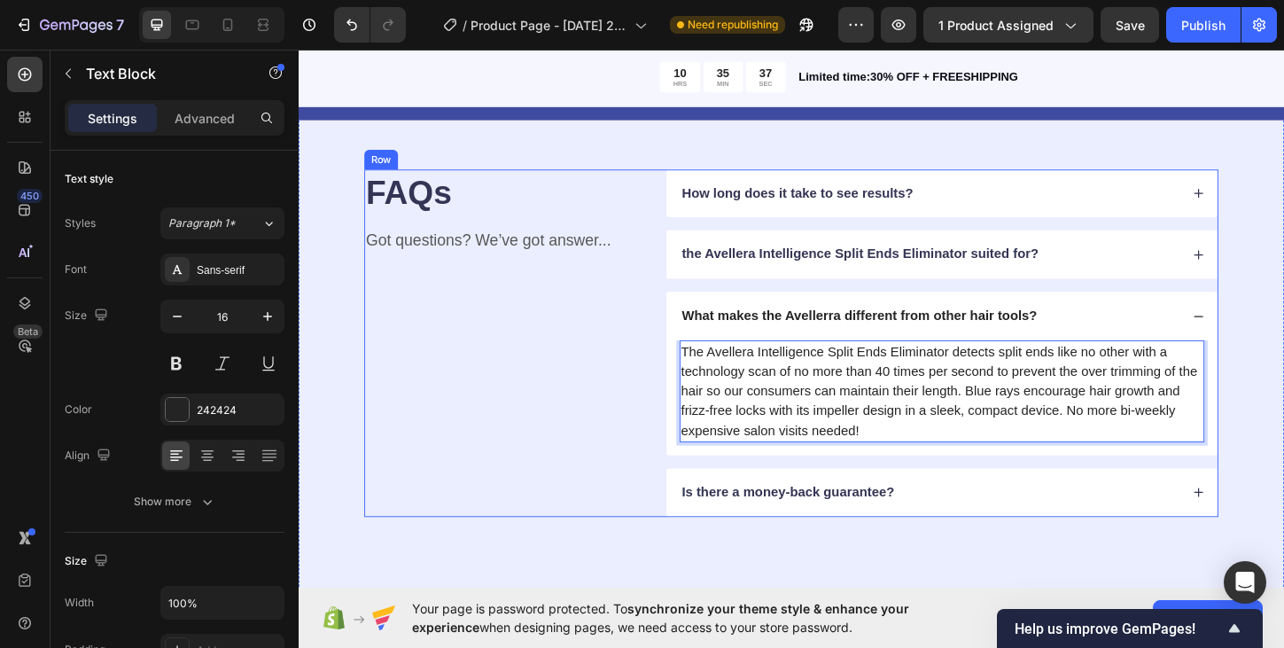
click at [664, 477] on div "FAQs Heading Got questions? We’ve got answer... Text Block" at bounding box center [518, 366] width 299 height 375
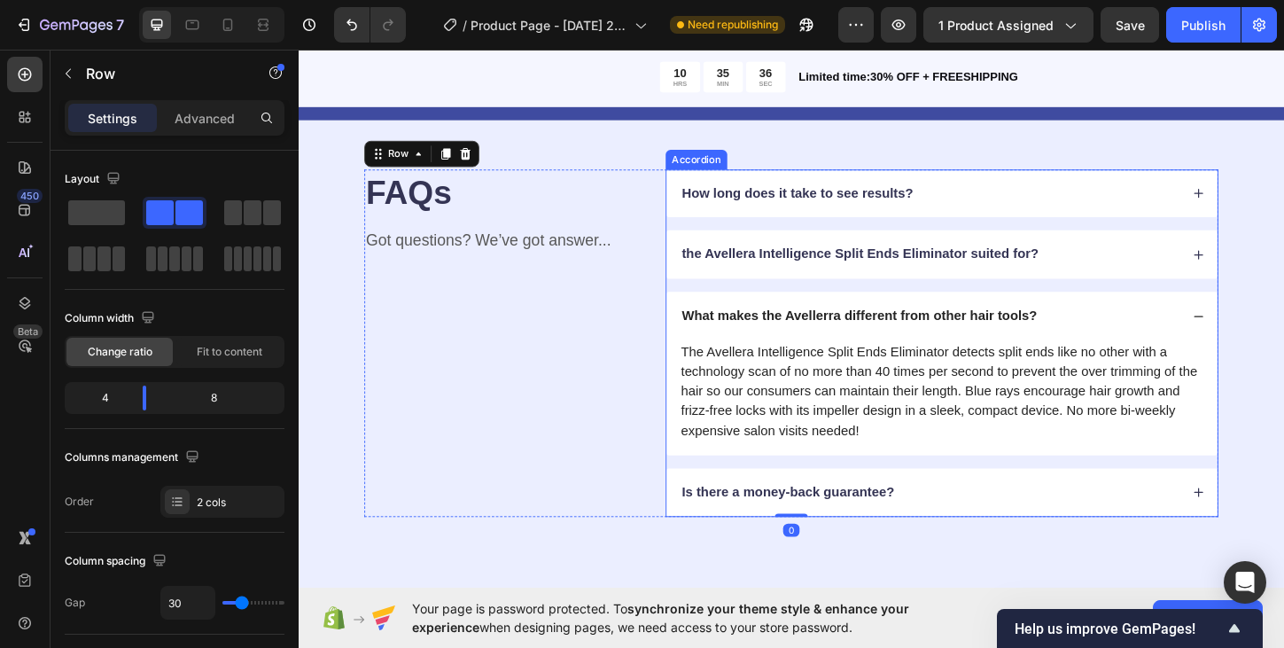
click at [869, 335] on p "What makes the Avellerra different from other hair tools?" at bounding box center [904, 337] width 384 height 19
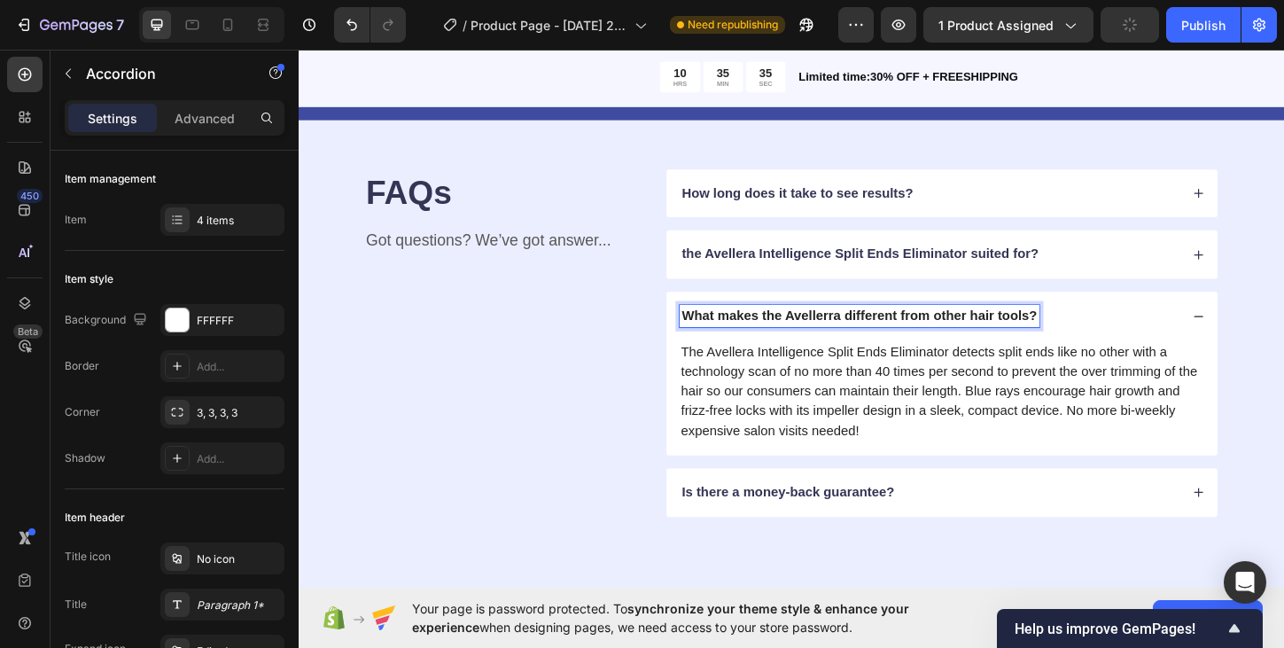
click at [881, 336] on p "What makes the Avellerra different from other hair tools?" at bounding box center [904, 337] width 384 height 19
drag, startPoint x: 885, startPoint y: 336, endPoint x: 827, endPoint y: 338, distance: 58.5
click at [827, 338] on p "What makes the Avellerra different from other hair tools?" at bounding box center [904, 337] width 384 height 19
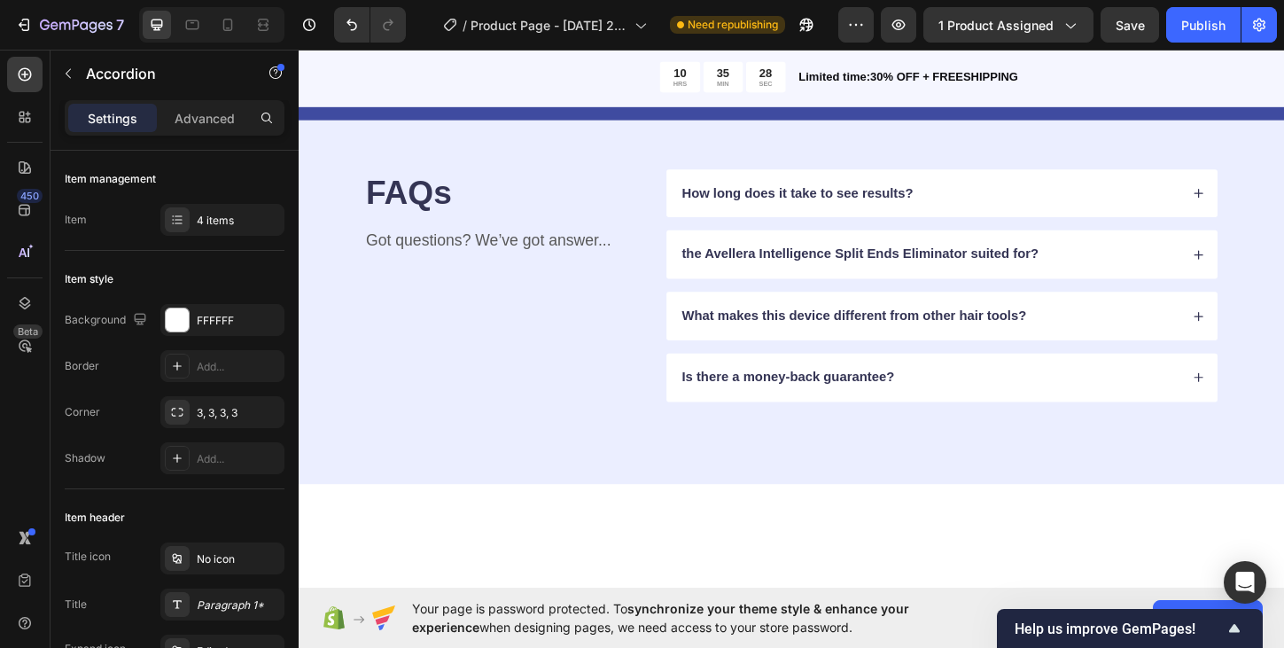
click at [1266, 409] on div "Is there a money-back guarantee?" at bounding box center [992, 403] width 594 height 52
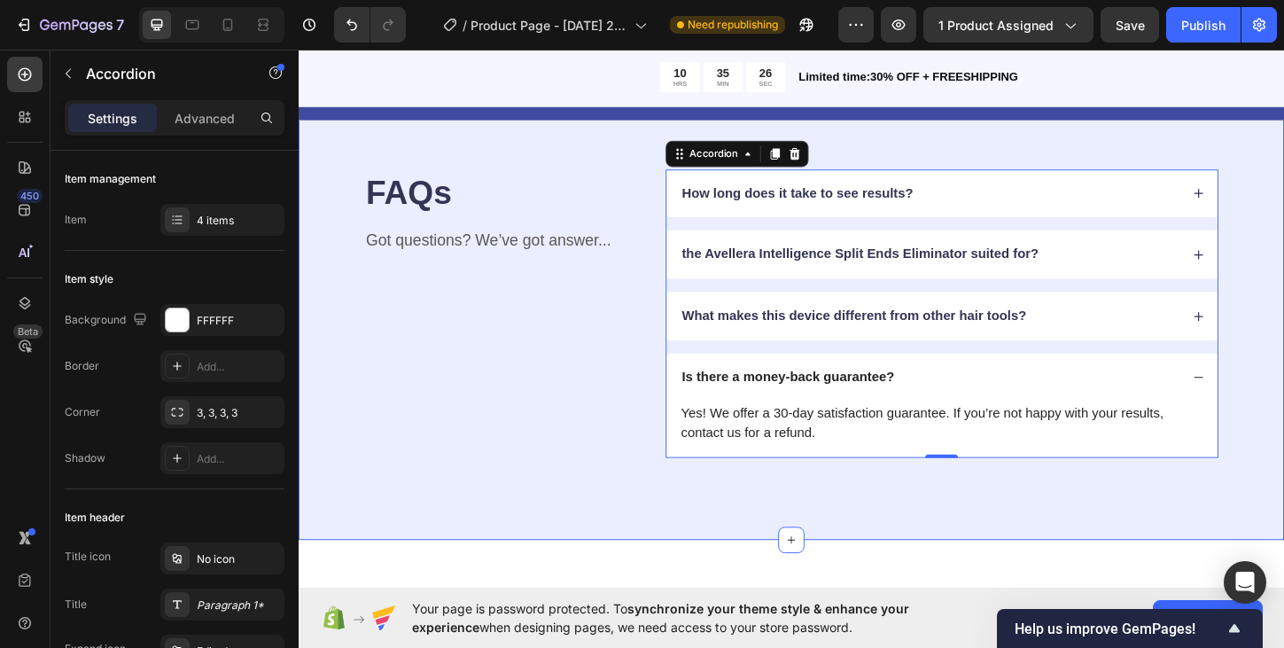
click at [803, 502] on div "FAQs Heading Got questions? We’ve got answer... Text Block How long does it tak…" at bounding box center [830, 334] width 1063 height 488
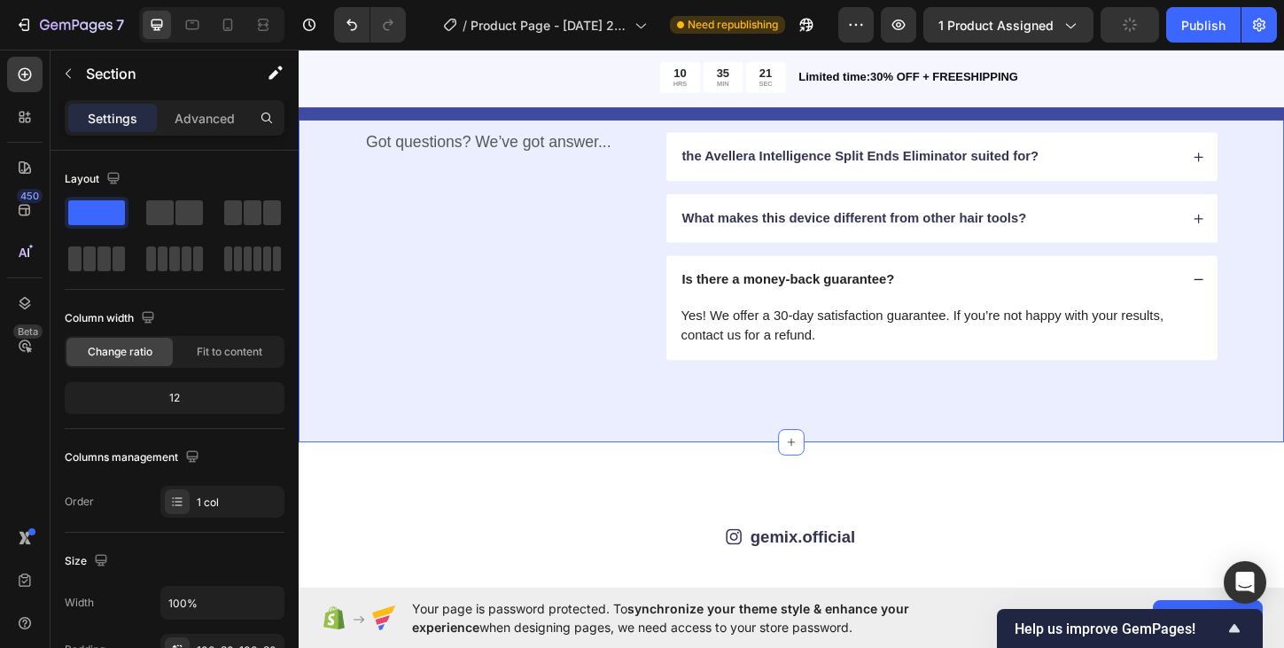
scroll to position [2979, 0]
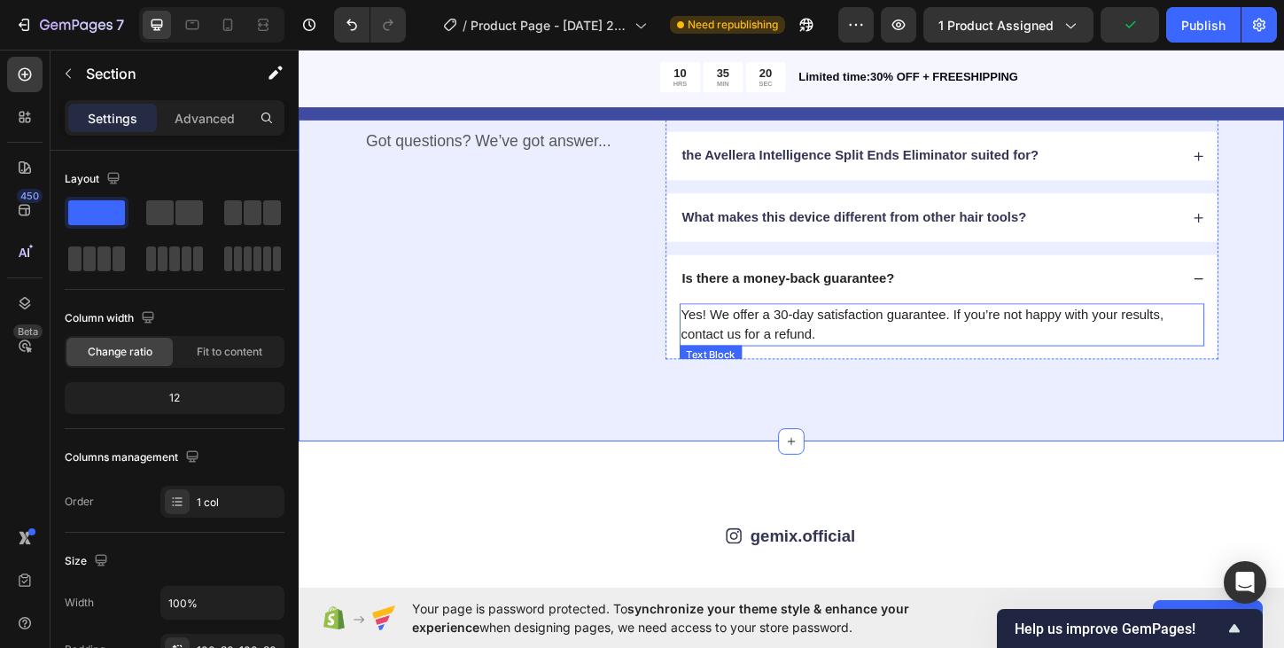
click at [1217, 335] on p "Yes! We offer a 30-day satisfaction guarantee. If you’re not happy with your re…" at bounding box center [992, 346] width 563 height 43
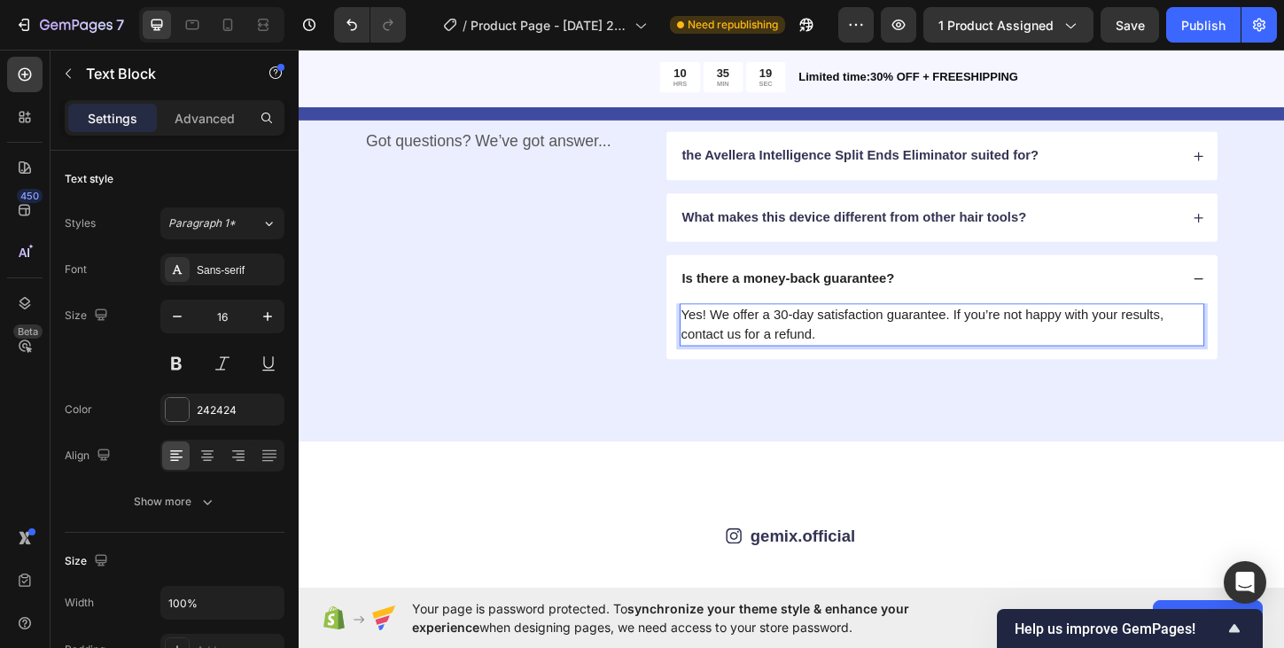
click at [1242, 336] on p "Yes! We offer a 30-day satisfaction guarantee. If you’re not happy with your re…" at bounding box center [992, 346] width 563 height 43
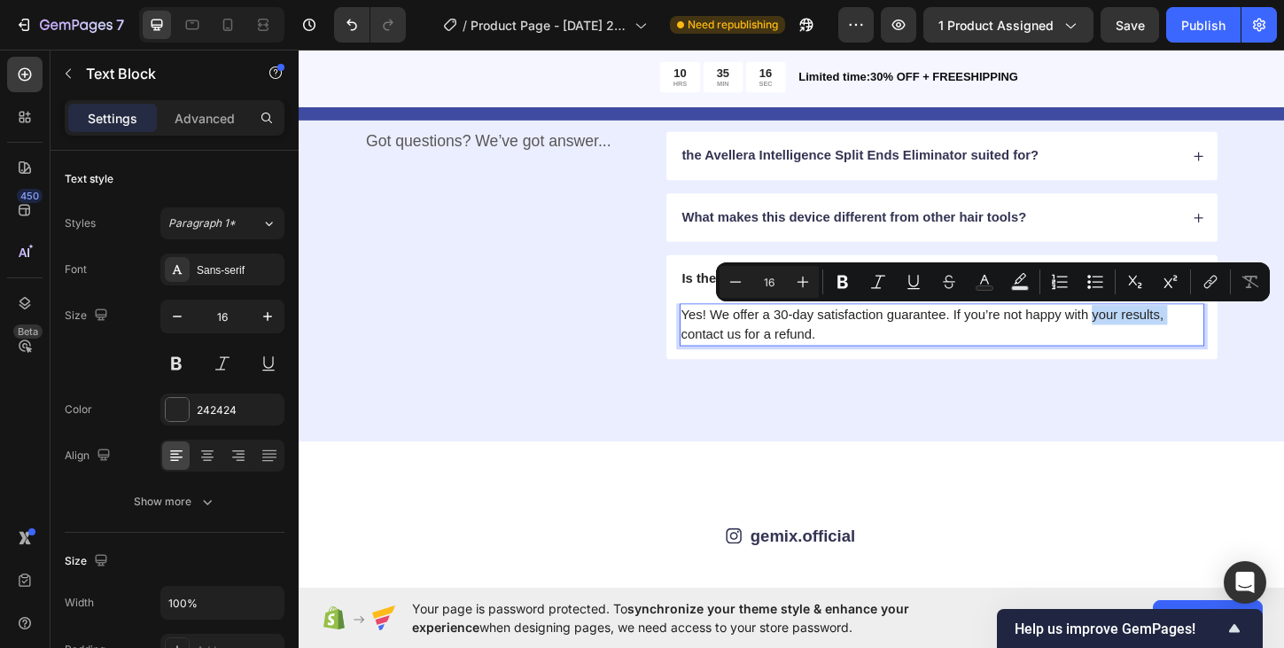
drag, startPoint x: 1242, startPoint y: 336, endPoint x: 1155, endPoint y: 338, distance: 86.9
click at [1155, 338] on p "Yes! We offer a 30-day satisfaction guarantee. If you’re not happy with your re…" at bounding box center [992, 346] width 563 height 43
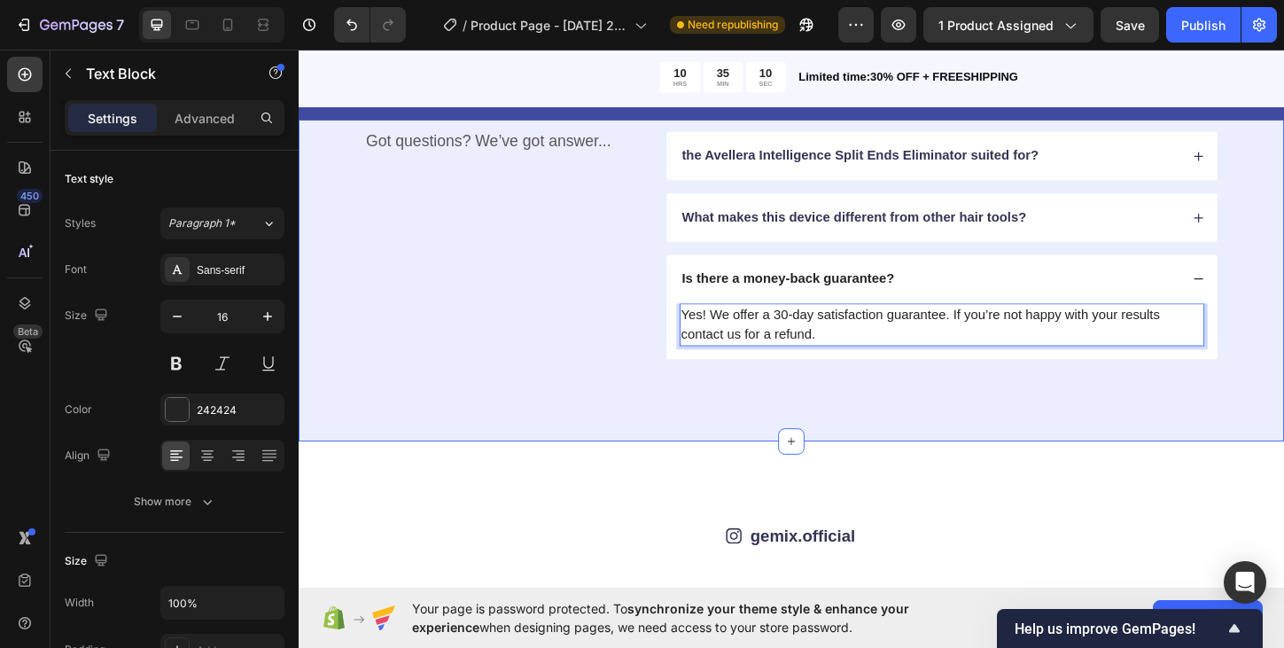
click at [872, 408] on div "FAQs Heading Got questions? We’ve got answer... Text Block How long does it tak…" at bounding box center [830, 228] width 1063 height 488
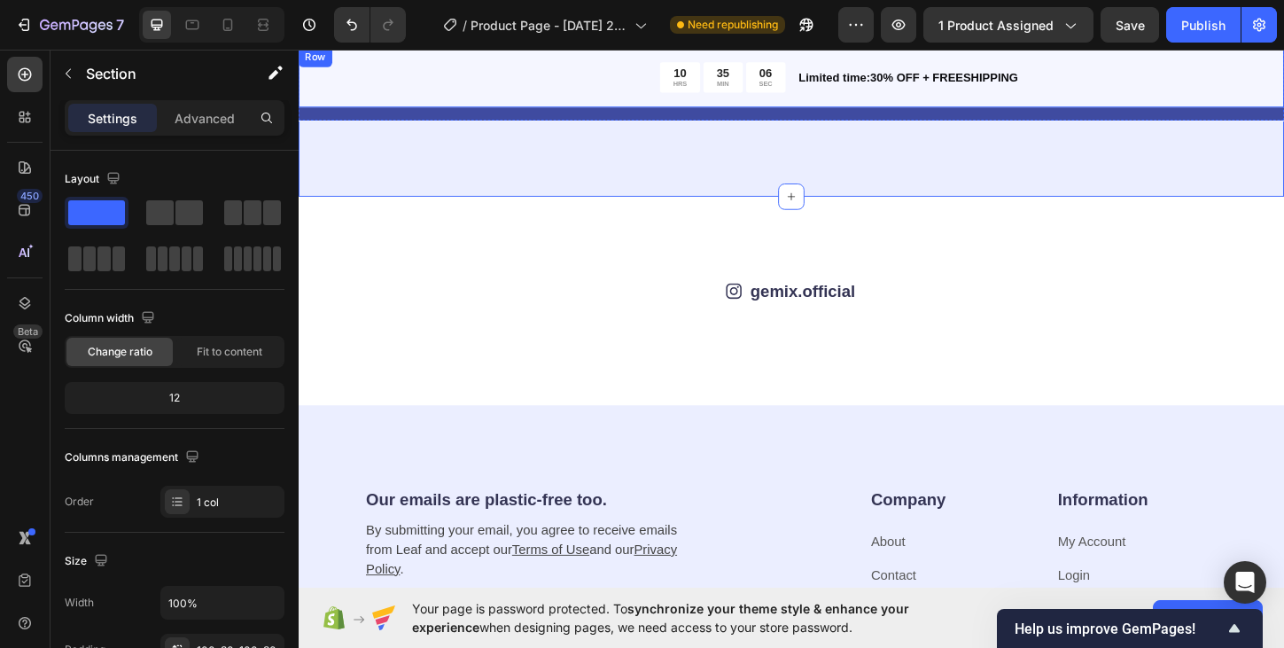
scroll to position [3227, 0]
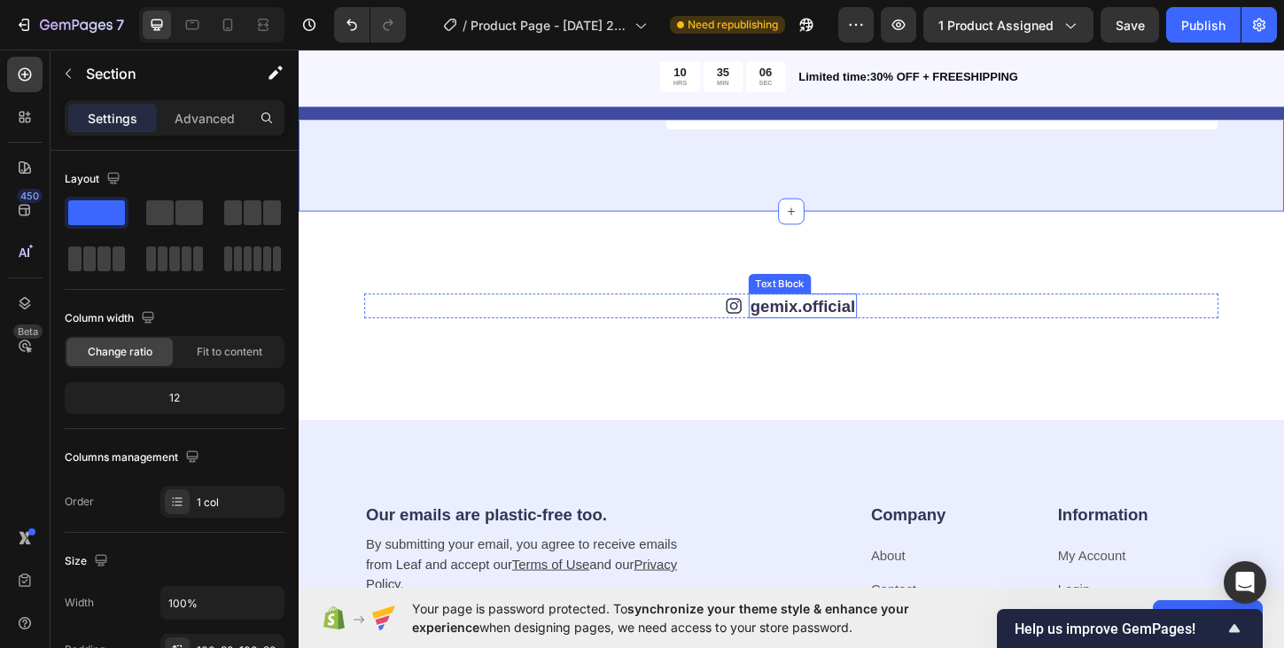
click at [805, 323] on link "gemix.official" at bounding box center [842, 325] width 113 height 19
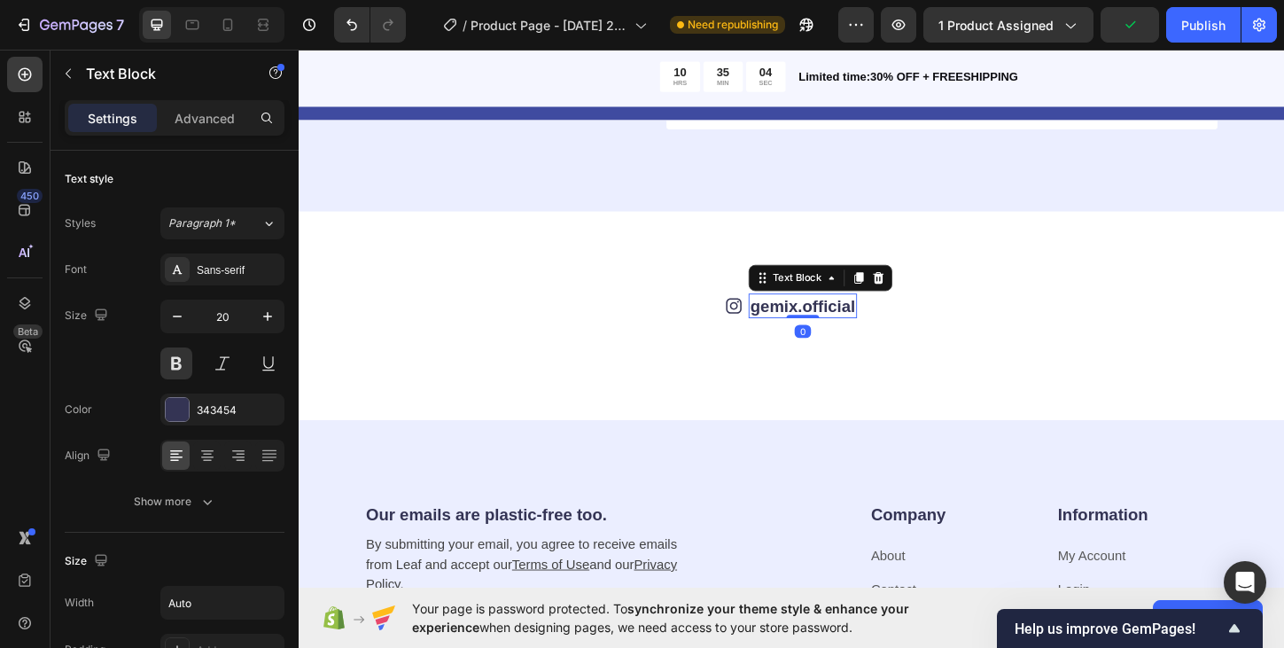
click at [803, 330] on link "gemix.official" at bounding box center [842, 325] width 113 height 19
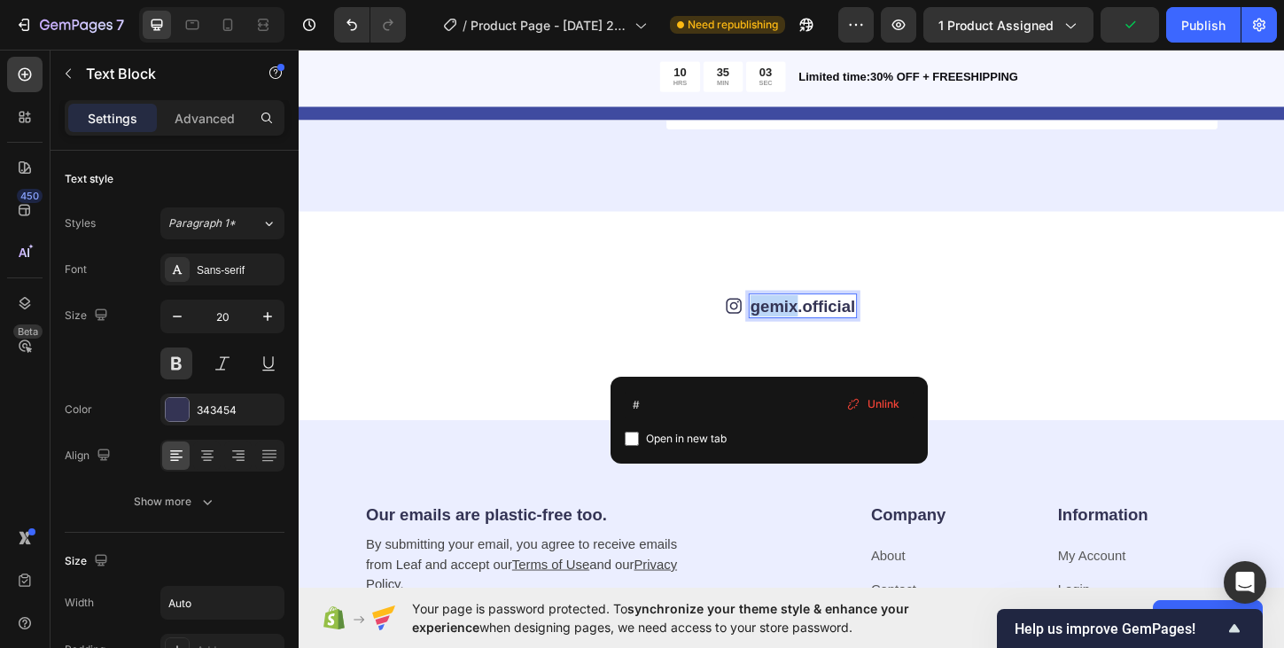
click at [803, 330] on link "gemix.official" at bounding box center [842, 325] width 113 height 19
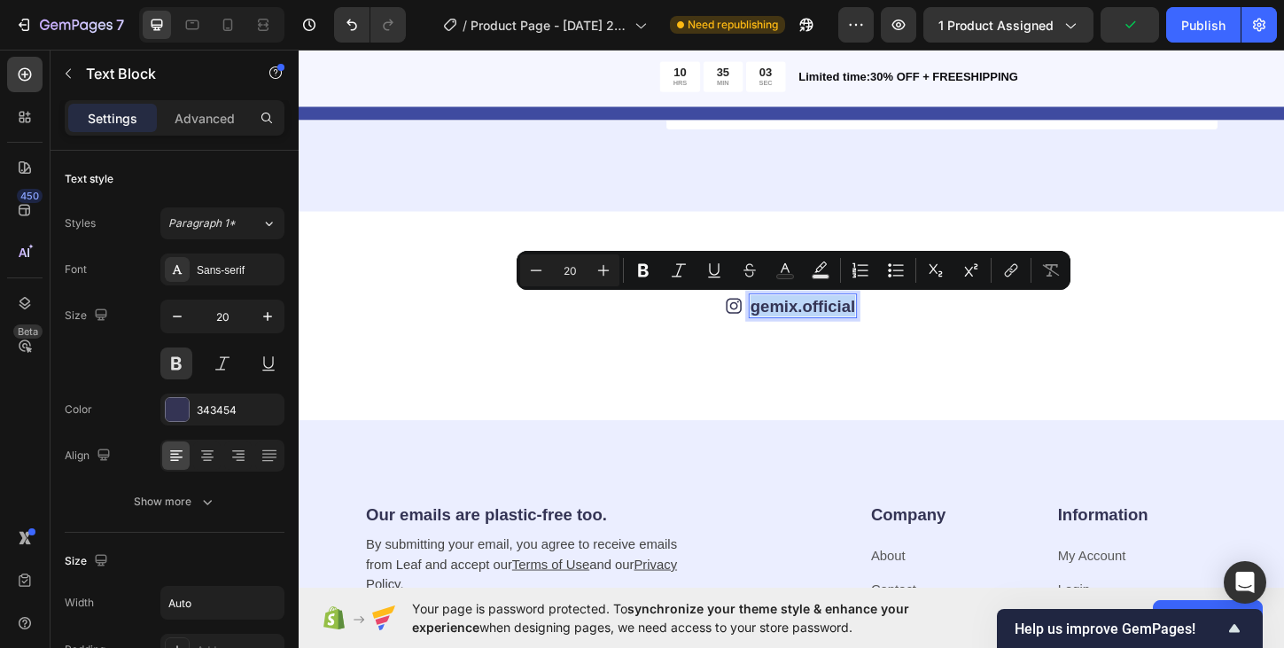
click at [803, 330] on link "gemix.official" at bounding box center [842, 325] width 113 height 19
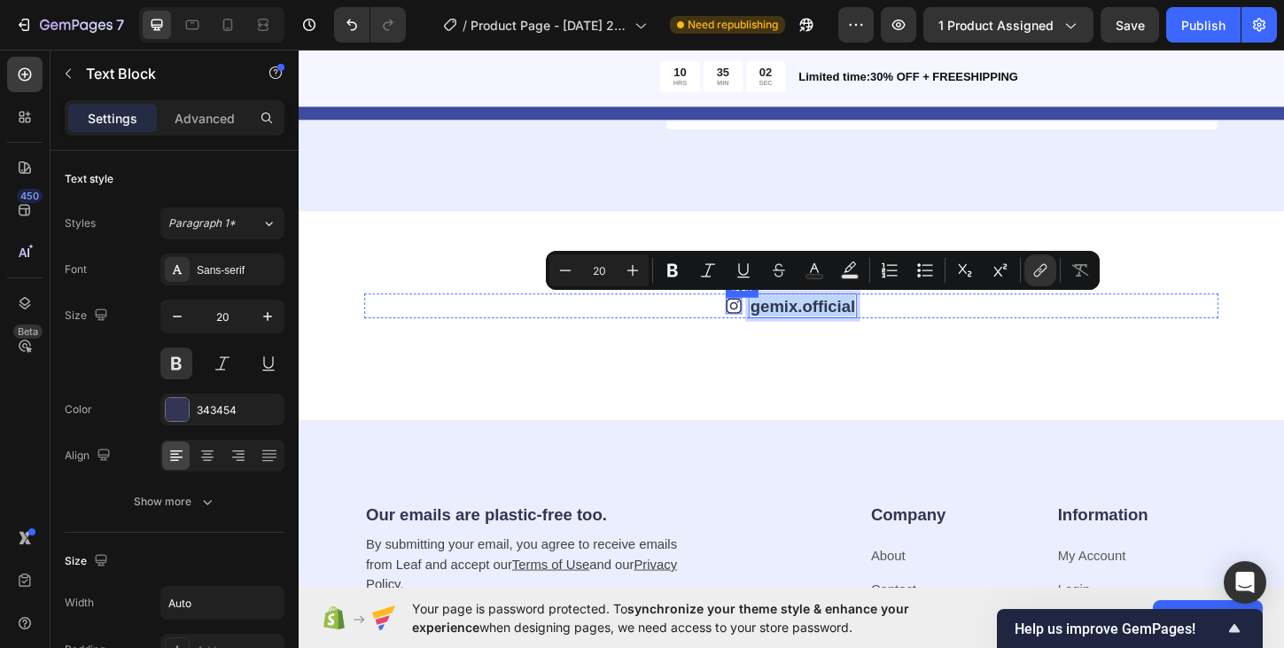
click at [766, 328] on icon at bounding box center [768, 326] width 18 height 18
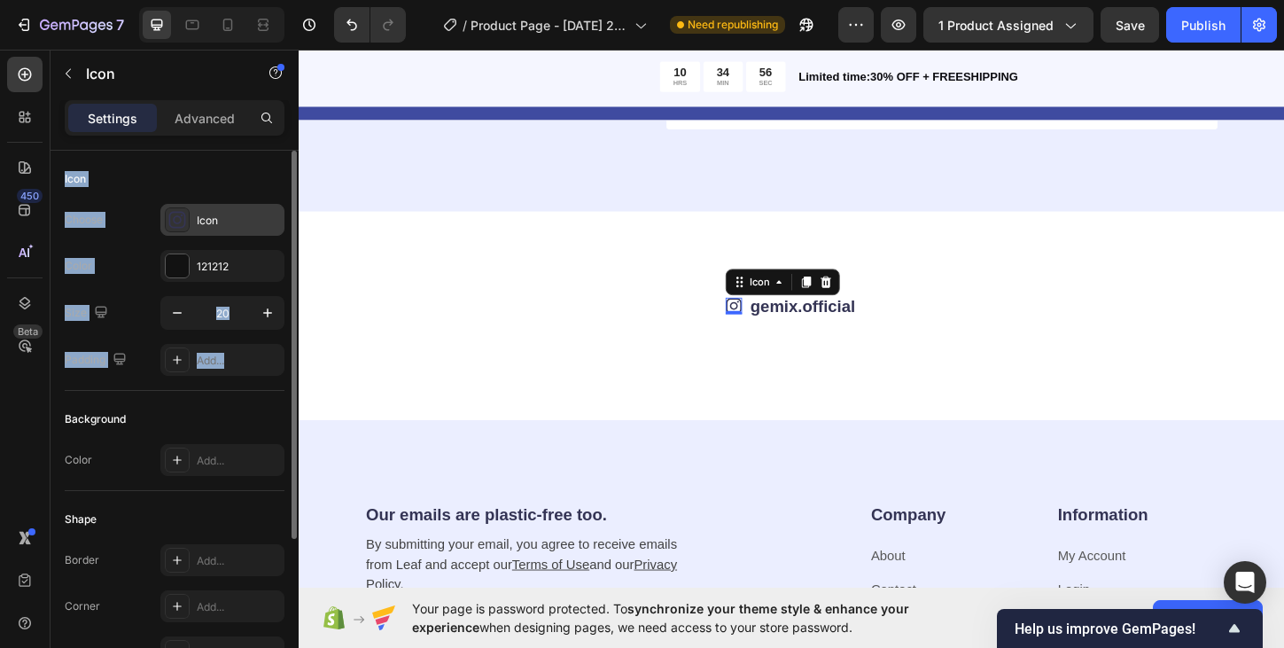
drag, startPoint x: 207, startPoint y: 407, endPoint x: 257, endPoint y: 206, distance: 206.3
click at [239, 171] on div "Icon Choose Icon Color 121212 Size 20 Padding Add... Background Color Add... Sh…" at bounding box center [175, 476] width 220 height 650
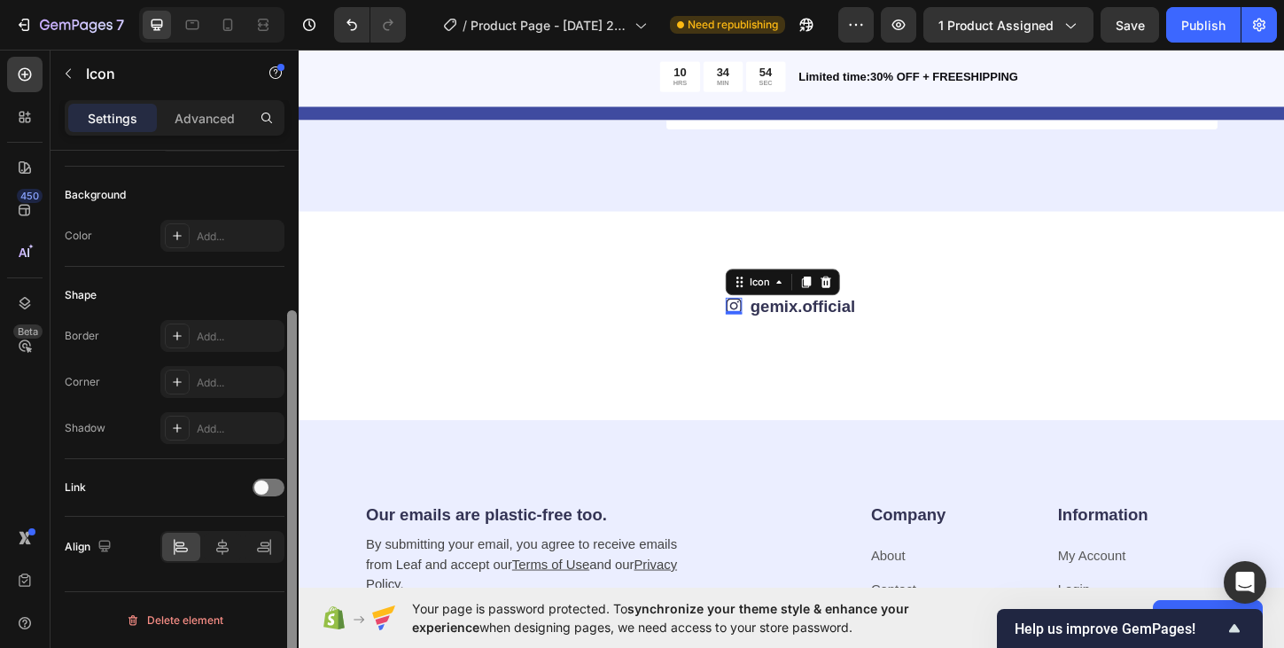
scroll to position [0, 0]
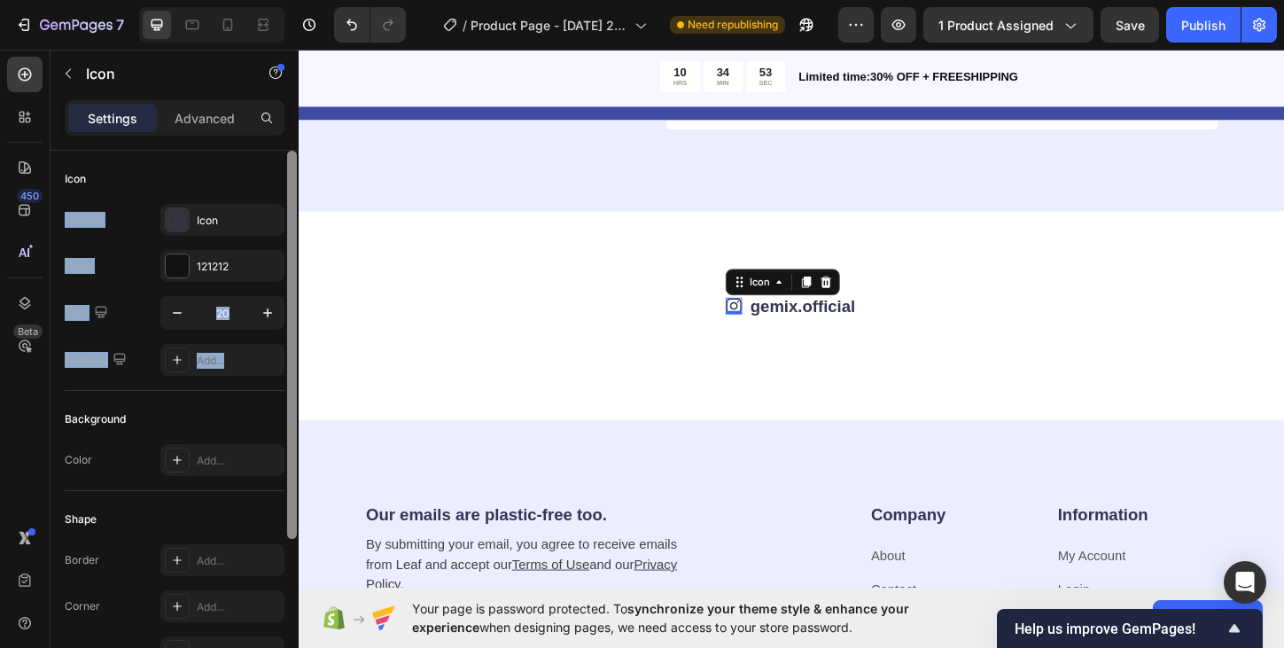
drag, startPoint x: 291, startPoint y: 204, endPoint x: 267, endPoint y: 53, distance: 152.6
click at [267, 53] on div "text box Sections(0) Elements(4) We couldn’t find any matches for “text box” Su…" at bounding box center [174, 349] width 248 height 598
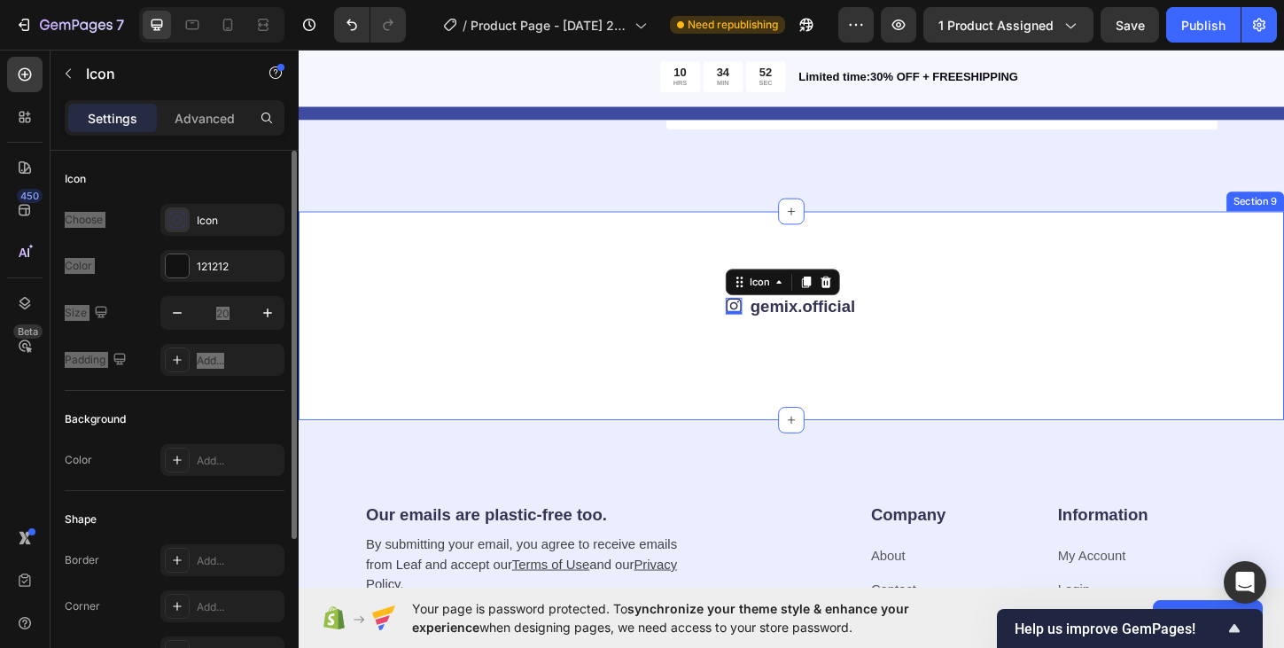
click at [729, 258] on div "Icon 0 gemix.official Text Block Row Image Image Image Image Image Image Image …" at bounding box center [830, 336] width 1063 height 225
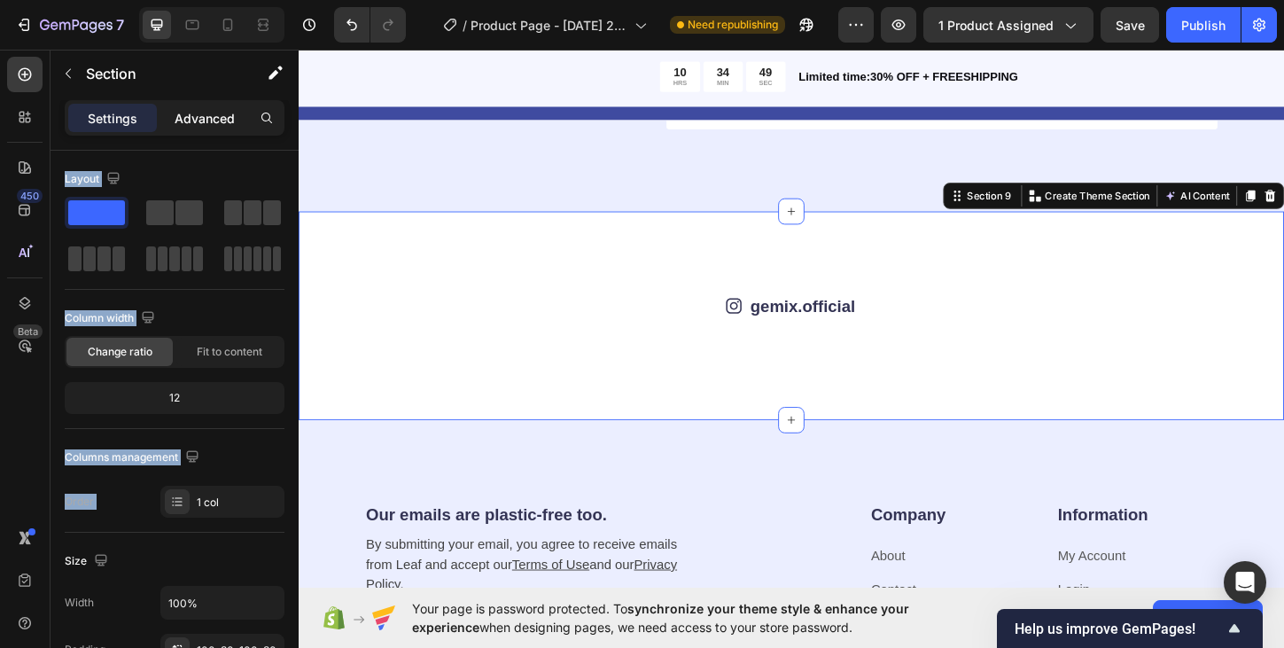
click at [214, 120] on p "Advanced" at bounding box center [205, 118] width 60 height 19
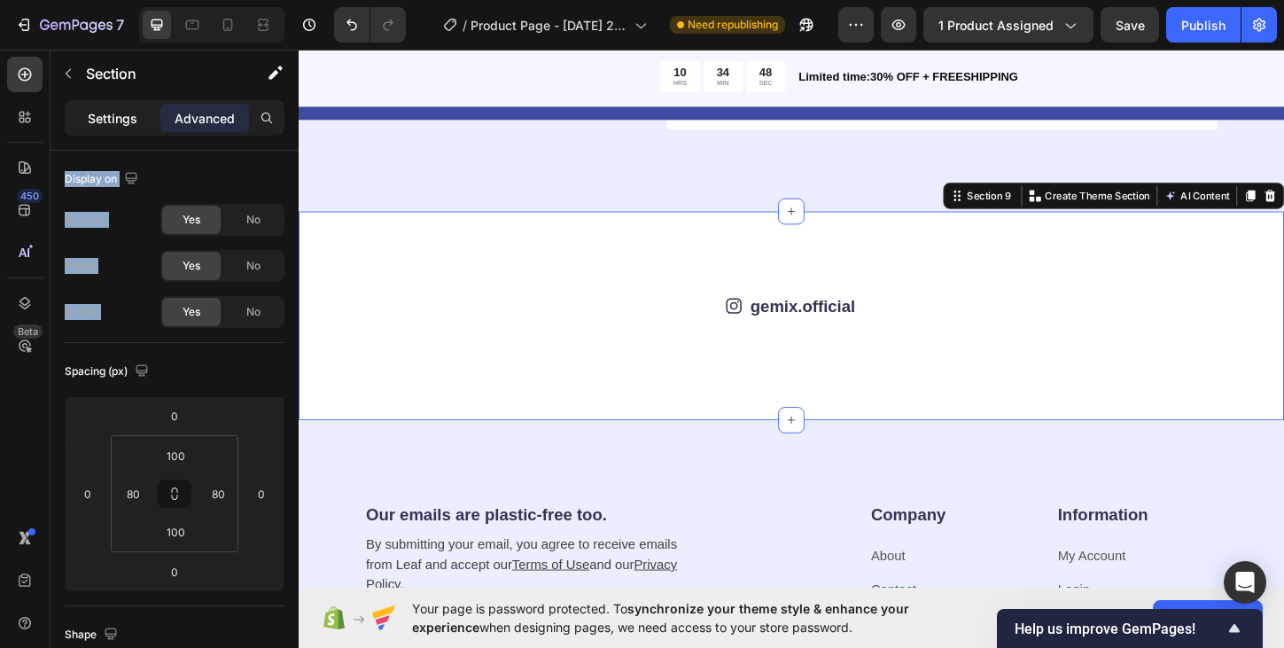
click at [134, 119] on p "Settings" at bounding box center [113, 118] width 50 height 19
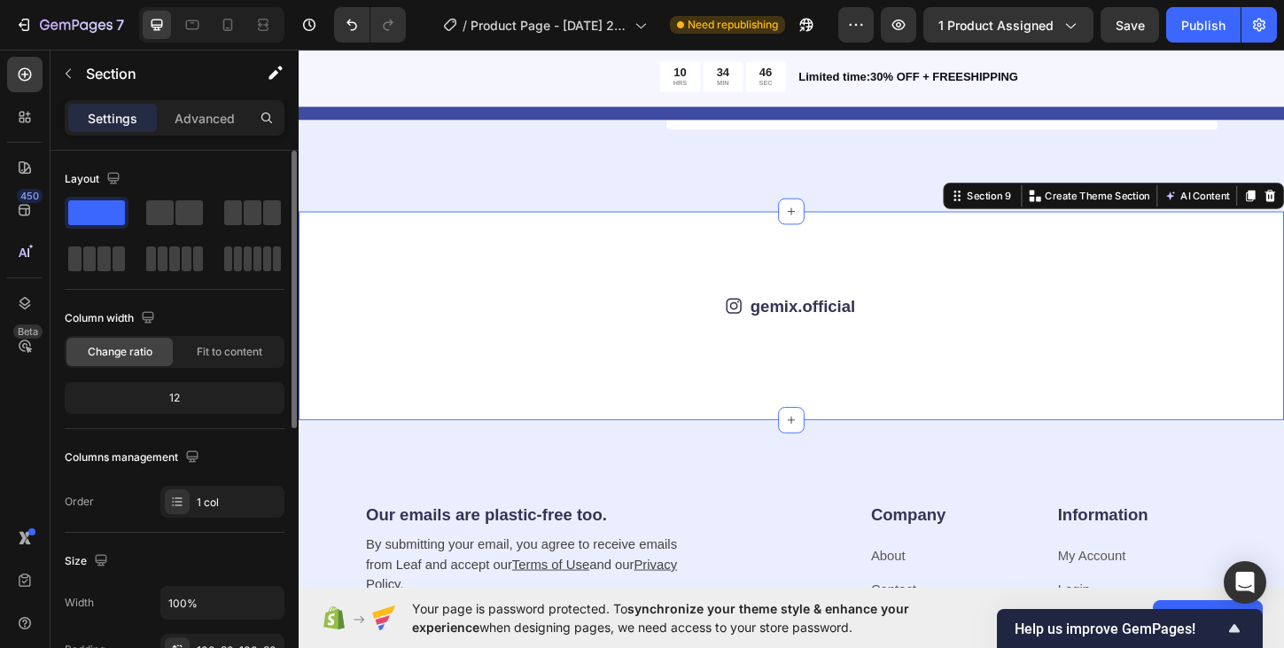
click at [213, 160] on div "Layout Column width Change ratio Fit to content 12 Columns management Order 1 c…" at bounding box center [175, 342] width 220 height 382
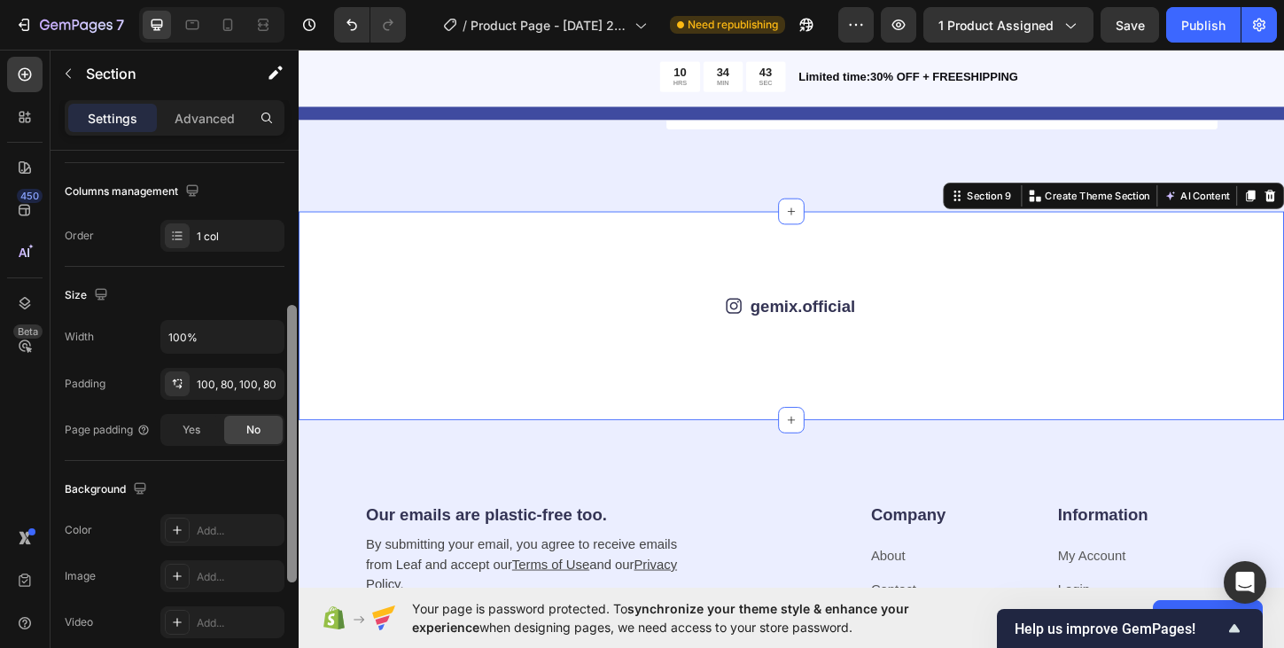
drag, startPoint x: 290, startPoint y: 182, endPoint x: 292, endPoint y: 315, distance: 133.8
click at [292, 315] on div at bounding box center [292, 443] width 10 height 277
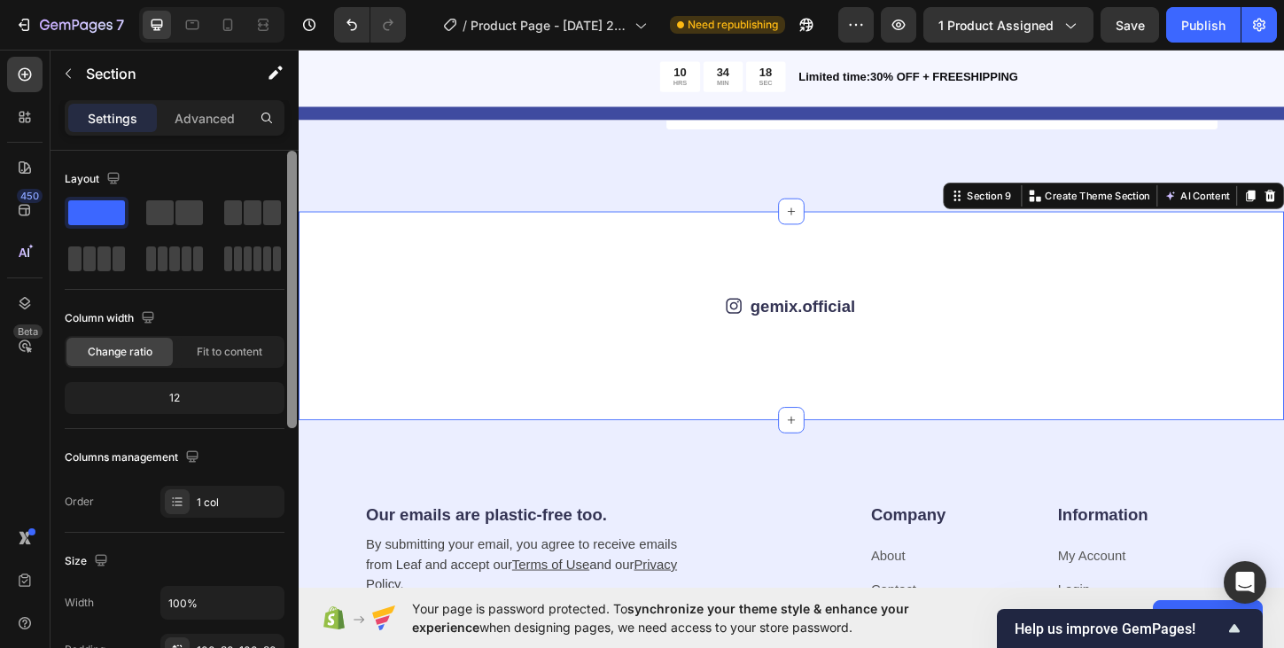
drag, startPoint x: 292, startPoint y: 315, endPoint x: 283, endPoint y: 135, distance: 180.9
click at [283, 135] on div "Settings Advanced Layout Column width Change ratio Fit to content 12 Columns ma…" at bounding box center [174, 399] width 248 height 598
click at [17, 121] on icon at bounding box center [25, 117] width 18 height 18
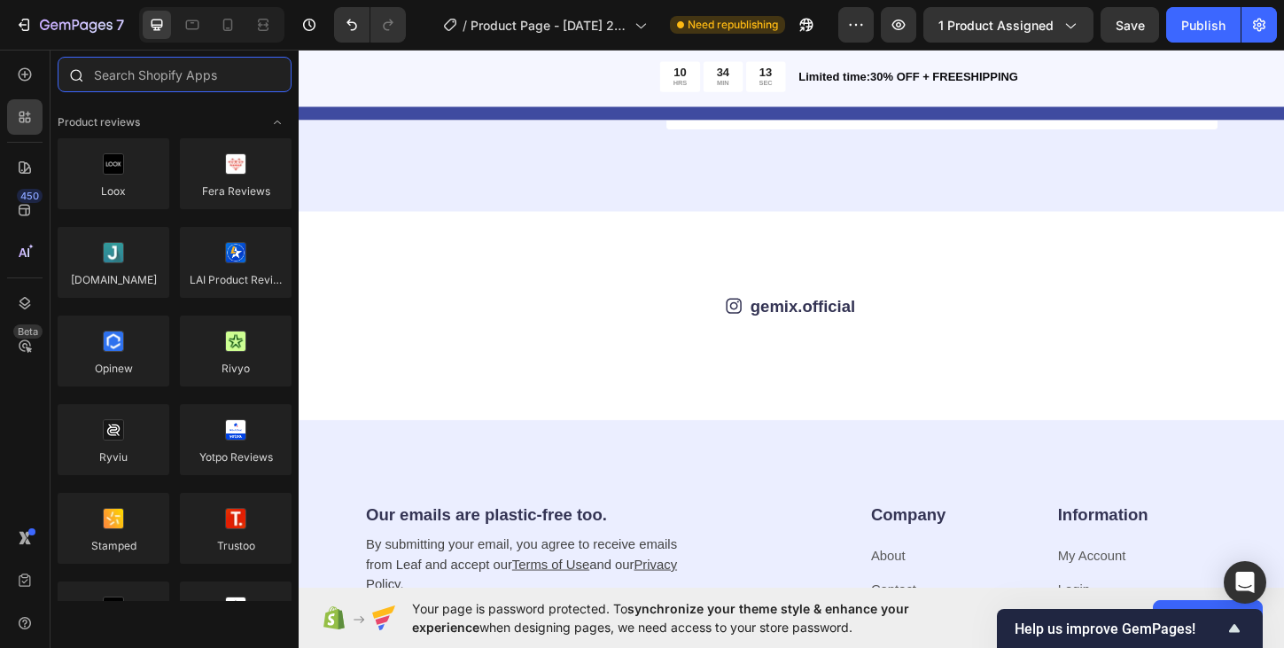
click at [156, 86] on input "text" at bounding box center [175, 74] width 234 height 35
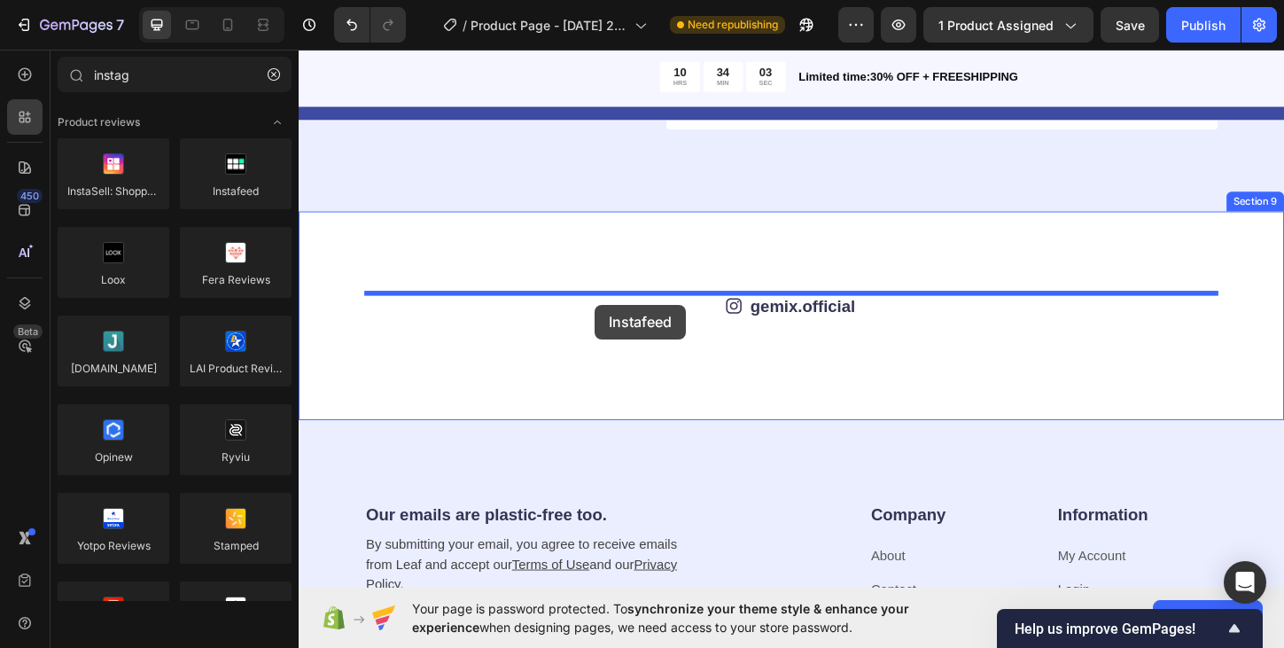
drag, startPoint x: 530, startPoint y: 221, endPoint x: 617, endPoint y: 323, distance: 134.5
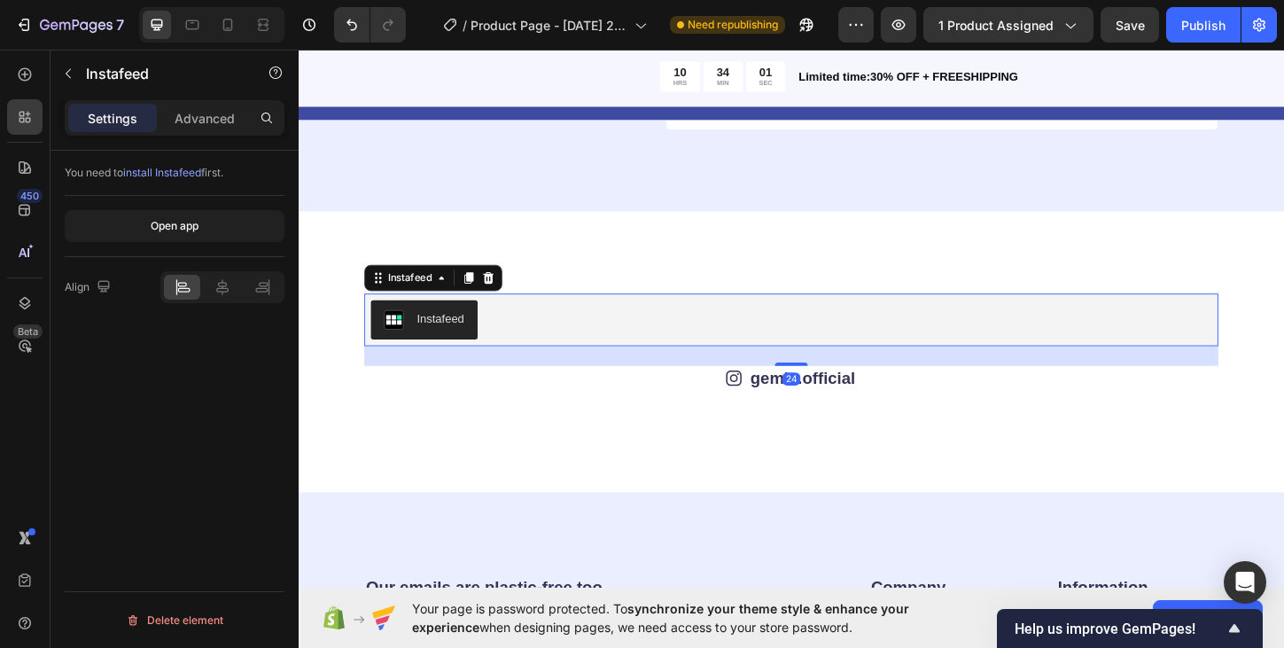
click at [443, 343] on div "Instafeed" at bounding box center [451, 339] width 51 height 19
click at [508, 296] on icon at bounding box center [503, 296] width 14 height 14
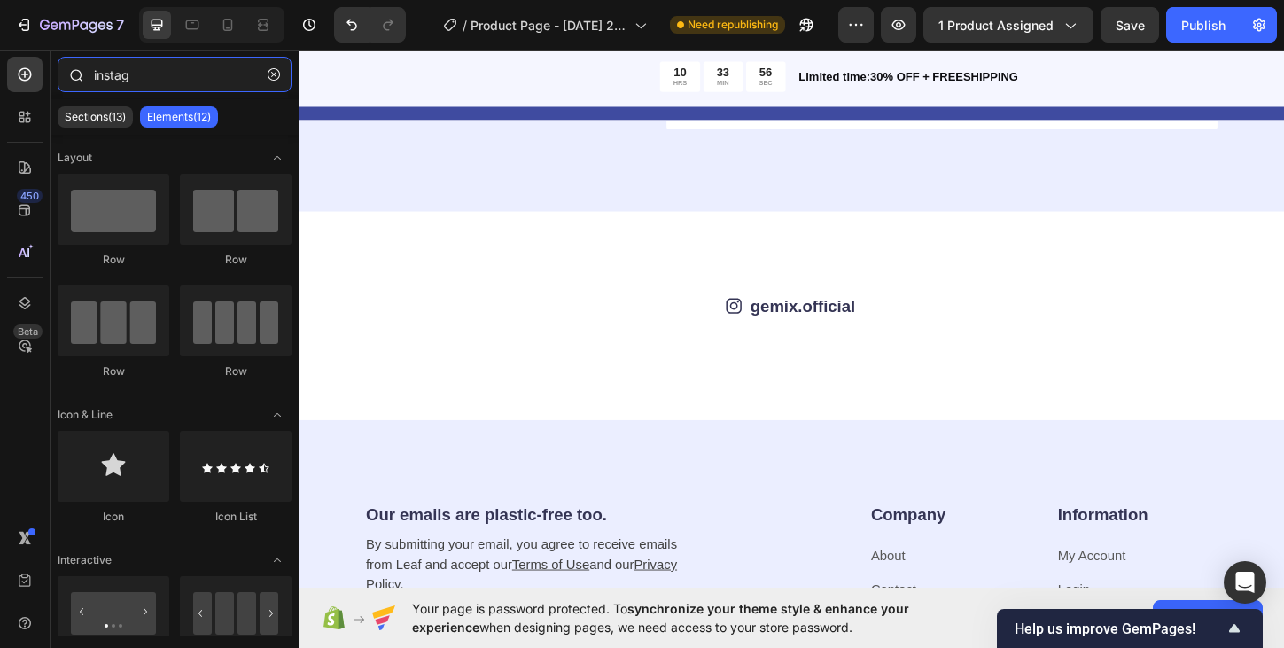
click at [161, 66] on input "instag" at bounding box center [175, 74] width 234 height 35
click at [167, 74] on input "instag" at bounding box center [175, 74] width 234 height 35
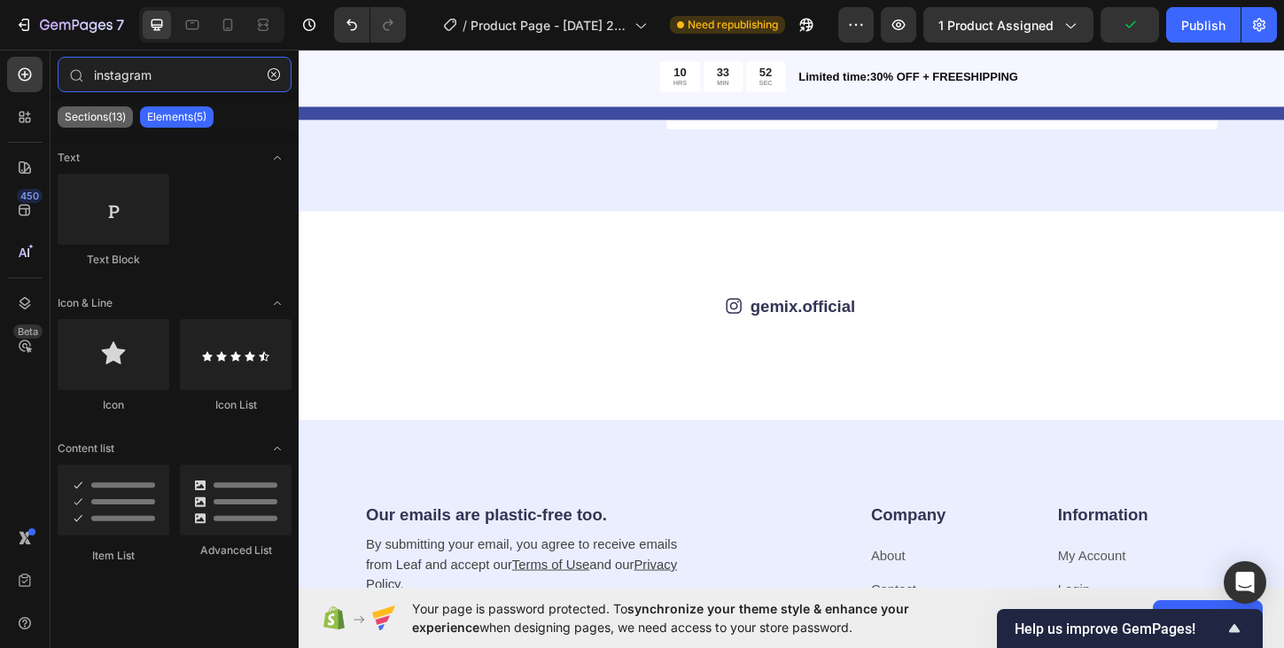
type input "instagram"
click at [105, 114] on p "Sections(13)" at bounding box center [95, 117] width 61 height 14
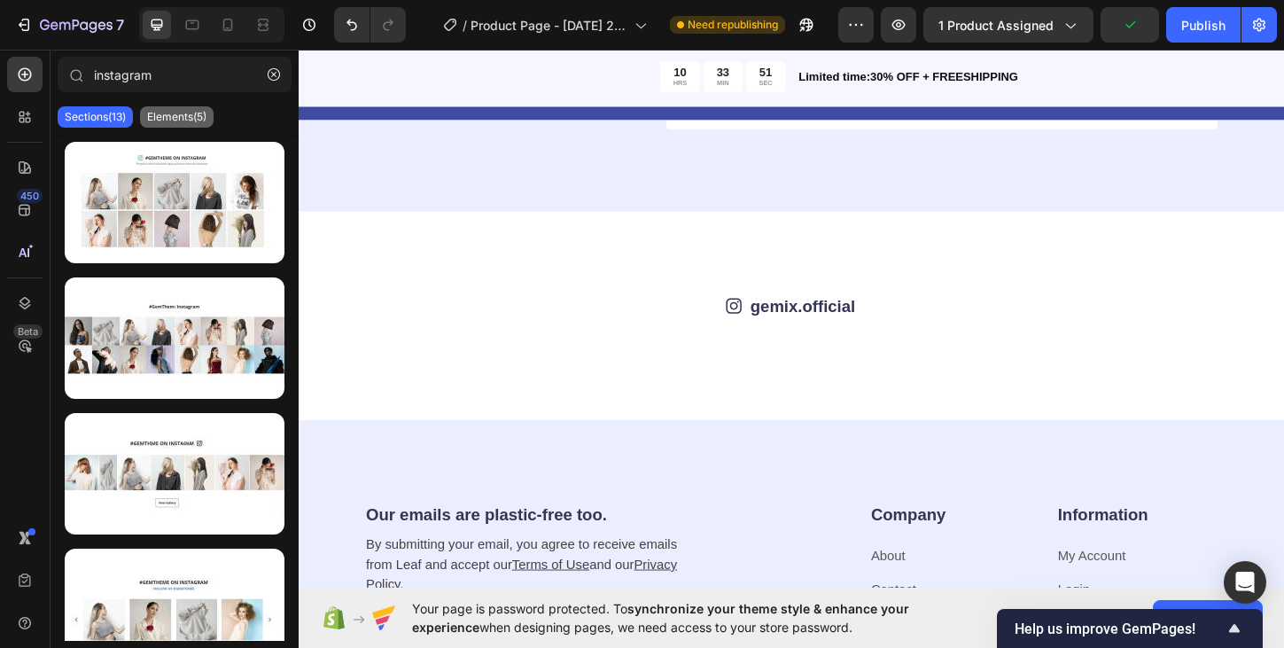
click at [166, 116] on p "Elements(5)" at bounding box center [176, 117] width 59 height 14
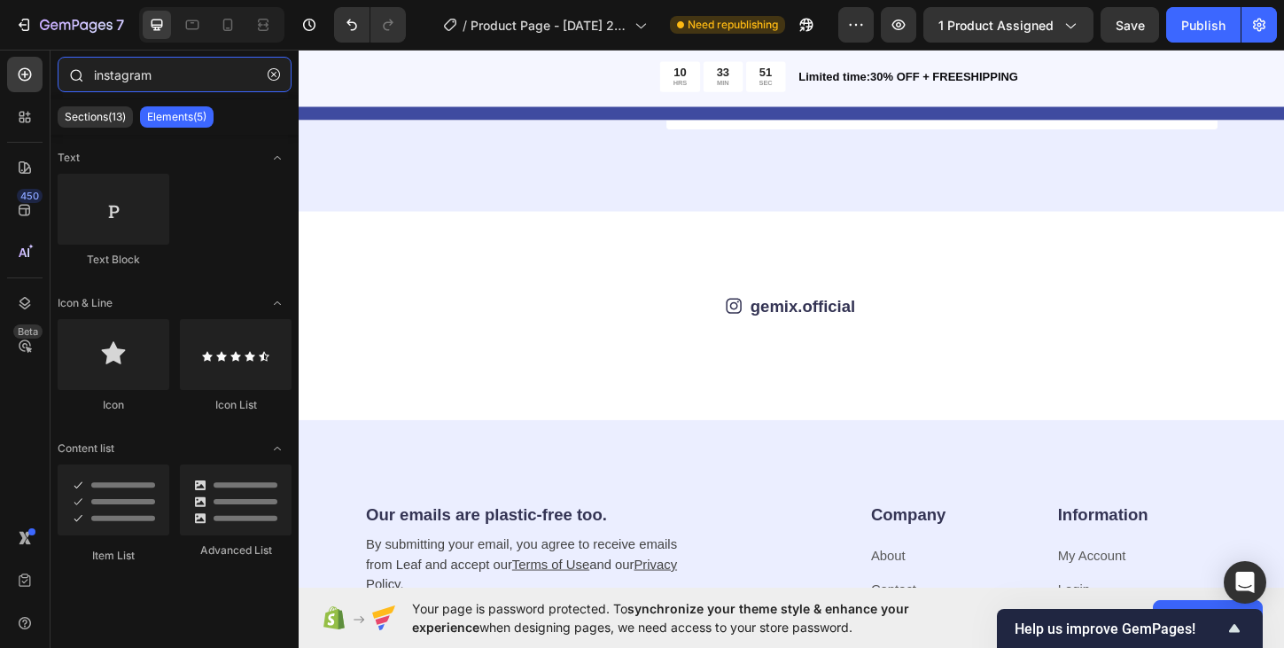
click at [165, 80] on input "instagram" at bounding box center [175, 74] width 234 height 35
click at [270, 78] on icon "button" at bounding box center [274, 74] width 12 height 12
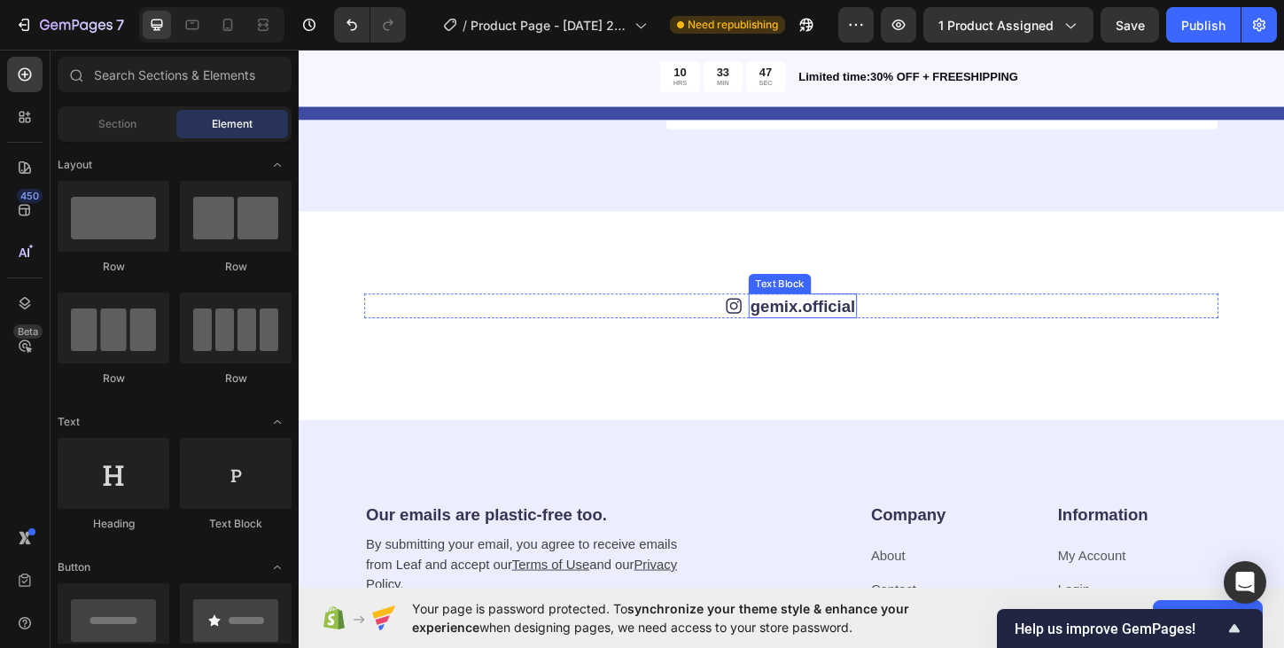
click at [823, 325] on link "gemix.official" at bounding box center [842, 325] width 113 height 19
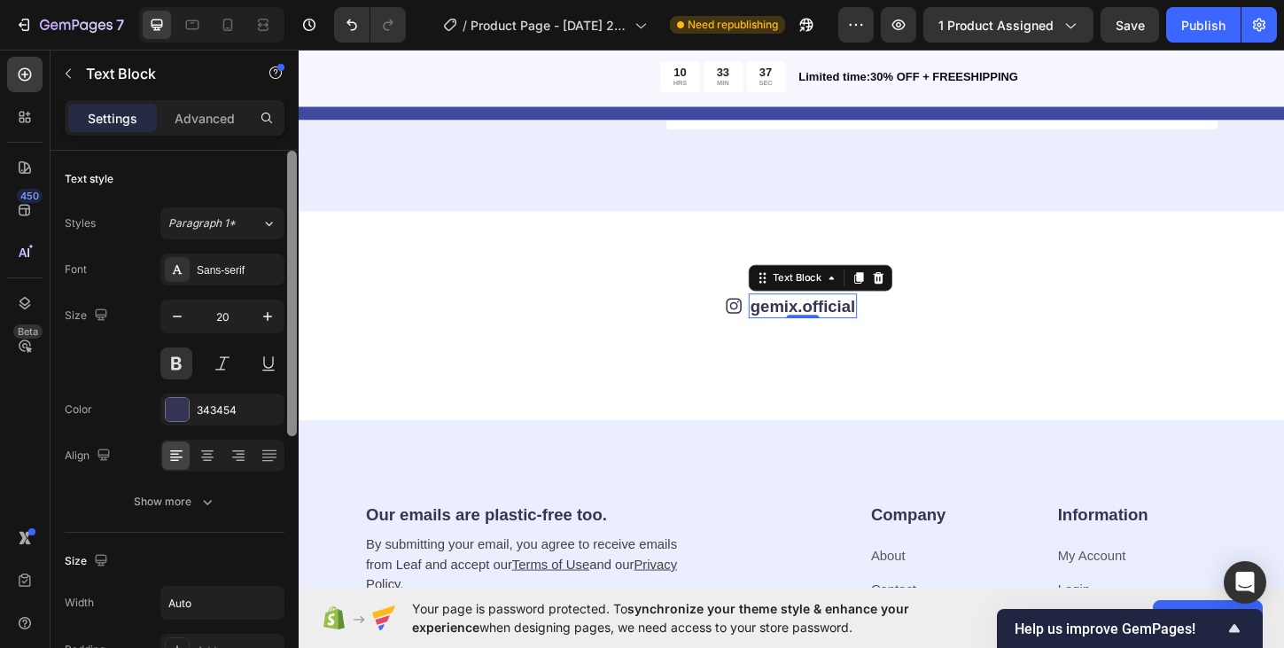
drag, startPoint x: 290, startPoint y: 385, endPoint x: 288, endPoint y: 336, distance: 49.6
click at [288, 336] on div at bounding box center [292, 293] width 10 height 285
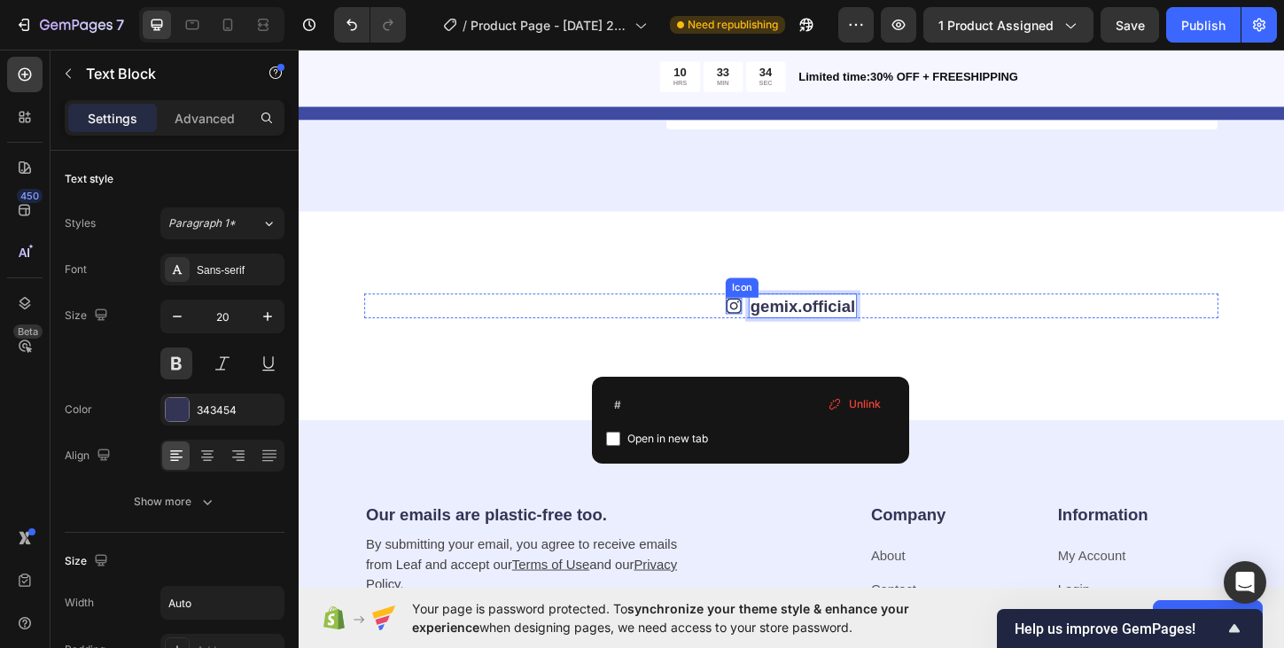
click at [770, 322] on icon at bounding box center [768, 326] width 9 height 9
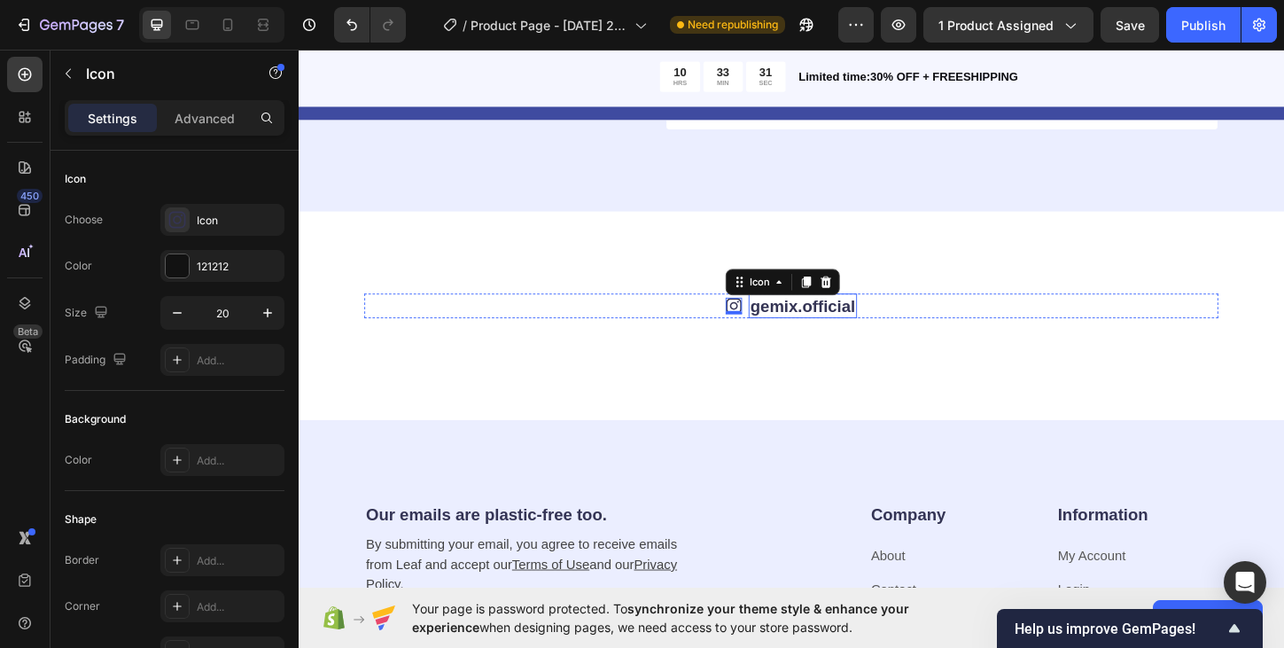
click at [825, 323] on link "gemix.official" at bounding box center [842, 325] width 113 height 19
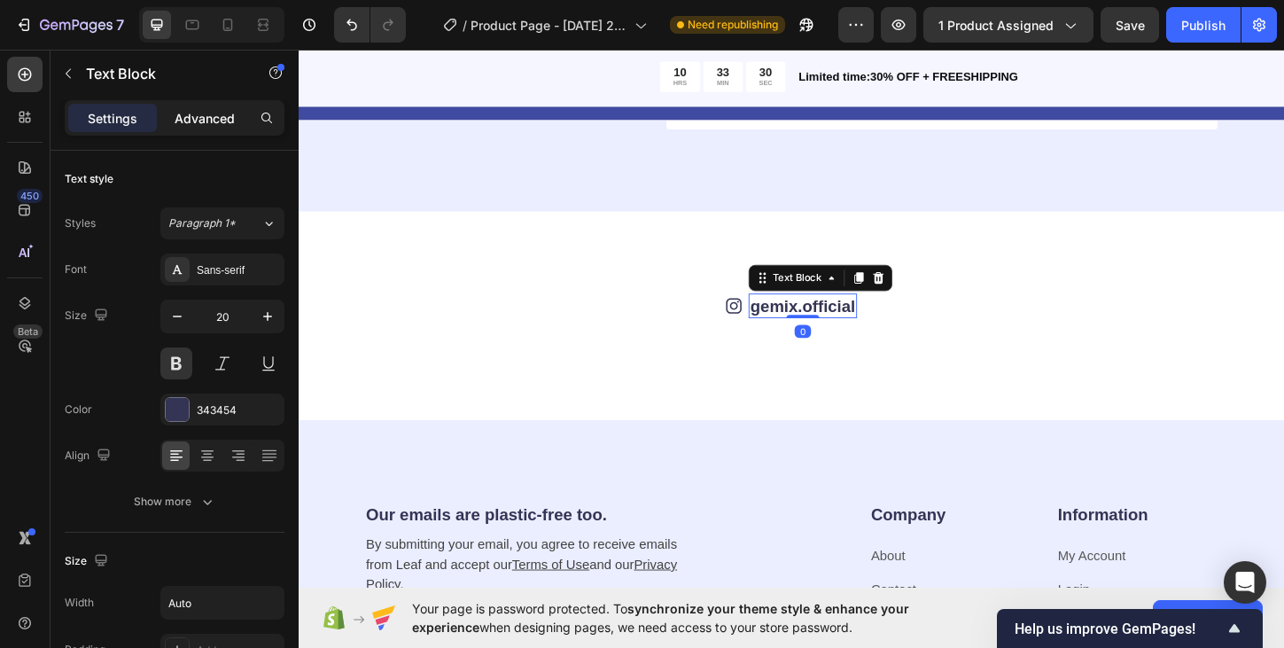
click at [214, 118] on p "Advanced" at bounding box center [205, 118] width 60 height 19
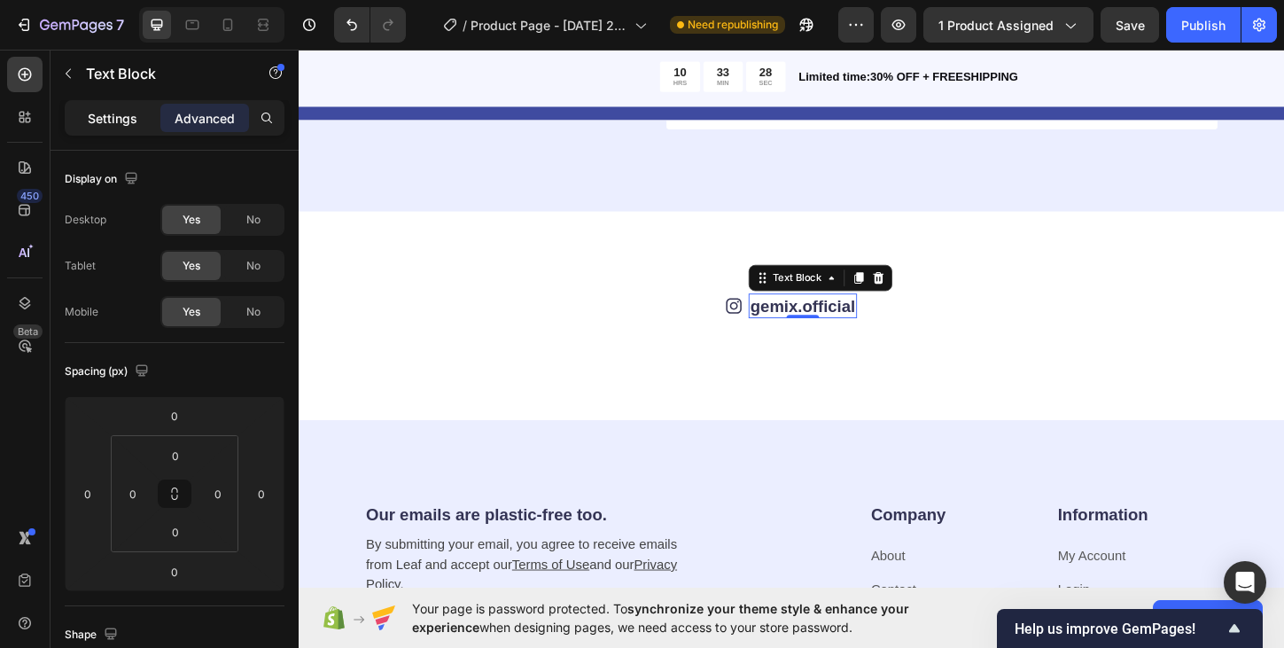
click at [129, 120] on p "Settings" at bounding box center [113, 118] width 50 height 19
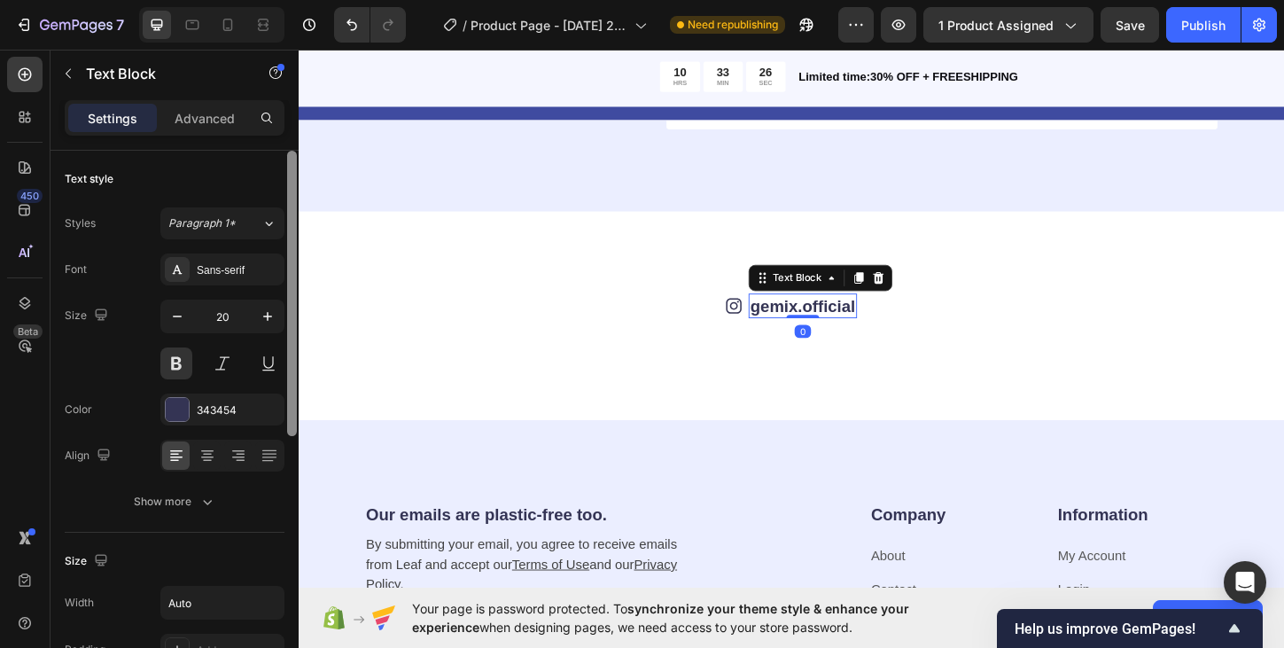
drag, startPoint x: 291, startPoint y: 249, endPoint x: 290, endPoint y: 200, distance: 48.7
click at [290, 200] on div at bounding box center [292, 293] width 10 height 285
click at [805, 300] on icon at bounding box center [799, 296] width 14 height 14
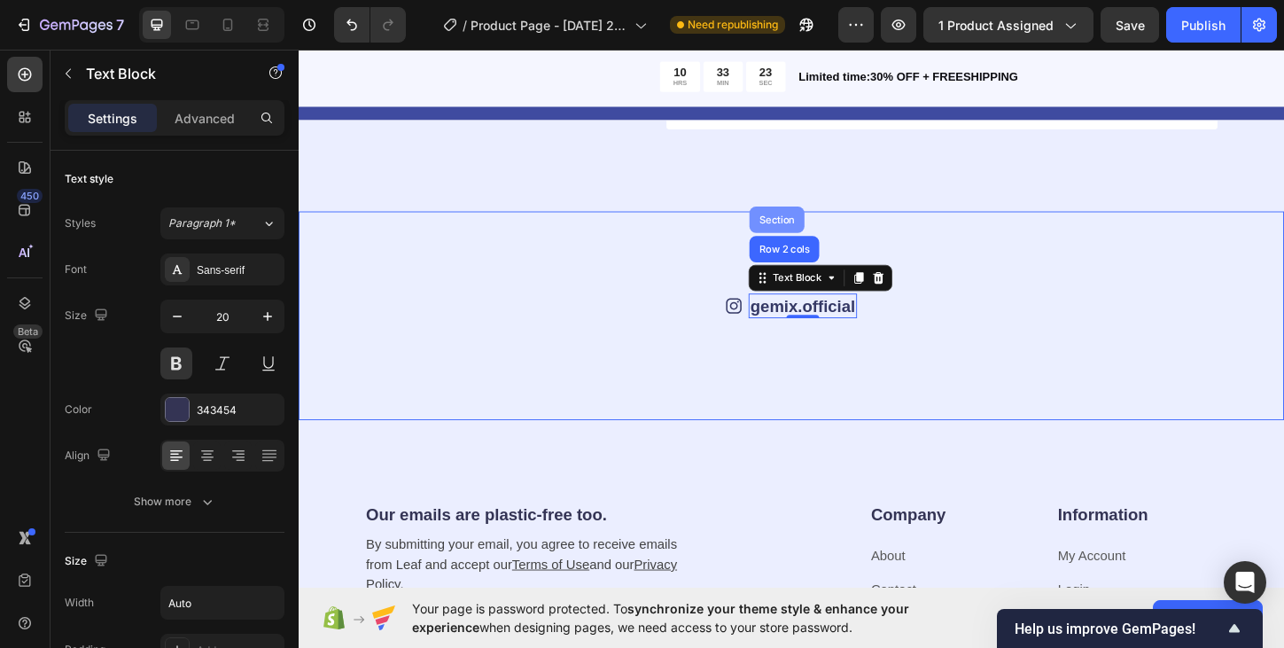
click at [819, 231] on div "Section" at bounding box center [814, 233] width 45 height 11
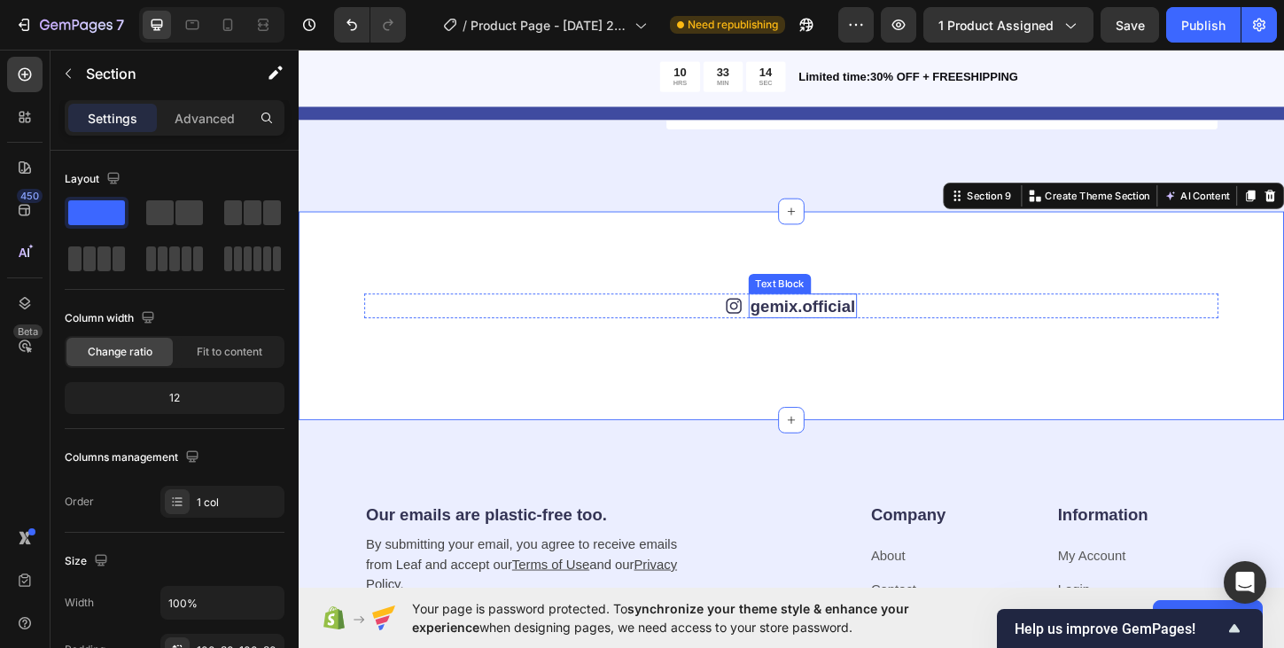
click at [795, 327] on link "gemix.official" at bounding box center [842, 325] width 113 height 19
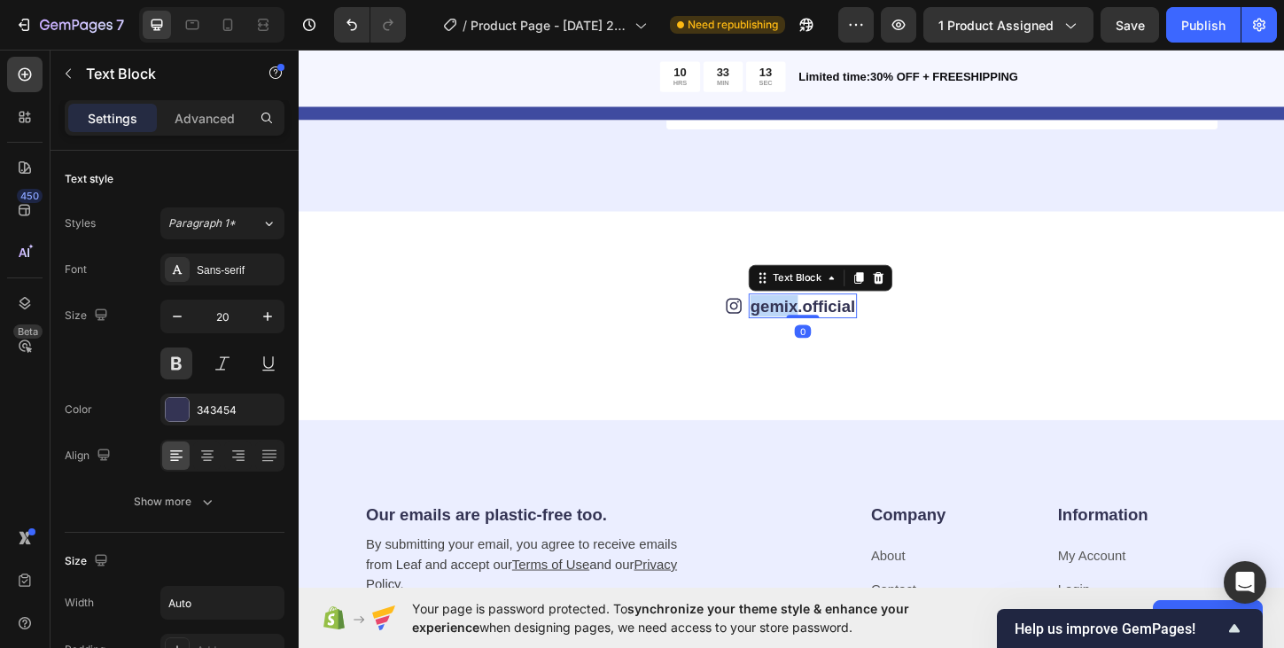
click at [795, 327] on link "gemix.official" at bounding box center [842, 325] width 113 height 19
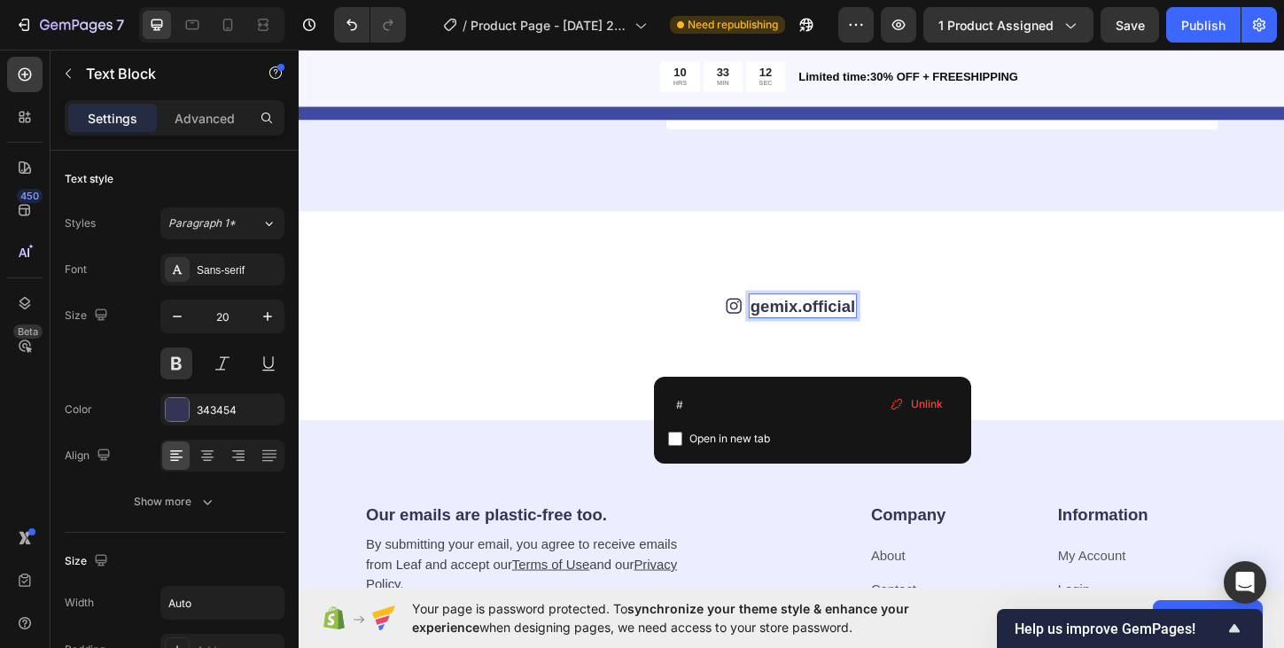
click at [850, 329] on link "gemix.official" at bounding box center [842, 325] width 113 height 19
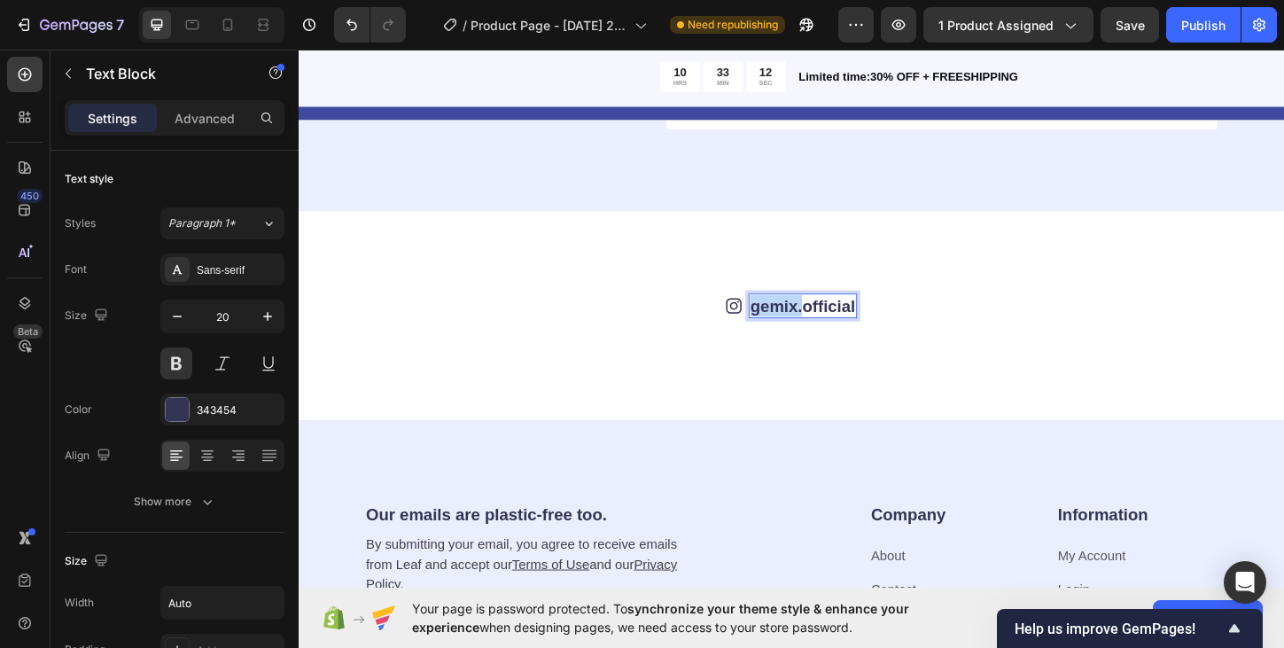
click at [850, 329] on link "gemix.official" at bounding box center [842, 325] width 113 height 19
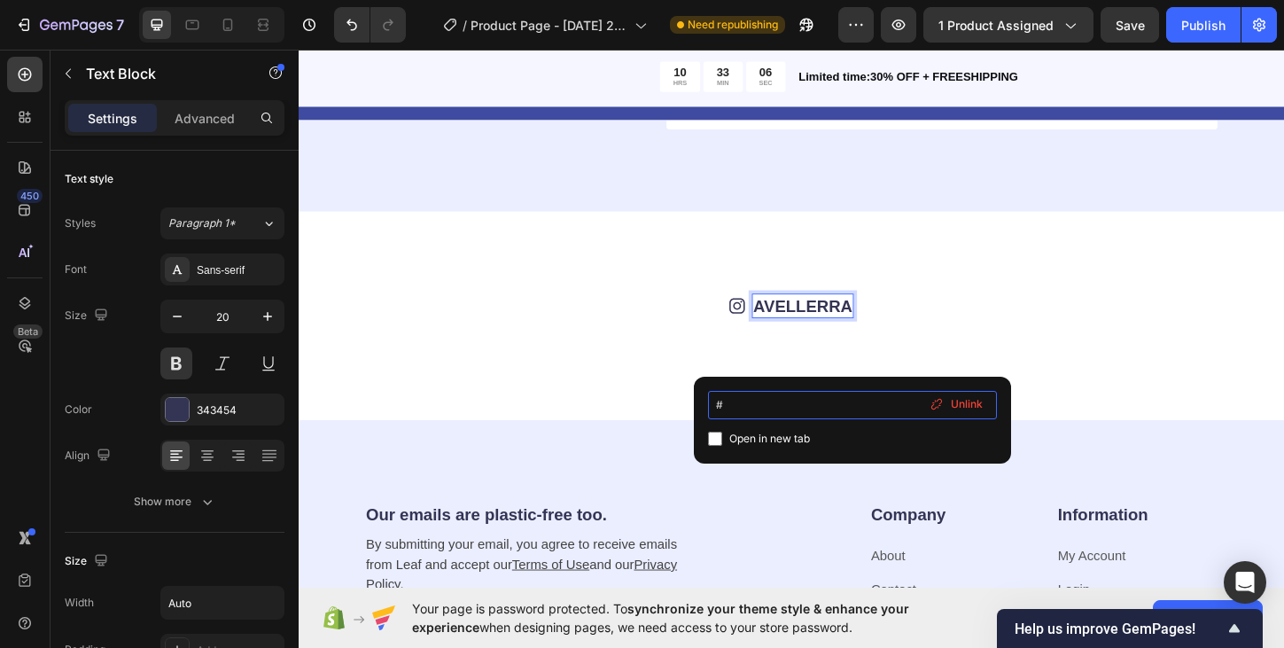
click at [796, 405] on input "#" at bounding box center [852, 405] width 289 height 28
type input "#[DOMAIN_NAME][URL]"
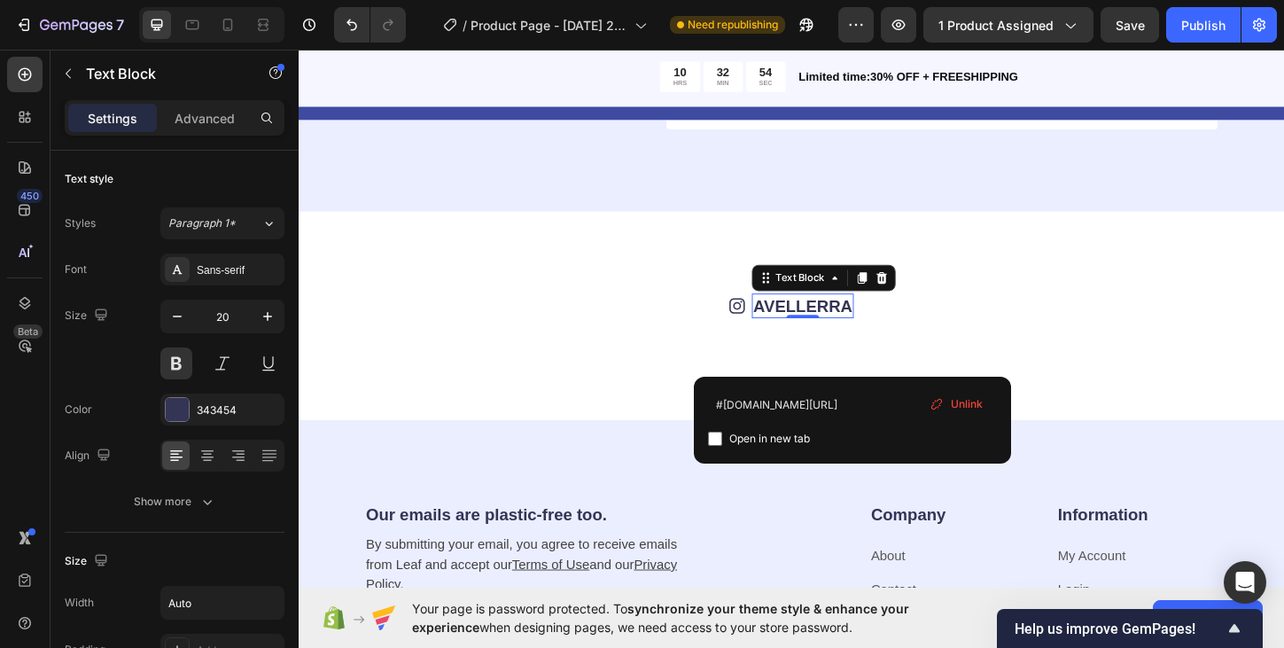
click at [868, 428] on div "Open in new tab" at bounding box center [852, 438] width 289 height 21
click at [716, 440] on input "checkbox" at bounding box center [715, 438] width 14 height 14
click at [717, 440] on input "checkbox" at bounding box center [715, 438] width 14 height 14
checkbox input "true"
click at [723, 407] on input "#[DOMAIN_NAME][URL]" at bounding box center [852, 405] width 289 height 28
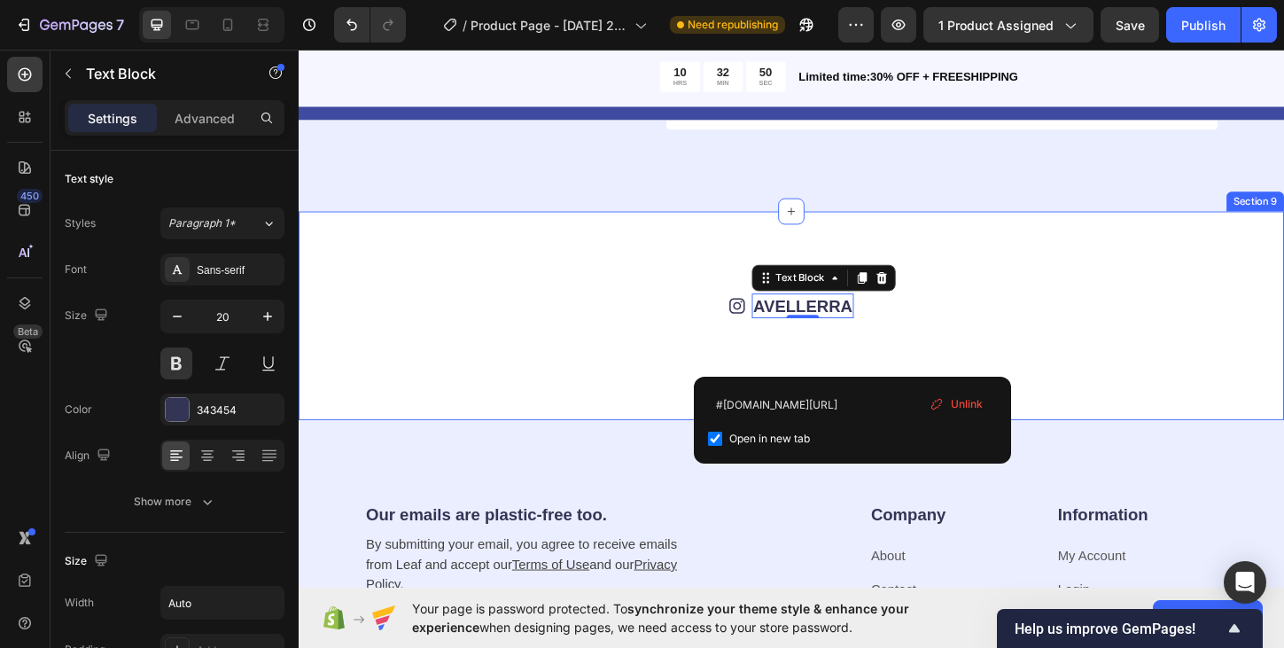
click at [965, 361] on div "Icon AVELLERRA Text Block 0 Row Image Image Image Image Image Image Image Image…" at bounding box center [830, 336] width 1063 height 225
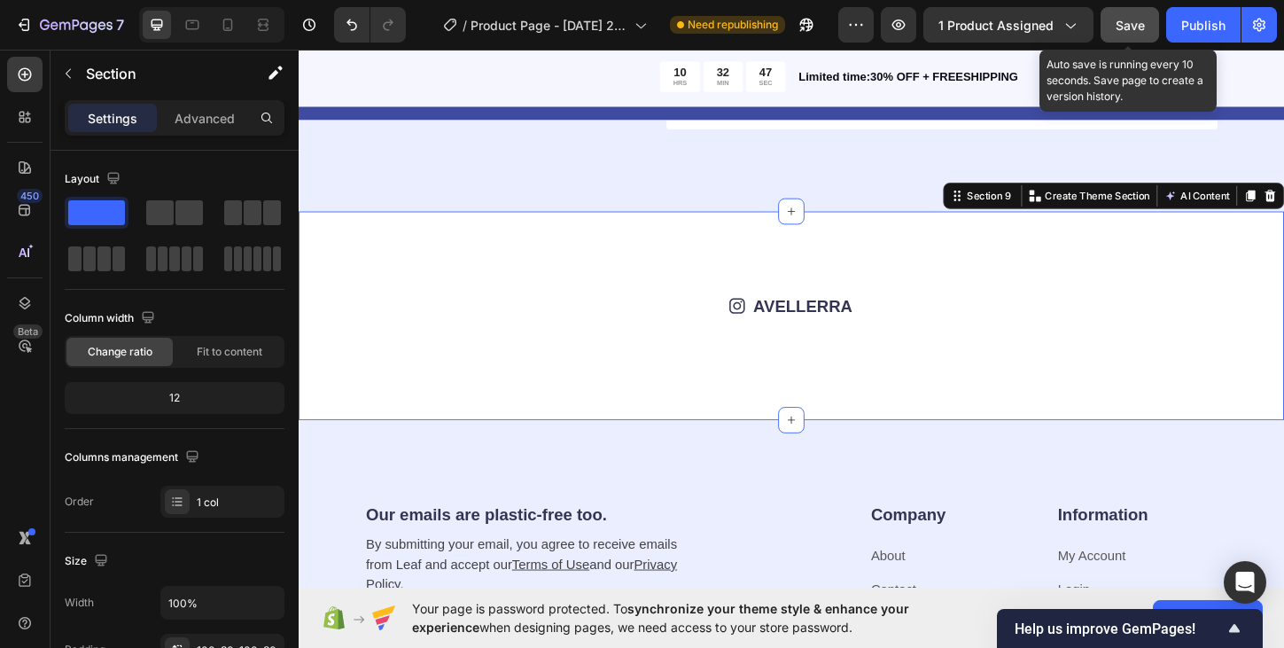
click at [1114, 29] on button "Save" at bounding box center [1129, 24] width 58 height 35
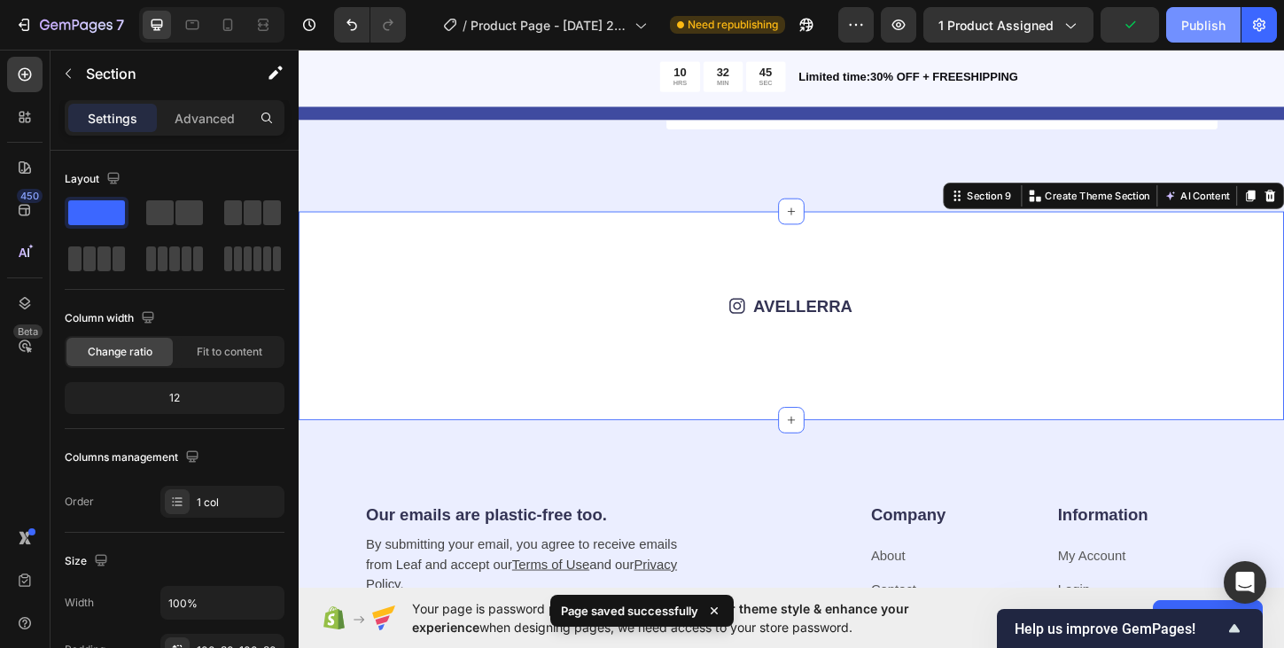
click at [1200, 27] on div "Publish" at bounding box center [1203, 25] width 44 height 19
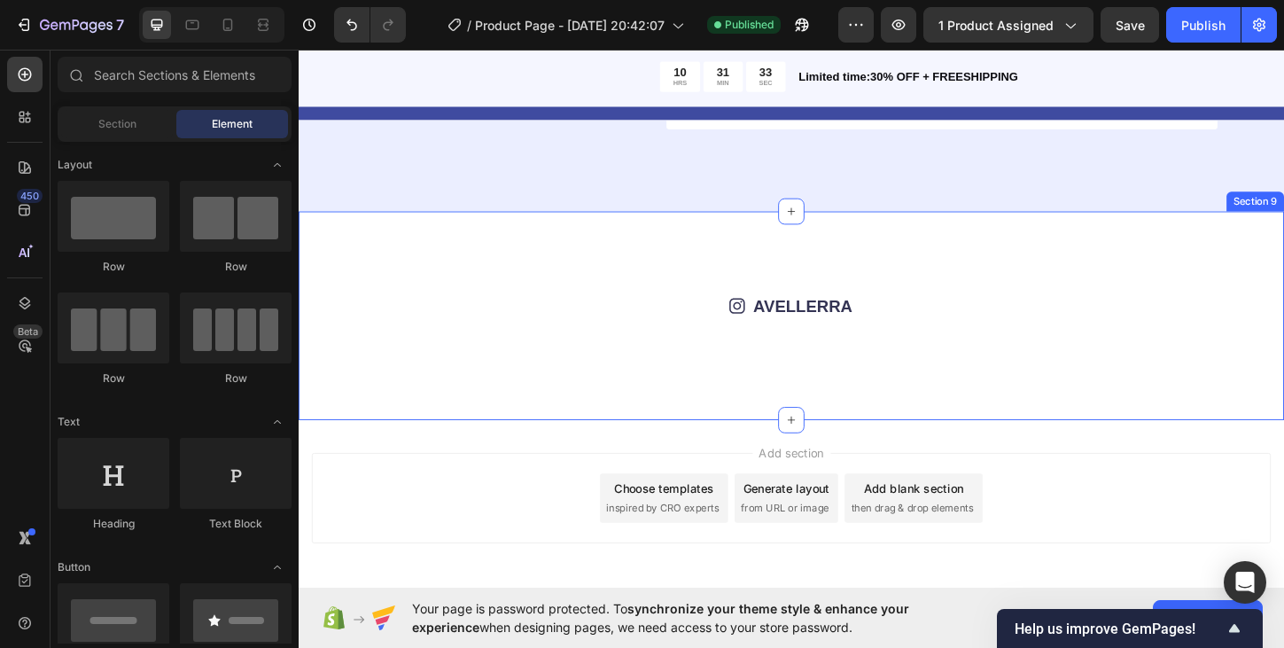
click at [958, 254] on div "Icon AVELLERRA Text Block Row Image Image Image Image Image Image Image Image I…" at bounding box center [830, 336] width 1063 height 225
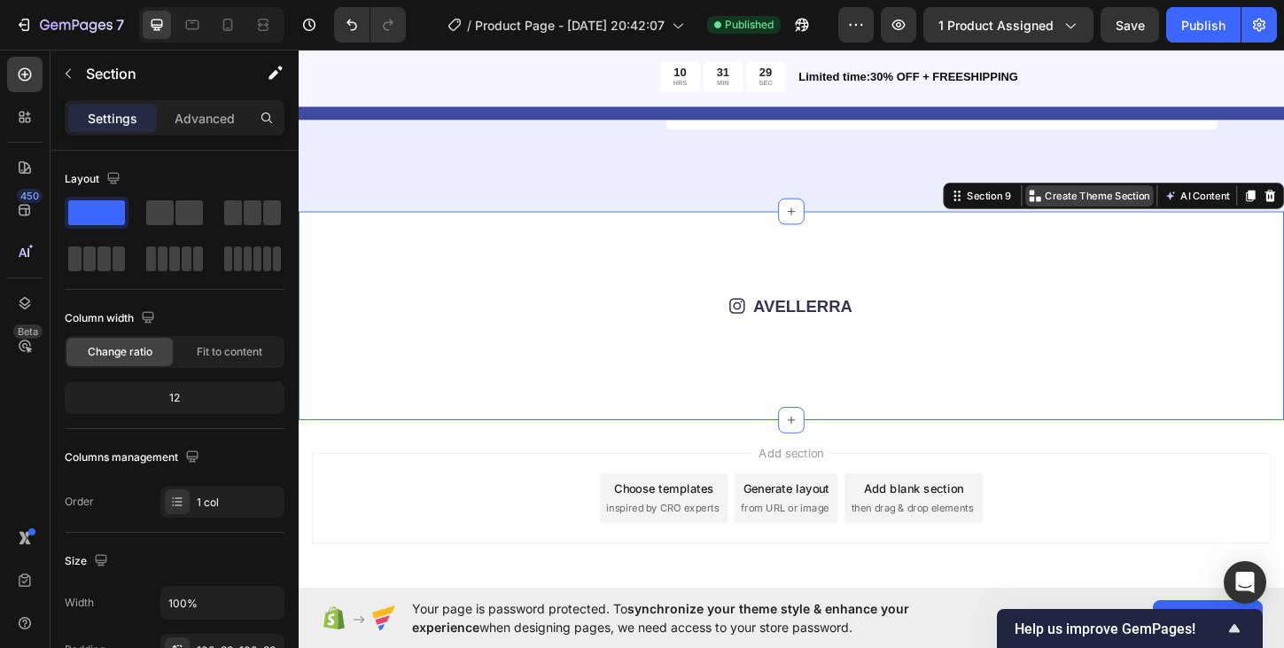
click at [1188, 206] on p "Create Theme Section" at bounding box center [1160, 207] width 113 height 16
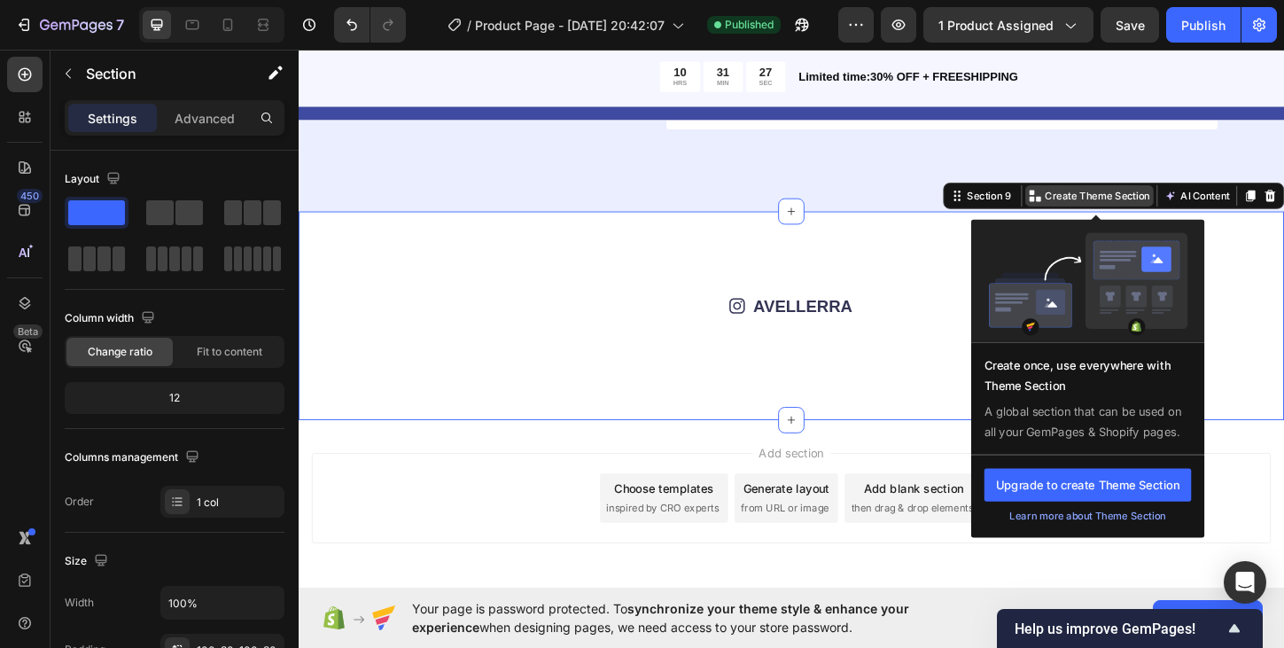
click at [1188, 206] on p "Create Theme Section" at bounding box center [1160, 207] width 113 height 16
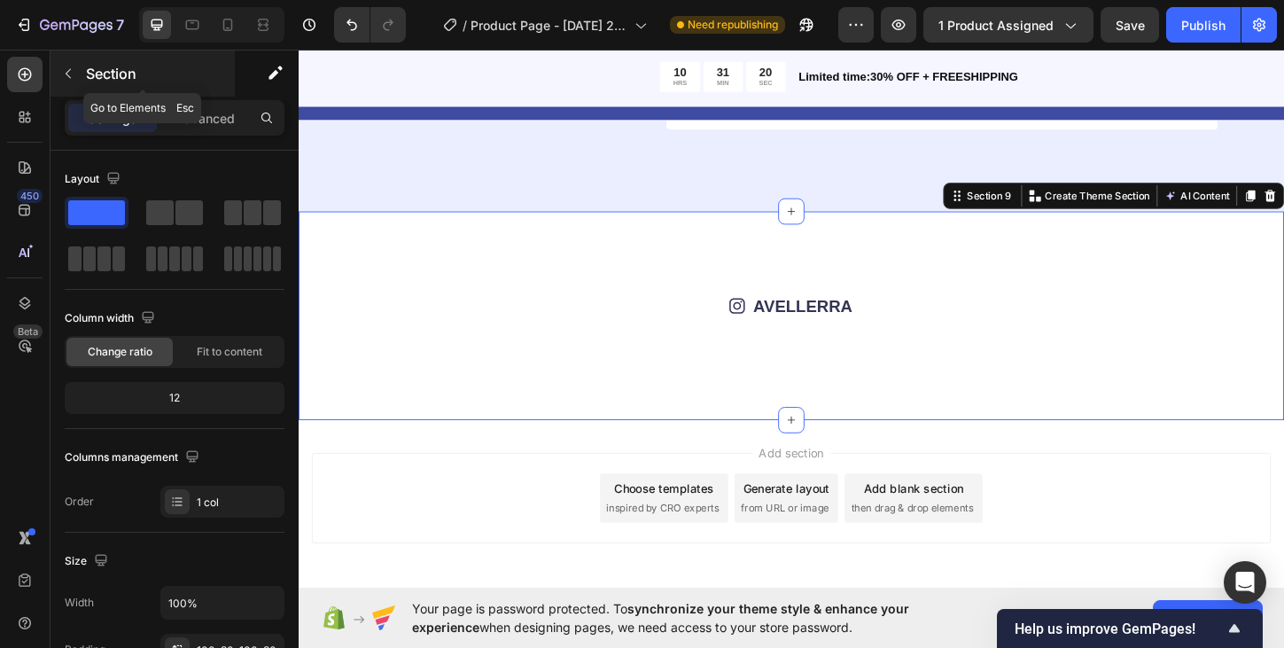
click at [70, 73] on icon "button" at bounding box center [68, 73] width 14 height 14
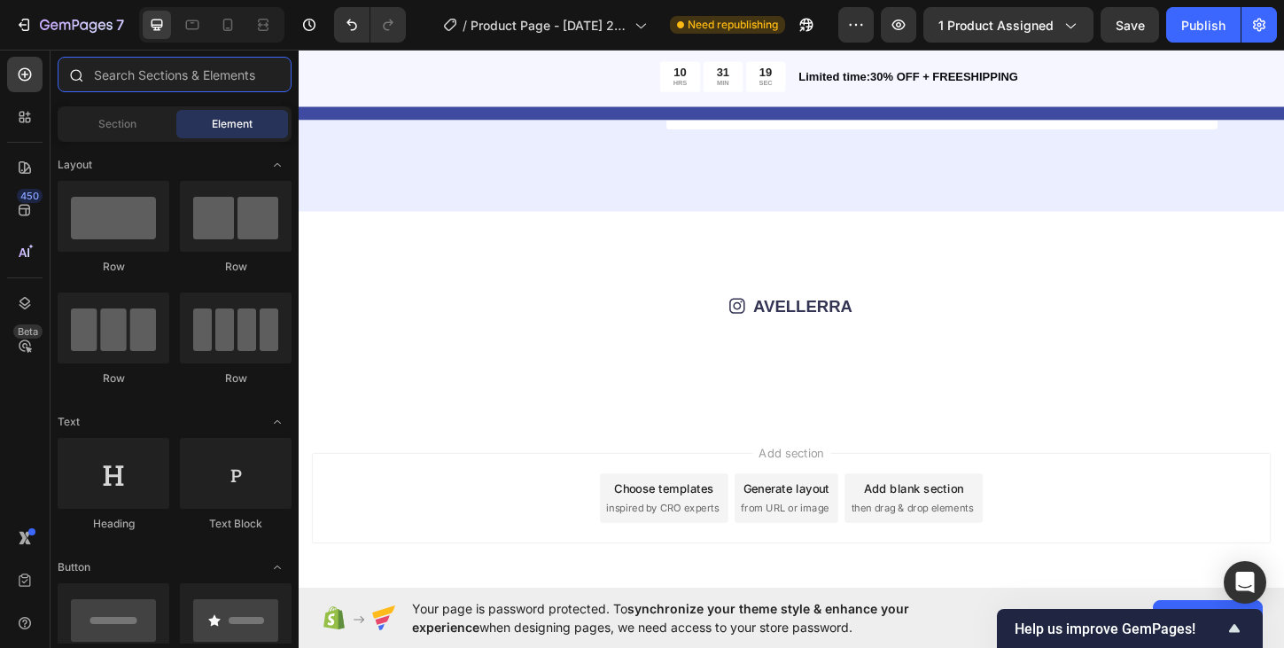
click at [114, 78] on input "text" at bounding box center [175, 74] width 234 height 35
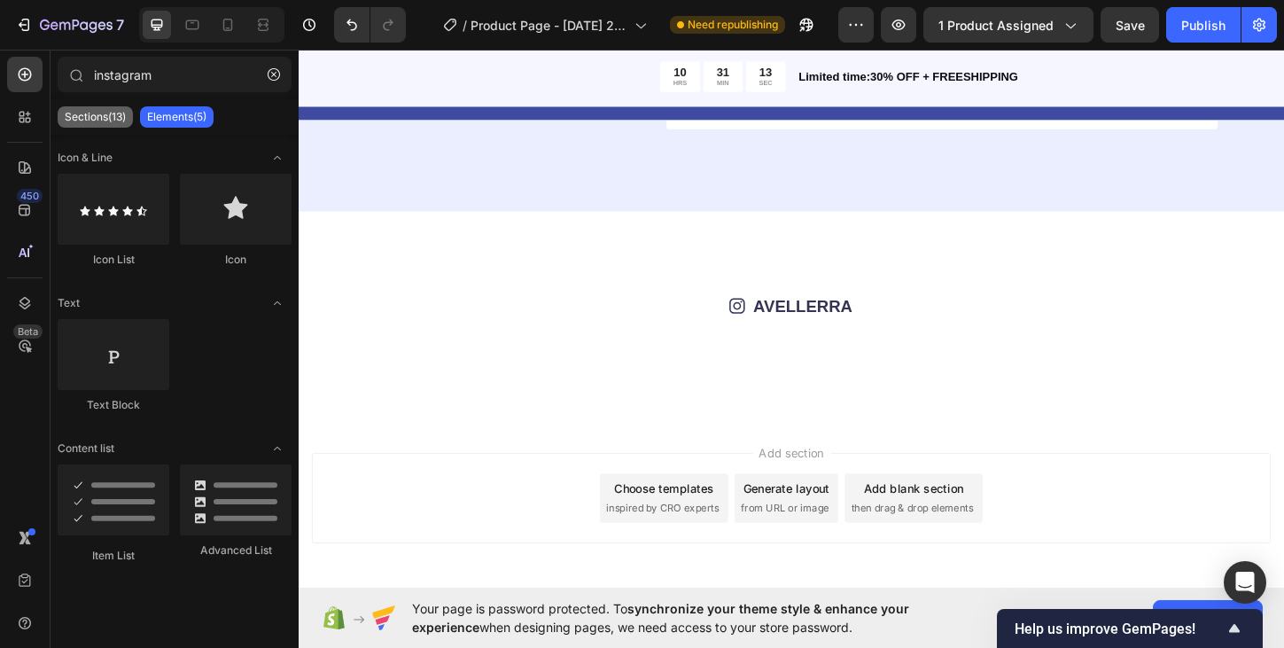
click at [85, 121] on p "Sections(13)" at bounding box center [95, 117] width 61 height 14
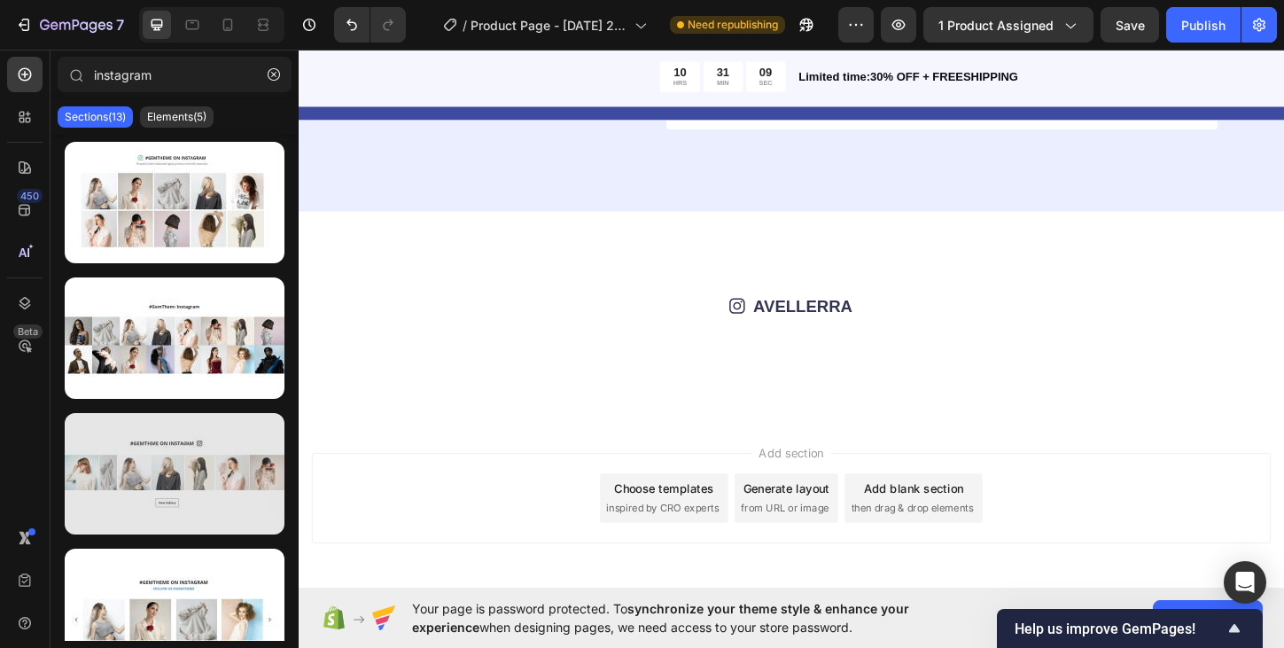
click at [182, 466] on div at bounding box center [175, 473] width 220 height 121
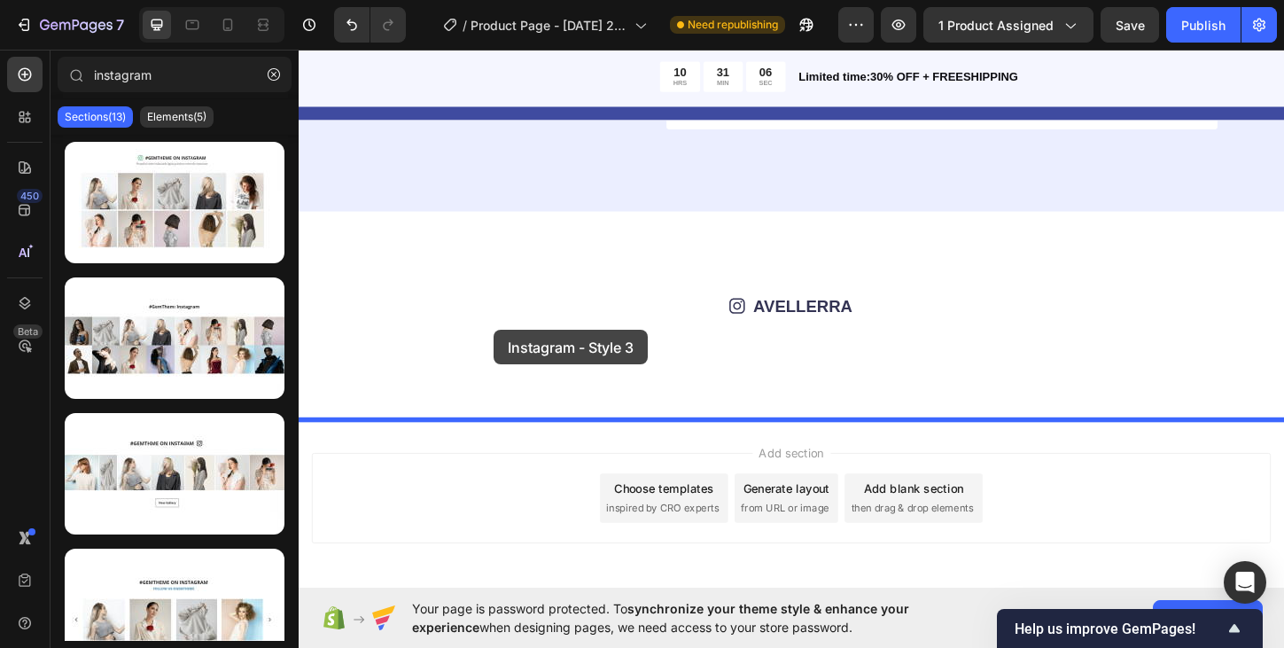
drag, startPoint x: 494, startPoint y: 499, endPoint x: 508, endPoint y: 352, distance: 147.7
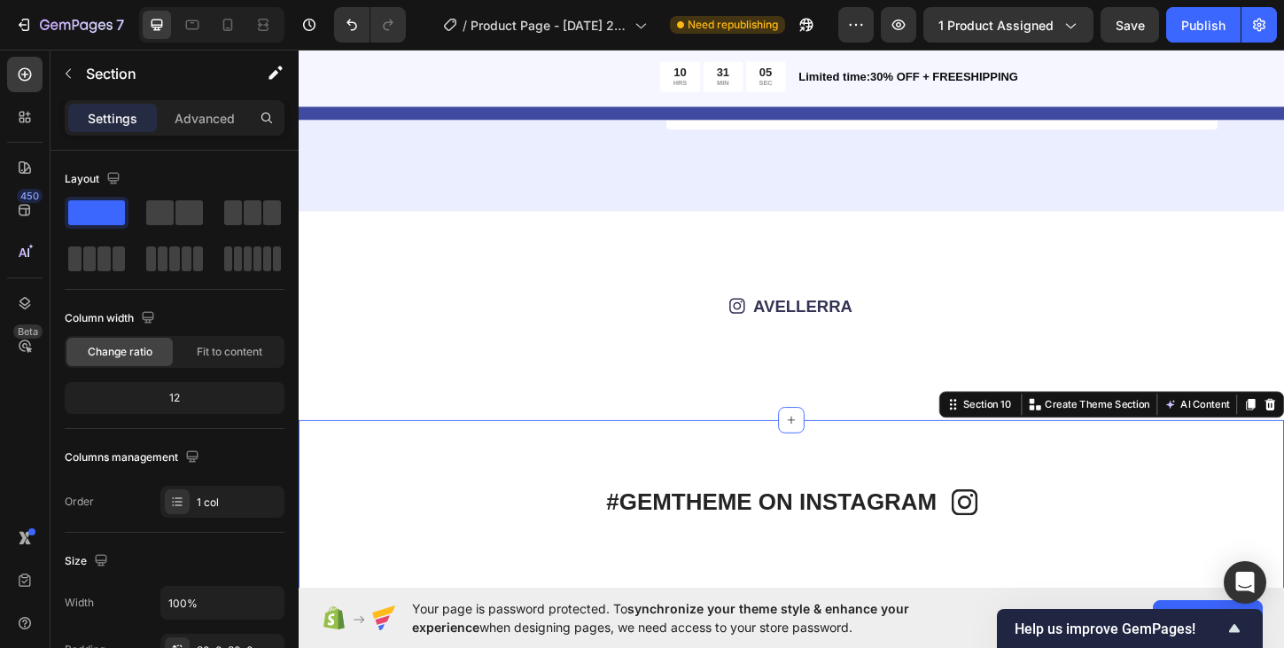
scroll to position [3566, 0]
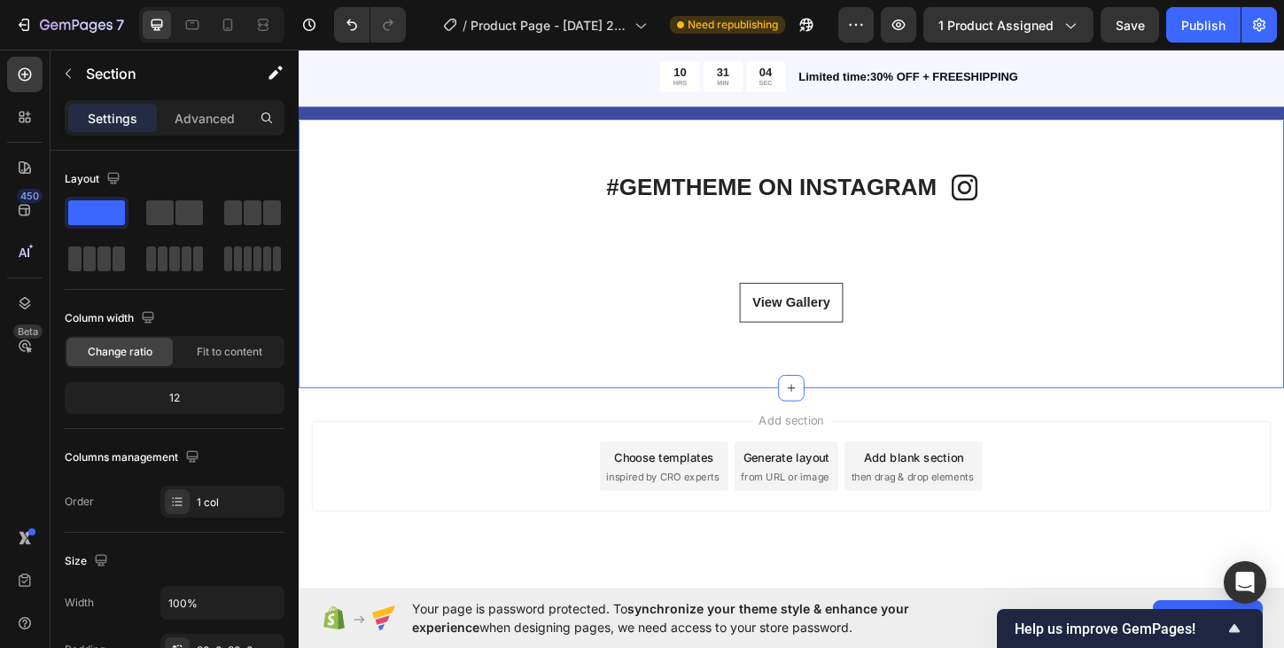
click at [765, 223] on div "#GEMTHEME ON INSTAGRAM Heading Icon Row Icon #GEMTHEME ON INSTAGRAM Heading Row…" at bounding box center [830, 262] width 1063 height 163
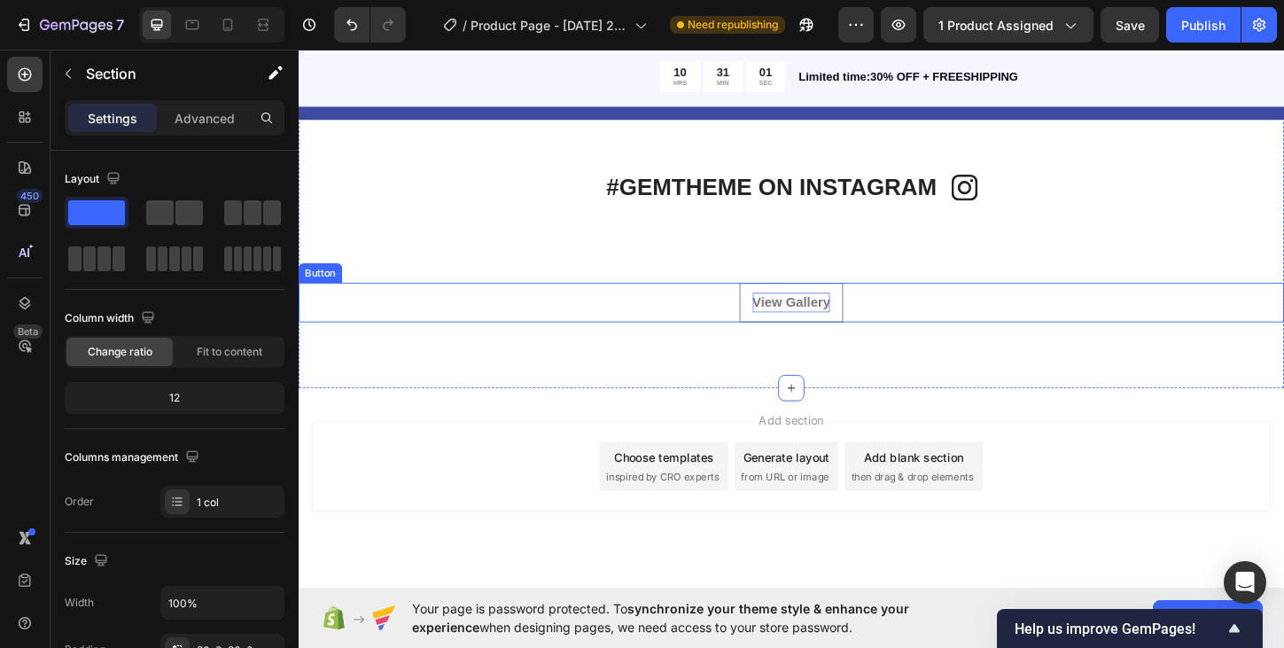
click at [846, 323] on div "View Gallery" at bounding box center [830, 322] width 84 height 21
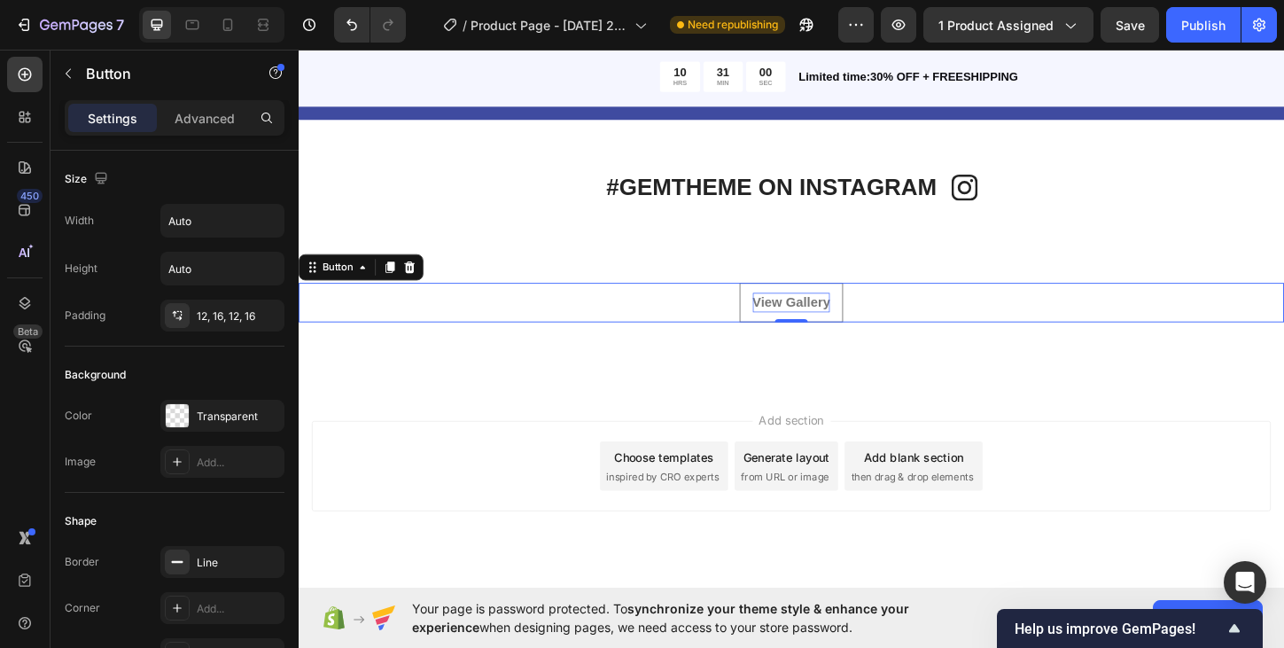
click at [825, 322] on div "View Gallery" at bounding box center [830, 322] width 84 height 21
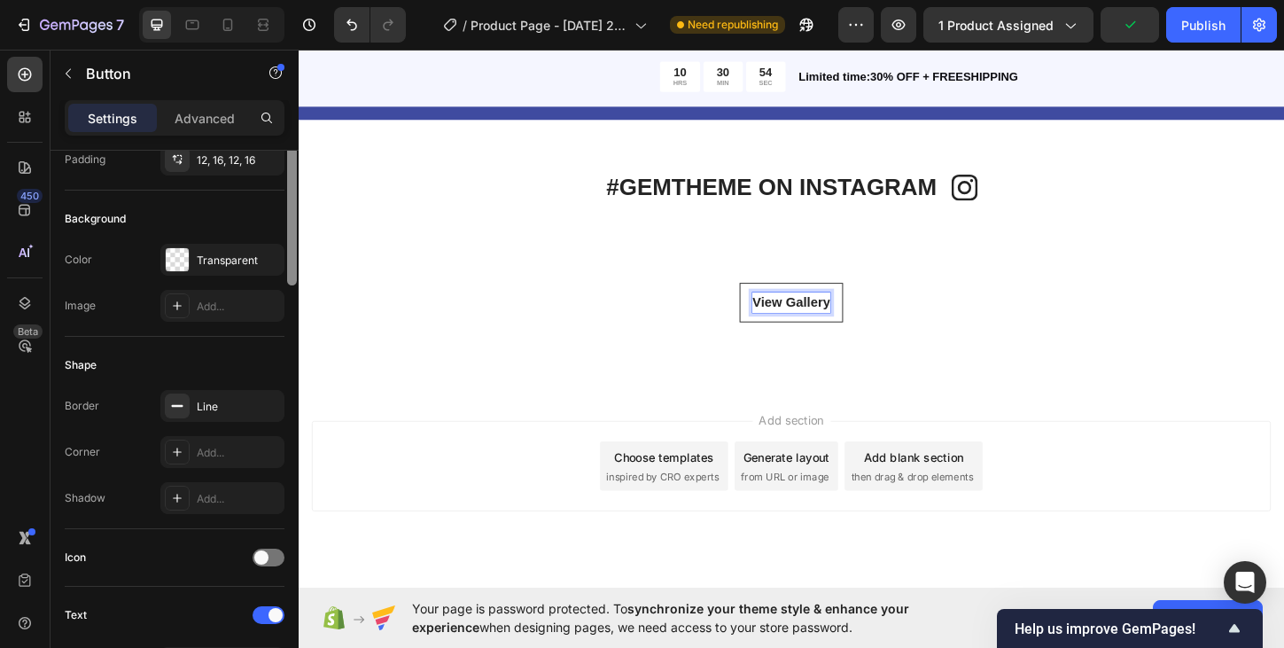
scroll to position [0, 0]
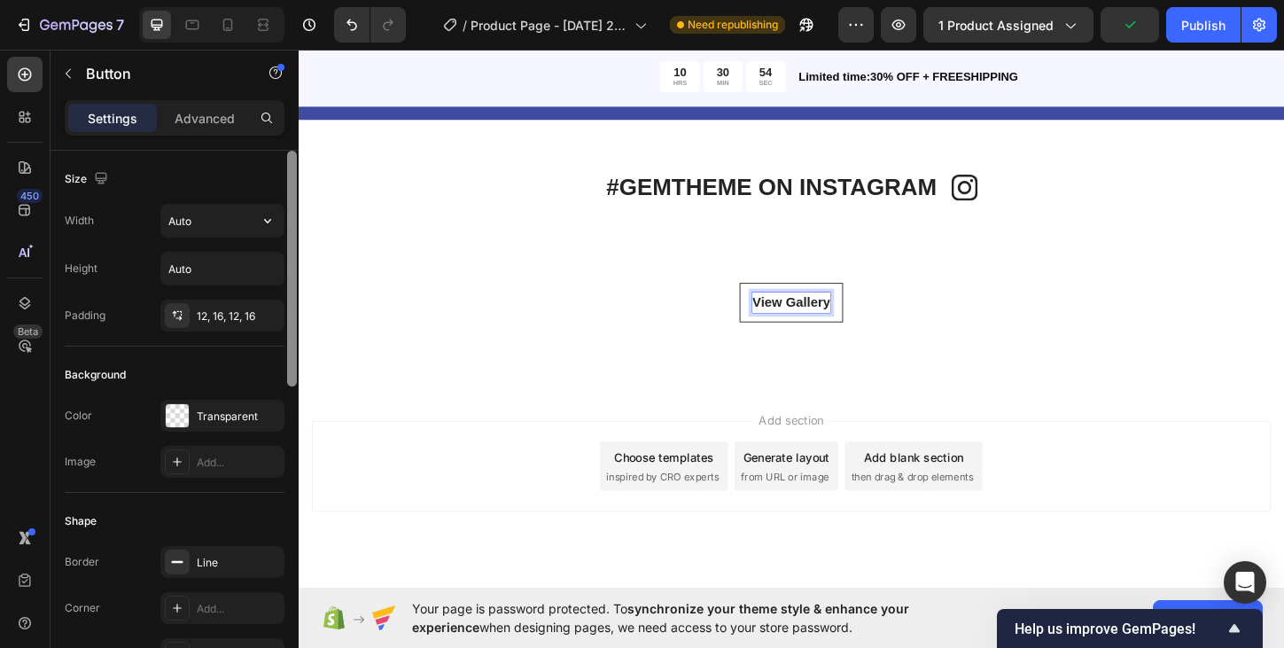
drag, startPoint x: 291, startPoint y: 303, endPoint x: 284, endPoint y: 217, distance: 86.2
click at [285, 217] on div at bounding box center [291, 424] width 13 height 547
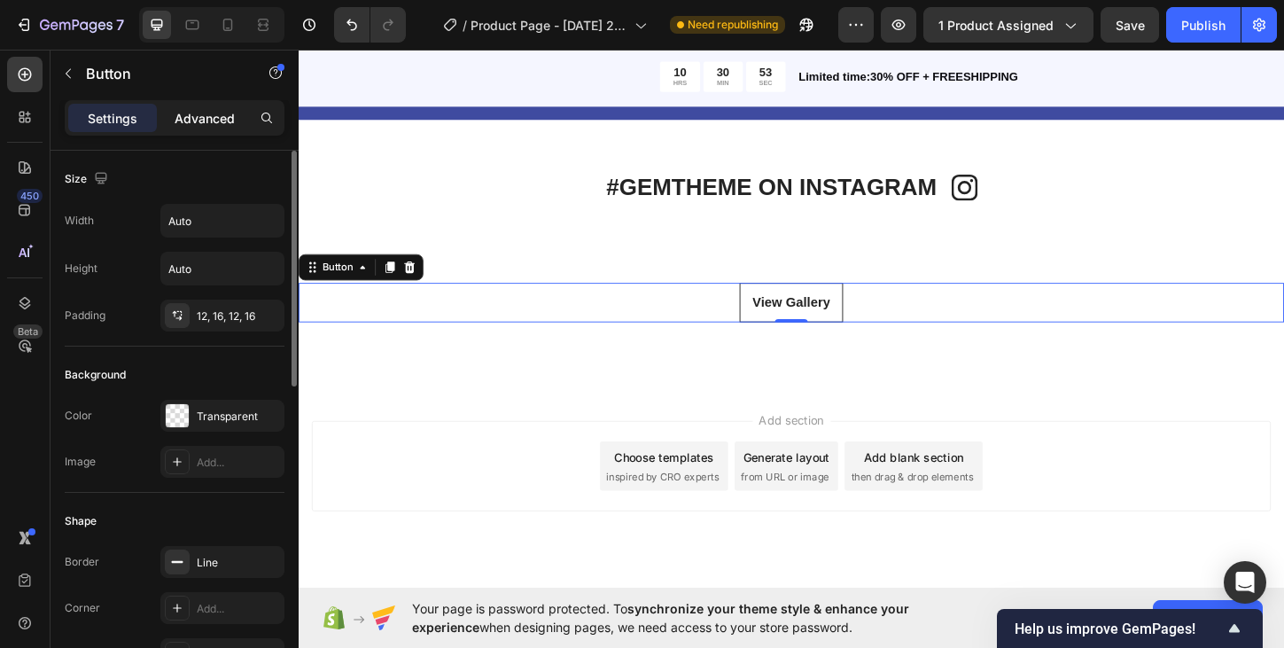
click at [206, 126] on p "Advanced" at bounding box center [205, 118] width 60 height 19
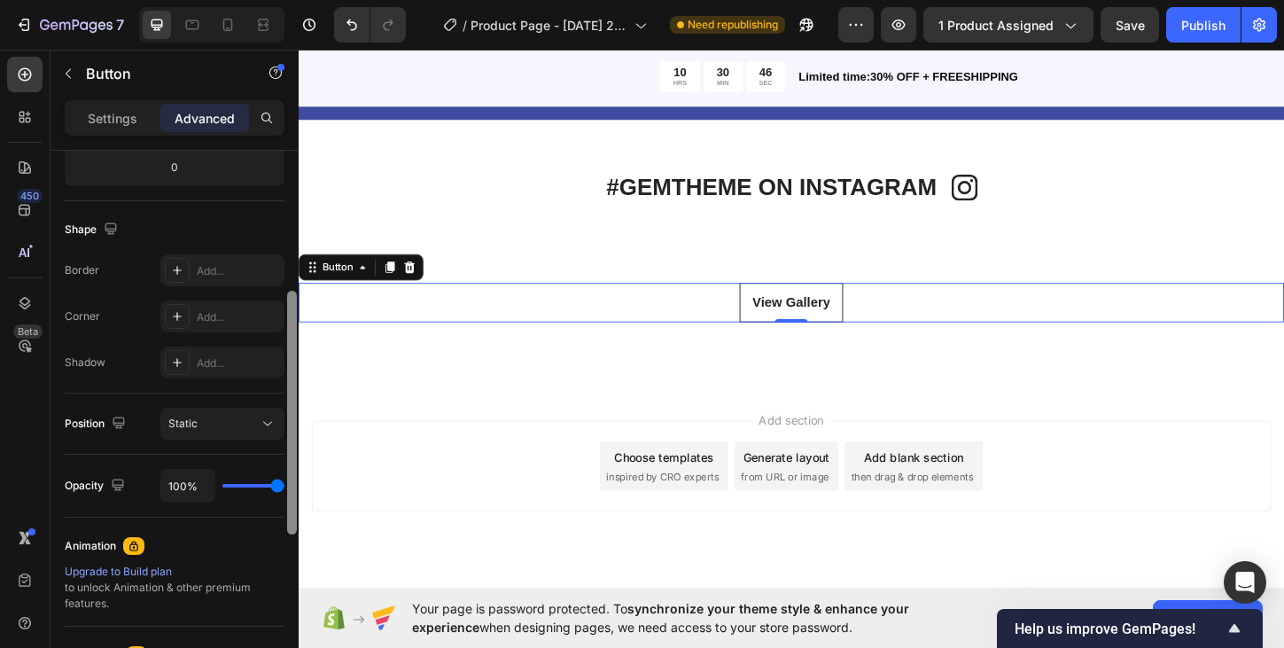
scroll to position [377, 0]
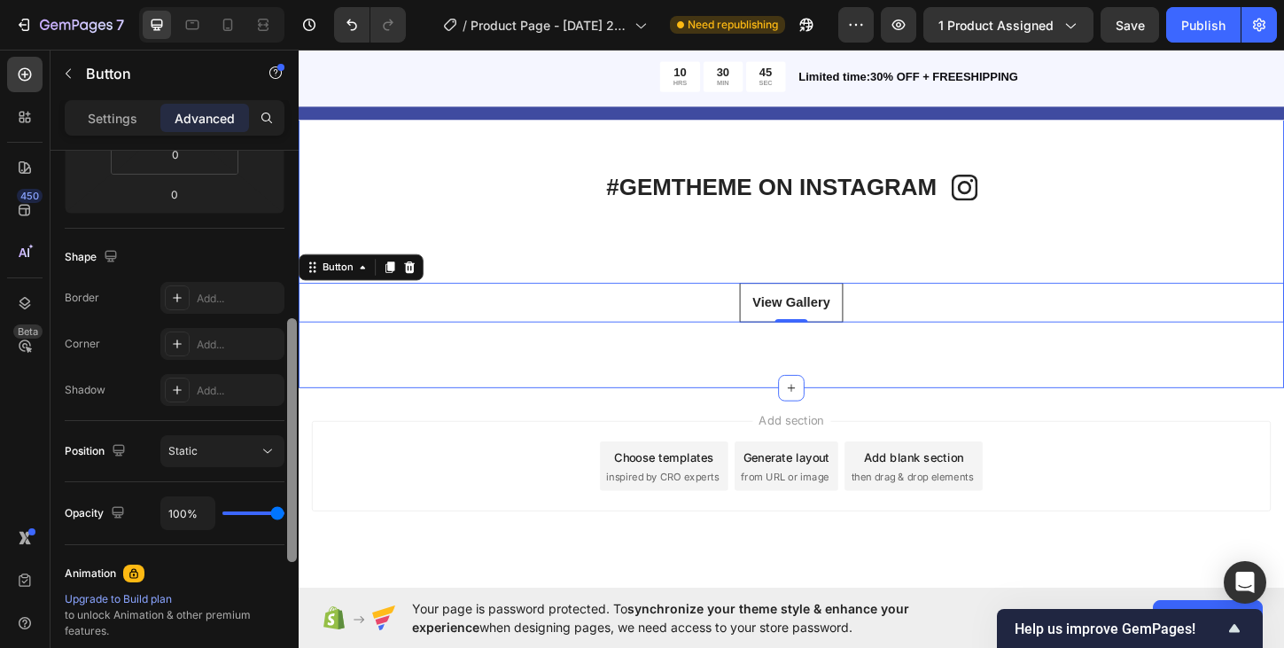
drag, startPoint x: 587, startPoint y: 315, endPoint x: 310, endPoint y: 387, distance: 286.4
click at [664, 220] on div "#GEMTHEME ON INSTAGRAM Heading Icon Row Icon #GEMTHEME ON INSTAGRAM Heading Row…" at bounding box center [830, 262] width 1063 height 163
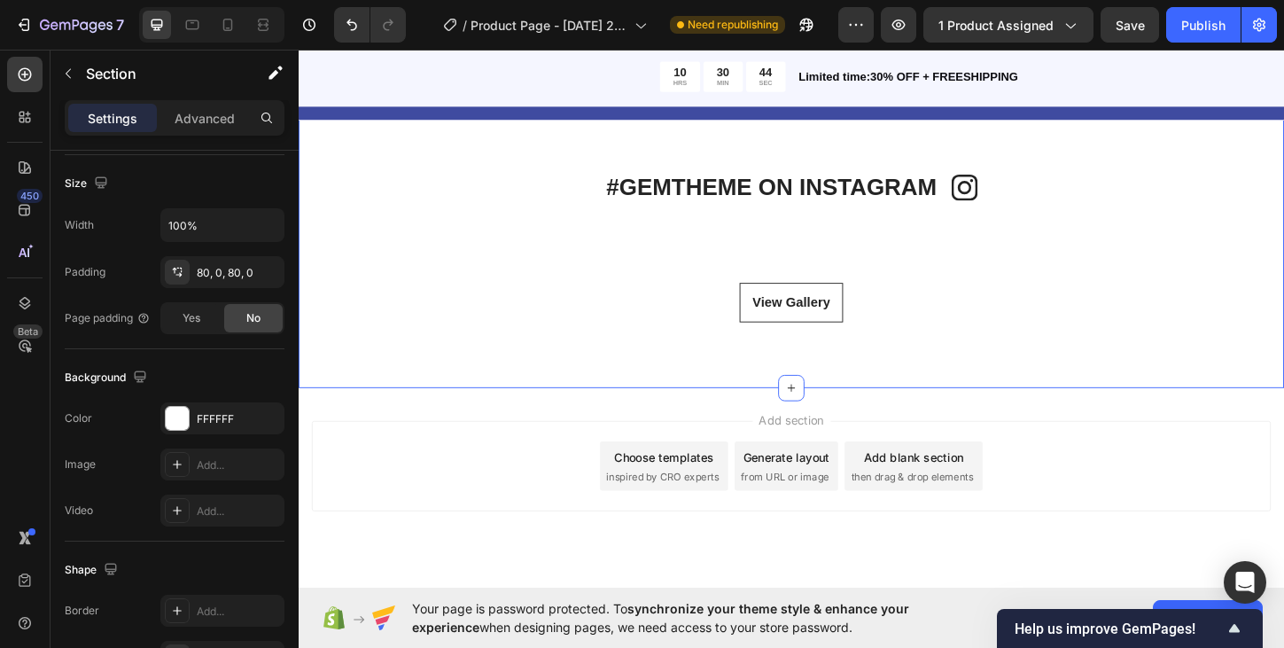
scroll to position [0, 0]
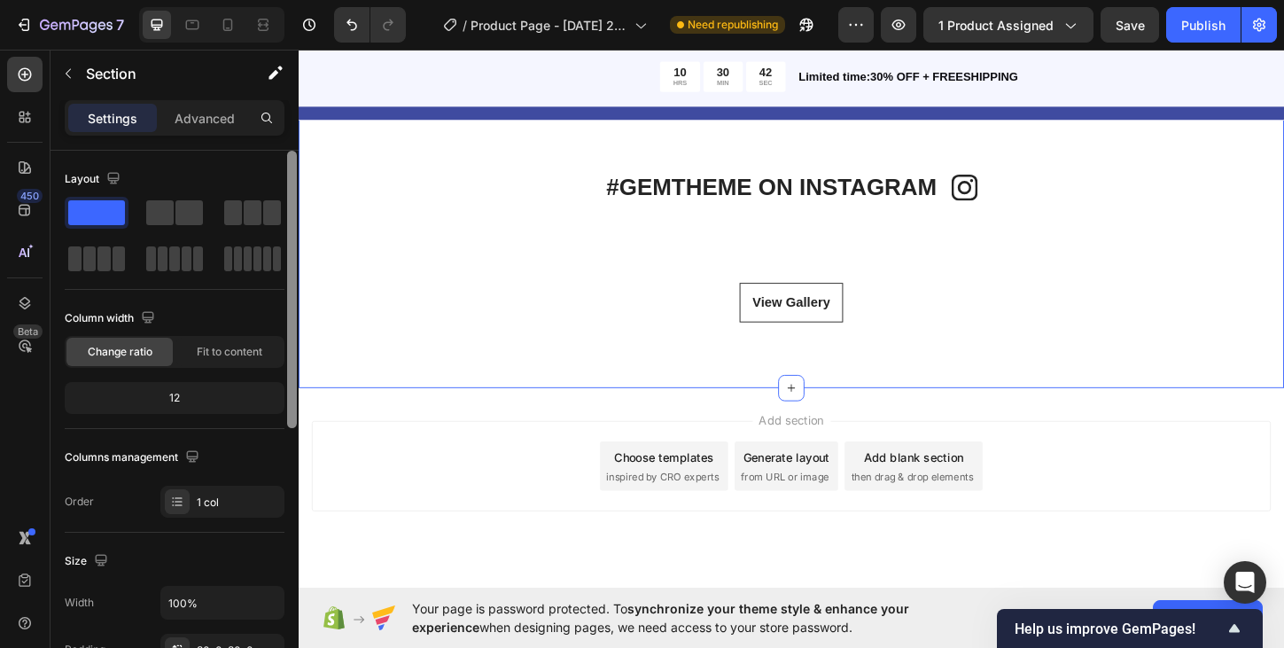
click at [600, 144] on div "#GEMTHEME ON INSTAGRAM Heading Icon Row Icon #GEMTHEME ON INSTAGRAM Heading Row…" at bounding box center [830, 262] width 1063 height 305
click at [213, 122] on p "Advanced" at bounding box center [205, 118] width 60 height 19
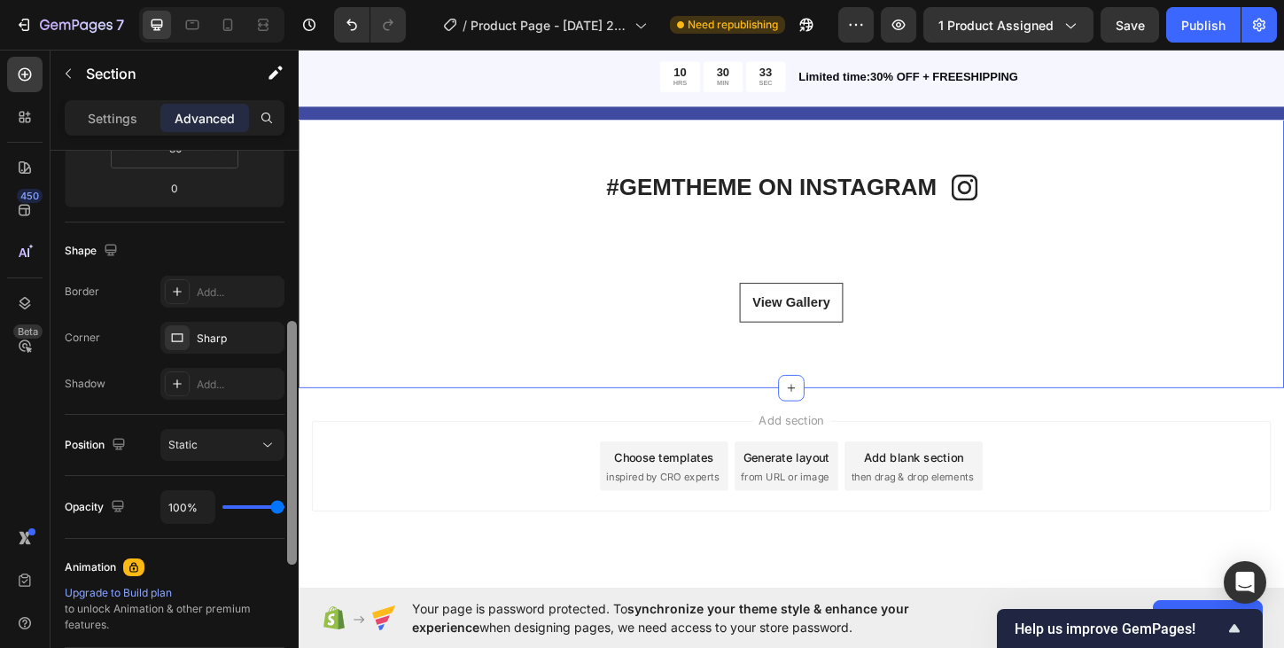
scroll to position [286, 0]
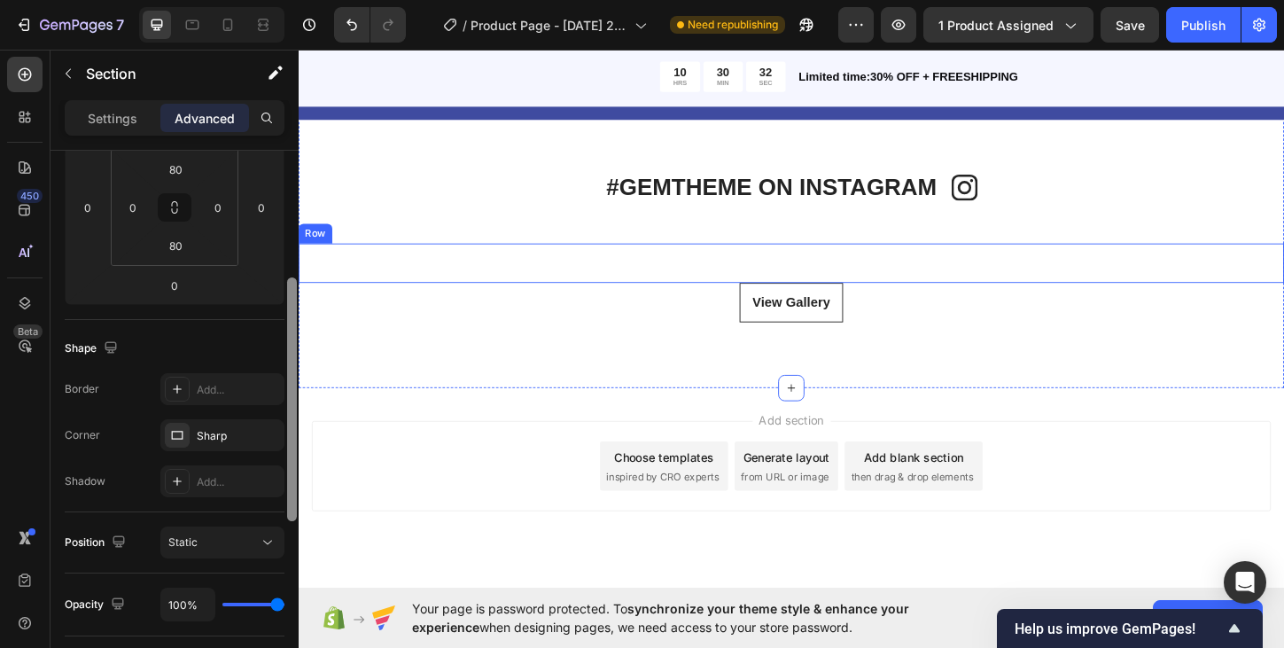
drag, startPoint x: 590, startPoint y: 277, endPoint x: 302, endPoint y: 311, distance: 289.9
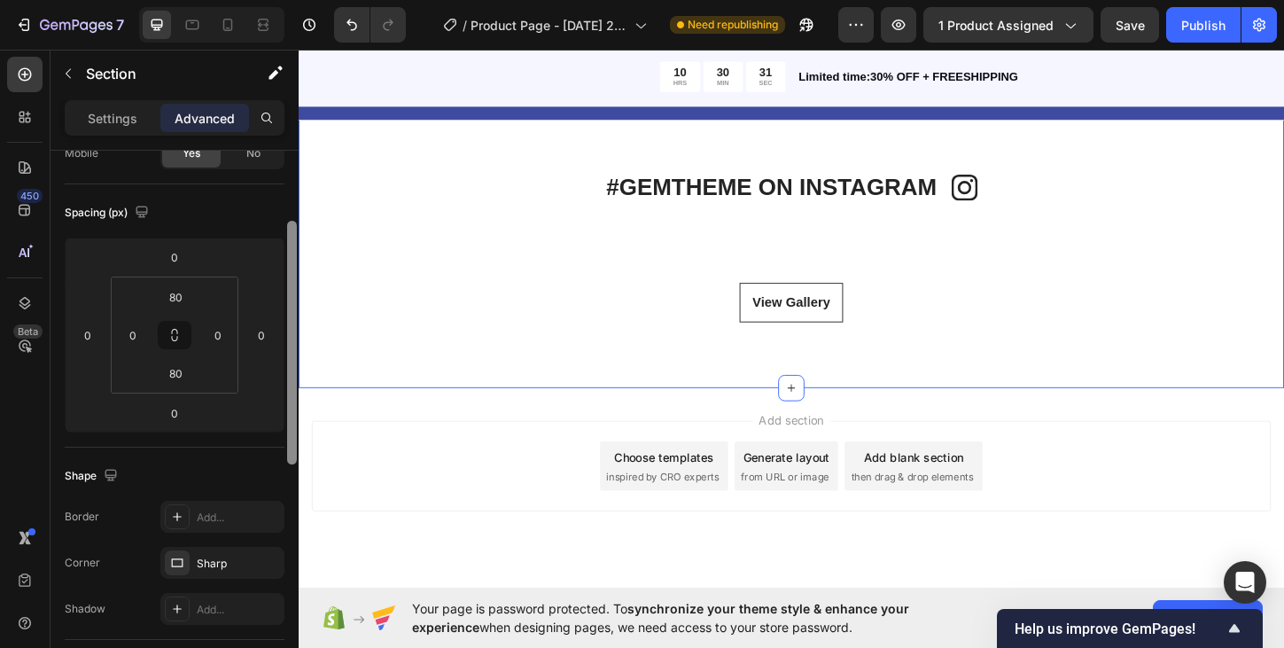
scroll to position [0, 0]
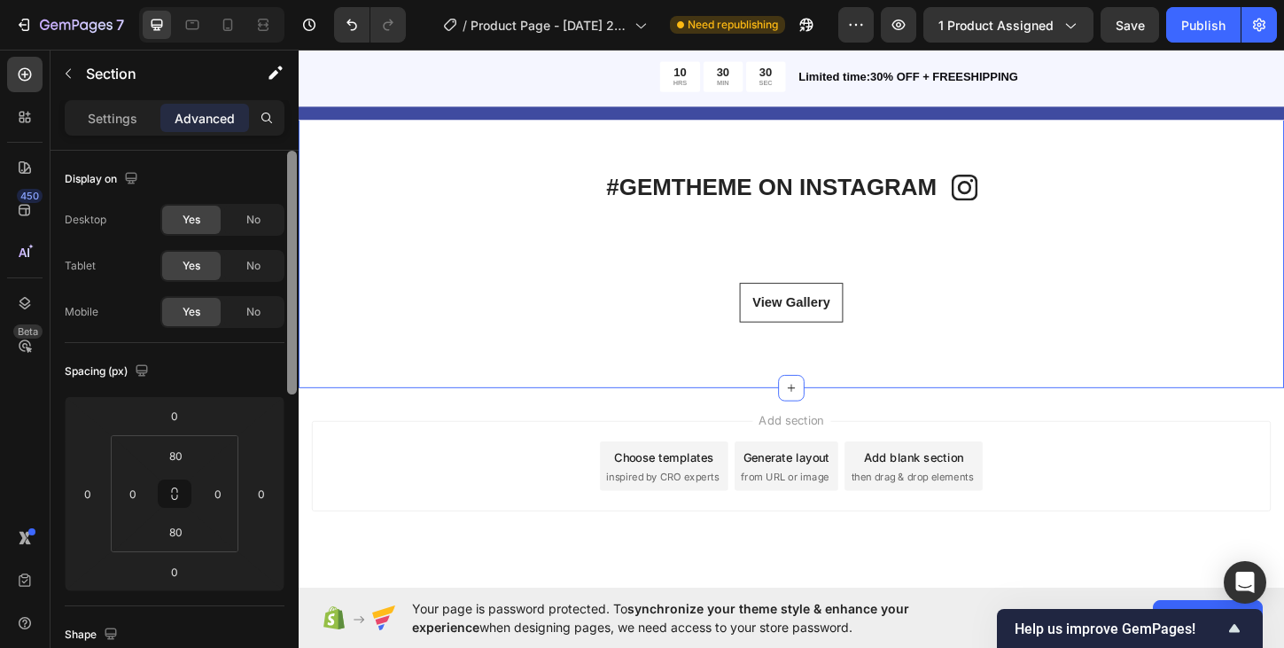
drag, startPoint x: 292, startPoint y: 301, endPoint x: 277, endPoint y: 163, distance: 139.0
click at [277, 163] on div "Display on Desktop Yes No Tablet Yes No Mobile Yes No Spacing (px) 0 0 0 0 80 0…" at bounding box center [174, 424] width 248 height 547
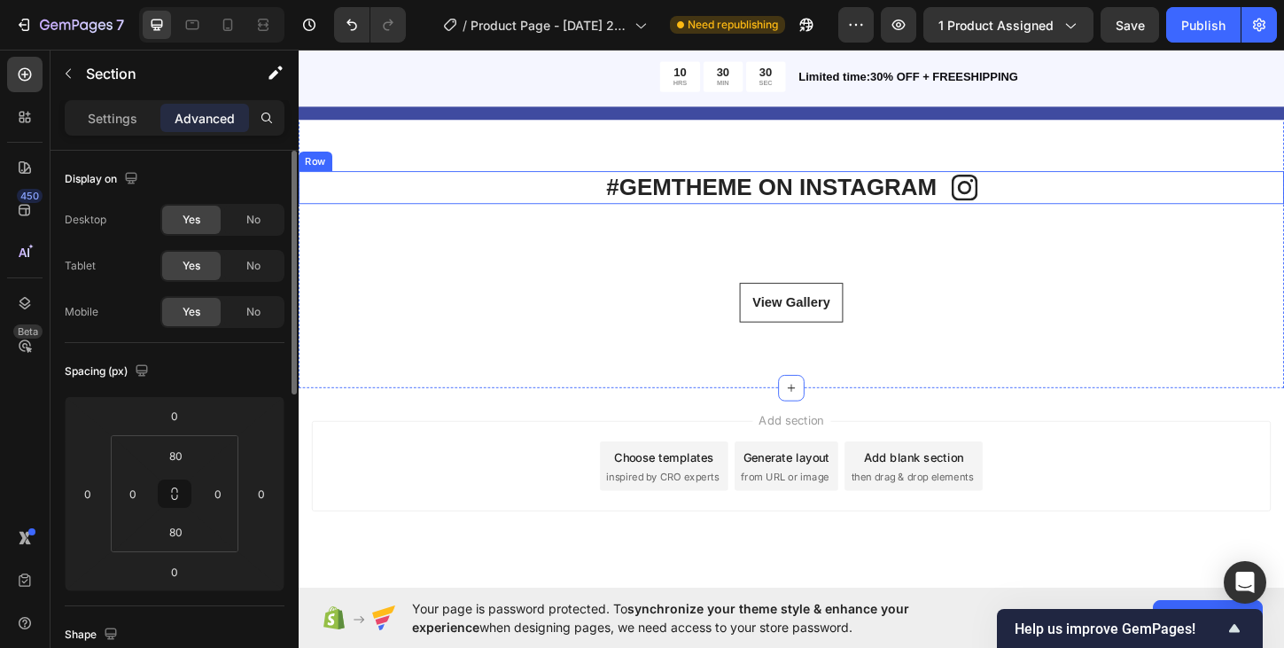
click at [430, 178] on div "#GEMTHEME ON INSTAGRAM Heading Icon Row Icon #GEMTHEME ON INSTAGRAM Heading Row…" at bounding box center [830, 262] width 1063 height 305
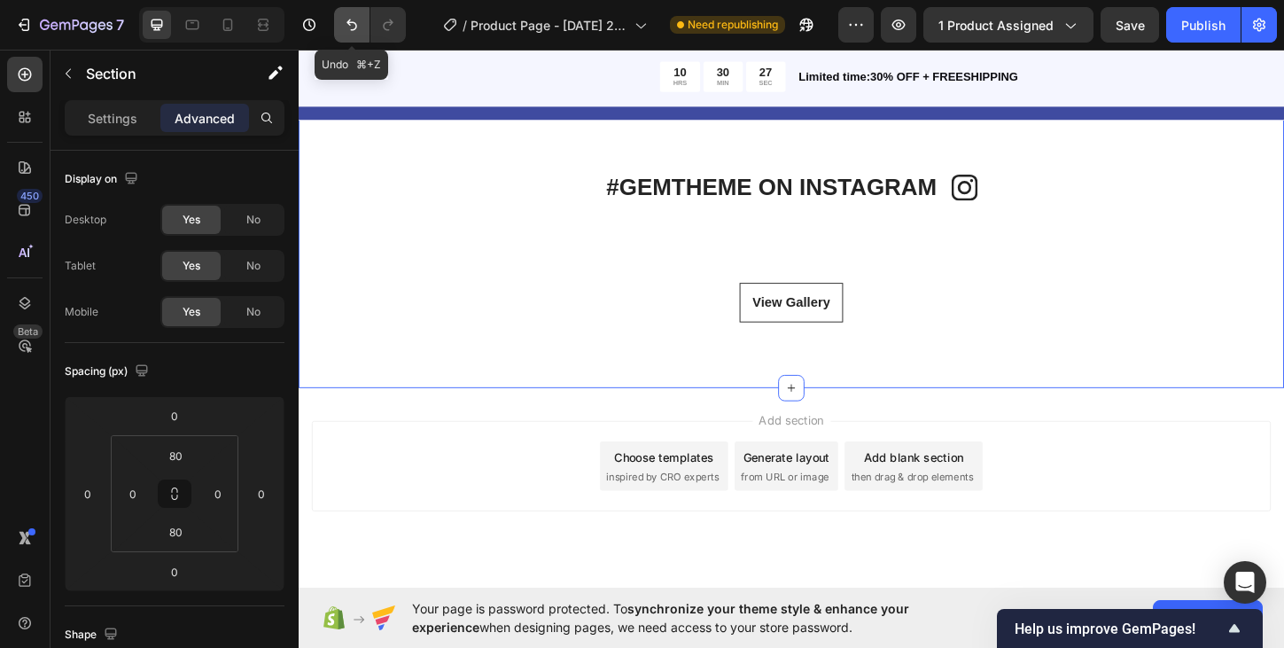
click at [345, 33] on icon "Undo/Redo" at bounding box center [352, 25] width 18 height 18
click at [351, 27] on icon "Undo/Redo" at bounding box center [352, 25] width 18 height 18
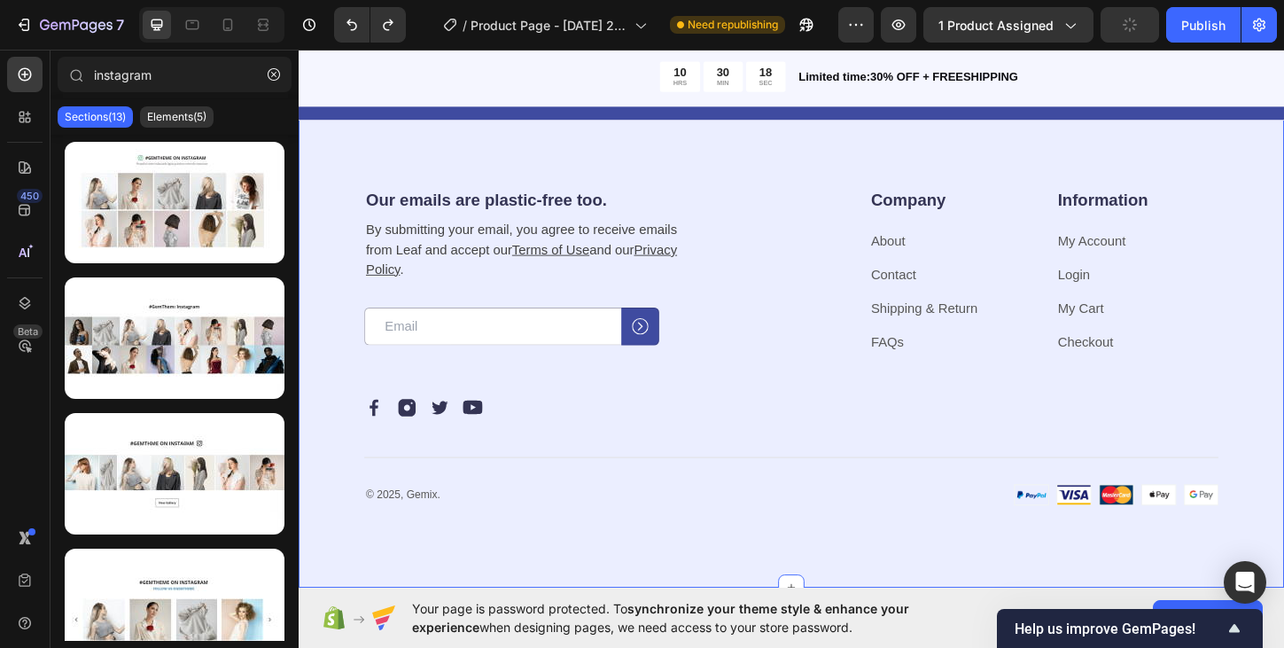
click at [516, 165] on div "Our emails are plastic-free too. Heading By submitting your email, you agree to…" at bounding box center [830, 370] width 1063 height 521
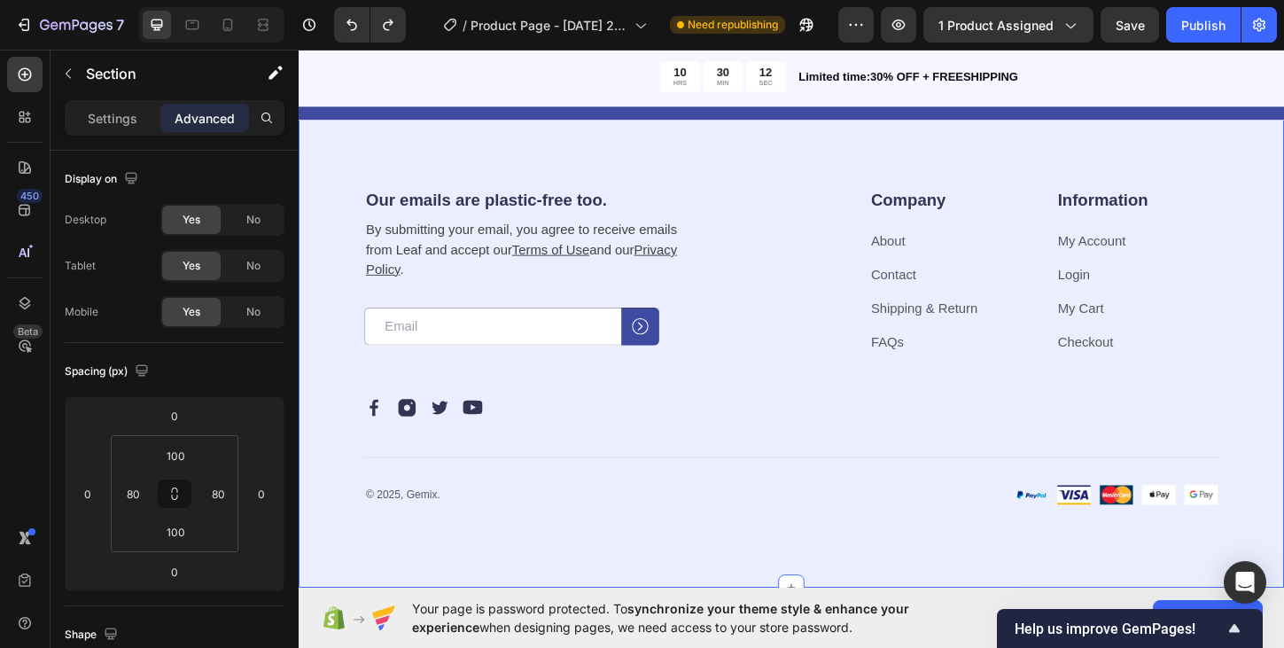
click at [651, 155] on div "Our emails are plastic-free too. Heading By submitting your email, you agree to…" at bounding box center [830, 370] width 1063 height 521
click at [974, 237] on div "Company Heading About Text block Contact Text block Shipping & Return Text bloc…" at bounding box center [1001, 287] width 175 height 178
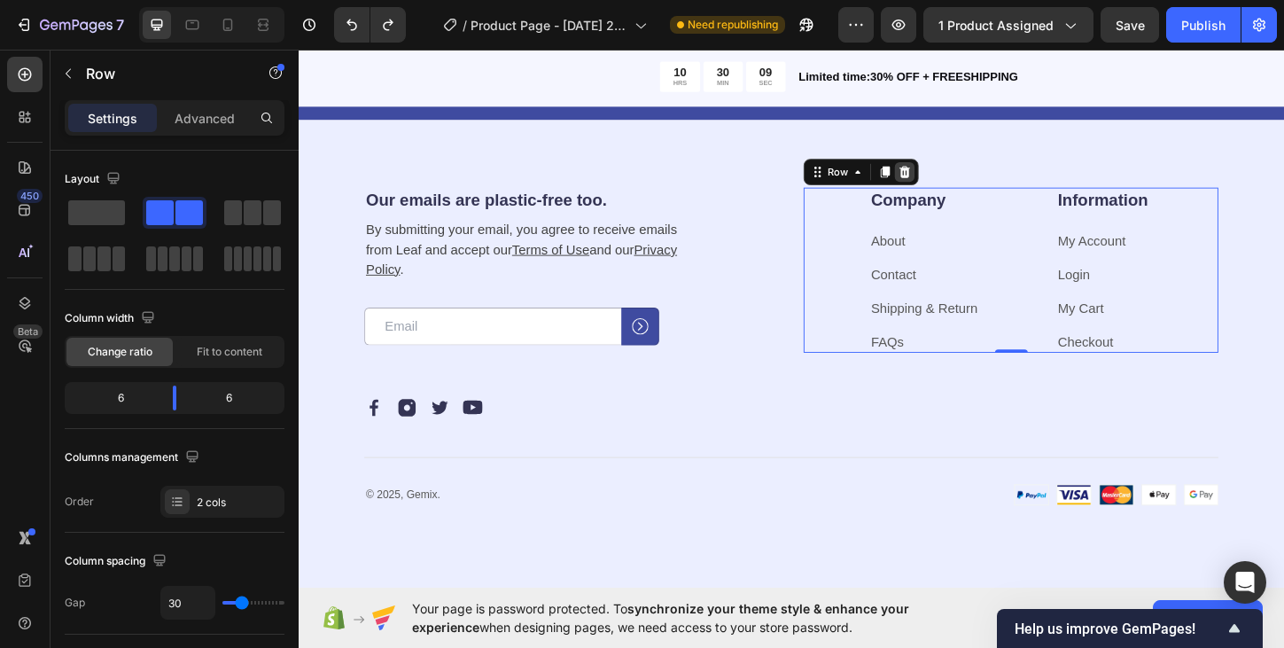
click at [954, 182] on icon at bounding box center [953, 181] width 12 height 12
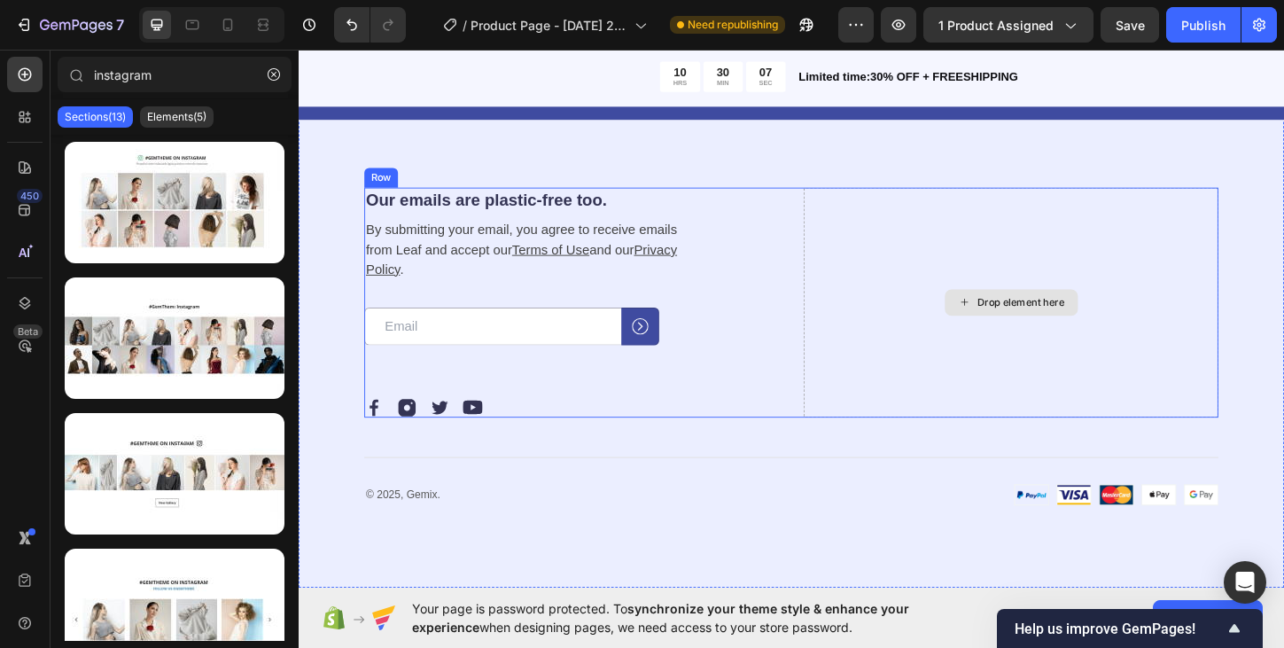
click at [922, 281] on div "Drop element here" at bounding box center [1066, 322] width 447 height 248
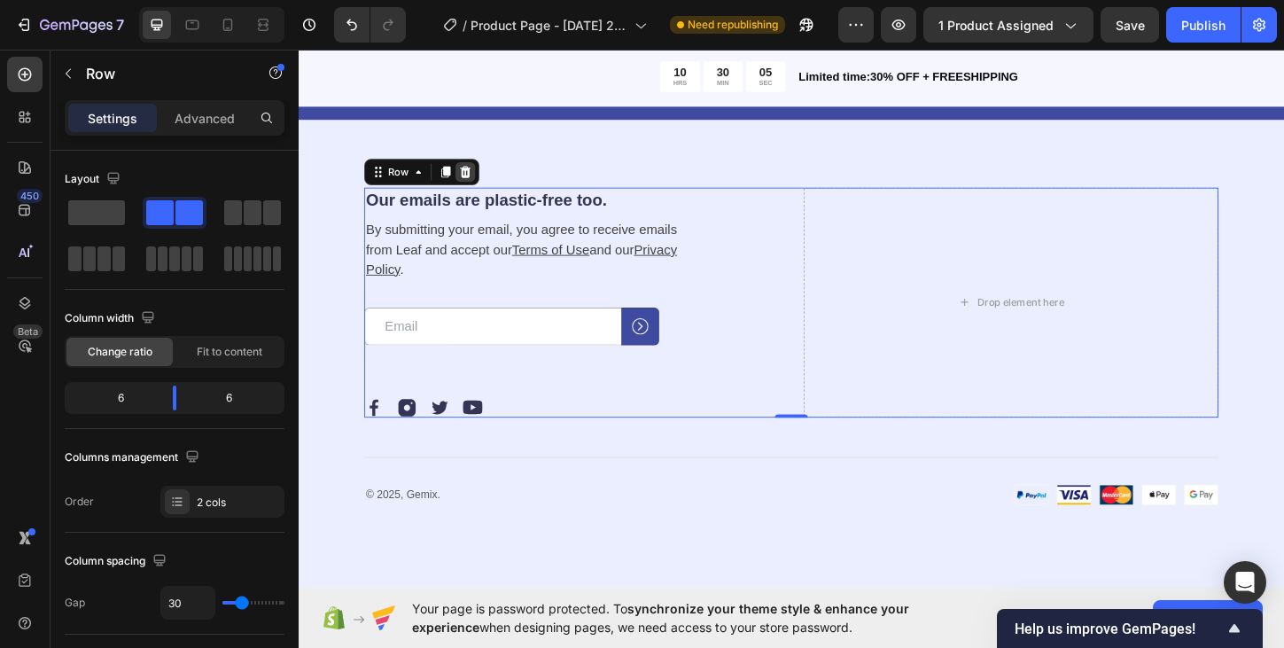
click at [485, 182] on icon at bounding box center [478, 182] width 14 height 14
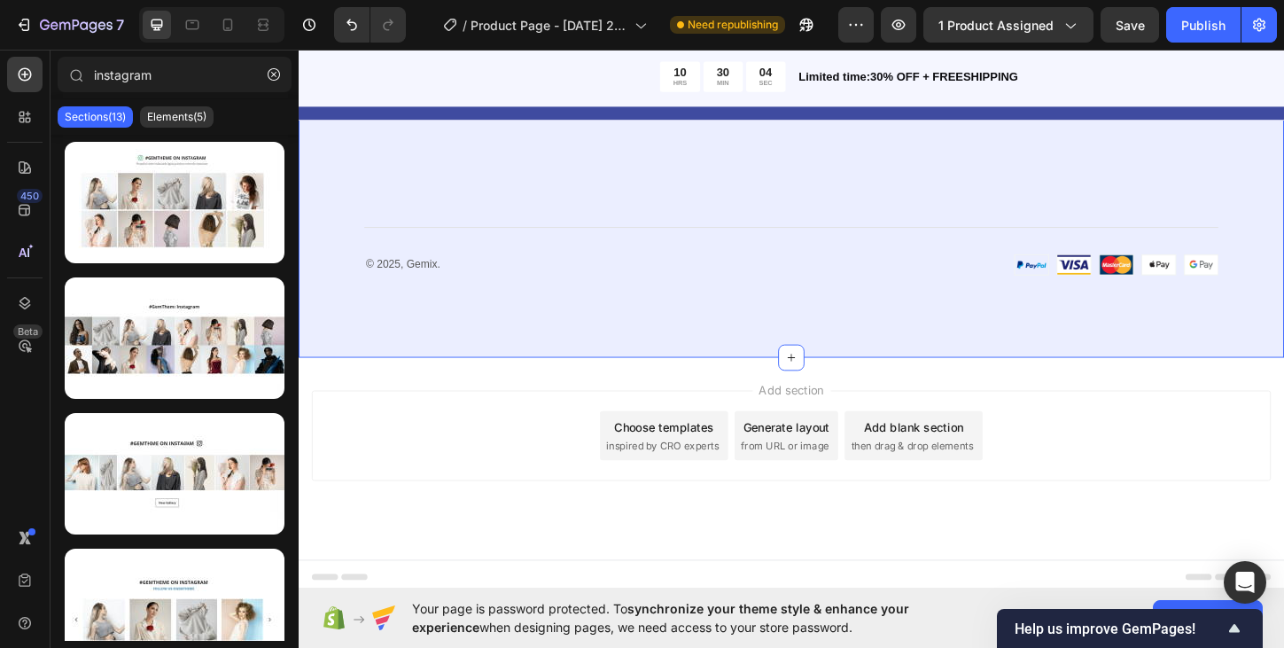
click at [560, 147] on div "Title Line © 2025, Gemix. Text block Image Row Row Section 10" at bounding box center [830, 246] width 1063 height 273
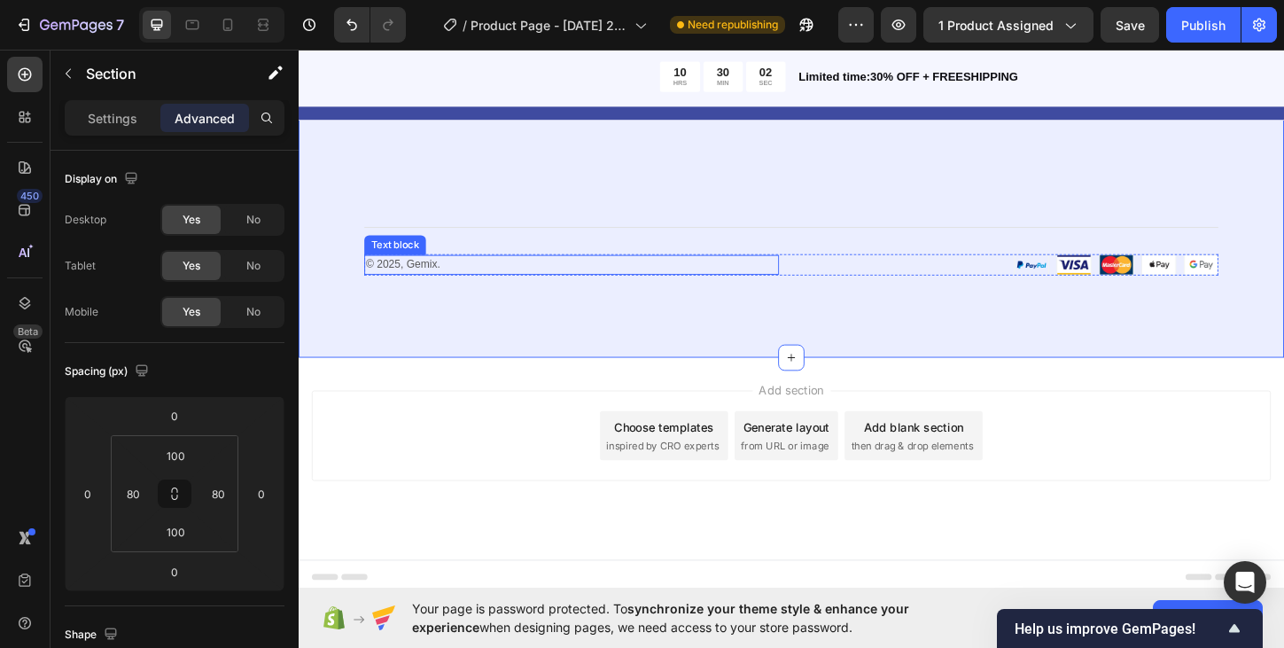
click at [437, 280] on p "© 2025, Gemix." at bounding box center [593, 282] width 444 height 18
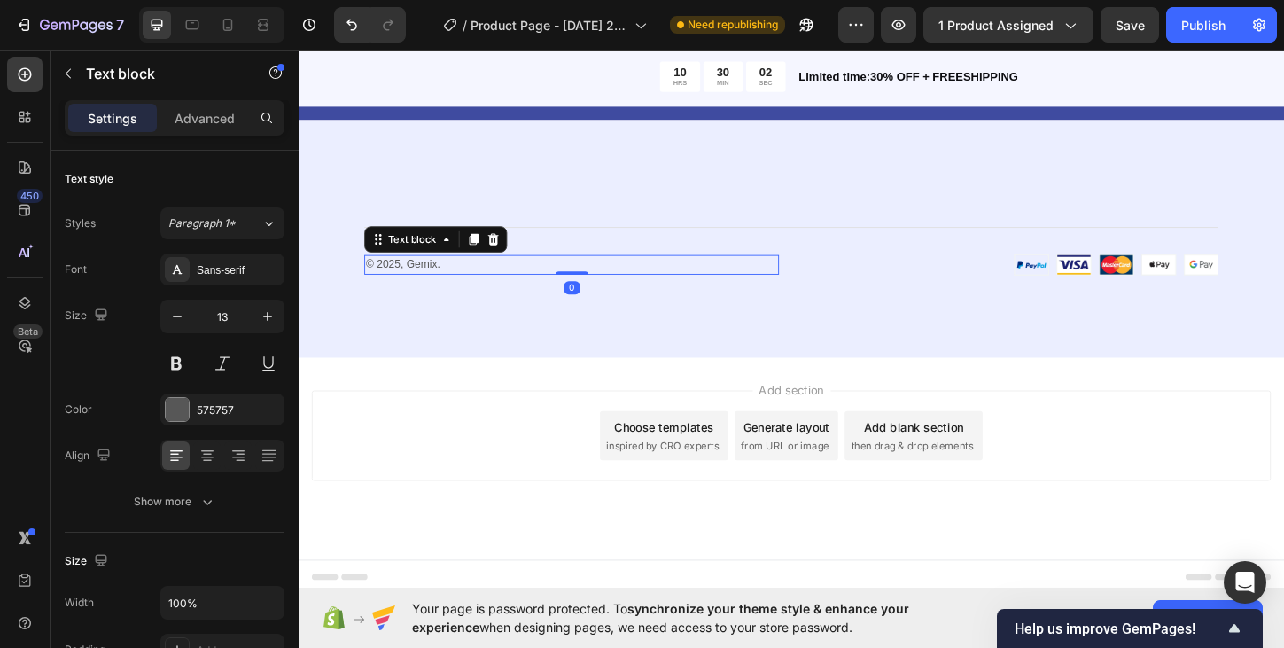
click at [437, 281] on p "© 2025, Gemix." at bounding box center [593, 282] width 444 height 18
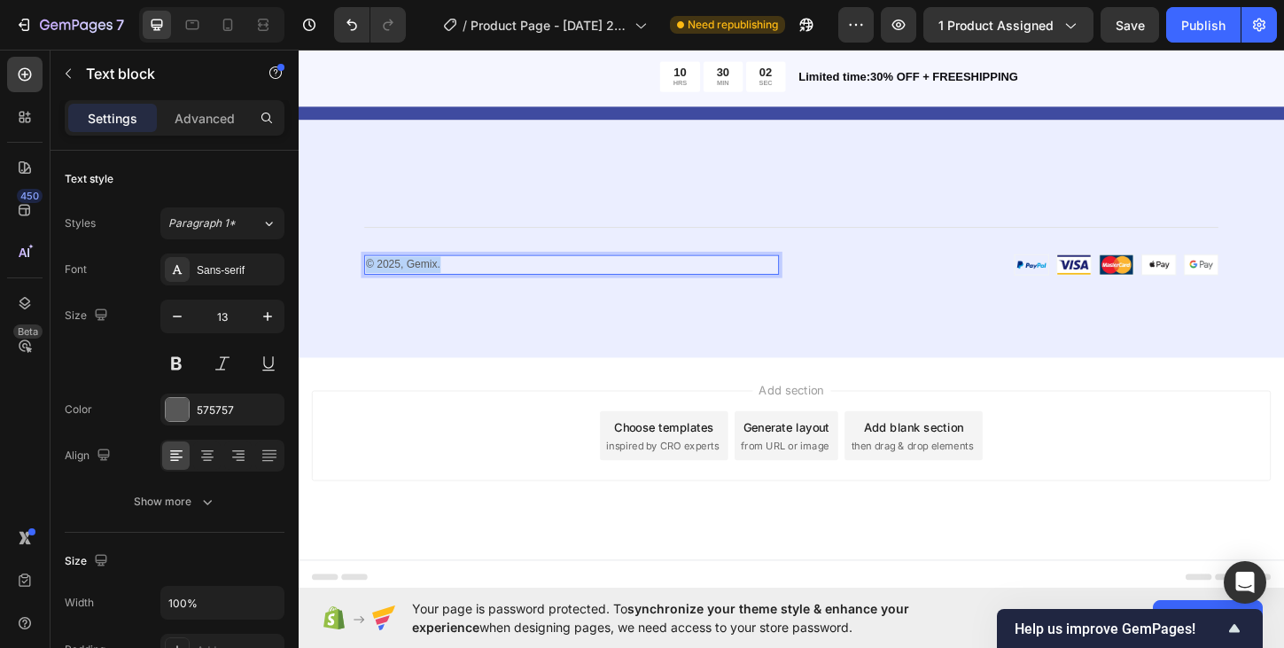
click at [437, 281] on p "© 2025, Gemix." at bounding box center [593, 282] width 444 height 18
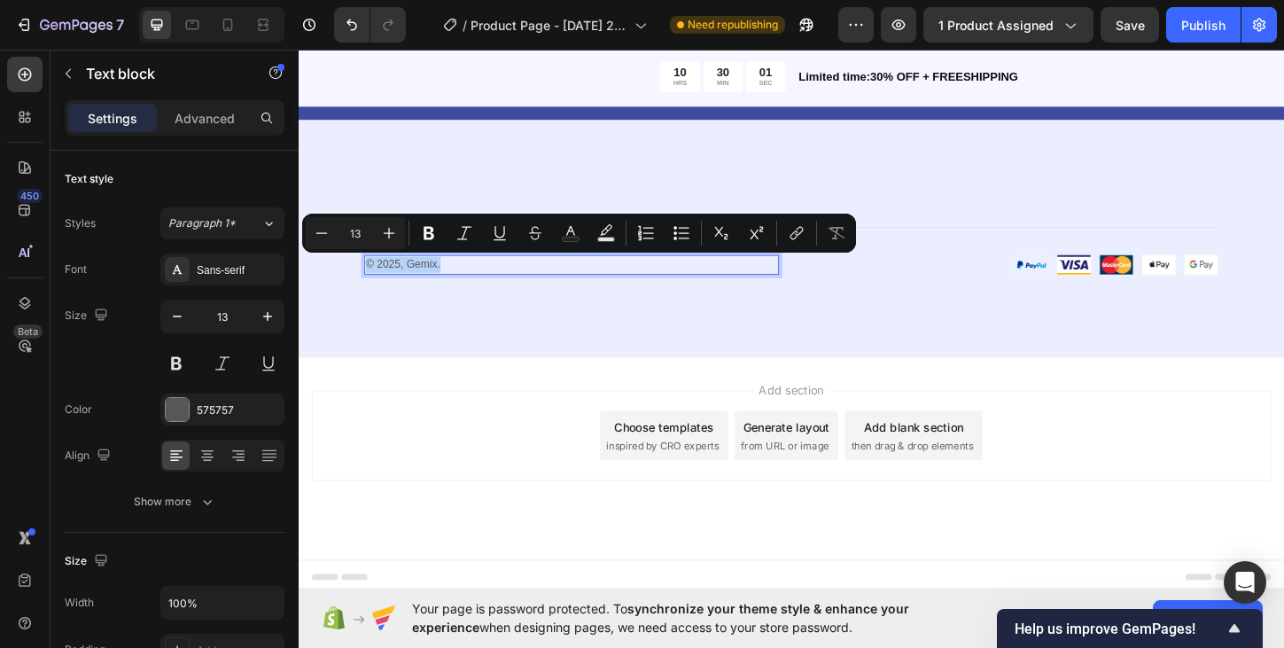
click at [446, 282] on p "© 2025, Gemix." at bounding box center [593, 282] width 444 height 18
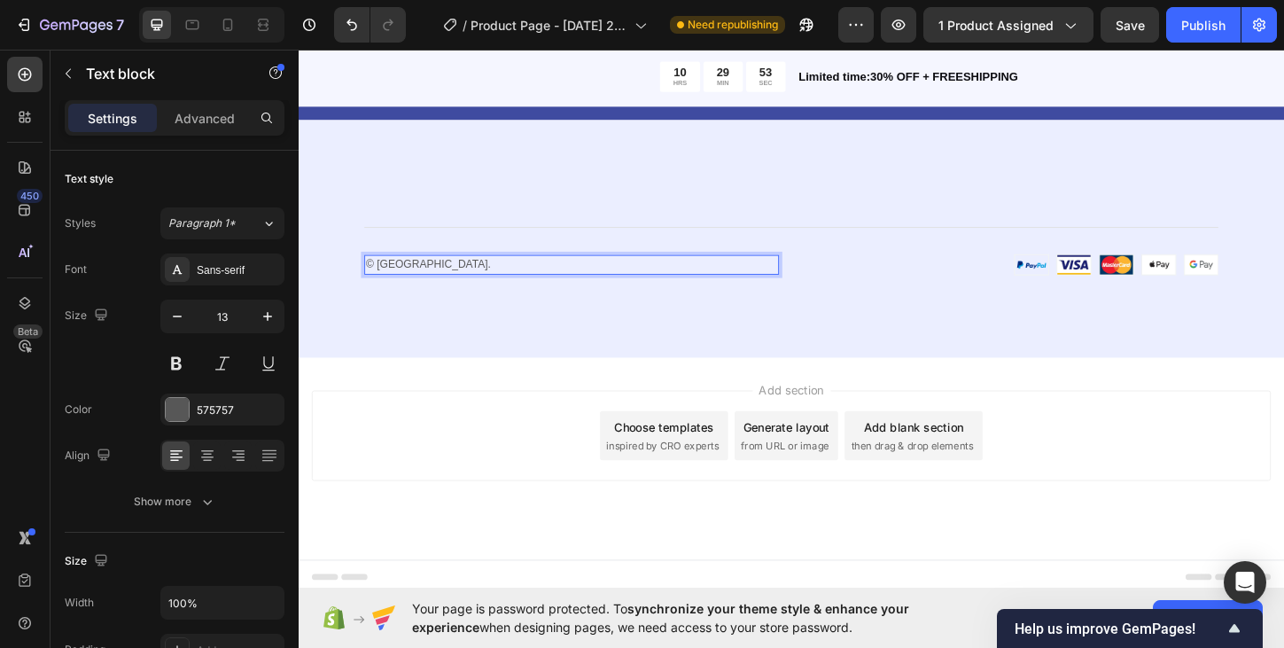
click at [766, 404] on div "Add section Choose templates inspired by CRO experts Generate layout from URL o…" at bounding box center [830, 491] width 1063 height 218
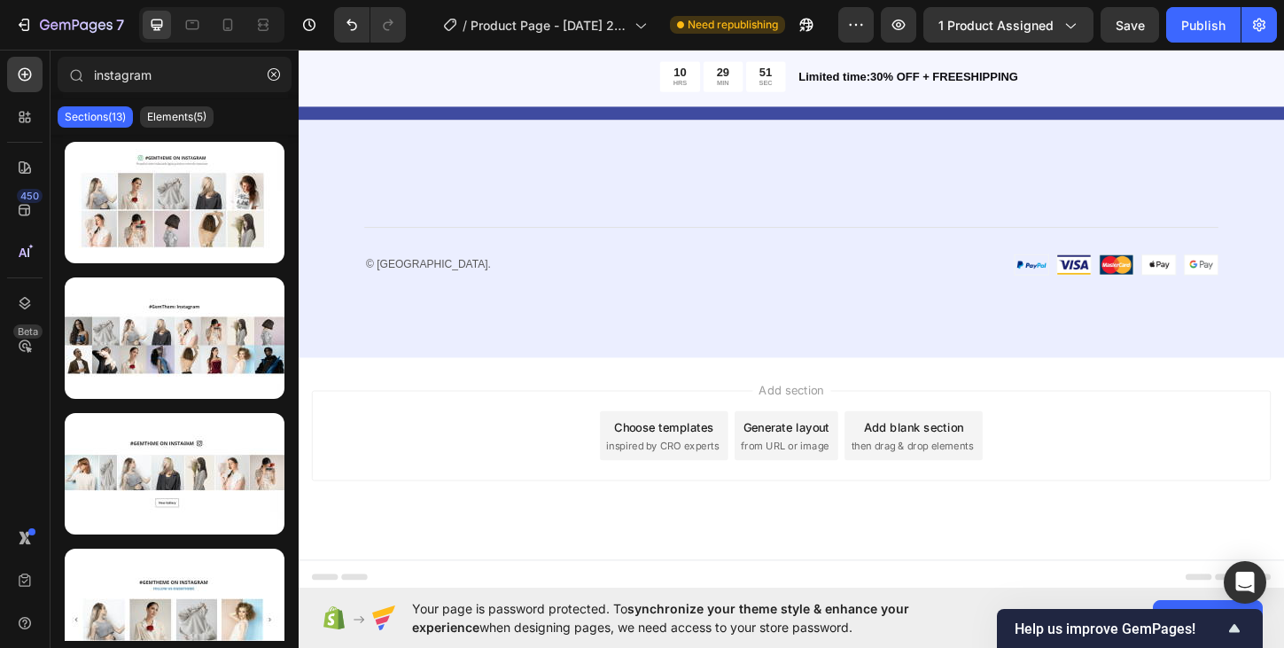
drag, startPoint x: 709, startPoint y: 513, endPoint x: 704, endPoint y: 595, distance: 82.5
click at [703, 594] on div "Add section Choose templates inspired by CRO experts Generate layout from URL o…" at bounding box center [830, 491] width 1063 height 218
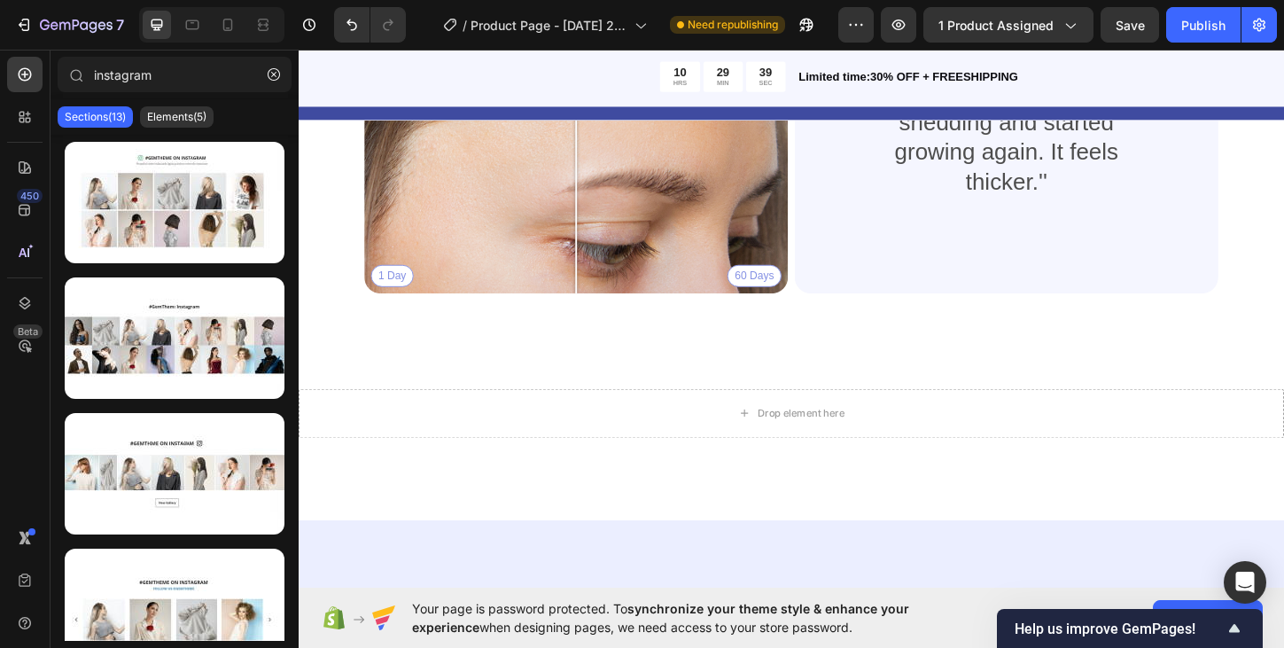
scroll to position [2402, 0]
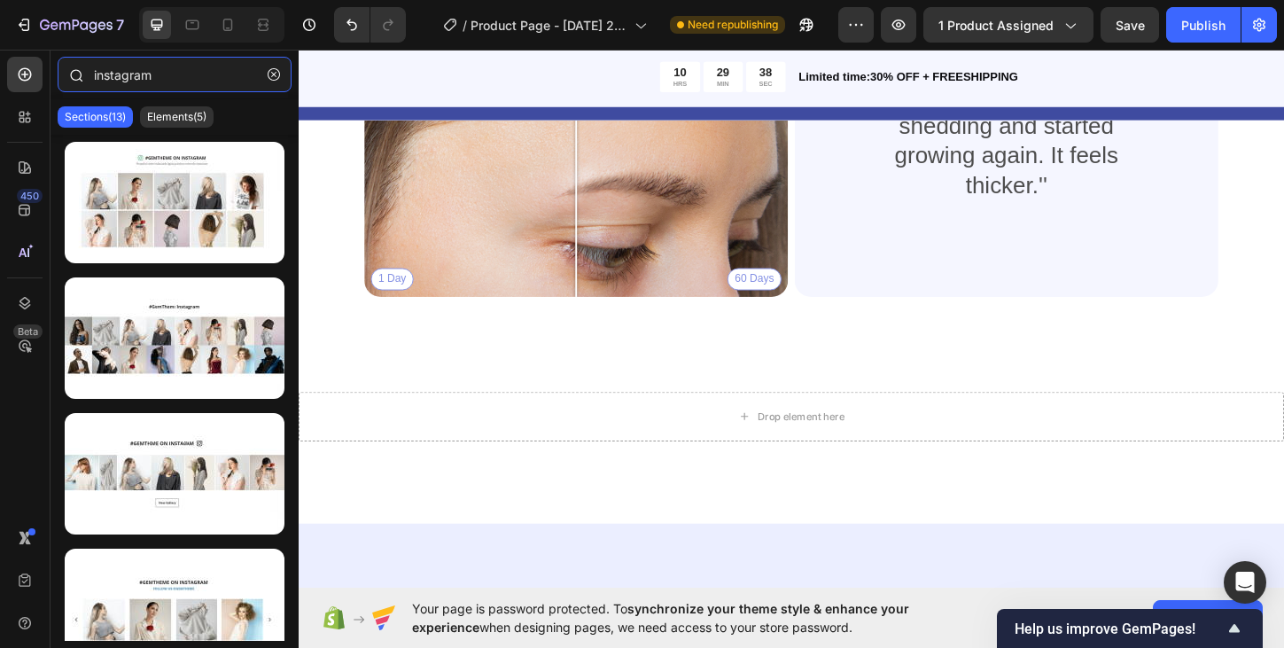
click at [159, 74] on input "instagram" at bounding box center [175, 74] width 234 height 35
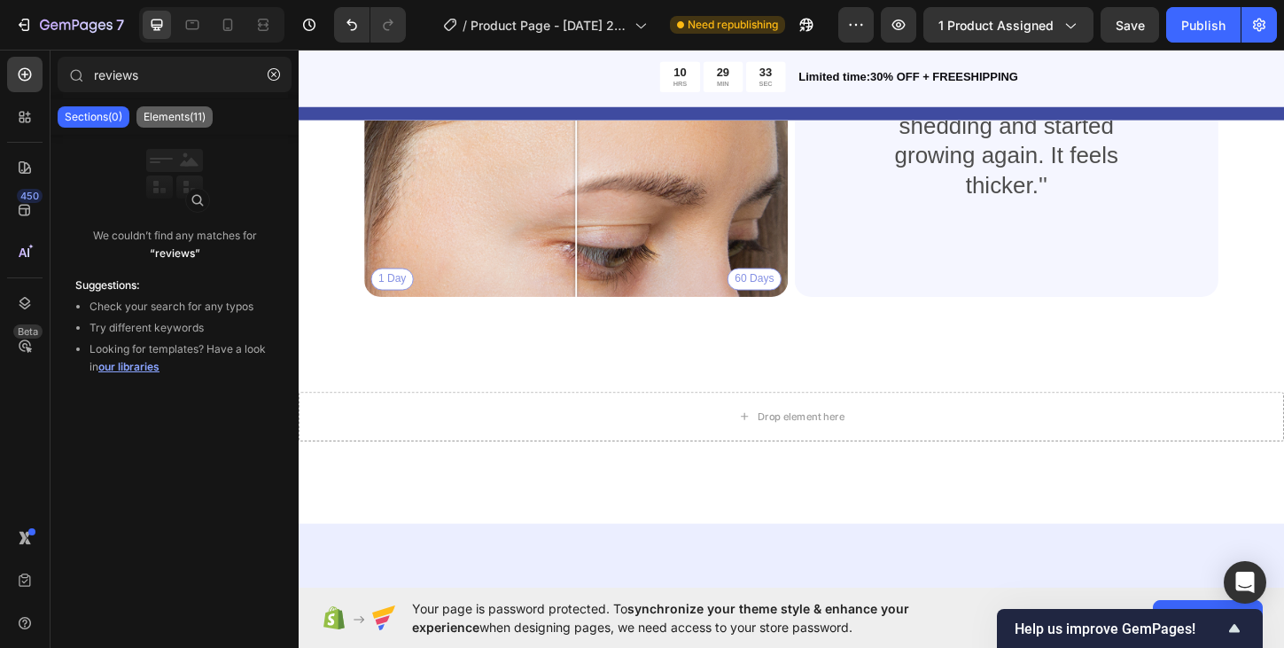
click at [193, 118] on p "Elements(11)" at bounding box center [175, 117] width 62 height 14
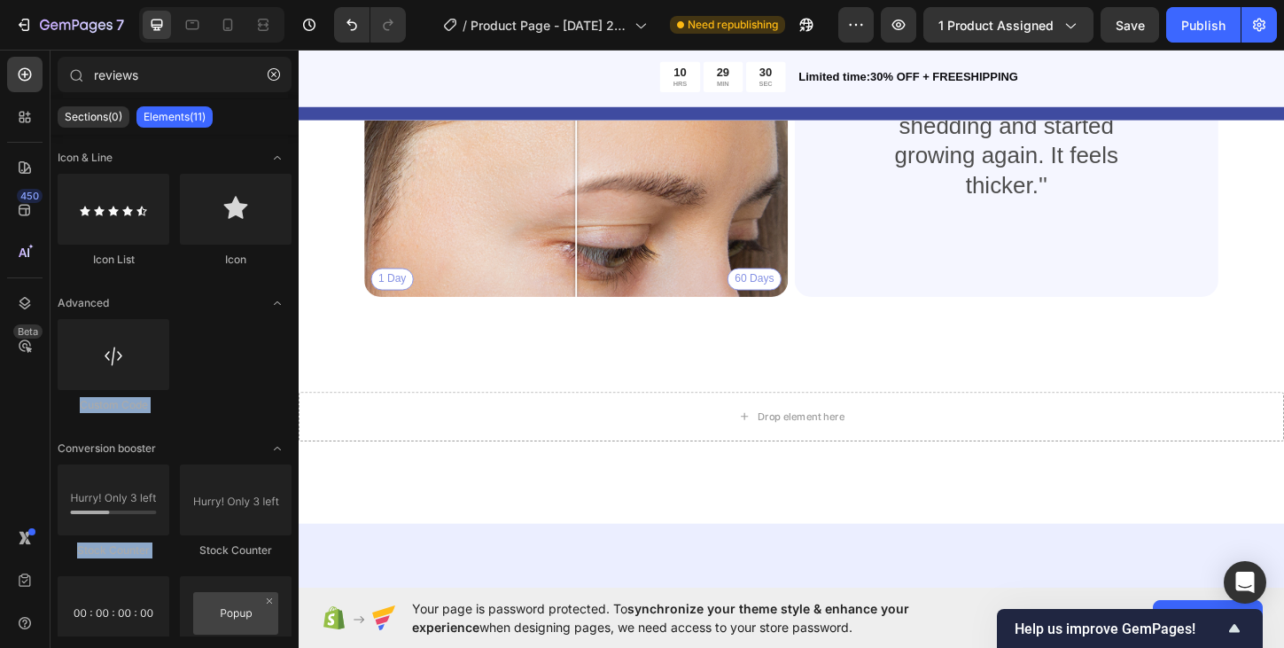
drag, startPoint x: 198, startPoint y: 291, endPoint x: 173, endPoint y: 491, distance: 200.9
click at [173, 493] on div "Icon & Line Icon List Icon Advanced Custom Code Conversion booster Stock Counte…" at bounding box center [174, 548] width 248 height 827
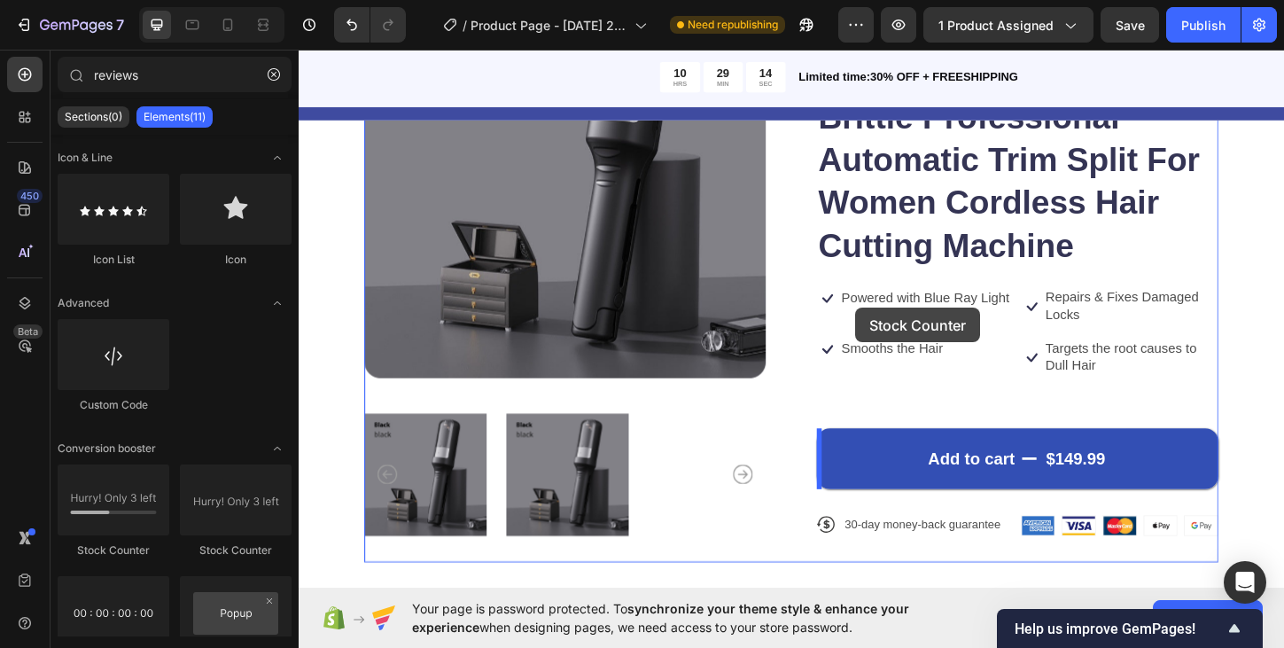
scroll to position [355, 0]
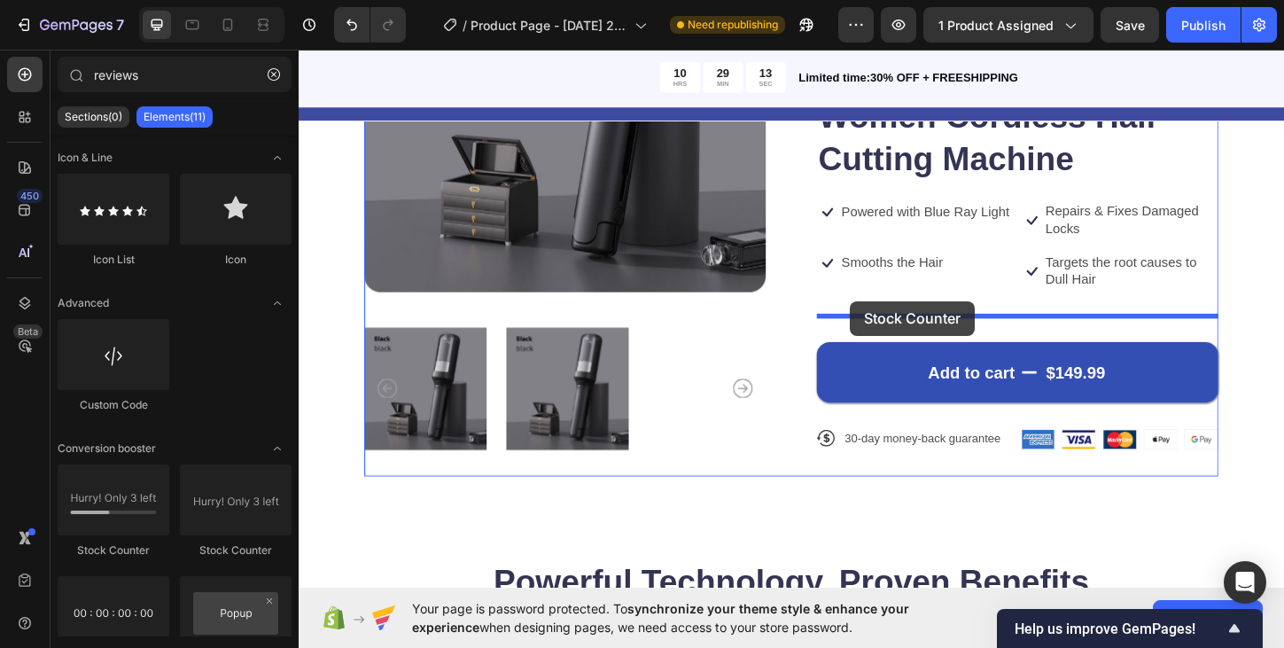
drag, startPoint x: 429, startPoint y: 553, endPoint x: 893, endPoint y: 319, distance: 519.8
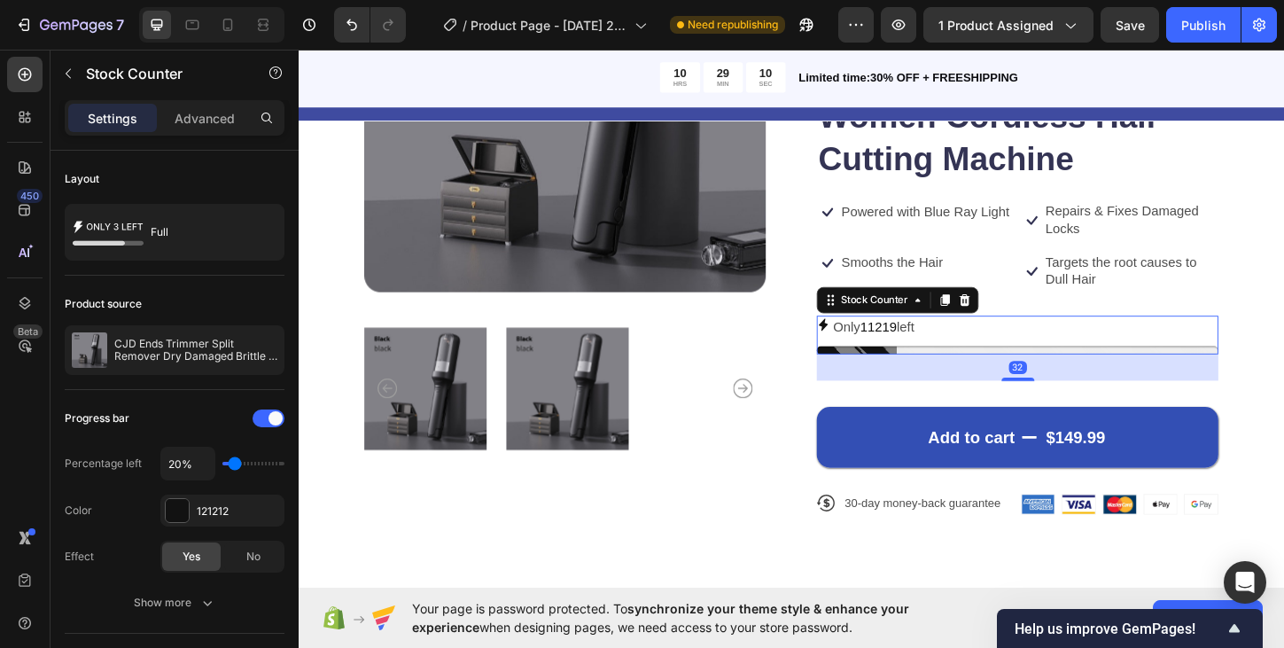
click at [975, 351] on div "Only 11219 left" at bounding box center [1074, 350] width 433 height 26
click at [1014, 320] on icon at bounding box center [1018, 320] width 12 height 12
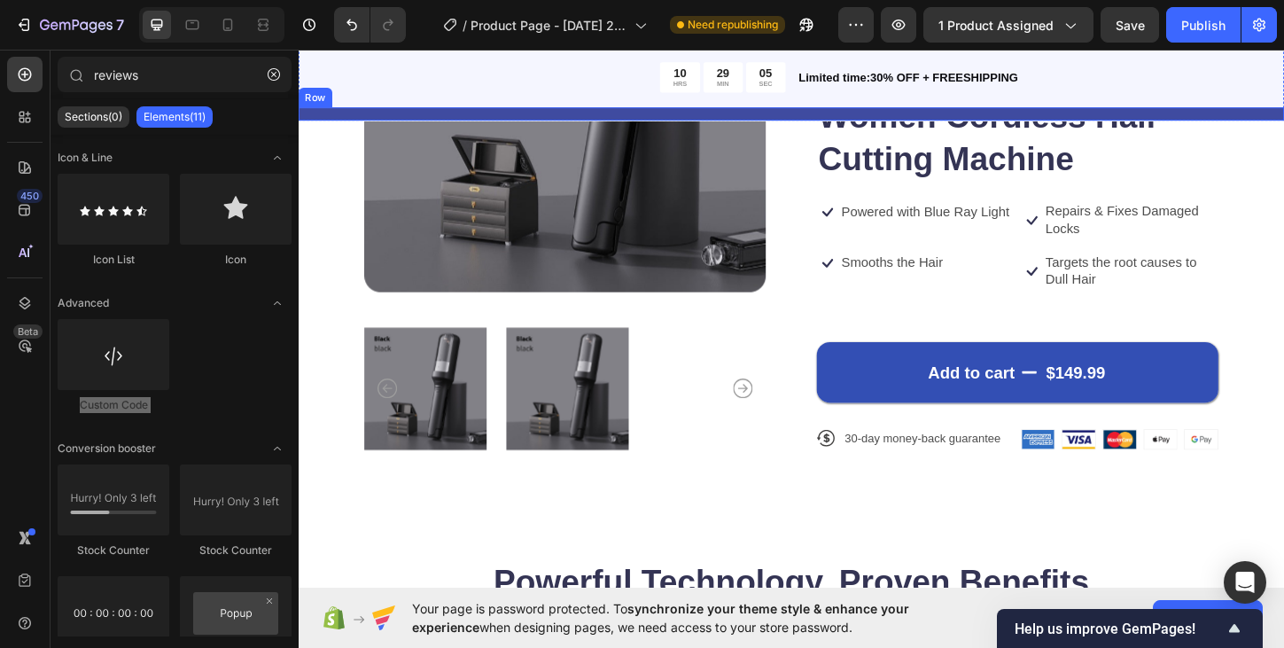
click at [862, 119] on div "LIMITED TIME - HAIR DAY SALE Text Block Row" at bounding box center [830, 119] width 1063 height 14
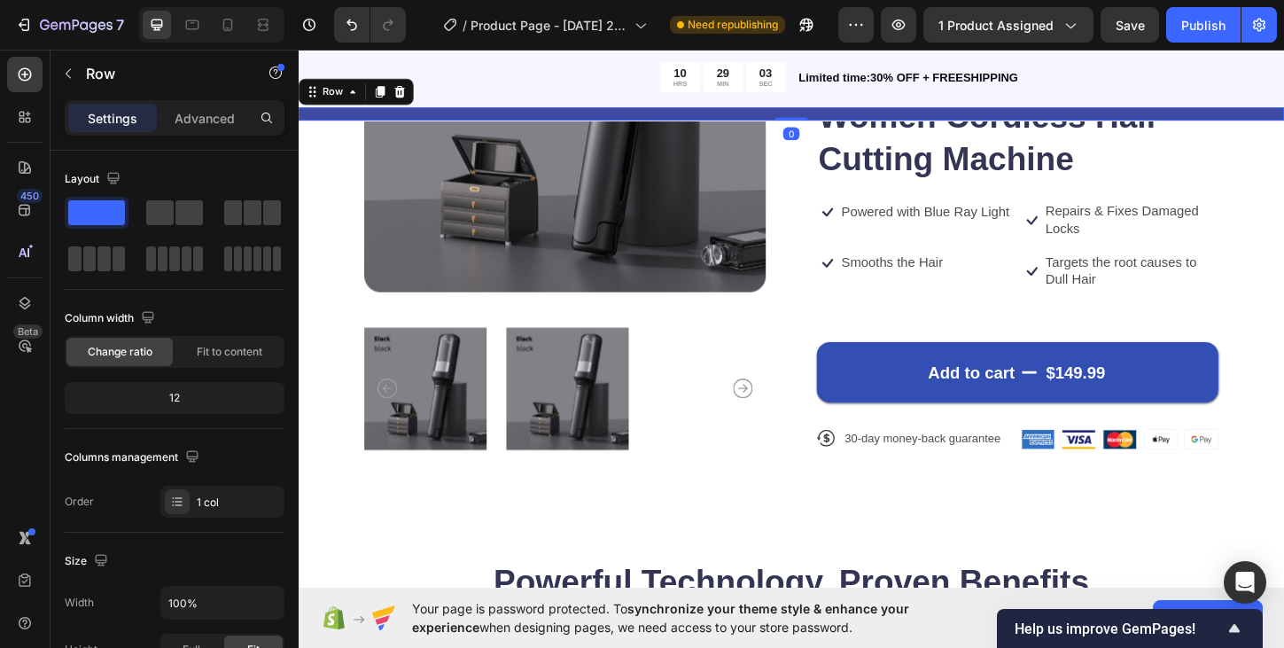
click at [448, 119] on div "LIMITED TIME - HAIR DAY SALE Text Block Row 0" at bounding box center [830, 119] width 1063 height 14
click at [338, 100] on div "Row" at bounding box center [335, 95] width 29 height 16
click at [417, 112] on div "LIMITED TIME - HAIR DAY SALE Text Block Row Section 0" at bounding box center [830, 119] width 1063 height 14
click at [211, 121] on p "Advanced" at bounding box center [205, 118] width 60 height 19
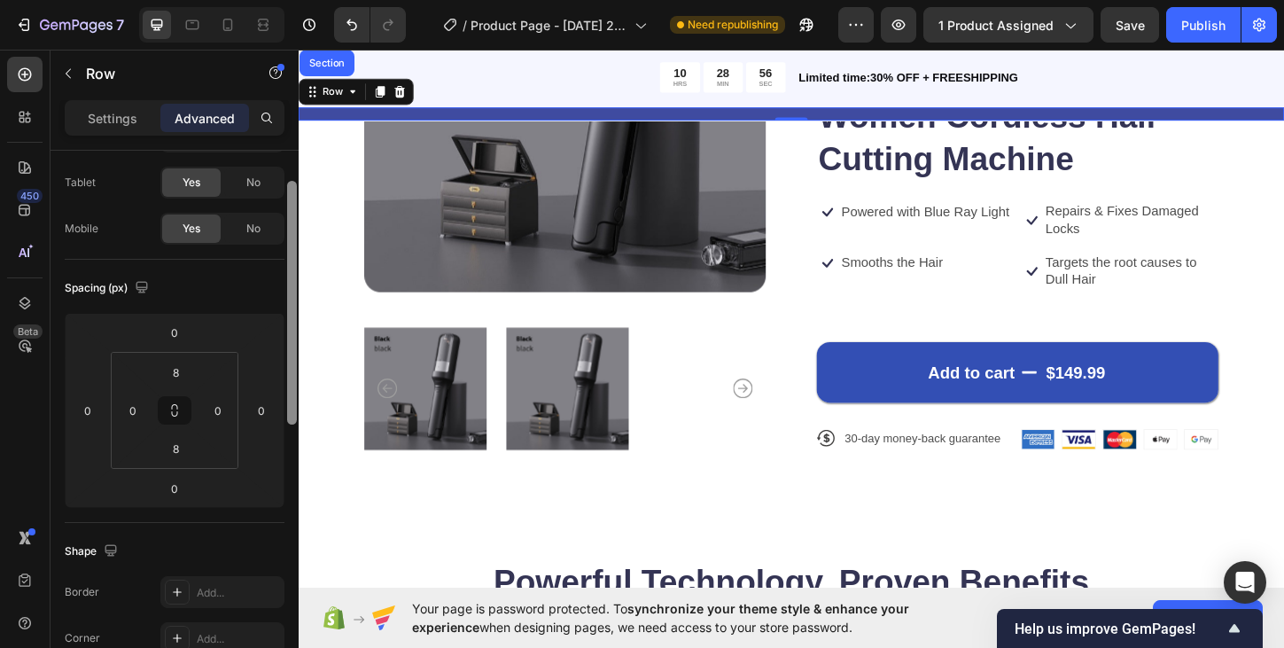
scroll to position [75, 0]
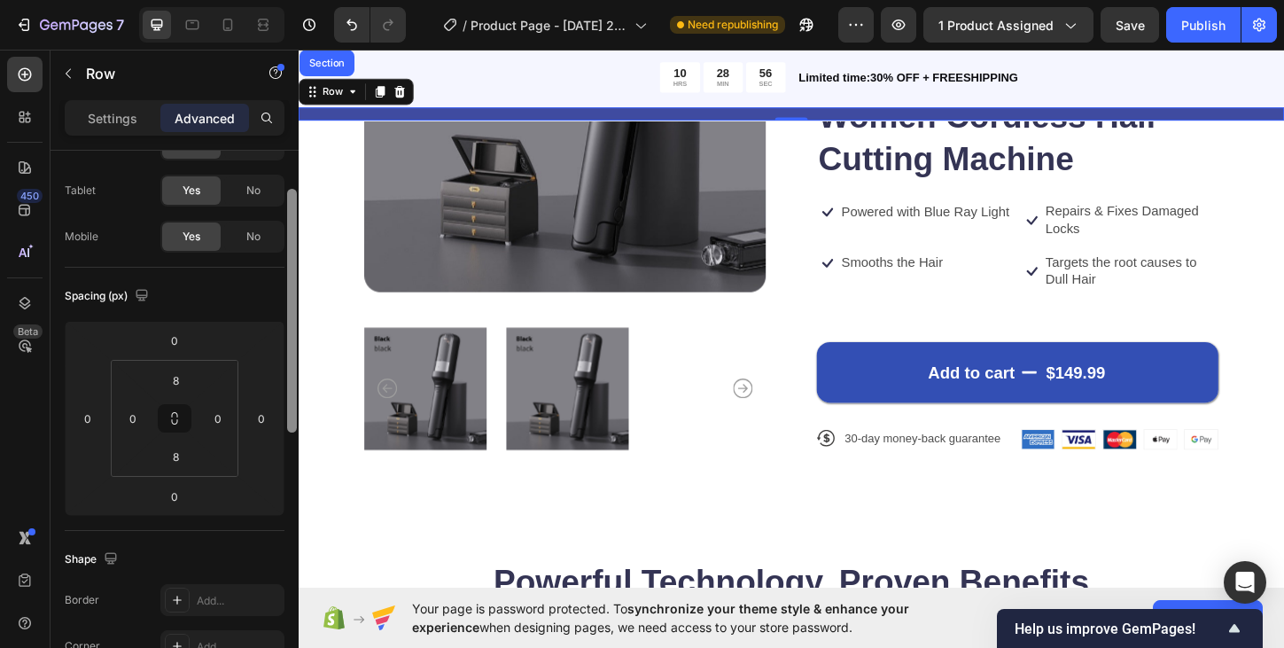
drag, startPoint x: 290, startPoint y: 334, endPoint x: 287, endPoint y: 368, distance: 33.8
click at [287, 368] on div at bounding box center [292, 311] width 10 height 244
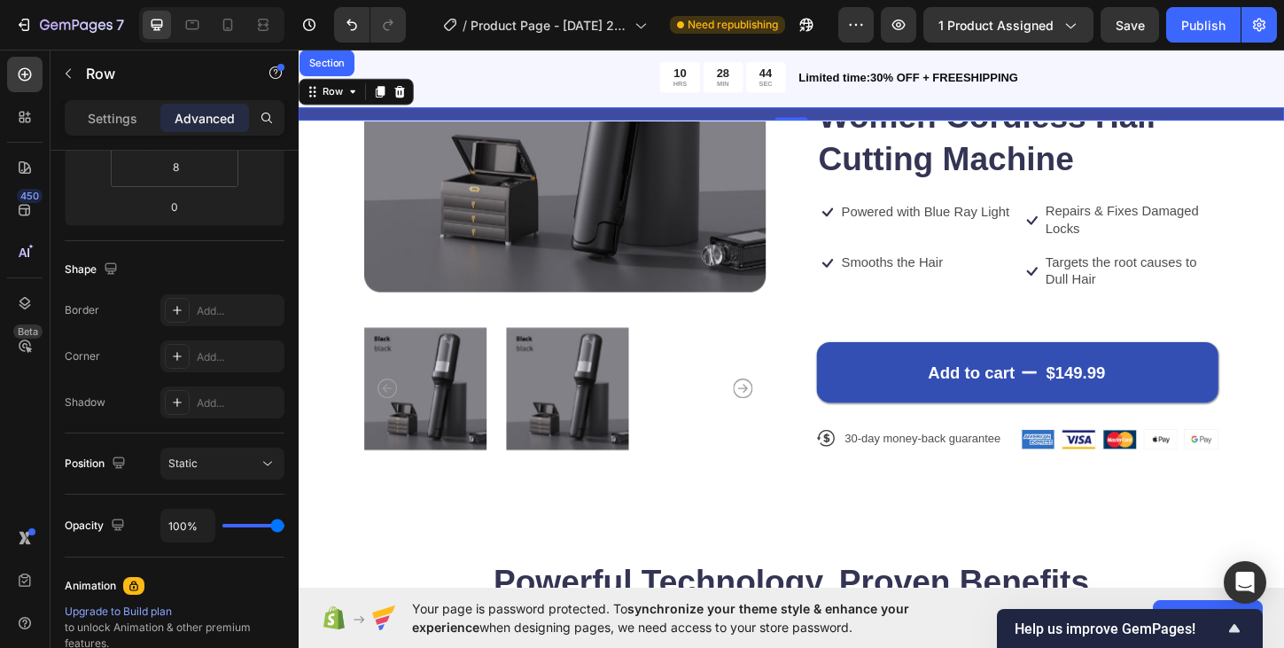
scroll to position [0, 0]
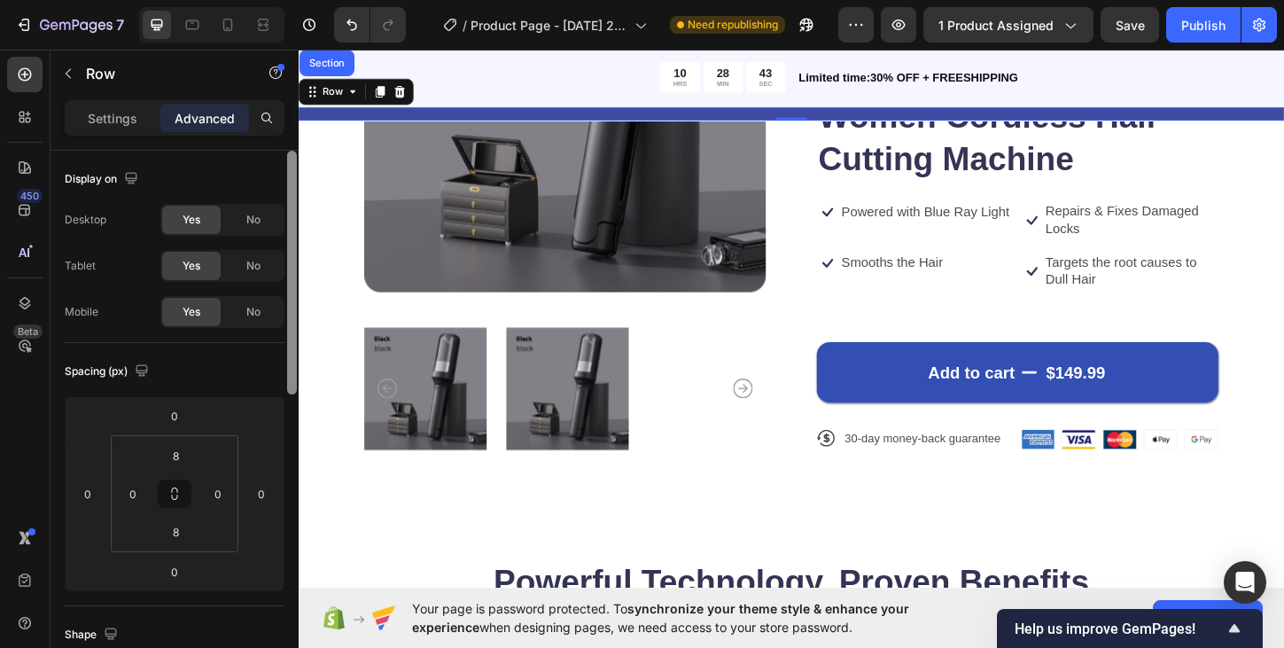
drag, startPoint x: 291, startPoint y: 360, endPoint x: 287, endPoint y: 200, distance: 159.5
click at [287, 200] on div at bounding box center [292, 273] width 10 height 244
click at [436, 118] on div "LIMITED TIME - HAIR DAY SALE Text Block Row Section 0" at bounding box center [830, 119] width 1063 height 14
click at [358, 97] on icon at bounding box center [357, 95] width 14 height 14
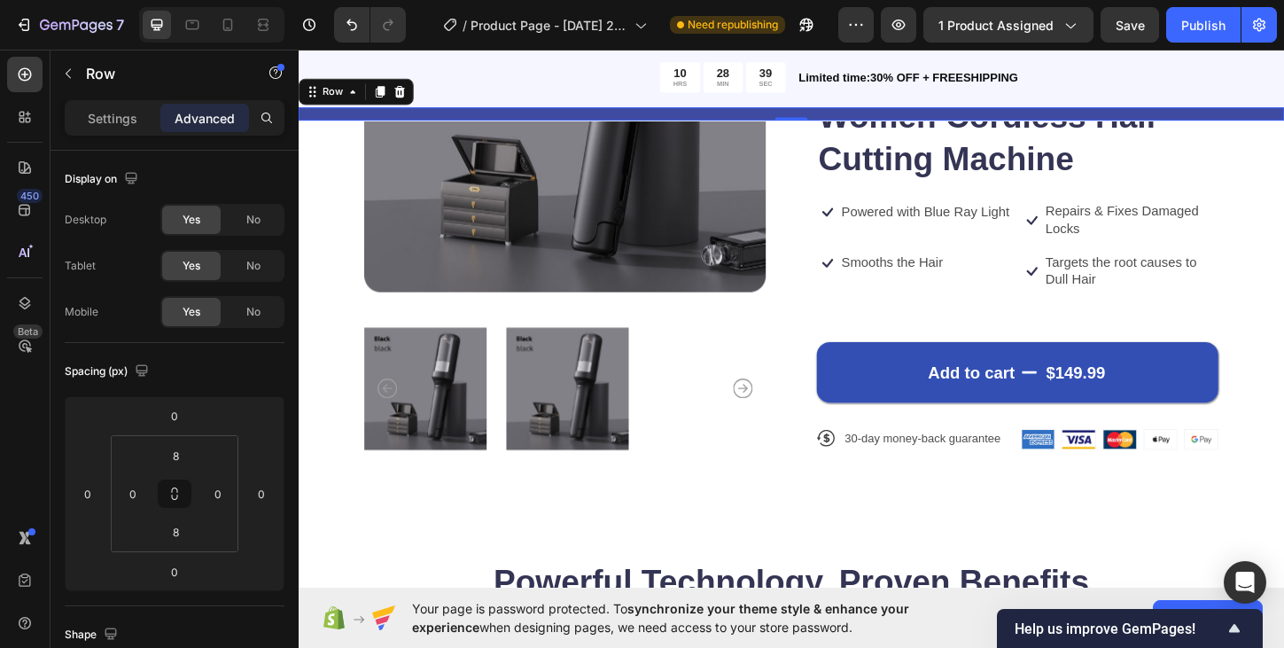
click at [364, 119] on div "LIMITED TIME - HAIR DAY SALE Text Block Row 0" at bounding box center [830, 119] width 1063 height 14
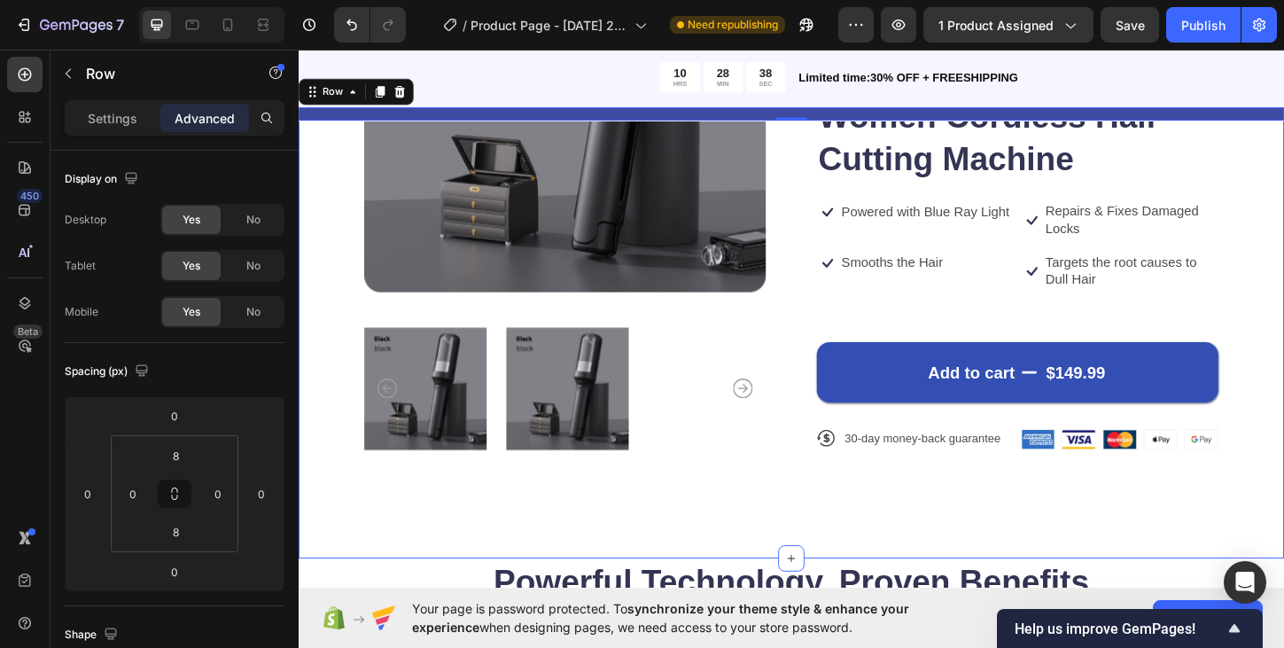
click at [1283, 205] on div "Product Images Icon Icon Icon Icon Icon Icon List 122,000+ Happy Customers Text…" at bounding box center [830, 203] width 1063 height 792
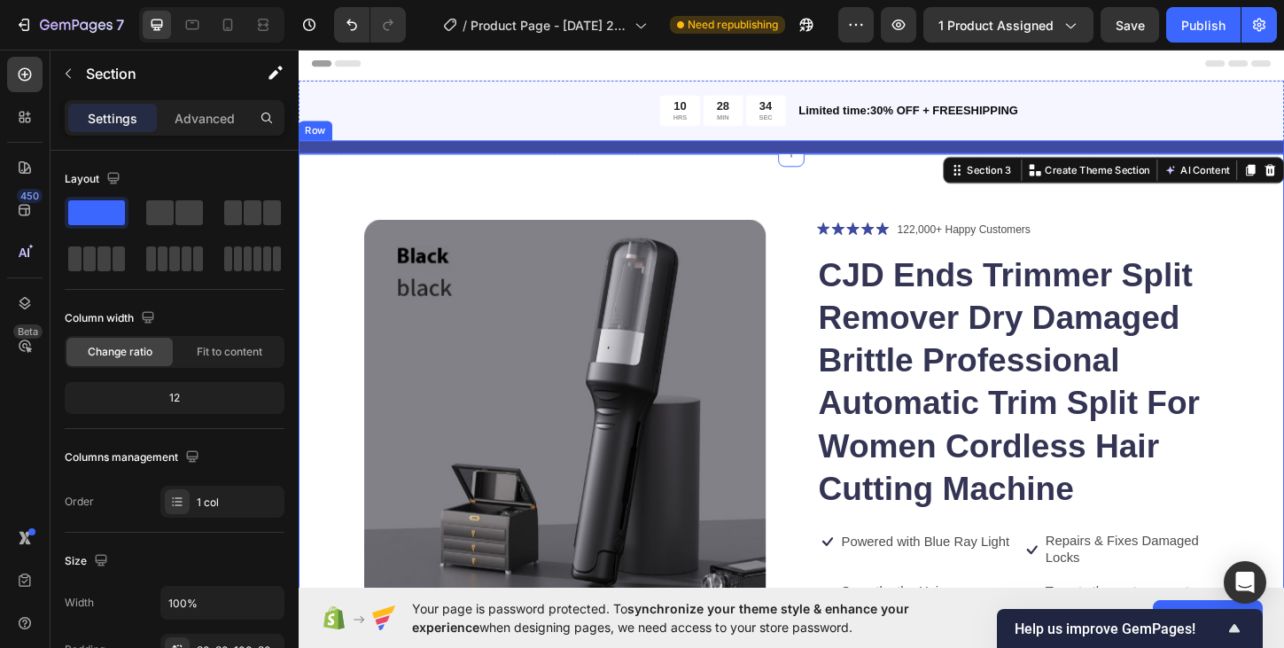
click at [954, 157] on div "LIMITED TIME - HAIR DAY SALE Text Block Row" at bounding box center [830, 155] width 1063 height 14
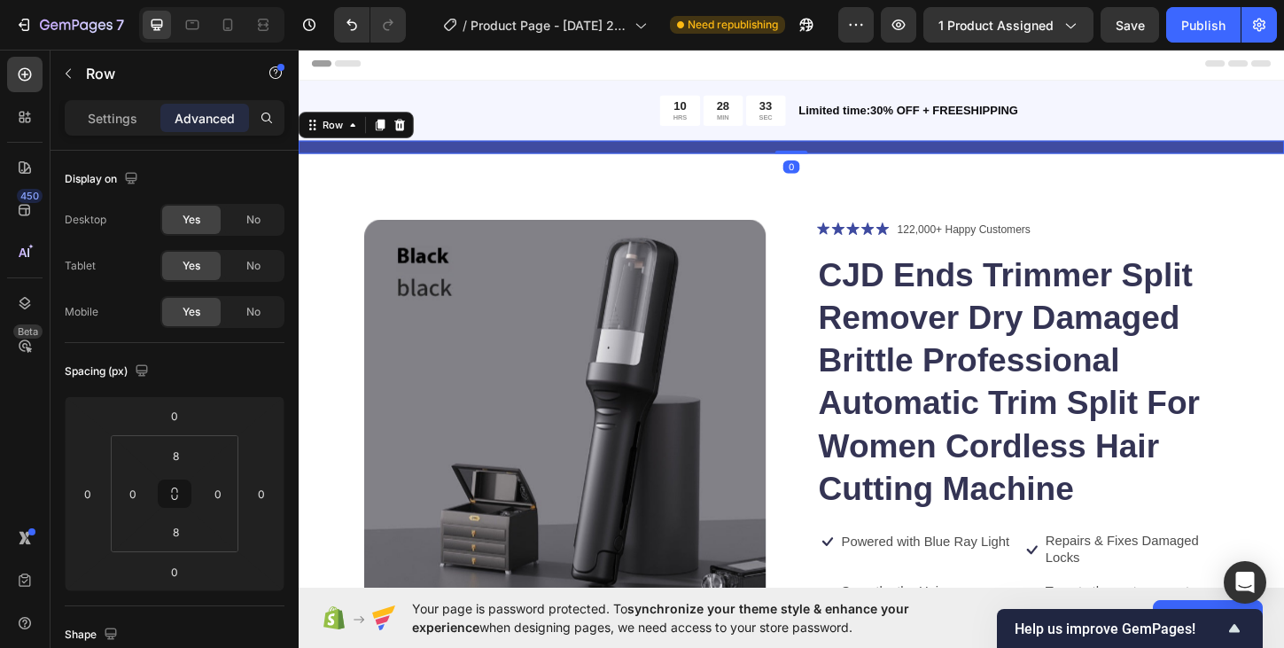
click at [933, 157] on div "LIMITED TIME - HAIR DAY SALE Text Block Row 0" at bounding box center [830, 155] width 1063 height 14
click at [89, 115] on p "Settings" at bounding box center [113, 118] width 50 height 19
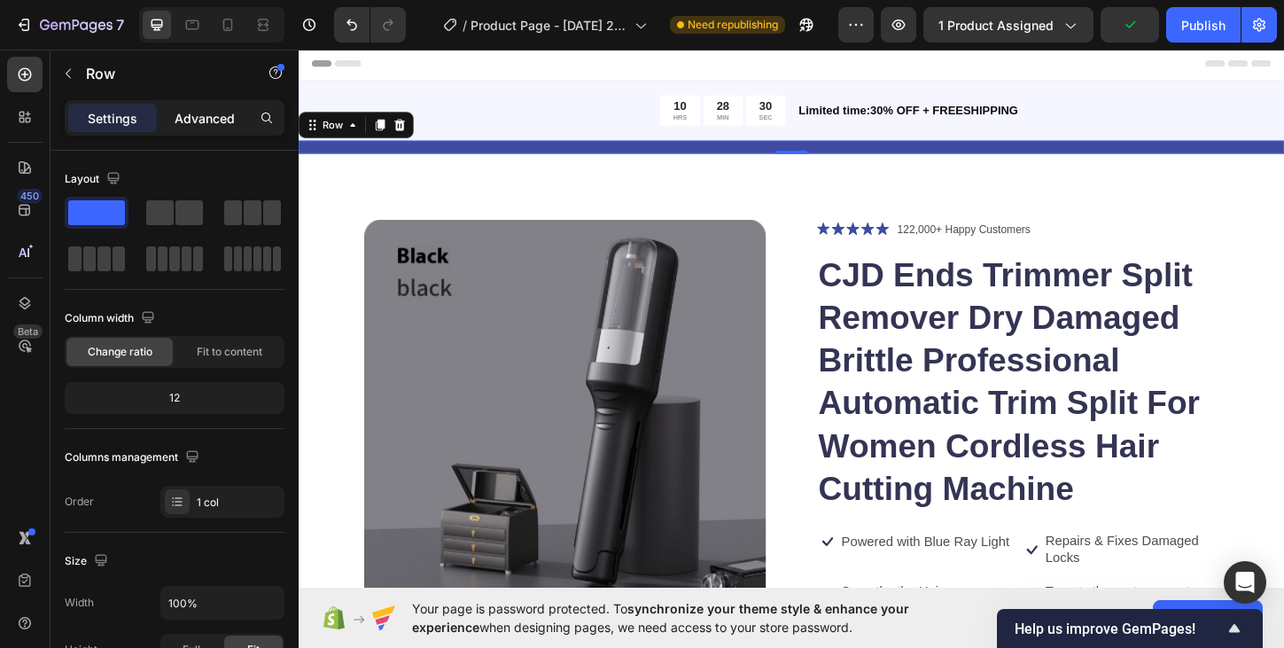
click at [195, 122] on p "Advanced" at bounding box center [205, 118] width 60 height 19
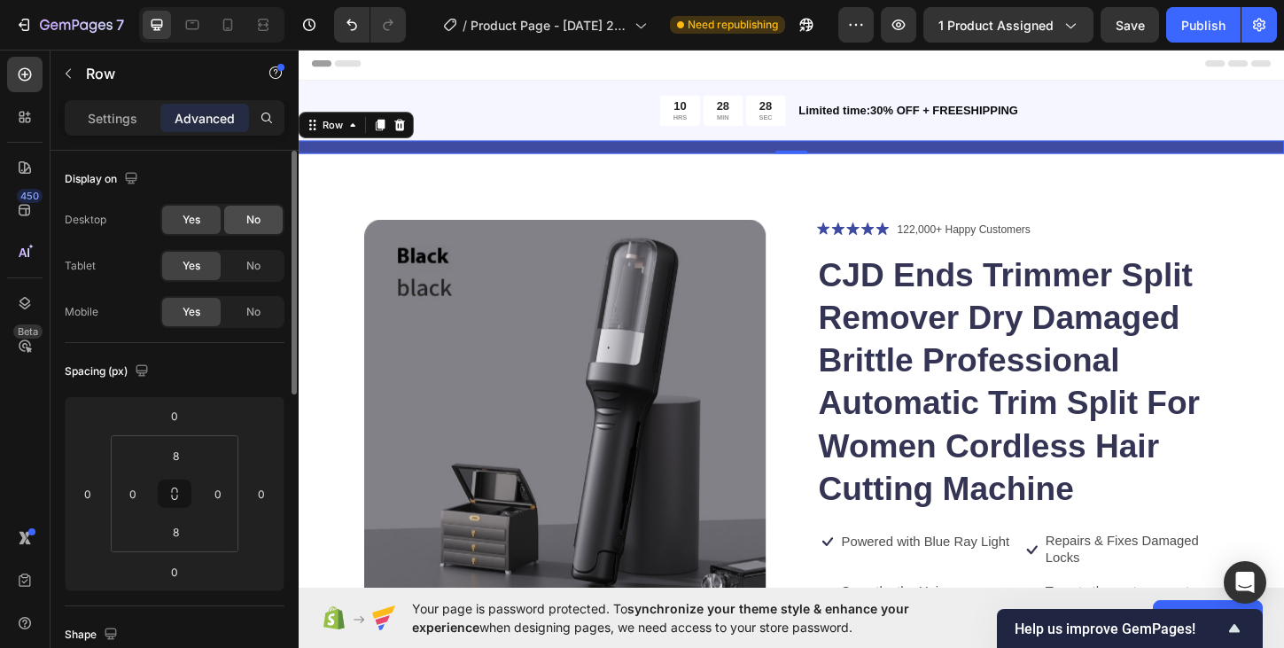
click at [242, 220] on div "No" at bounding box center [253, 220] width 58 height 28
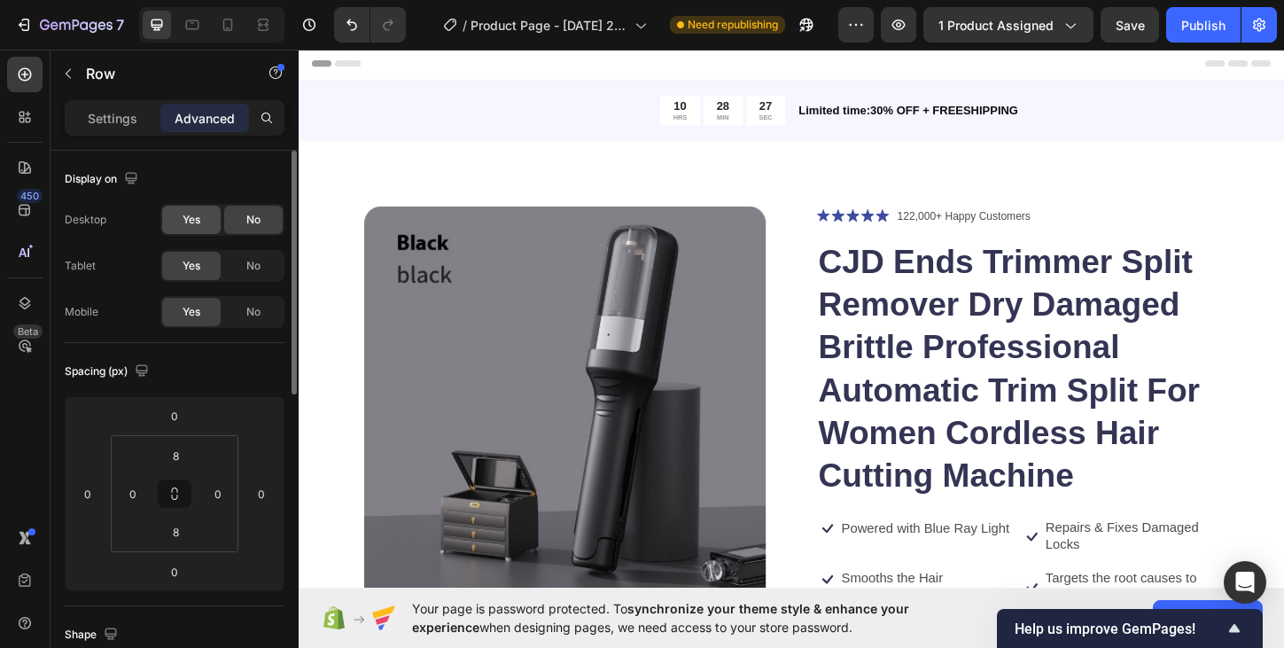
click at [198, 223] on span "Yes" at bounding box center [191, 220] width 18 height 16
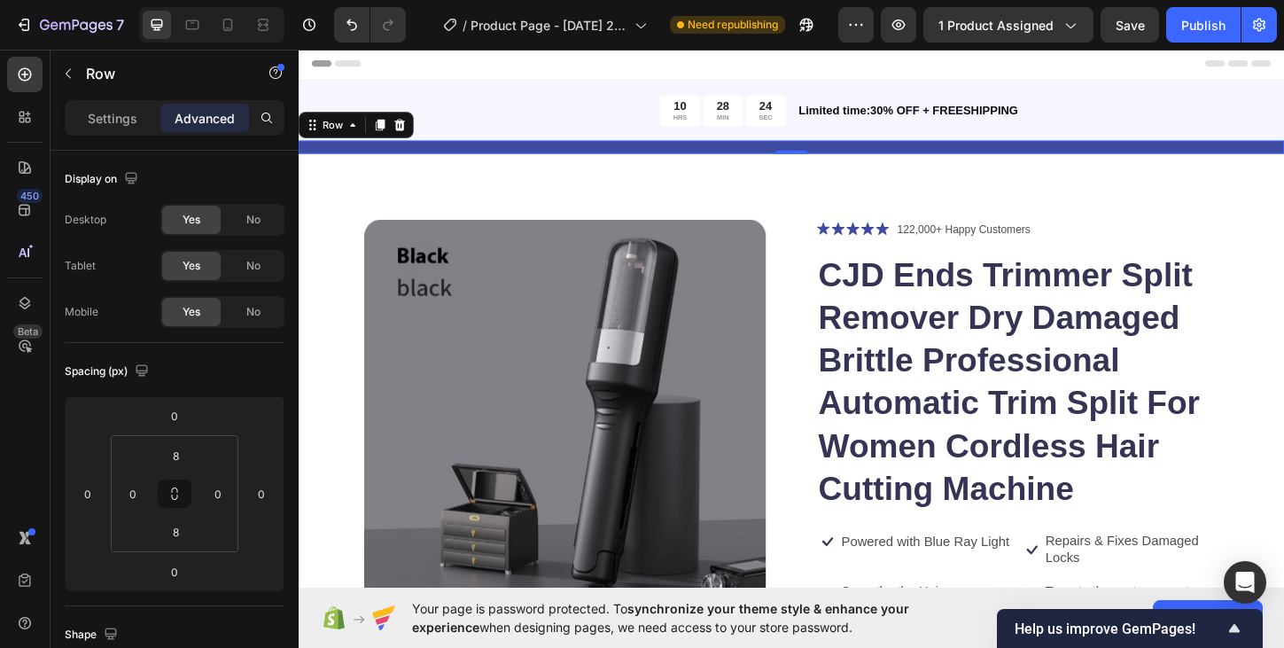
click at [492, 154] on div "LIMITED TIME - HAIR DAY SALE Text Block Row 0" at bounding box center [830, 155] width 1063 height 14
click at [615, 159] on div "LIMITED TIME - HAIR DAY SALE Text Block Row 0" at bounding box center [830, 155] width 1063 height 14
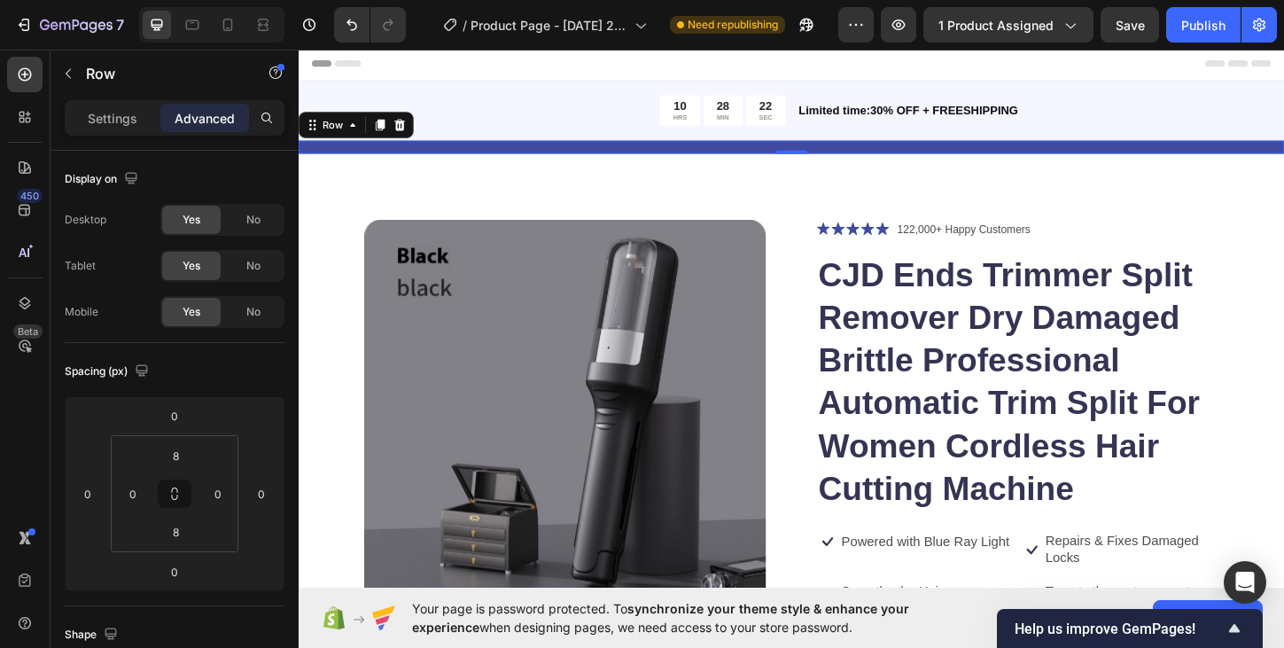
click at [763, 151] on div "LIMITED TIME - HAIR DAY SALE Text Block Row 0" at bounding box center [830, 155] width 1063 height 14
click at [772, 150] on div "LIMITED TIME - HAIR DAY SALE Text Block Row 0" at bounding box center [830, 155] width 1063 height 14
click at [756, 159] on div "LIMITED TIME - HAIR DAY SALE Text Block Row 0" at bounding box center [830, 155] width 1063 height 14
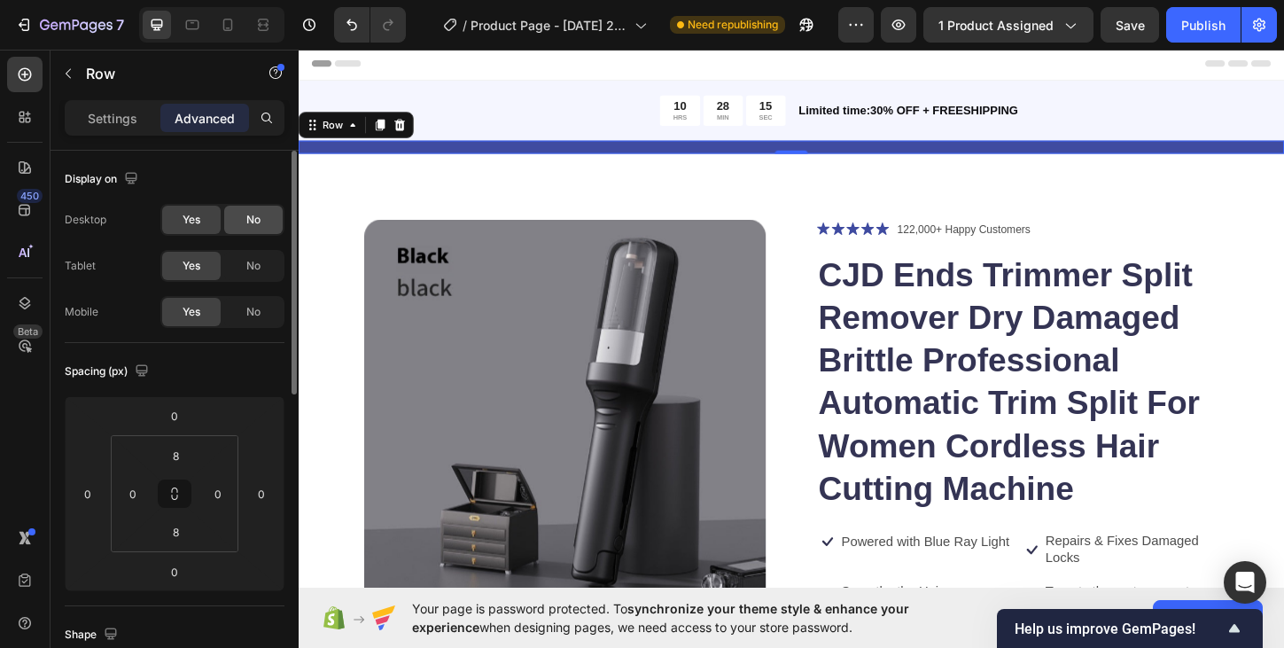
click at [254, 224] on span "No" at bounding box center [253, 220] width 14 height 16
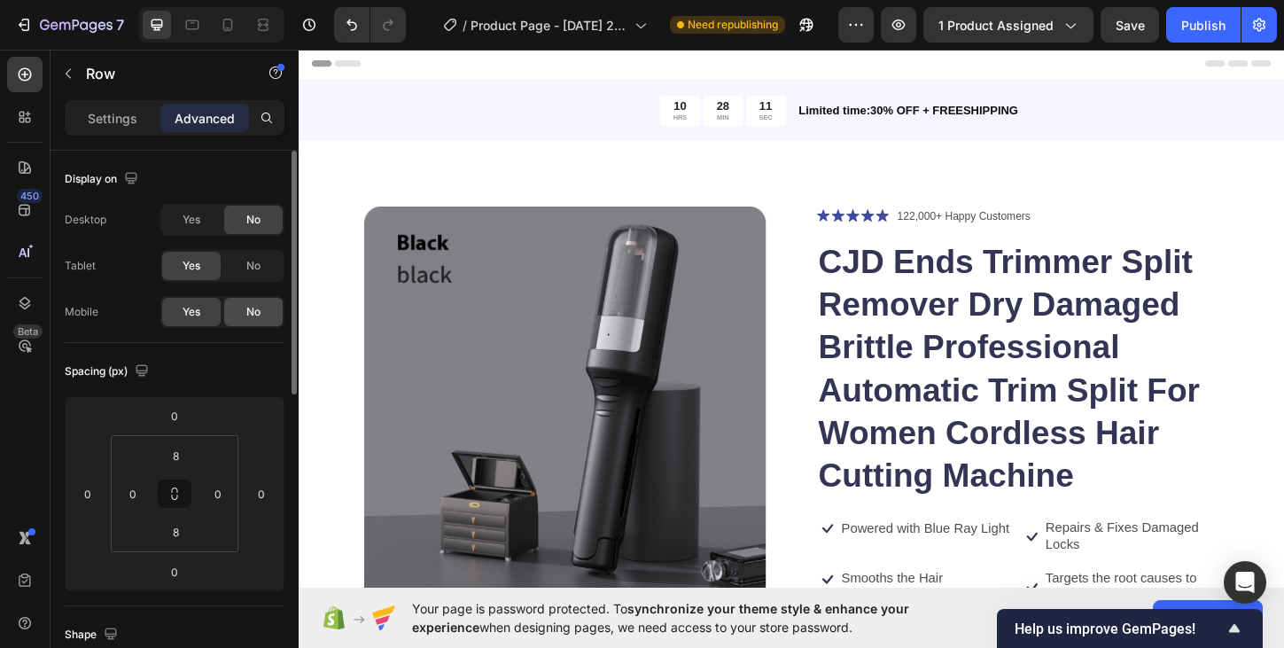
click at [255, 308] on span "No" at bounding box center [253, 312] width 14 height 16
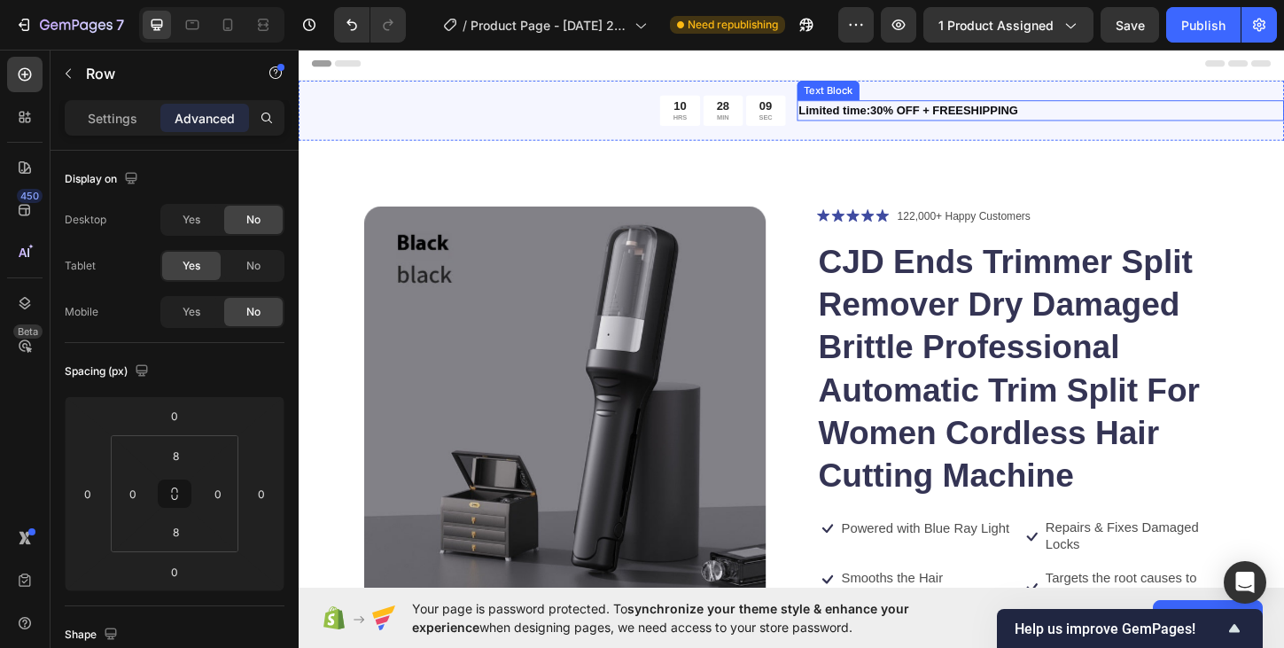
click at [879, 119] on p "Limited time:30% OFF + FREESHIPPING" at bounding box center [1099, 115] width 522 height 19
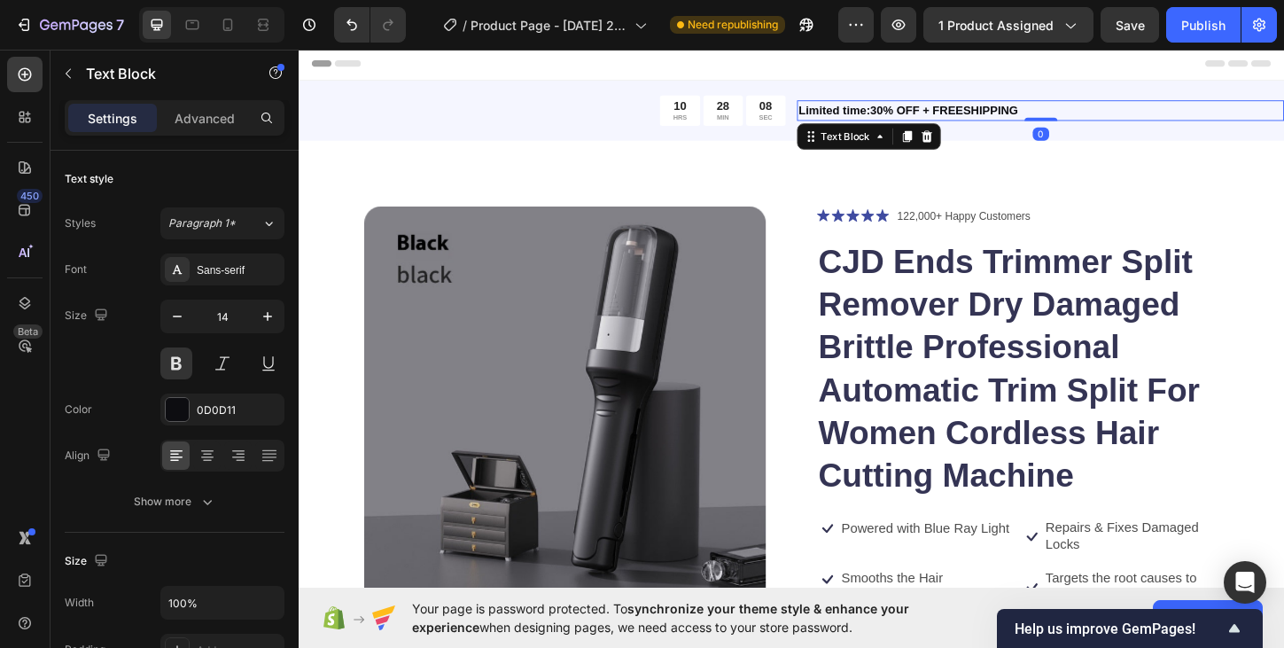
click at [984, 113] on p "Limited time:30% OFF + FREESHIPPING" at bounding box center [1099, 115] width 522 height 19
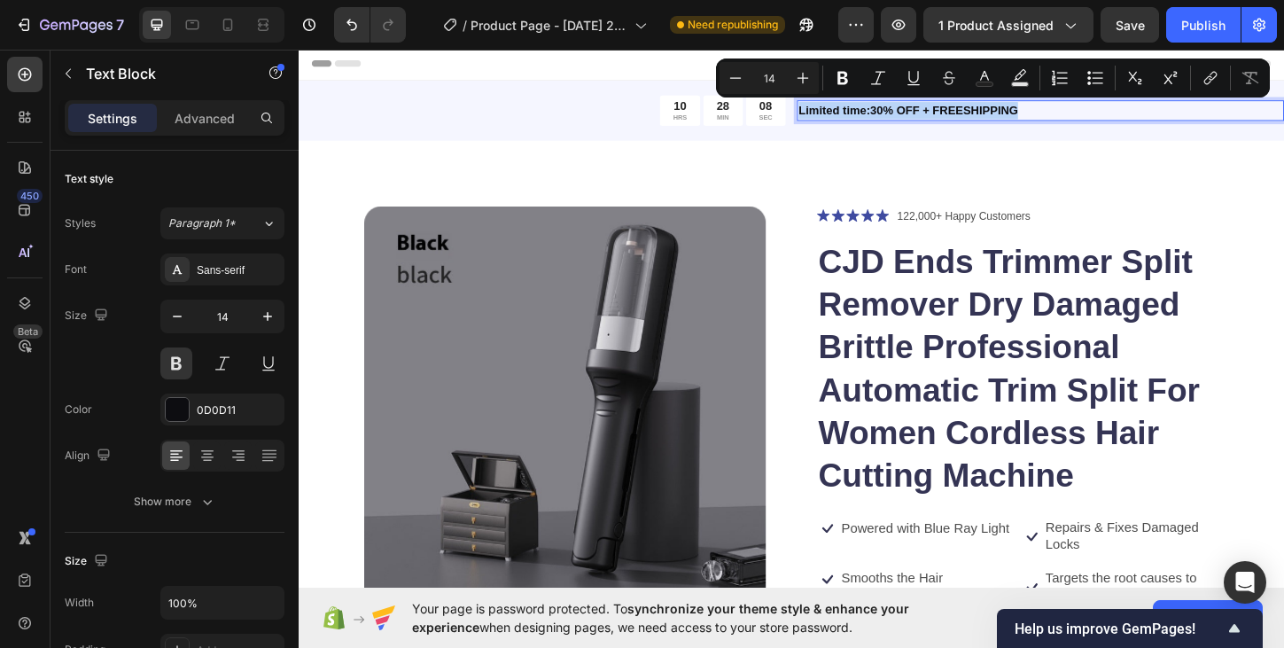
click at [983, 113] on p "Limited time:30% OFF + FREESHIPPING" at bounding box center [1099, 115] width 522 height 19
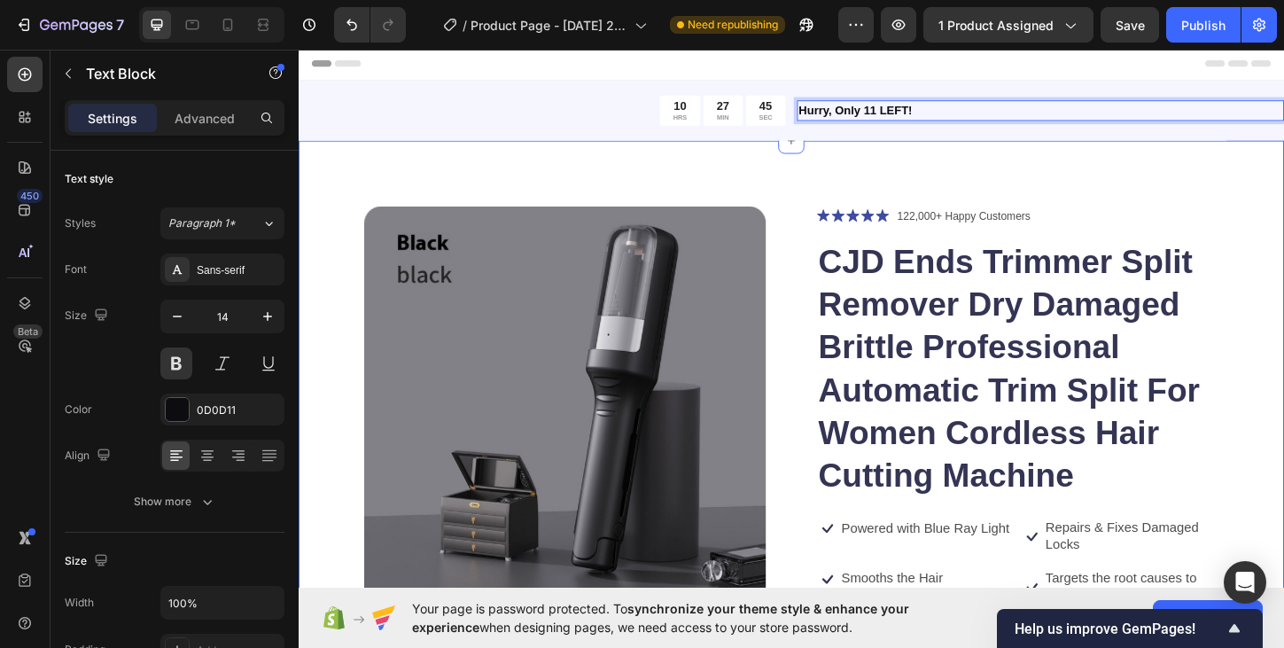
click at [924, 157] on div "Product Images Icon Icon Icon Icon Icon Icon List 122,000+ Happy Customers Text…" at bounding box center [830, 544] width 1063 height 792
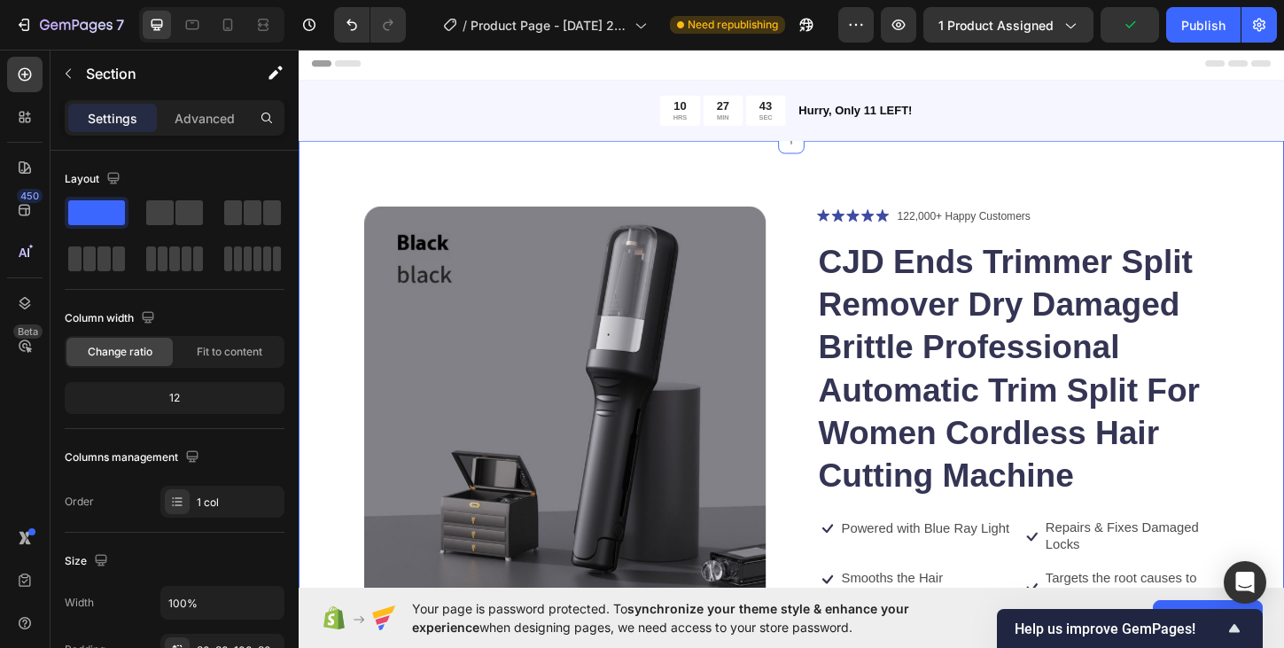
click at [893, 188] on div "Product Images Icon Icon Icon Icon Icon Icon List 122,000+ Happy Customers Text…" at bounding box center [830, 544] width 1063 height 792
click at [871, 167] on div "Product Images Icon Icon Icon Icon Icon Icon List 122,000+ Happy Customers Text…" at bounding box center [830, 544] width 1063 height 792
drag, startPoint x: 874, startPoint y: 165, endPoint x: 912, endPoint y: 115, distance: 62.5
click at [912, 115] on p "Hurry, Only 11 LEFT!" at bounding box center [1099, 115] width 522 height 19
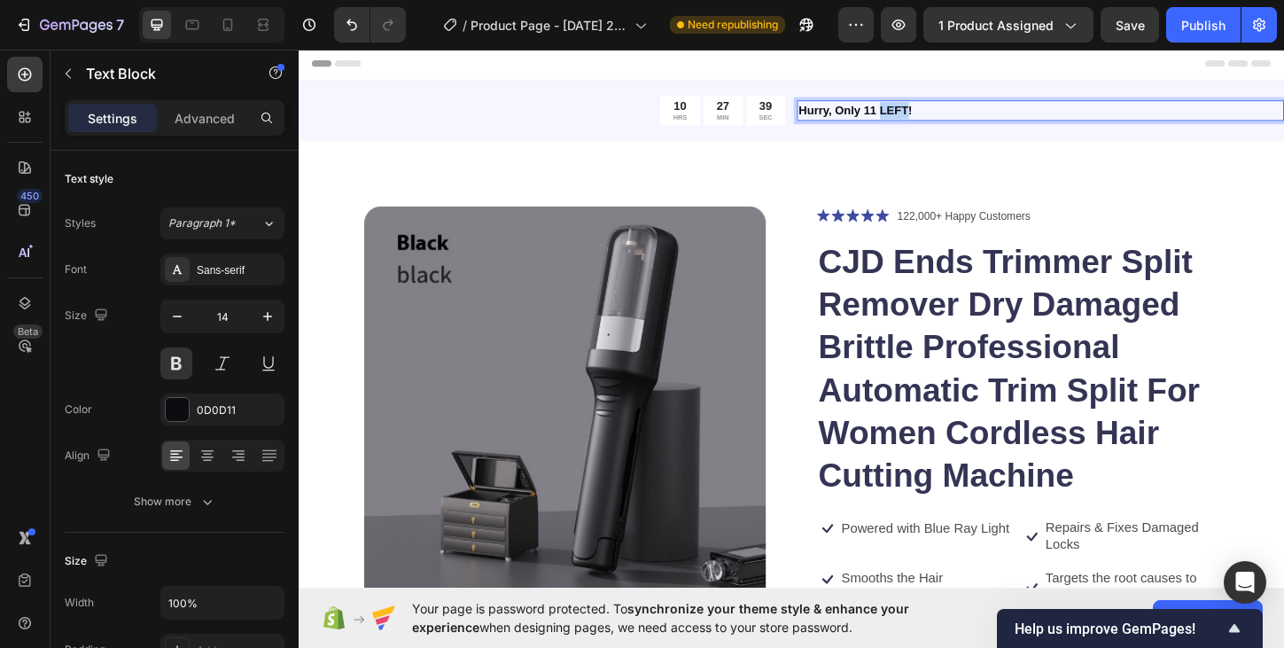
click at [938, 112] on p "Hurry, Only 11 LEFT!" at bounding box center [1099, 115] width 522 height 19
click at [901, 119] on p "Hurry, Only 11 LEFT!" at bounding box center [1099, 115] width 522 height 19
click at [900, 116] on p "Hurry, Only 11 LEFT!" at bounding box center [1099, 115] width 522 height 19
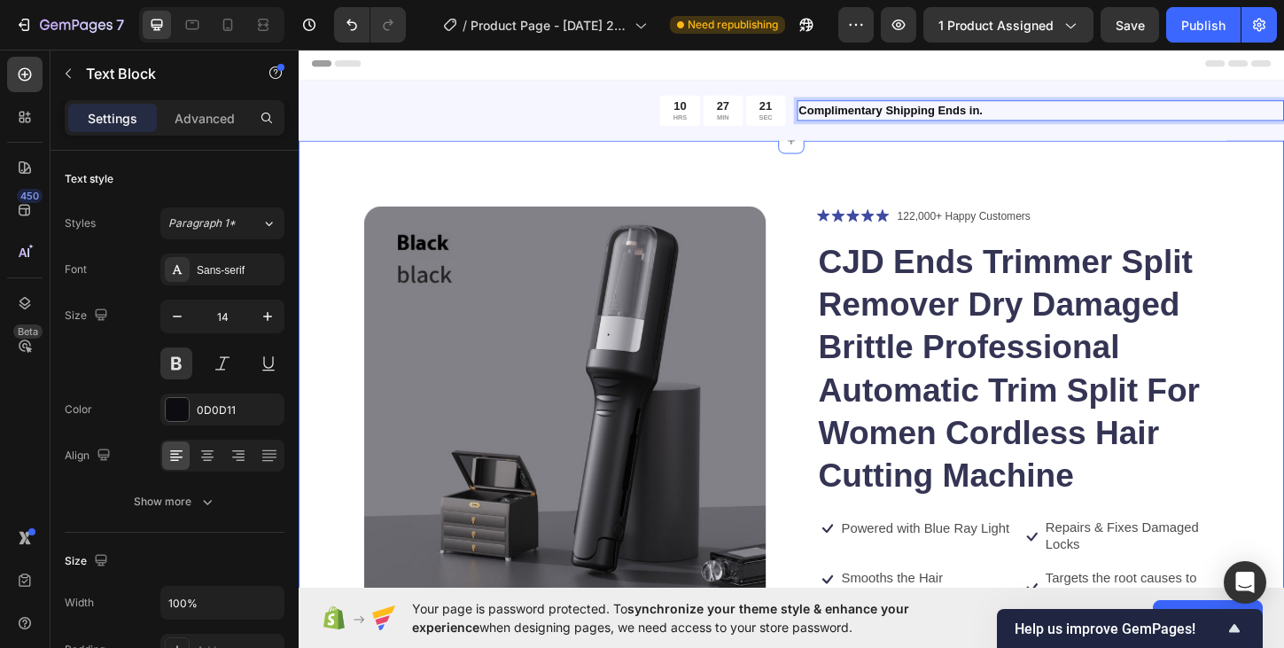
click at [940, 176] on div "Product Images Icon Icon Icon Icon Icon Icon List 122,000+ Happy Customers Text…" at bounding box center [830, 544] width 1063 height 792
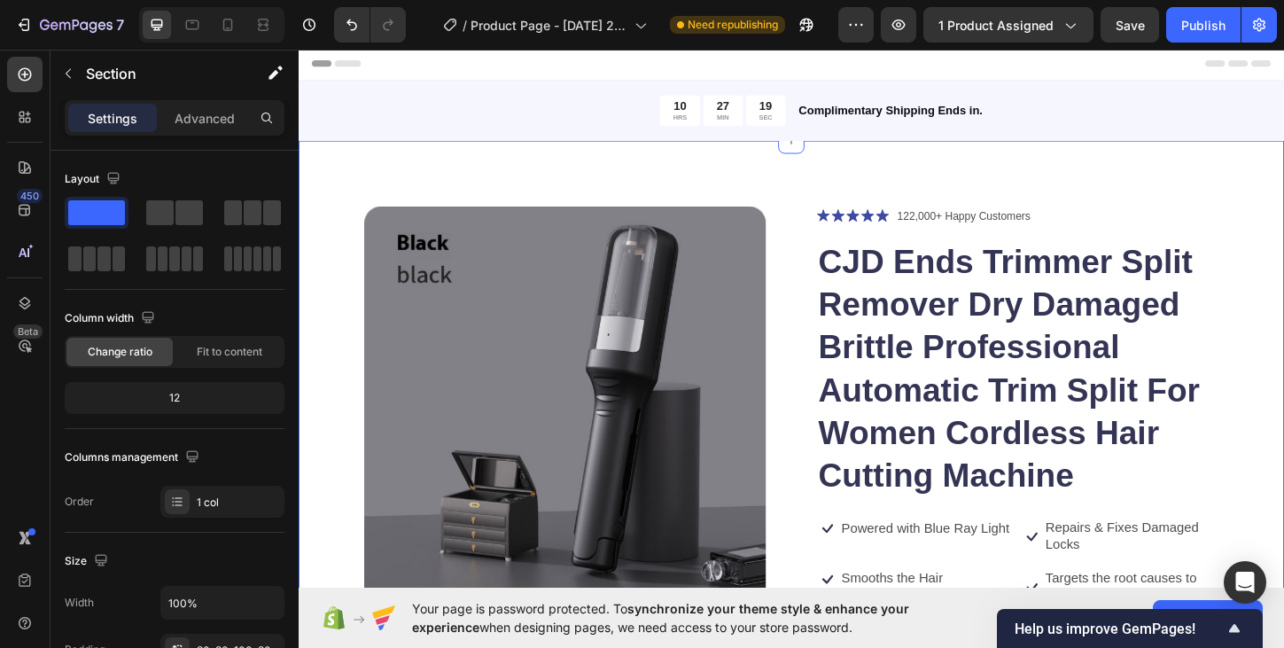
drag, startPoint x: 865, startPoint y: 196, endPoint x: 856, endPoint y: 178, distance: 19.8
click at [856, 178] on div "Product Images Icon Icon Icon Icon Icon Icon List 122,000+ Happy Customers Text…" at bounding box center [830, 544] width 1063 height 792
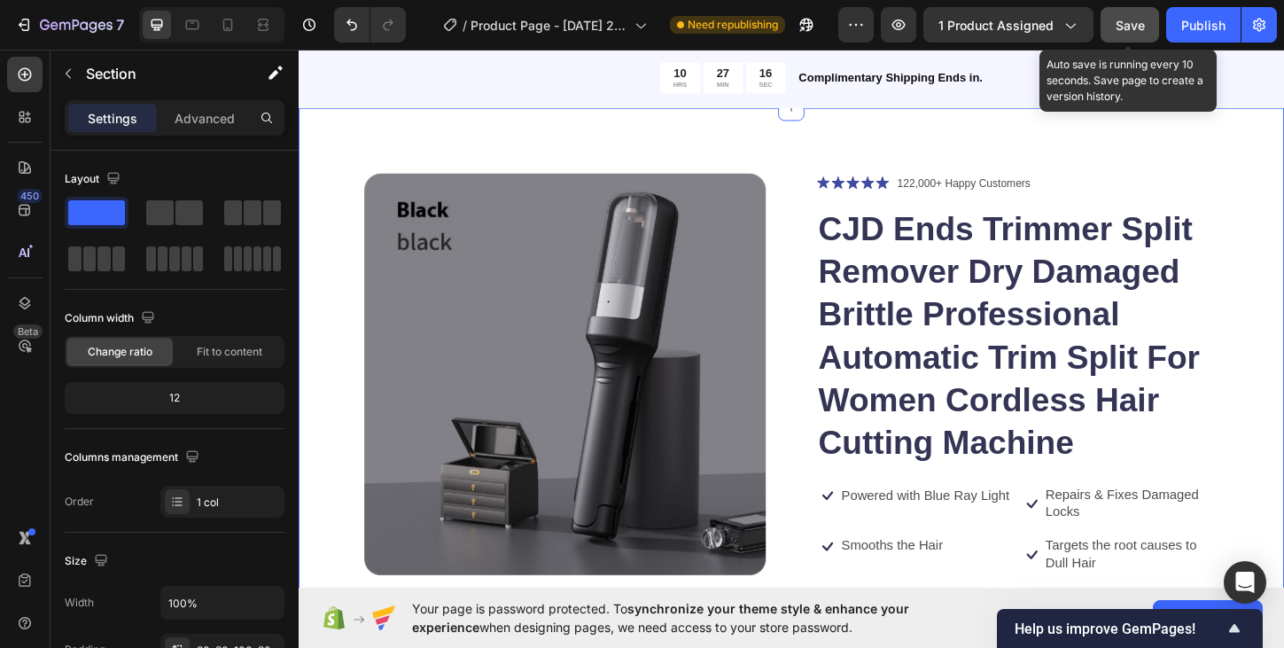
click at [1115, 28] on span "Save" at bounding box center [1129, 25] width 29 height 15
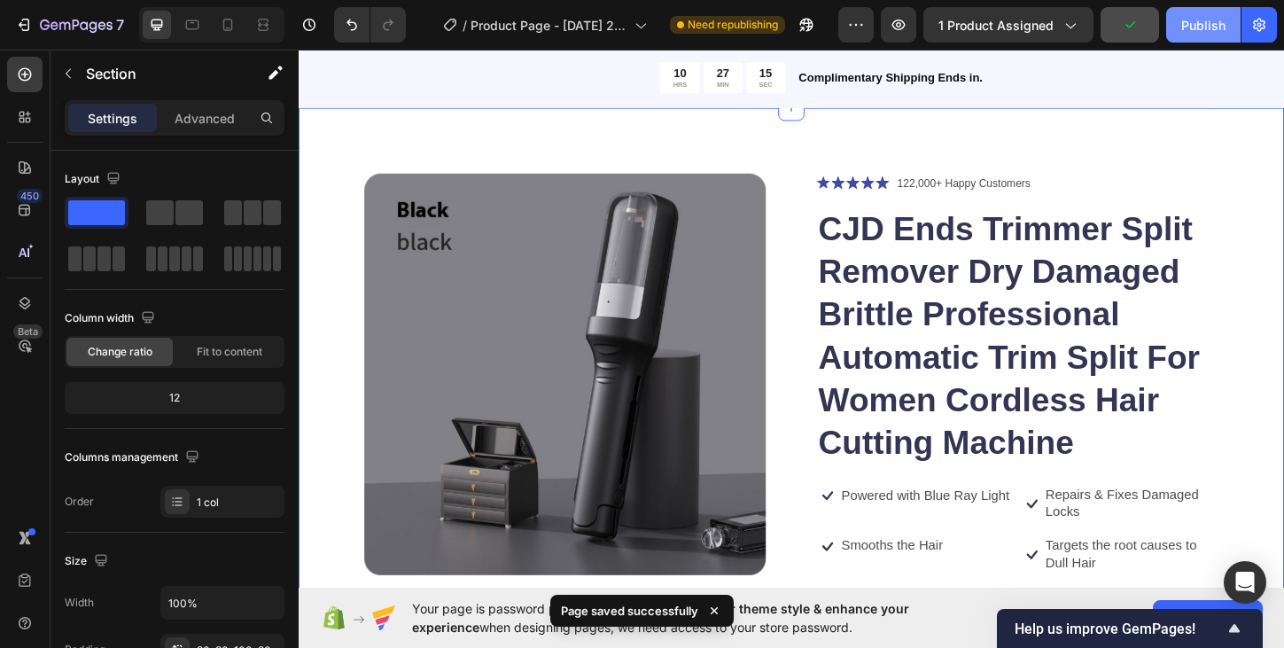
click at [1200, 28] on div "Publish" at bounding box center [1203, 25] width 44 height 19
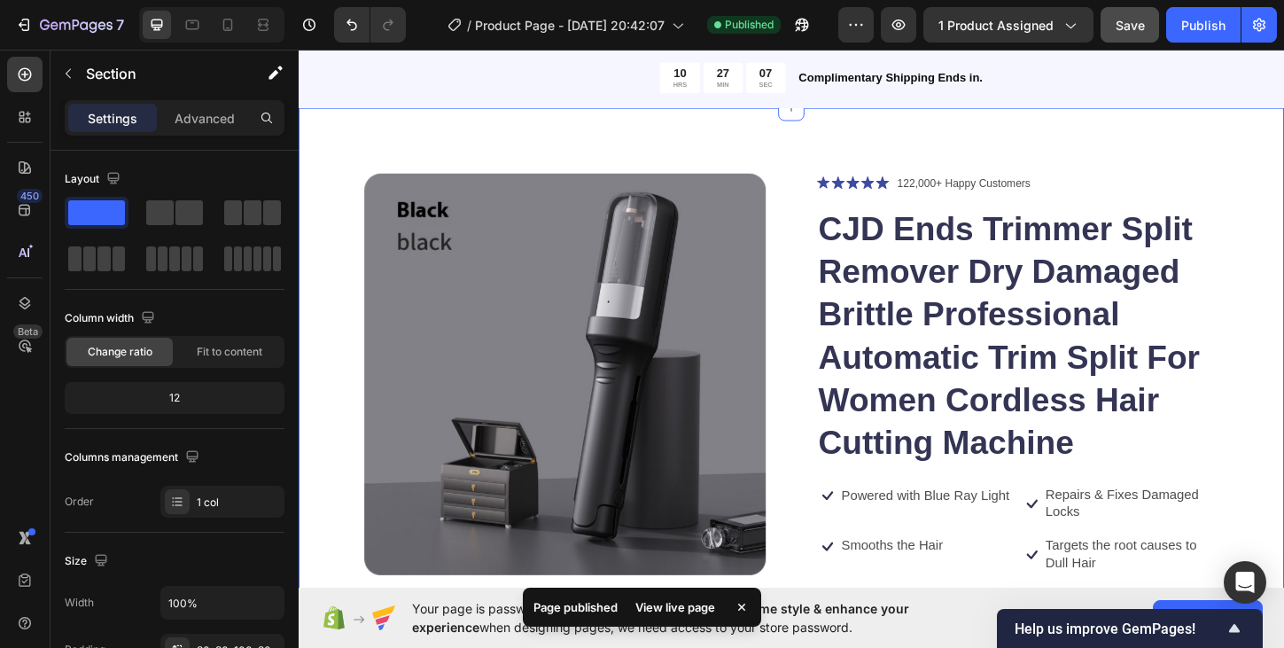
click at [1105, 130] on div "Product Images Icon Icon Icon Icon Icon Icon List 122,000+ Happy Customers Text…" at bounding box center [830, 509] width 1063 height 792
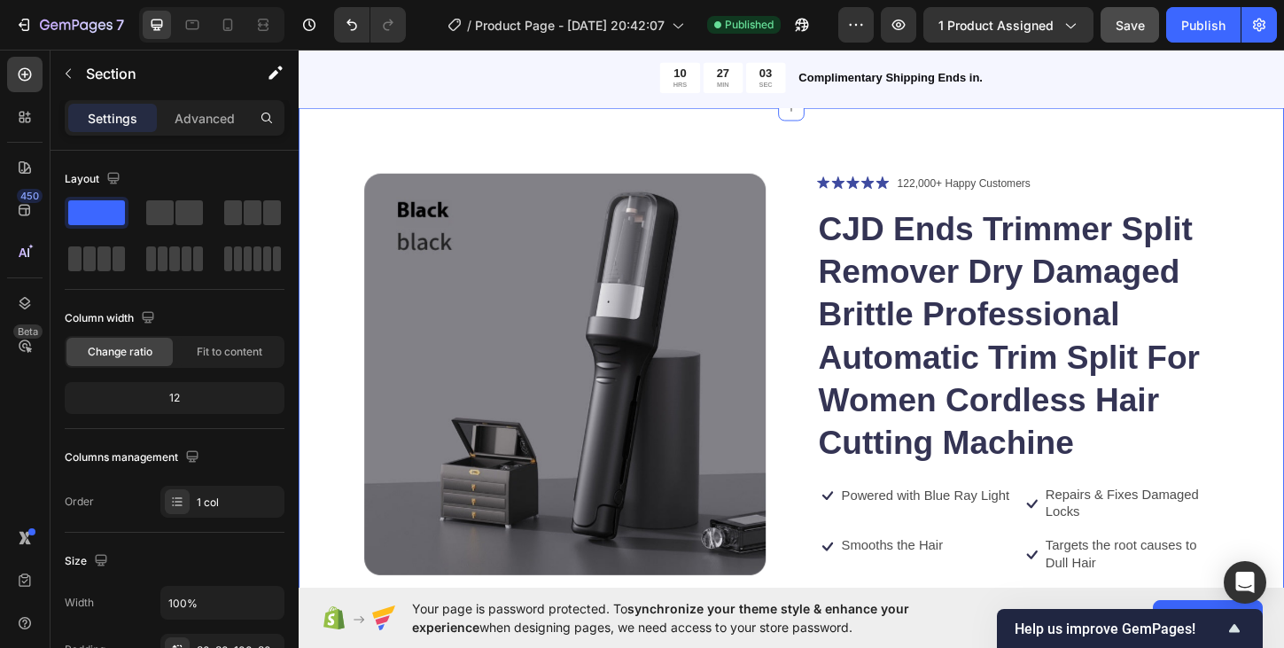
scroll to position [0, 0]
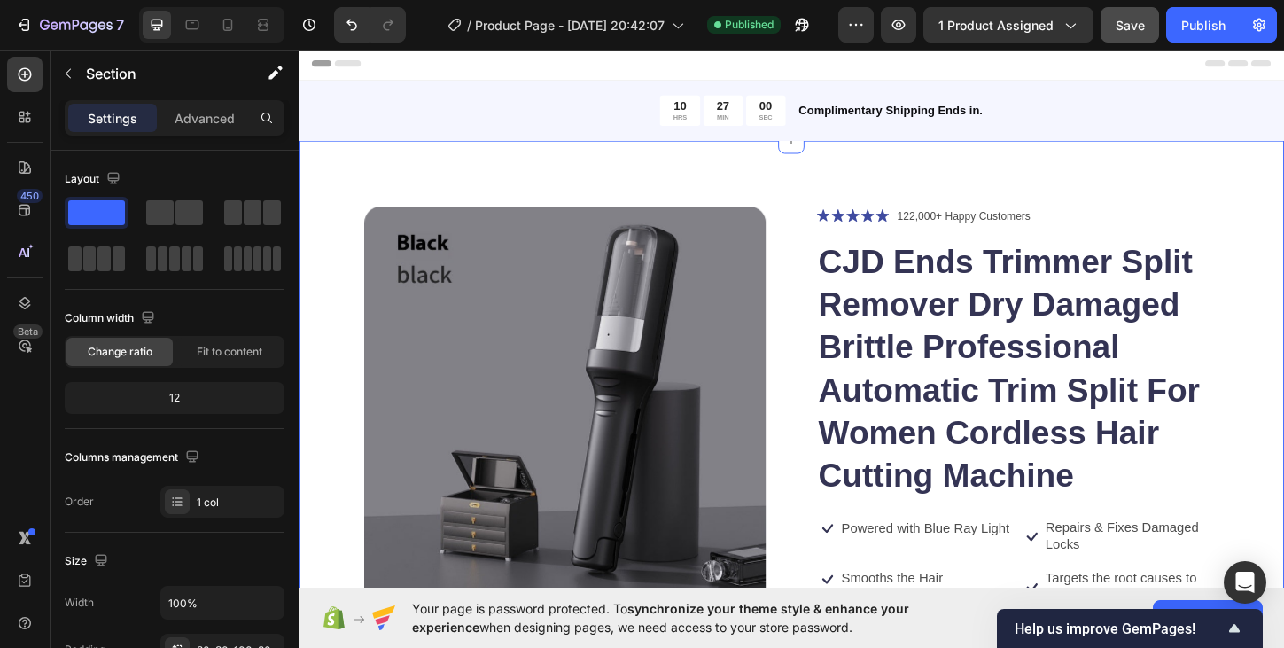
click at [896, 182] on div "Product Images Icon Icon Icon Icon Icon Icon List 122,000+ Happy Customers Text…" at bounding box center [830, 544] width 1063 height 792
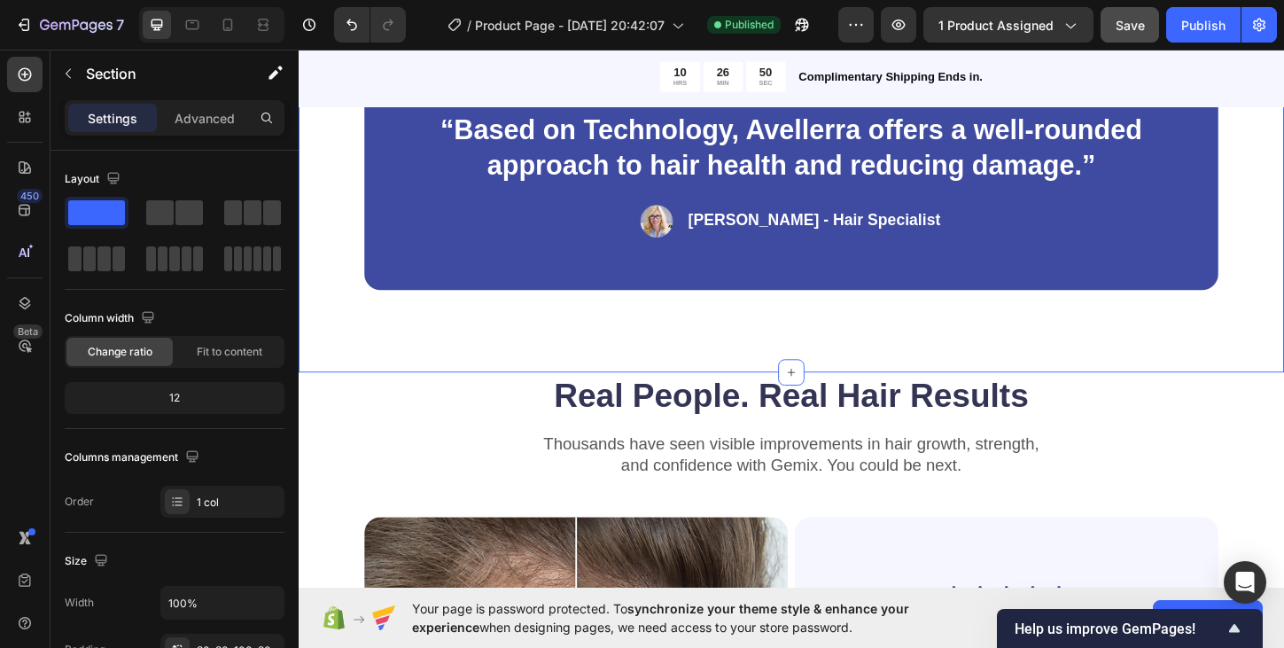
scroll to position [1630, 0]
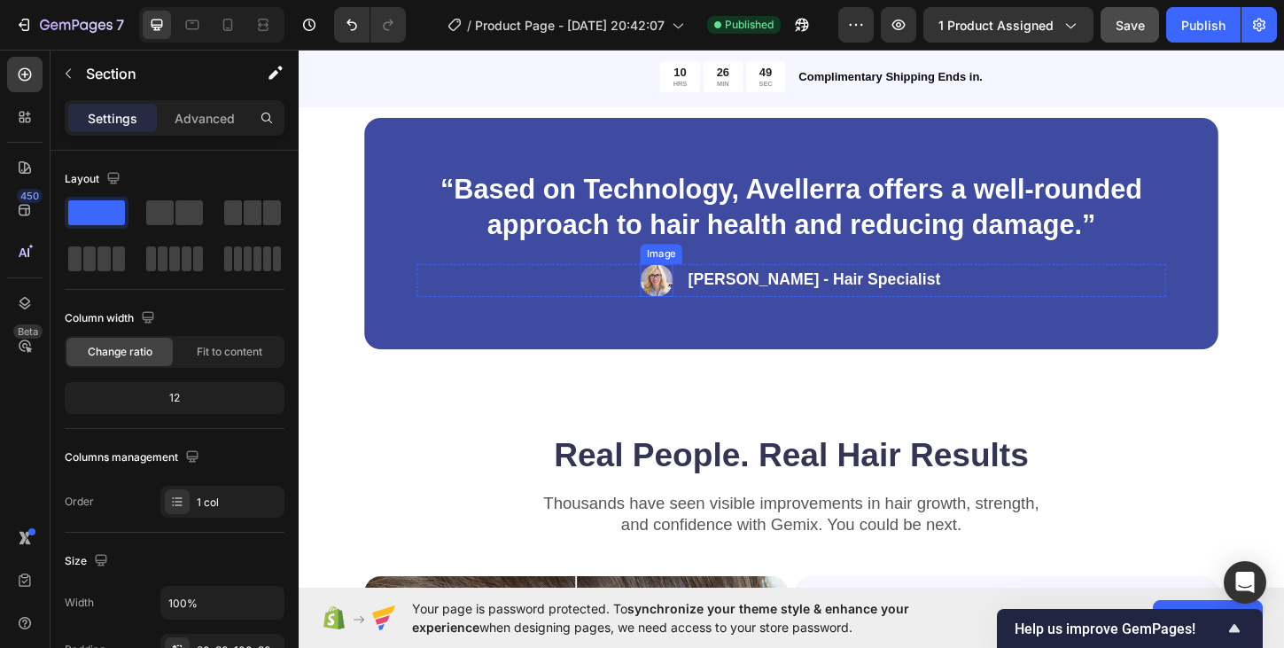
click at [702, 302] on img at bounding box center [684, 298] width 35 height 35
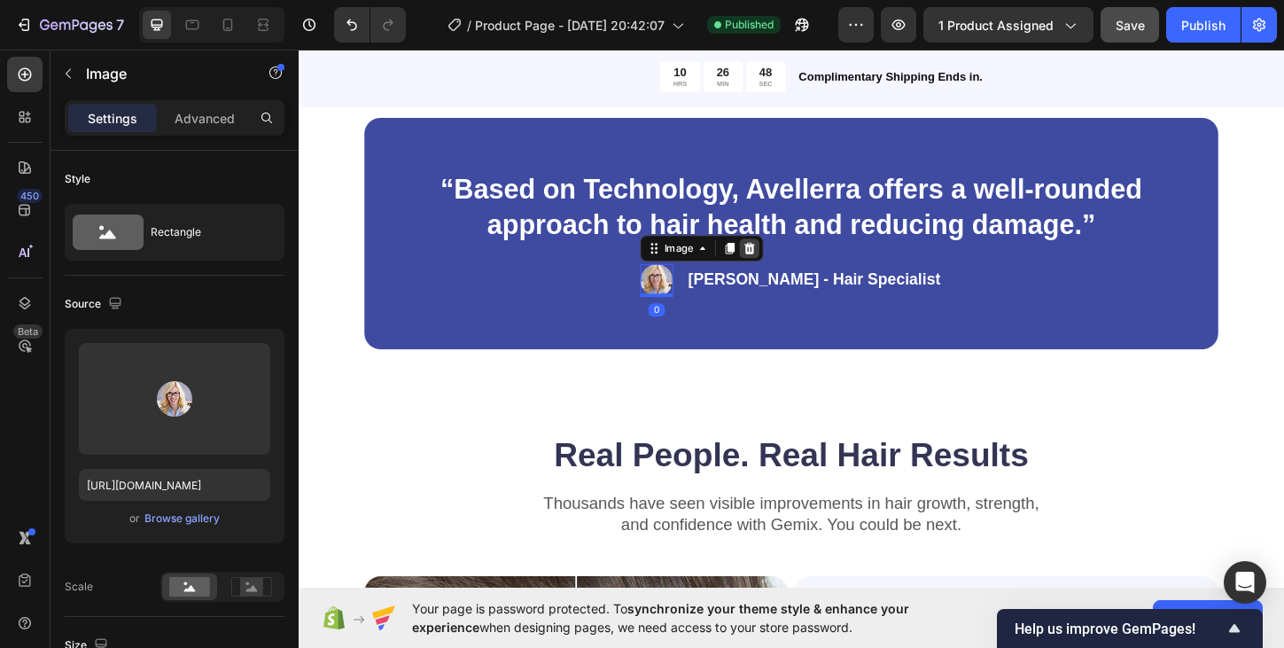
click at [791, 263] on icon at bounding box center [786, 264] width 12 height 12
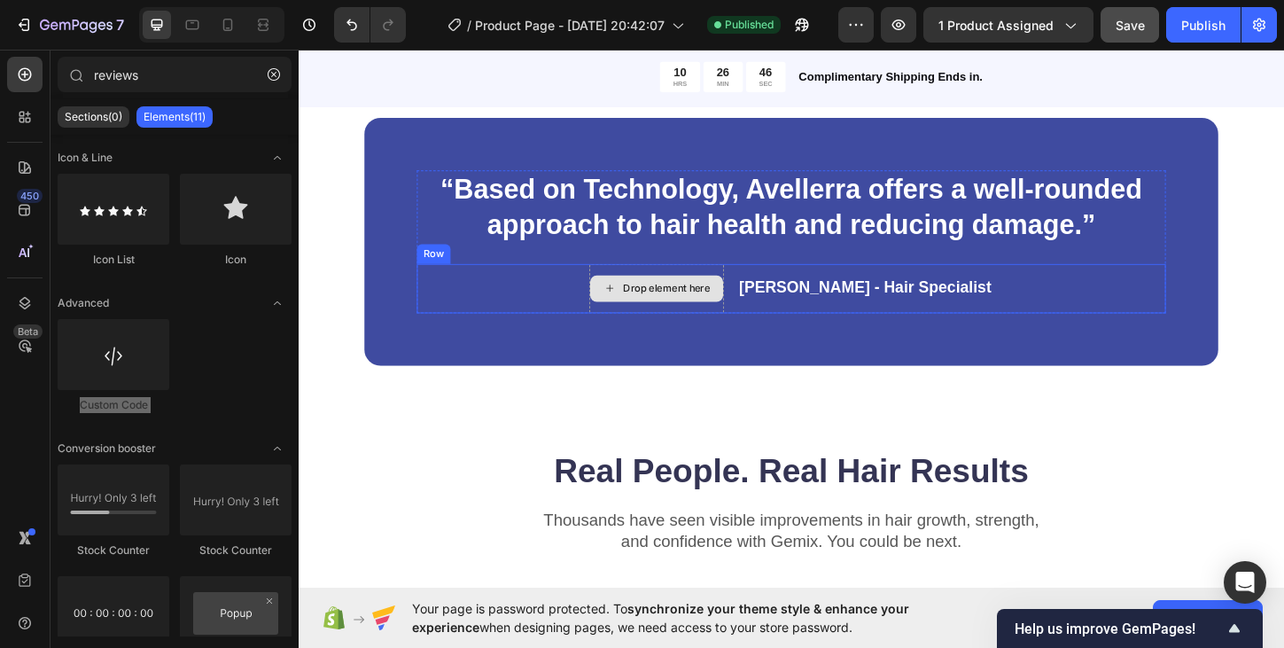
click at [757, 287] on div "Drop element here" at bounding box center [684, 307] width 145 height 53
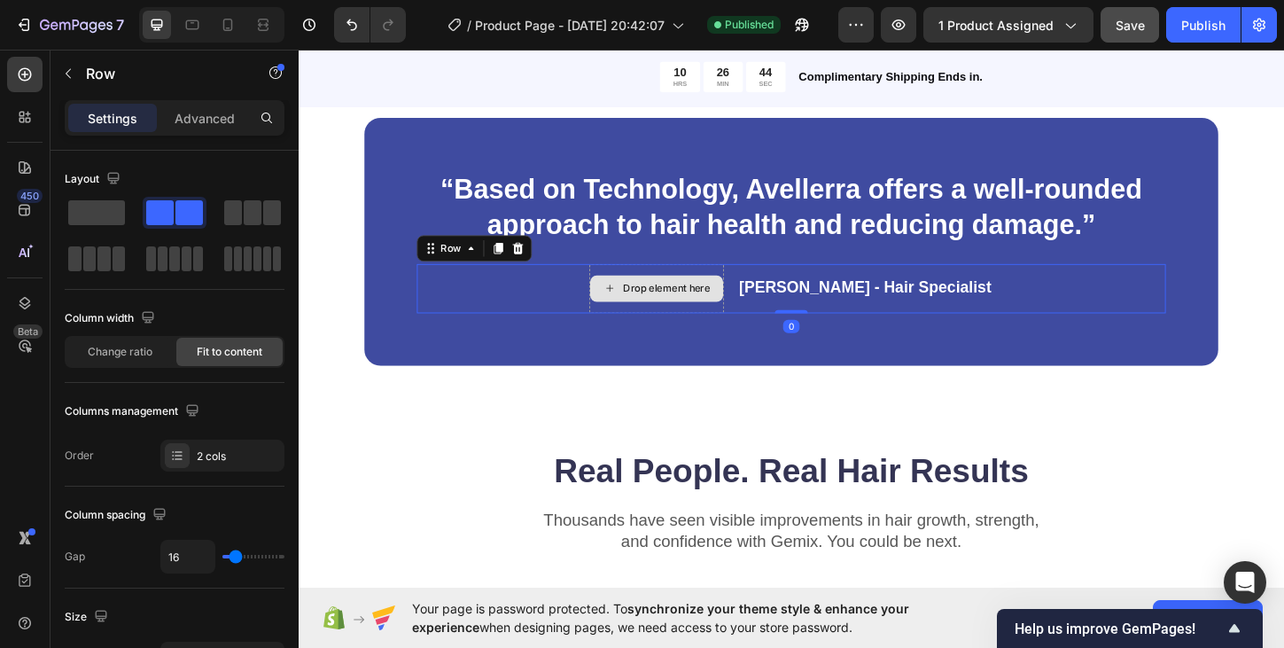
click at [726, 313] on div "Drop element here" at bounding box center [695, 307] width 94 height 14
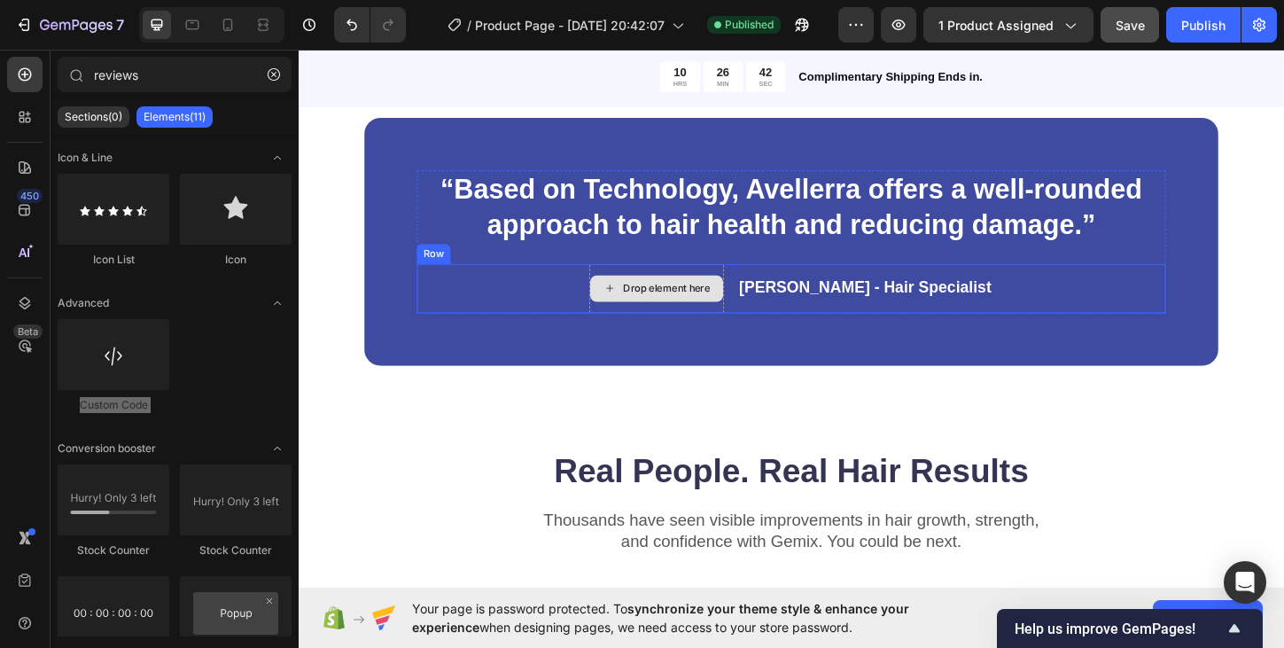
click at [709, 306] on div "Drop element here" at bounding box center [695, 307] width 94 height 14
click at [751, 291] on div "Drop element here" at bounding box center [684, 307] width 145 height 53
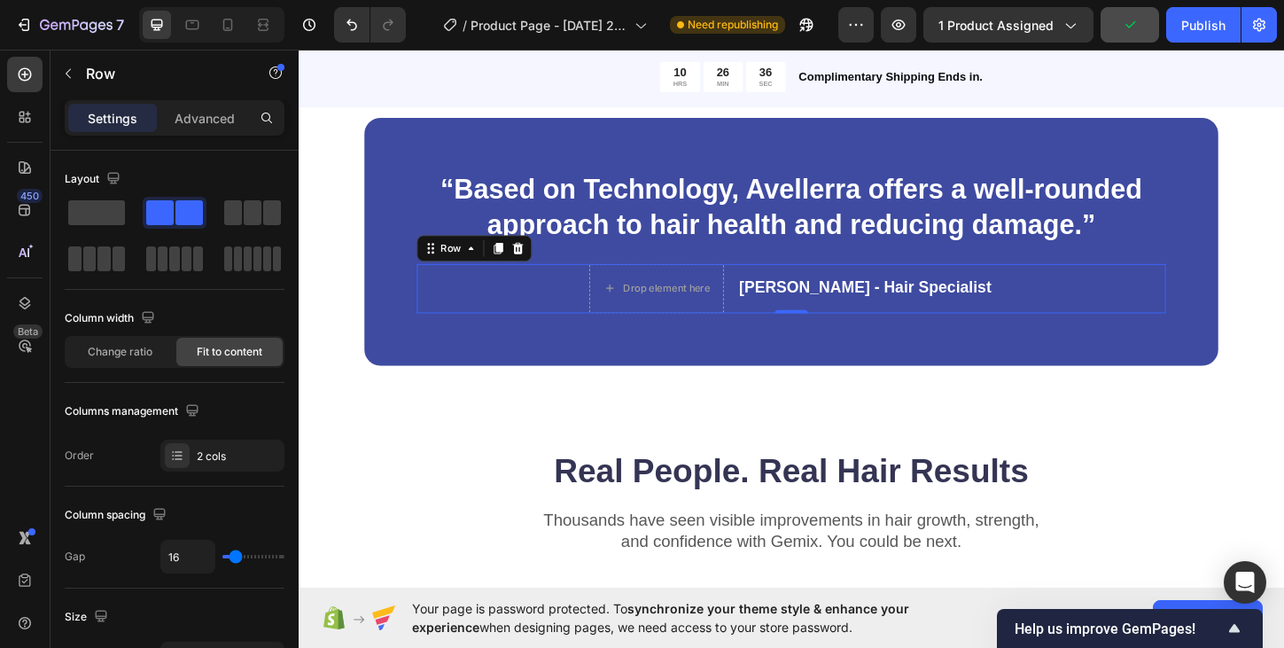
click at [792, 315] on div "Drop element here [PERSON_NAME] - Hair Specialist Text Block Row 0" at bounding box center [830, 307] width 808 height 53
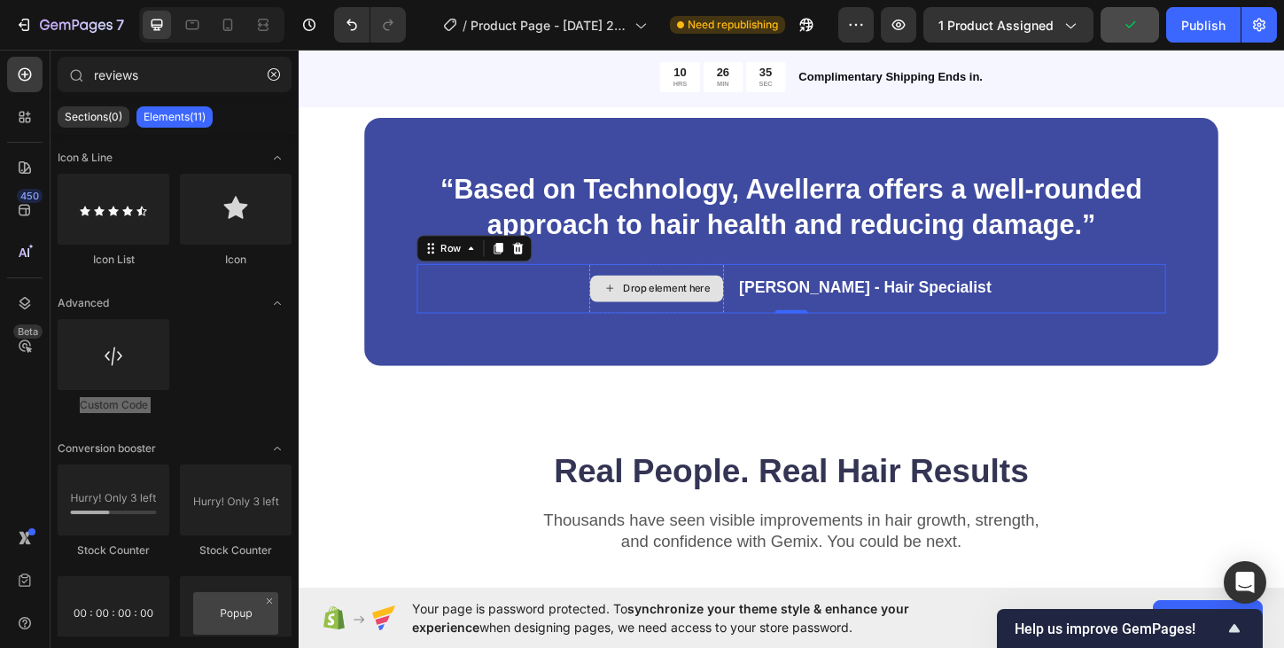
click at [749, 319] on div "Drop element here" at bounding box center [685, 307] width 144 height 28
click at [710, 290] on div "Drop element here" at bounding box center [684, 307] width 145 height 53
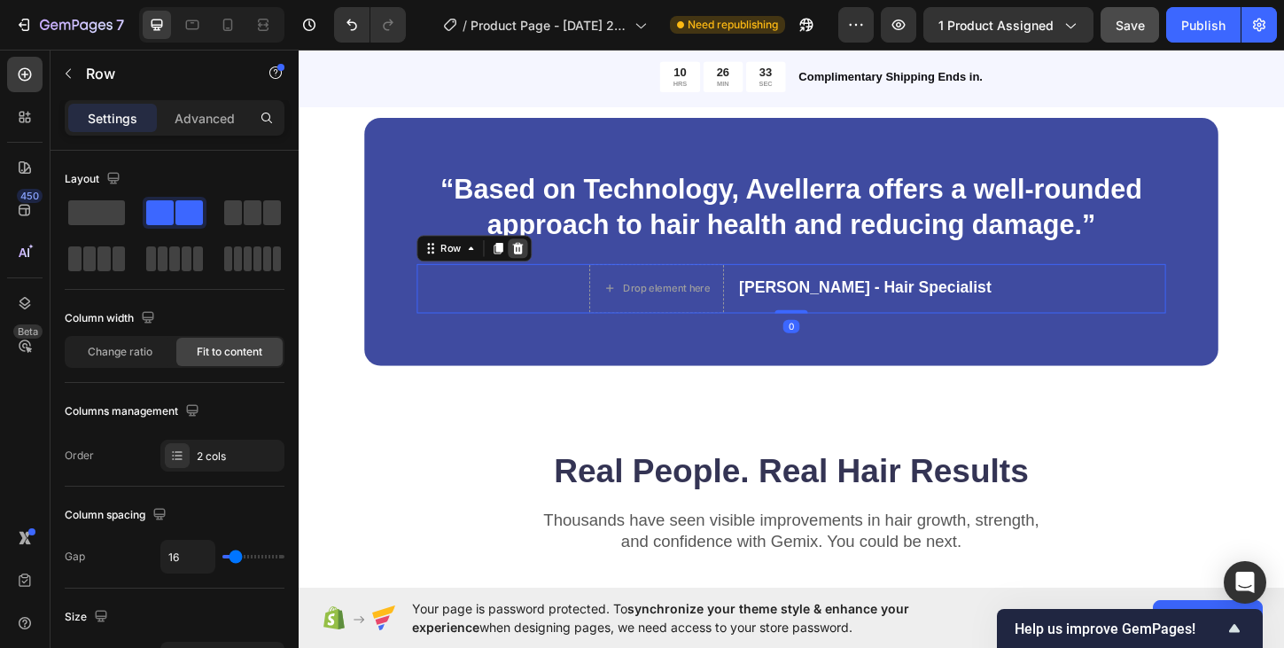
click at [536, 266] on icon at bounding box center [535, 264] width 14 height 14
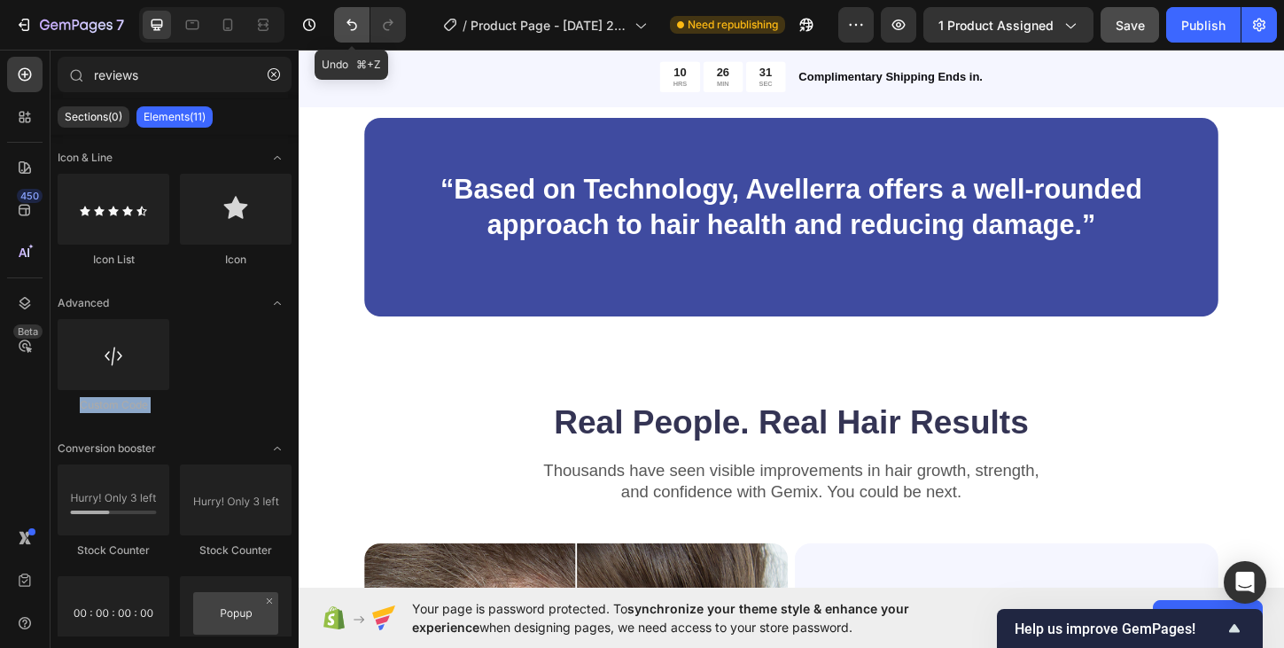
click at [346, 23] on icon "Undo/Redo" at bounding box center [352, 25] width 18 height 18
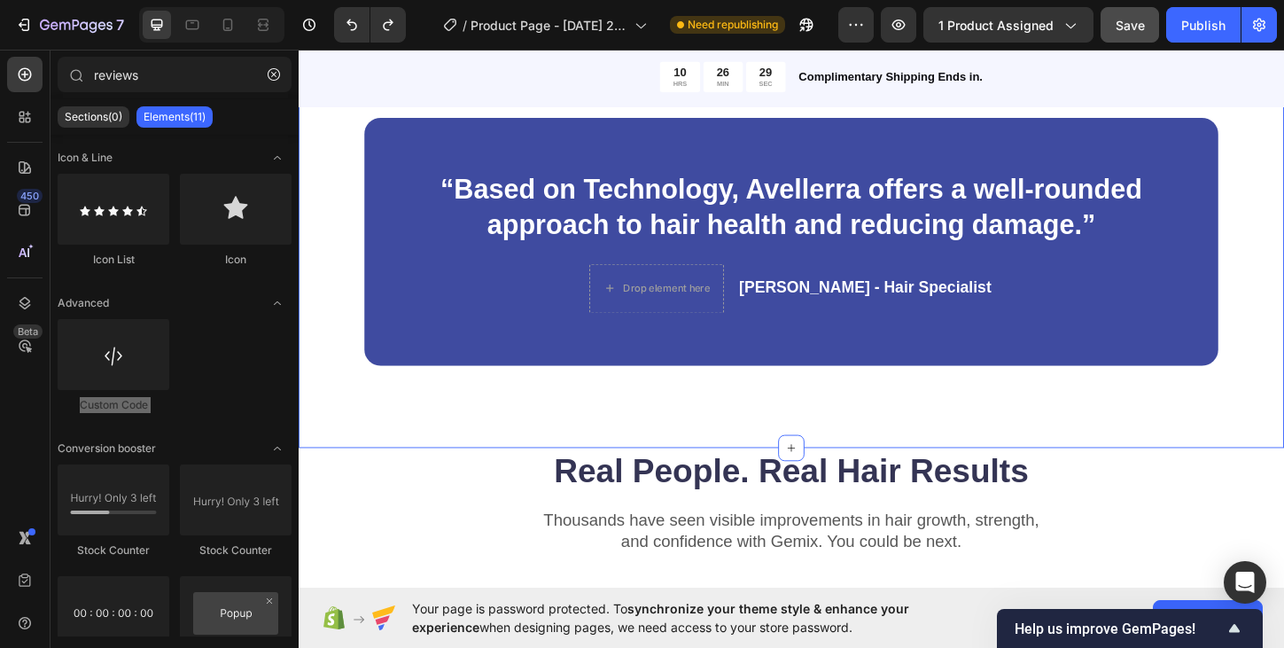
click at [599, 430] on div "“Based on Technology, Avellerra offers a well-rounded approach to hair health a…" at bounding box center [830, 257] width 1063 height 445
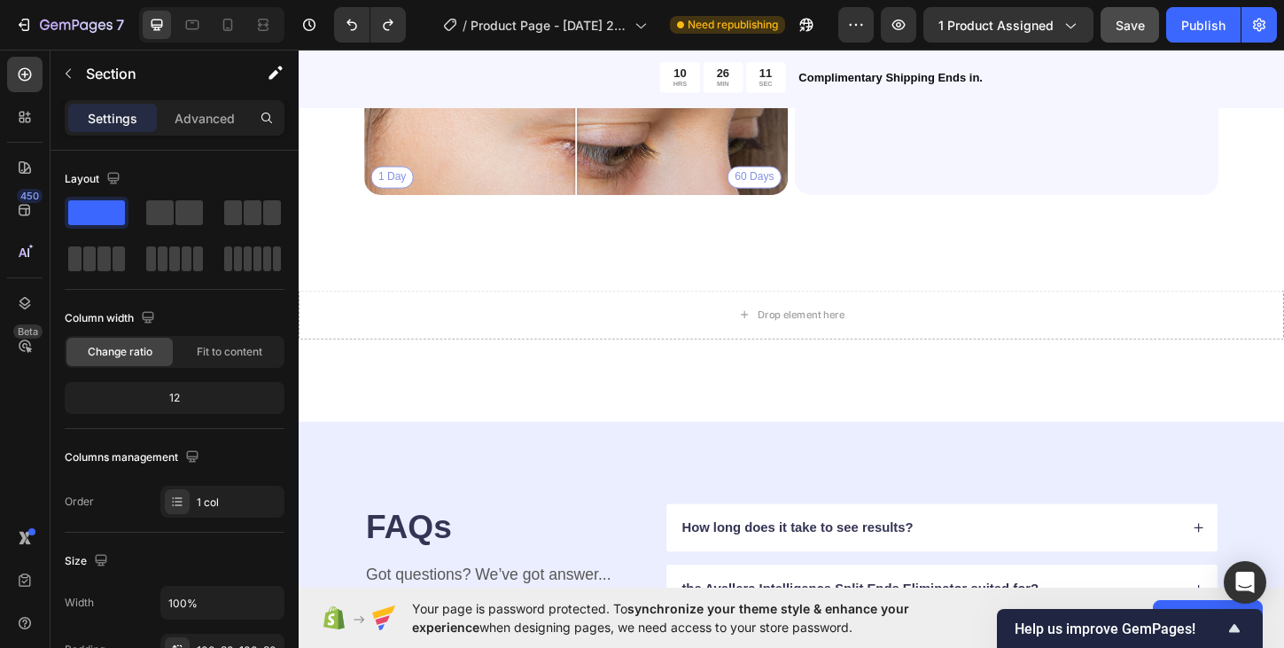
scroll to position [2480, 0]
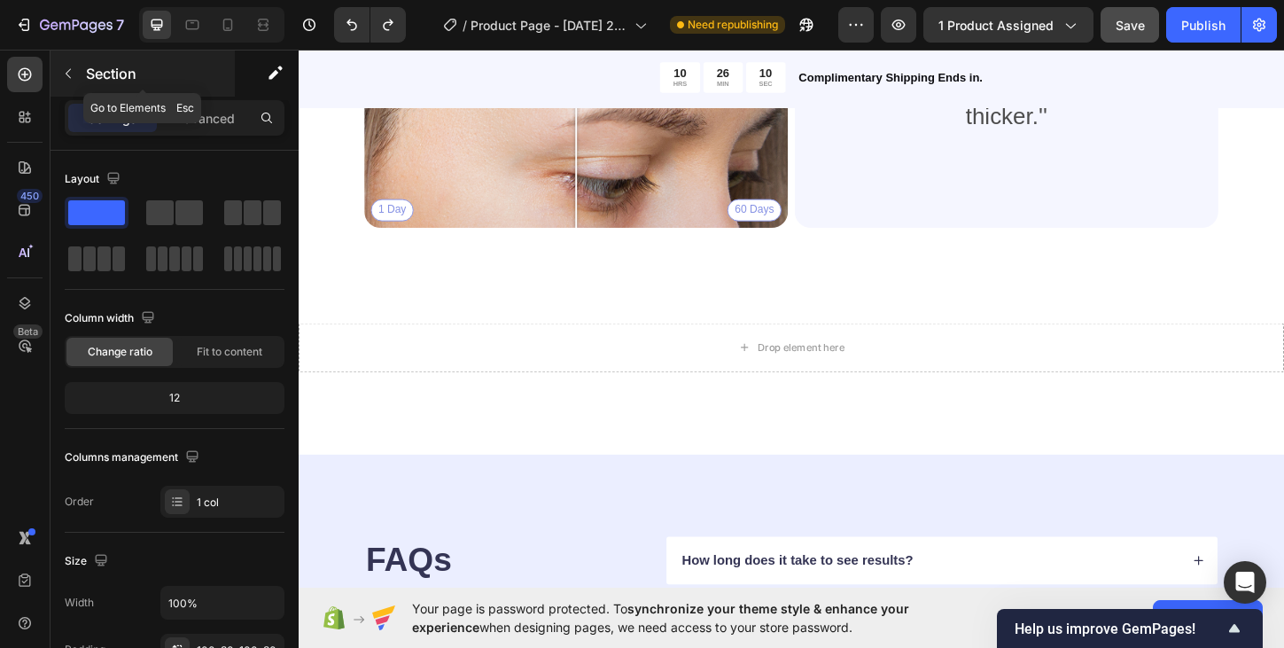
click at [93, 74] on p "Section" at bounding box center [158, 73] width 145 height 21
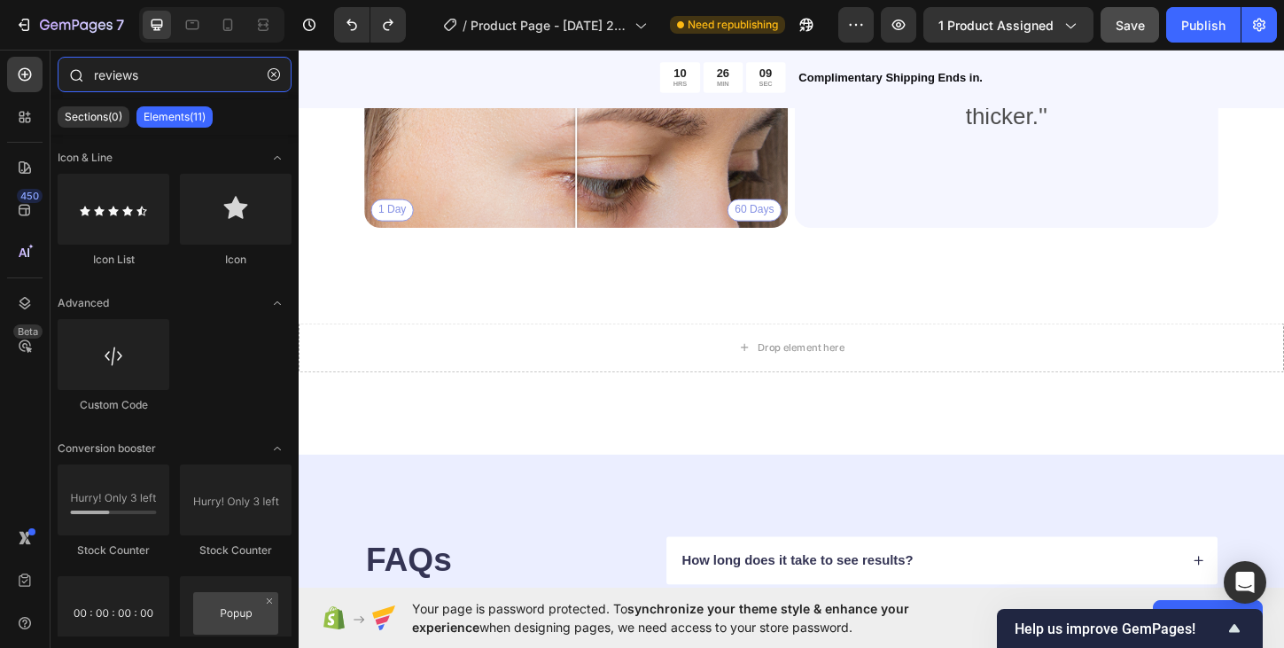
click at [111, 81] on input "reviews" at bounding box center [175, 74] width 234 height 35
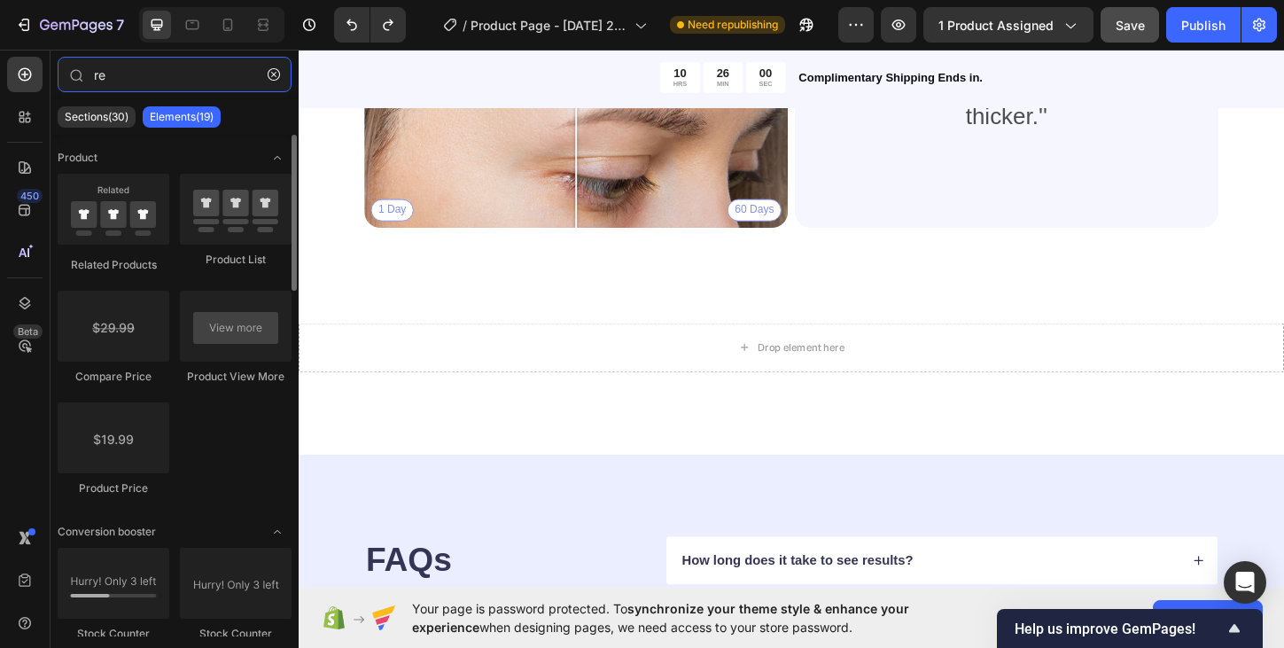
type input "re"
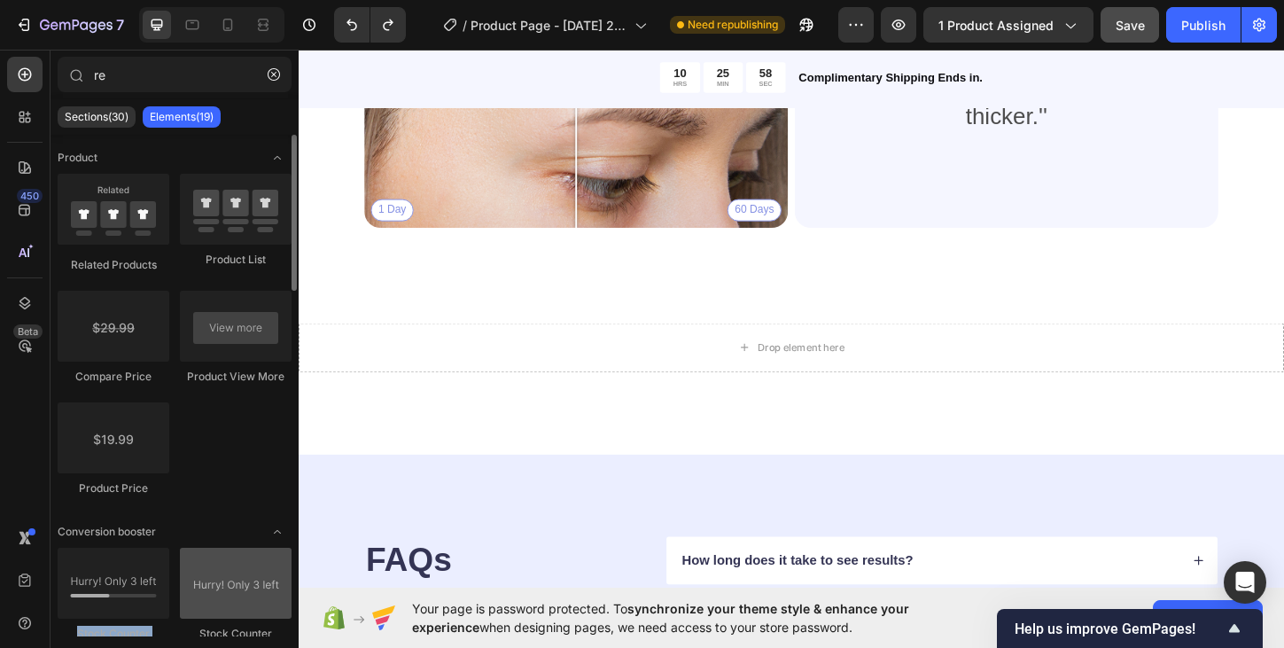
drag, startPoint x: 199, startPoint y: 507, endPoint x: 179, endPoint y: 600, distance: 95.2
click at [195, 468] on div "Related Products Product List Compare Price Product View More Product Price" at bounding box center [175, 343] width 234 height 338
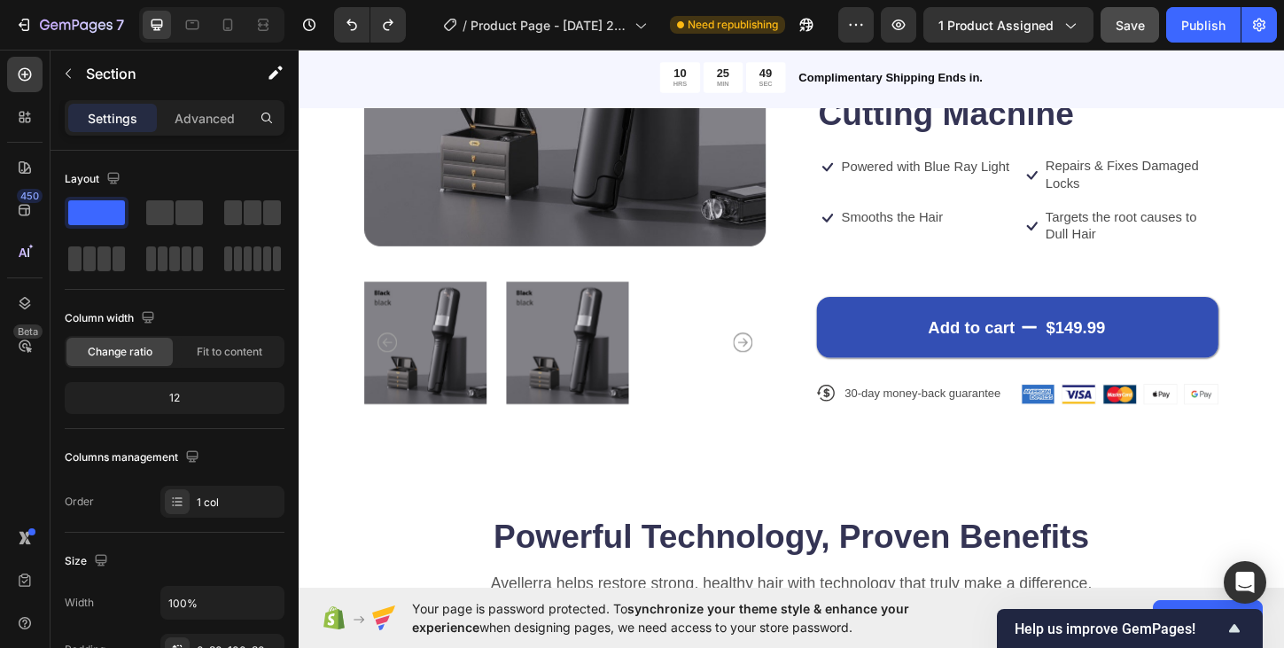
scroll to position [354, 0]
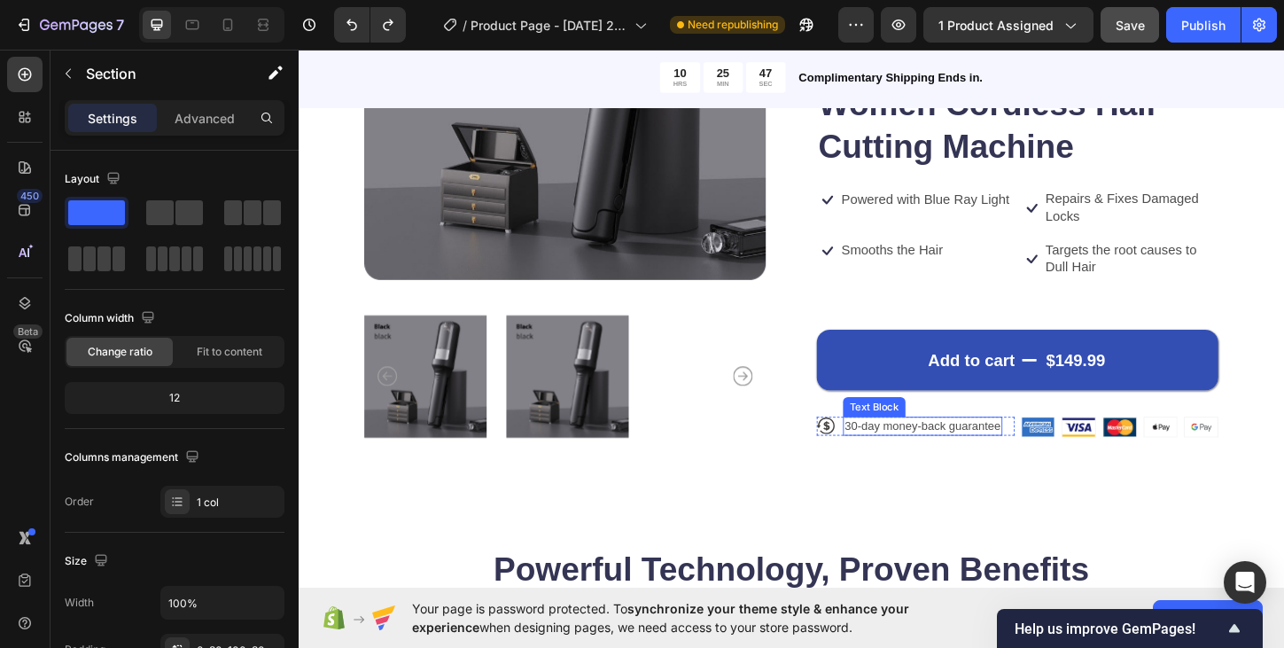
click at [961, 458] on p "30-day money-back guarantee" at bounding box center [972, 455] width 168 height 16
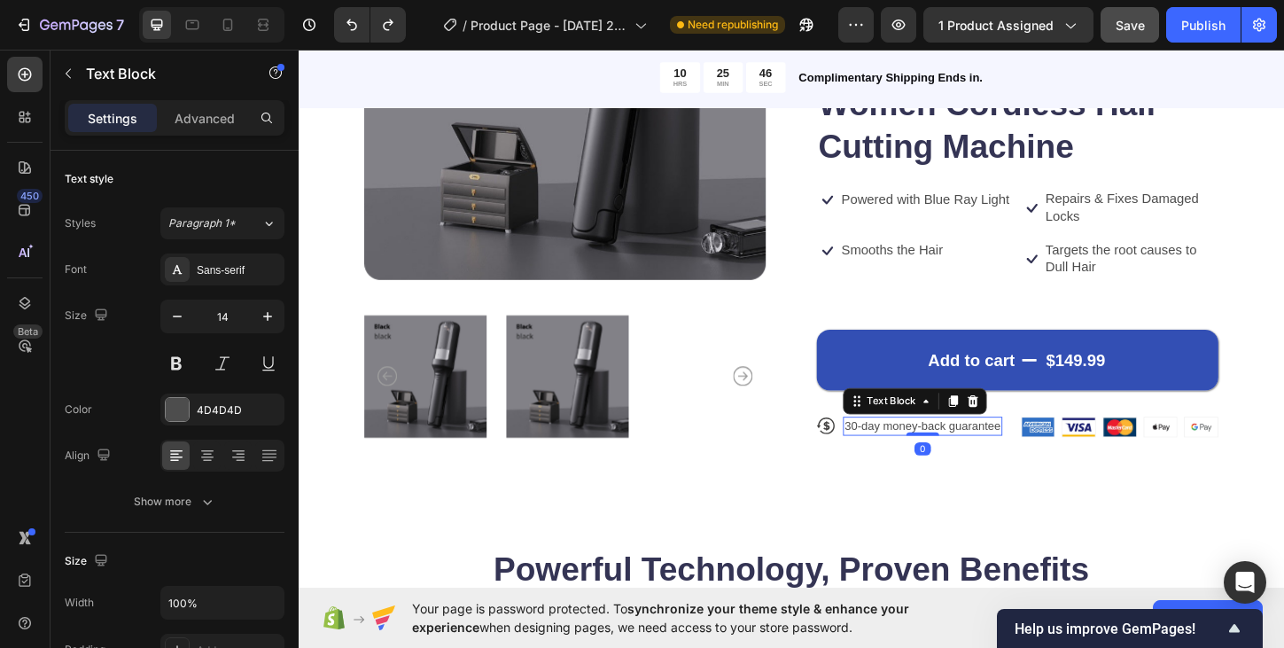
click at [950, 454] on p "30-day money-back guarantee" at bounding box center [972, 455] width 168 height 16
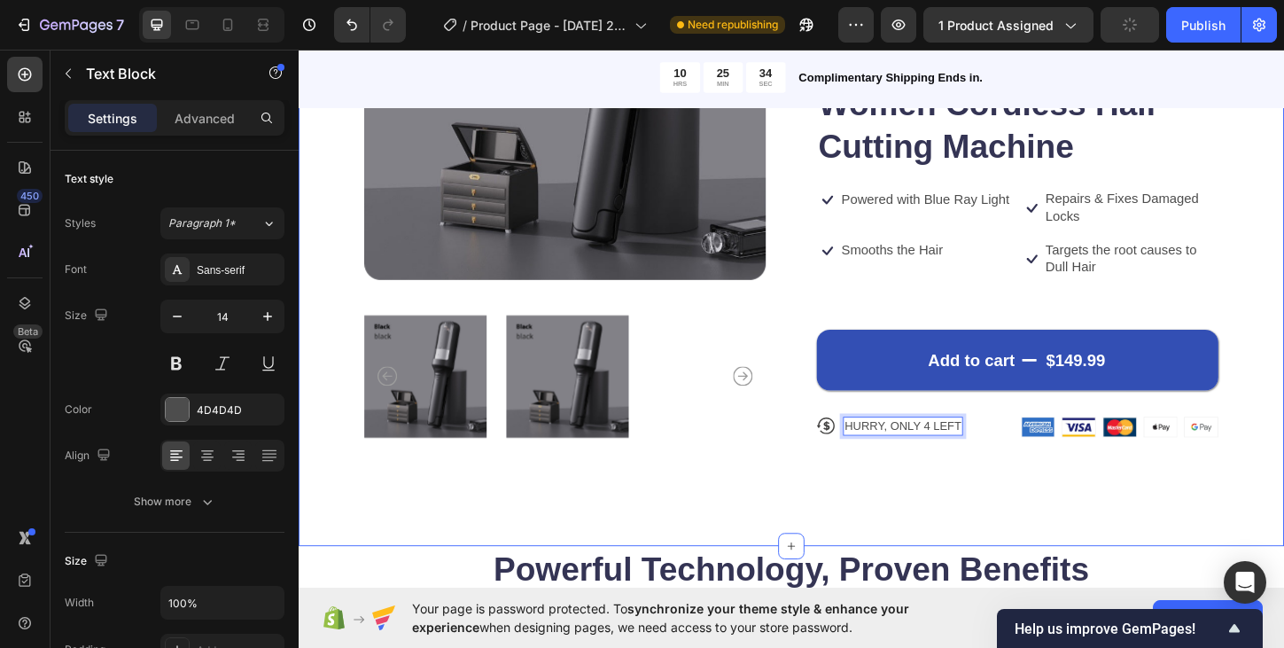
click at [932, 525] on div "Product Images Icon Icon Icon Icon Icon Icon List 122,000+ Happy Customers Text…" at bounding box center [830, 190] width 1063 height 792
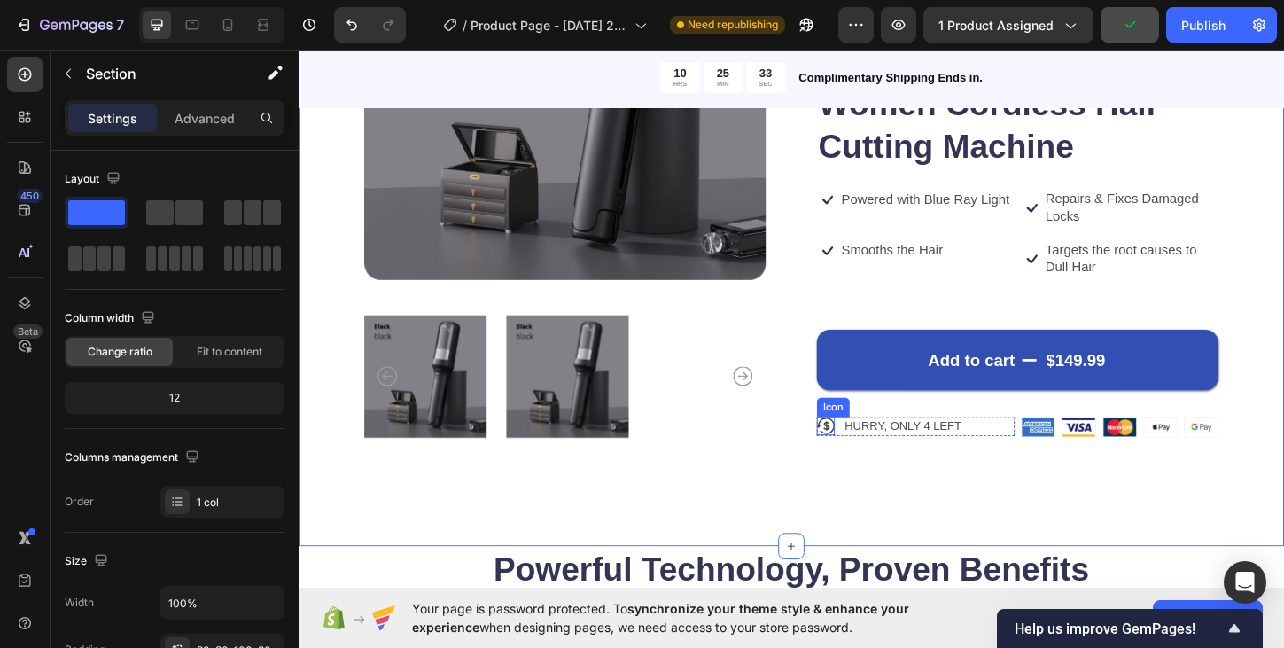
click at [864, 458] on icon at bounding box center [867, 455] width 19 height 19
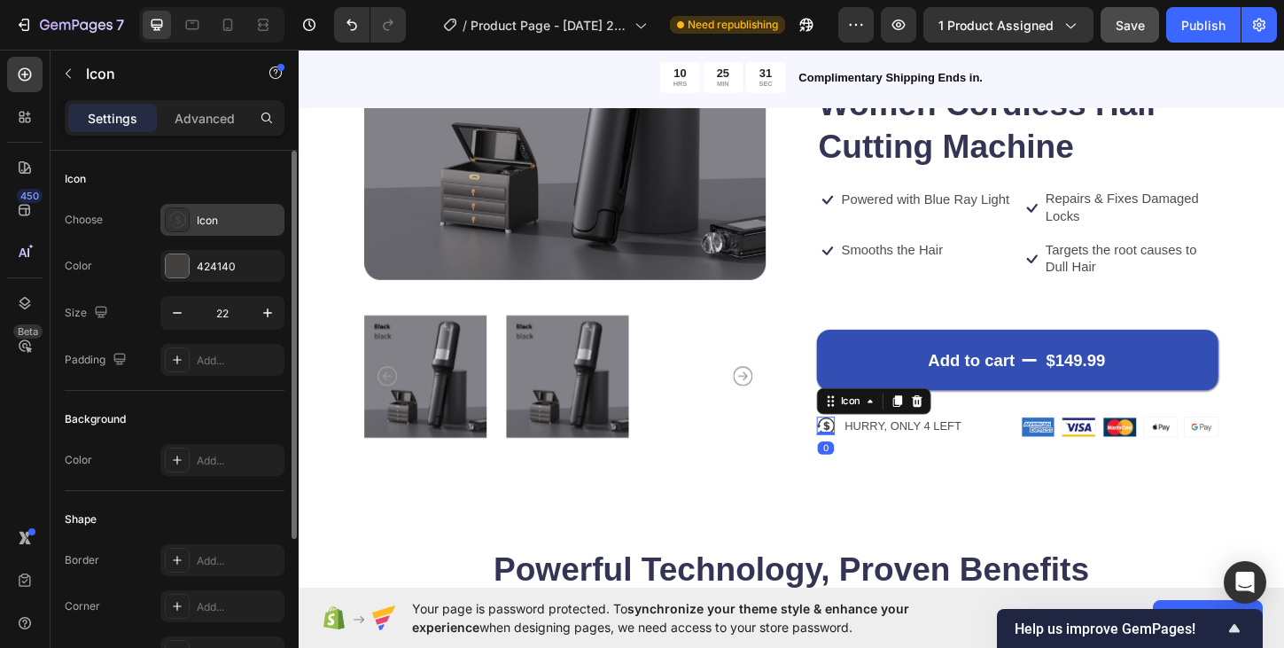
click at [182, 214] on icon at bounding box center [177, 220] width 18 height 16
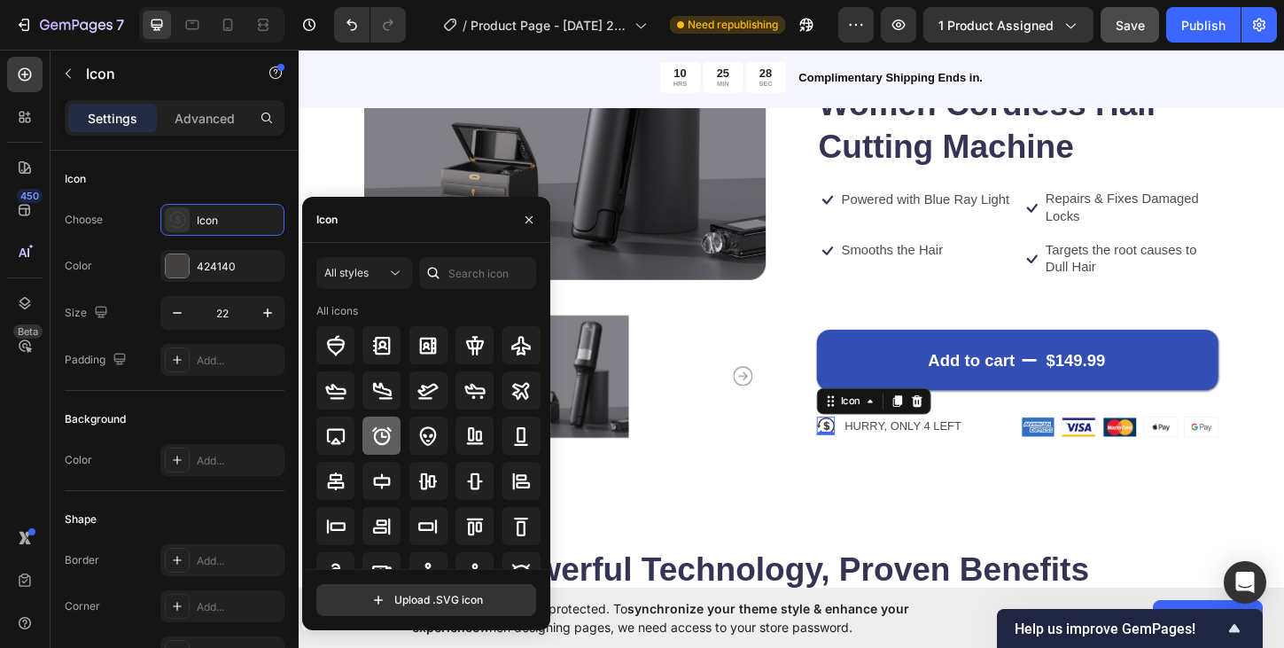
click at [381, 439] on icon at bounding box center [381, 435] width 21 height 21
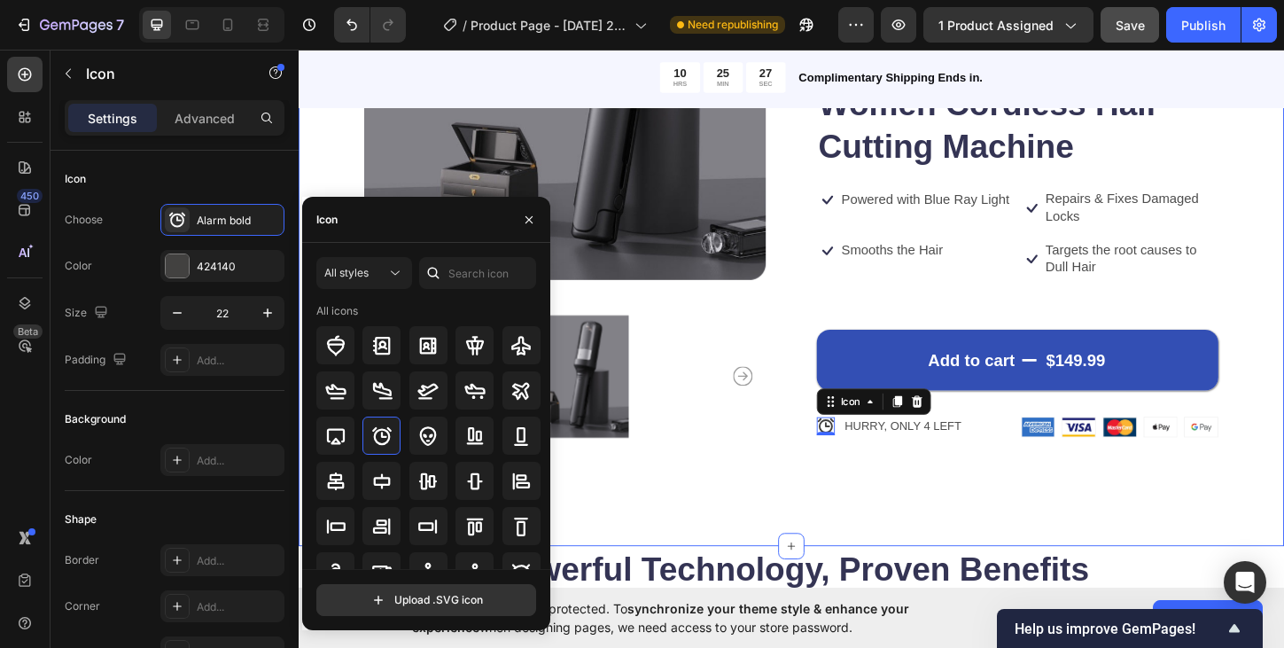
click at [875, 520] on div "Product Images Icon Icon Icon Icon Icon Icon List 122,000+ Happy Customers Text…" at bounding box center [830, 190] width 1063 height 792
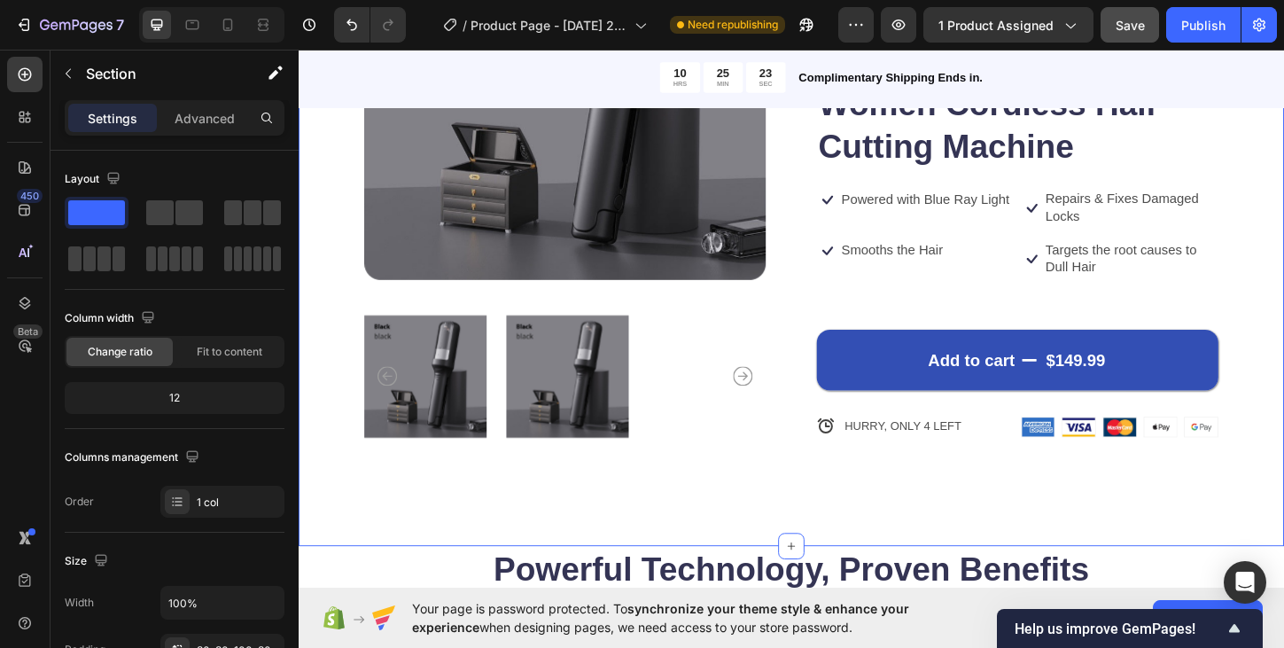
click at [1283, 270] on div "Product Images Icon Icon Icon Icon Icon Icon List 122,000+ Happy Customers Text…" at bounding box center [830, 190] width 1063 height 792
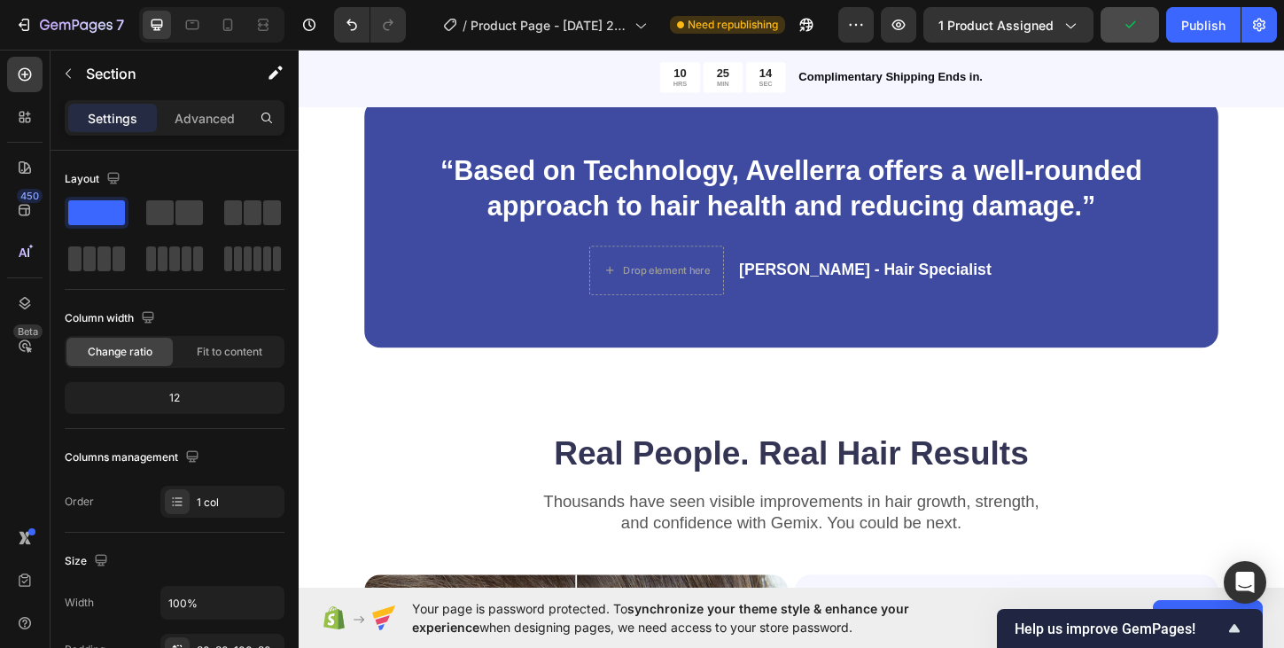
scroll to position [1630, 0]
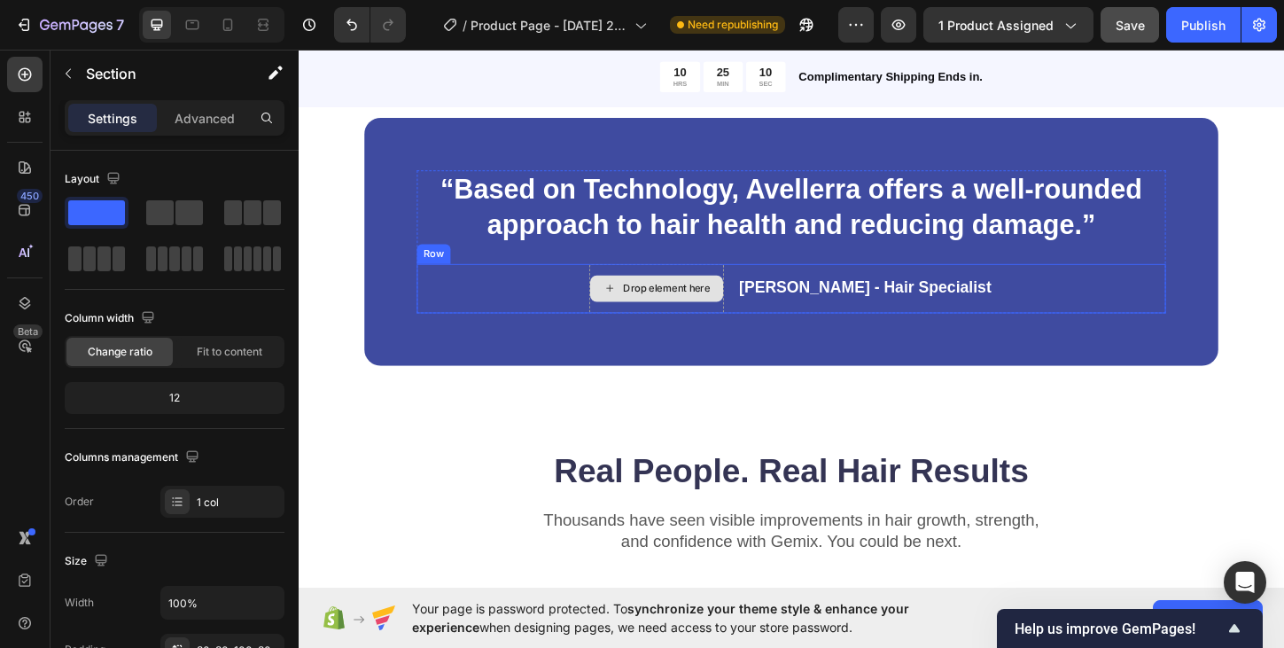
click at [731, 308] on div "Drop element here" at bounding box center [695, 307] width 94 height 14
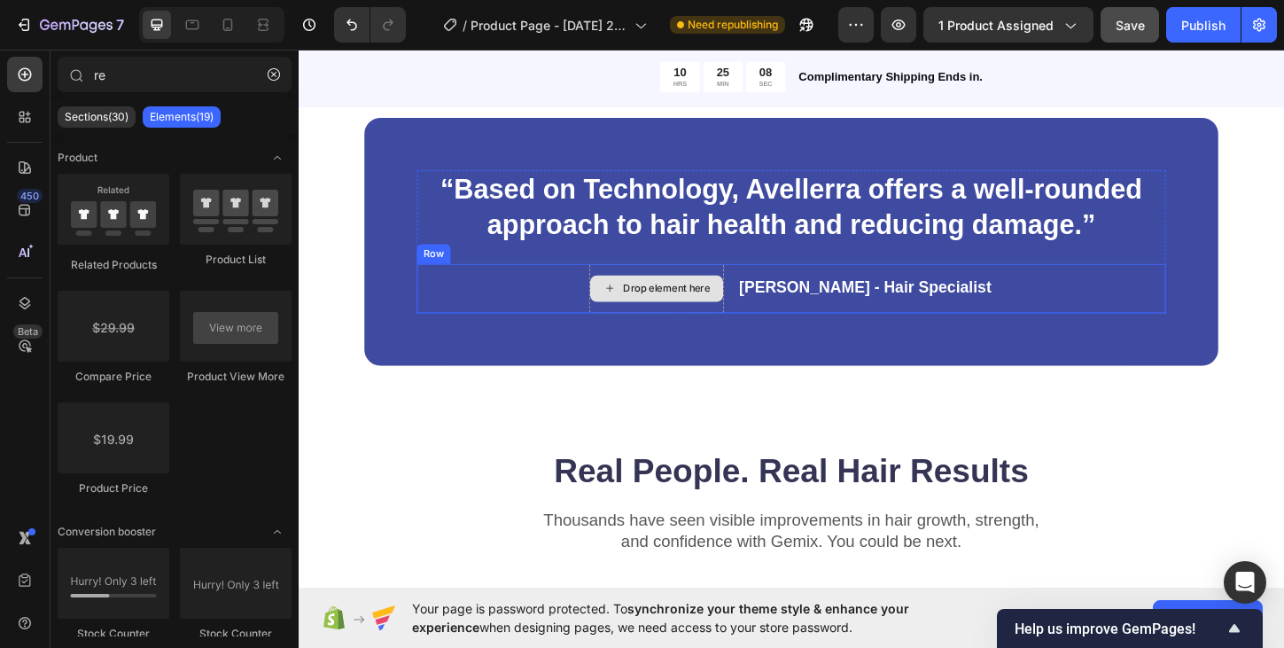
click at [656, 286] on div "Drop element here" at bounding box center [684, 307] width 145 height 53
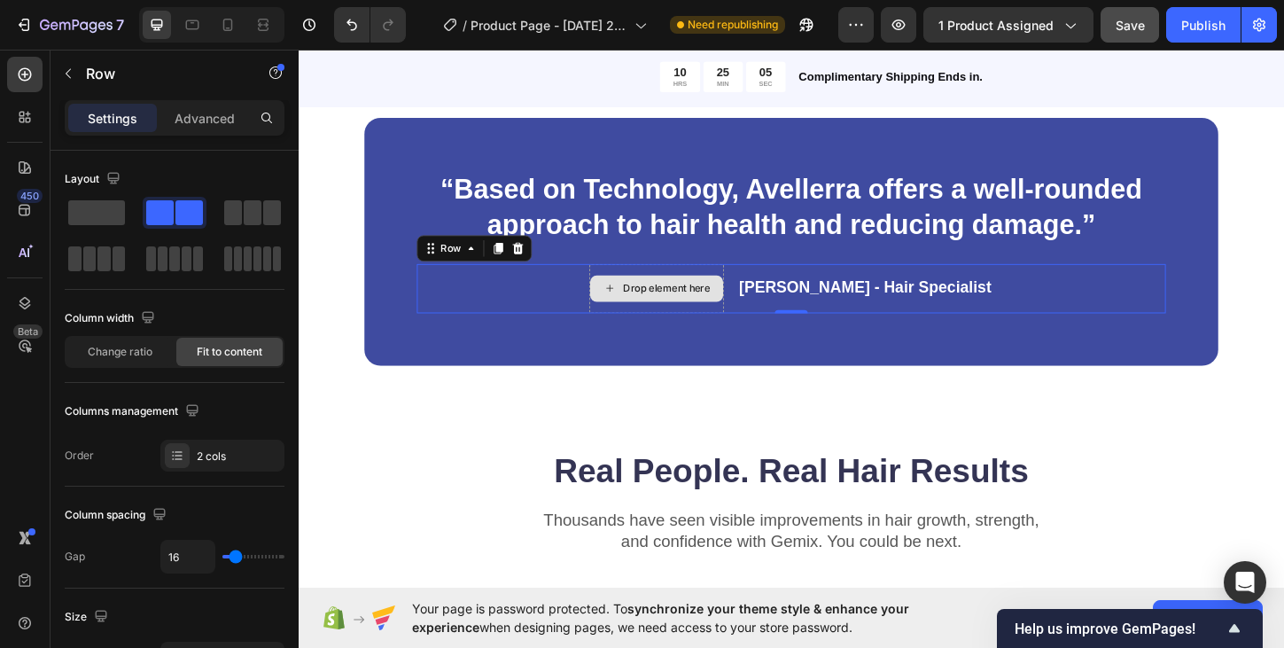
click at [653, 328] on div "Drop element here" at bounding box center [684, 307] width 145 height 53
click at [649, 289] on div "Drop element here" at bounding box center [684, 307] width 145 height 53
click at [647, 322] on div "Drop element here" at bounding box center [684, 307] width 145 height 53
click at [659, 288] on div "Drop element here" at bounding box center [684, 307] width 145 height 53
click at [654, 323] on div "Drop element here" at bounding box center [684, 307] width 145 height 53
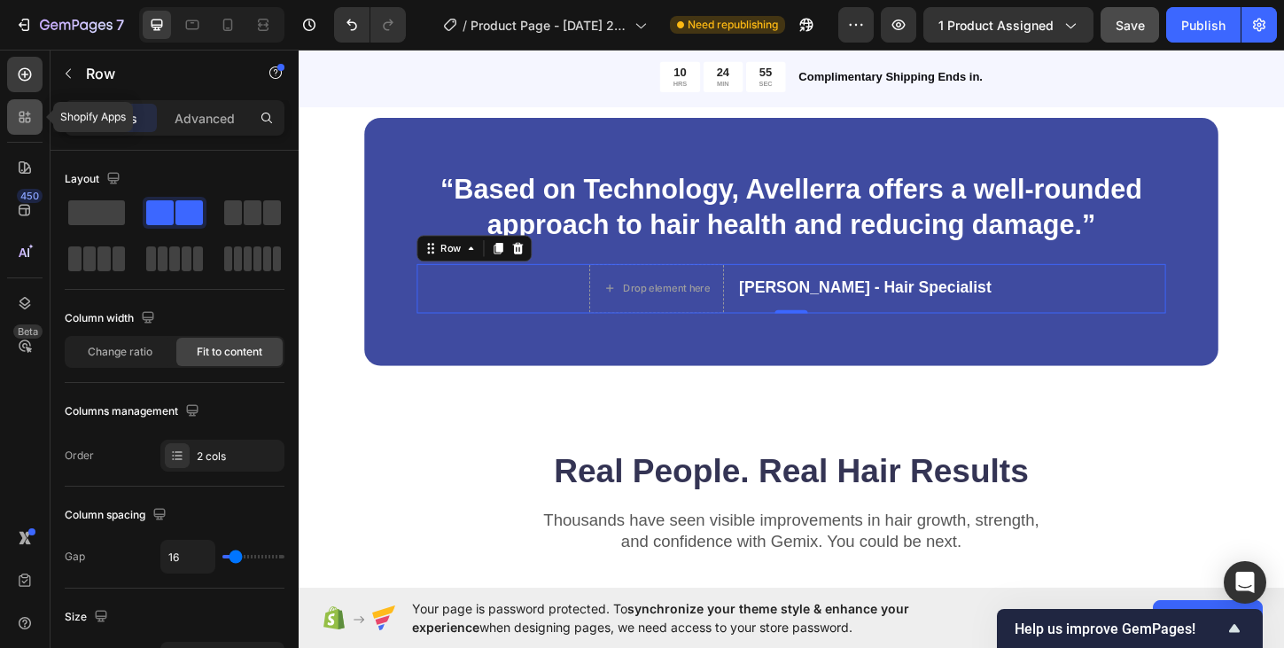
click at [19, 120] on icon at bounding box center [21, 120] width 5 height 5
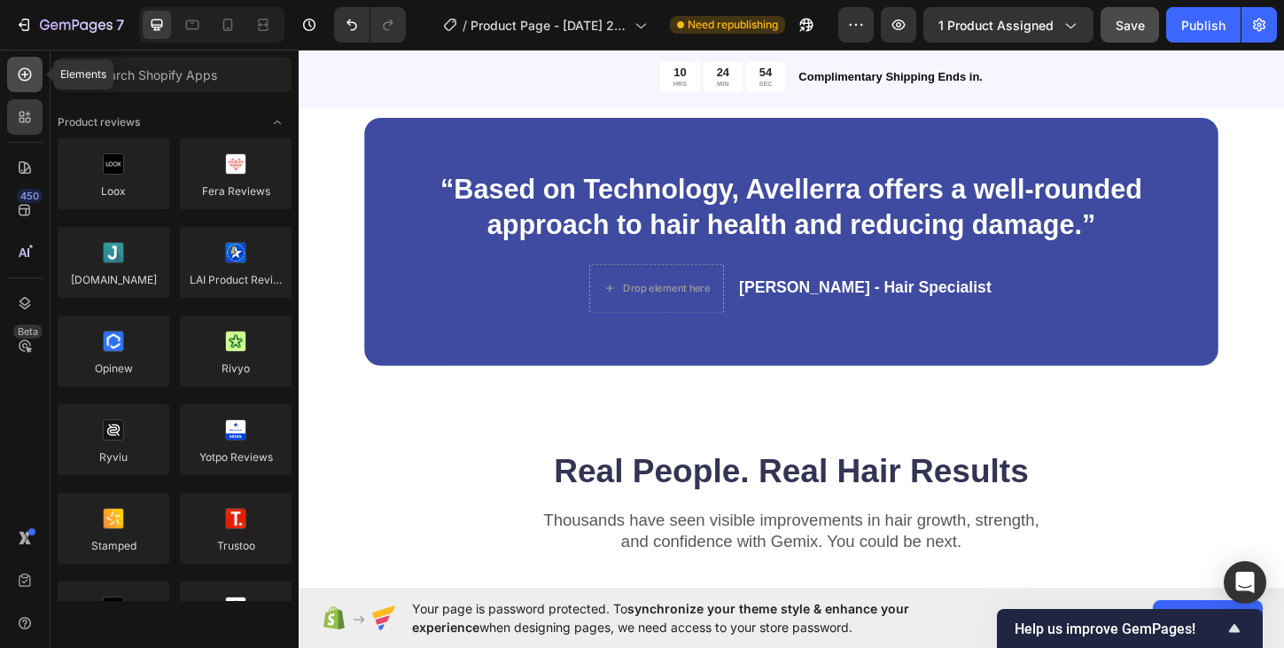
click at [27, 83] on div at bounding box center [24, 74] width 35 height 35
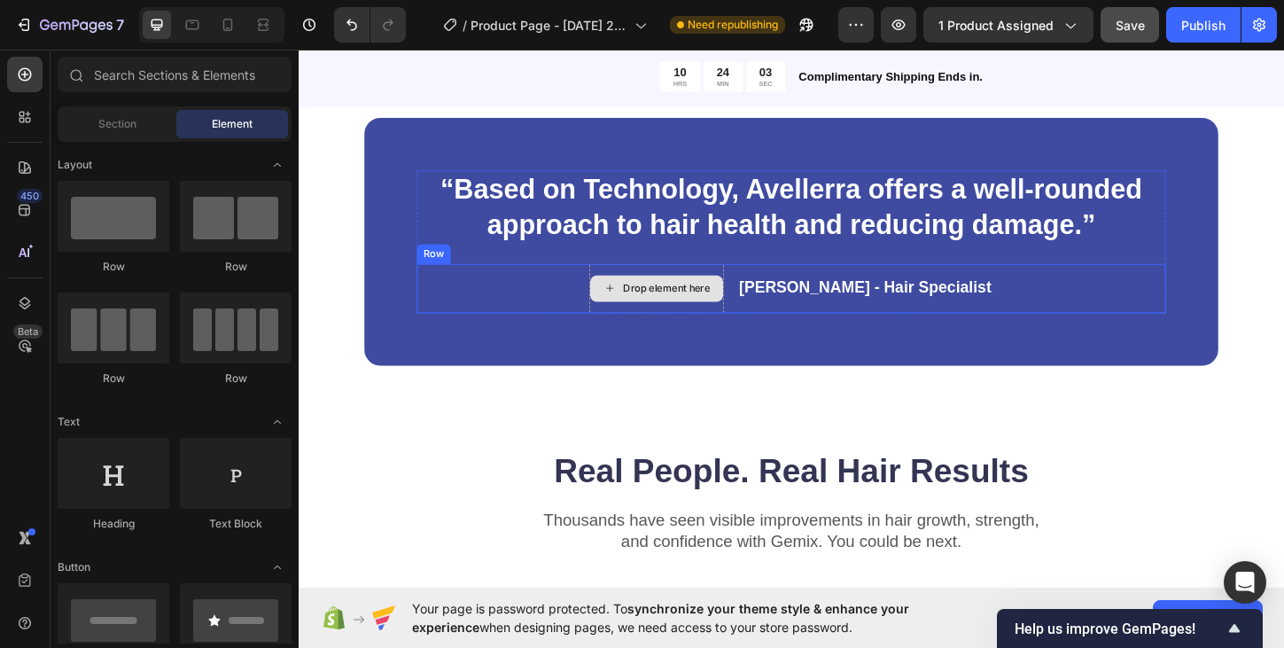
click at [757, 325] on div "Drop element here" at bounding box center [684, 307] width 145 height 53
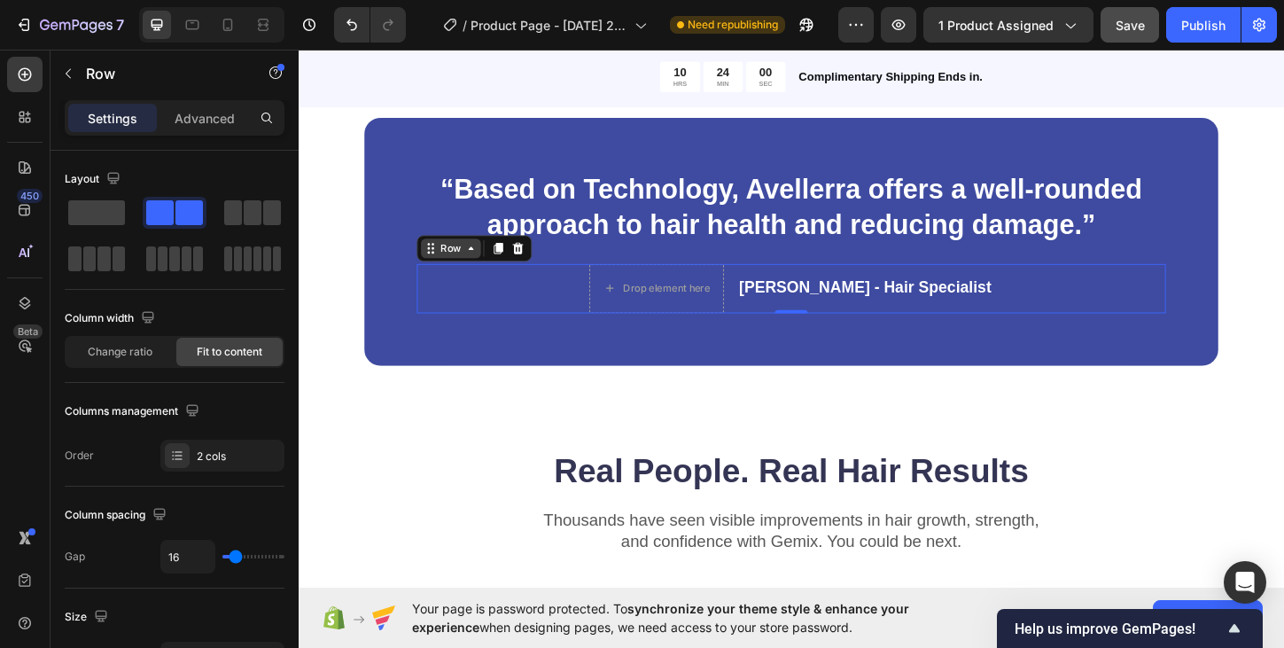
click at [485, 268] on icon at bounding box center [484, 264] width 14 height 14
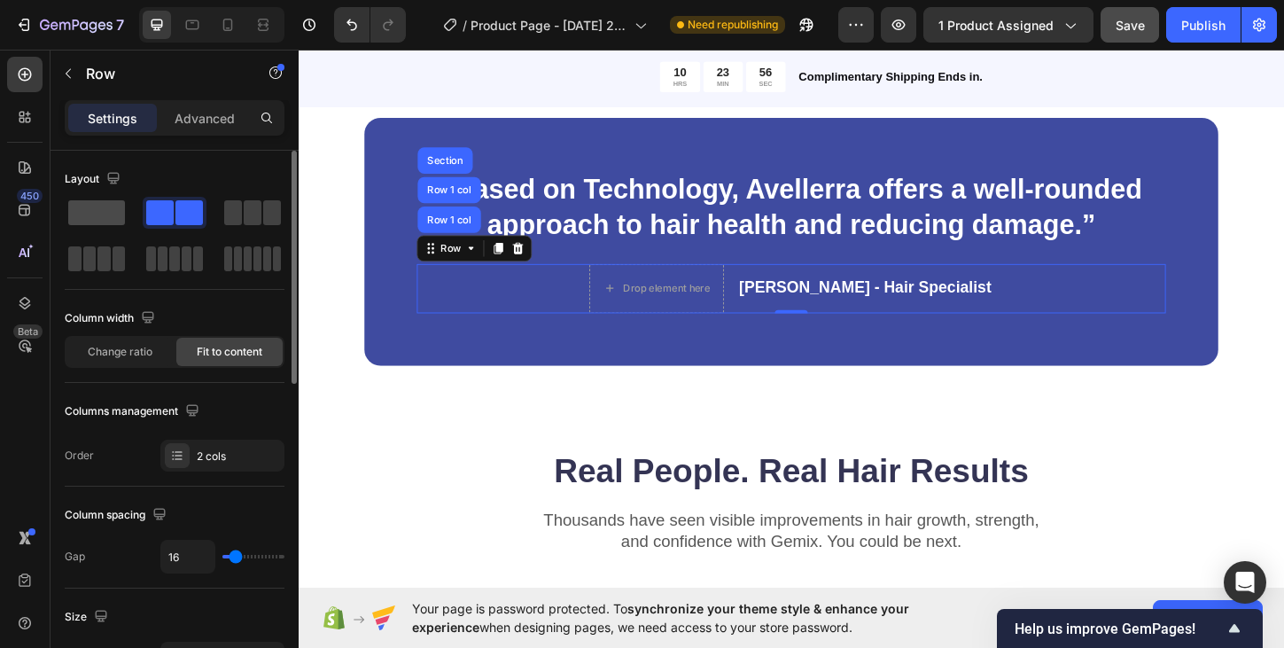
click at [101, 206] on span at bounding box center [96, 212] width 57 height 25
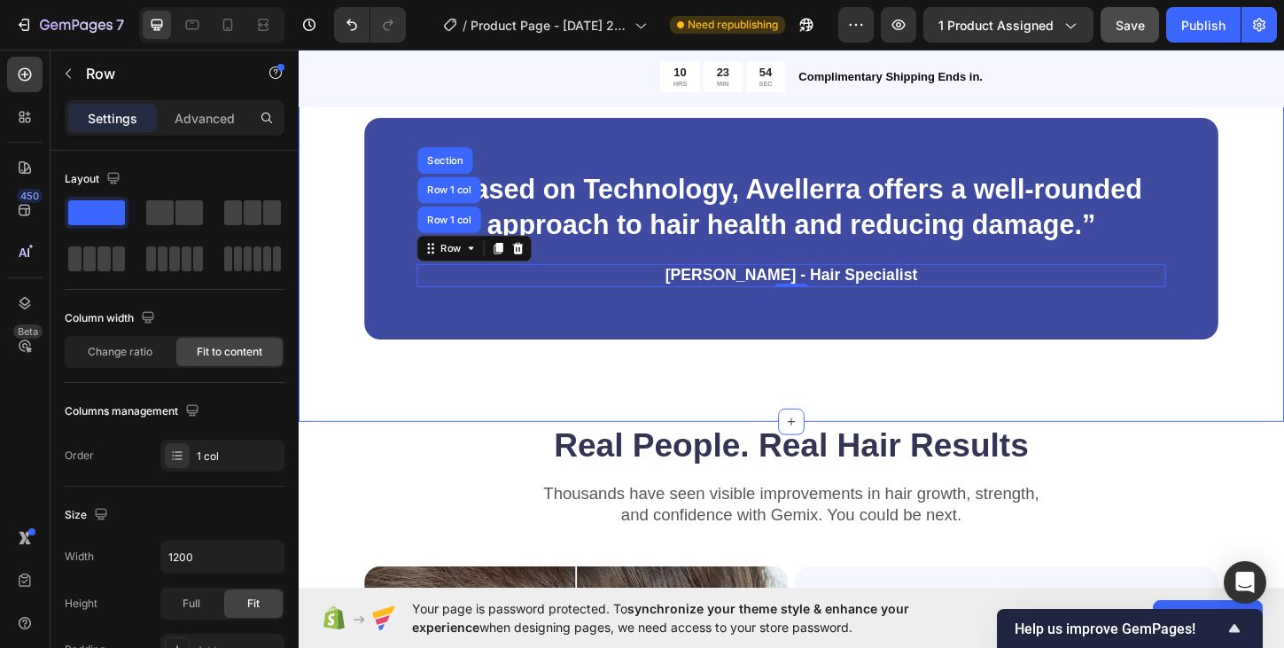
click at [656, 394] on div "“Based on Technology, Avellerra offers a well-rounded approach to hair health a…" at bounding box center [830, 243] width 1063 height 417
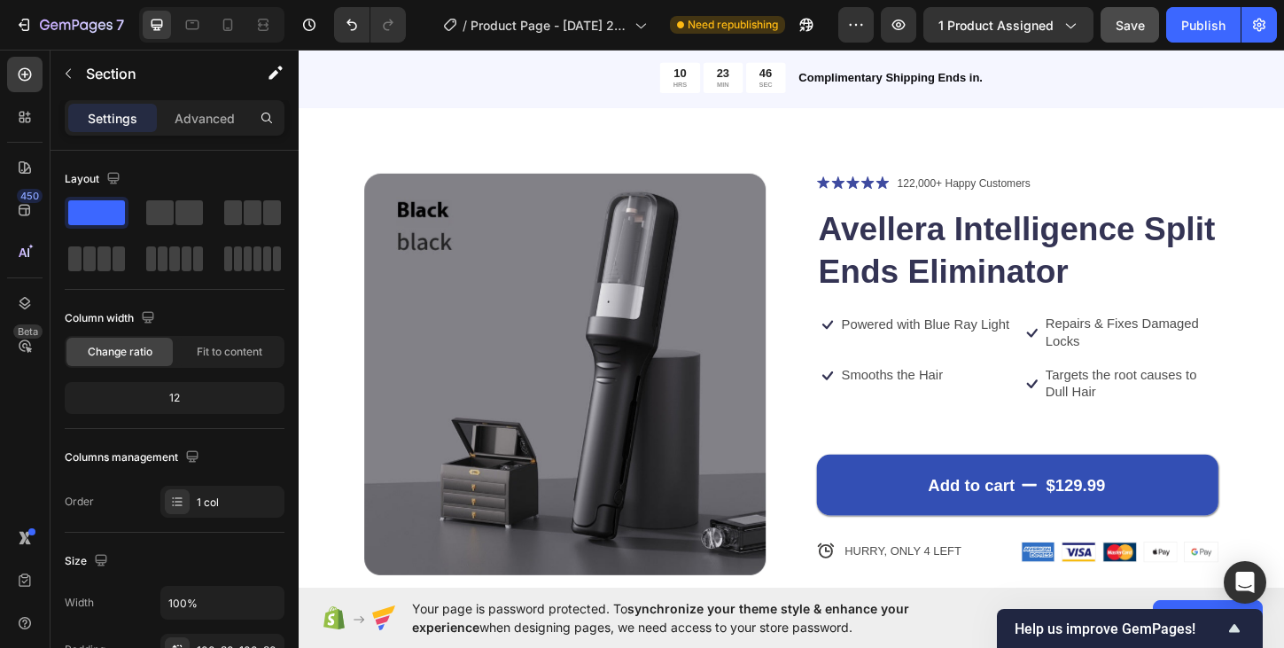
scroll to position [0, 0]
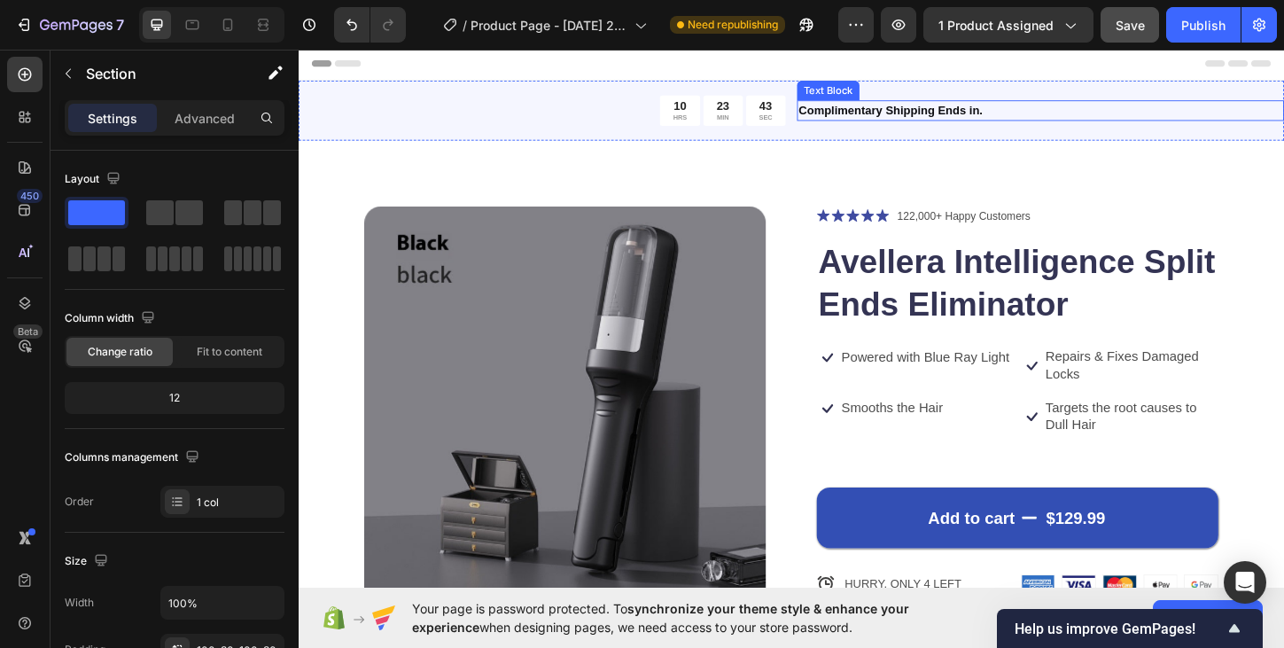
click at [887, 116] on p "Complimentary Shipping Ends in." at bounding box center [1099, 115] width 522 height 19
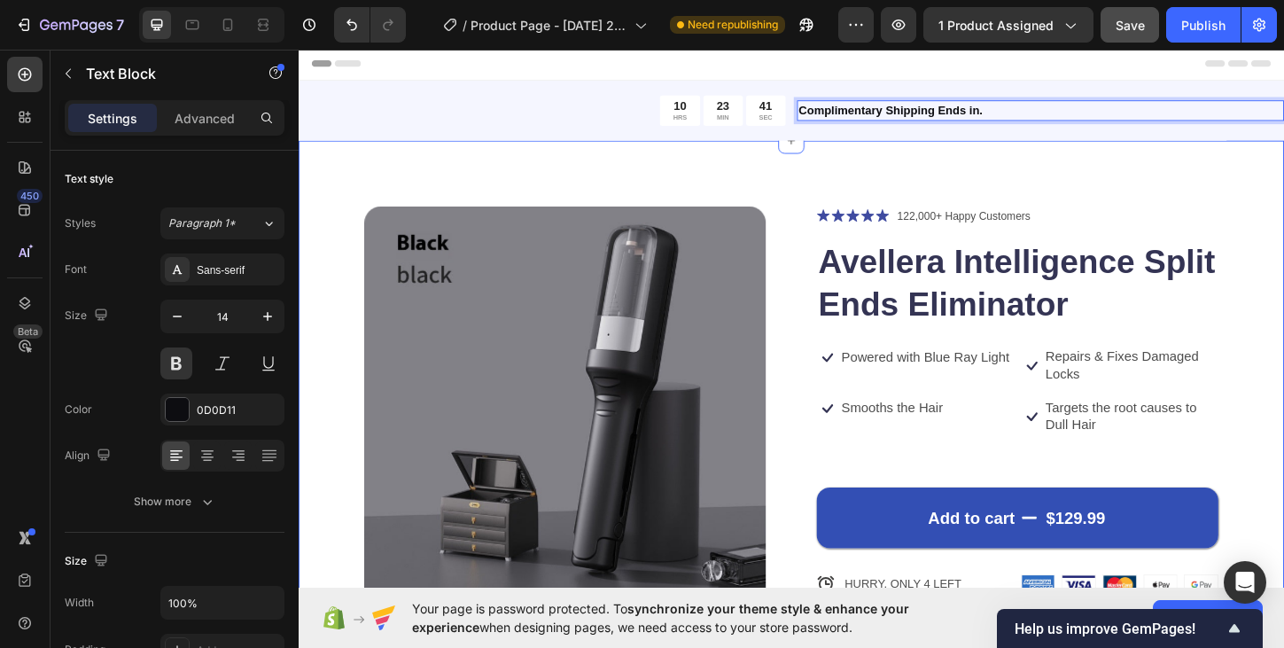
click at [904, 170] on div "Product Images Icon Icon Icon Icon Icon Icon List 122,000+ Happy Customers Text…" at bounding box center [830, 534] width 1063 height 772
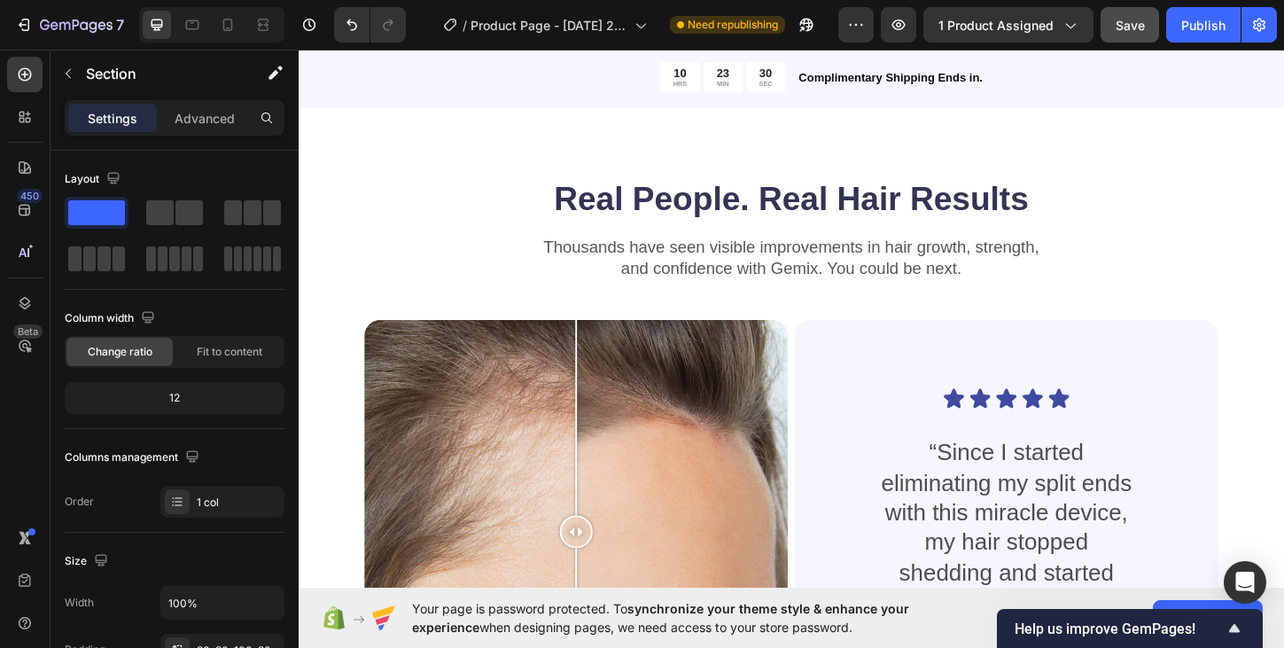
scroll to position [1878, 0]
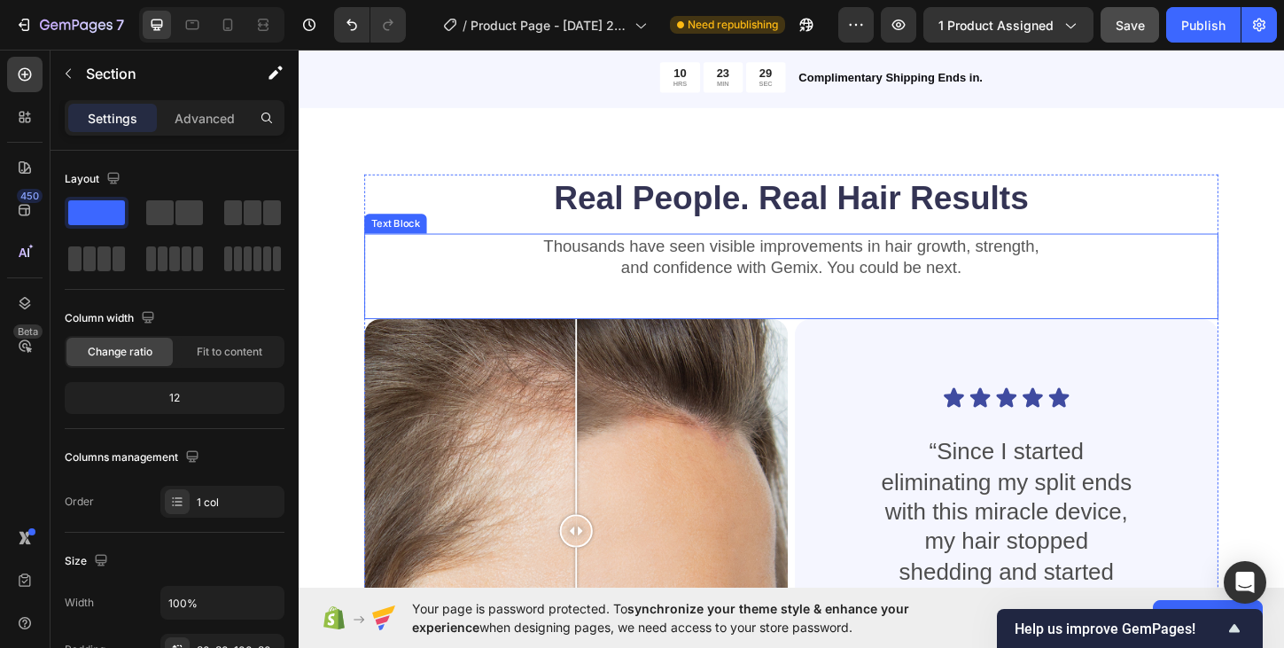
click at [819, 282] on p "and confidence with Gemix. You could be next." at bounding box center [830, 284] width 918 height 23
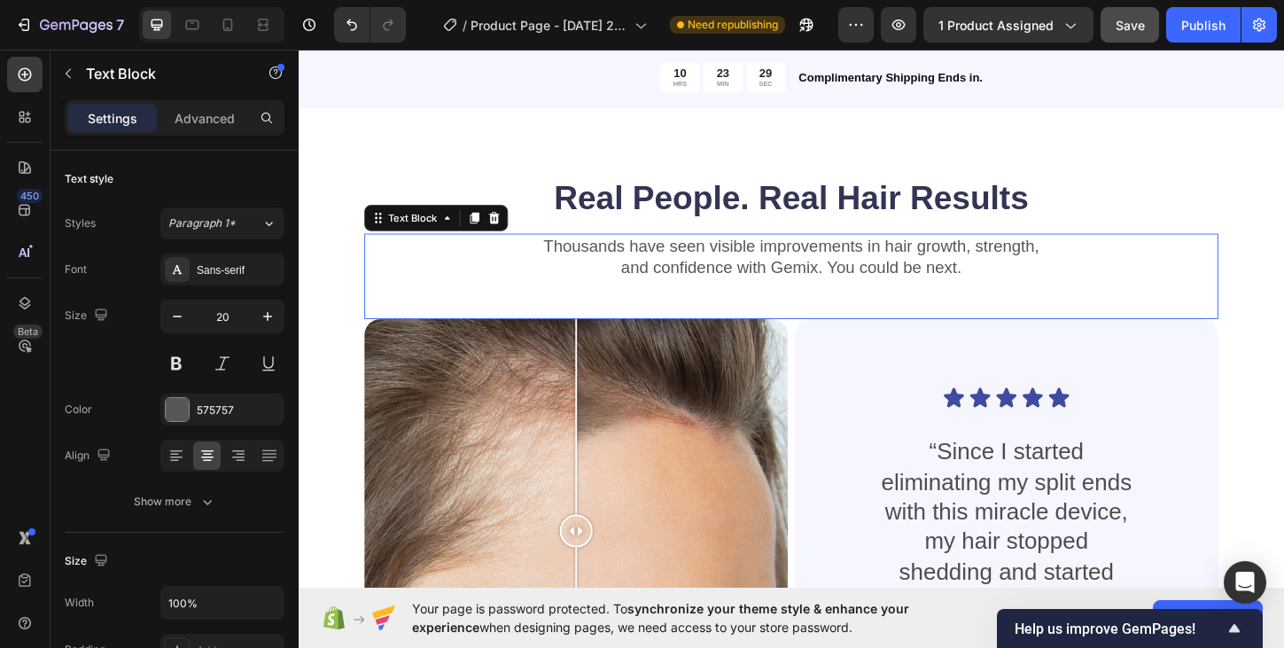
click at [819, 282] on p "and confidence with Gemix. You could be next." at bounding box center [830, 284] width 918 height 23
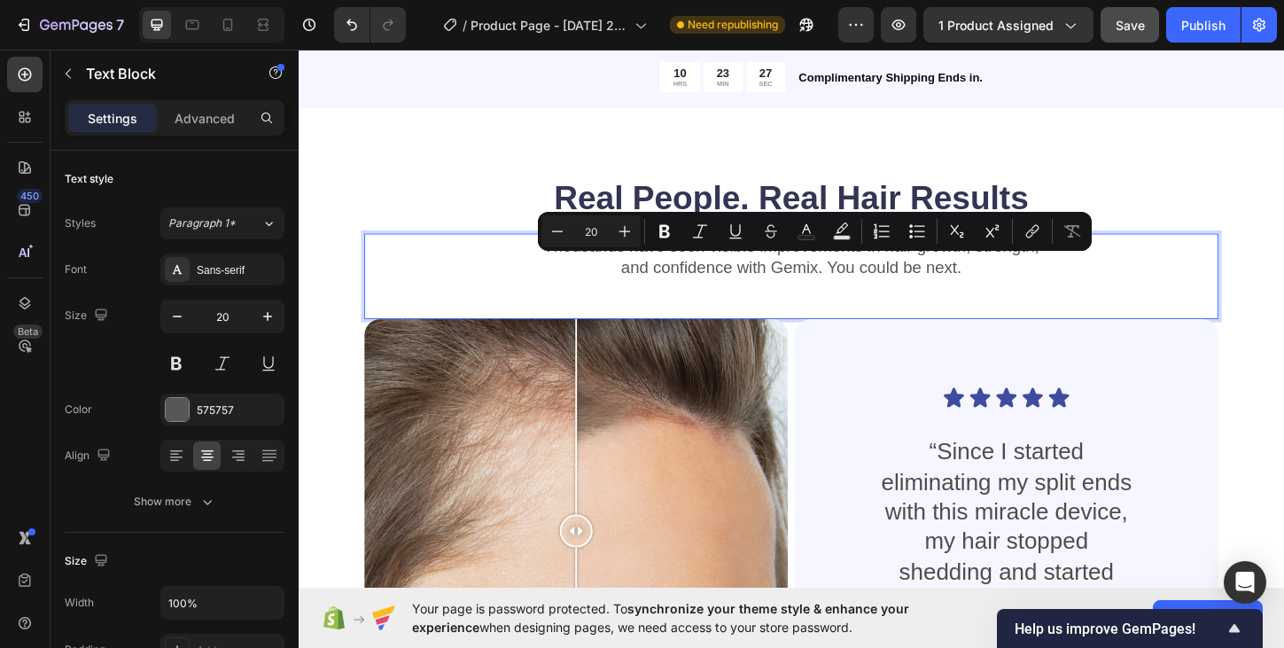
click at [875, 290] on p "and confidence with Gemix. You could be next." at bounding box center [830, 284] width 918 height 23
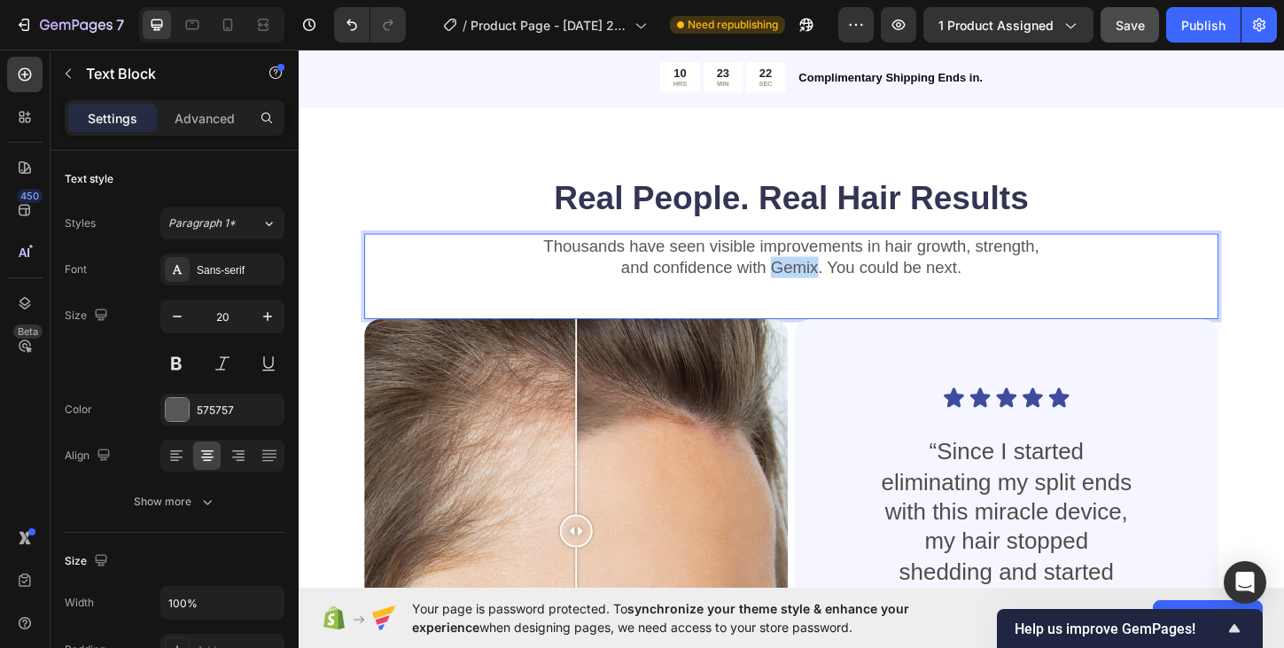
drag, startPoint x: 857, startPoint y: 284, endPoint x: 812, endPoint y: 284, distance: 44.3
click at [812, 284] on p "and confidence with Gemix. You could be next." at bounding box center [830, 284] width 918 height 23
click at [1034, 287] on p "and confidence with [PERSON_NAME]. You could be next." at bounding box center [830, 284] width 918 height 23
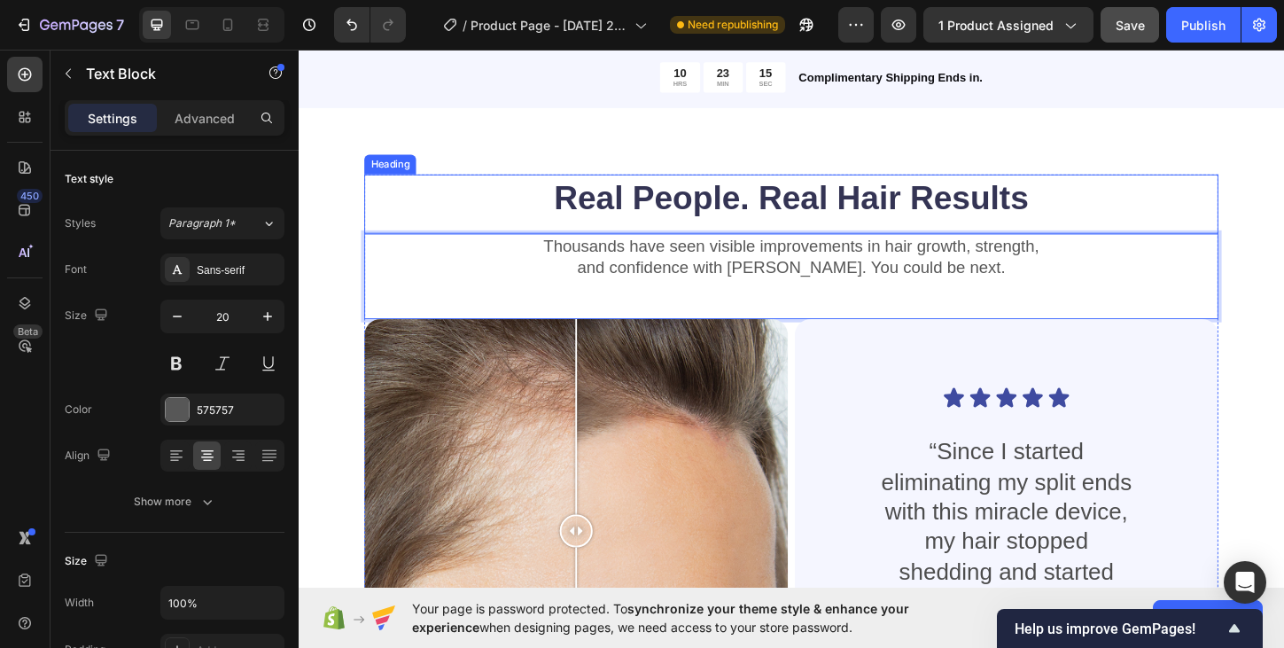
click at [1201, 194] on h2 "Real People. Real Hair Results" at bounding box center [829, 209] width 921 height 50
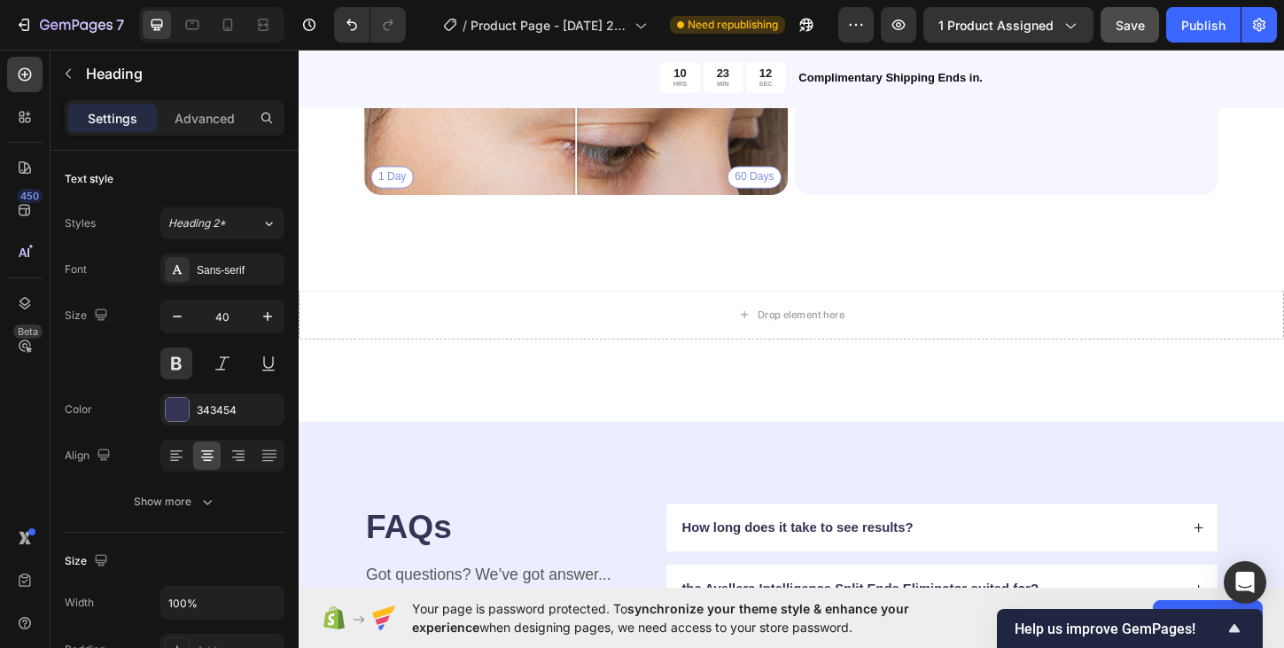
scroll to position [2551, 0]
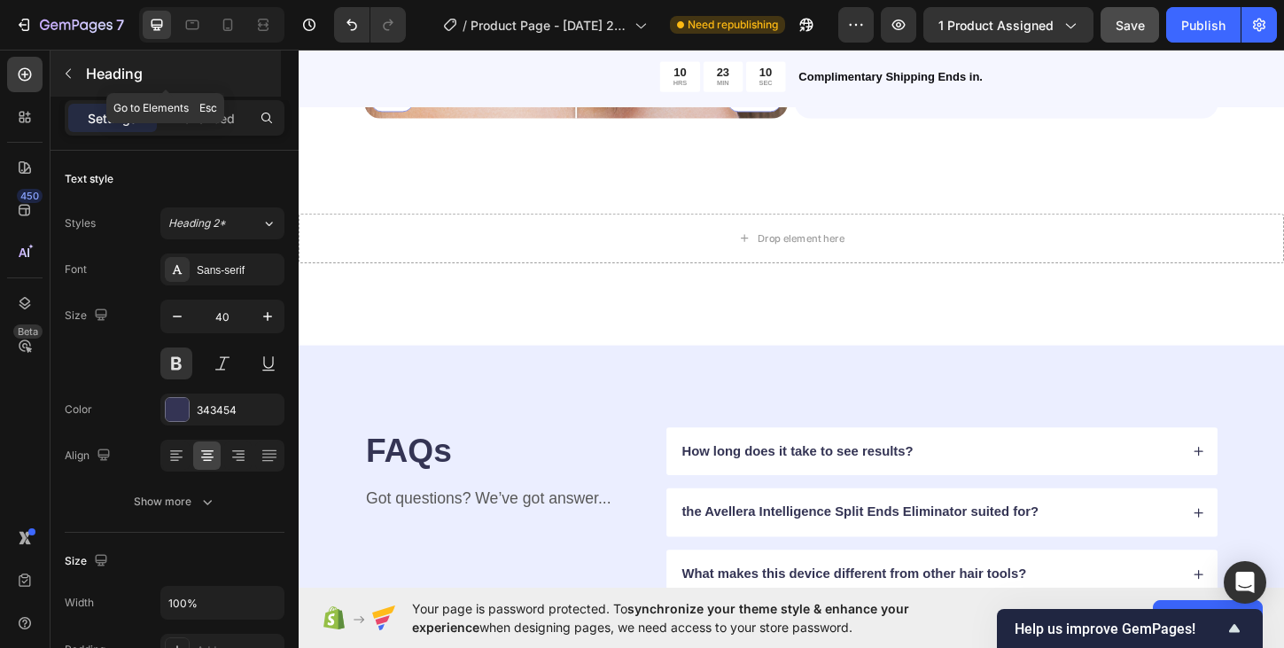
click at [65, 77] on icon "button" at bounding box center [68, 73] width 14 height 14
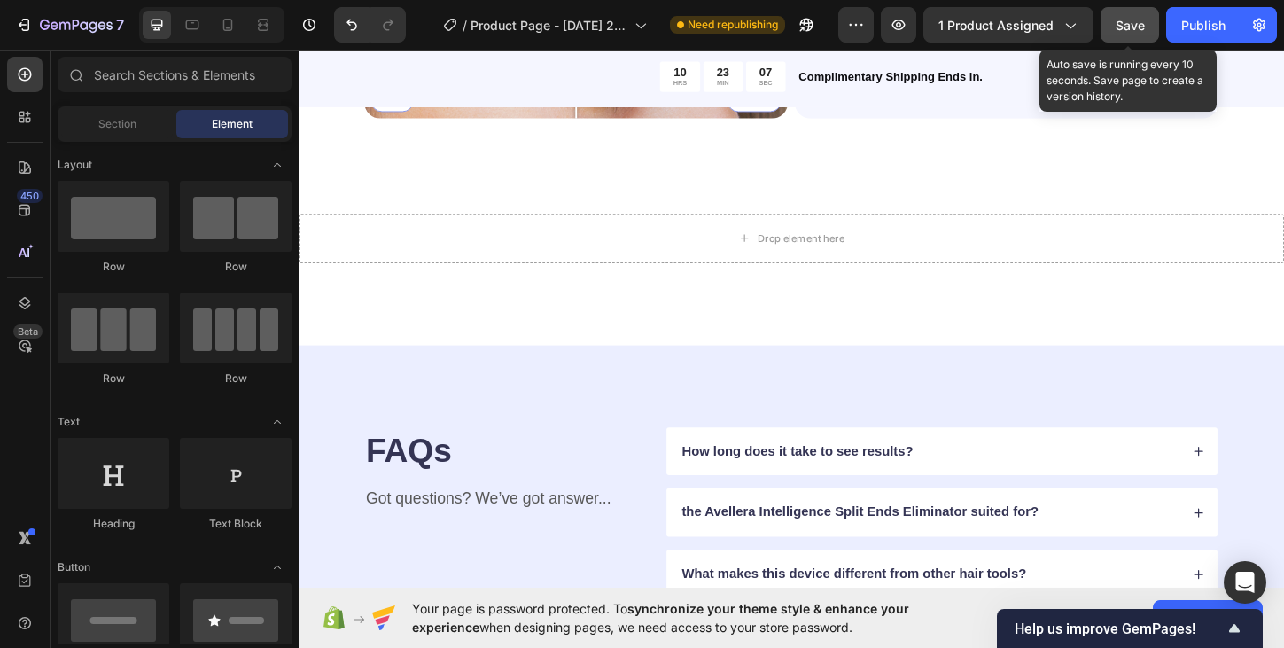
click at [1134, 27] on span "Save" at bounding box center [1129, 25] width 29 height 15
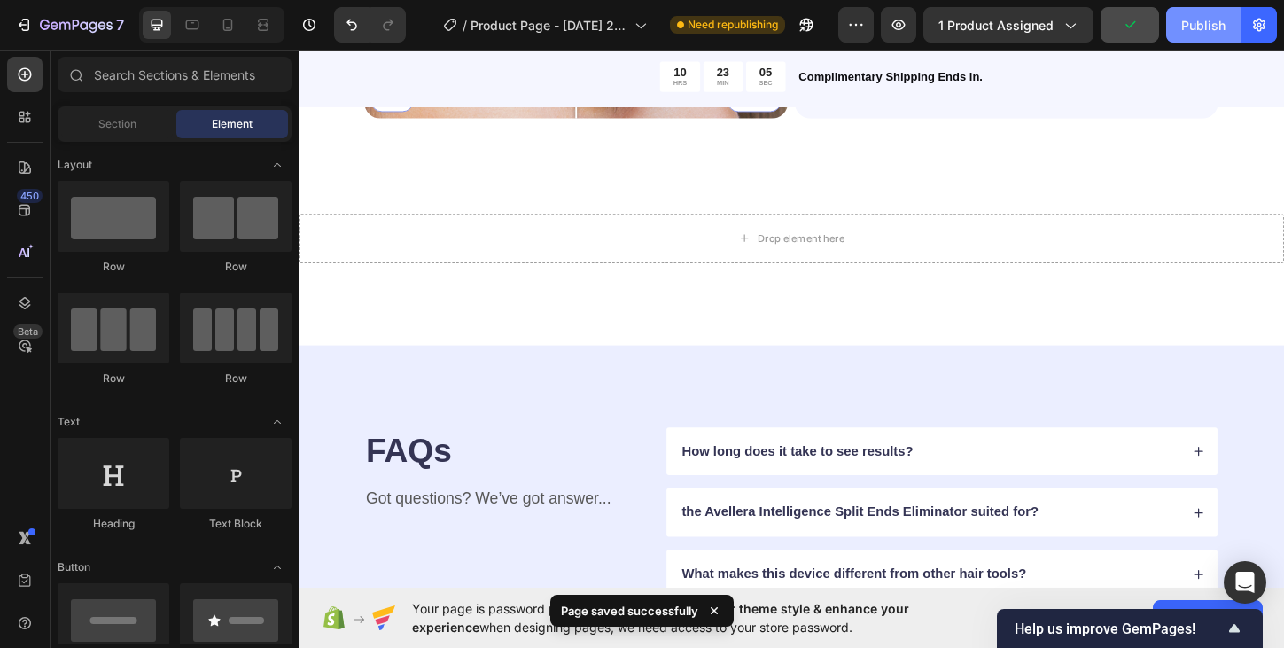
click at [1197, 34] on div "Publish" at bounding box center [1203, 25] width 44 height 19
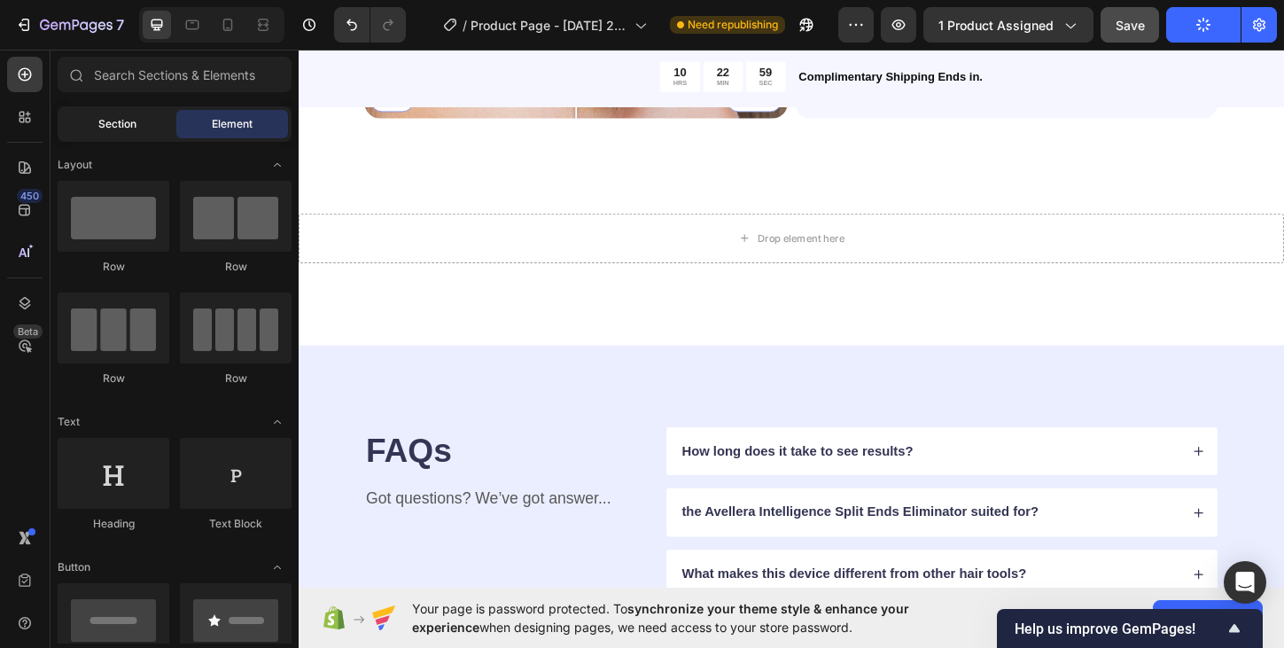
click at [84, 129] on div "Section" at bounding box center [117, 124] width 112 height 28
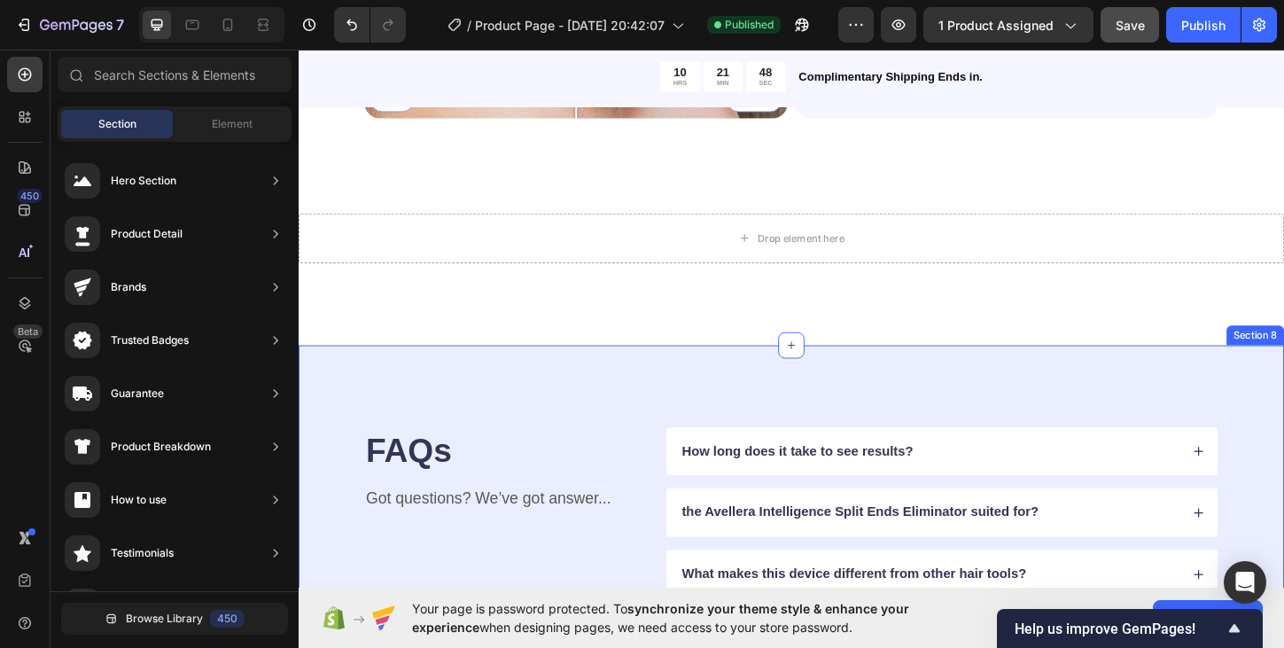
click at [957, 420] on div "FAQs Heading Got questions? We’ve got answer... Text Block How long does it tak…" at bounding box center [830, 583] width 1063 height 428
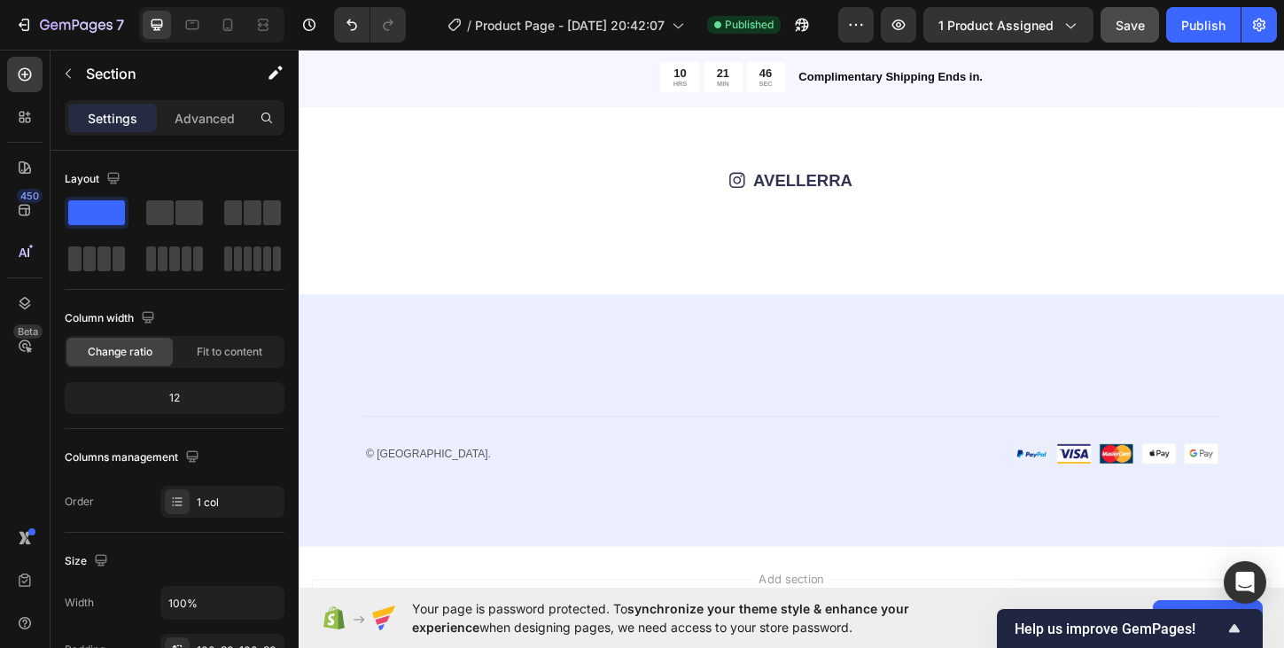
scroll to position [3295, 0]
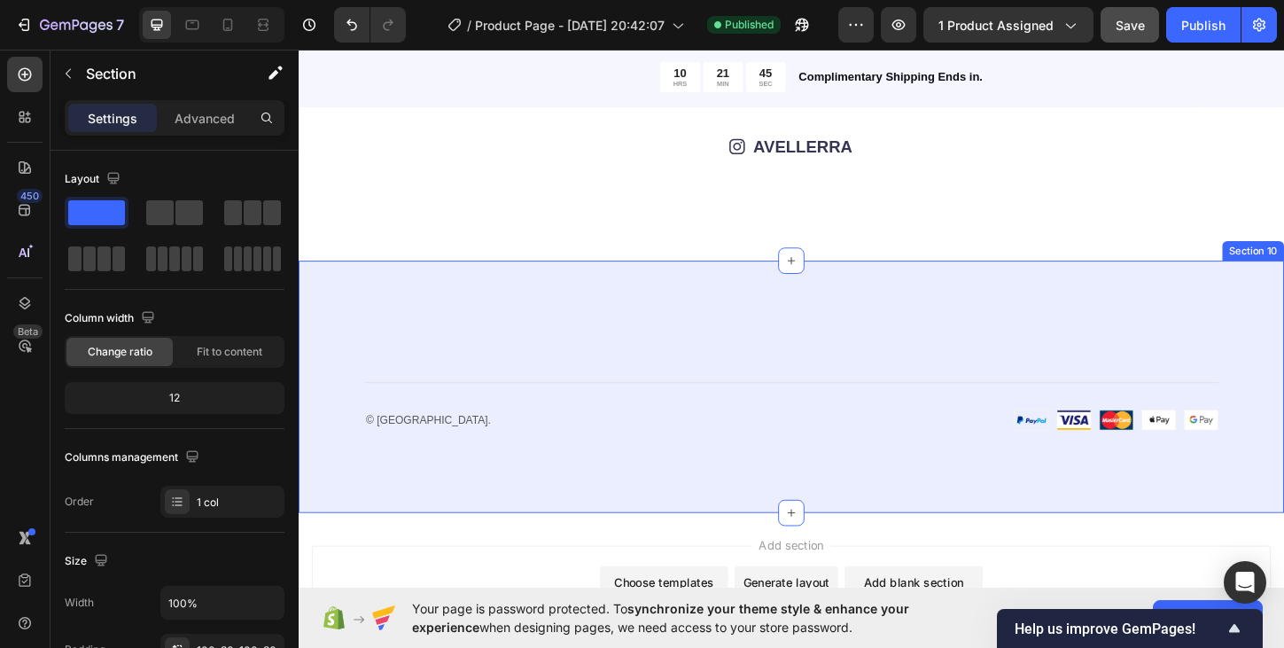
click at [951, 293] on div "Title Line © 2025, Avellerra. Text block Image Row Row Section 10" at bounding box center [830, 413] width 1063 height 273
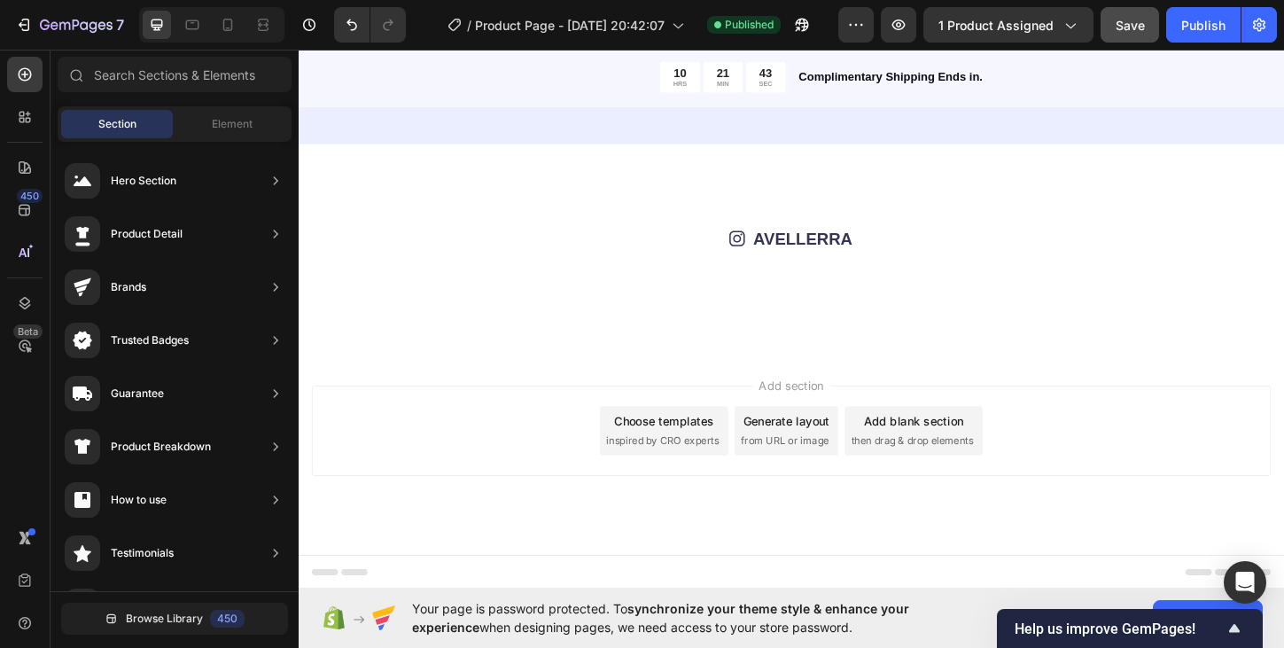
scroll to position [3196, 0]
click at [865, 419] on span "Add section" at bounding box center [830, 411] width 84 height 19
click at [886, 173] on div "Icon AVELLERRA Text Block Row Image Image Image Image Image Image Image Image I…" at bounding box center [830, 263] width 1063 height 225
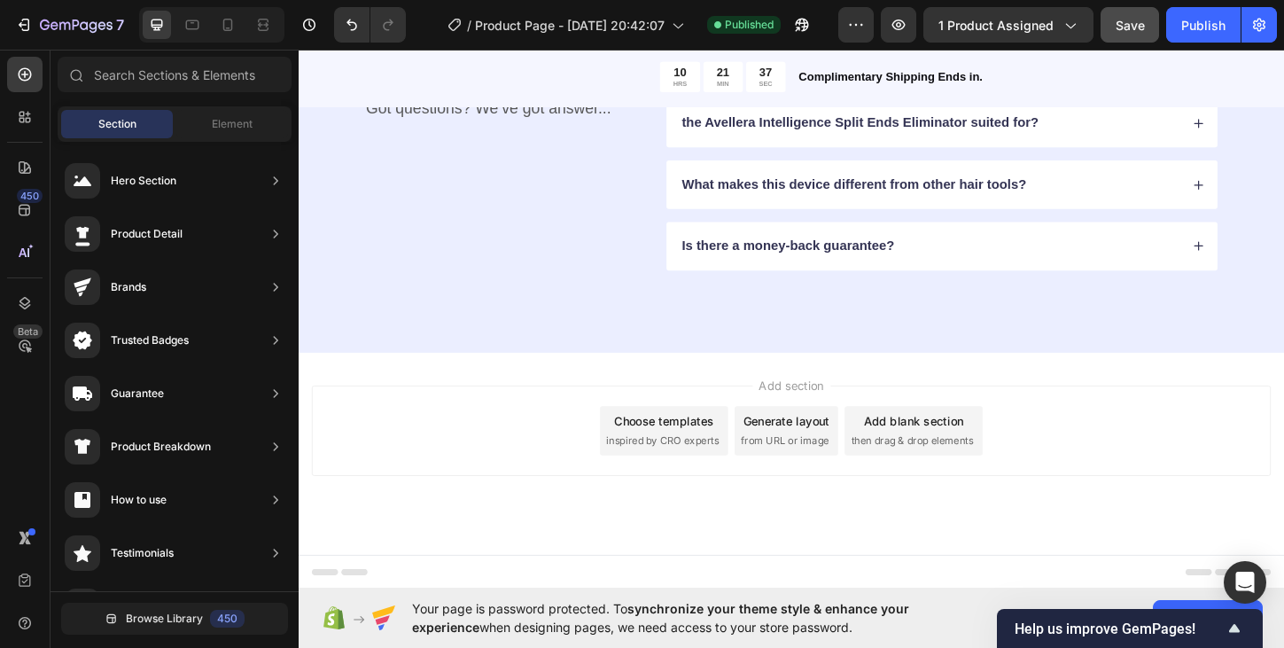
scroll to position [2971, 0]
click at [904, 527] on div "Add section Choose templates inspired by CRO experts Generate layout from URL o…" at bounding box center [830, 485] width 1063 height 218
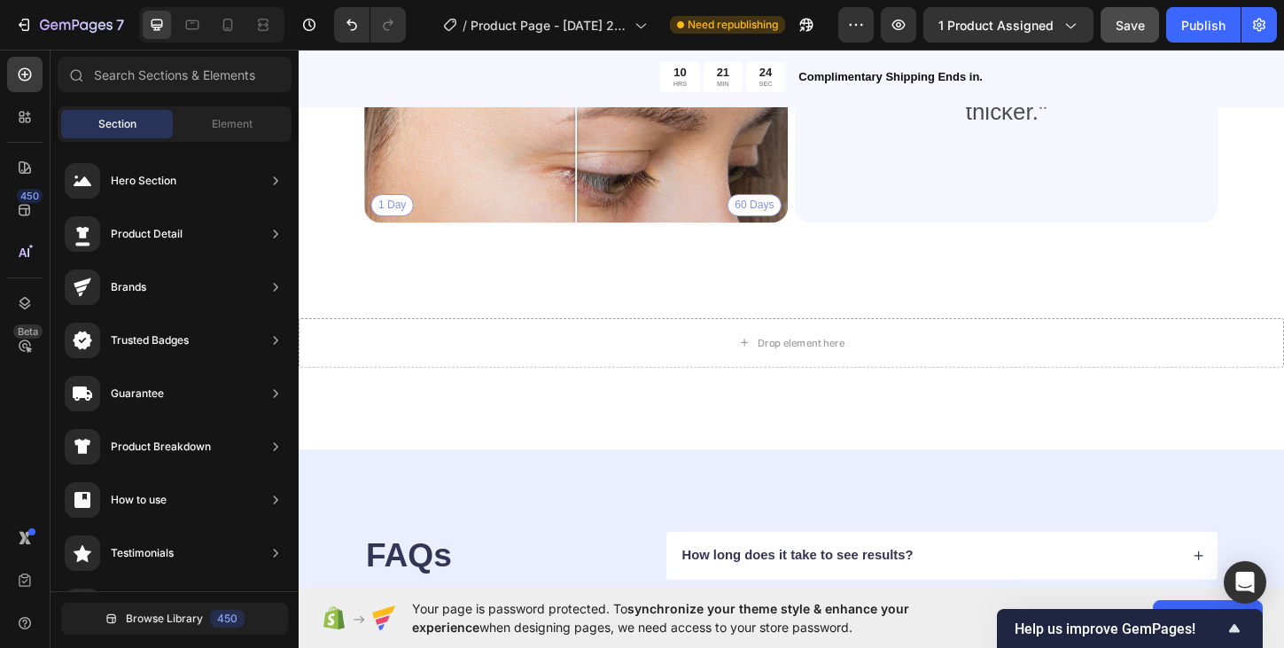
scroll to position [2440, 0]
click at [174, 75] on input "text" at bounding box center [175, 74] width 234 height 35
click at [151, 75] on input "text" at bounding box center [175, 74] width 234 height 35
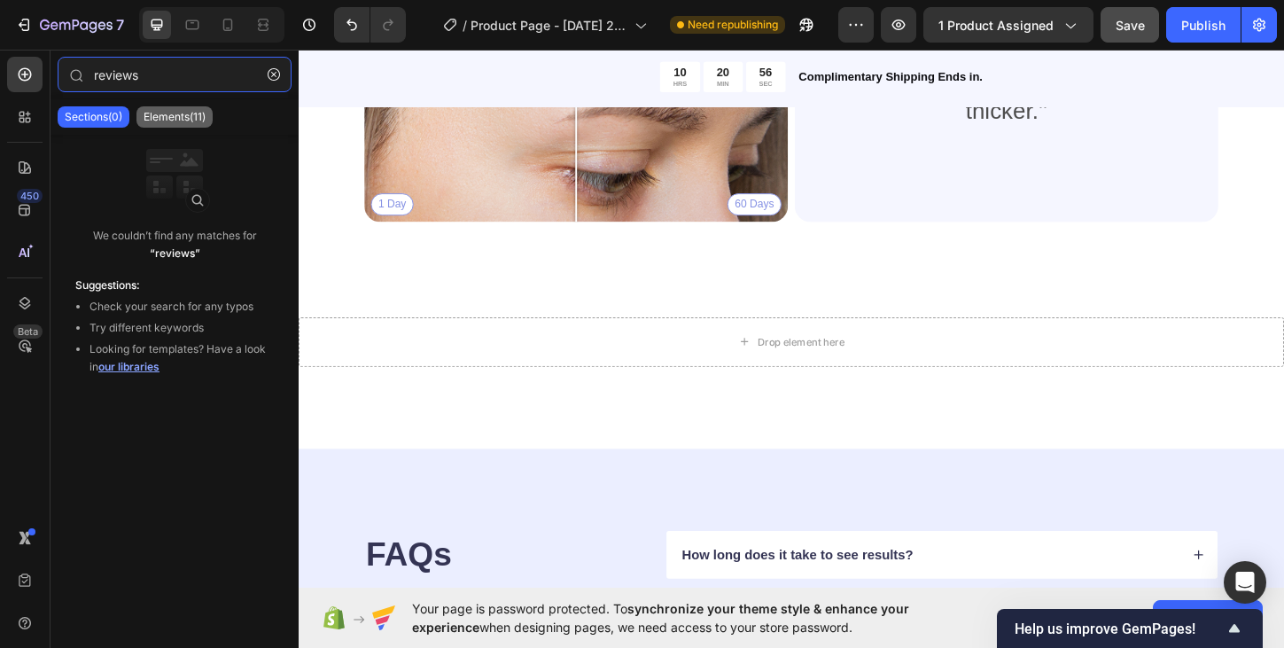
type input "reviews"
click at [179, 120] on p "Elements(11)" at bounding box center [175, 117] width 62 height 14
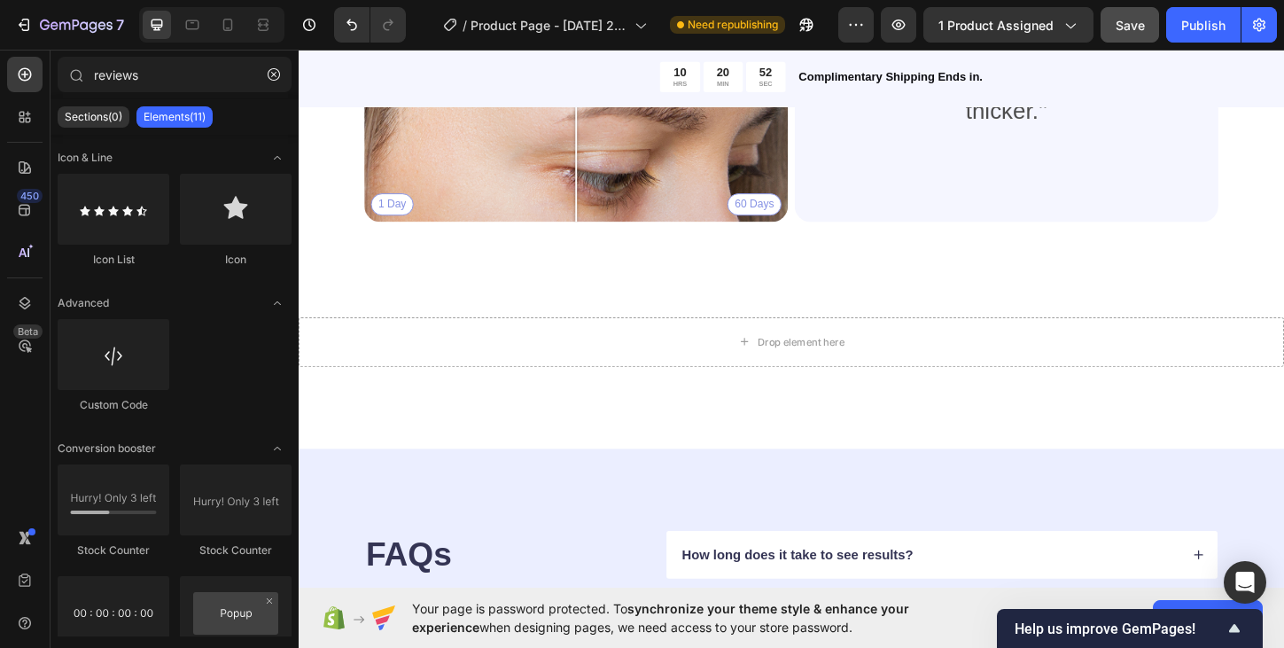
drag, startPoint x: 214, startPoint y: 298, endPoint x: 206, endPoint y: 431, distance: 134.0
click at [206, 434] on div "Icon & Line Icon List Icon Advanced Custom Code Conversion booster Stock Counte…" at bounding box center [174, 548] width 248 height 827
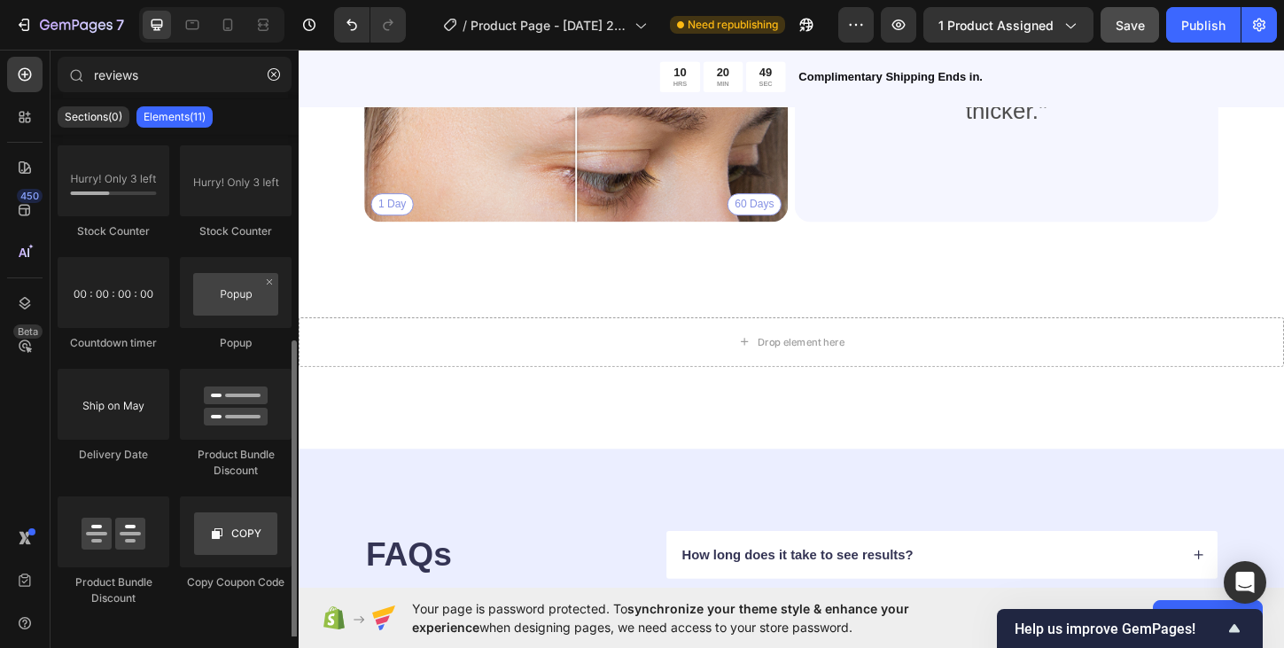
scroll to position [326, 0]
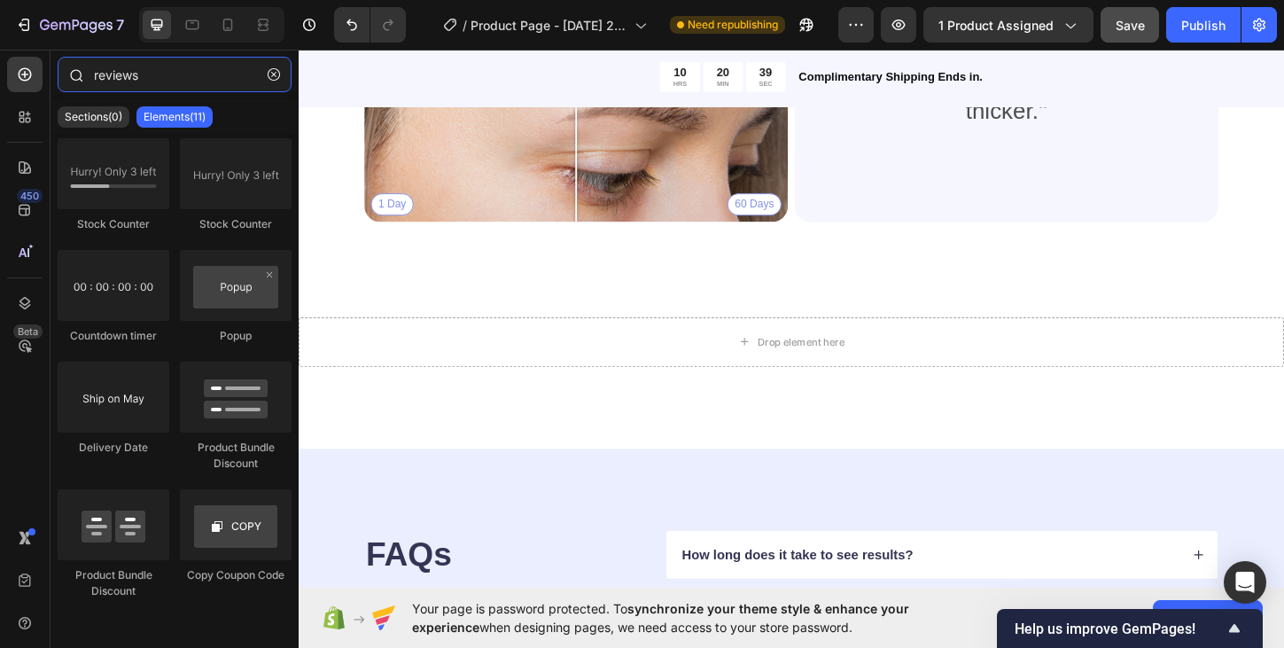
click at [161, 79] on input "reviews" at bounding box center [175, 74] width 234 height 35
click at [25, 120] on icon at bounding box center [25, 117] width 18 height 18
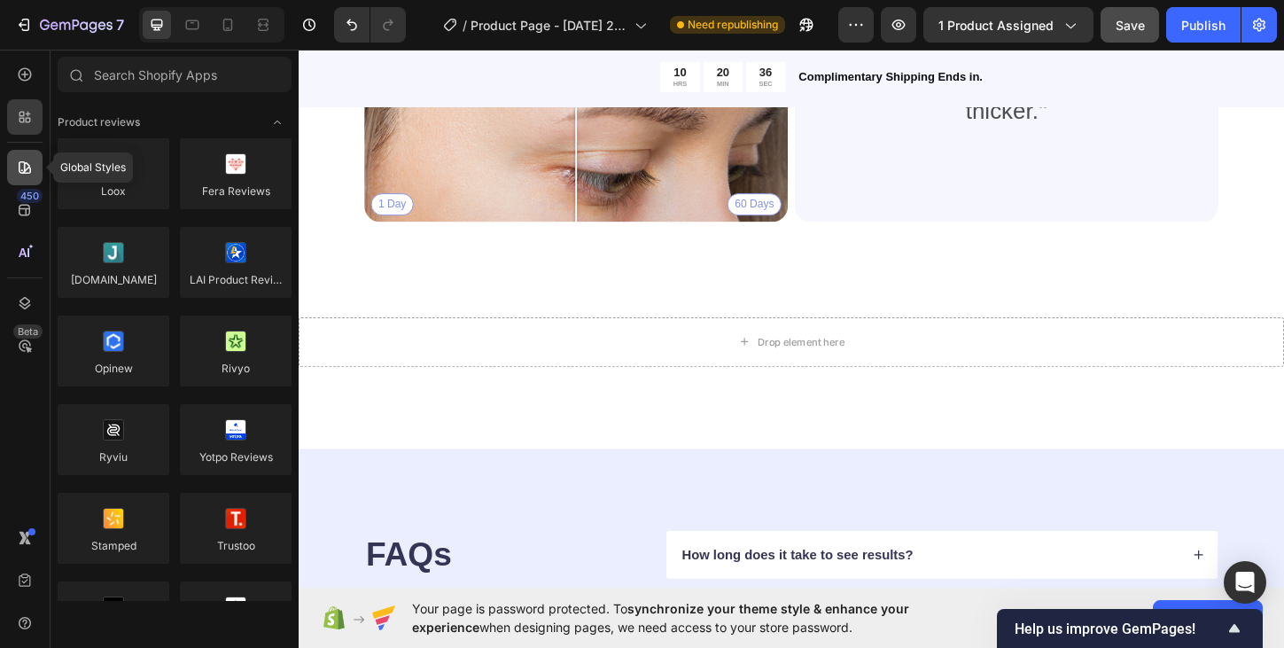
click at [25, 173] on icon at bounding box center [25, 167] width 12 height 12
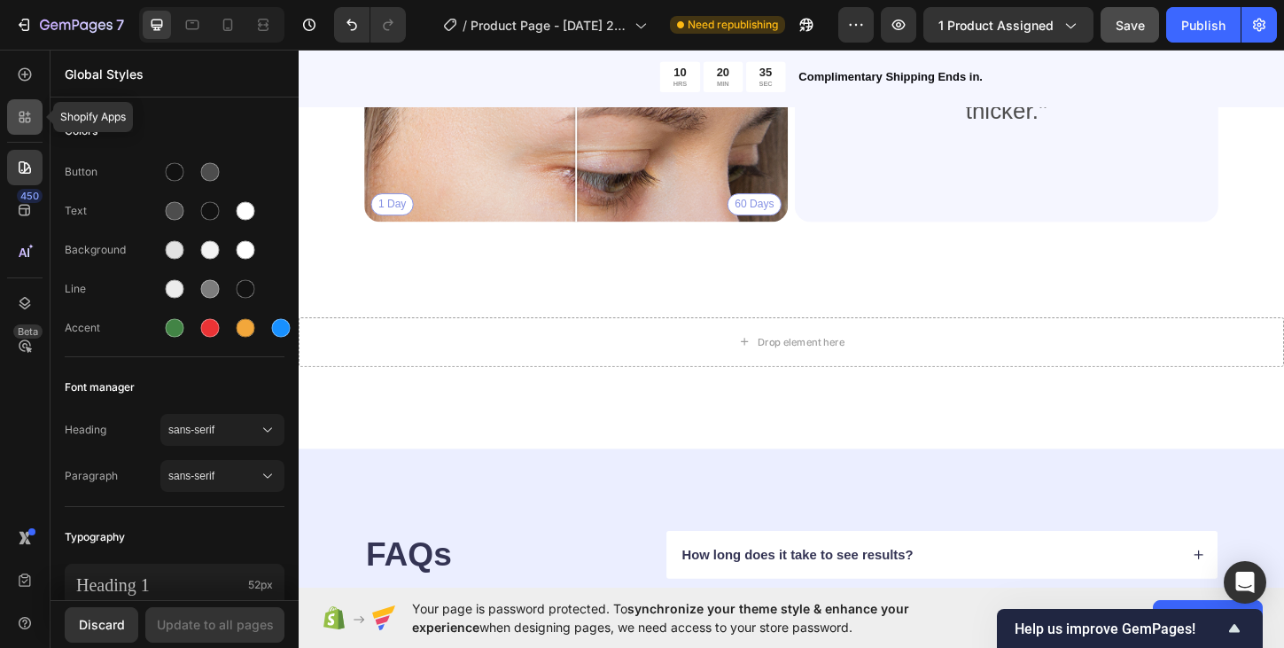
click at [25, 126] on div at bounding box center [24, 116] width 35 height 35
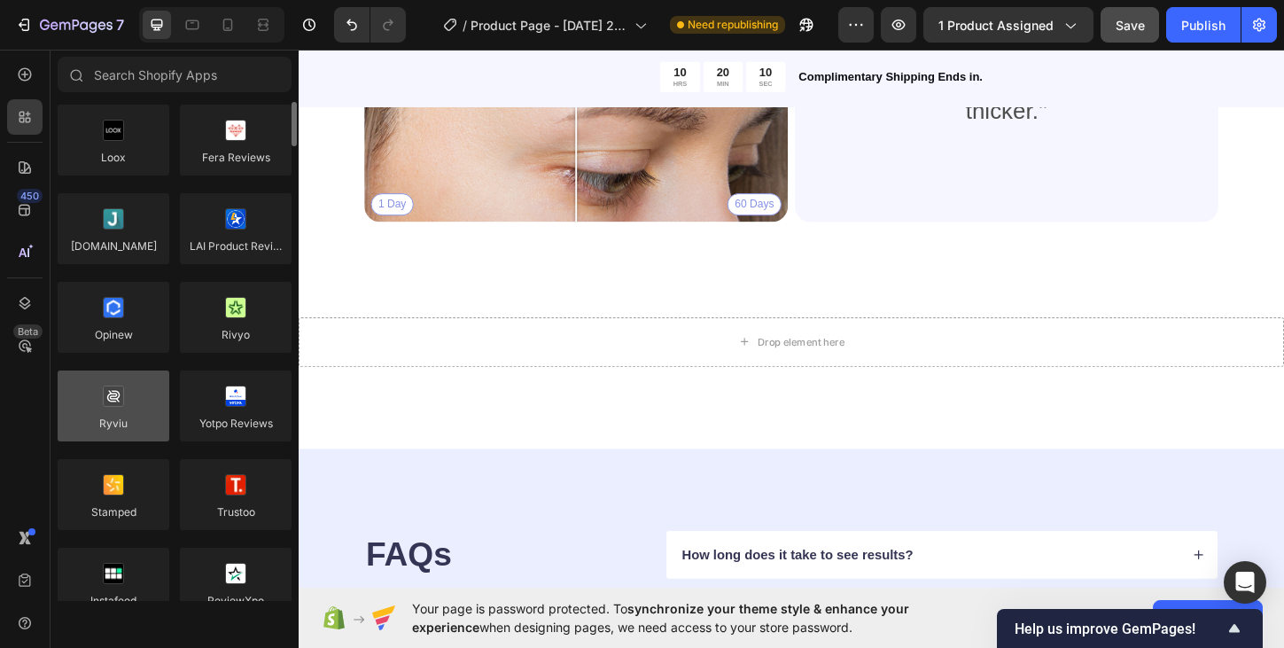
scroll to position [0, 0]
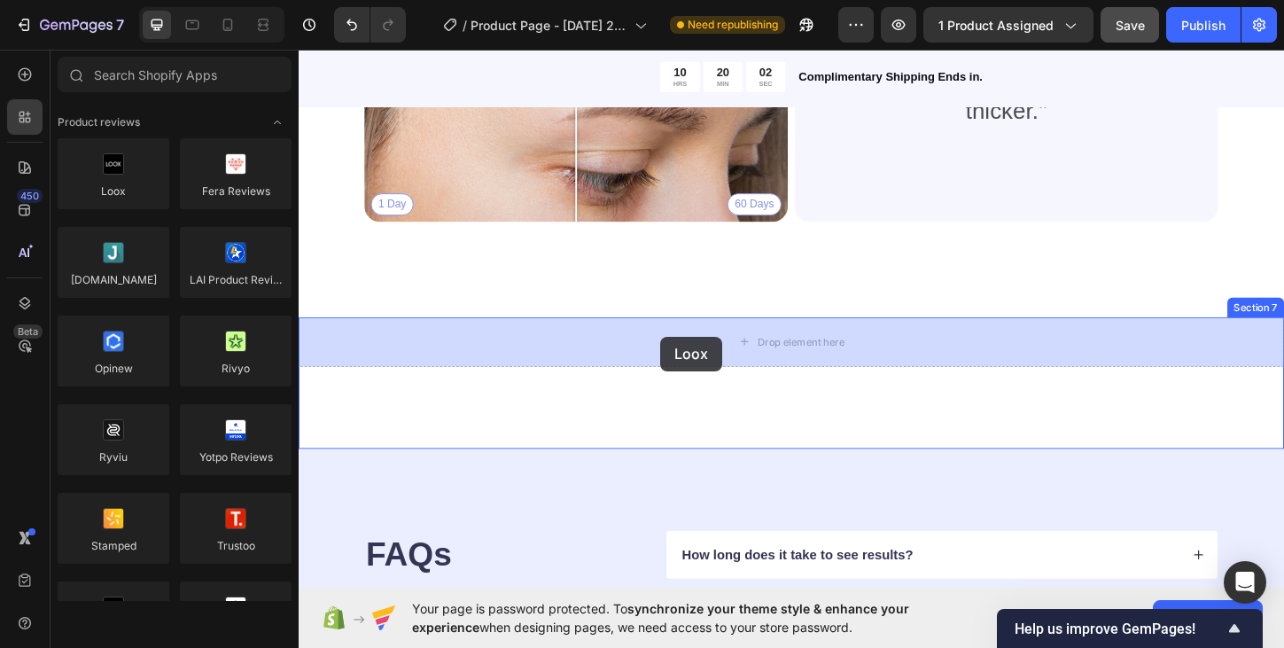
drag, startPoint x: 415, startPoint y: 229, endPoint x: 688, endPoint y: 359, distance: 302.7
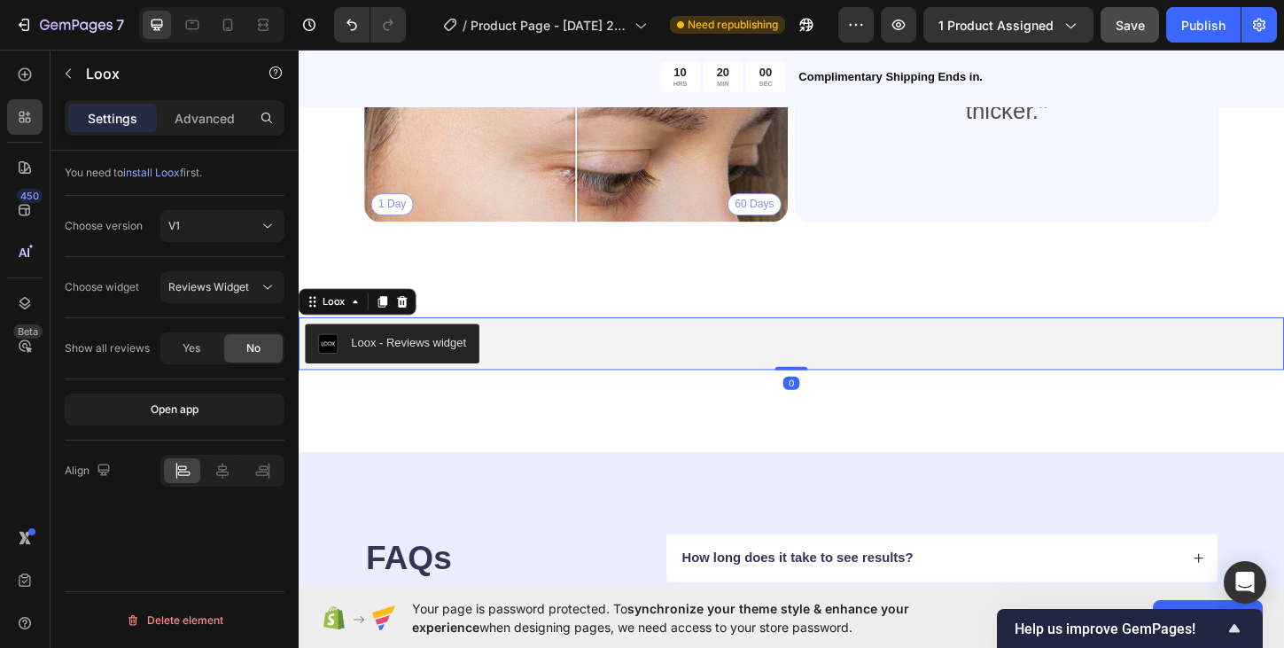
click at [450, 369] on div "Loox - Reviews widget" at bounding box center [417, 365] width 124 height 19
click at [191, 348] on span "Yes" at bounding box center [191, 348] width 18 height 16
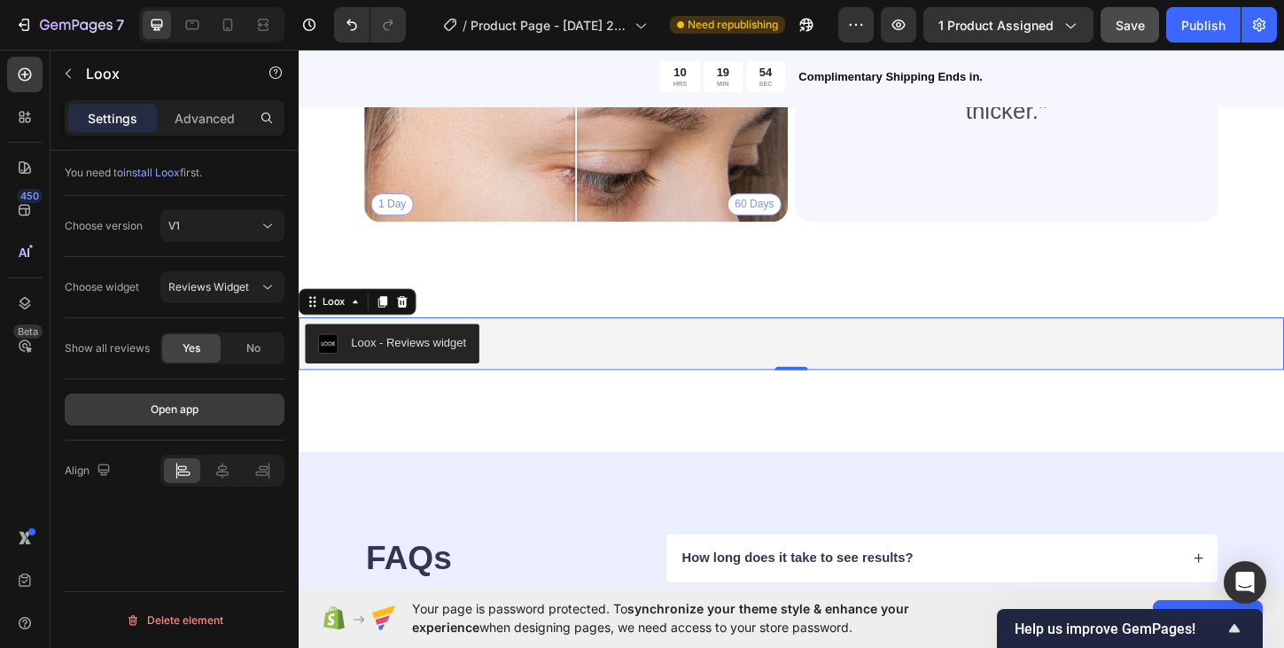
click at [192, 415] on div "Open app" at bounding box center [175, 409] width 48 height 16
click at [455, 372] on div "Loox - Reviews widget" at bounding box center [417, 365] width 124 height 19
click at [335, 328] on div "Loox" at bounding box center [337, 322] width 32 height 16
click at [210, 120] on p "Advanced" at bounding box center [205, 118] width 60 height 19
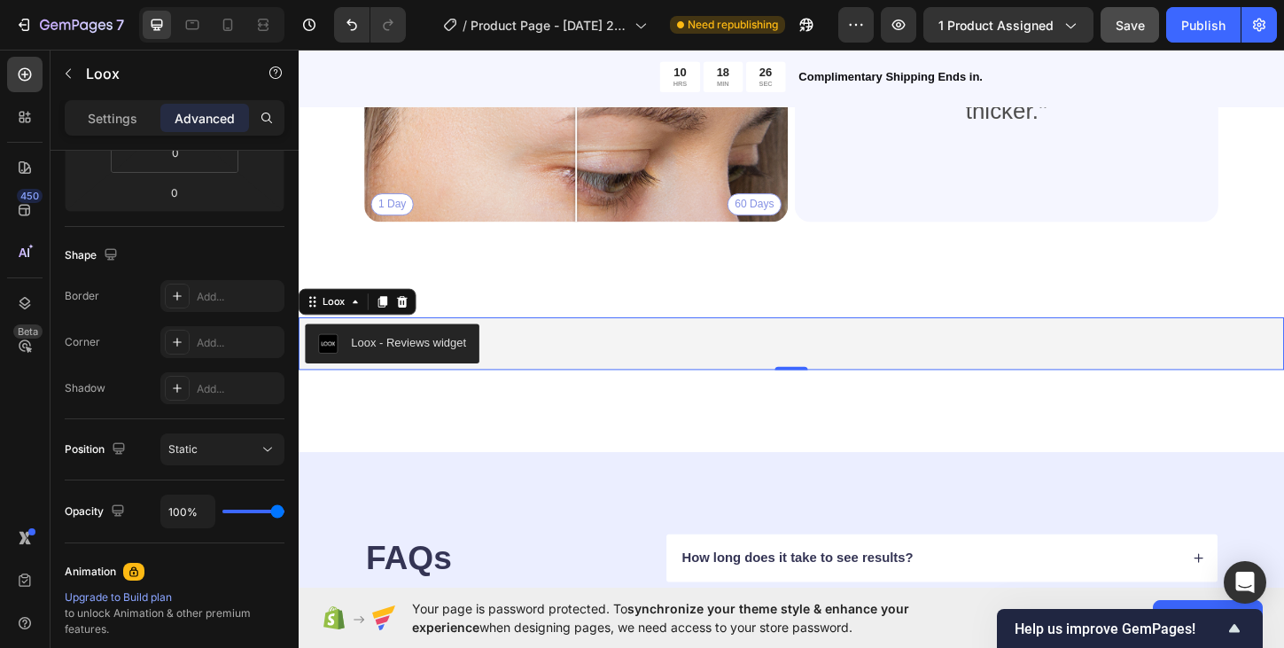
scroll to position [18, 0]
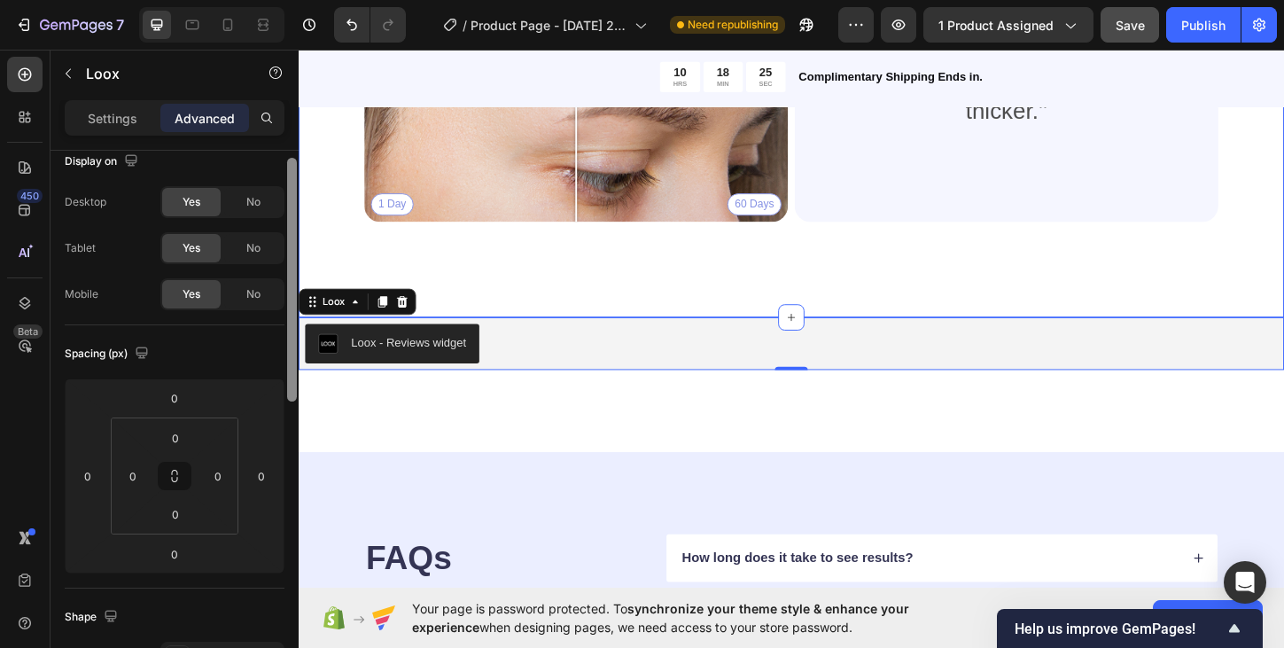
drag, startPoint x: 590, startPoint y: 355, endPoint x: 299, endPoint y: 268, distance: 304.1
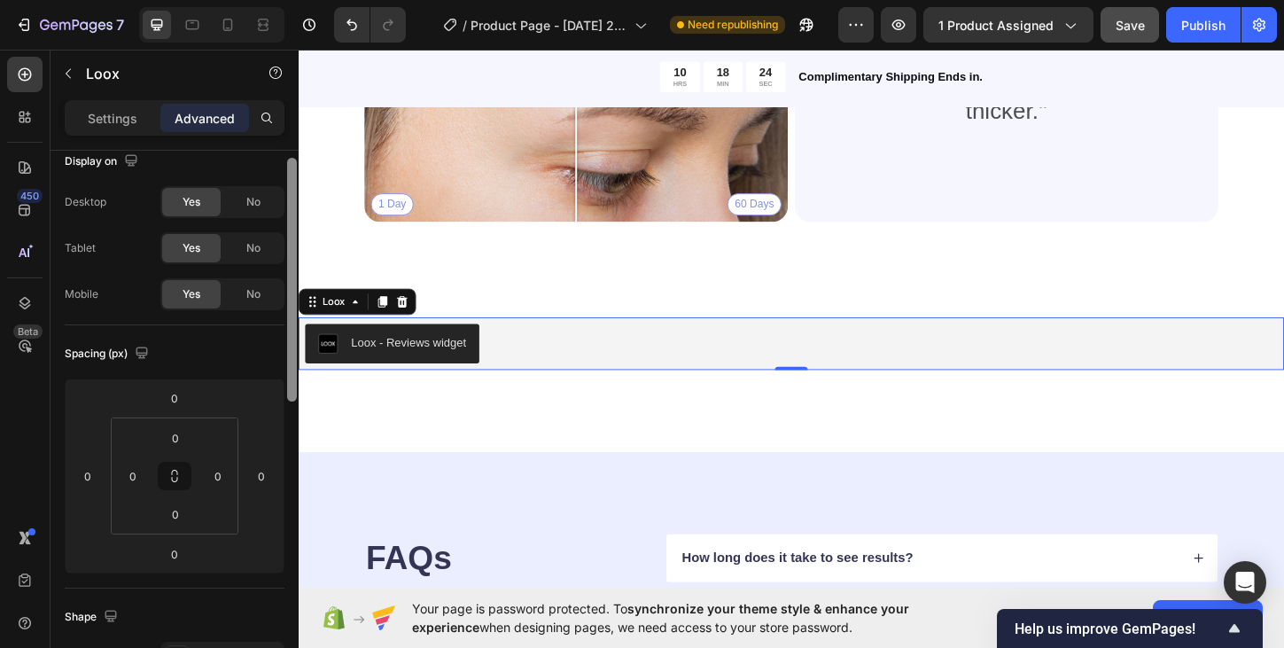
click at [342, 372] on div "Loox - Reviews widget" at bounding box center [399, 366] width 159 height 21
click at [409, 369] on div "Loox - Reviews widget" at bounding box center [417, 365] width 124 height 19
click at [361, 324] on icon at bounding box center [360, 321] width 14 height 14
click at [333, 376] on img "Loox - Reviews widget" at bounding box center [330, 366] width 21 height 21
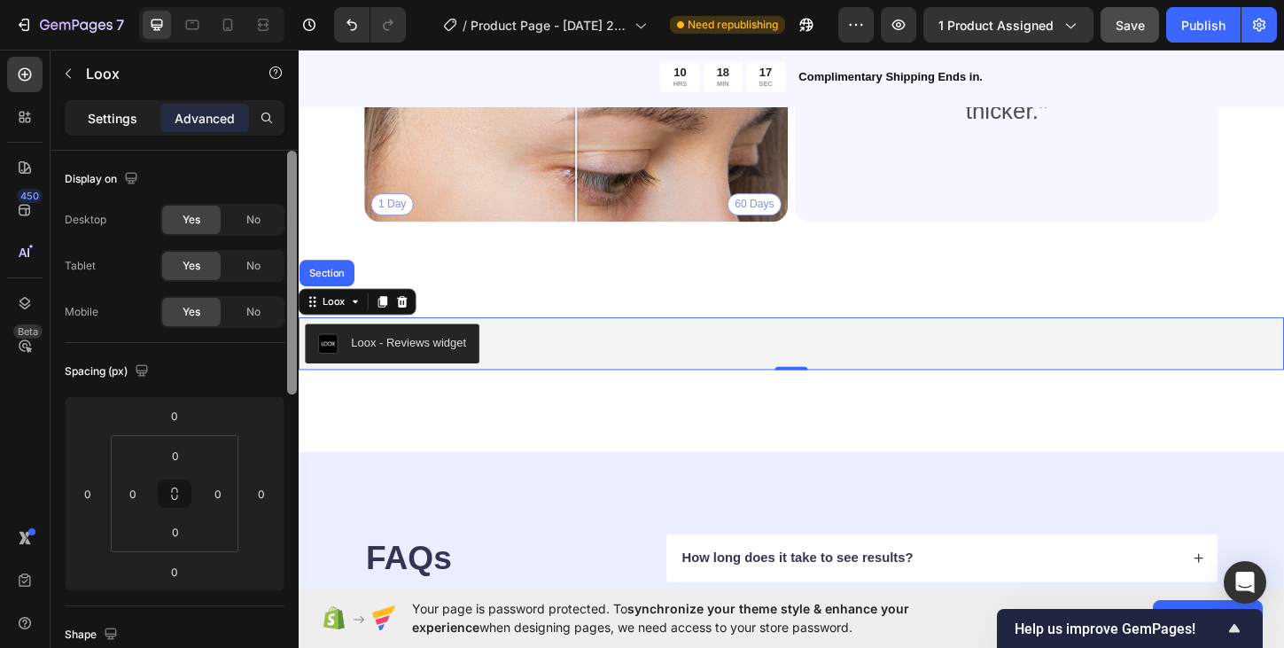
click at [142, 127] on div "Settings" at bounding box center [112, 118] width 89 height 28
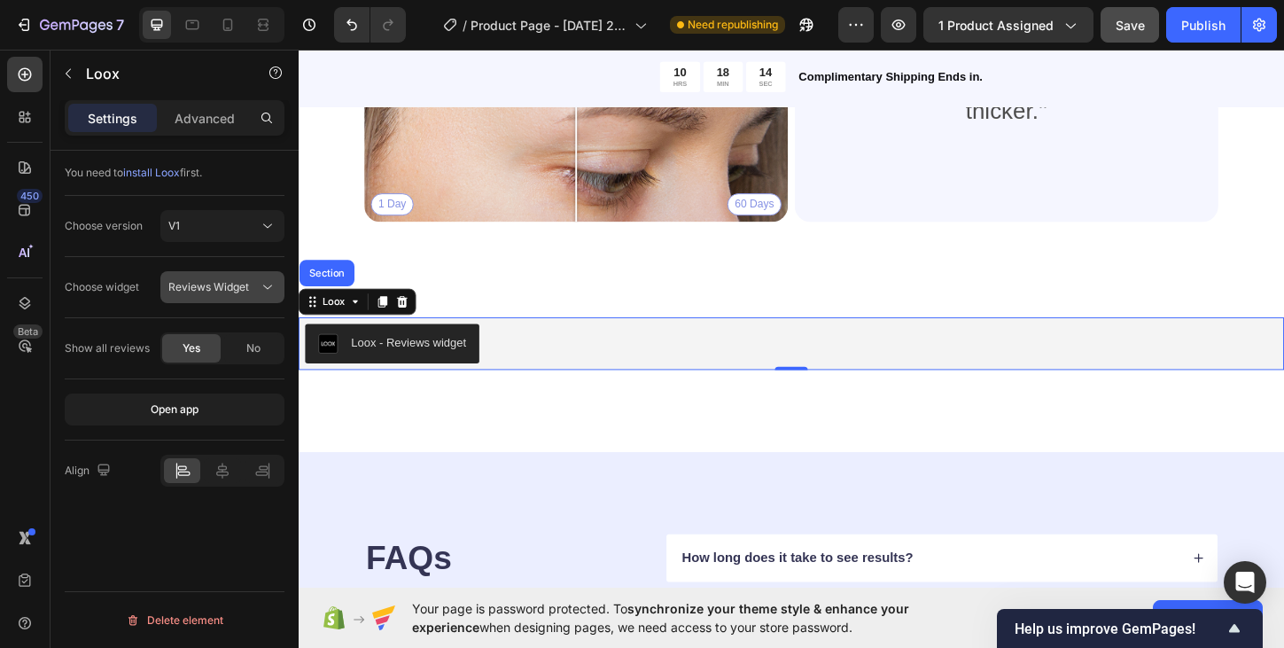
click at [209, 288] on span "Reviews Widget" at bounding box center [208, 286] width 81 height 13
click at [417, 370] on div "Loox - Reviews widget" at bounding box center [417, 365] width 124 height 19
click at [357, 323] on icon at bounding box center [360, 321] width 14 height 14
click at [329, 370] on img "Loox - Reviews widget" at bounding box center [330, 366] width 21 height 21
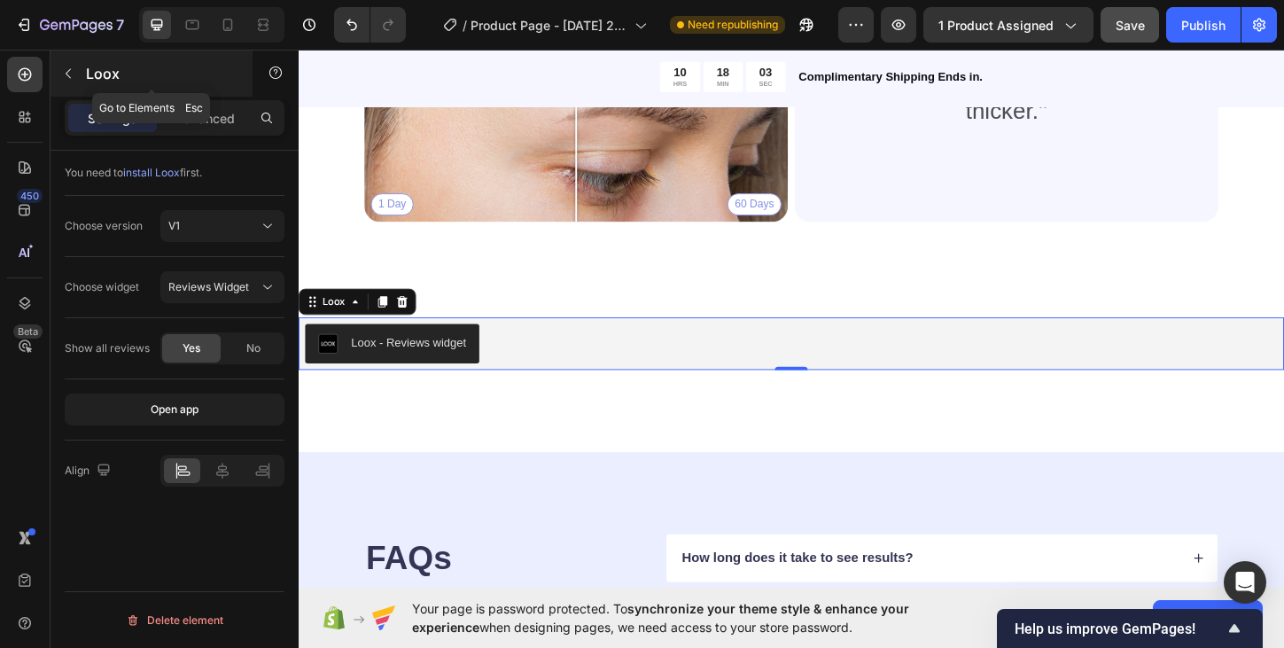
click at [70, 77] on icon "button" at bounding box center [68, 74] width 5 height 10
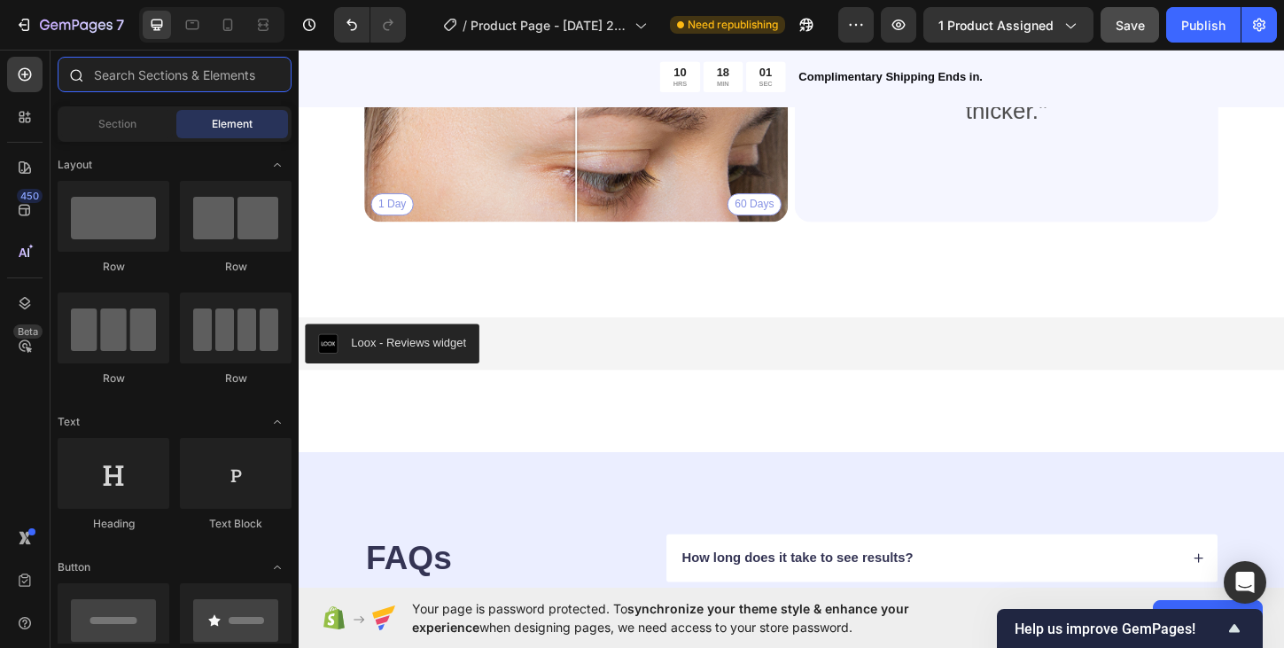
click at [105, 79] on input "text" at bounding box center [175, 74] width 234 height 35
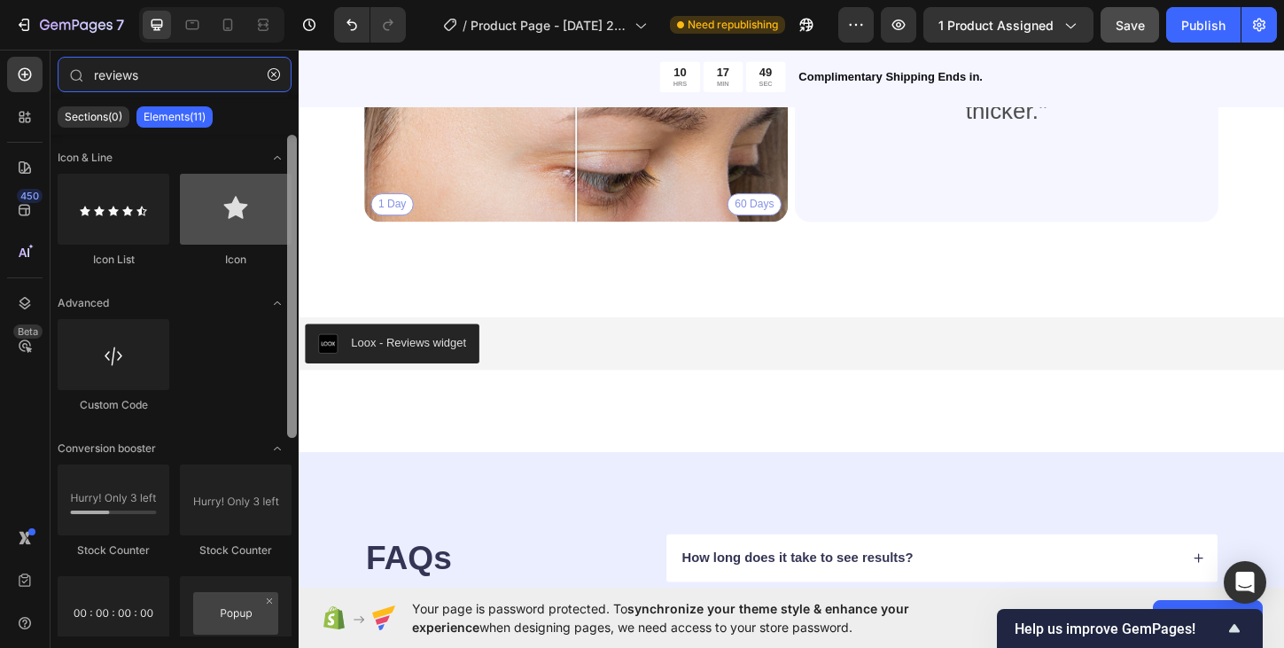
drag, startPoint x: 289, startPoint y: 368, endPoint x: 269, endPoint y: 182, distance: 187.0
click at [269, 182] on div "Icon & Line Icon List Icon Advanced Custom Code Conversion booster Stock Counte…" at bounding box center [174, 385] width 248 height 501
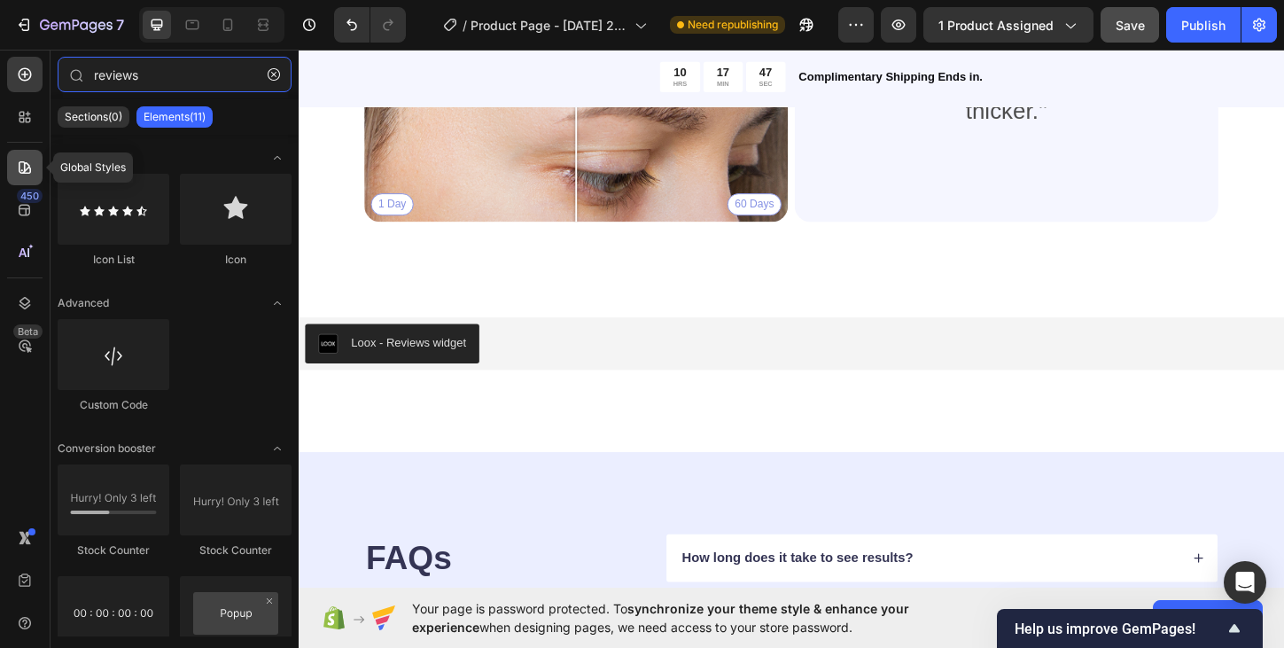
type input "reviews"
click at [26, 168] on icon at bounding box center [25, 168] width 18 height 18
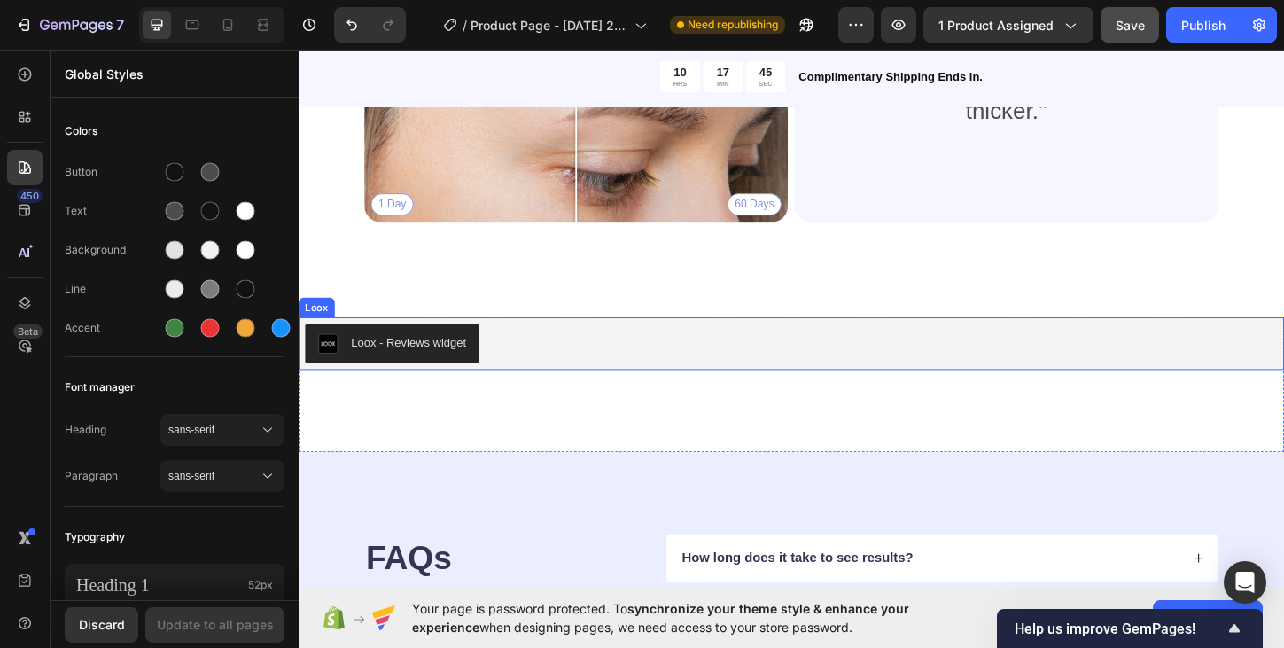
click at [532, 359] on div "Loox - Reviews widget" at bounding box center [830, 366] width 1049 height 43
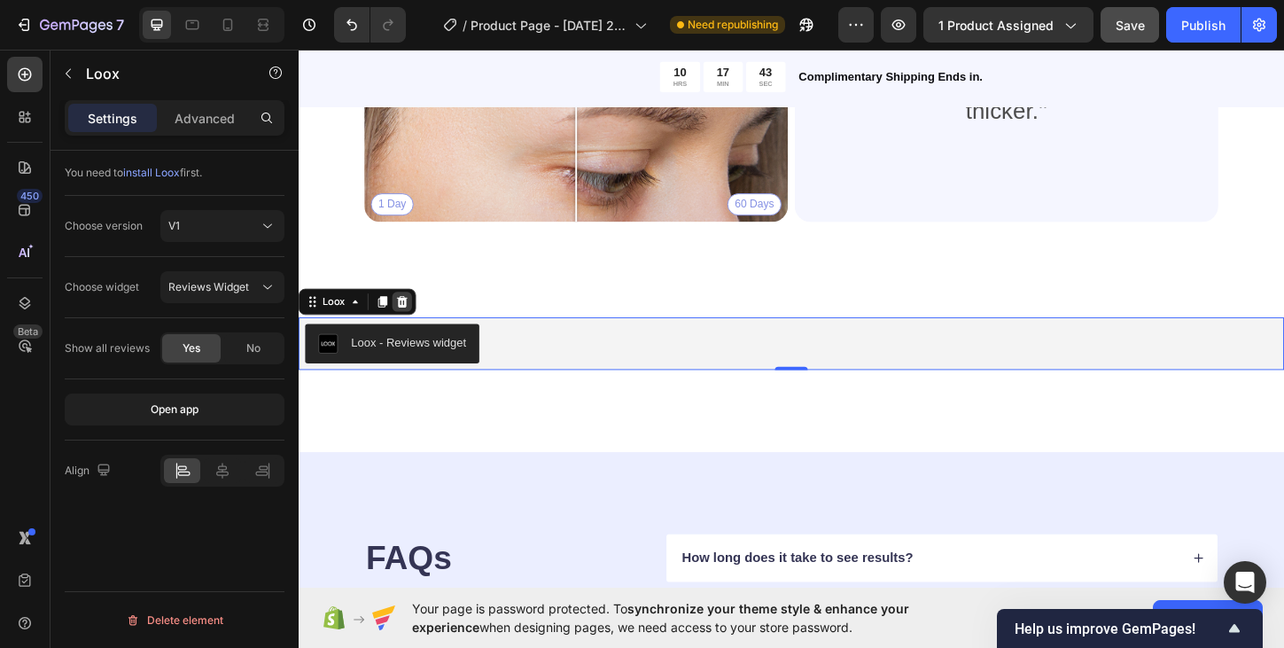
click at [412, 322] on icon at bounding box center [410, 321] width 14 height 14
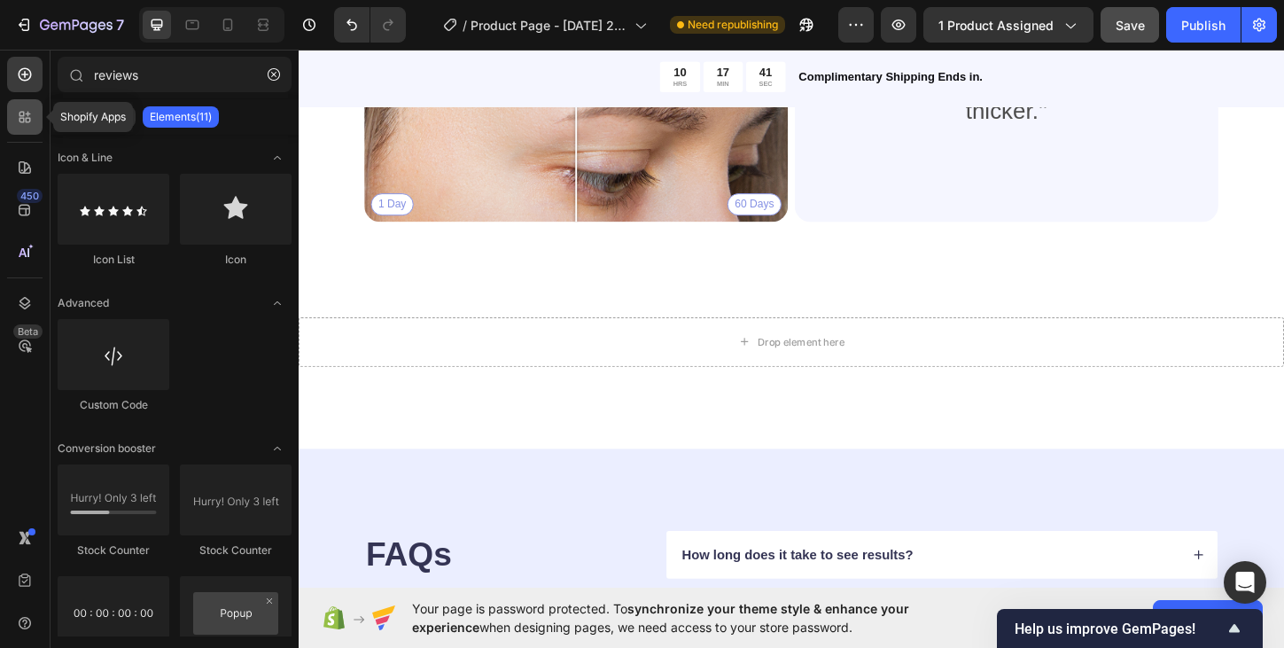
click at [19, 123] on icon at bounding box center [25, 117] width 18 height 18
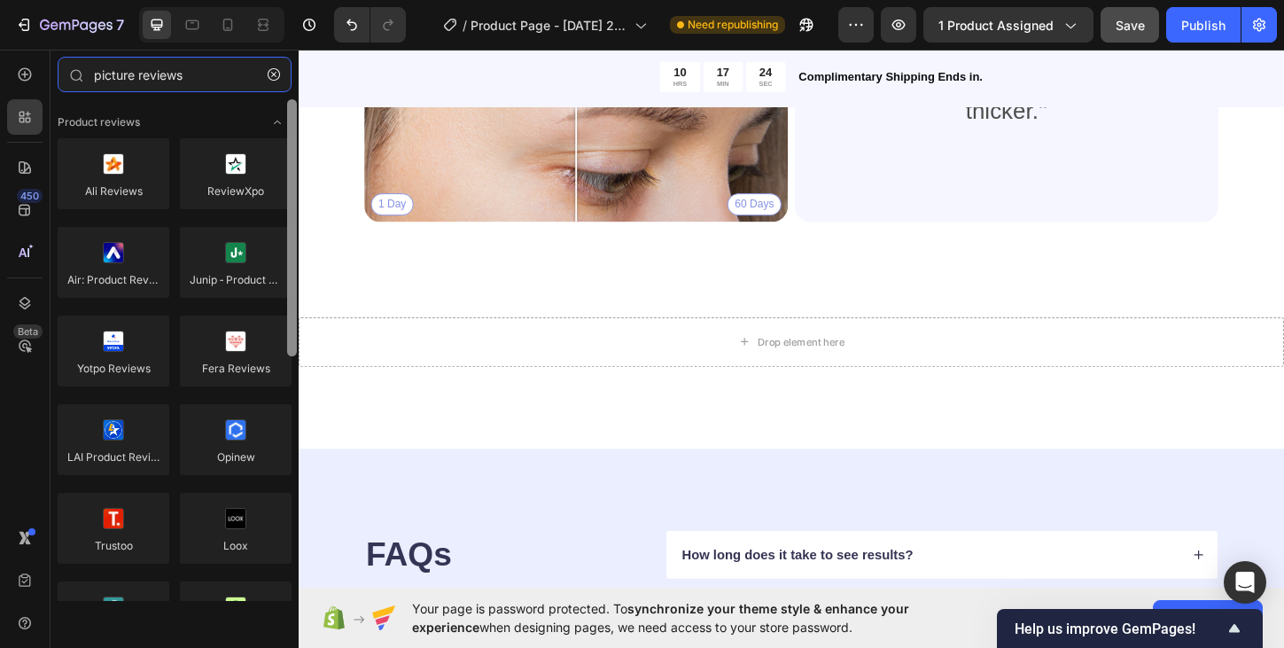
drag, startPoint x: 591, startPoint y: 206, endPoint x: 347, endPoint y: 130, distance: 255.2
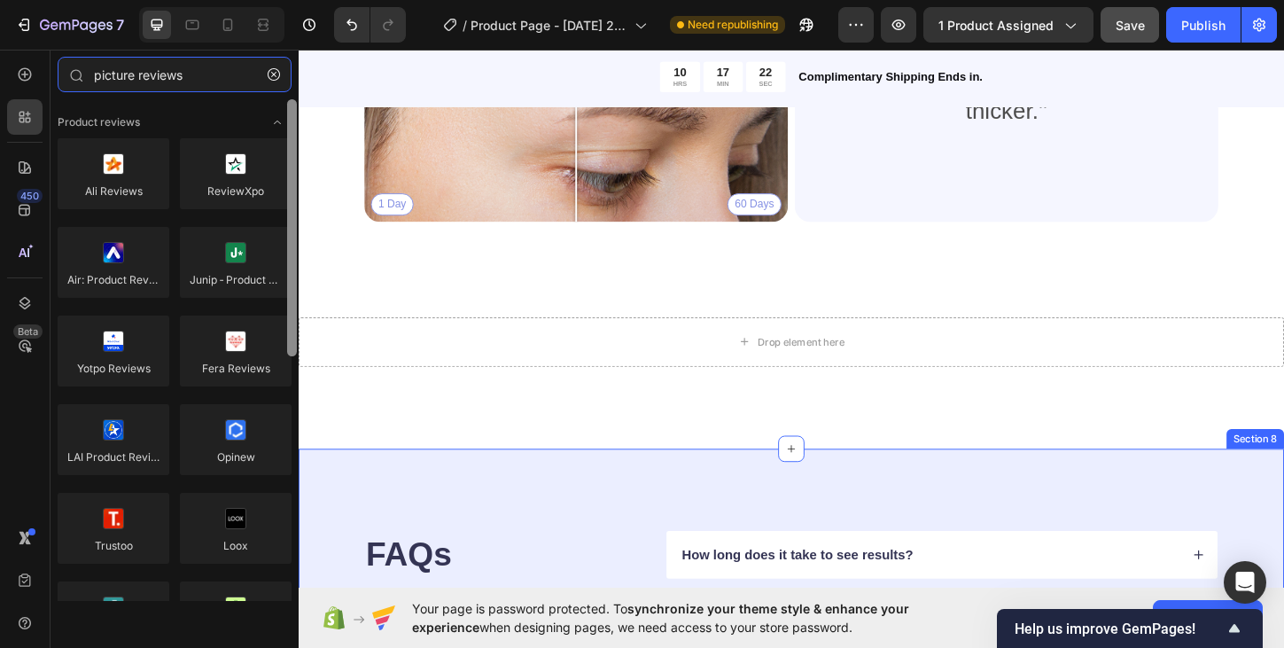
type input "picture reviews"
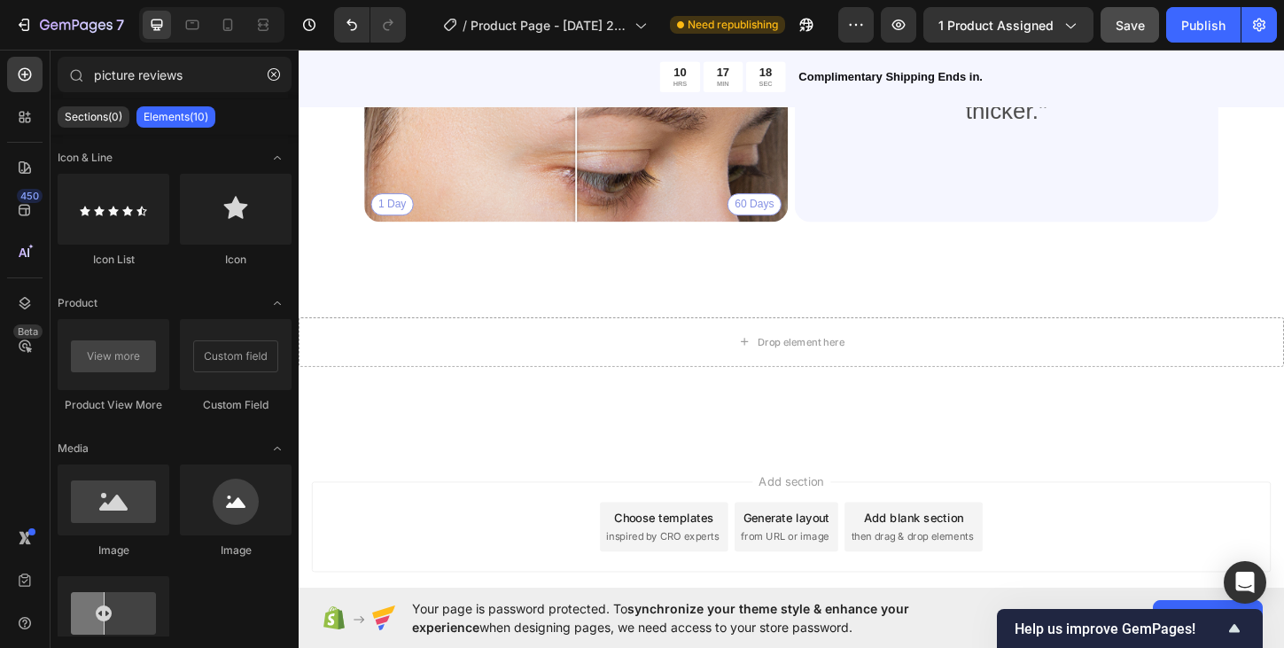
click at [1038, 532] on div "Add section Choose templates inspired by CRO experts Generate layout from URL o…" at bounding box center [830, 564] width 1035 height 97
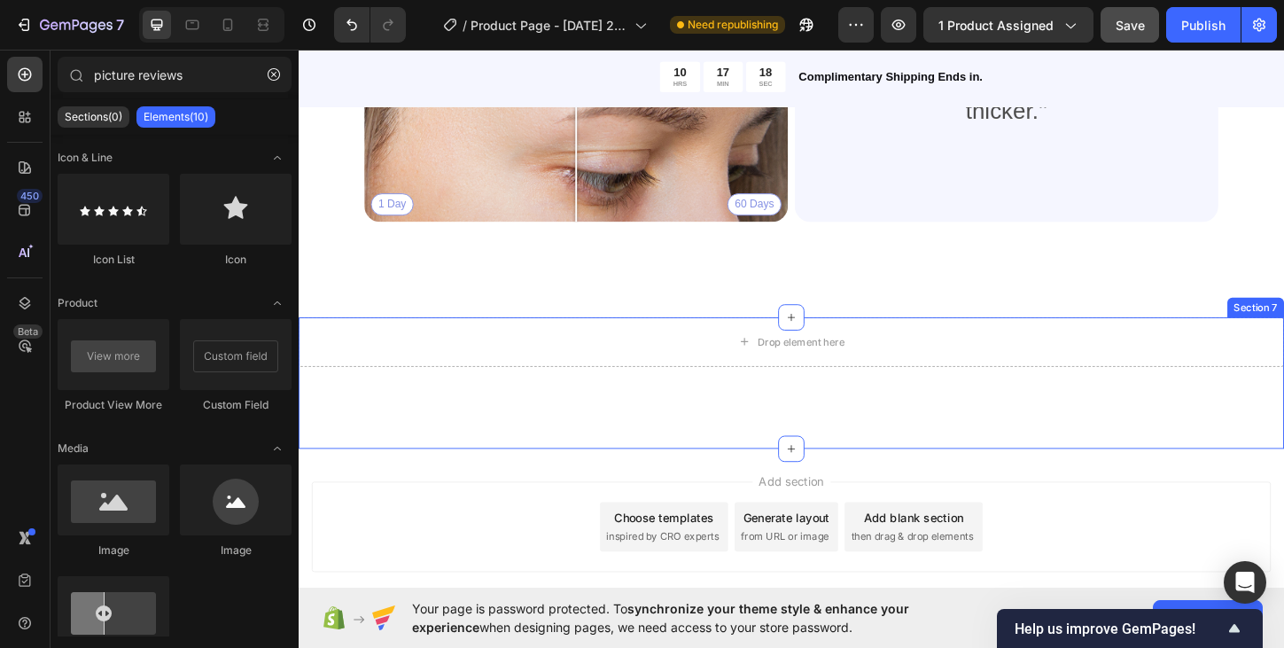
click at [974, 473] on div "Drop element here Section 7" at bounding box center [830, 409] width 1063 height 142
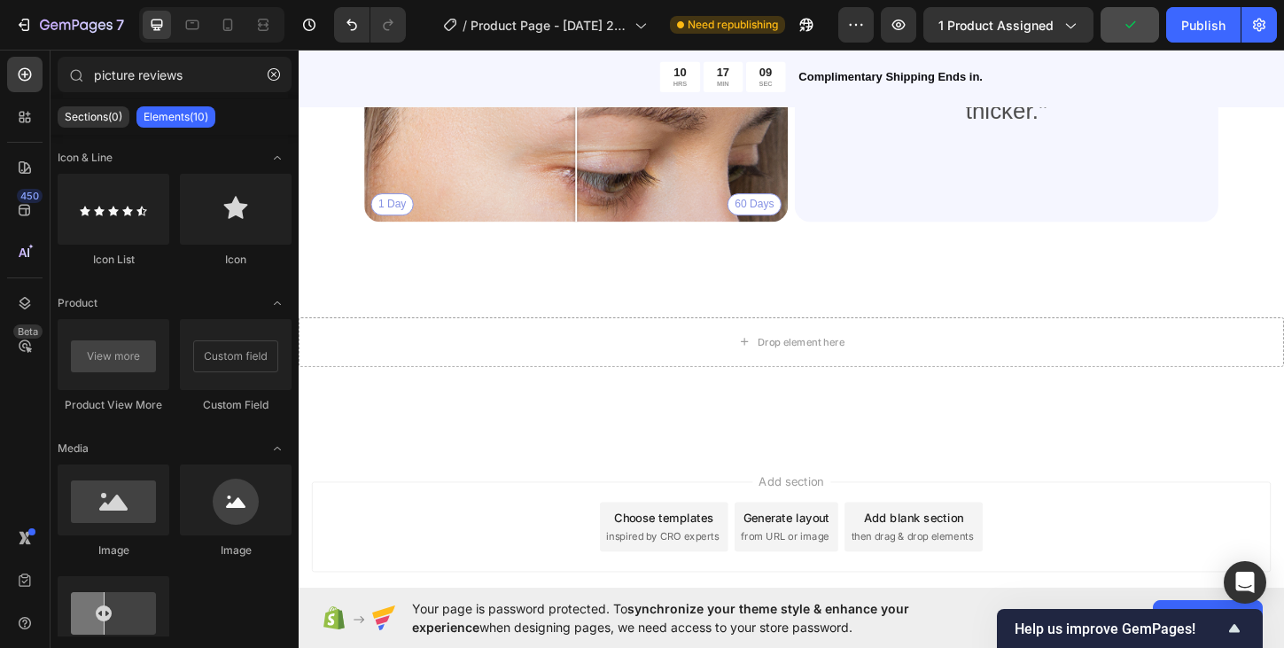
click at [1065, 506] on div "Add section Choose templates inspired by CRO experts Generate layout from URL o…" at bounding box center [830, 589] width 1063 height 218
click at [1136, 566] on div "Add section Choose templates inspired by CRO experts Generate layout from URL o…" at bounding box center [830, 564] width 1035 height 97
click at [820, 514] on span "Add section" at bounding box center [830, 515] width 84 height 19
click at [568, 563] on div "Add section Choose templates inspired by CRO experts Generate layout from URL o…" at bounding box center [830, 564] width 1035 height 97
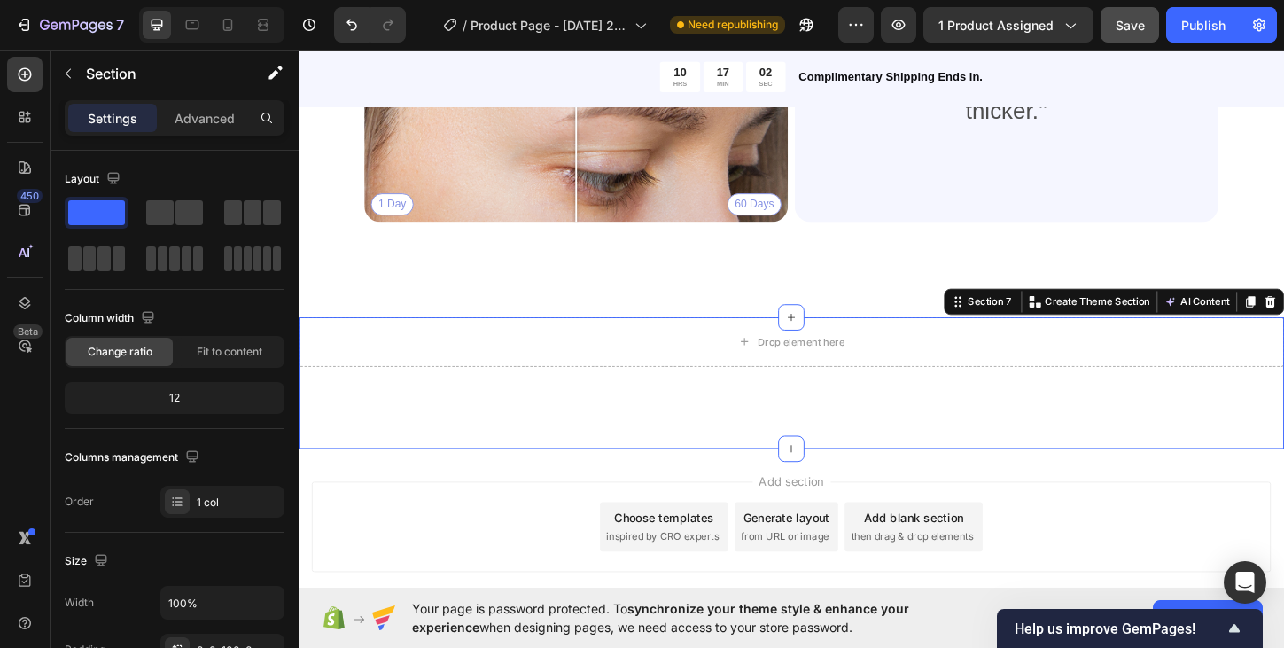
drag, startPoint x: 533, startPoint y: 519, endPoint x: 575, endPoint y: 405, distance: 121.6
click at [576, 405] on div "Drop element here Section 7 You can create reusable sections Create Theme Secti…" at bounding box center [830, 409] width 1063 height 142
click at [32, 114] on icon at bounding box center [25, 117] width 18 height 18
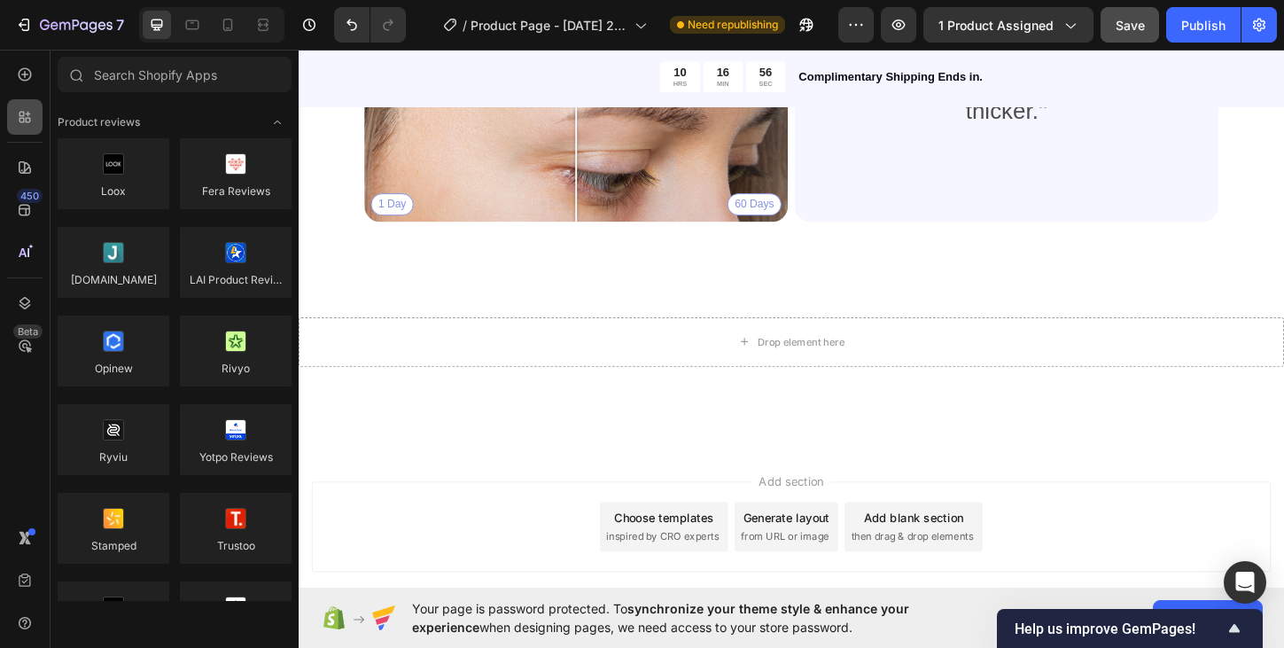
click at [31, 114] on icon at bounding box center [25, 117] width 18 height 18
click at [26, 77] on icon at bounding box center [25, 75] width 18 height 18
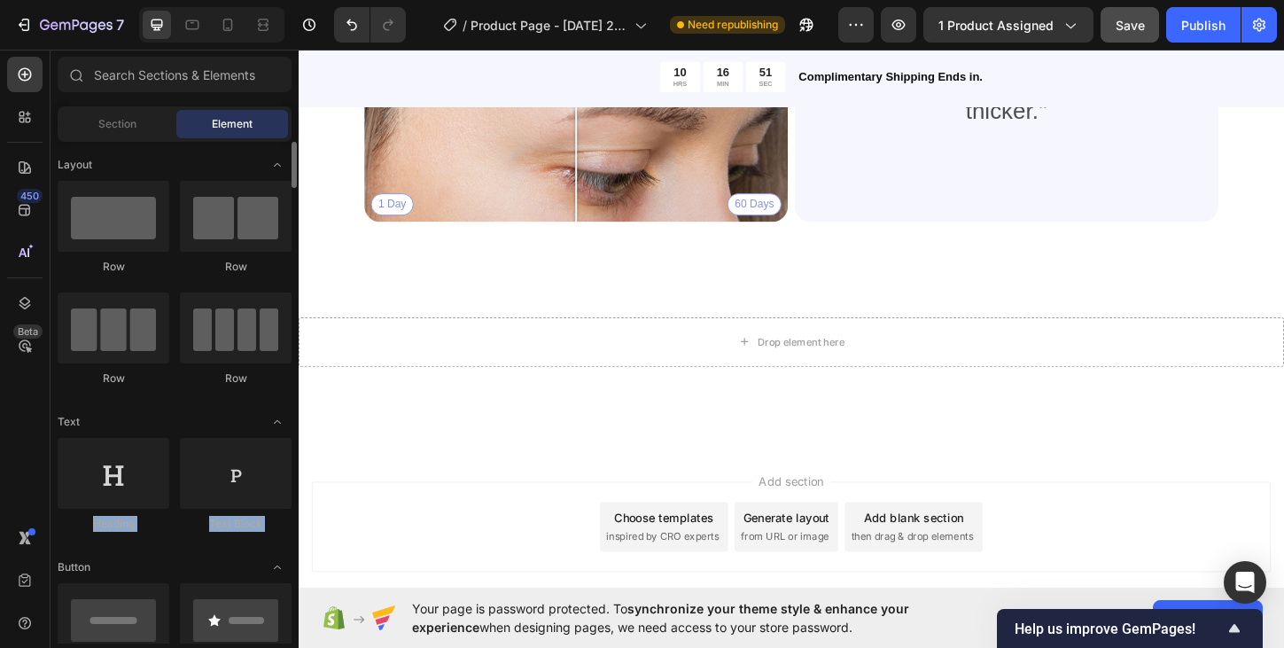
drag, startPoint x: 161, startPoint y: 402, endPoint x: 132, endPoint y: 547, distance: 148.2
click at [28, 212] on icon at bounding box center [25, 210] width 18 height 18
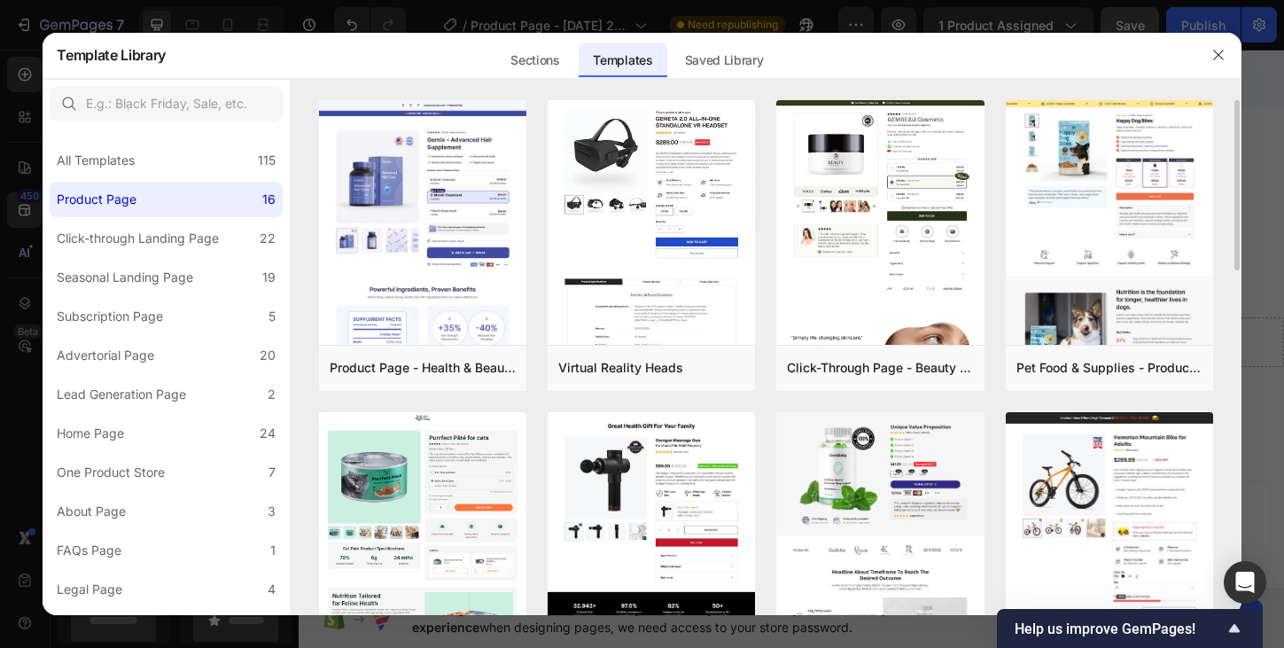
drag, startPoint x: 1234, startPoint y: 229, endPoint x: 1229, endPoint y: 292, distance: 63.1
click at [1229, 292] on div "Product Page - Health & Beauty - Hair Supplement Add to page Preview Virtual Re…" at bounding box center [766, 358] width 950 height 516
click at [1236, 260] on div "Product Page - Health & Beauty - Hair Supplement Add to page Preview Virtual Re…" at bounding box center [766, 358] width 950 height 516
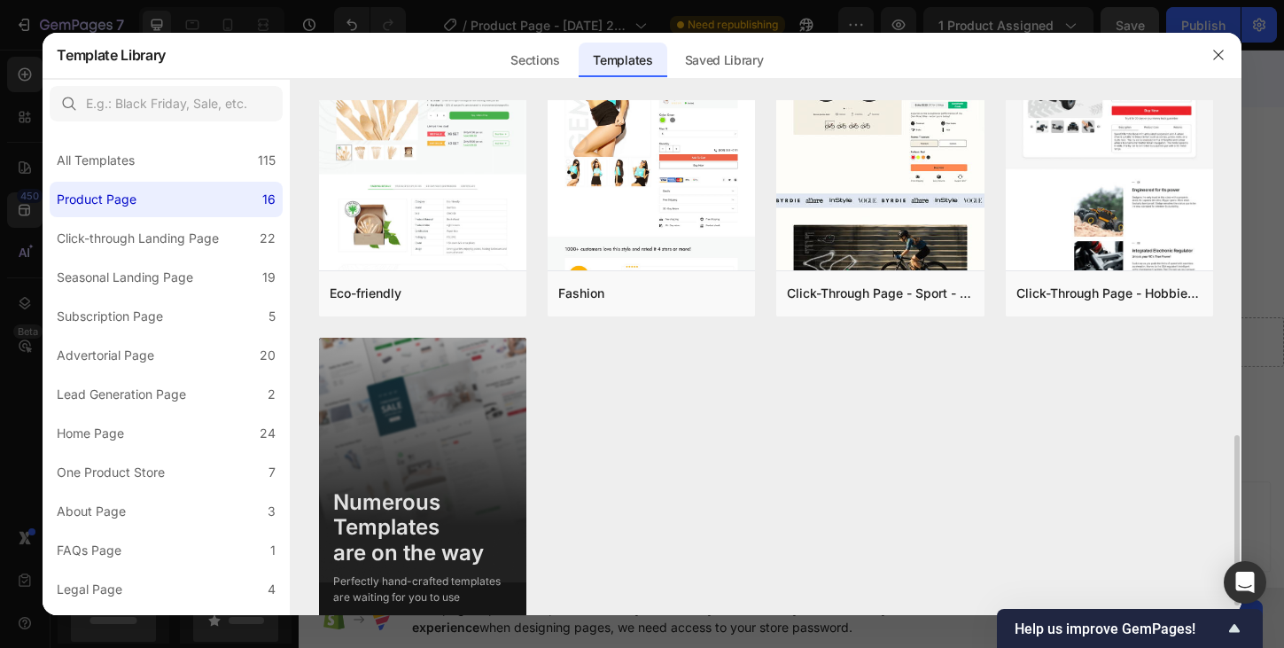
scroll to position [1042, 0]
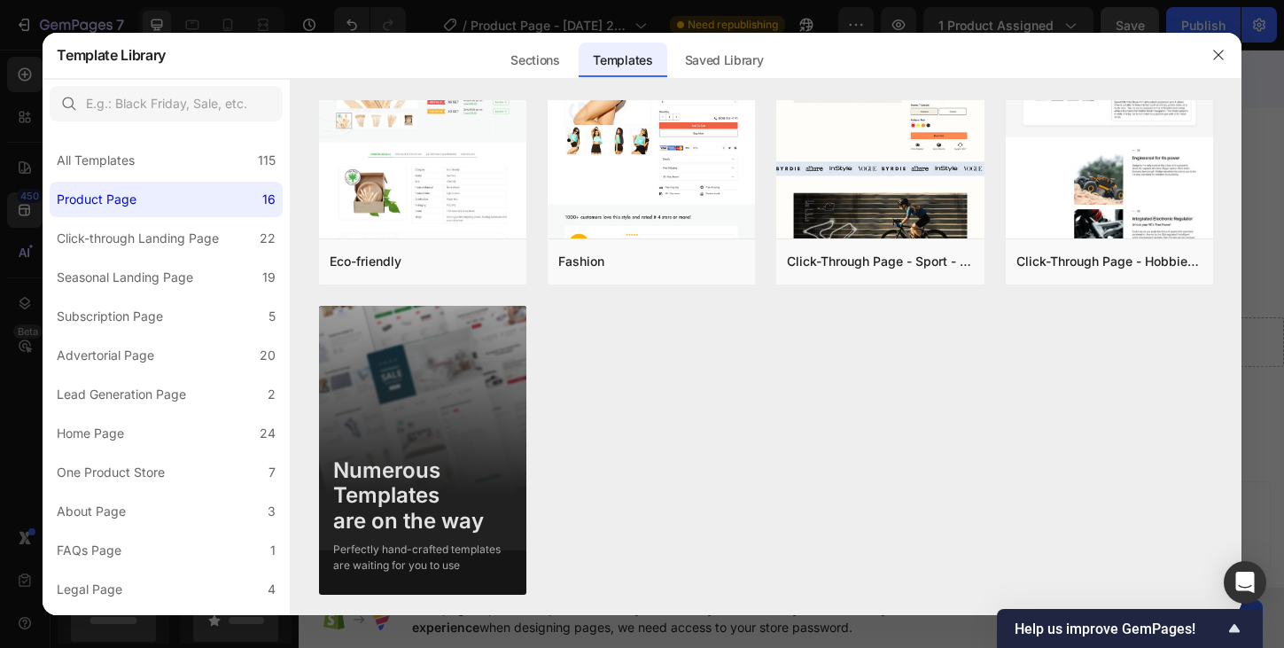
click at [1247, 339] on div at bounding box center [642, 324] width 1284 height 648
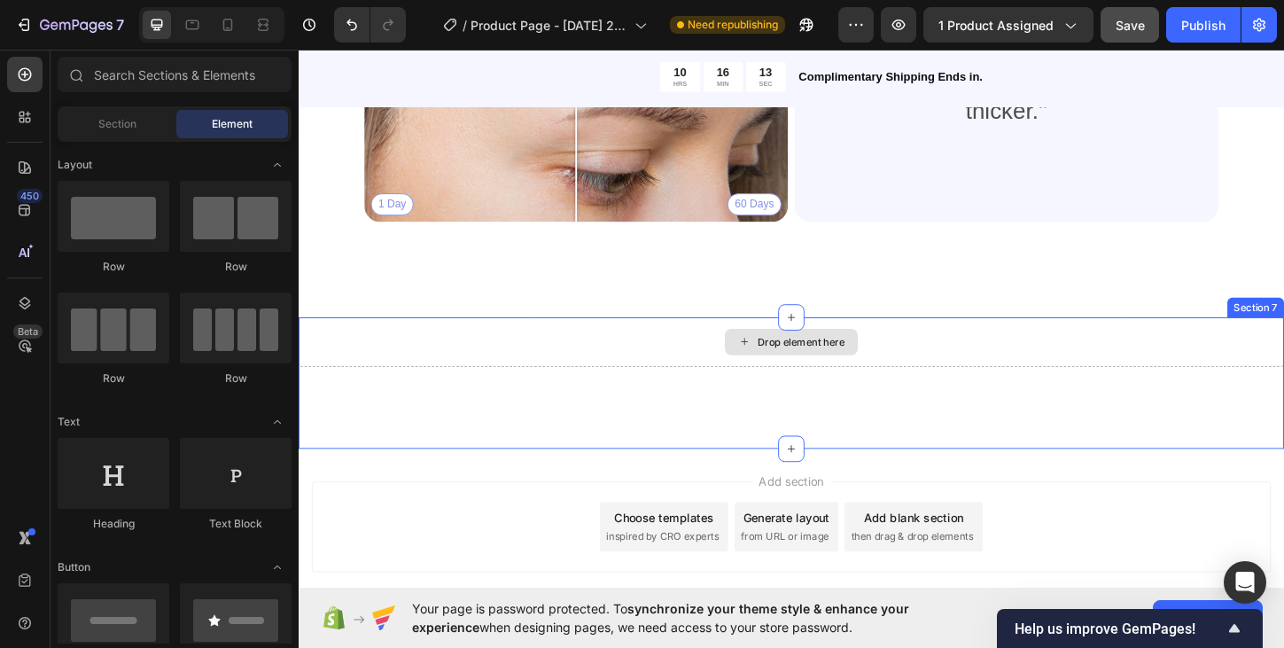
click at [796, 371] on div "Drop element here" at bounding box center [830, 365] width 144 height 28
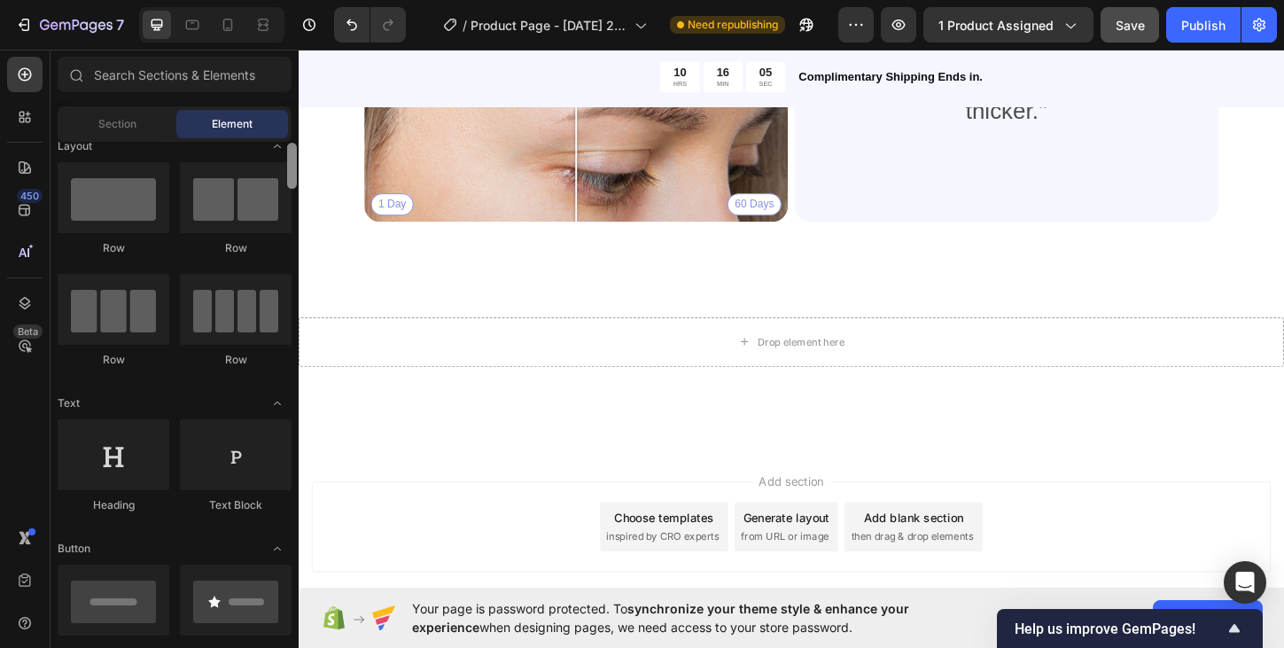
scroll to position [37, 0]
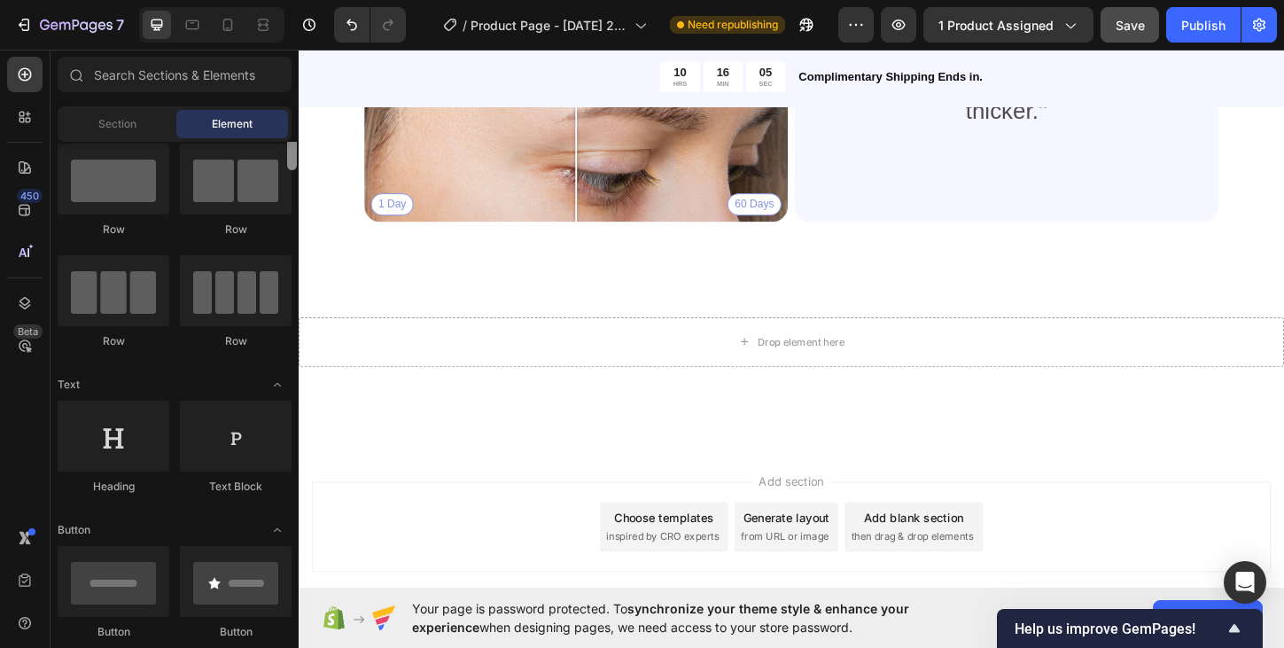
click at [290, 168] on div at bounding box center [292, 147] width 10 height 46
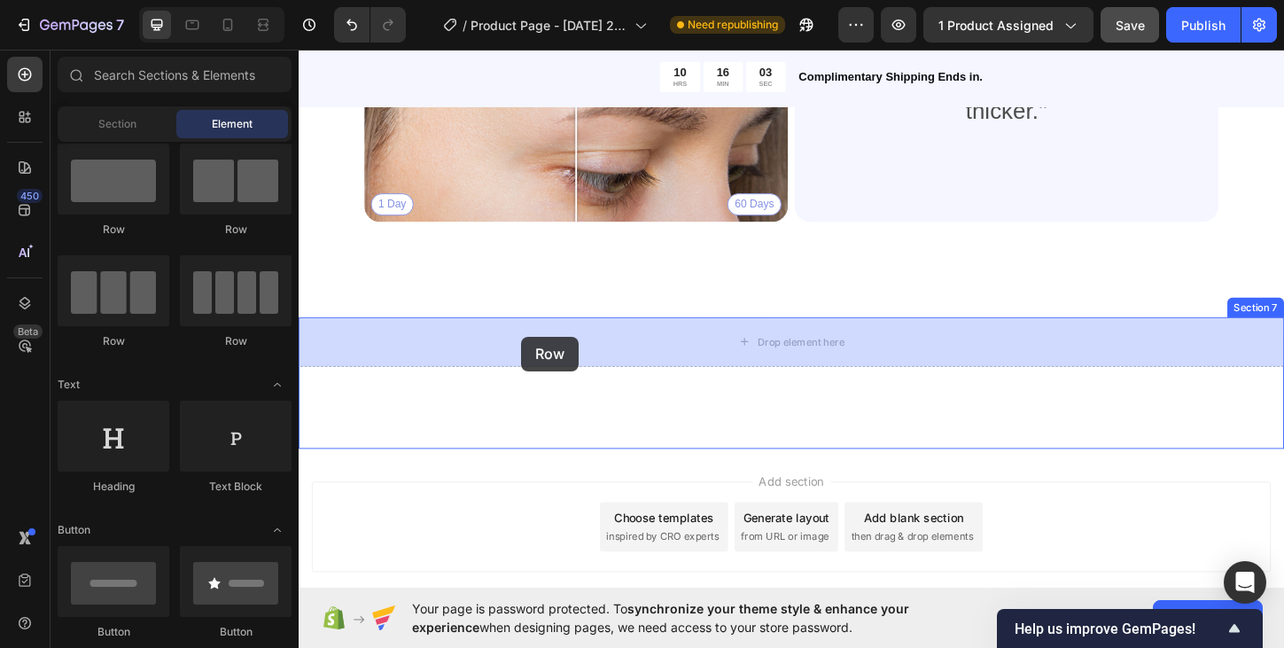
drag, startPoint x: 555, startPoint y: 337, endPoint x: 539, endPoint y: 360, distance: 28.5
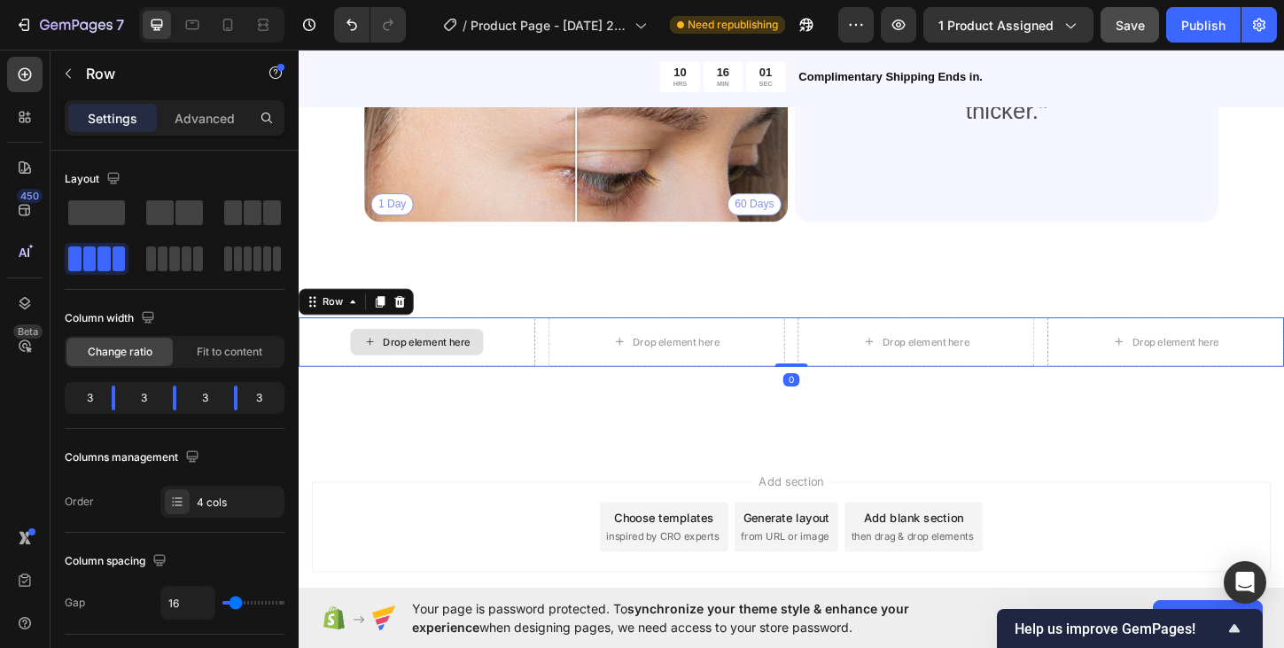
click at [526, 362] on div "Drop element here" at bounding box center [426, 364] width 255 height 53
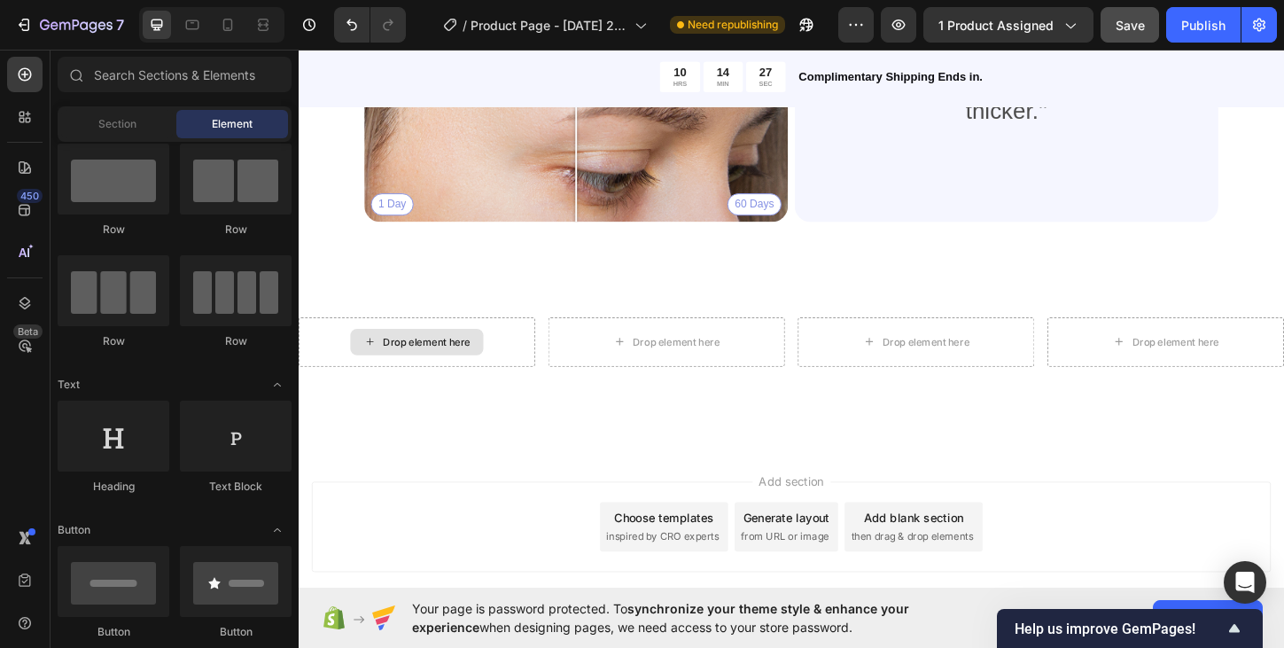
click at [440, 361] on div "Drop element here" at bounding box center [437, 365] width 94 height 14
click at [424, 372] on div "Drop element here" at bounding box center [426, 365] width 144 height 28
click at [427, 365] on div "Drop element here" at bounding box center [437, 365] width 94 height 14
click at [377, 365] on icon at bounding box center [376, 364] width 14 height 15
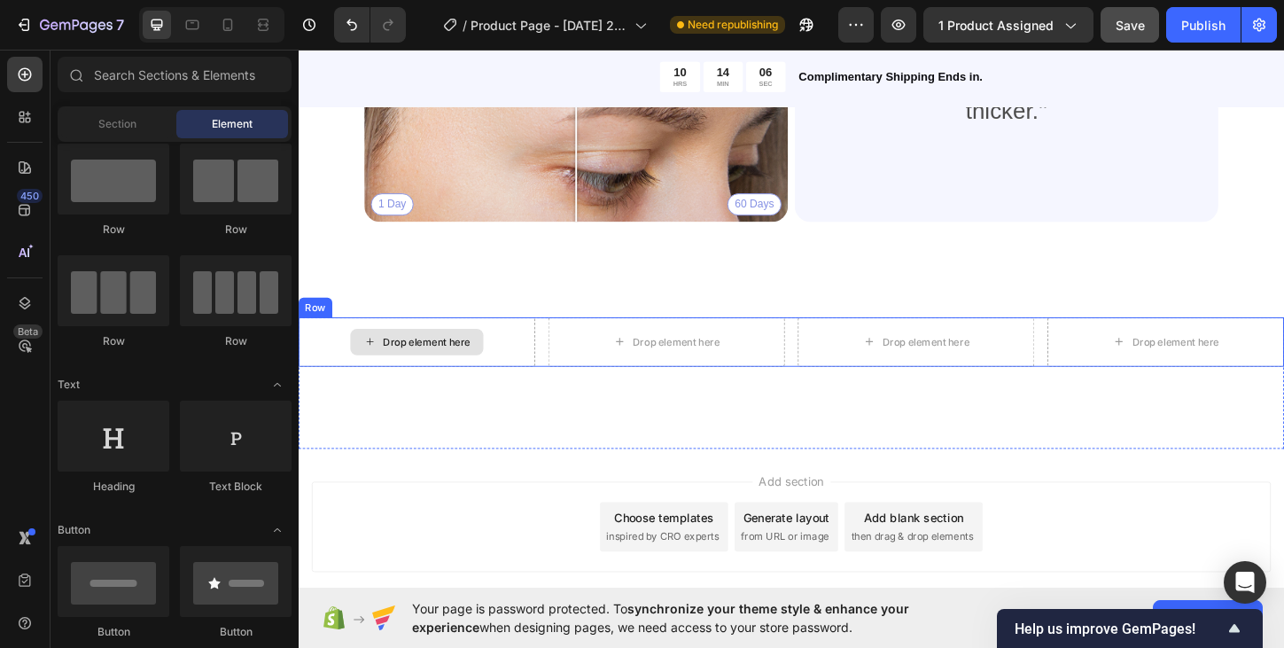
click at [377, 365] on icon at bounding box center [376, 364] width 14 height 15
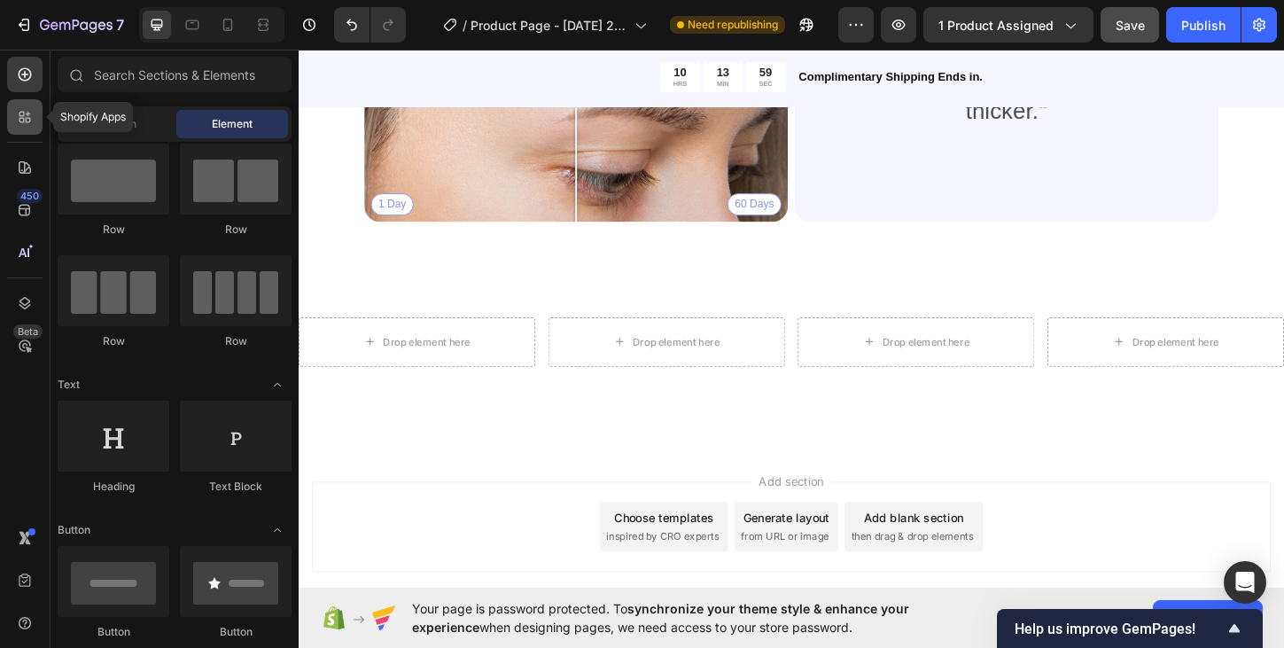
click at [23, 131] on div at bounding box center [24, 116] width 35 height 35
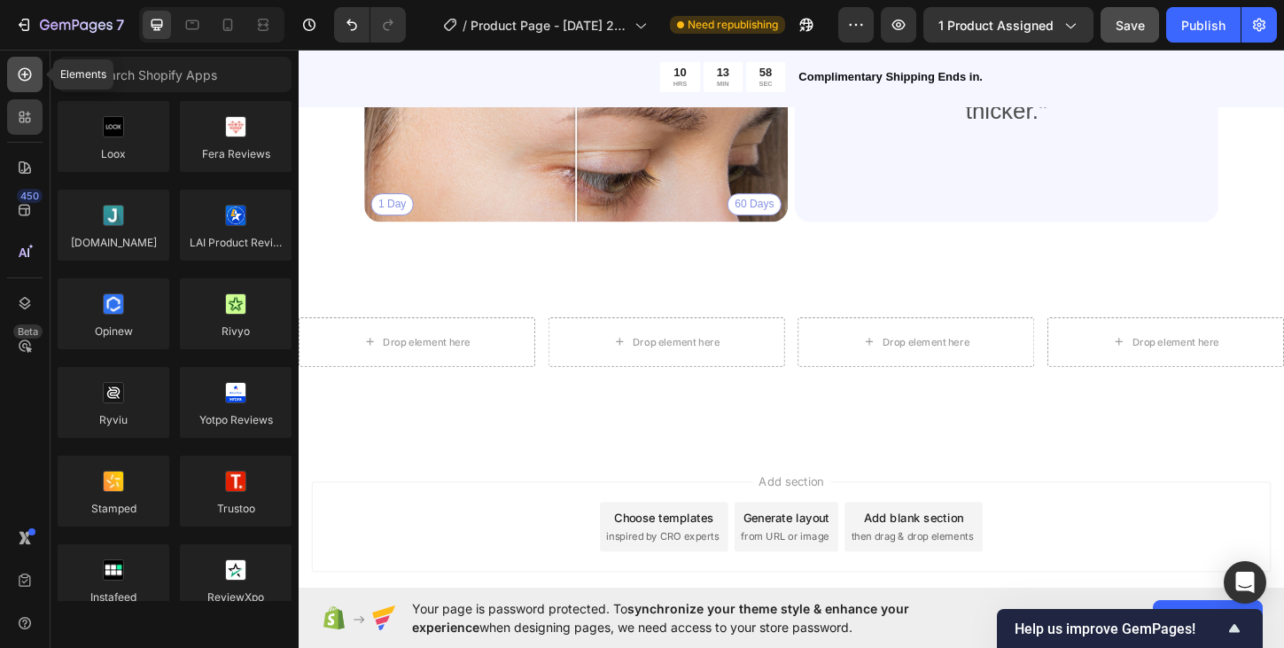
click at [20, 80] on icon at bounding box center [25, 75] width 18 height 18
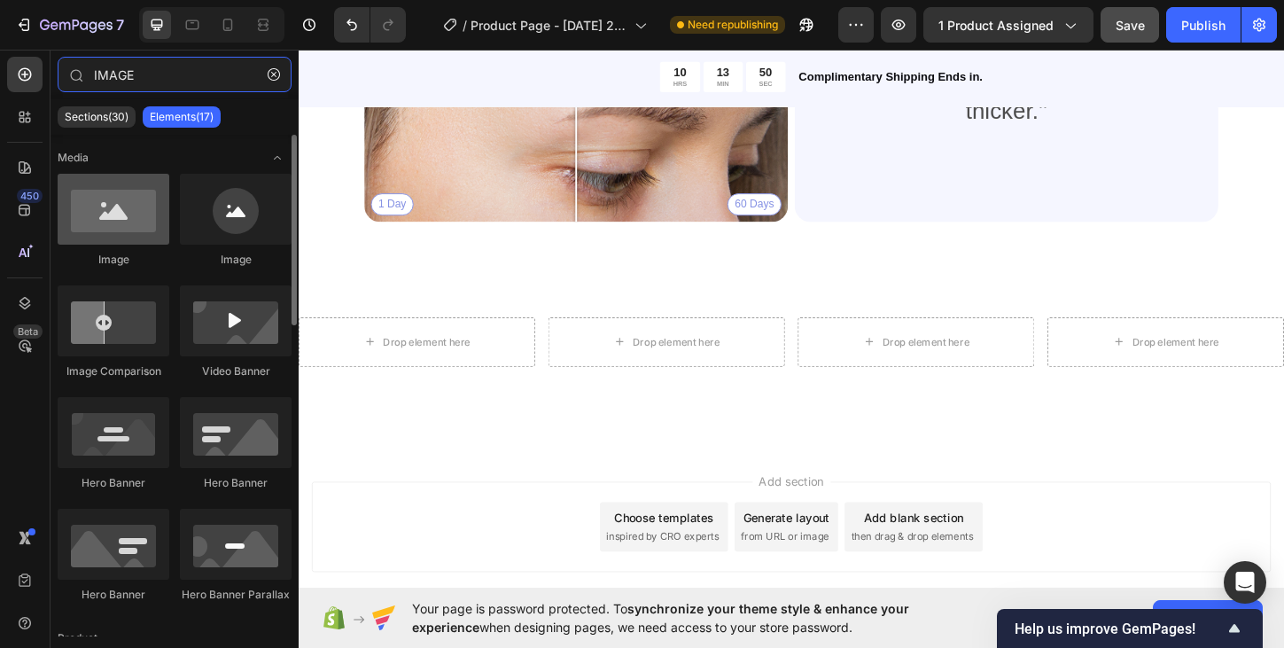
type input "IMAGE"
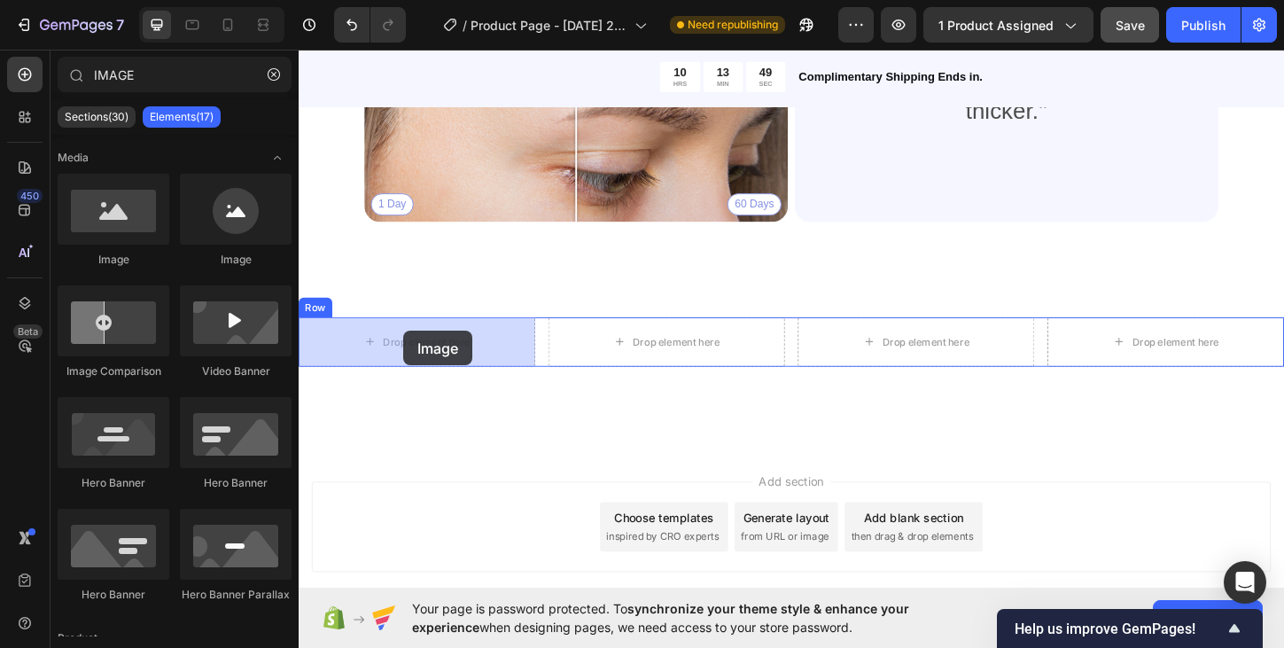
drag, startPoint x: 408, startPoint y: 270, endPoint x: 397, endPoint y: 357, distance: 87.6
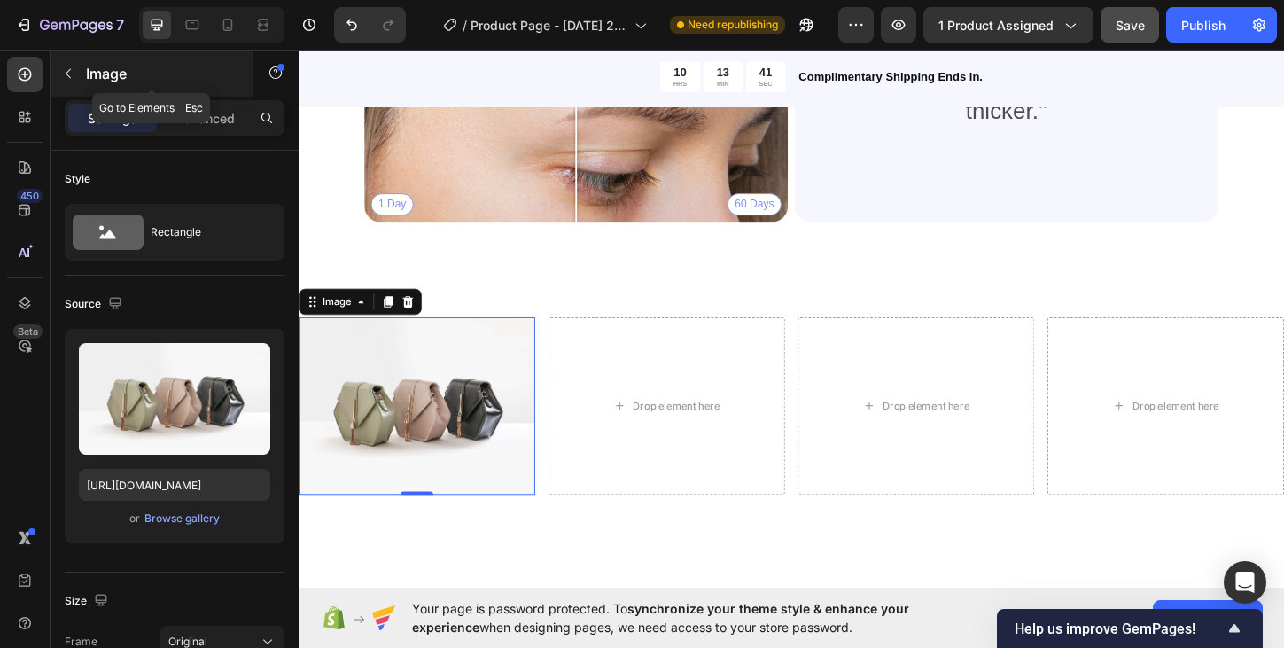
click at [74, 76] on icon "button" at bounding box center [68, 73] width 14 height 14
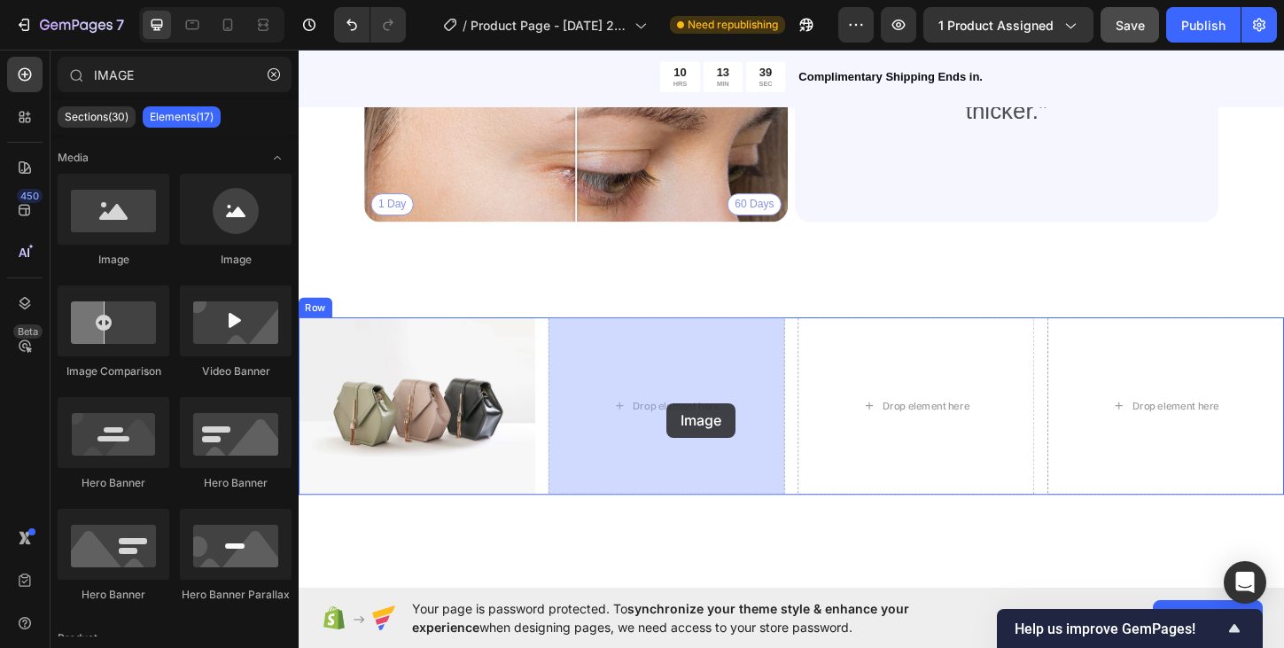
drag, startPoint x: 410, startPoint y: 284, endPoint x: 696, endPoint y: 427, distance: 319.7
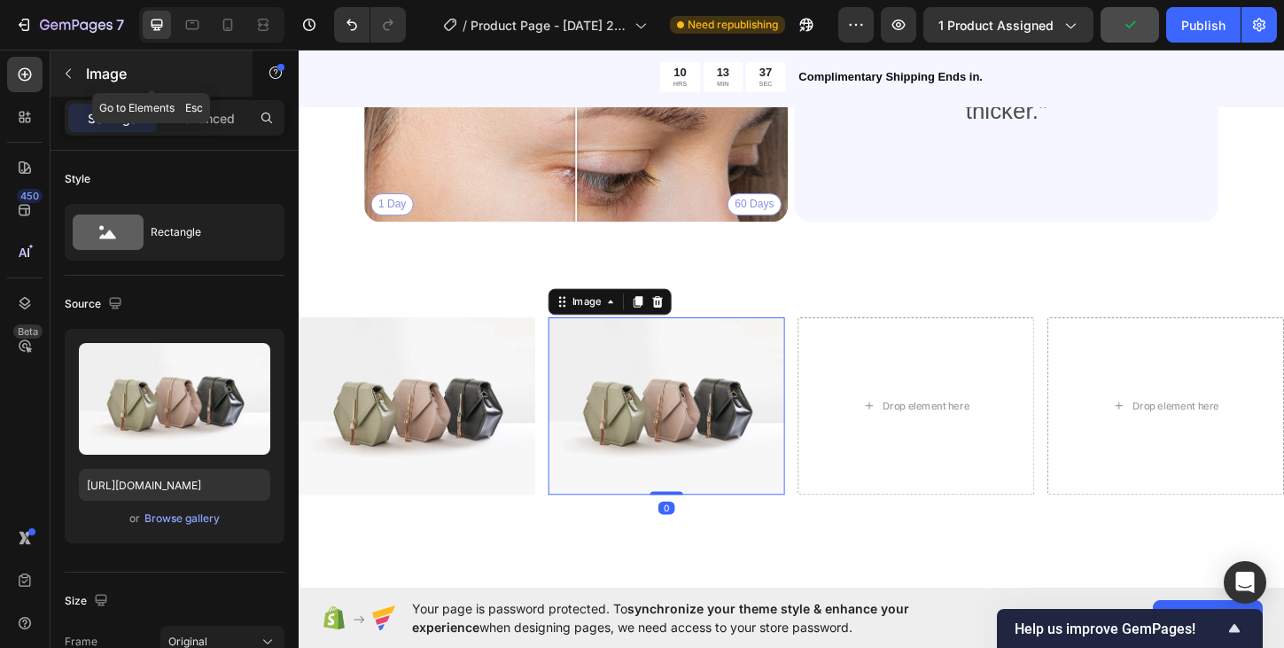
click at [73, 74] on icon "button" at bounding box center [68, 73] width 14 height 14
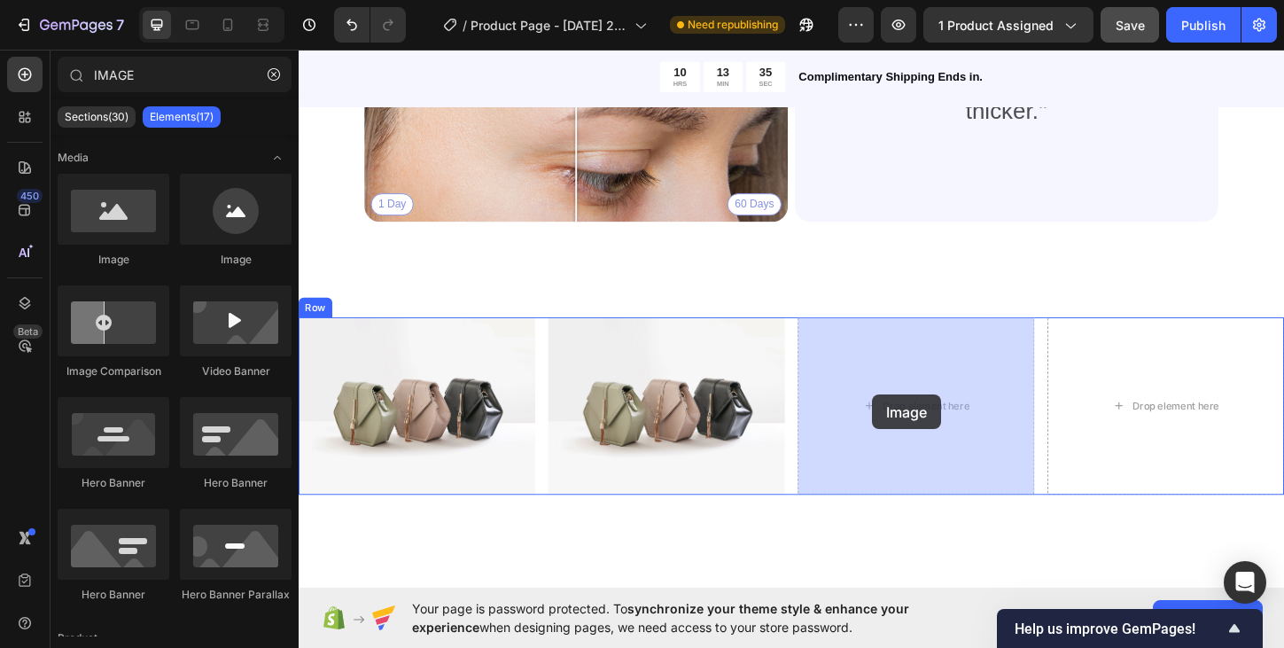
drag, startPoint x: 413, startPoint y: 276, endPoint x: 914, endPoint y: 419, distance: 521.3
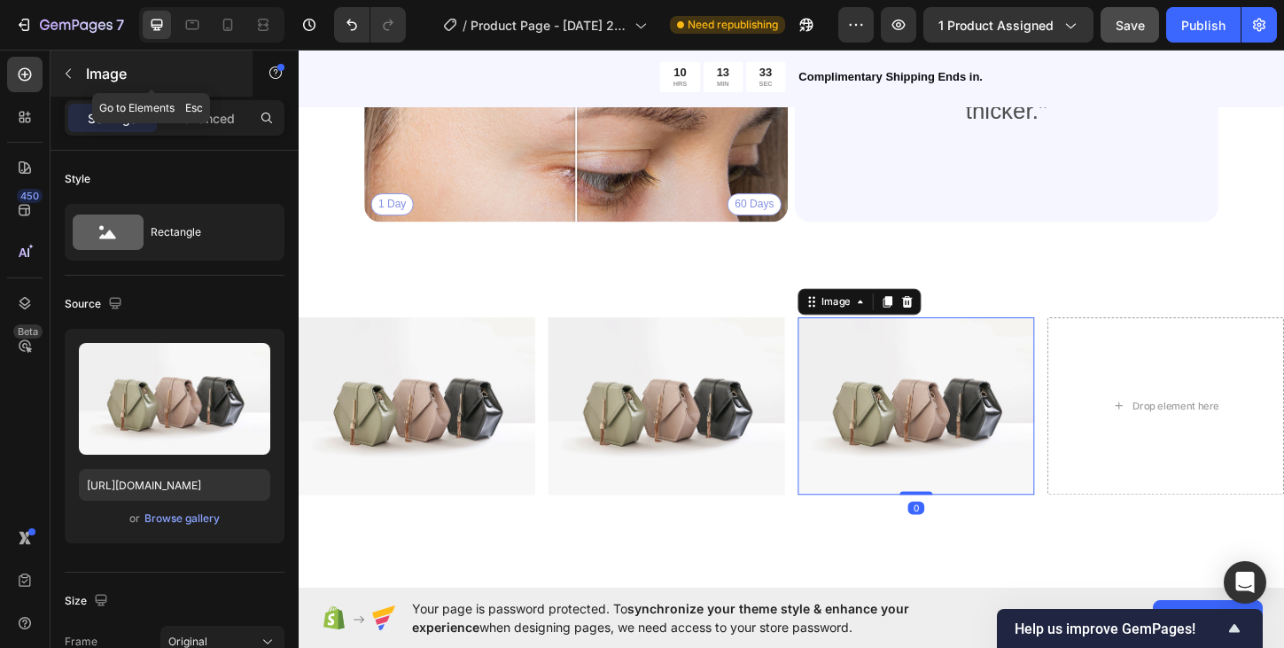
click at [72, 68] on icon "button" at bounding box center [68, 73] width 14 height 14
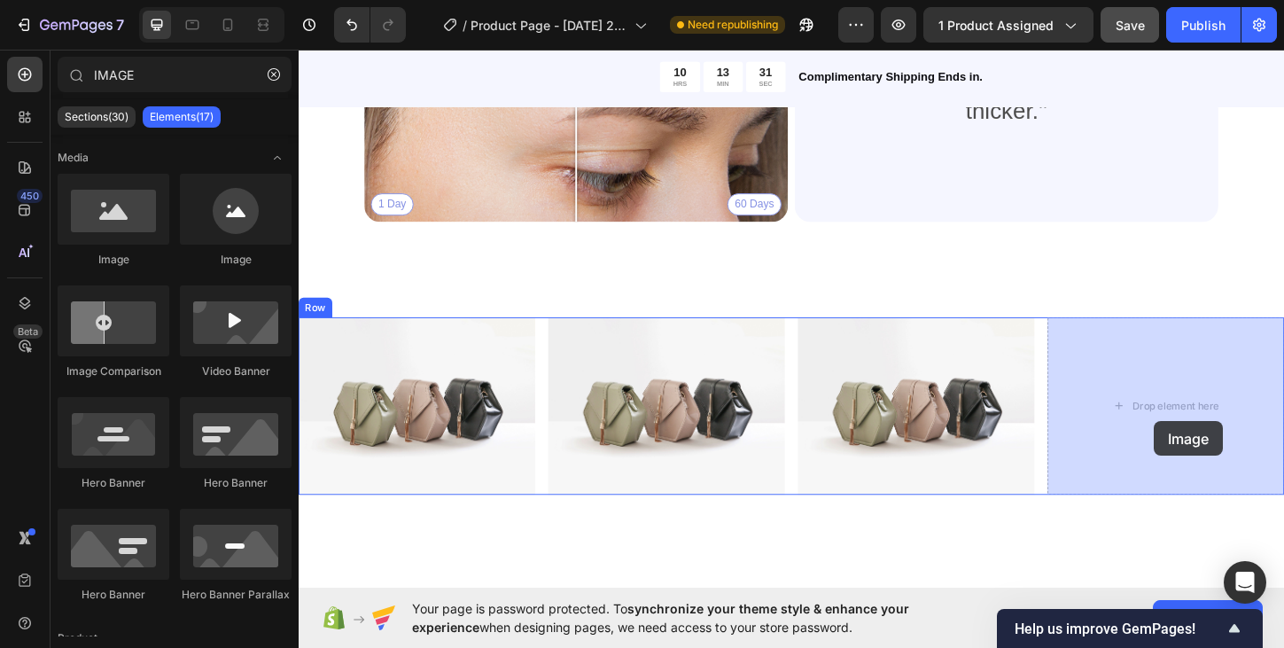
drag, startPoint x: 420, startPoint y: 276, endPoint x: 1220, endPoint y: 447, distance: 818.0
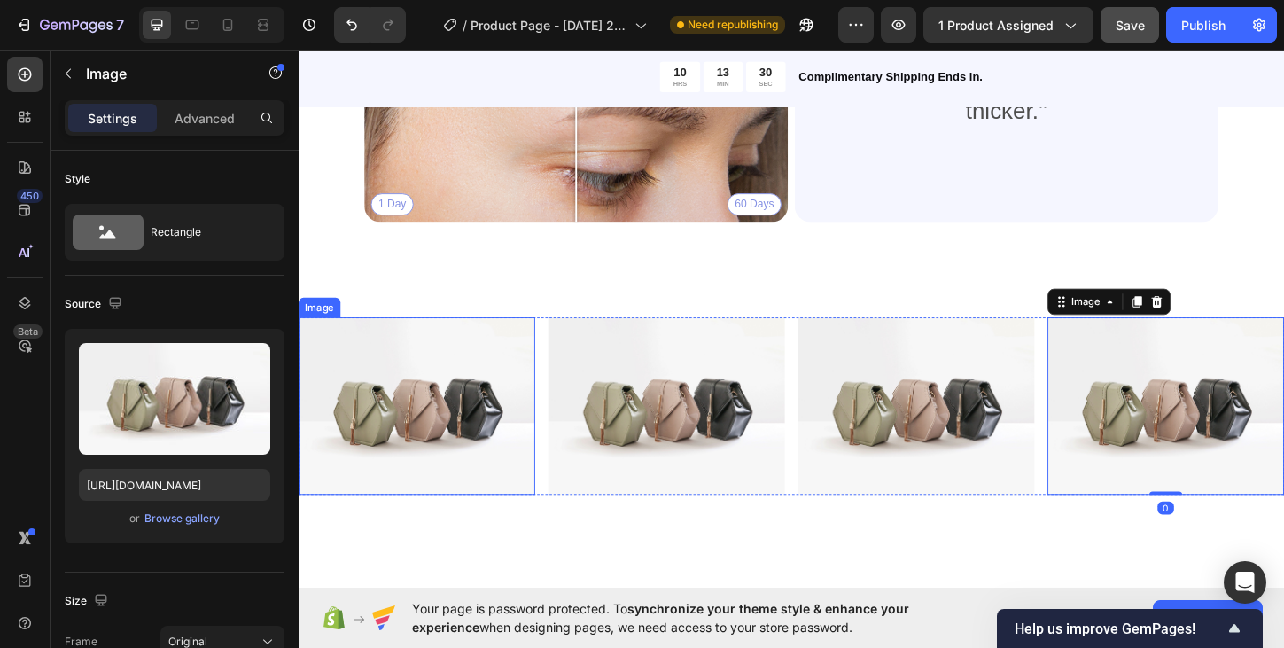
click at [363, 423] on img at bounding box center [426, 433] width 255 height 191
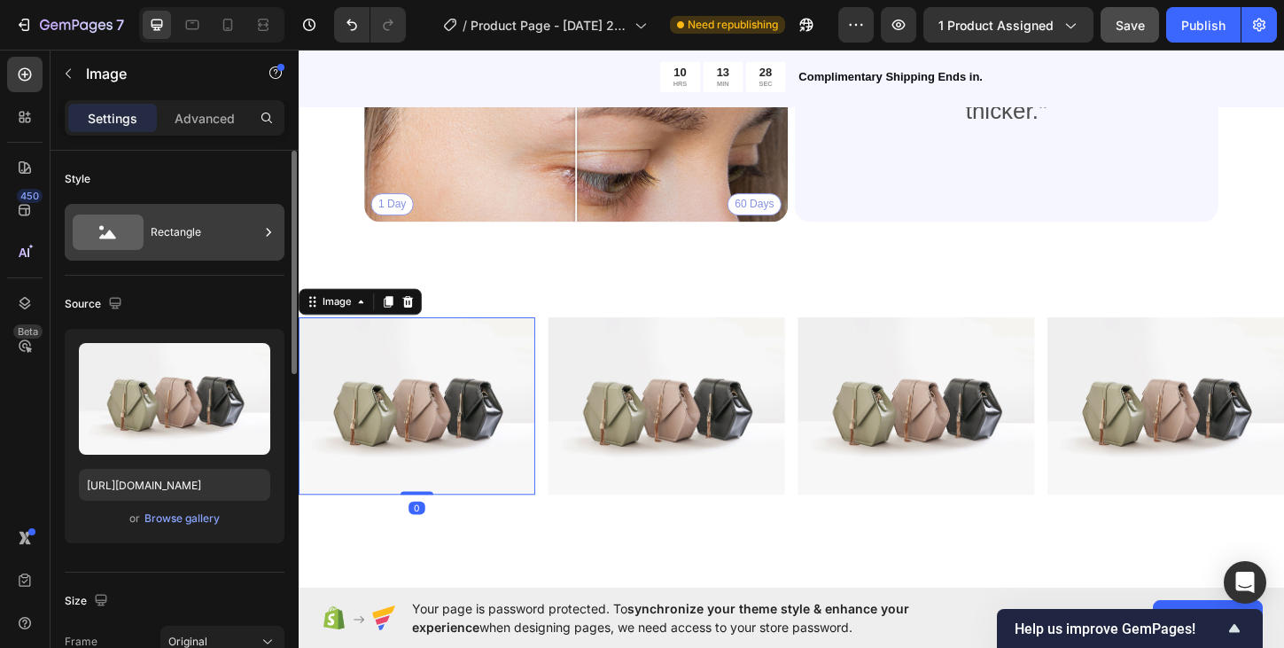
click at [120, 238] on icon at bounding box center [108, 231] width 71 height 35
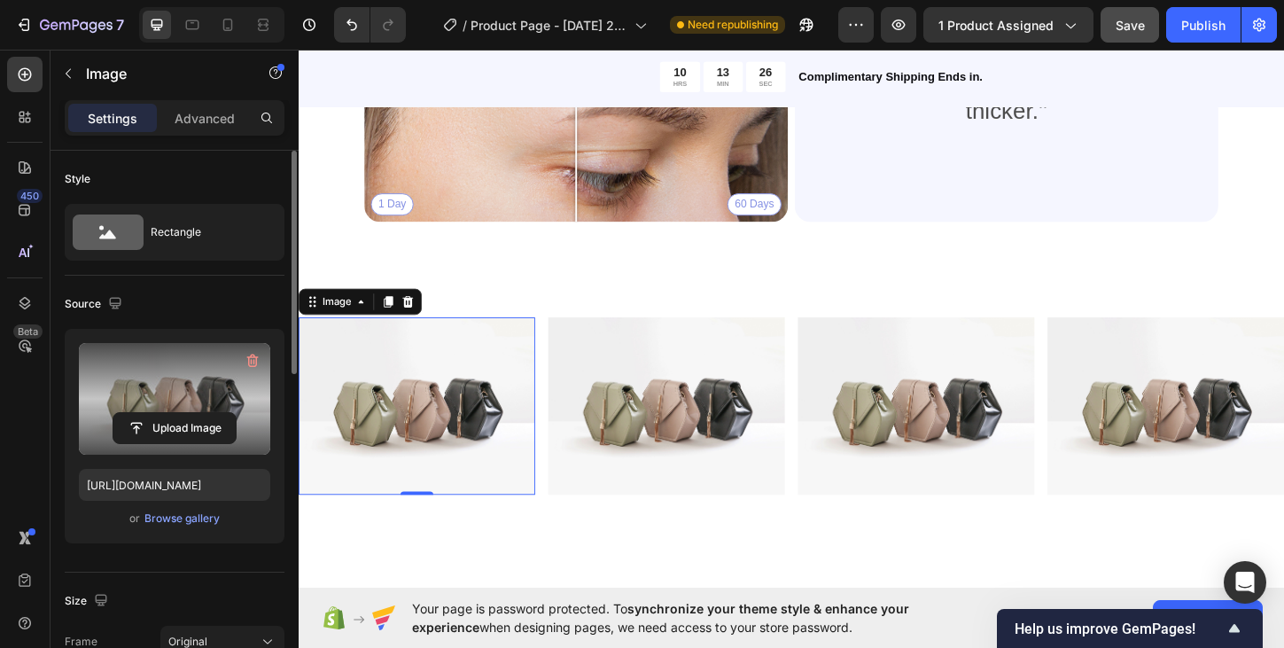
click at [190, 389] on label at bounding box center [174, 399] width 191 height 112
click at [190, 413] on input "file" at bounding box center [174, 428] width 122 height 30
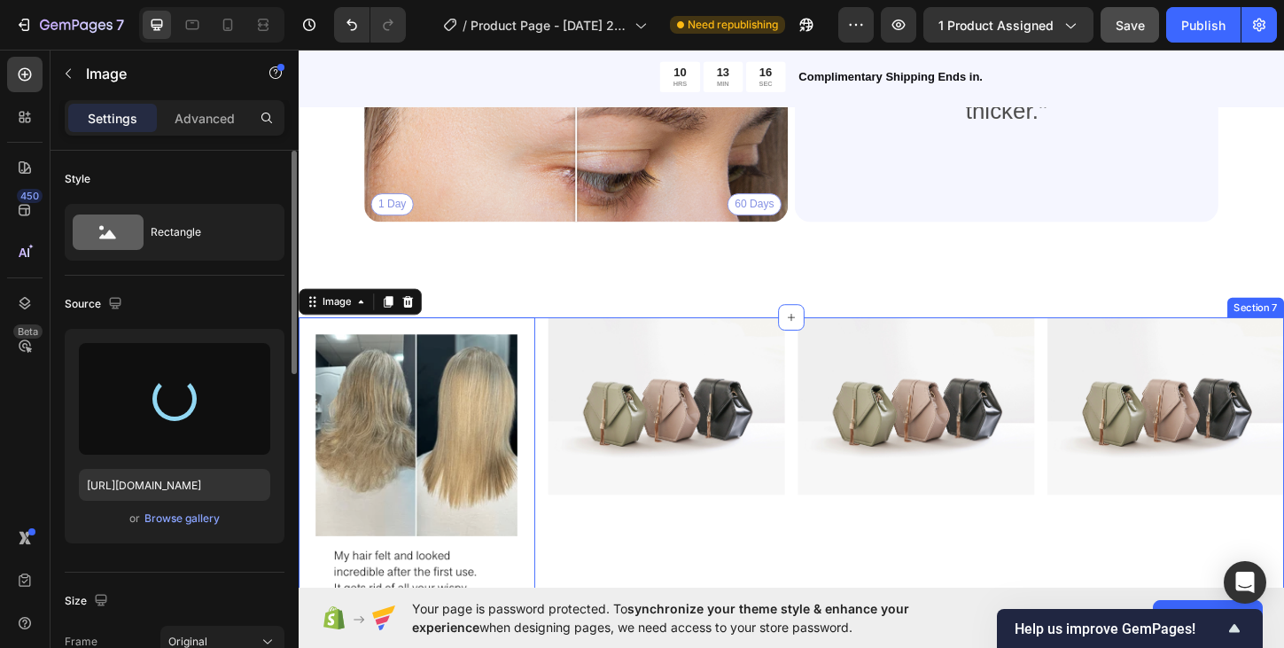
type input "[URL][DOMAIN_NAME]"
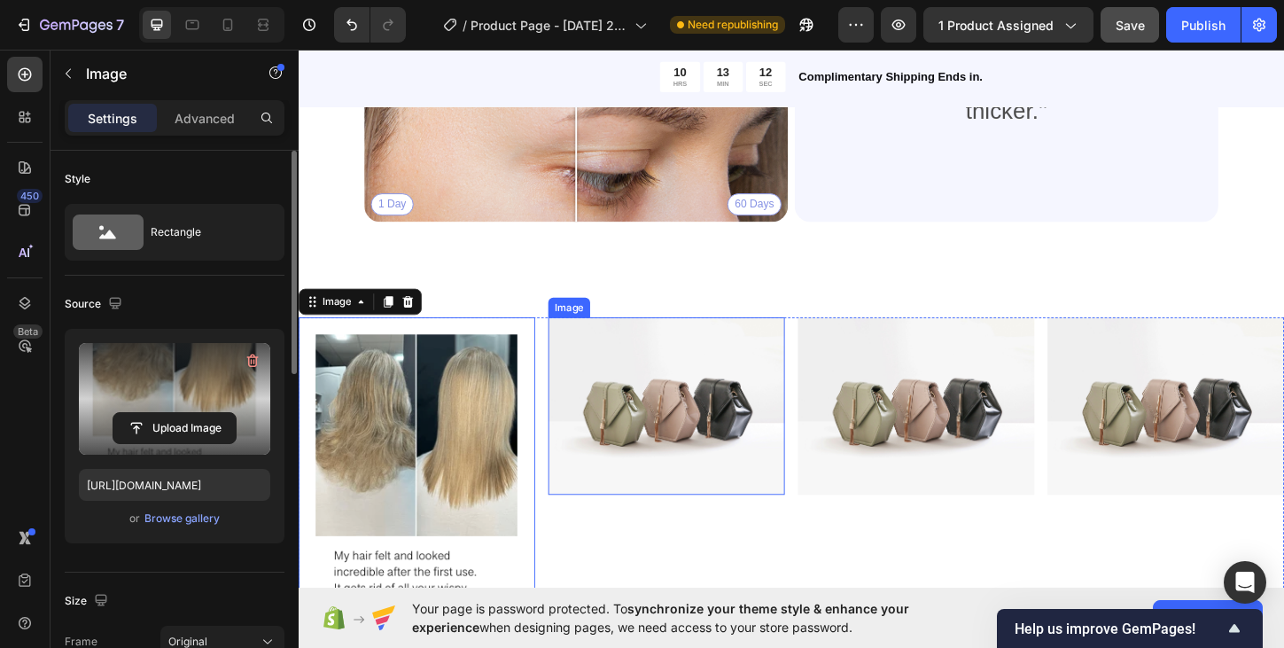
click at [724, 439] on img at bounding box center [695, 433] width 255 height 191
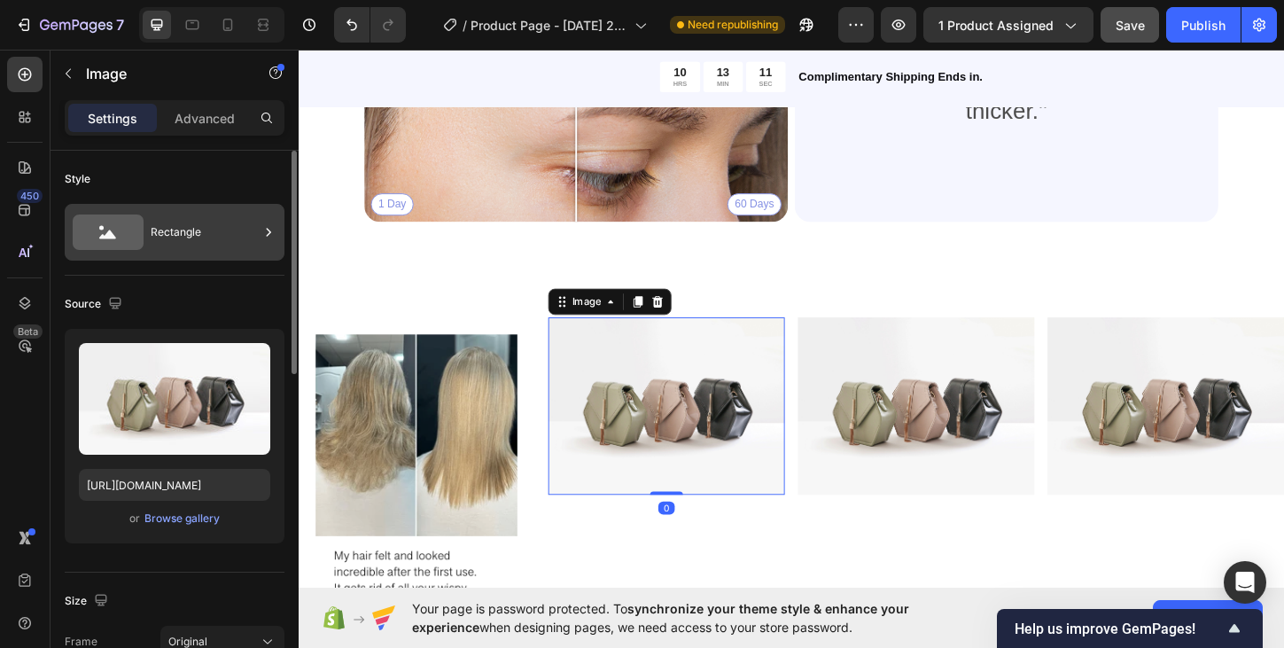
click at [106, 221] on icon at bounding box center [108, 231] width 71 height 35
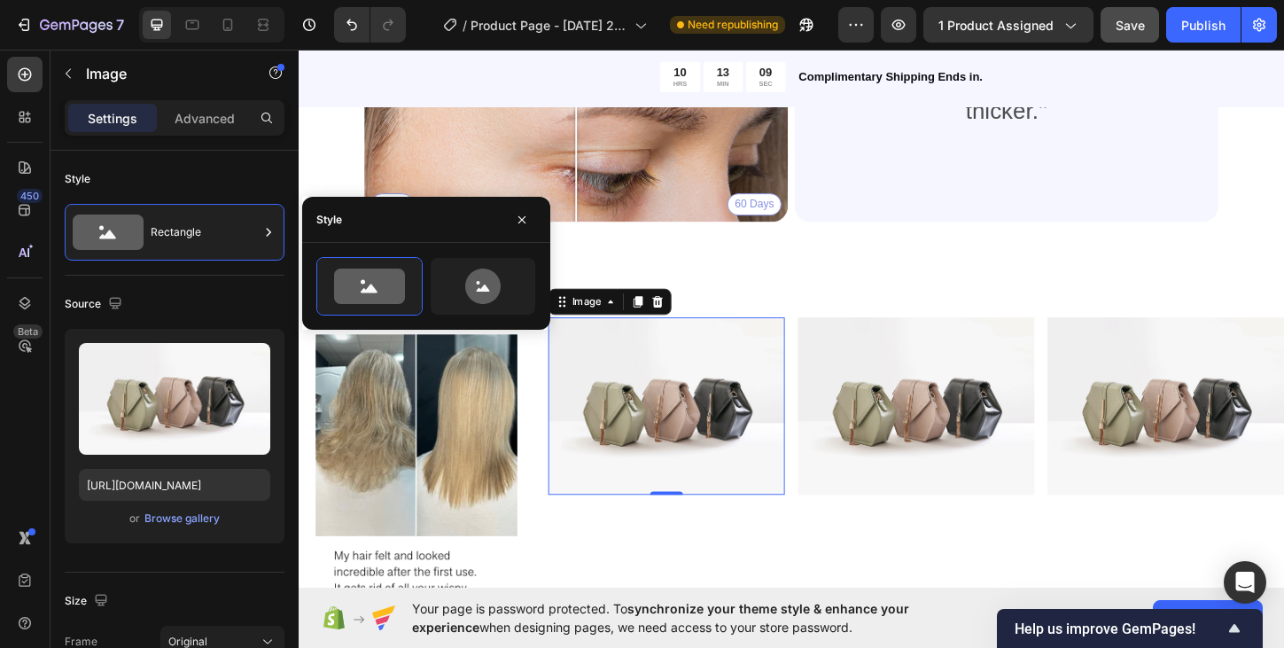
click at [167, 287] on div "Source Upload Image [URL][DOMAIN_NAME] or Browse gallery" at bounding box center [175, 424] width 220 height 297
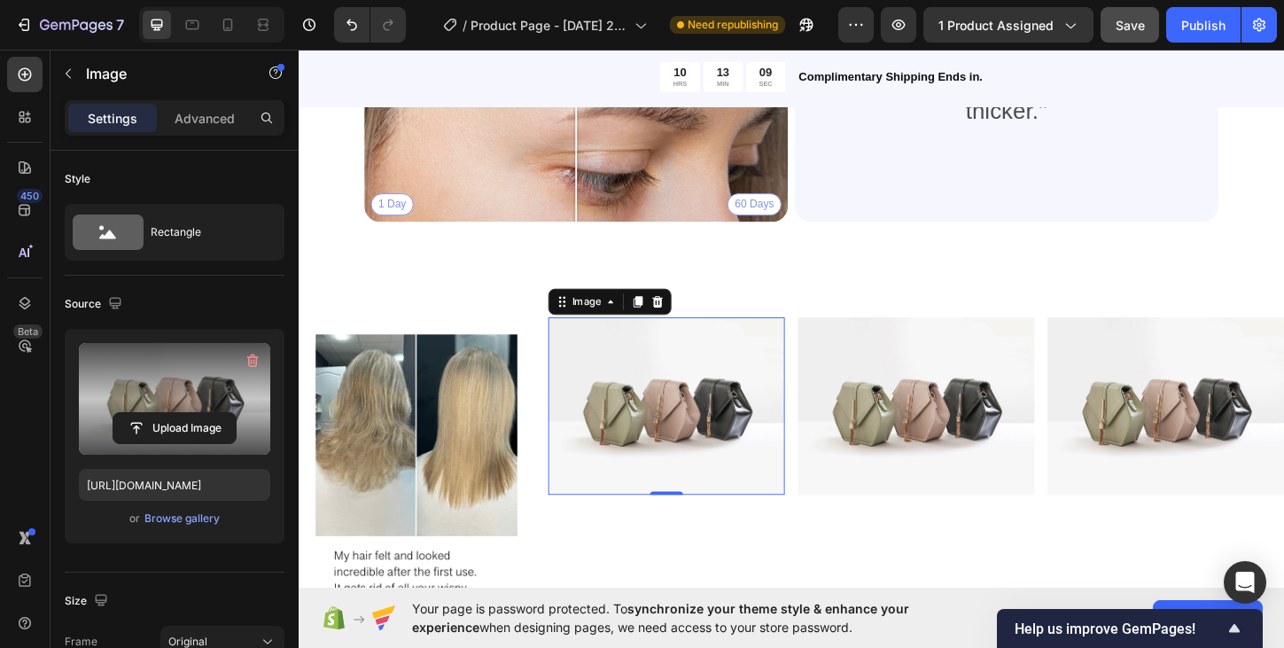
click at [167, 393] on label at bounding box center [174, 399] width 191 height 112
click at [167, 413] on input "file" at bounding box center [174, 428] width 122 height 30
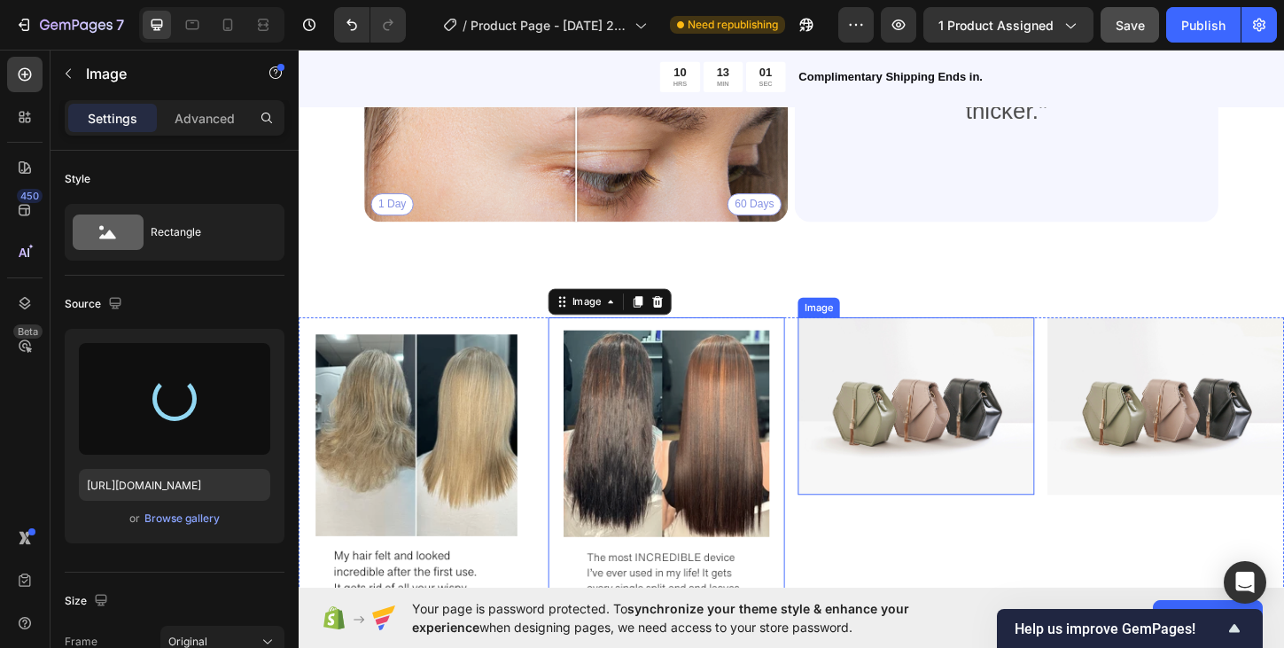
type input "[URL][DOMAIN_NAME]"
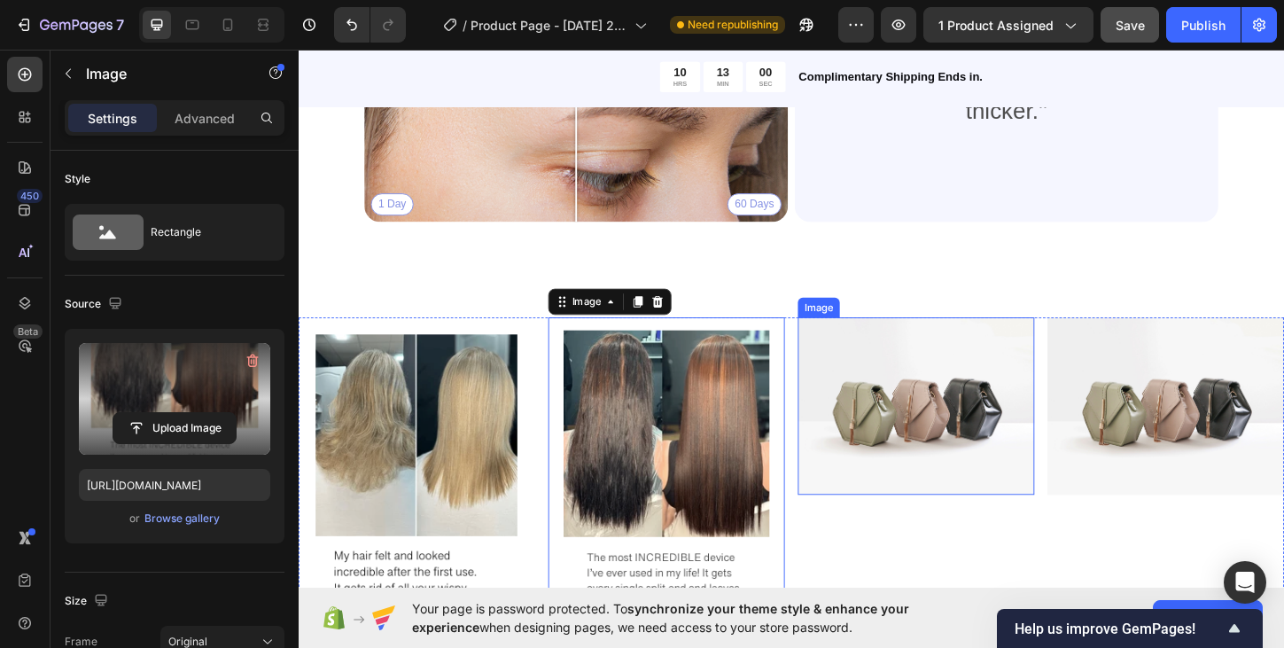
click at [1001, 425] on img at bounding box center [964, 433] width 255 height 191
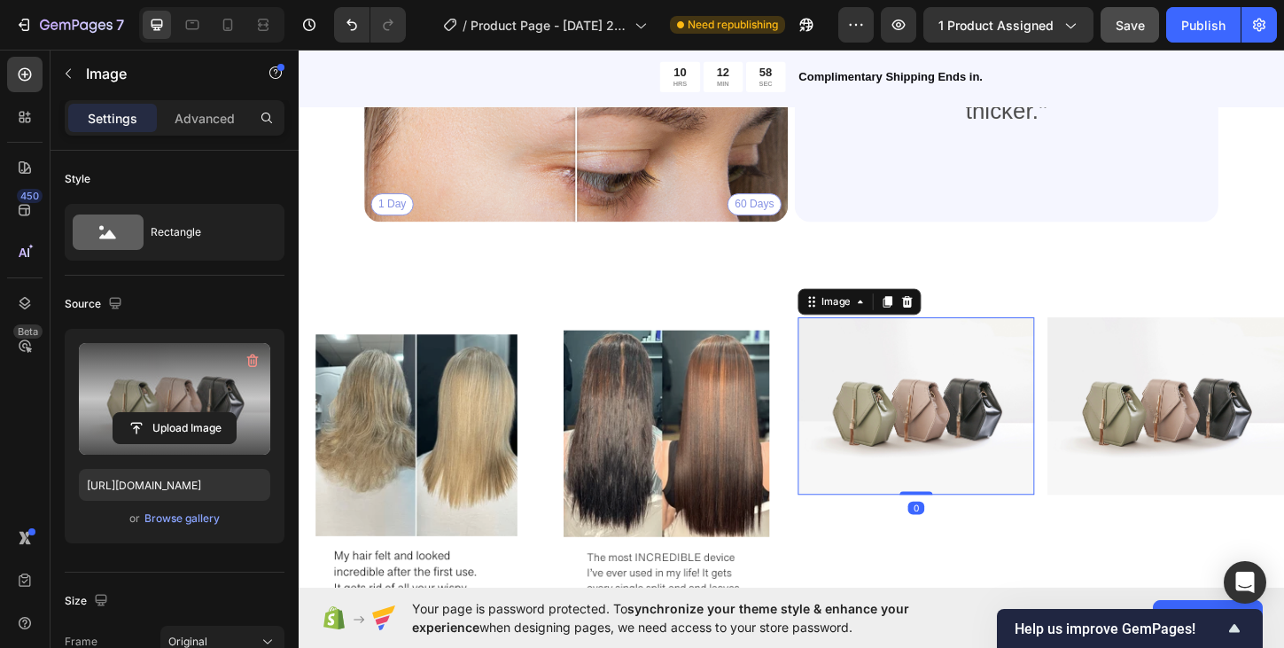
click at [159, 401] on label at bounding box center [174, 399] width 191 height 112
click at [159, 413] on input "file" at bounding box center [174, 428] width 122 height 30
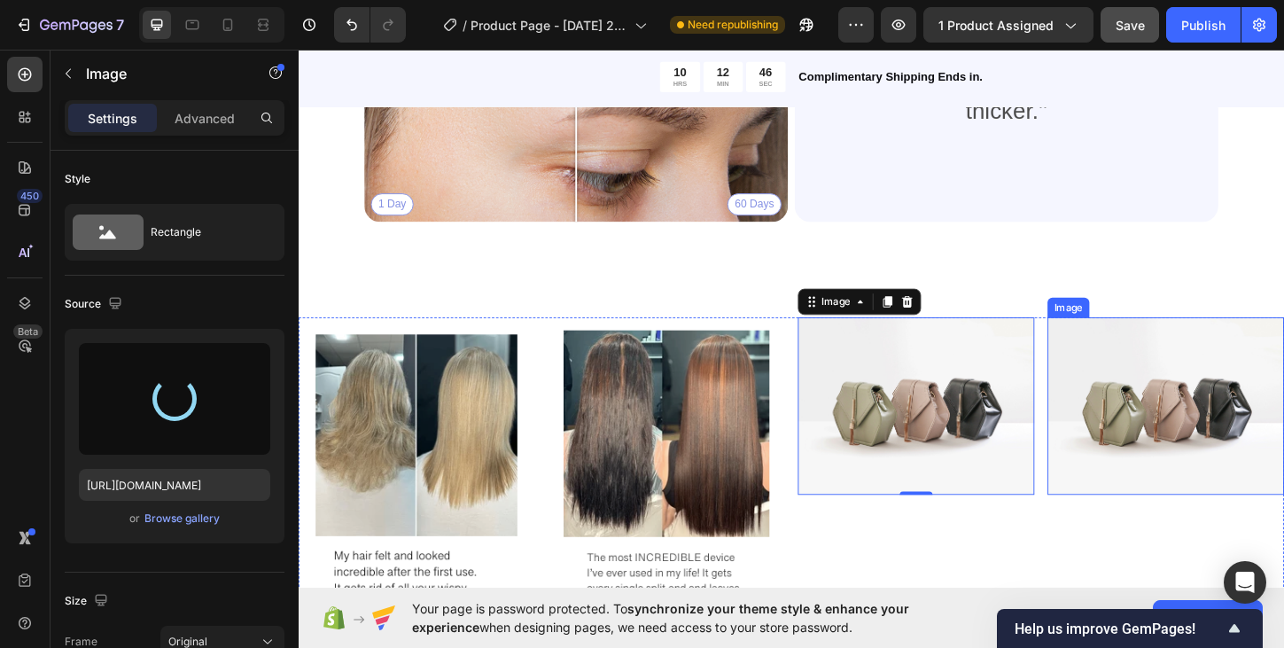
type input "[URL][DOMAIN_NAME]"
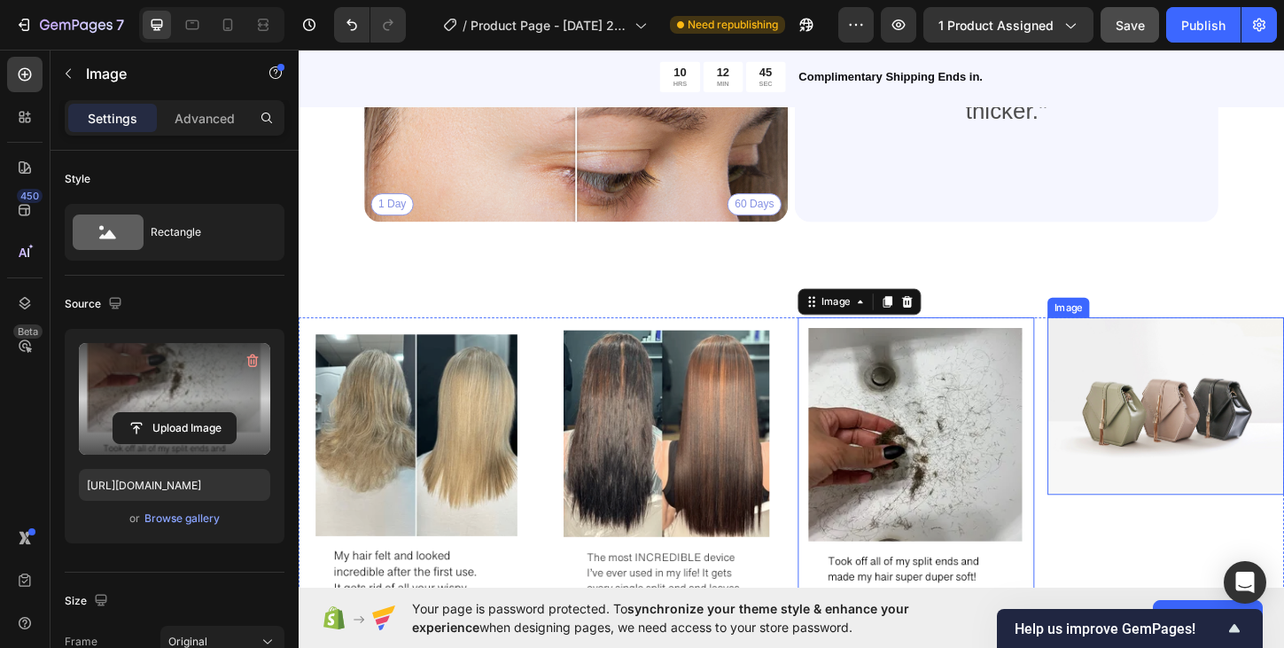
click at [1234, 415] on img at bounding box center [1233, 433] width 255 height 191
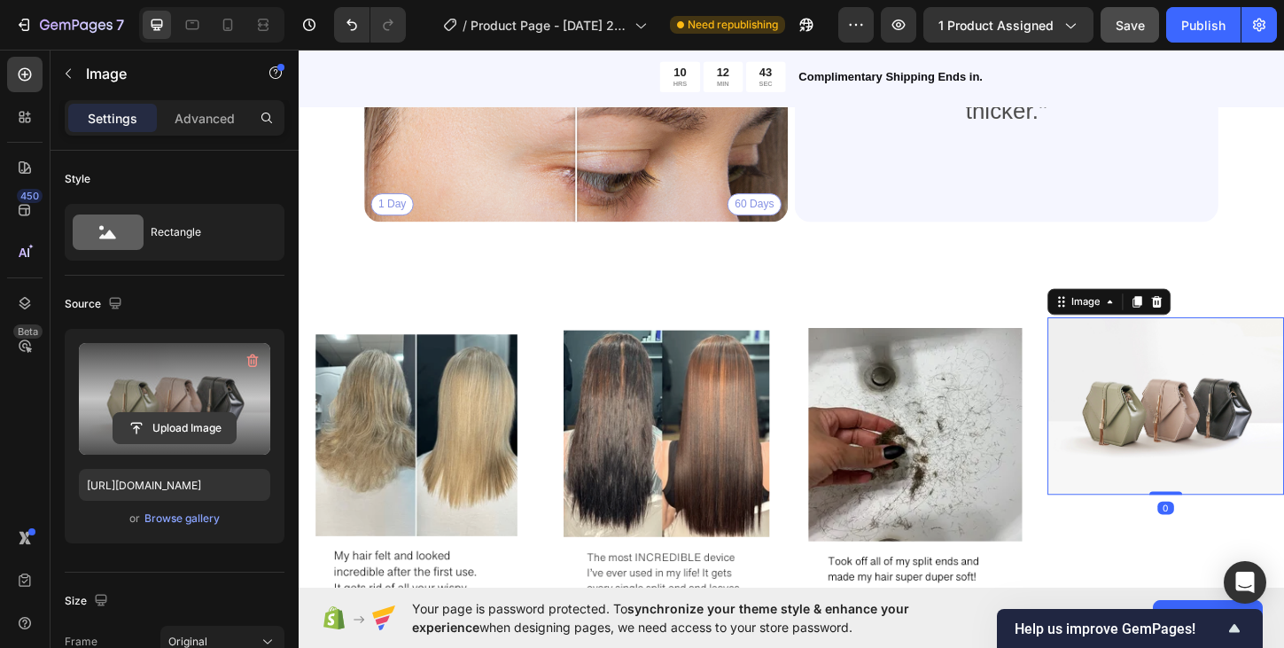
click at [169, 431] on input "file" at bounding box center [174, 428] width 122 height 30
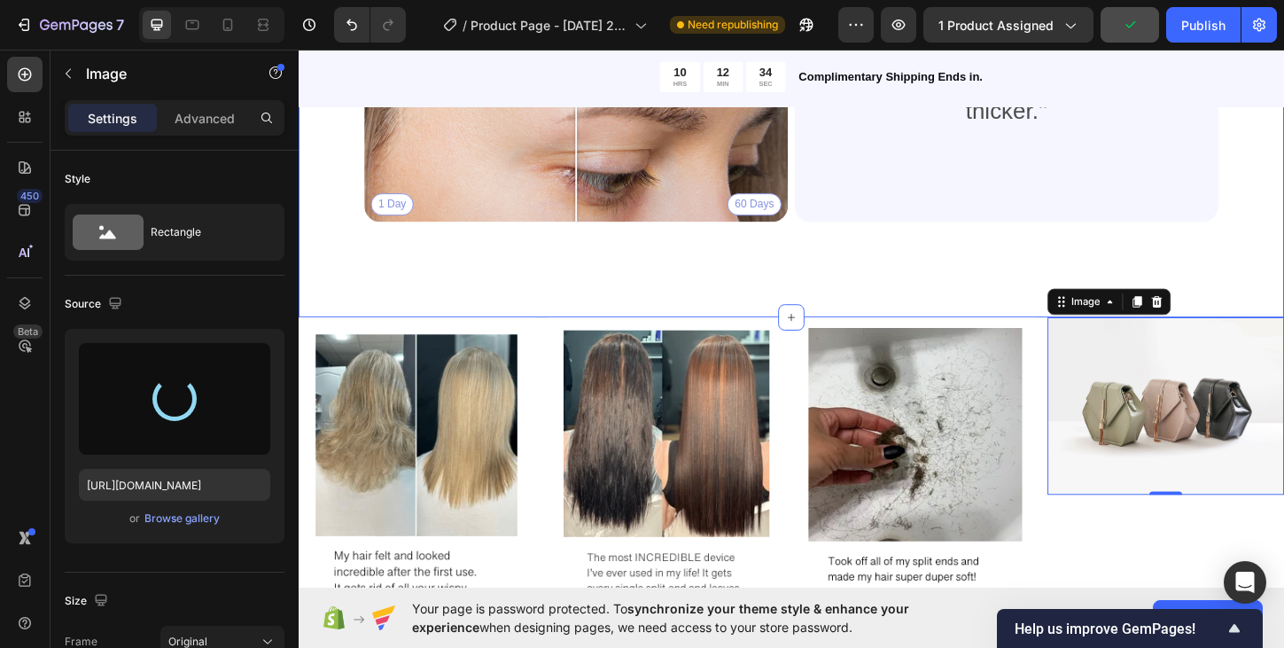
type input "[URL][DOMAIN_NAME]"
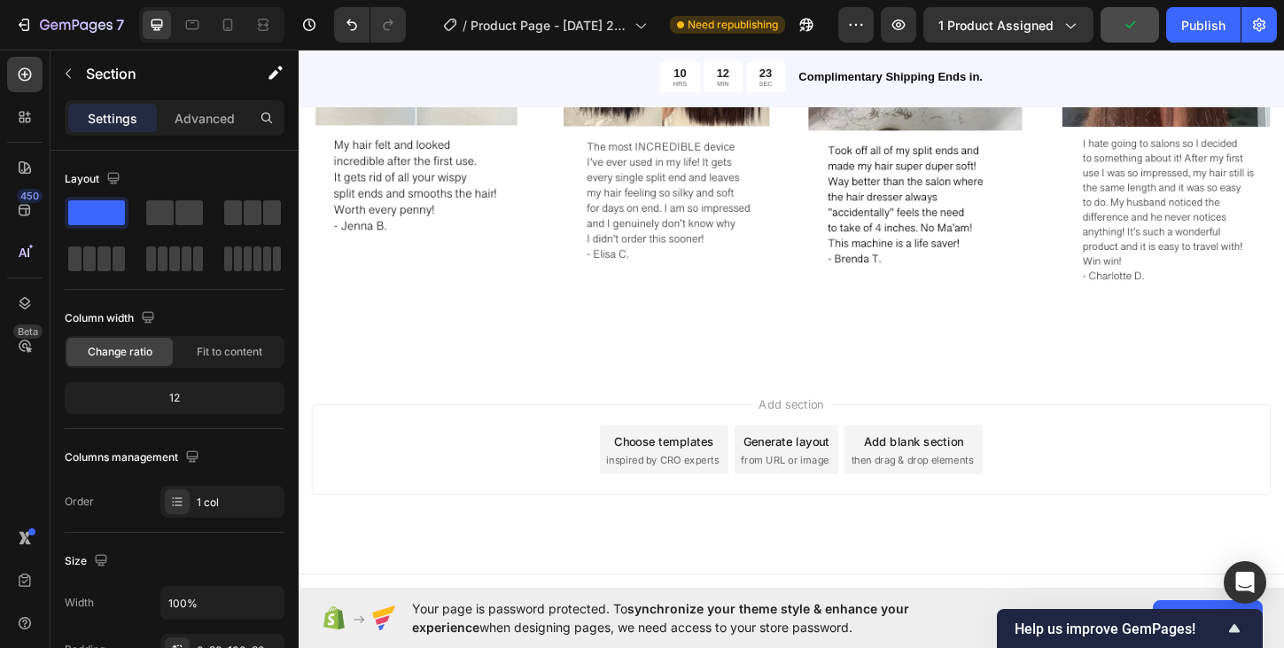
scroll to position [2903, 0]
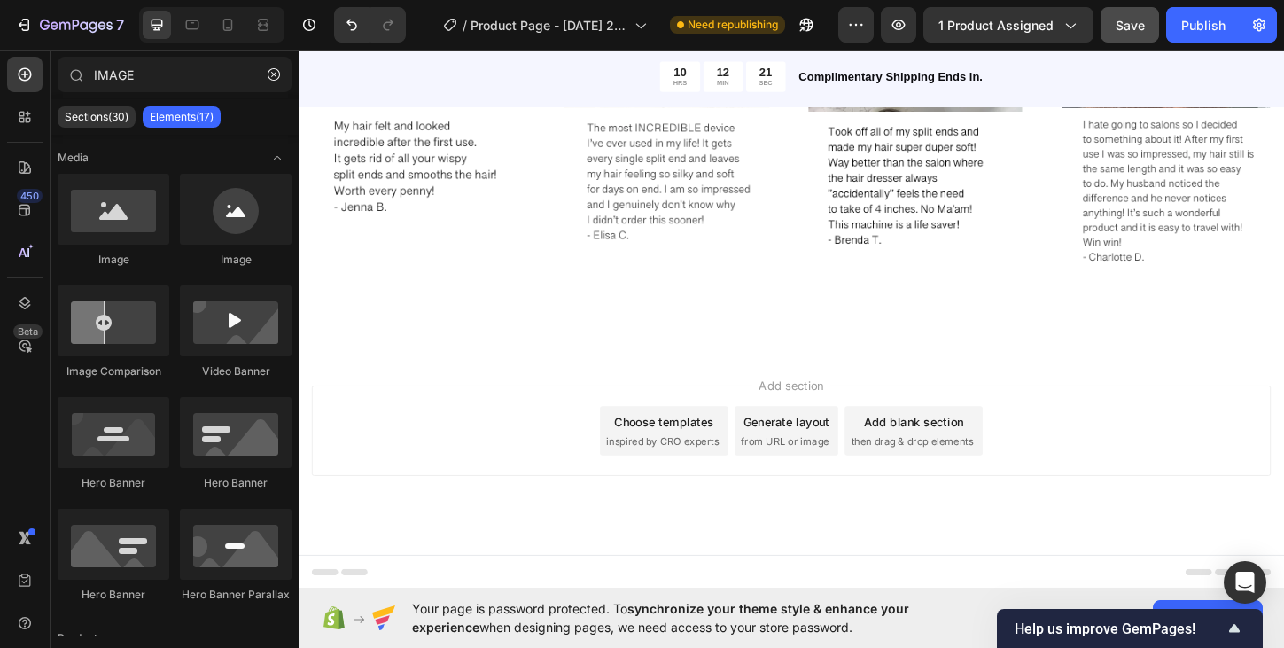
click at [1081, 415] on div "Add section Choose templates inspired by CRO experts Generate layout from URL o…" at bounding box center [830, 460] width 1035 height 97
click at [1037, 342] on div "Image Image Image Image Row Section 7" at bounding box center [830, 125] width 1063 height 501
click at [787, 532] on div "Add section Choose templates inspired by CRO experts Generate layout from URL o…" at bounding box center [830, 485] width 1063 height 218
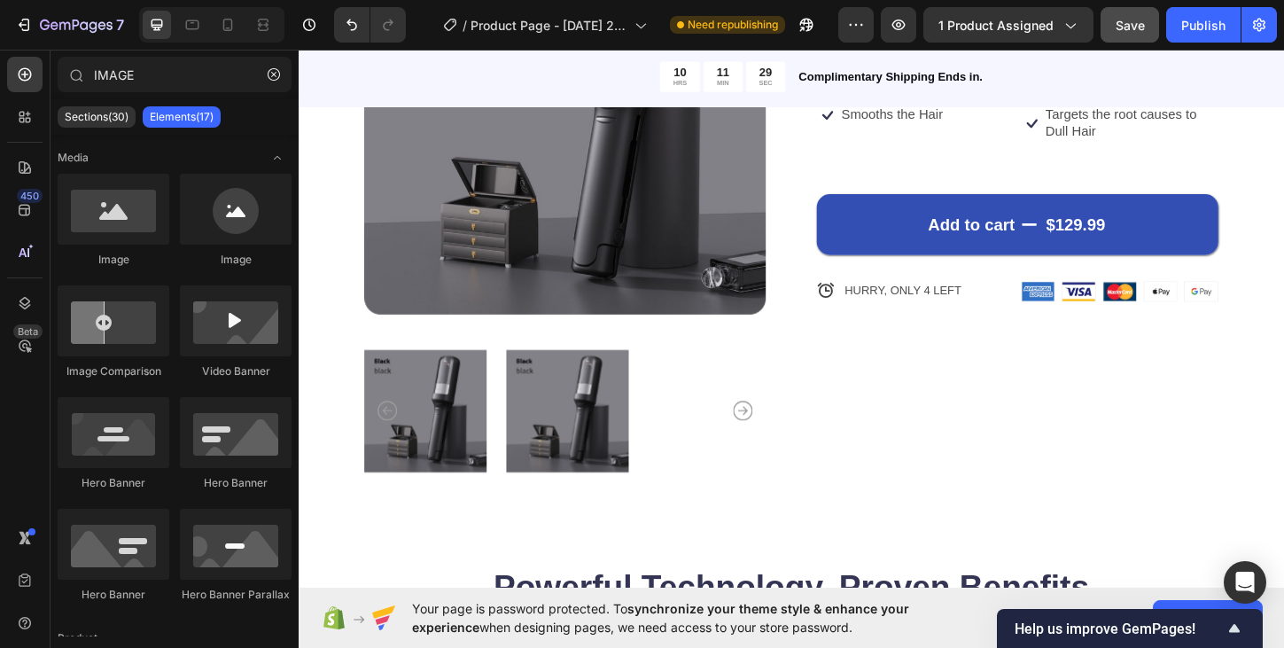
scroll to position [352, 0]
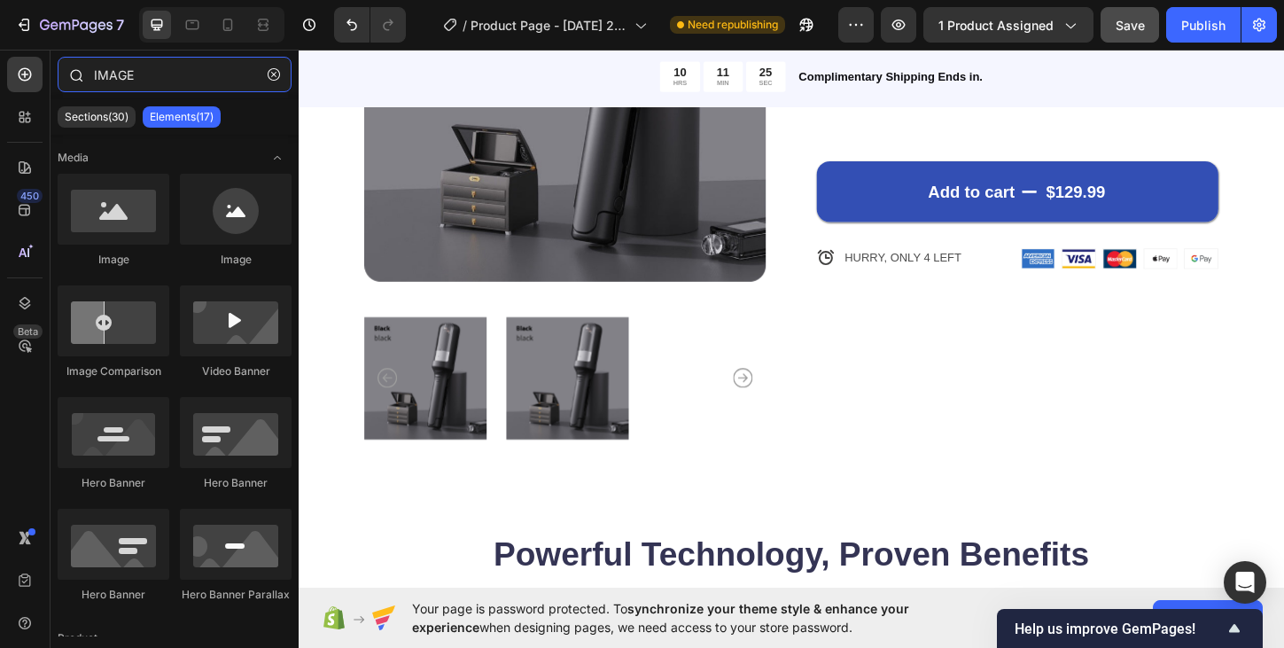
click at [151, 70] on input "IMAGE" at bounding box center [175, 74] width 234 height 35
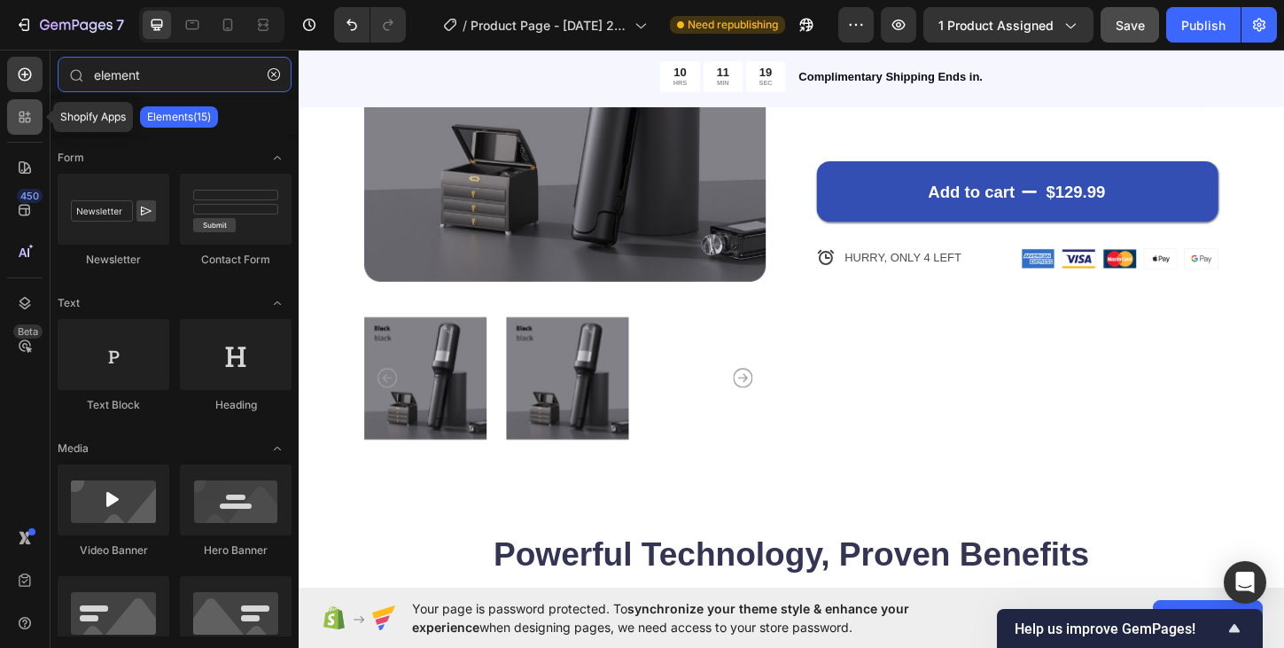
type input "element"
click at [25, 122] on icon at bounding box center [25, 117] width 18 height 18
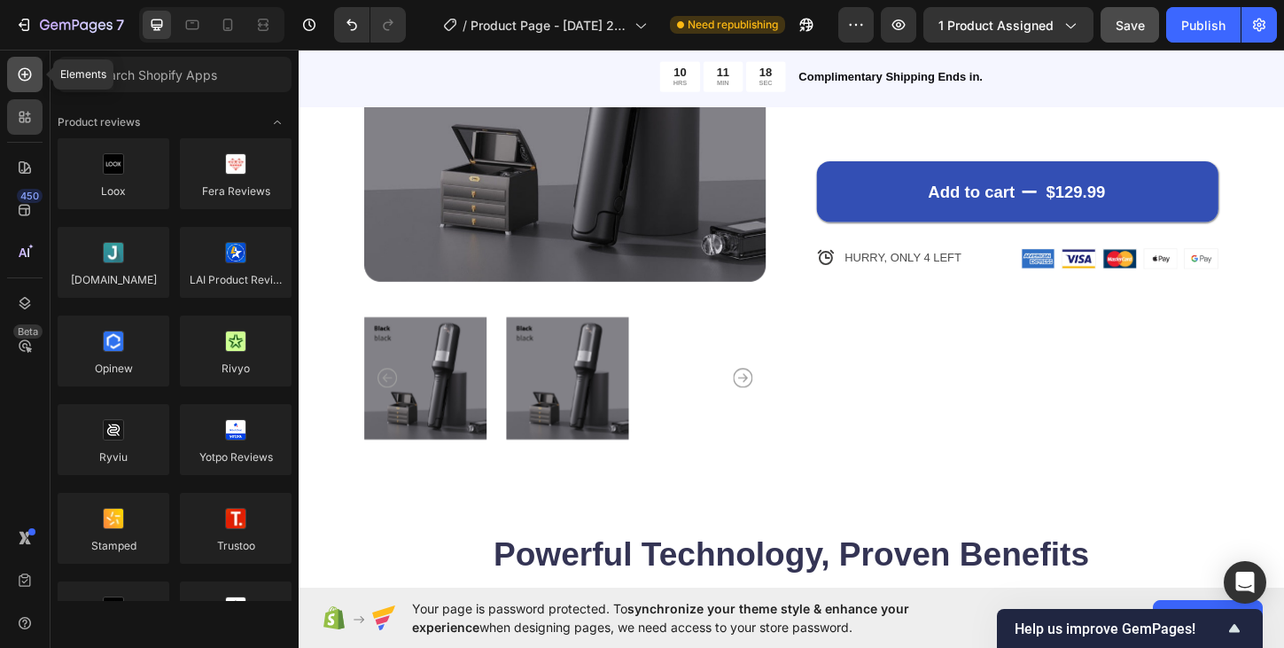
click at [11, 77] on div at bounding box center [24, 74] width 35 height 35
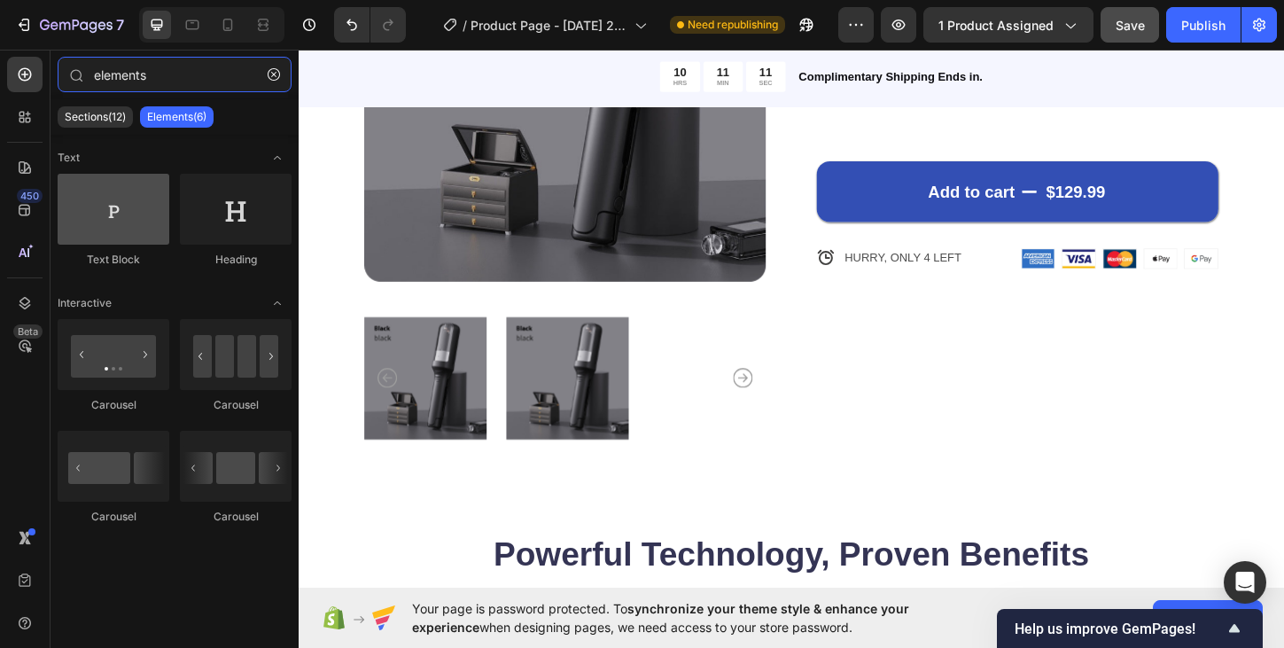
type input "elements"
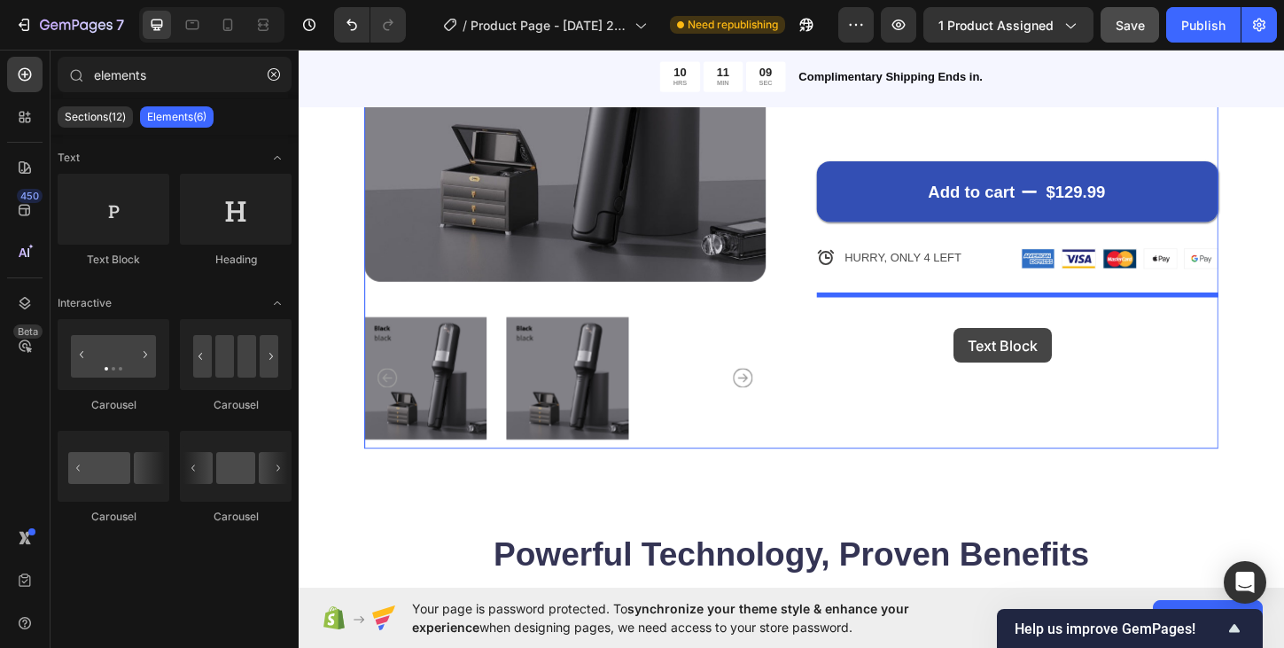
drag, startPoint x: 421, startPoint y: 258, endPoint x: 1007, endPoint y: 348, distance: 593.4
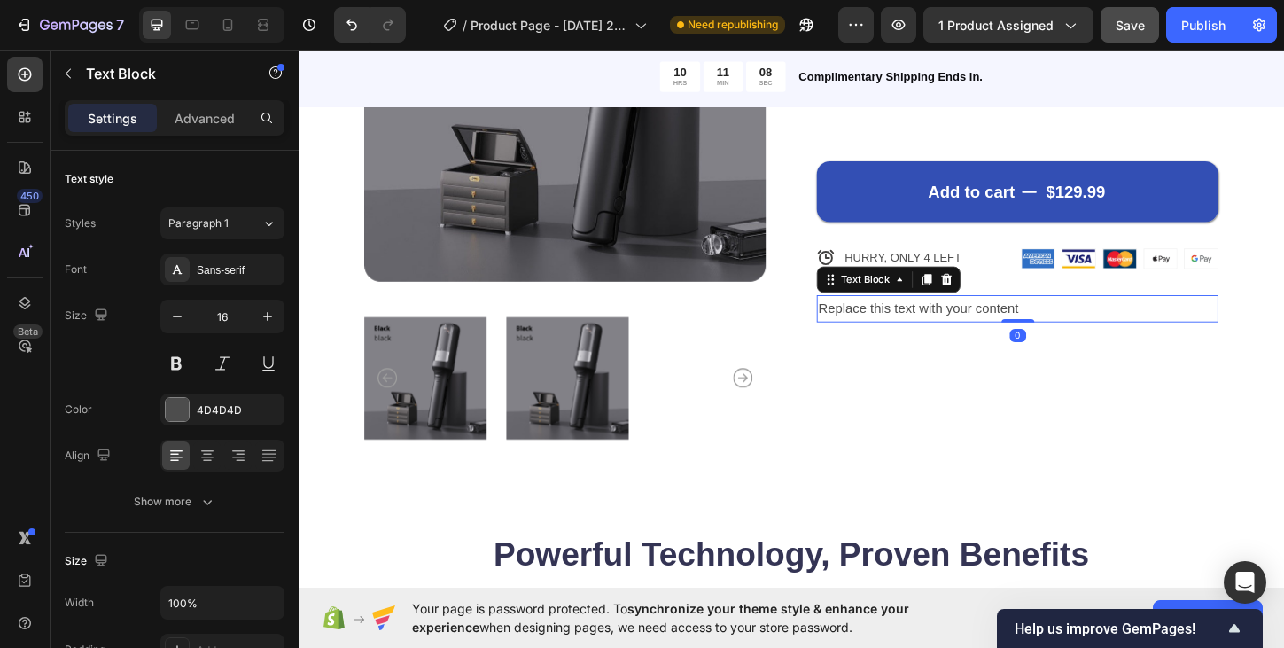
click at [957, 326] on div "Replace this text with your content" at bounding box center [1074, 328] width 433 height 29
click at [957, 326] on p "Replace this text with your content" at bounding box center [1074, 329] width 430 height 26
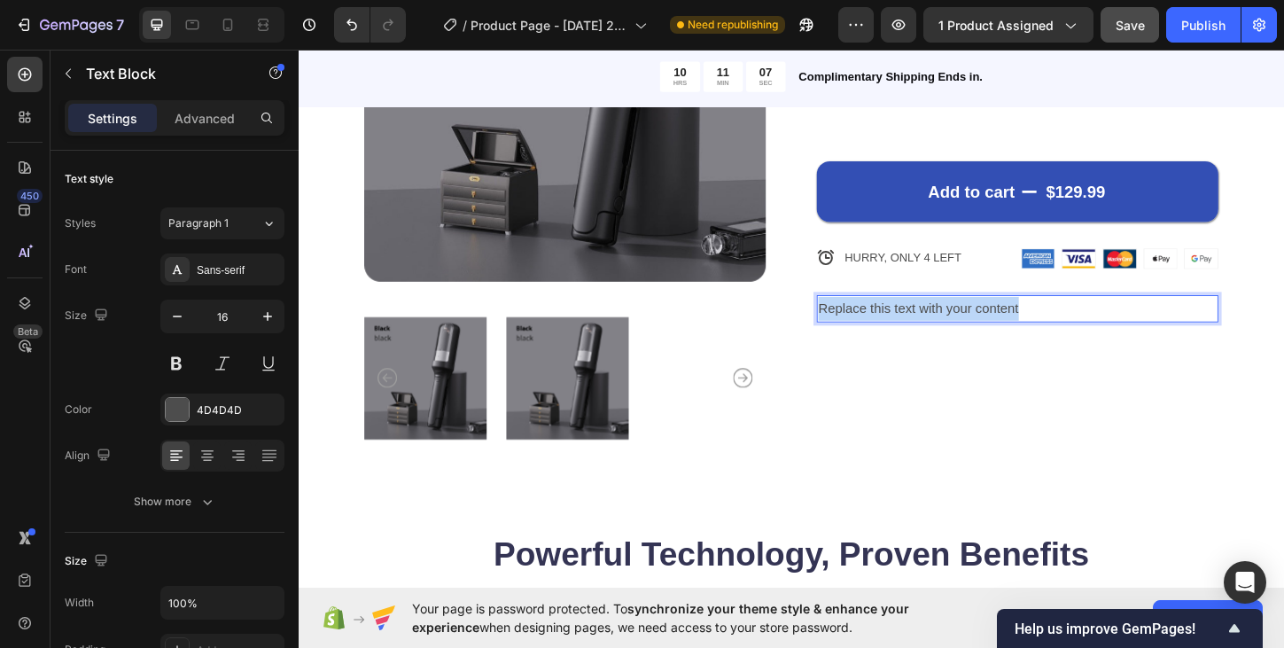
click at [957, 326] on p "Replace this text with your content" at bounding box center [1074, 329] width 430 height 26
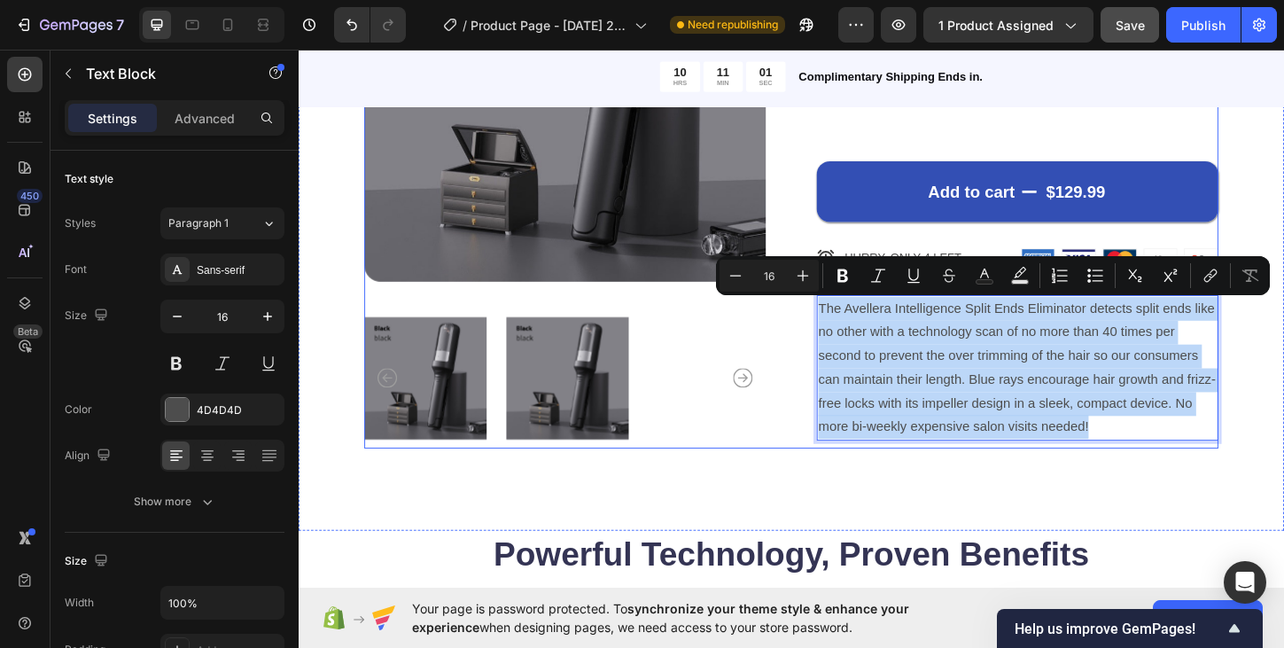
drag, startPoint x: 1164, startPoint y: 460, endPoint x: 854, endPoint y: 326, distance: 337.7
click at [854, 326] on div "Product Images Icon Icon Icon Icon Icon Icon List 122,000+ Happy Customers Text…" at bounding box center [829, 173] width 921 height 613
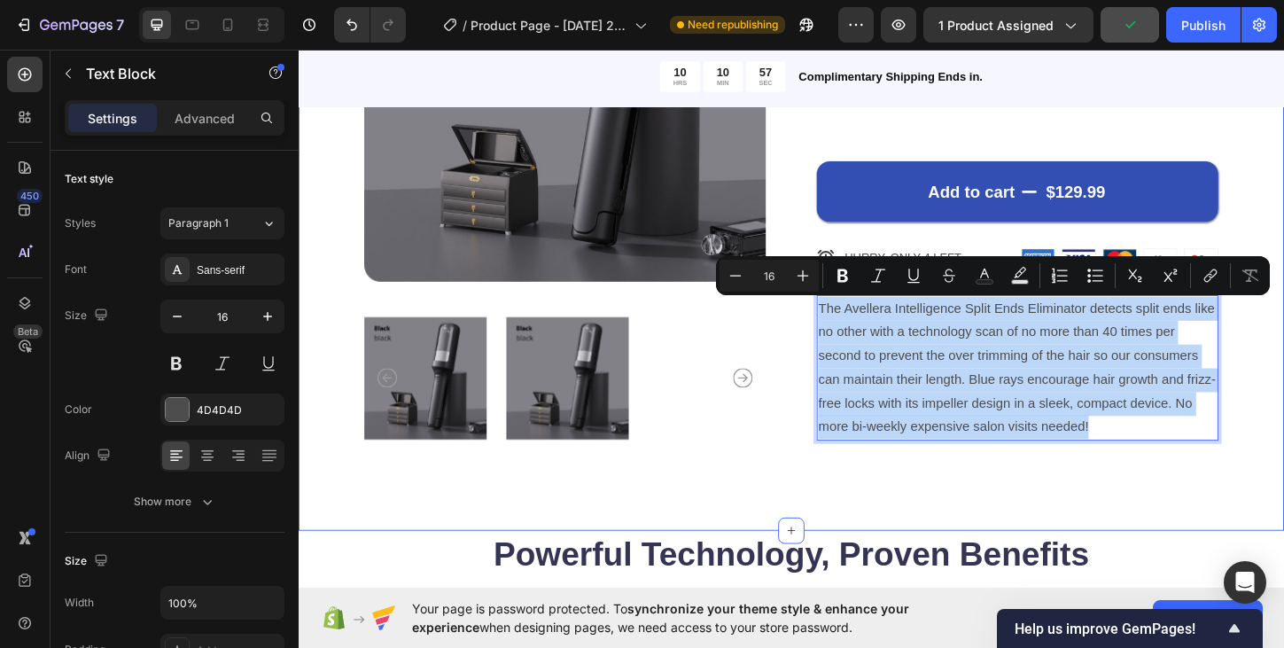
click at [884, 511] on div "Product Images Icon Icon Icon Icon Icon Icon List 122,000+ Happy Customers Text…" at bounding box center [830, 182] width 1063 height 772
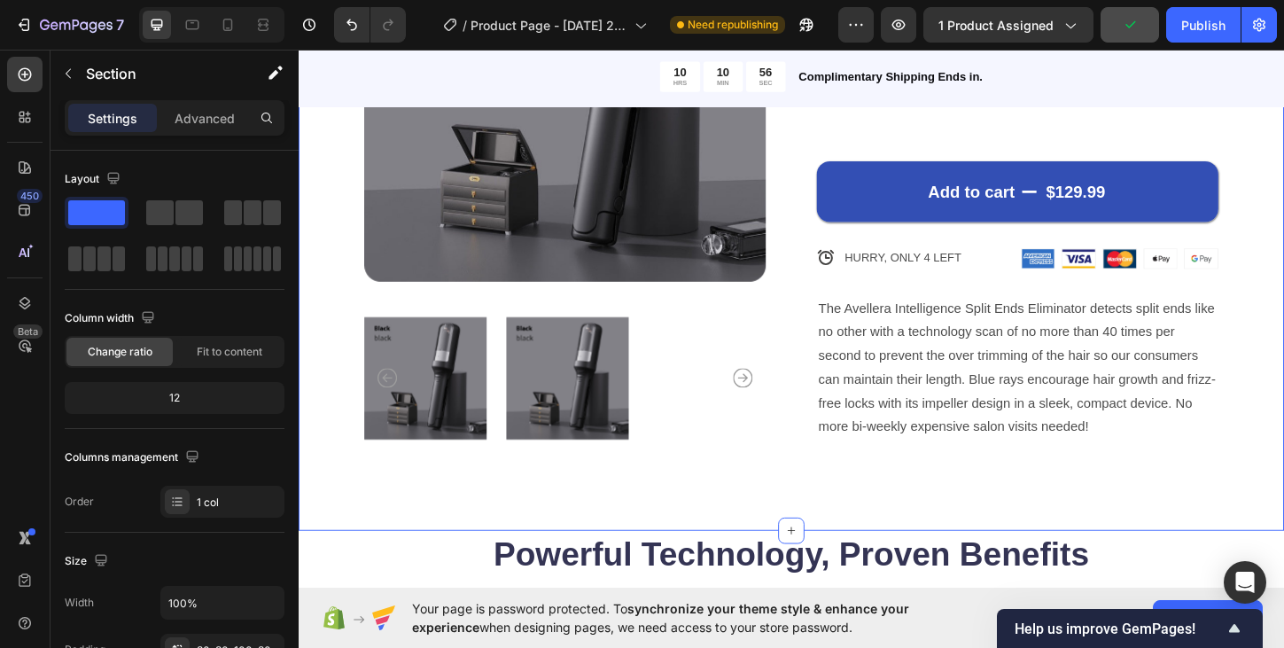
click at [977, 506] on div "Product Images Icon Icon Icon Icon Icon Icon List 122,000+ Happy Customers Text…" at bounding box center [830, 182] width 1063 height 772
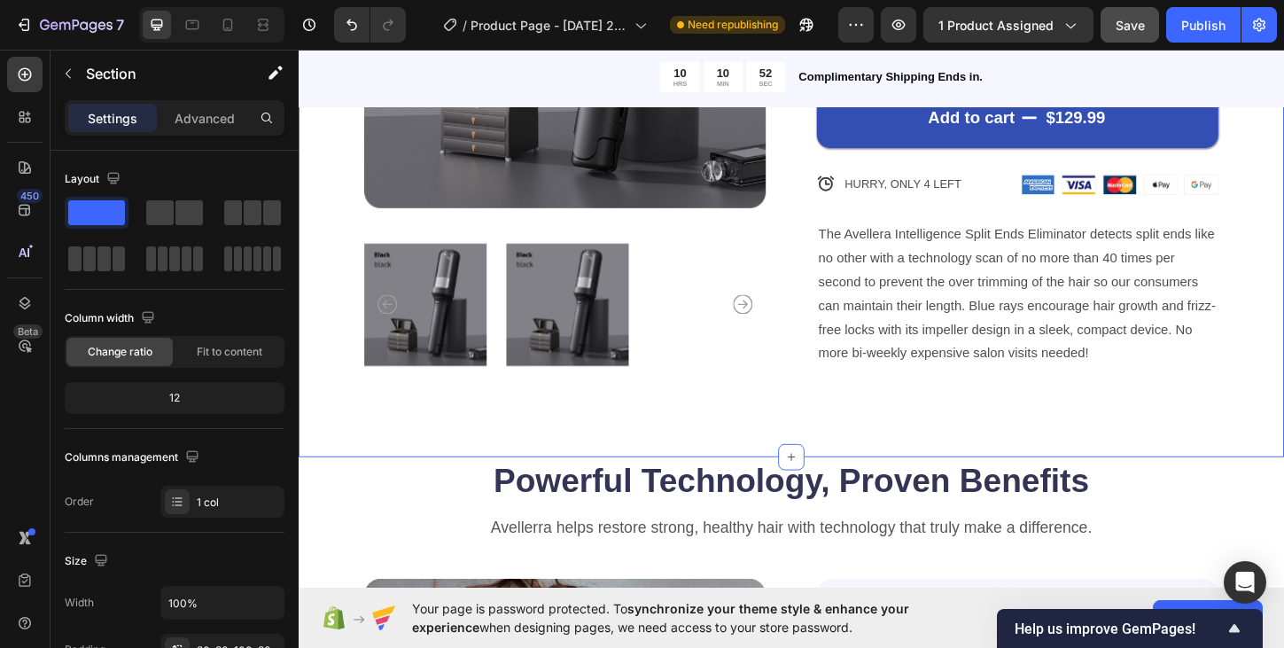
scroll to position [423, 0]
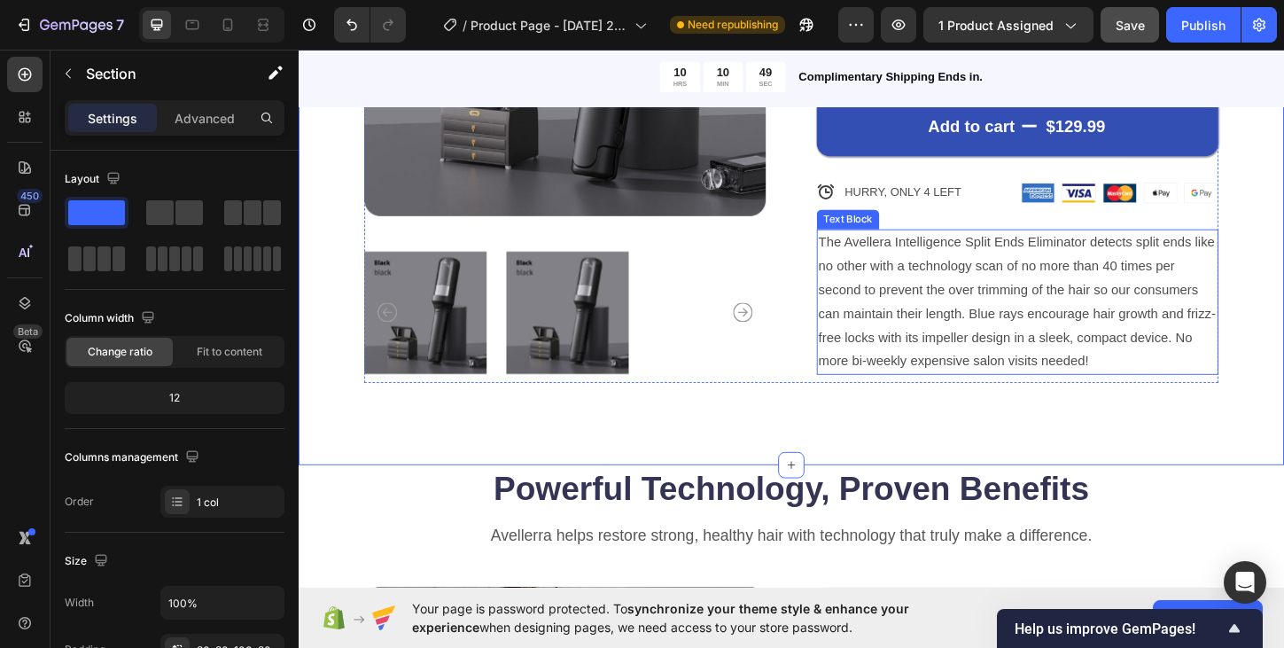
click at [1067, 344] on p "The Avellera Intelligence Split Ends Eliminator detects split ends like no othe…" at bounding box center [1074, 321] width 430 height 153
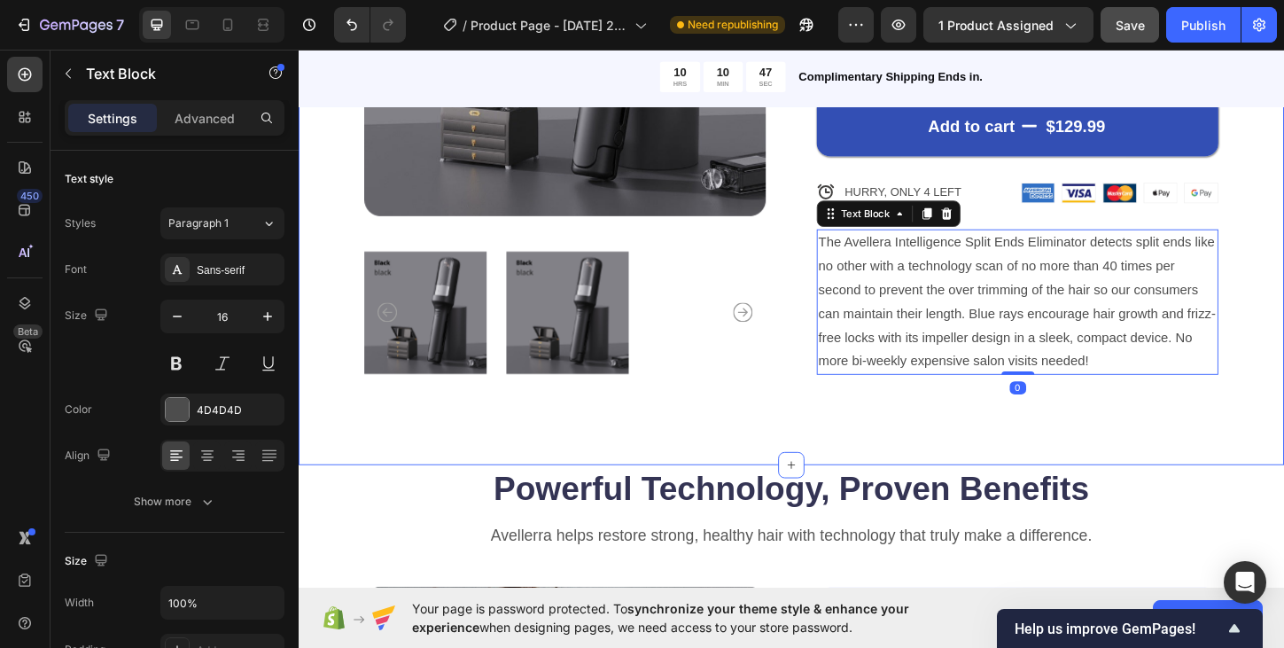
click at [1134, 439] on div "Product Images Icon Icon Icon Icon Icon Icon List 122,000+ Happy Customers Text…" at bounding box center [830, 111] width 1063 height 772
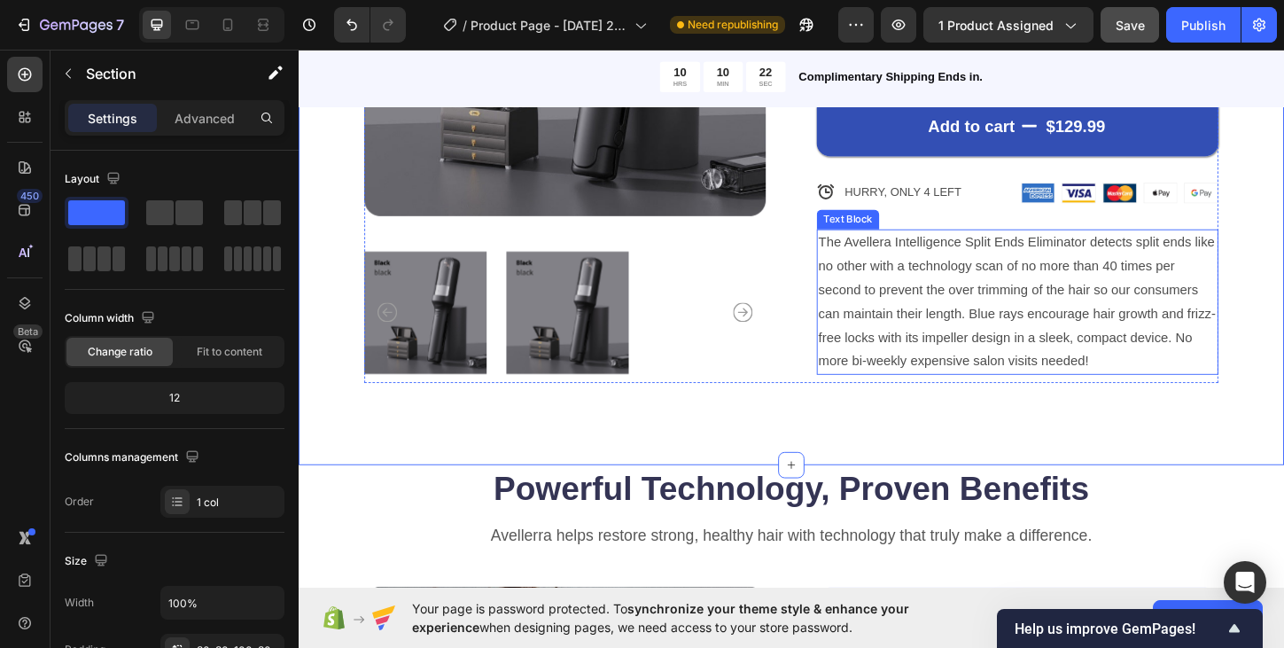
click at [985, 332] on p "The Avellera Intelligence Split Ends Eliminator detects split ends like no othe…" at bounding box center [1074, 321] width 430 height 153
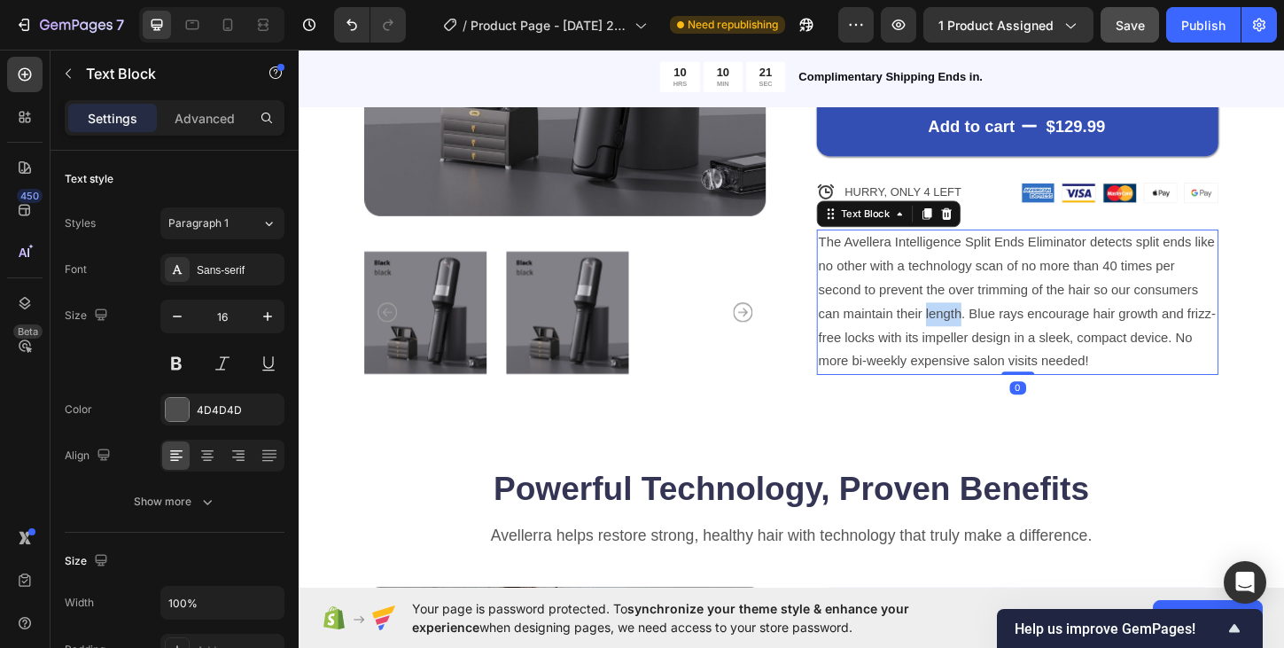
click at [985, 332] on p "The Avellera Intelligence Split Ends Eliminator detects split ends like no othe…" at bounding box center [1074, 321] width 430 height 153
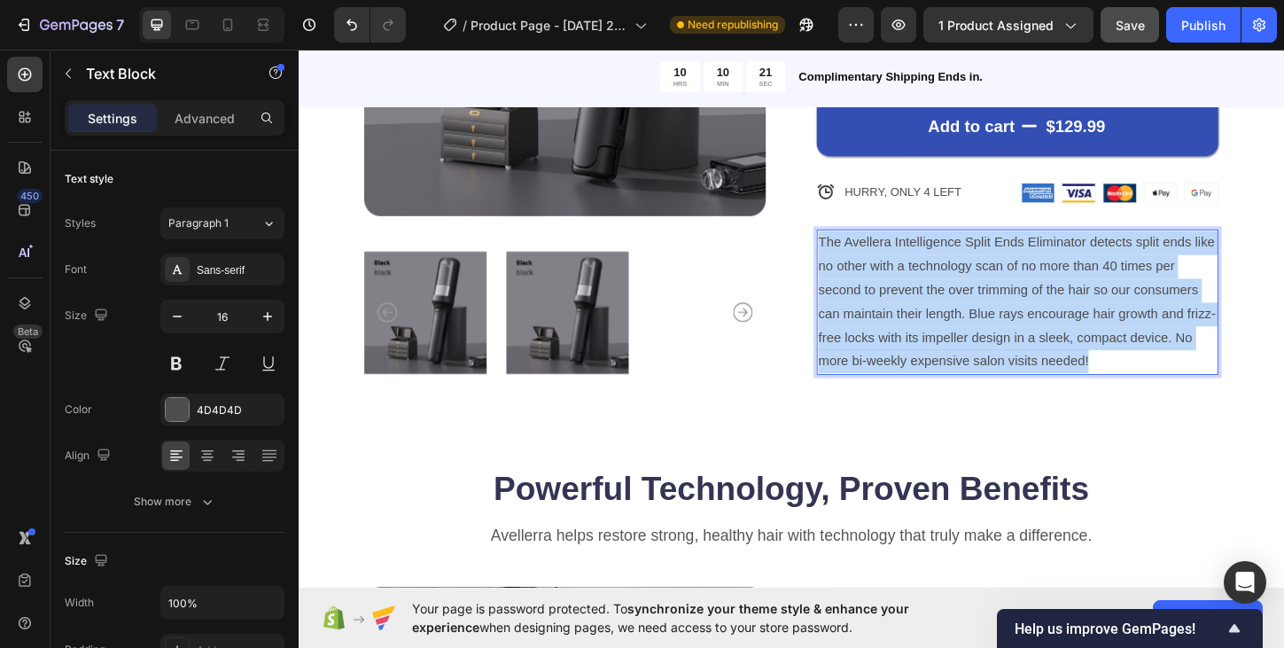
click at [985, 332] on p "The Avellera Intelligence Split Ends Eliminator detects split ends like no othe…" at bounding box center [1074, 321] width 430 height 153
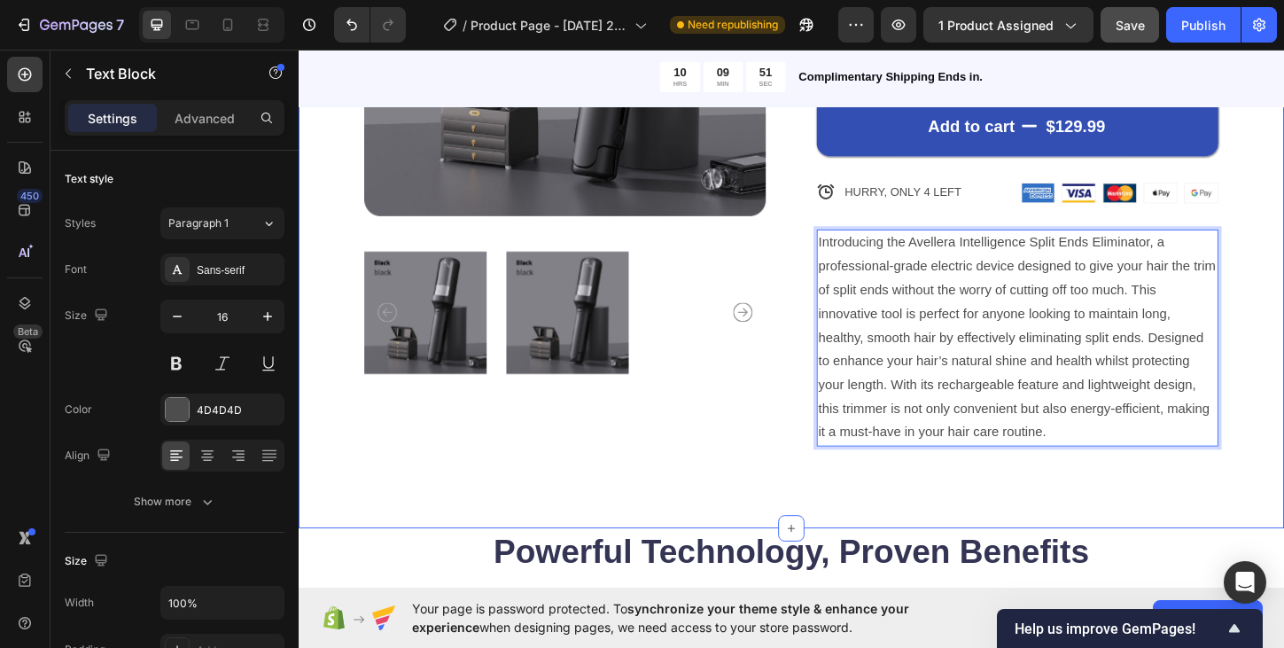
click at [786, 517] on div "Product Images Icon Icon Icon Icon Icon Icon List 122,000+ Happy Customers Text…" at bounding box center [830, 145] width 1063 height 841
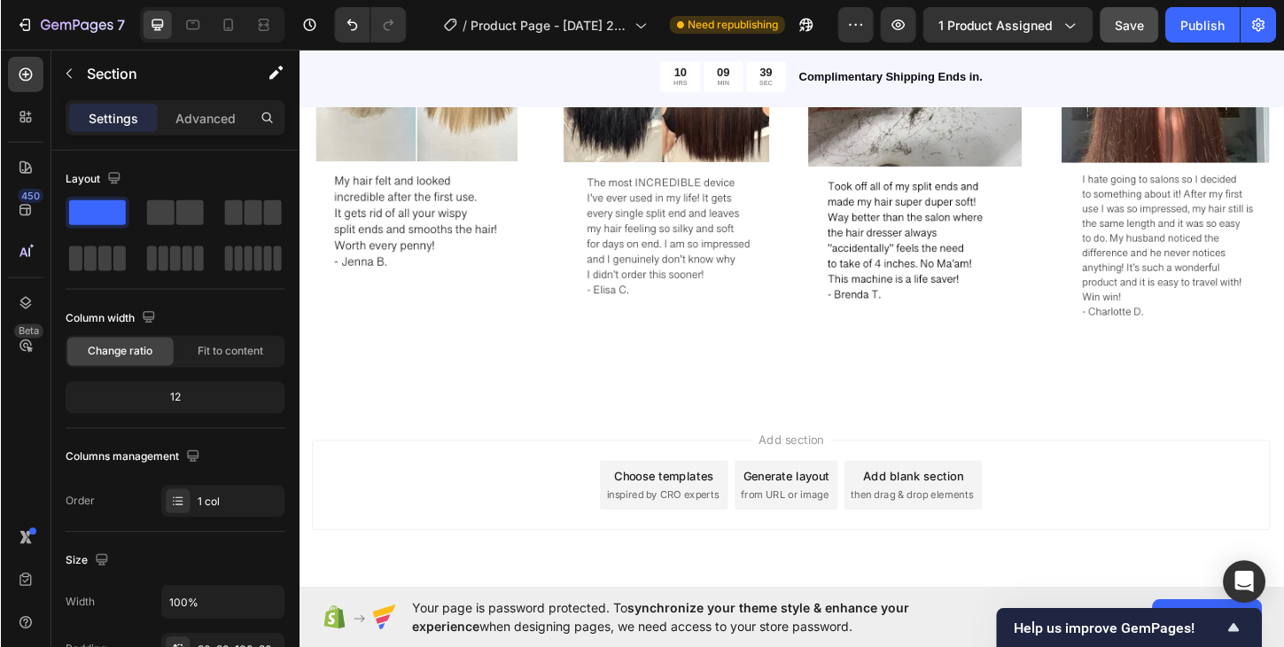
scroll to position [2971, 0]
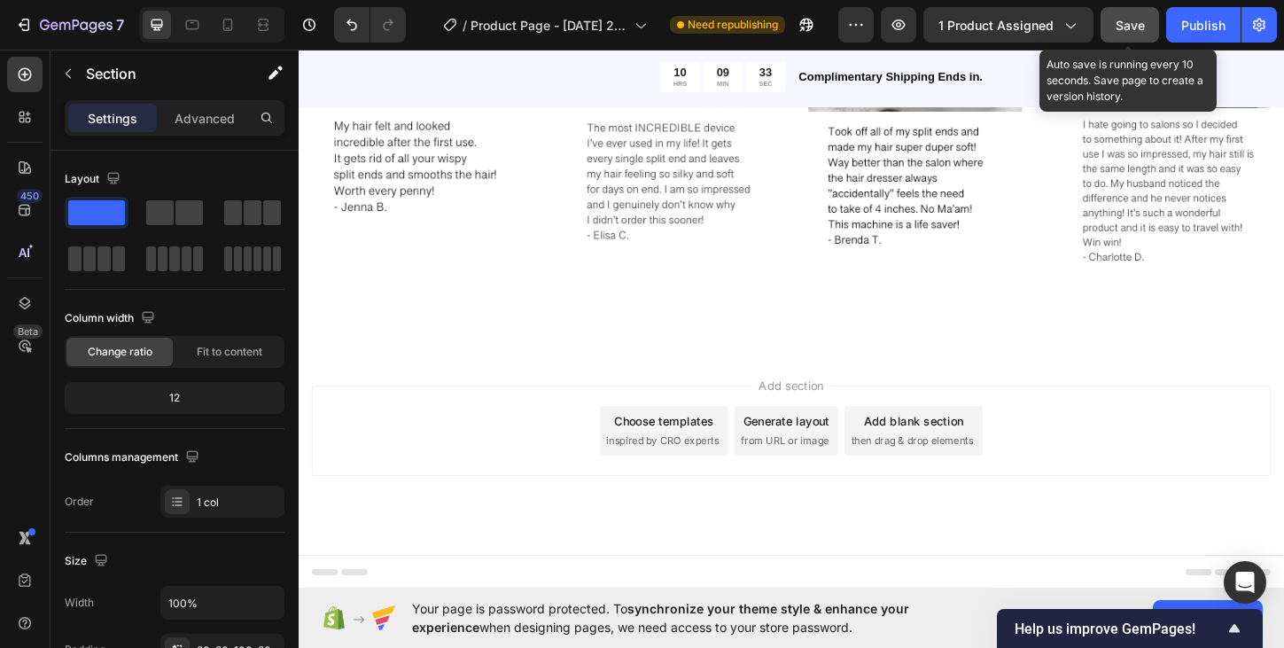
click at [1129, 33] on div "Save" at bounding box center [1129, 25] width 29 height 19
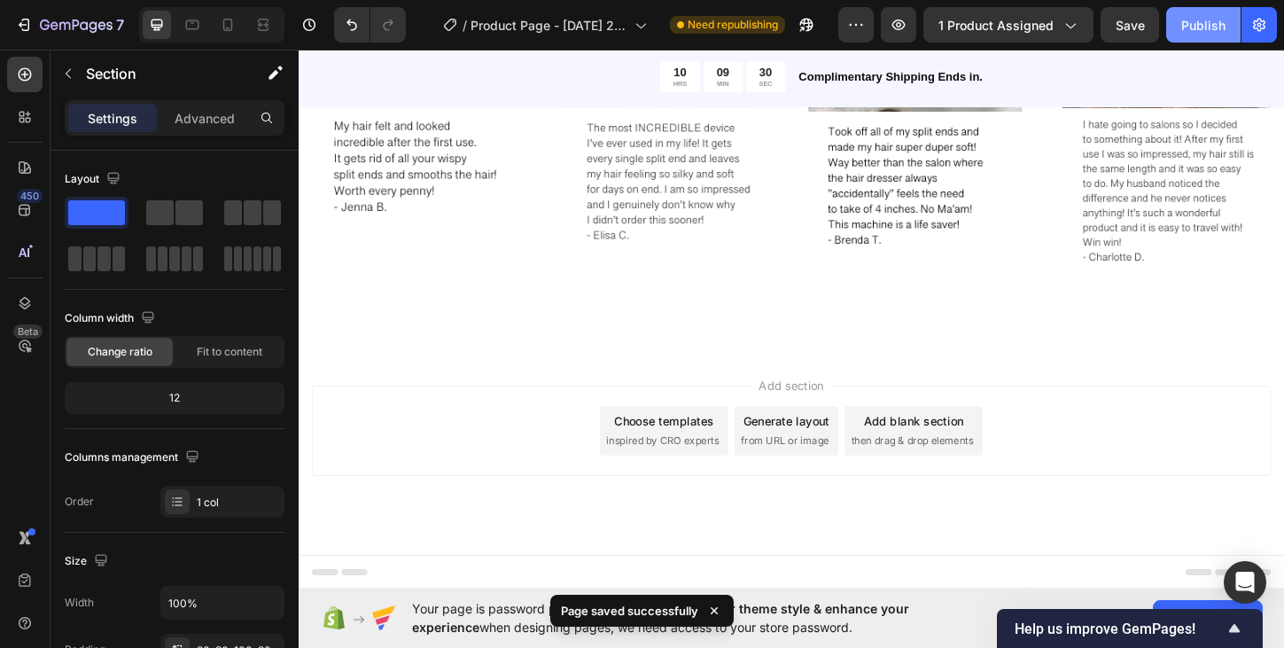
click at [1208, 35] on button "Publish" at bounding box center [1203, 24] width 74 height 35
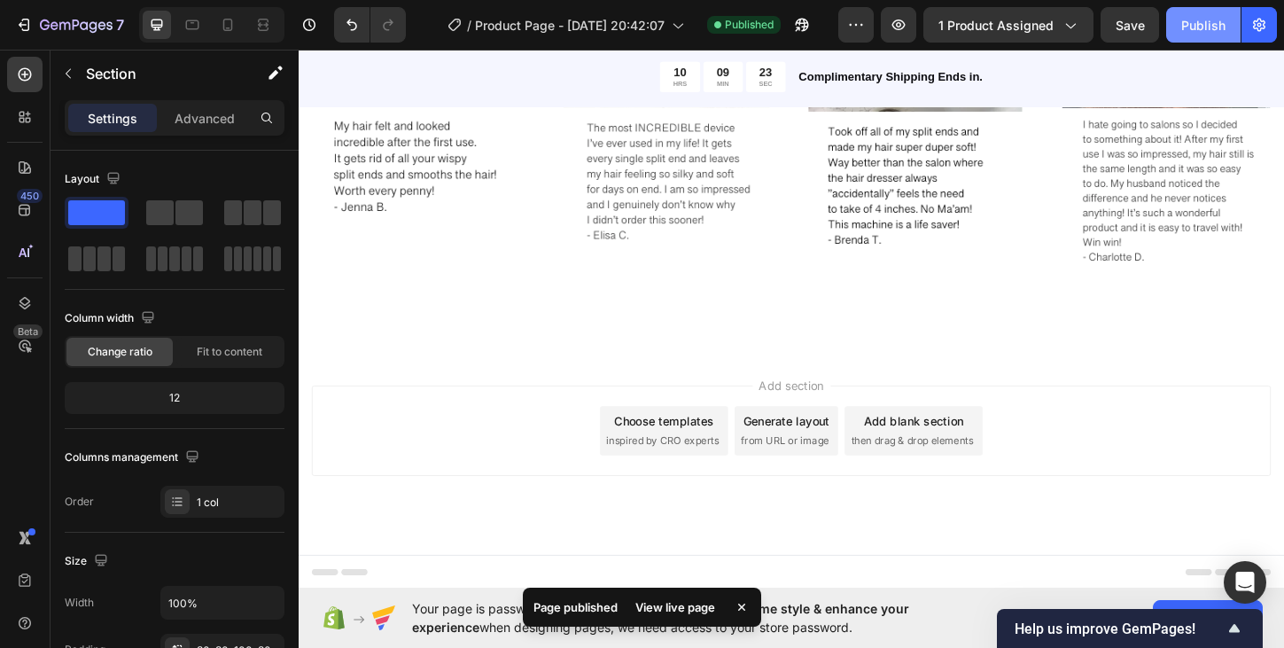
click at [1198, 30] on div "Publish" at bounding box center [1203, 25] width 44 height 19
